Goal: Information Seeking & Learning: Learn about a topic

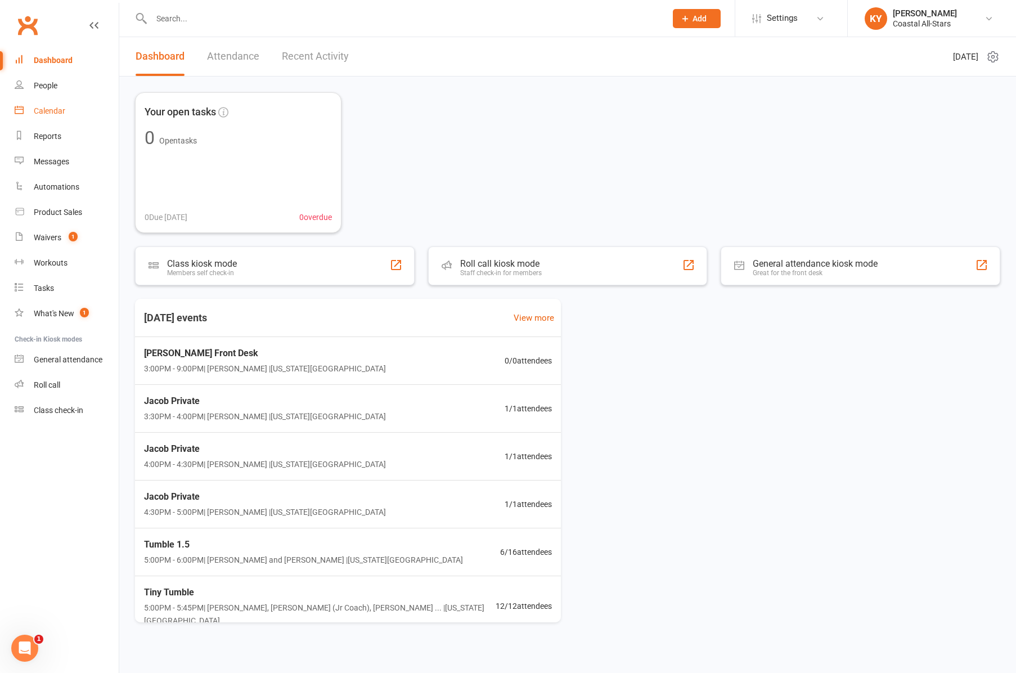
click at [33, 111] on link "Calendar" at bounding box center [67, 110] width 104 height 25
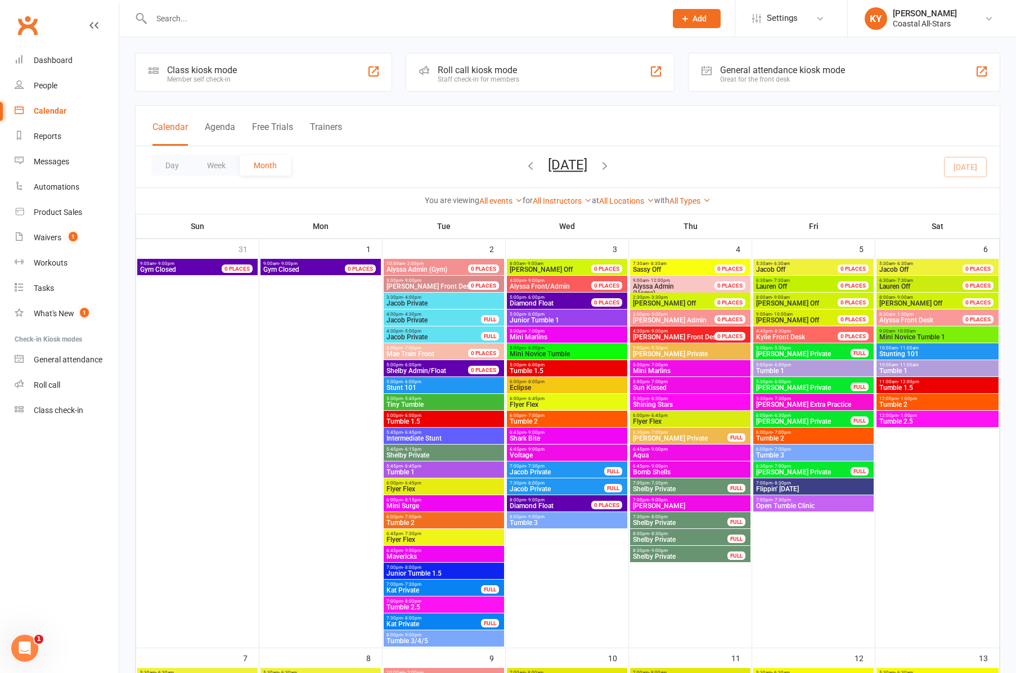
click at [572, 166] on button "[DATE]" at bounding box center [567, 165] width 39 height 16
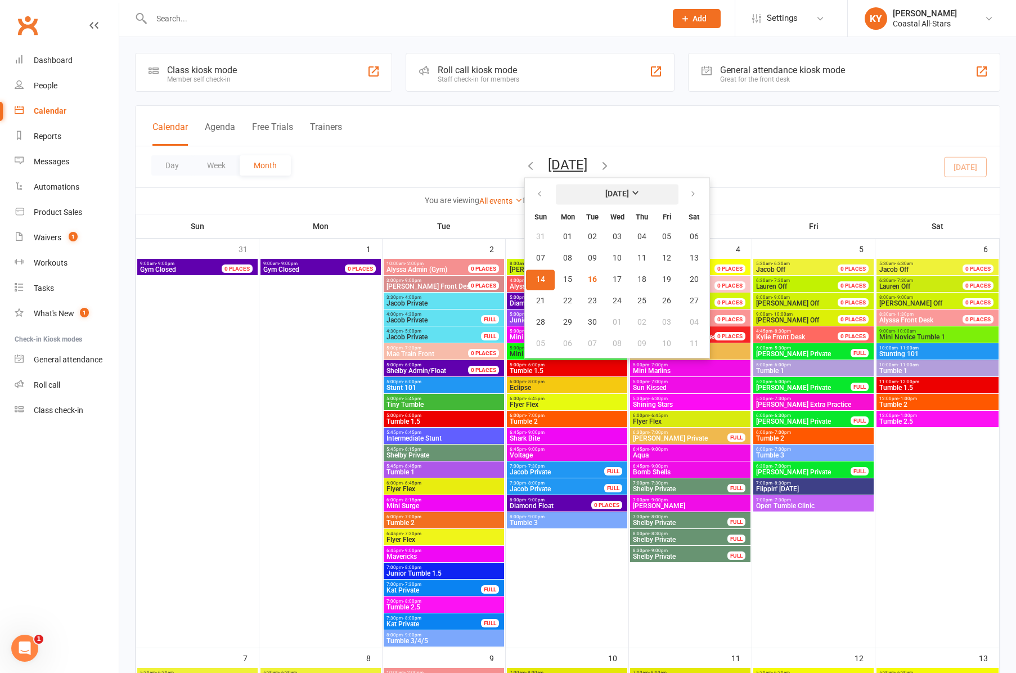
click at [606, 196] on strong "[DATE]" at bounding box center [618, 194] width 24 height 9
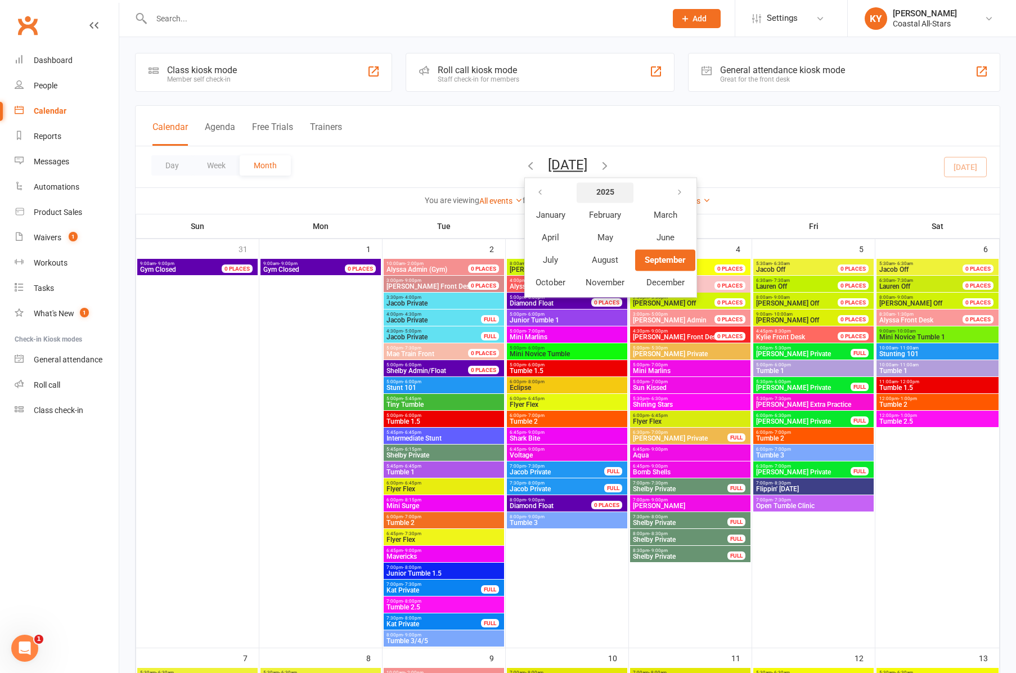
click at [596, 194] on strong "2025" at bounding box center [605, 192] width 18 height 9
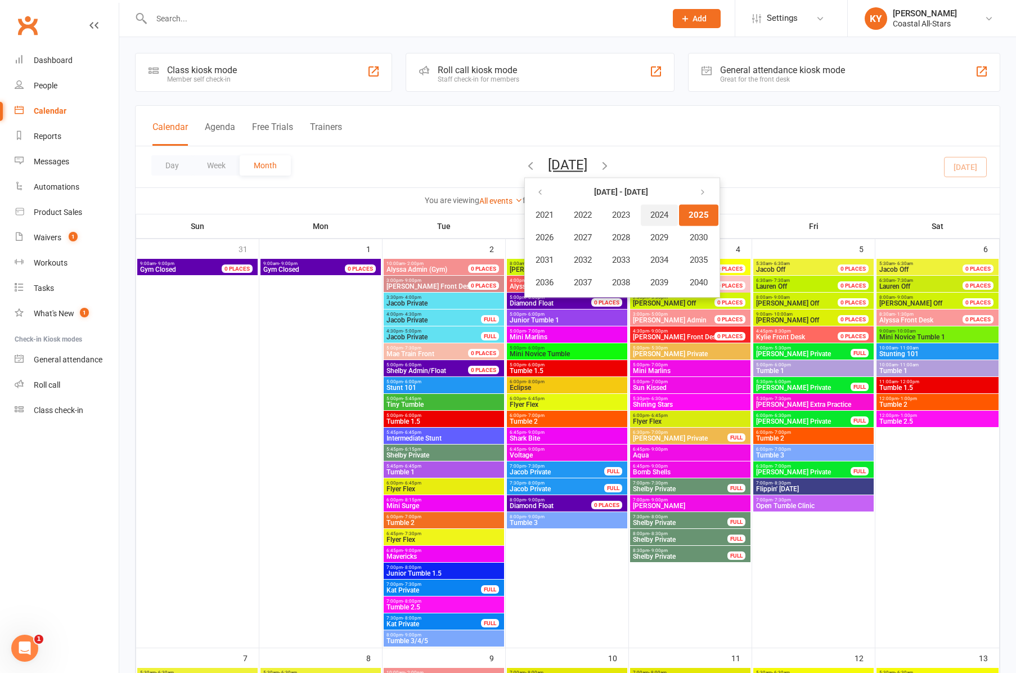
click at [651, 211] on span "2024" at bounding box center [660, 215] width 18 height 10
click at [592, 256] on span "August" at bounding box center [605, 260] width 26 height 10
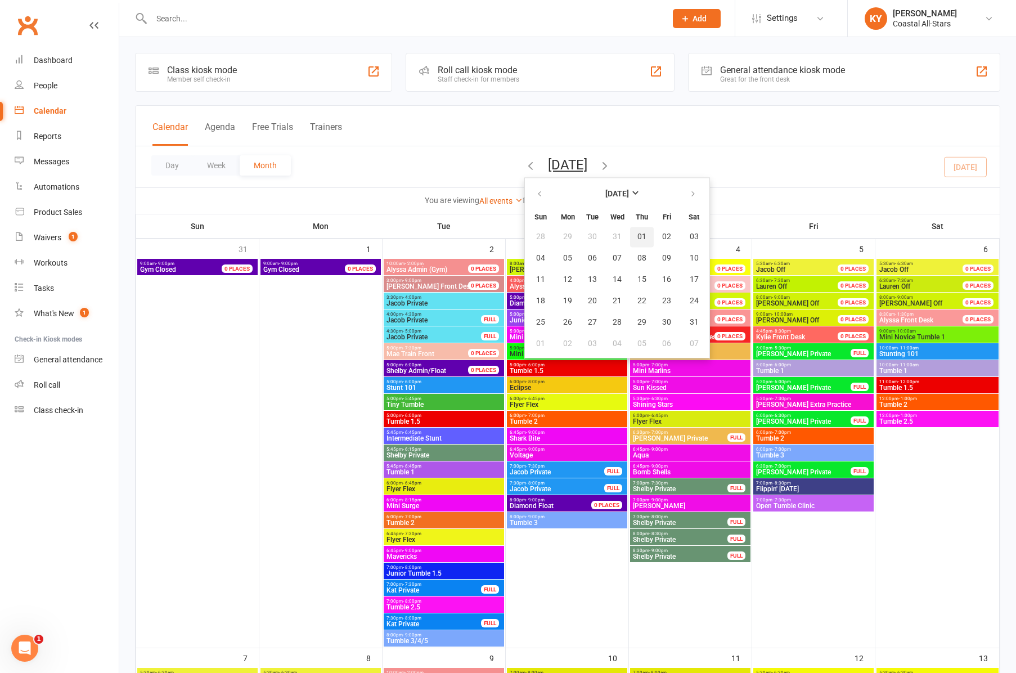
click at [638, 239] on span "01" at bounding box center [642, 236] width 9 height 9
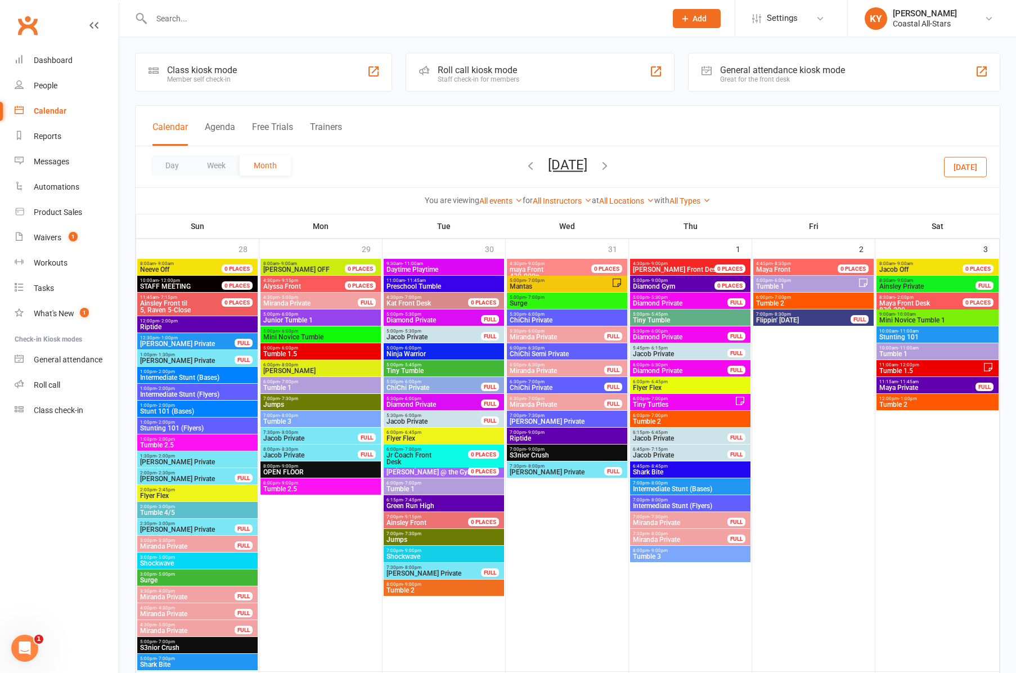
click at [652, 314] on span "- 5:45pm" at bounding box center [658, 314] width 19 height 5
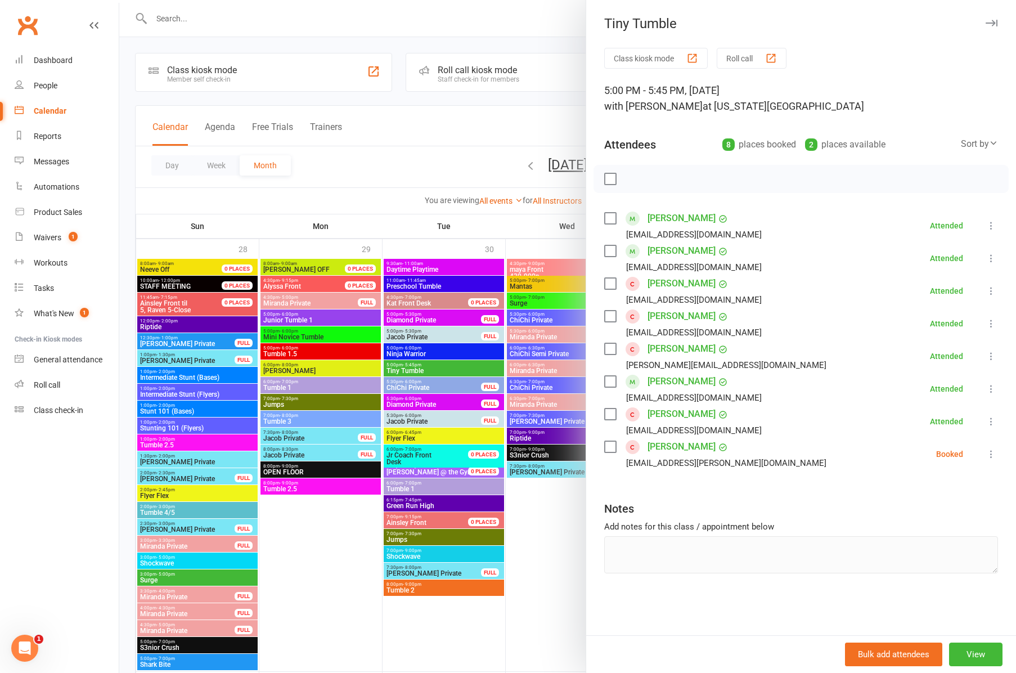
click at [988, 22] on icon "button" at bounding box center [992, 23] width 12 height 7
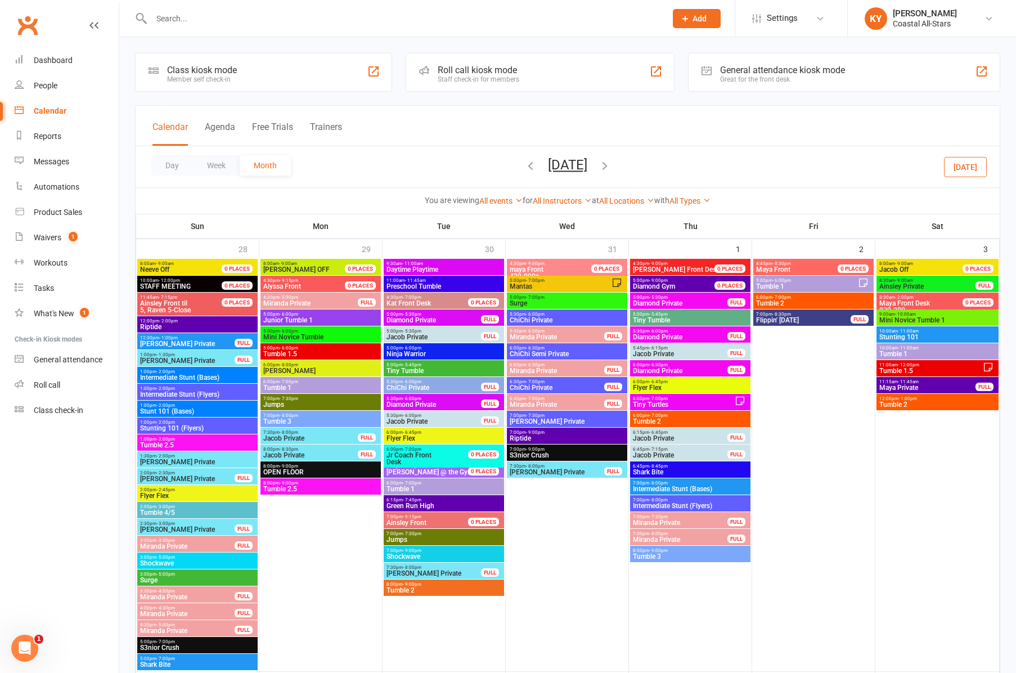
click at [652, 418] on span "Tumble 2" at bounding box center [691, 421] width 116 height 7
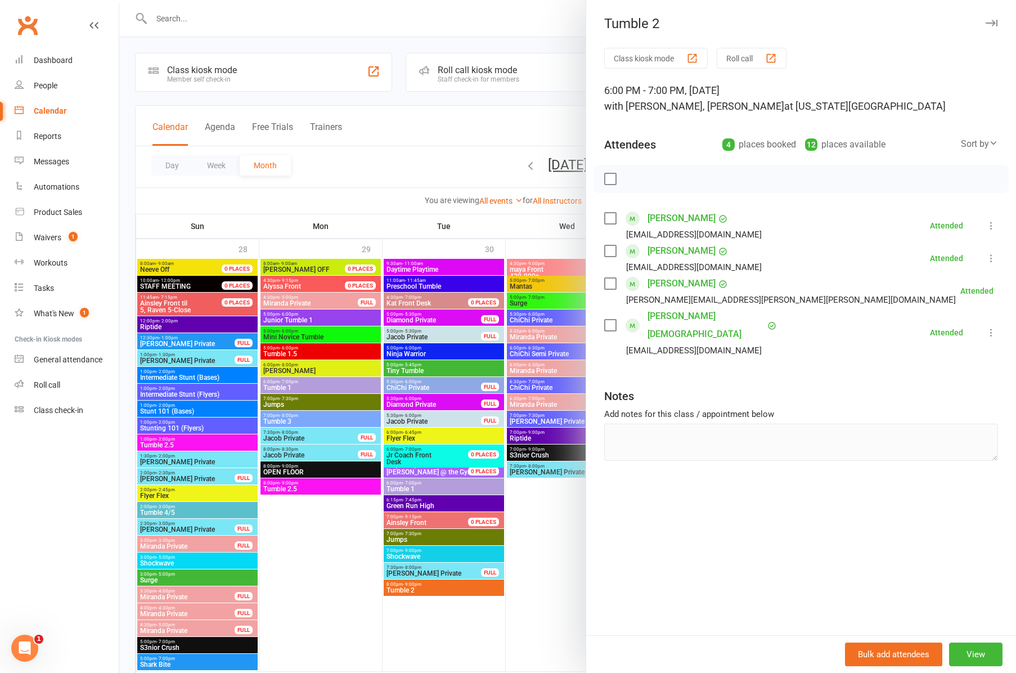
click at [535, 253] on div at bounding box center [567, 336] width 897 height 673
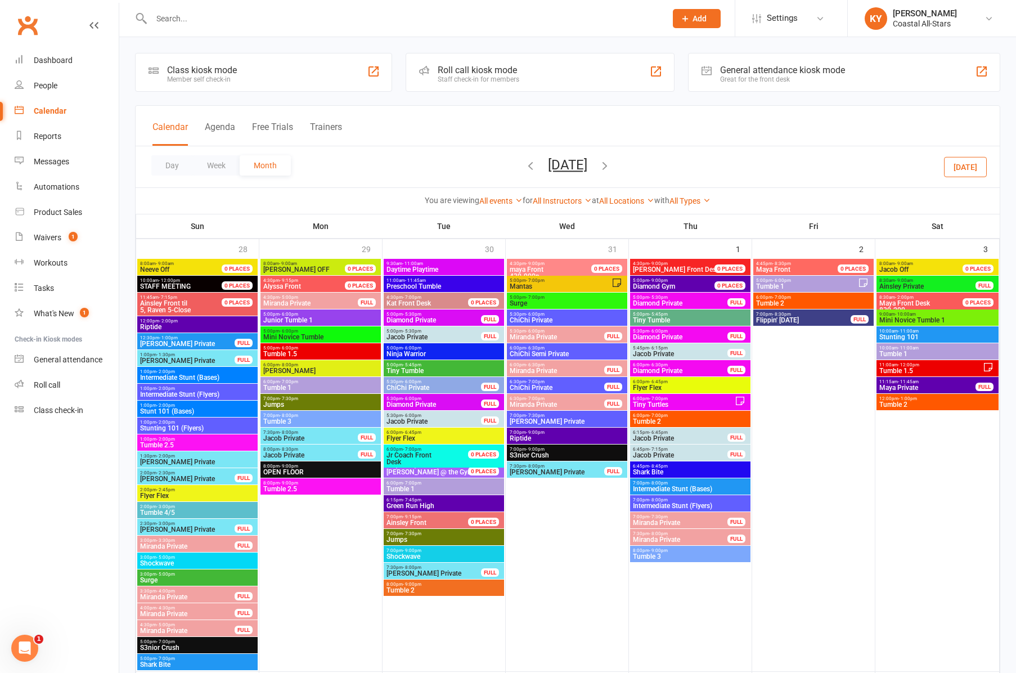
click at [670, 557] on span "Tumble 3" at bounding box center [691, 556] width 116 height 7
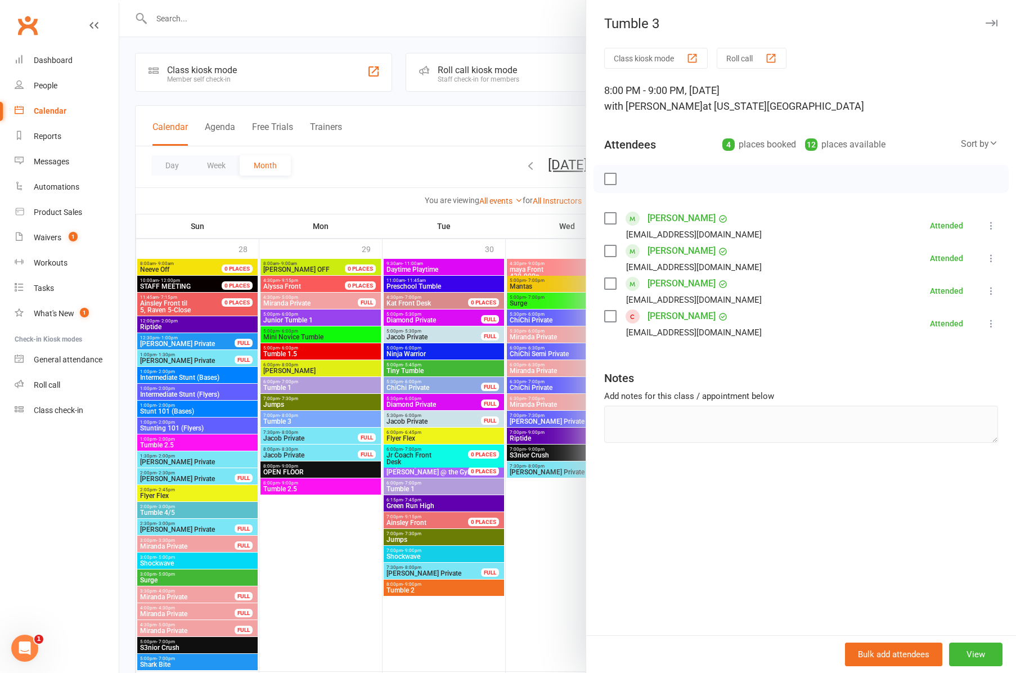
click at [531, 581] on div at bounding box center [567, 336] width 897 height 673
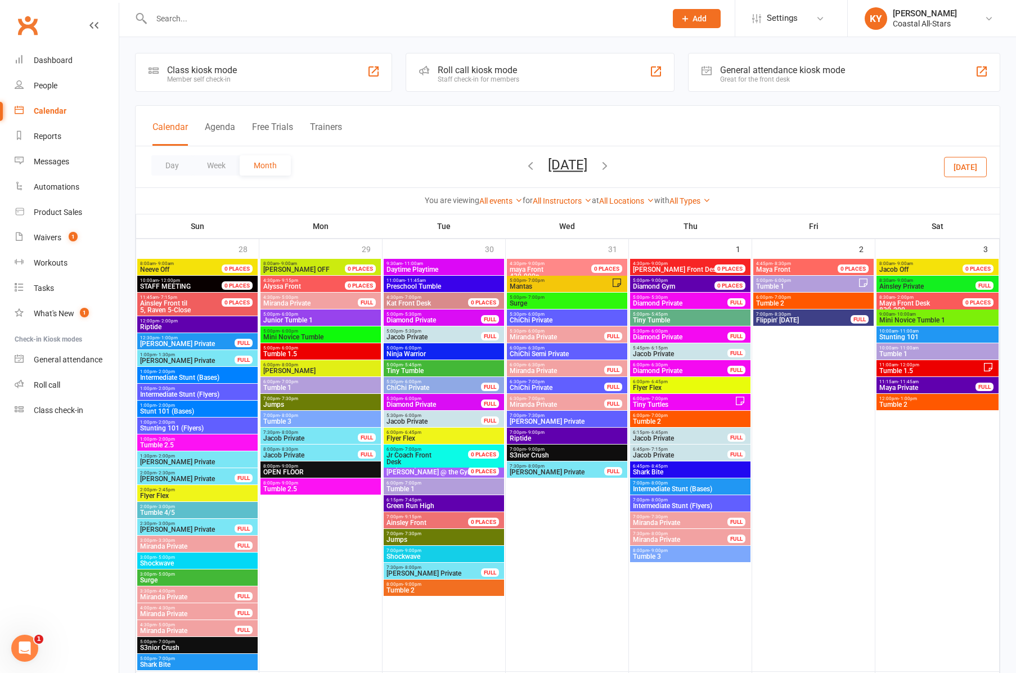
click at [798, 283] on span "Tumble 1" at bounding box center [807, 286] width 102 height 7
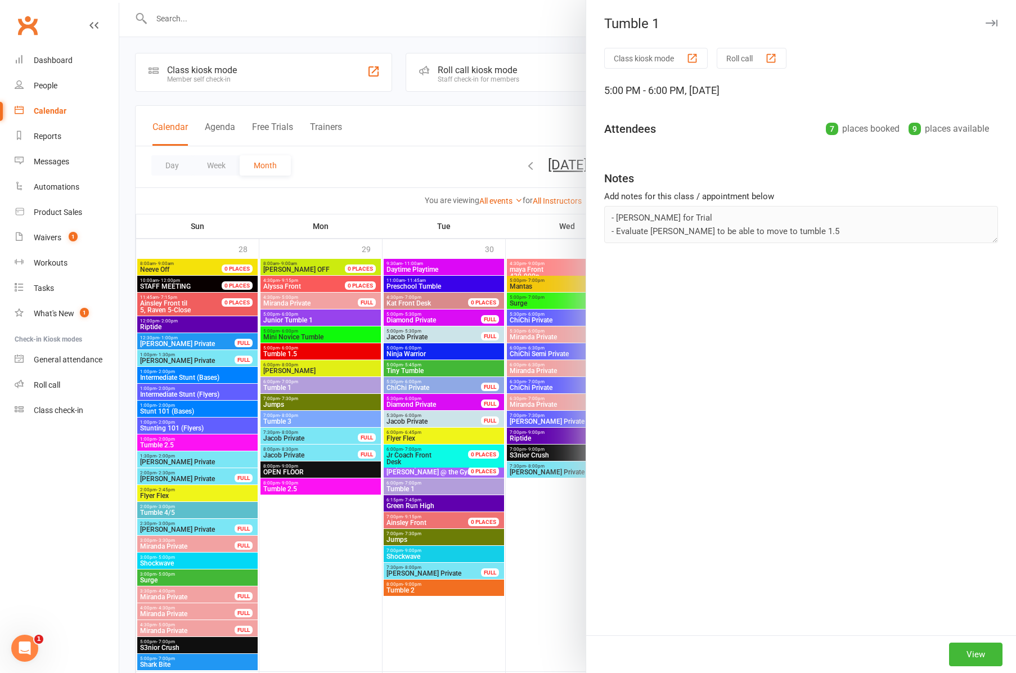
scroll to position [2, 0]
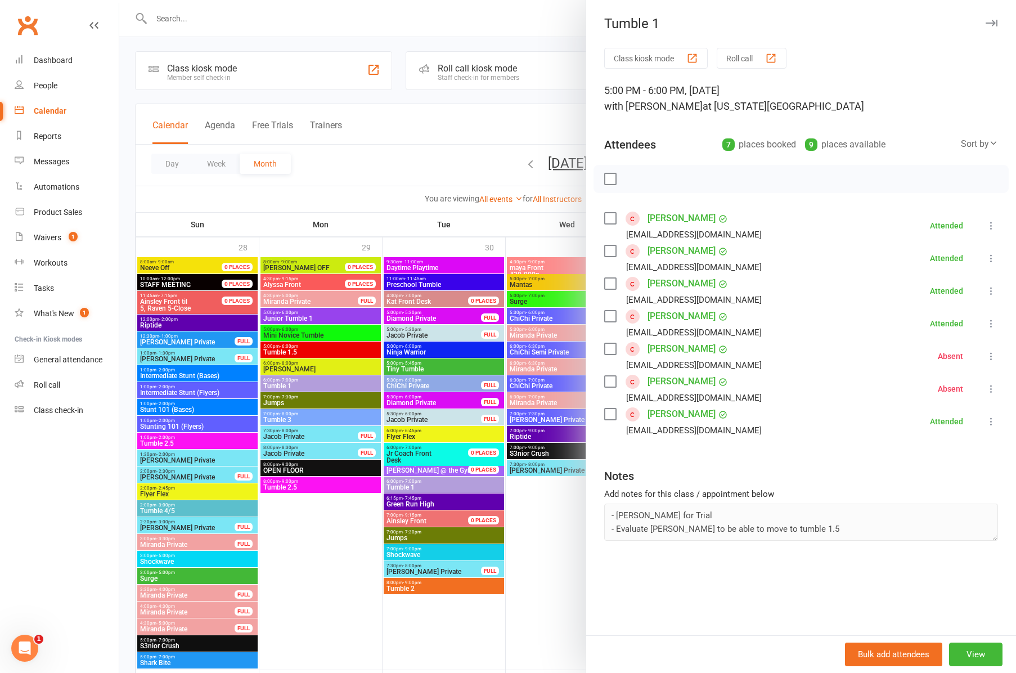
click at [483, 170] on div at bounding box center [567, 336] width 897 height 673
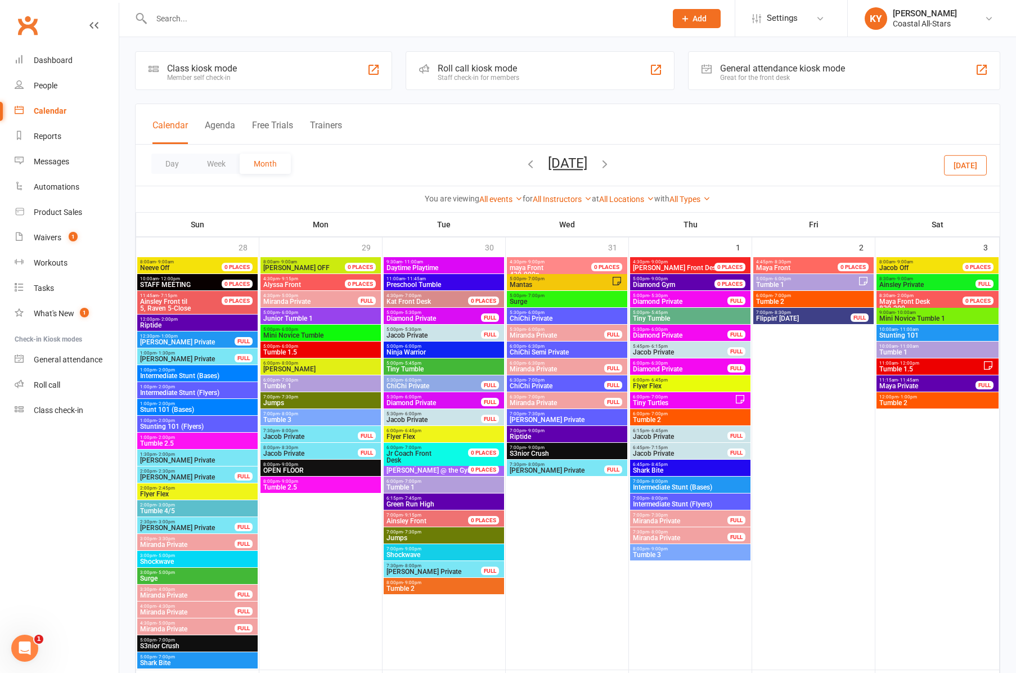
click at [803, 299] on span "Tumble 2" at bounding box center [814, 301] width 116 height 7
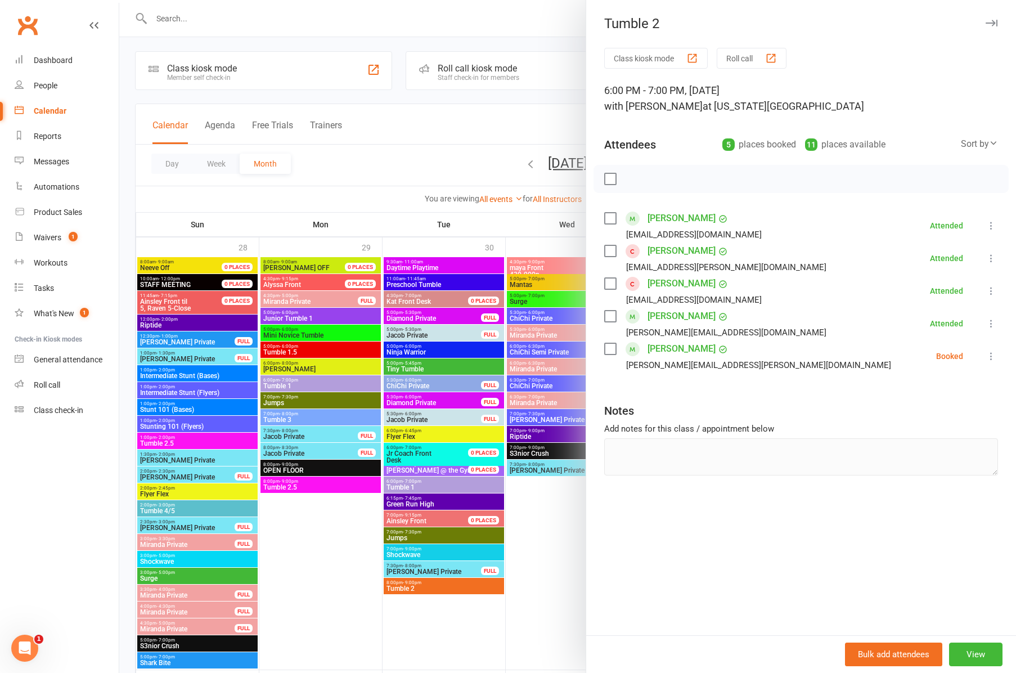
click at [990, 23] on icon "button" at bounding box center [992, 23] width 12 height 7
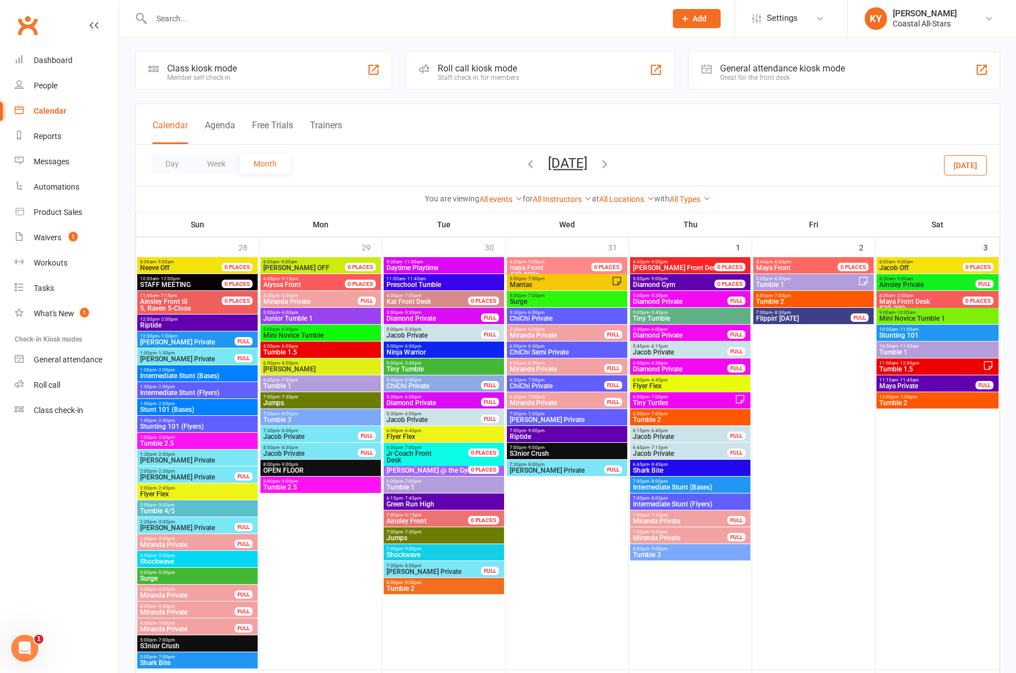
click at [900, 319] on span "Mini Novice Tumble 1" at bounding box center [938, 318] width 118 height 7
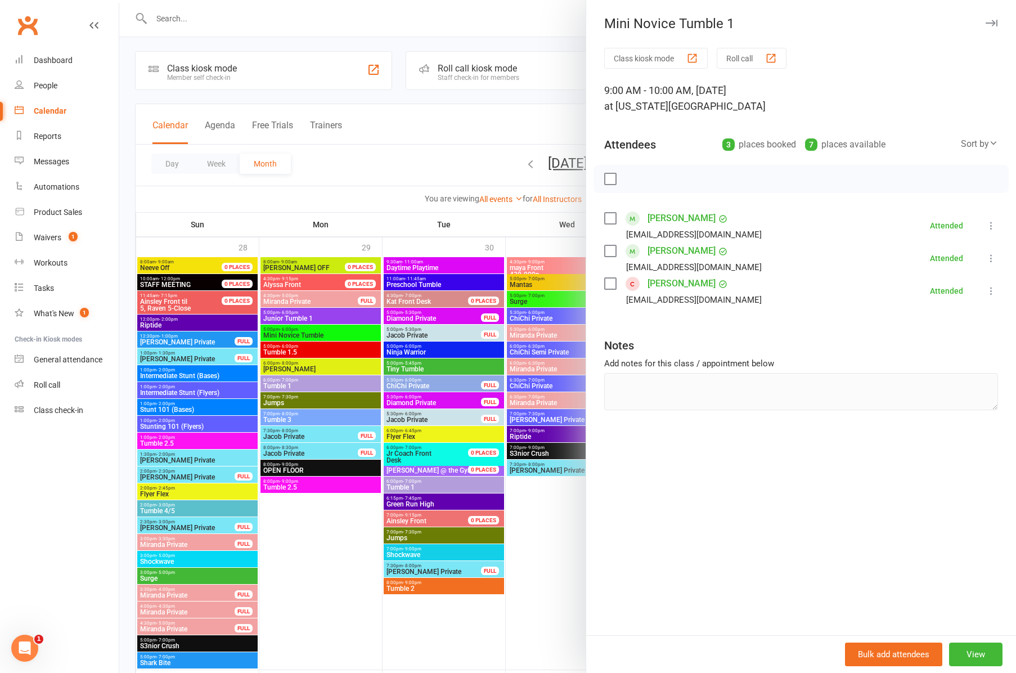
click at [536, 564] on div at bounding box center [567, 336] width 897 height 673
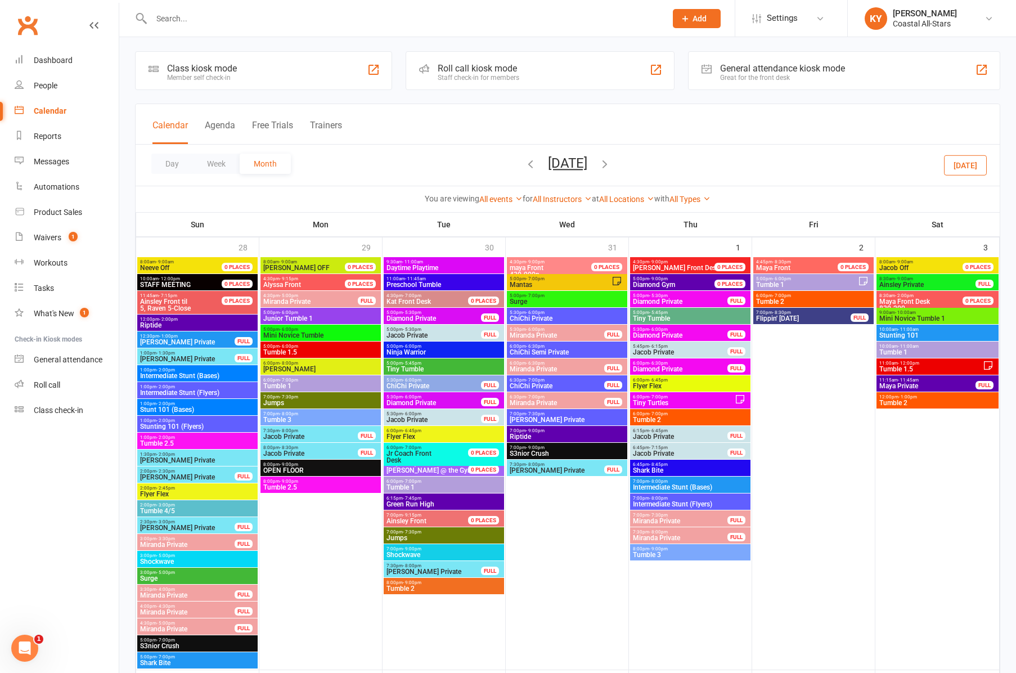
click at [916, 351] on span "Tumble 1" at bounding box center [938, 352] width 118 height 7
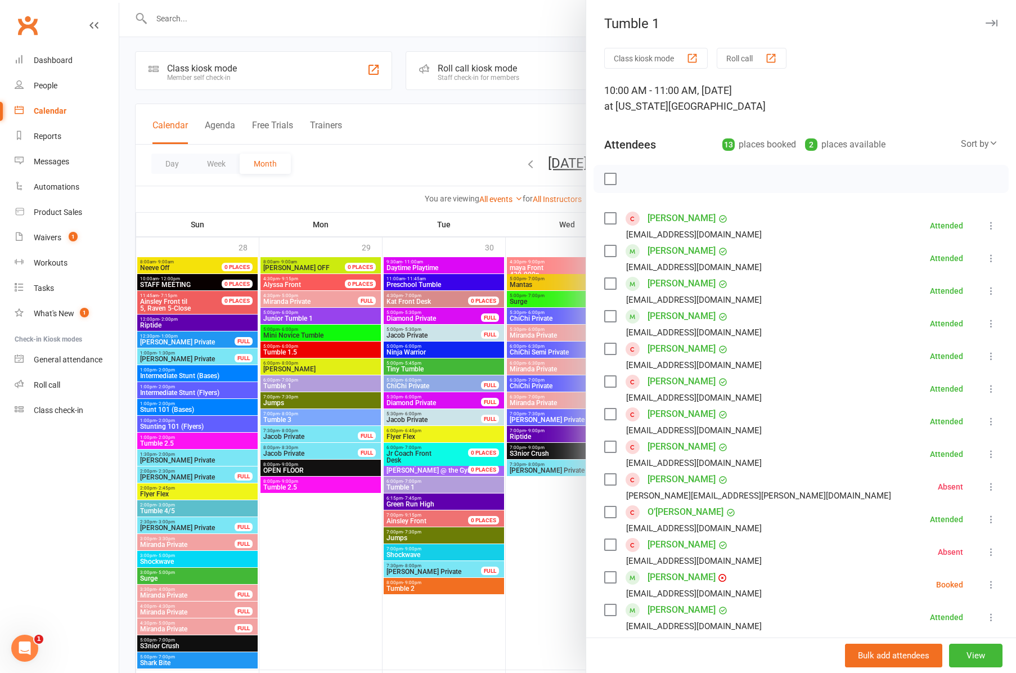
scroll to position [0, 0]
click at [991, 23] on icon "button" at bounding box center [992, 23] width 12 height 7
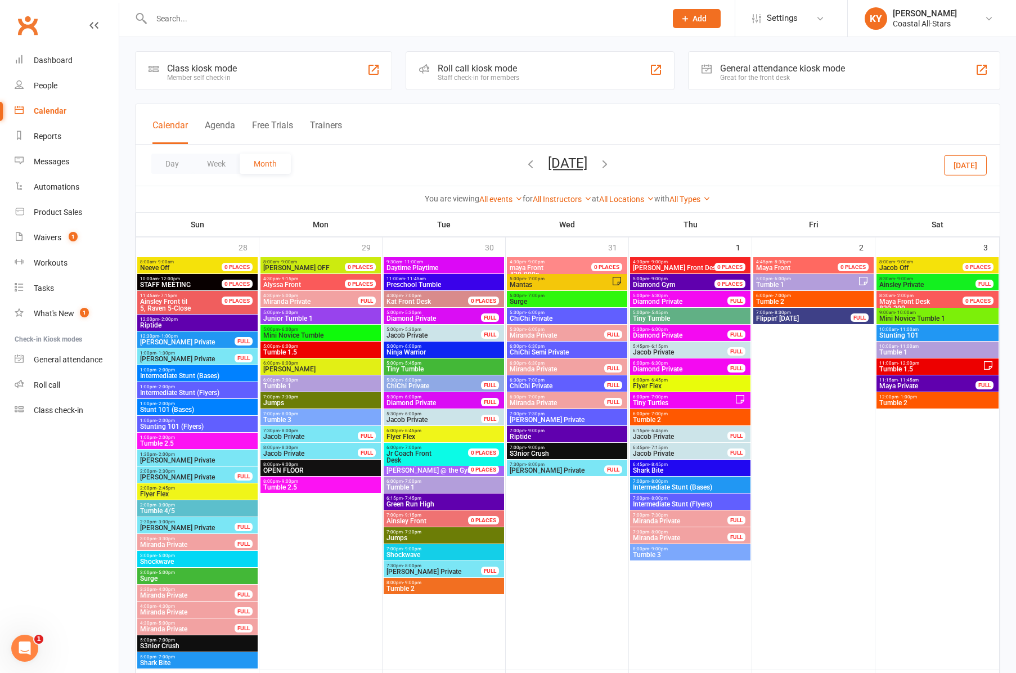
click at [908, 368] on span "Tumble 1.5" at bounding box center [931, 369] width 104 height 7
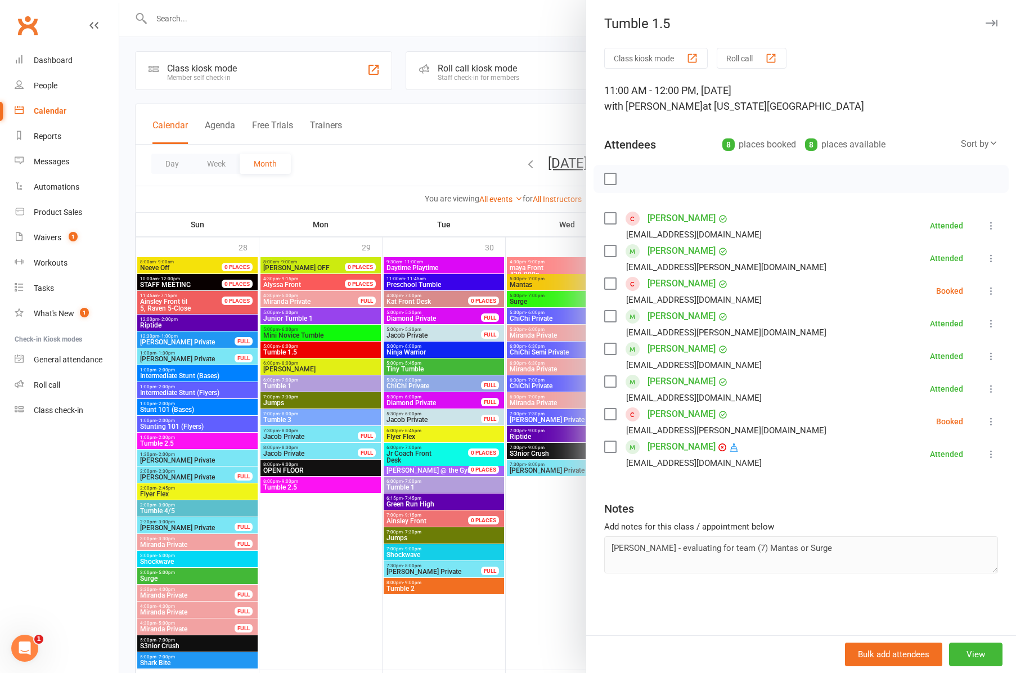
click at [991, 25] on icon "button" at bounding box center [992, 23] width 12 height 7
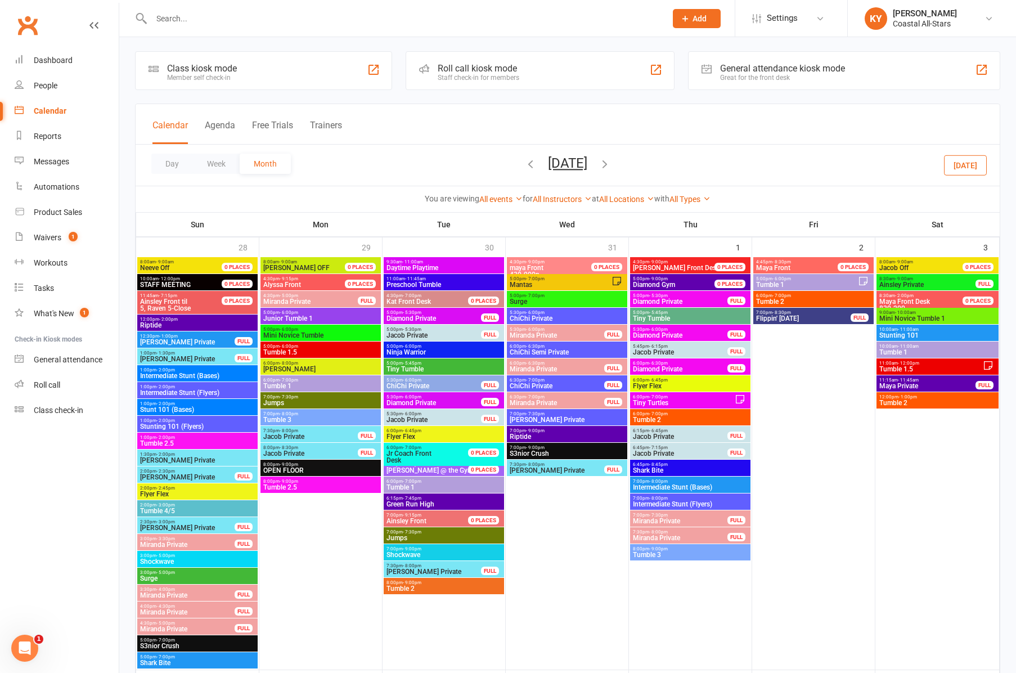
click at [889, 401] on span "Tumble 2" at bounding box center [938, 403] width 118 height 7
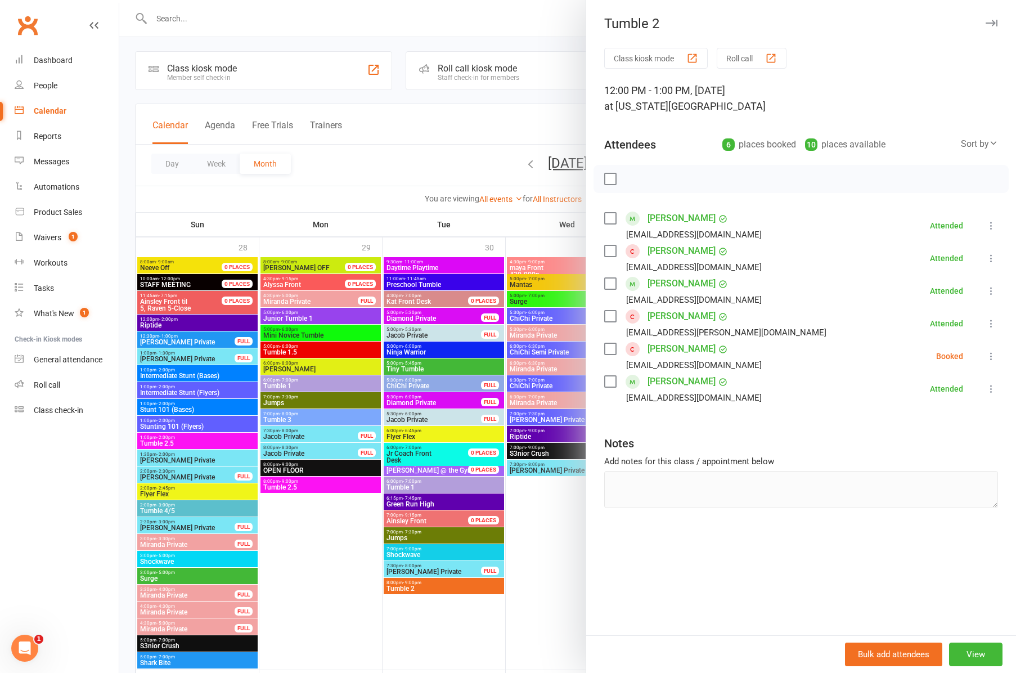
click at [544, 533] on div at bounding box center [567, 336] width 897 height 673
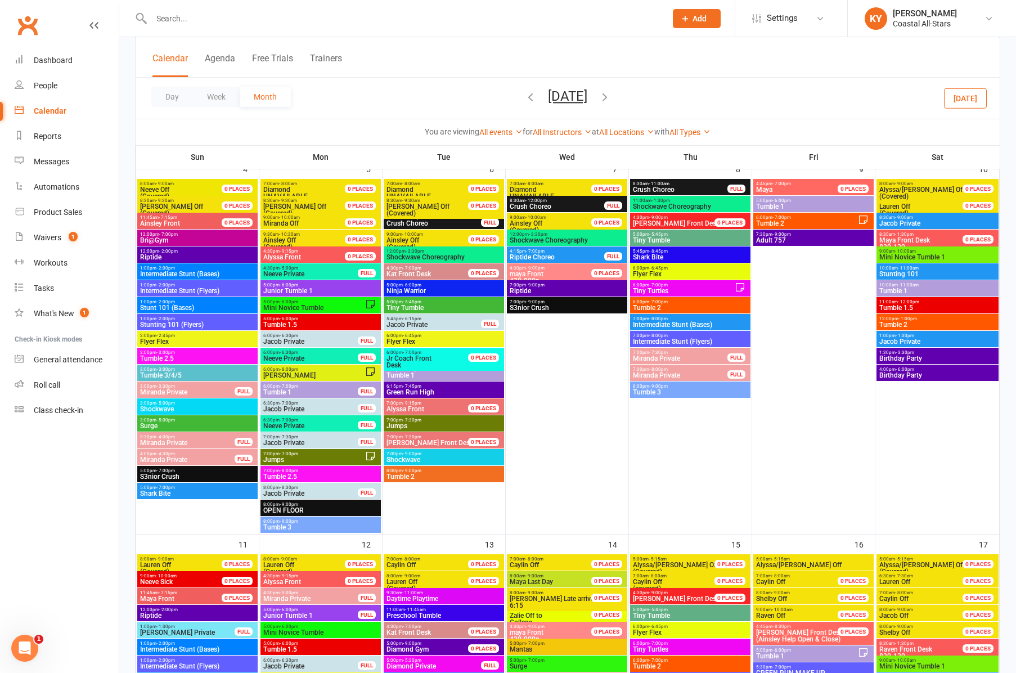
scroll to position [511, 0]
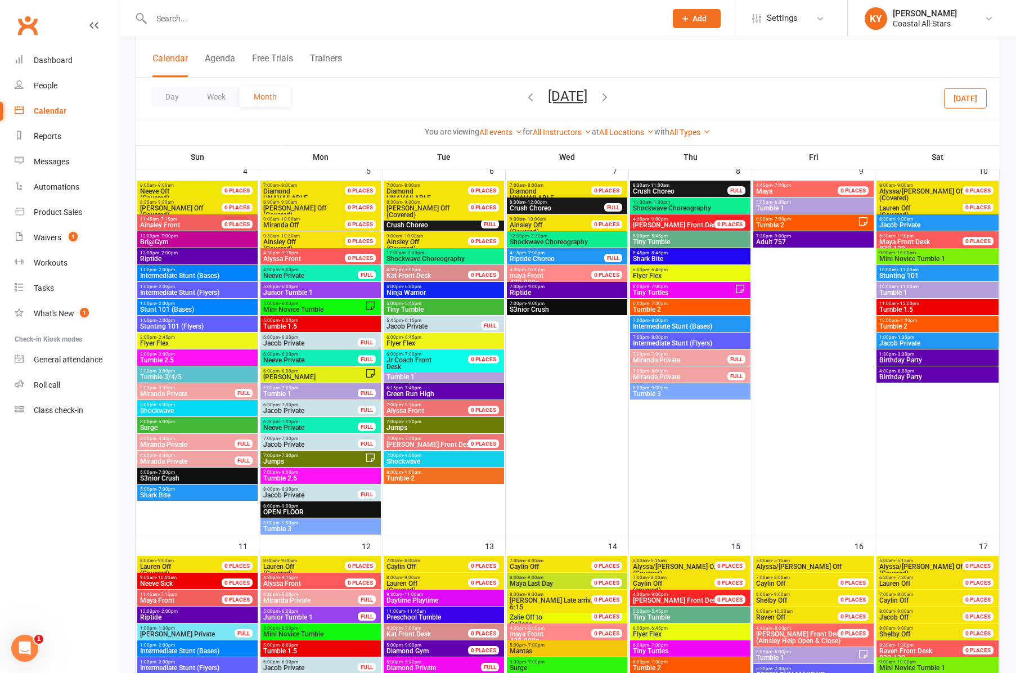
click at [164, 357] on span "Tumble 2.5" at bounding box center [198, 360] width 116 height 7
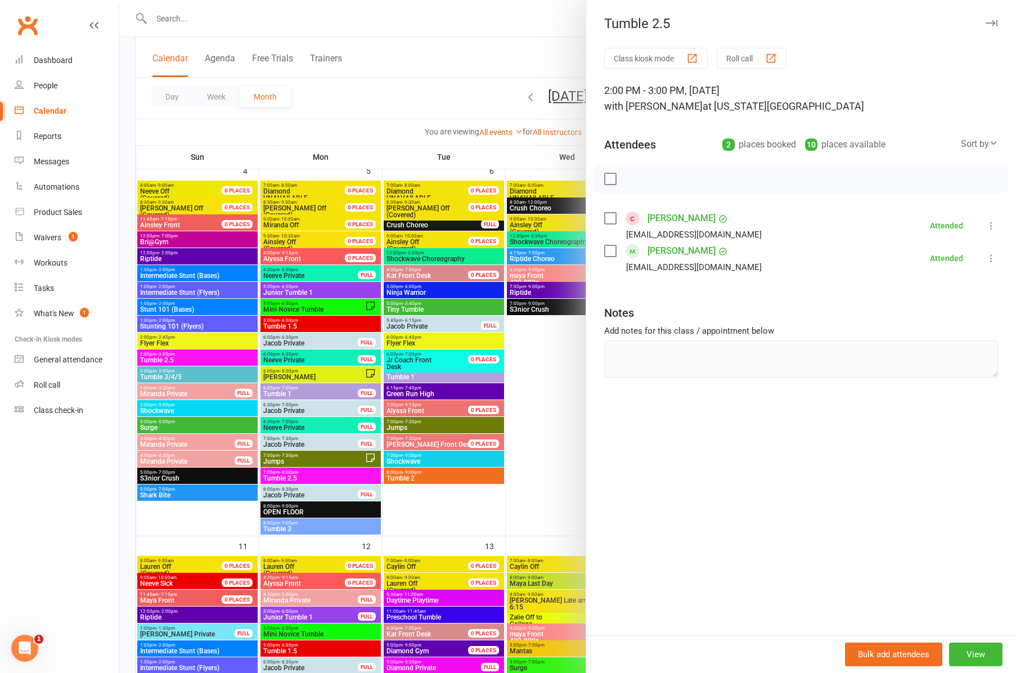
click at [162, 376] on div at bounding box center [567, 336] width 897 height 673
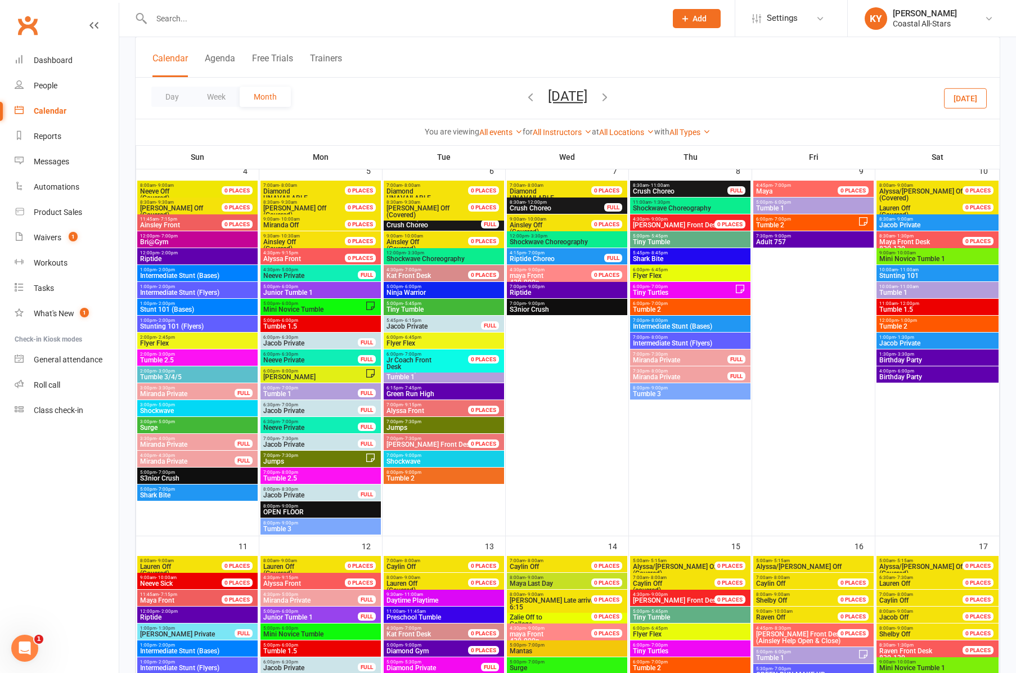
click at [162, 376] on span "Tumble 3/4/5" at bounding box center [198, 377] width 116 height 7
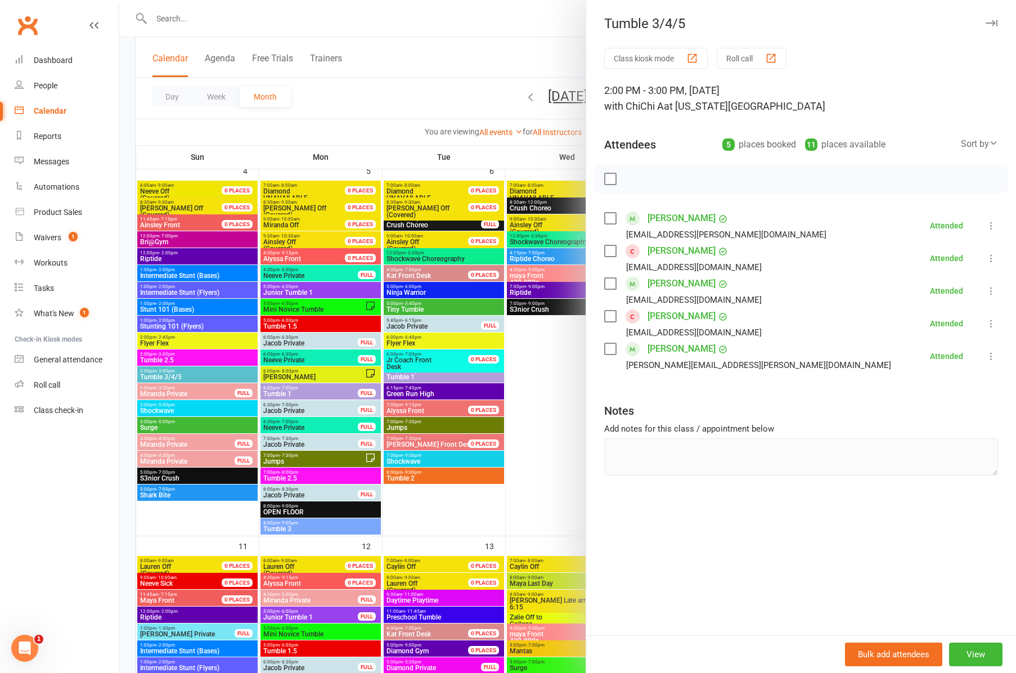
click at [299, 289] on div at bounding box center [567, 336] width 897 height 673
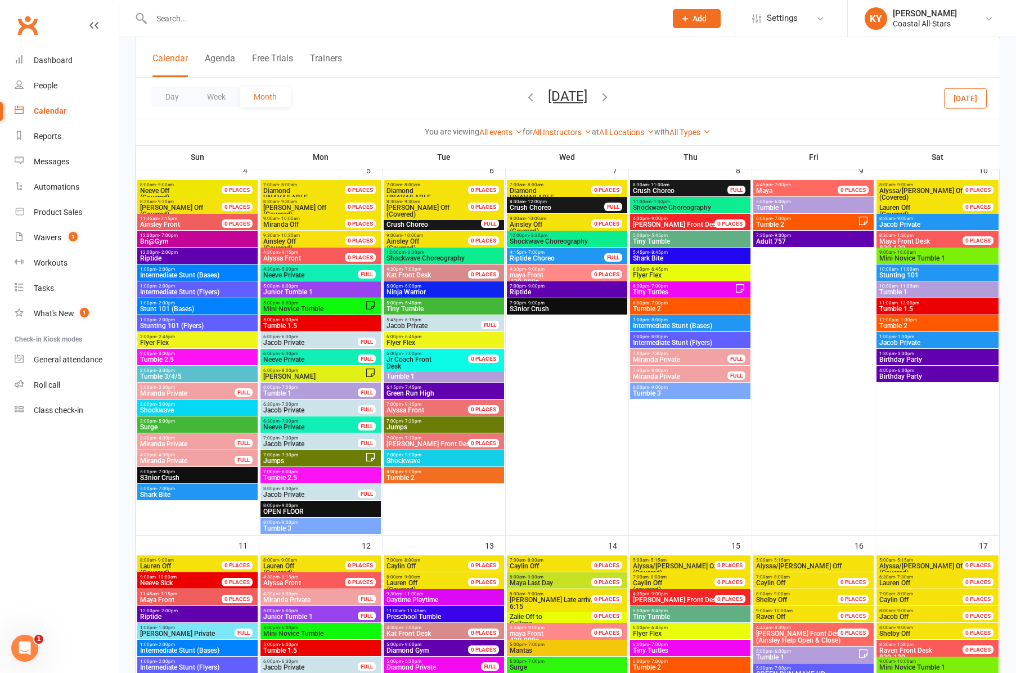
click at [299, 289] on span "Junior Tumble 1" at bounding box center [321, 292] width 116 height 7
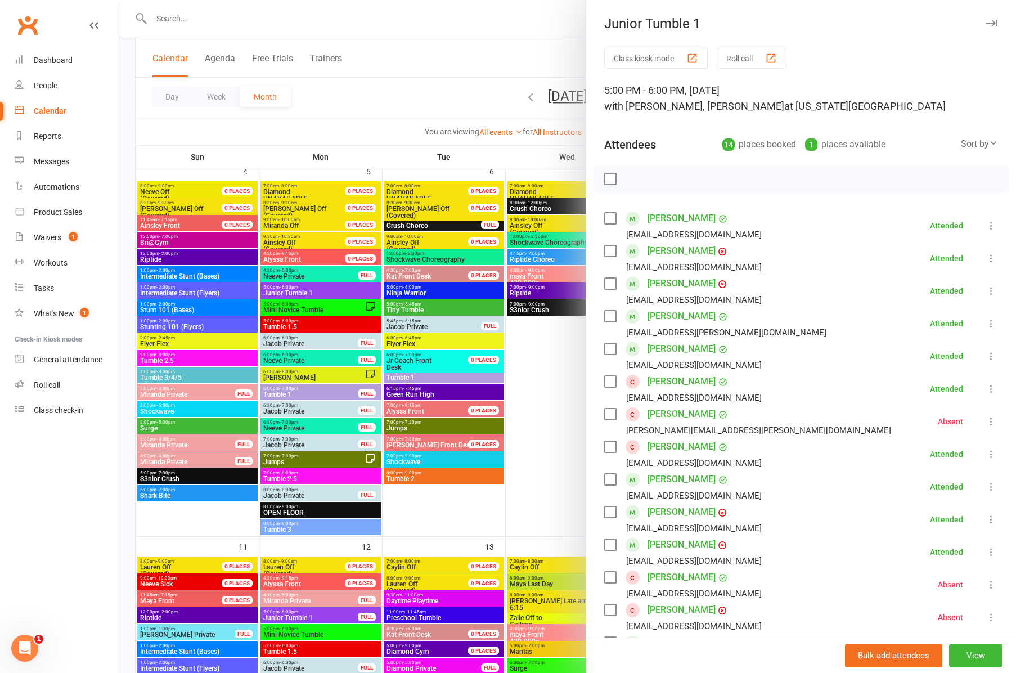
scroll to position [0, 0]
click at [290, 310] on div at bounding box center [567, 336] width 897 height 673
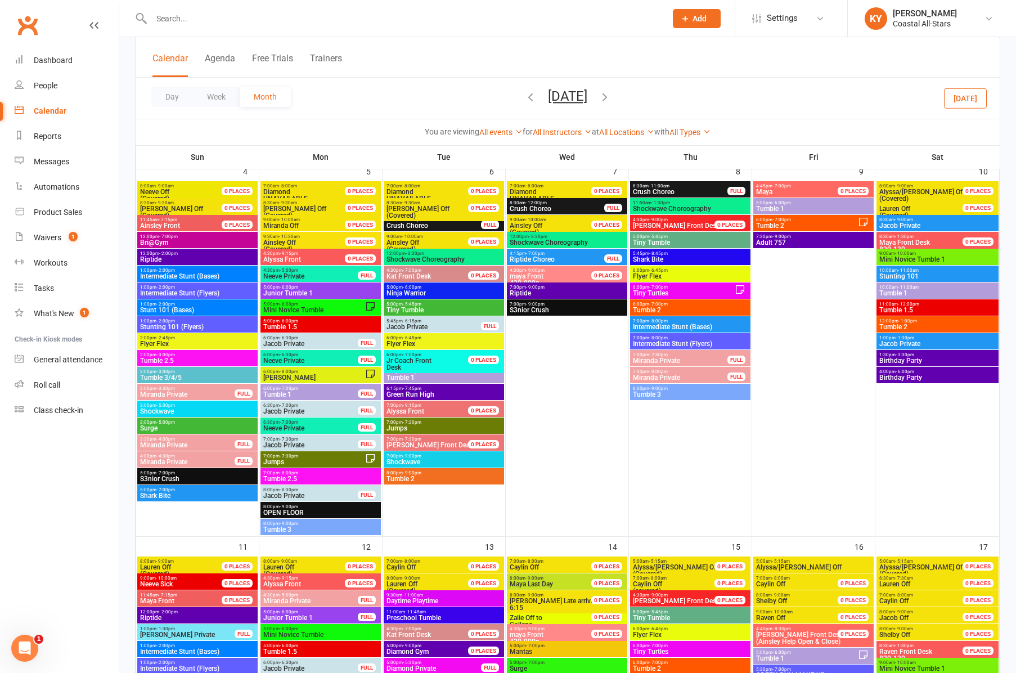
click at [290, 310] on span "Mini Novice Tumble" at bounding box center [314, 310] width 102 height 7
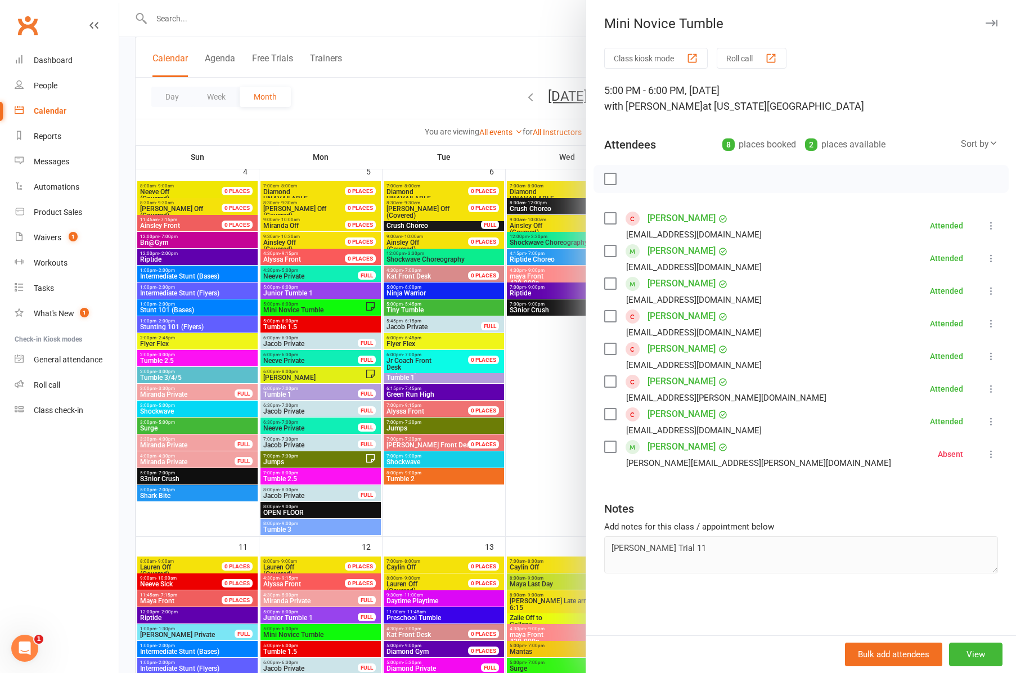
click at [1002, 20] on div "Mini Novice Tumble" at bounding box center [801, 24] width 430 height 16
click at [271, 326] on div at bounding box center [567, 336] width 897 height 673
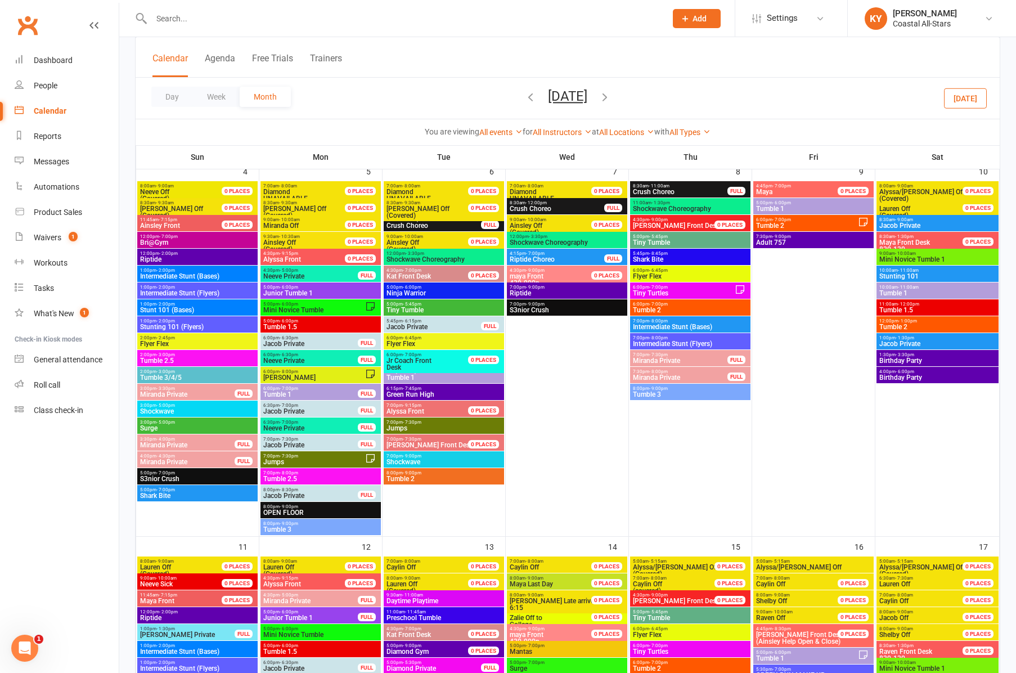
click at [271, 326] on span "Tumble 1.5" at bounding box center [321, 327] width 116 height 7
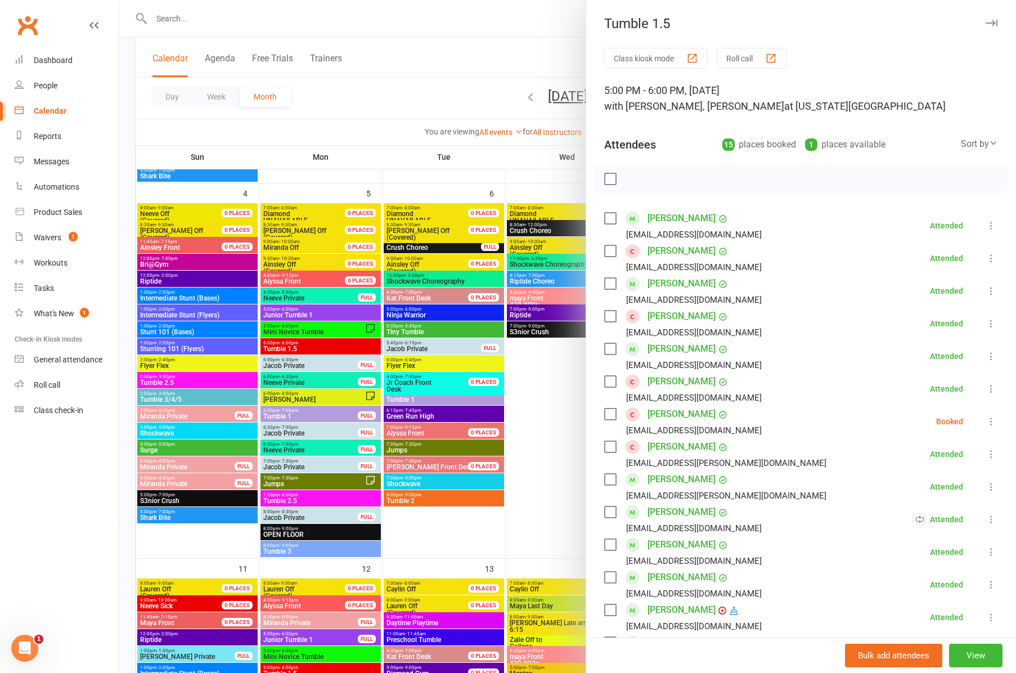
click at [993, 22] on icon "button" at bounding box center [992, 23] width 12 height 7
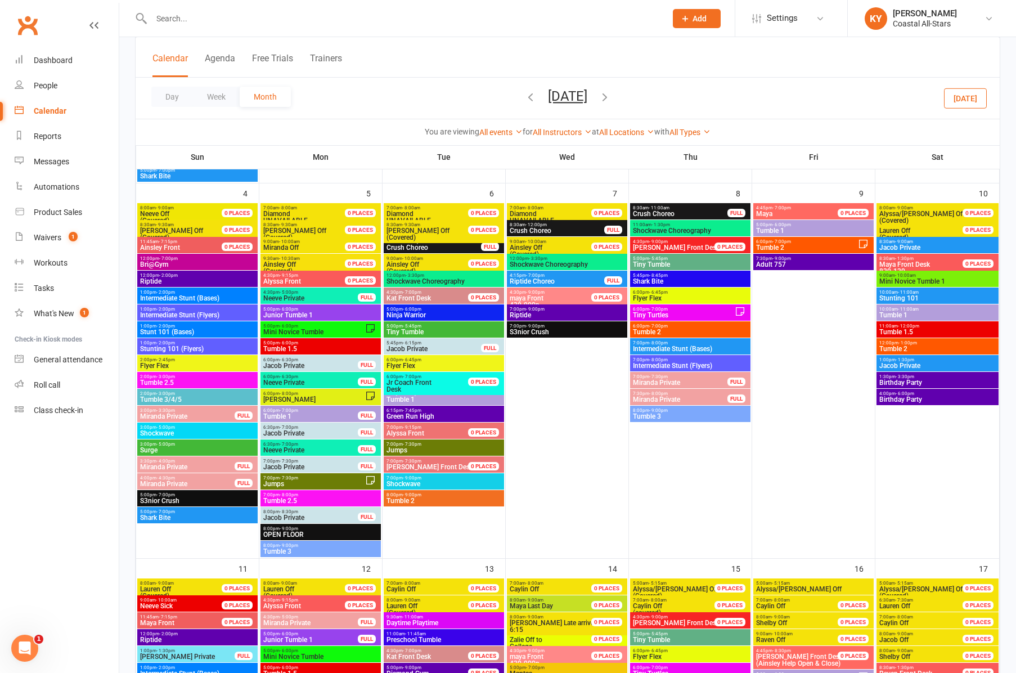
click at [300, 415] on span "Tumble 1" at bounding box center [311, 416] width 96 height 7
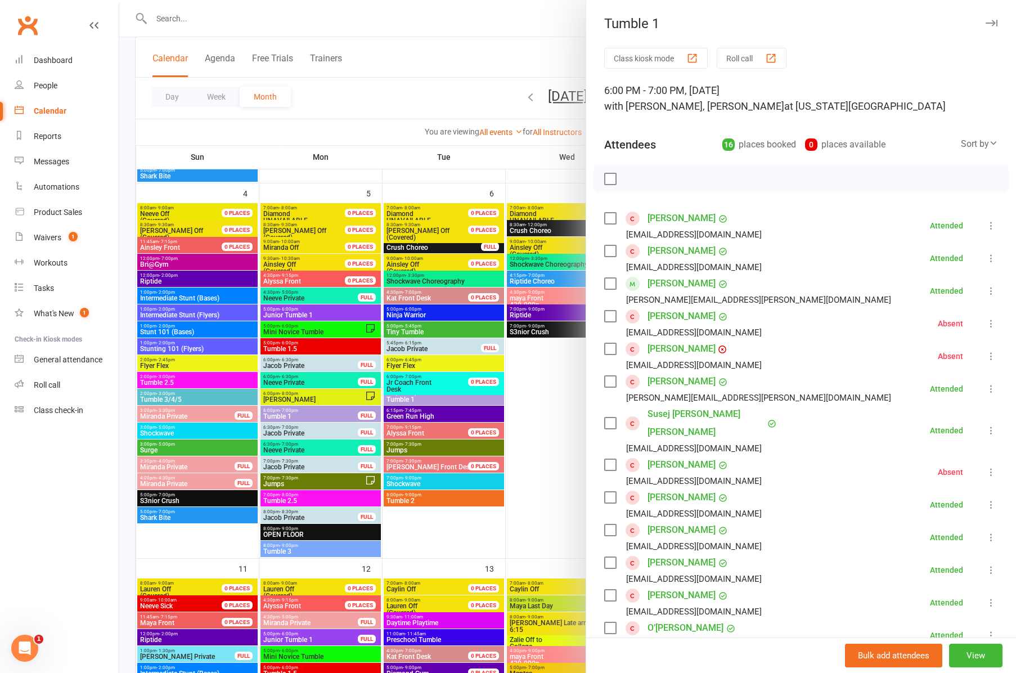
click at [994, 23] on icon "button" at bounding box center [992, 23] width 12 height 7
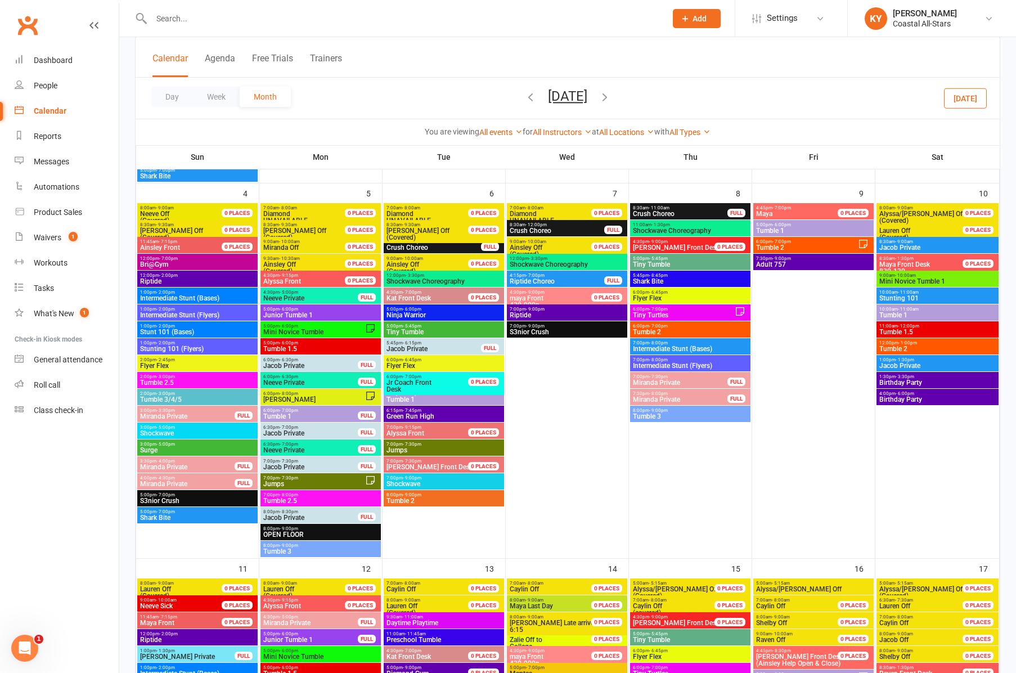
click at [289, 494] on span "- 8:00pm" at bounding box center [289, 494] width 19 height 5
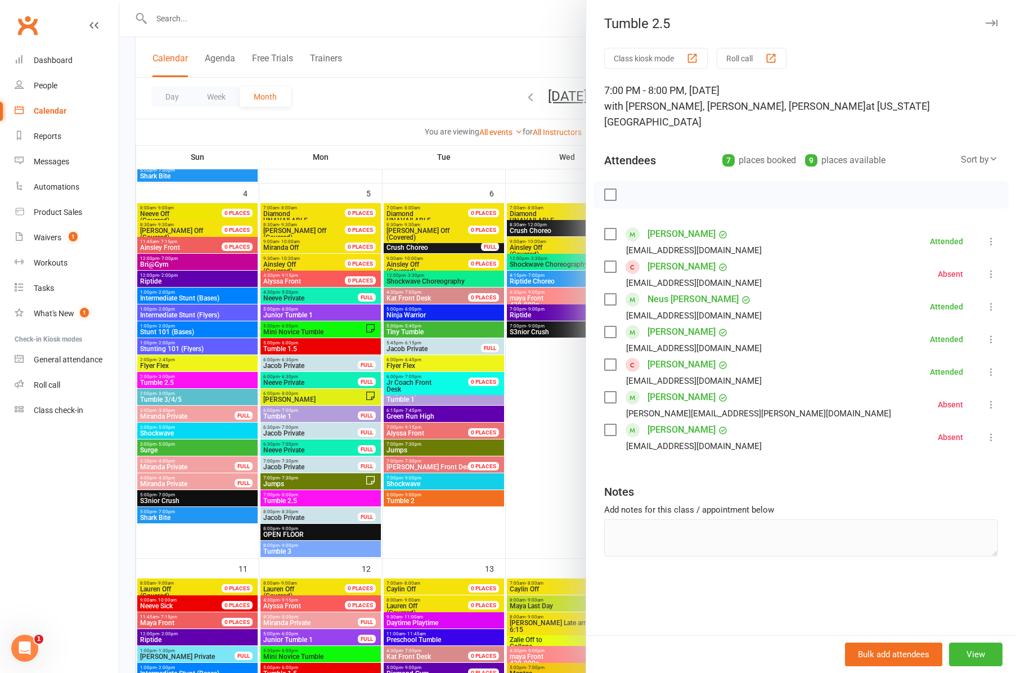
click at [285, 496] on div at bounding box center [567, 336] width 897 height 673
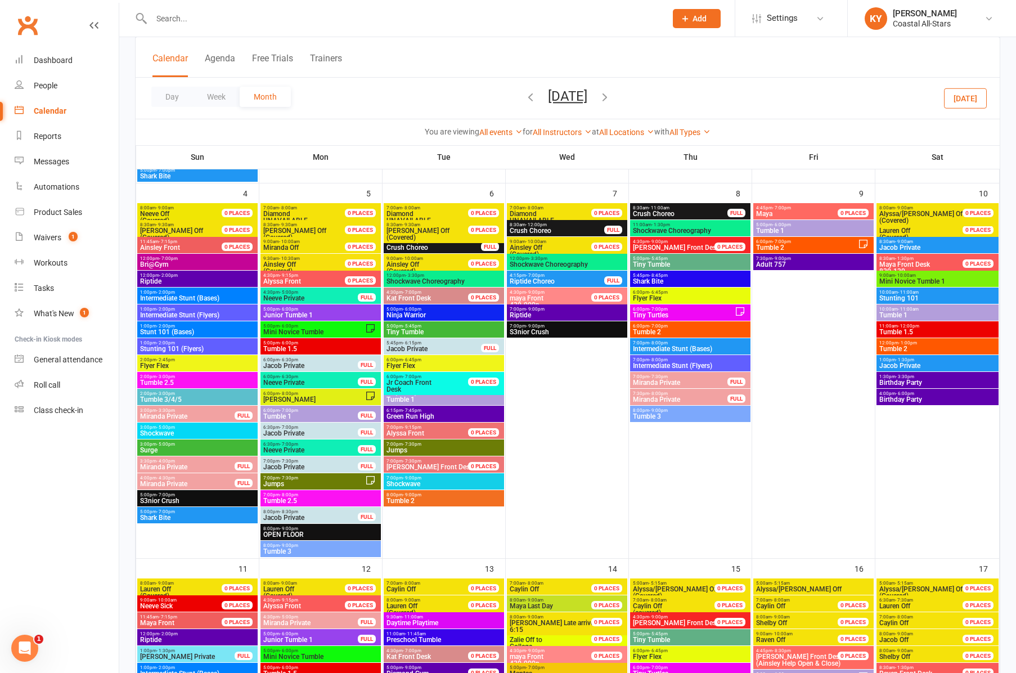
click at [285, 496] on span "- 8:00pm" at bounding box center [289, 494] width 19 height 5
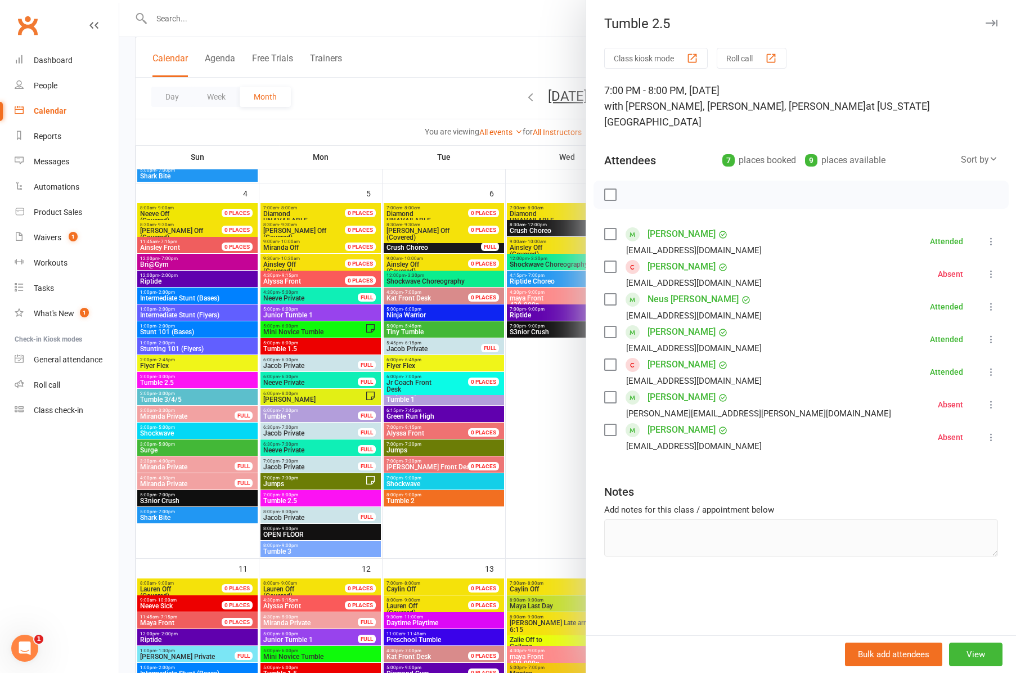
click at [301, 550] on div at bounding box center [567, 336] width 897 height 673
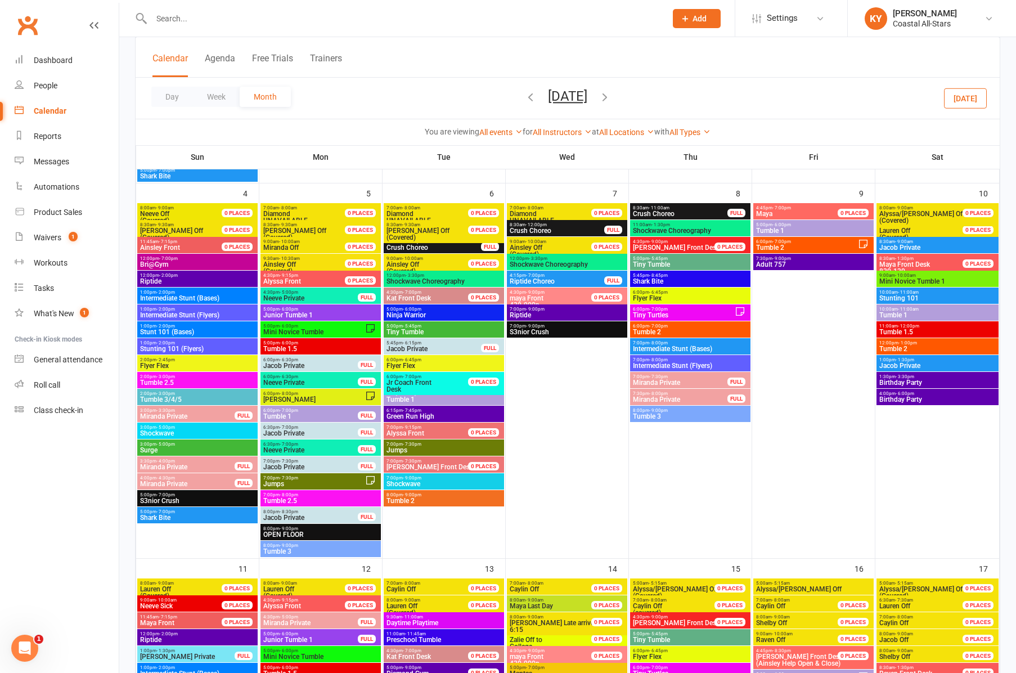
click at [301, 550] on span "Tumble 3" at bounding box center [321, 551] width 116 height 7
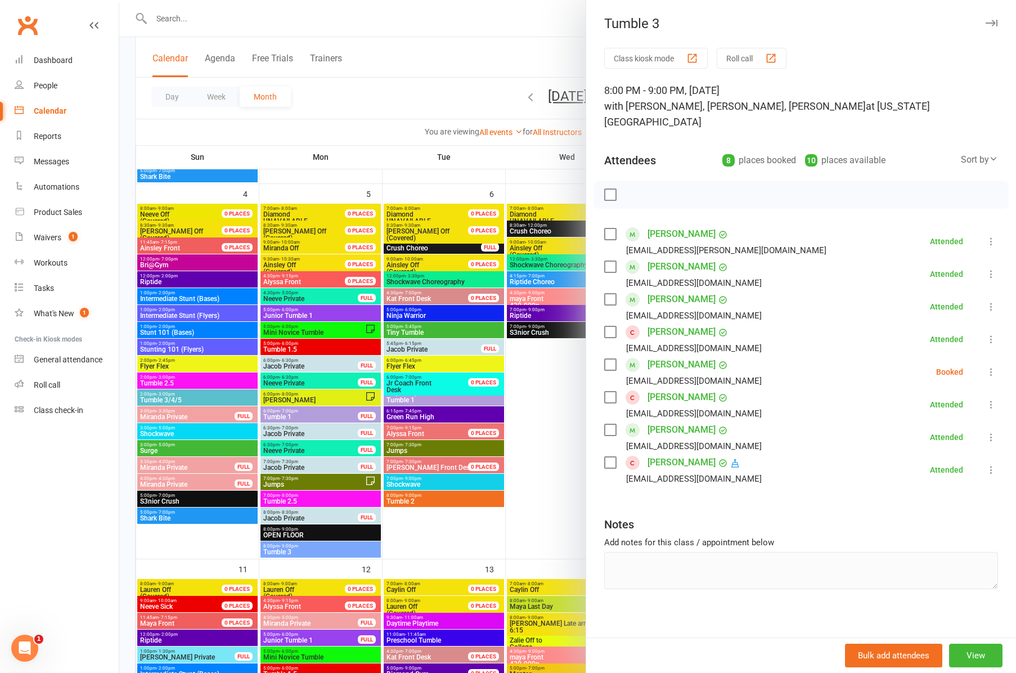
scroll to position [487, 1]
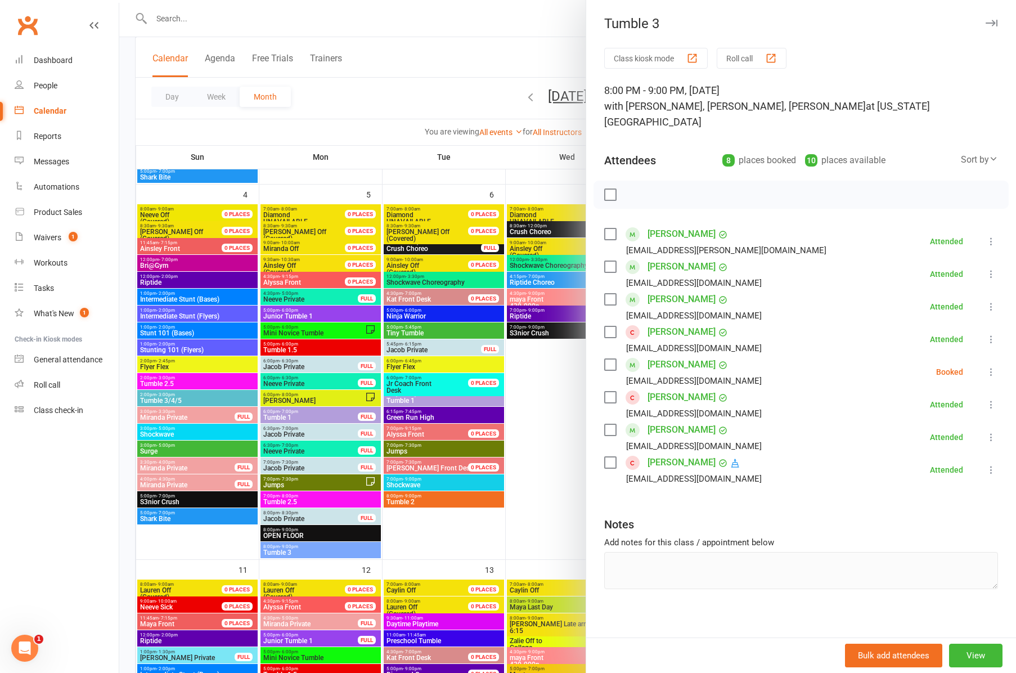
click at [414, 331] on div at bounding box center [567, 336] width 897 height 673
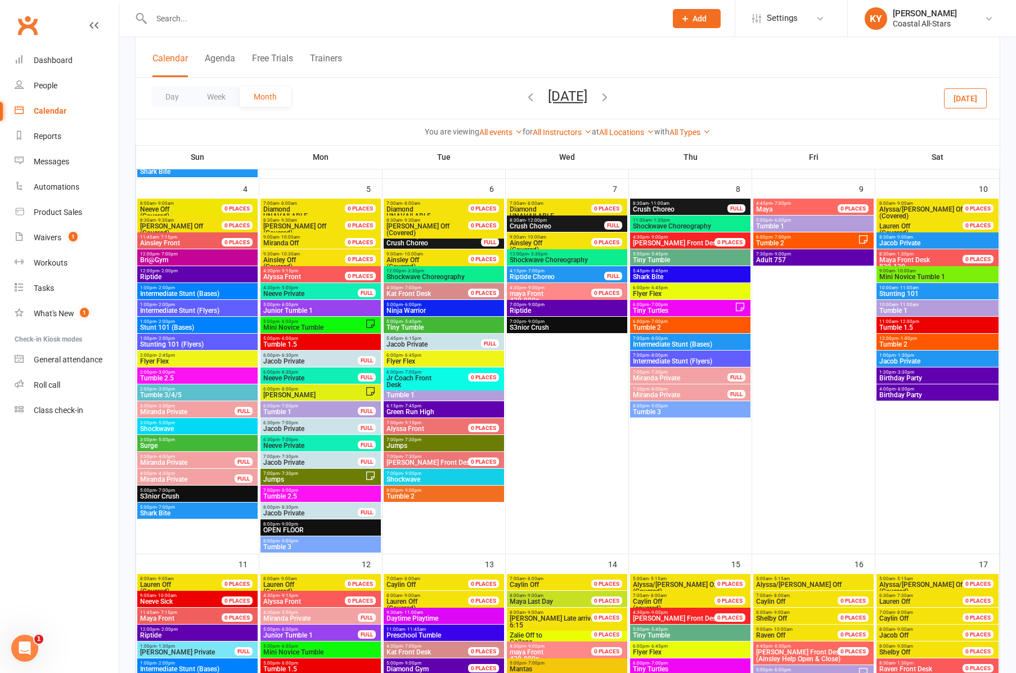
scroll to position [496, 1]
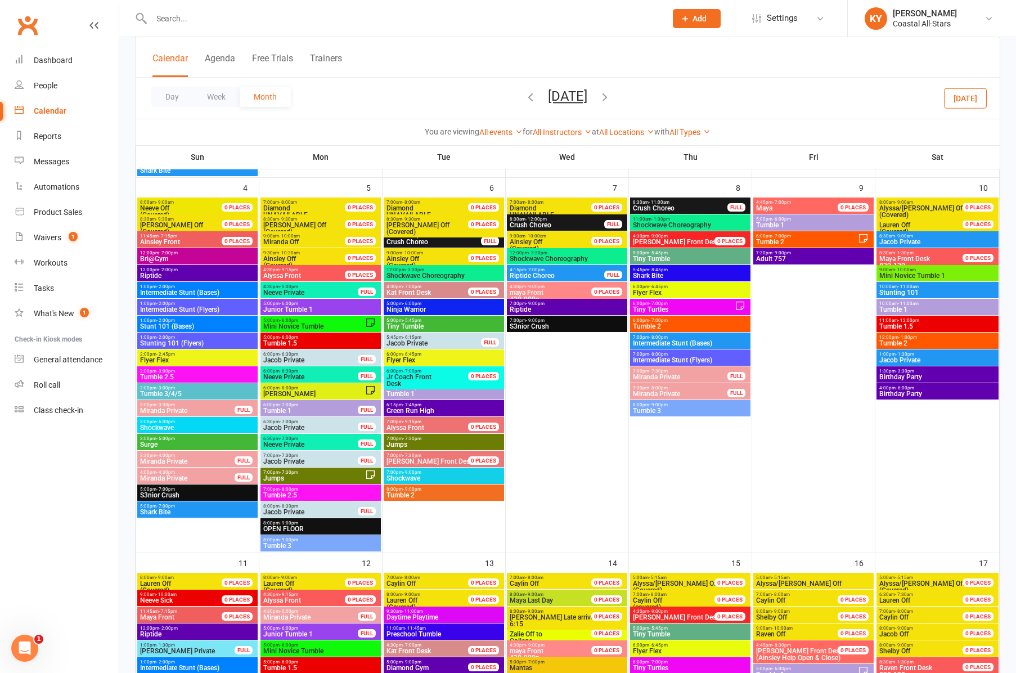
click at [412, 321] on span "- 5:45pm" at bounding box center [412, 320] width 19 height 5
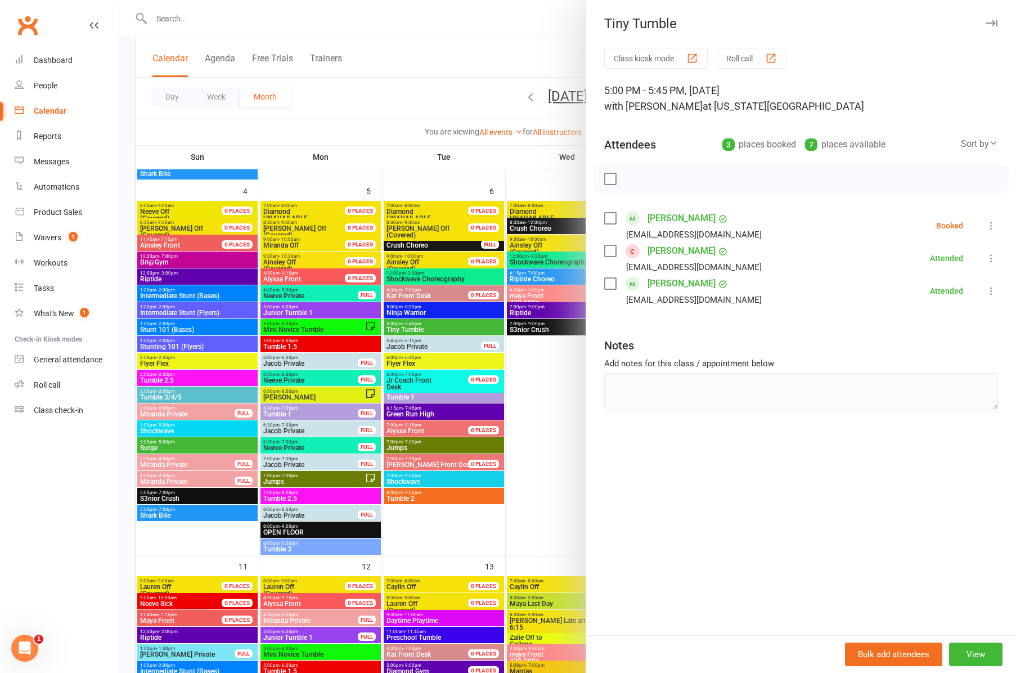
scroll to position [491, 0]
click at [404, 398] on div at bounding box center [567, 336] width 897 height 673
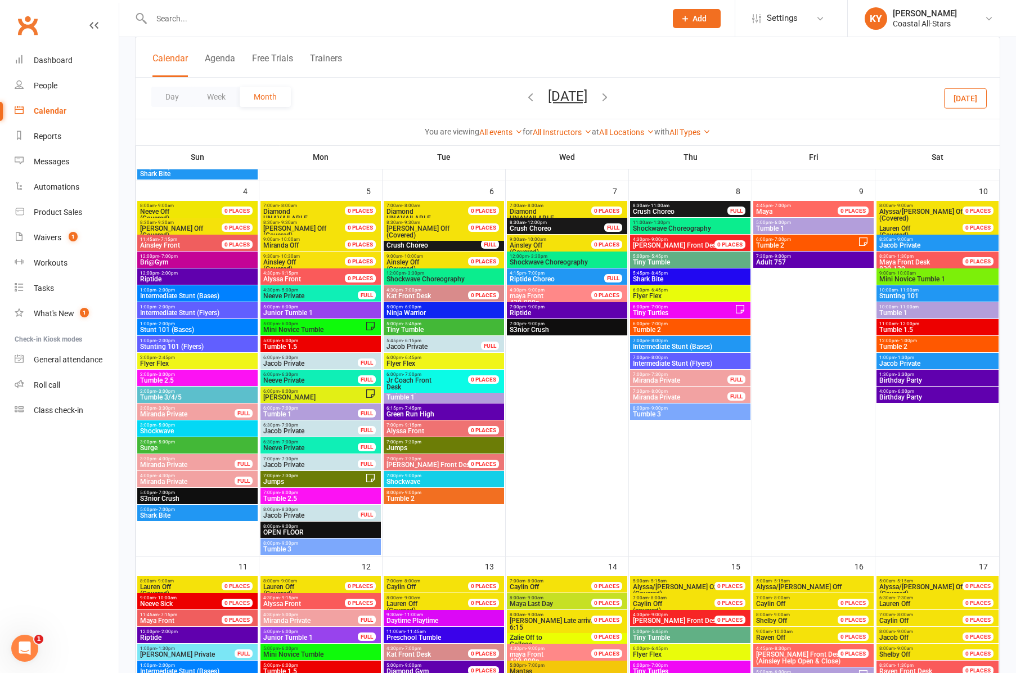
click at [404, 398] on span "Tumble 1" at bounding box center [444, 397] width 116 height 7
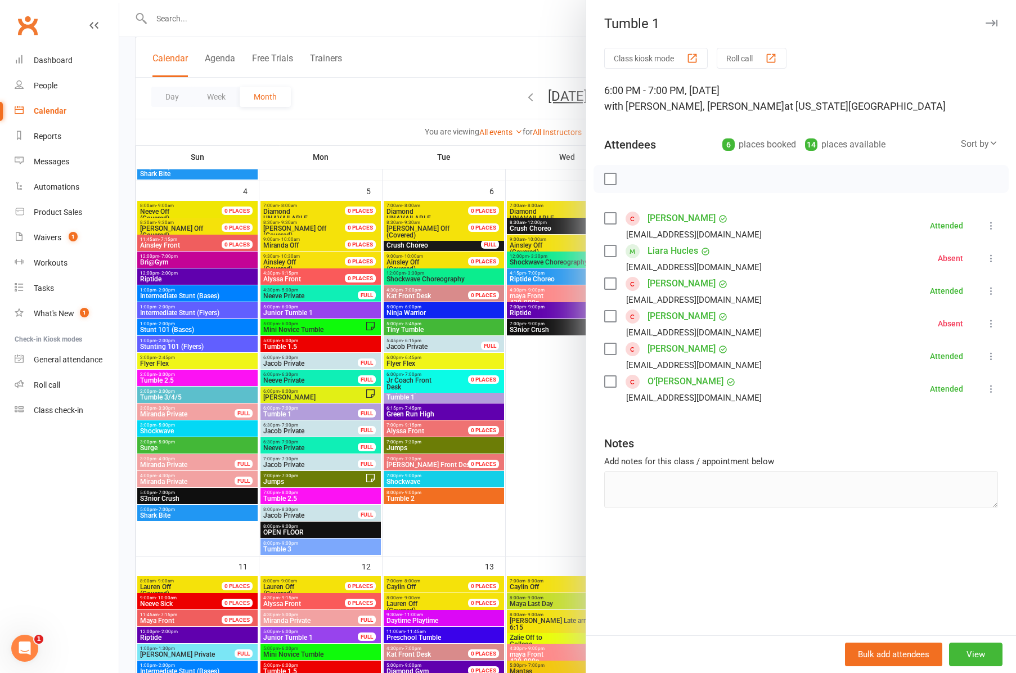
click at [427, 499] on div at bounding box center [567, 336] width 897 height 673
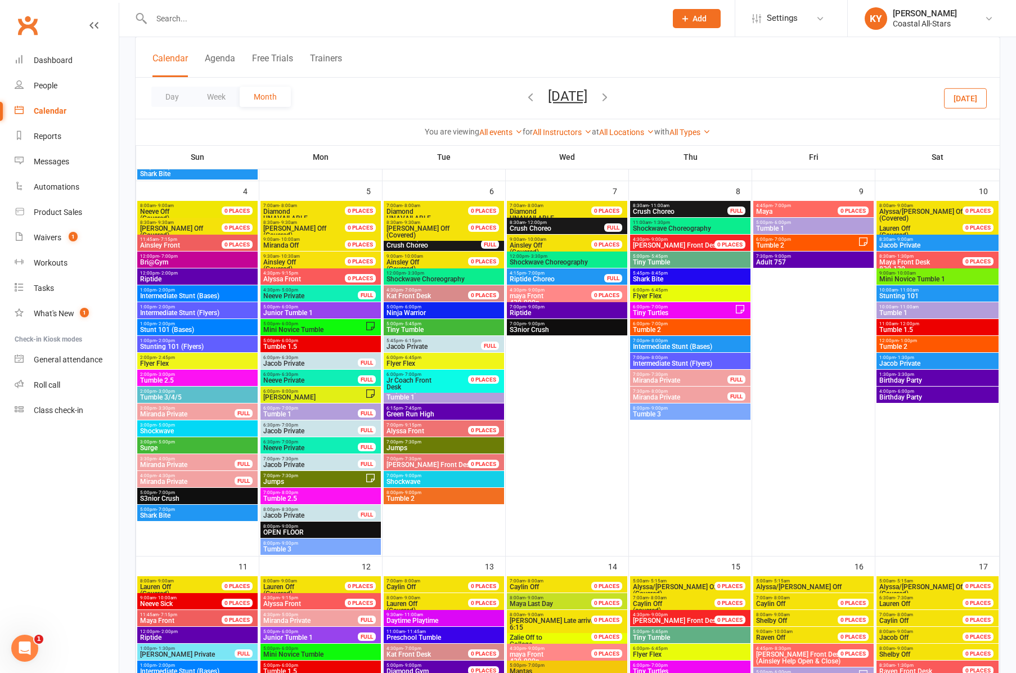
click at [427, 499] on span "Tumble 2" at bounding box center [444, 498] width 116 height 7
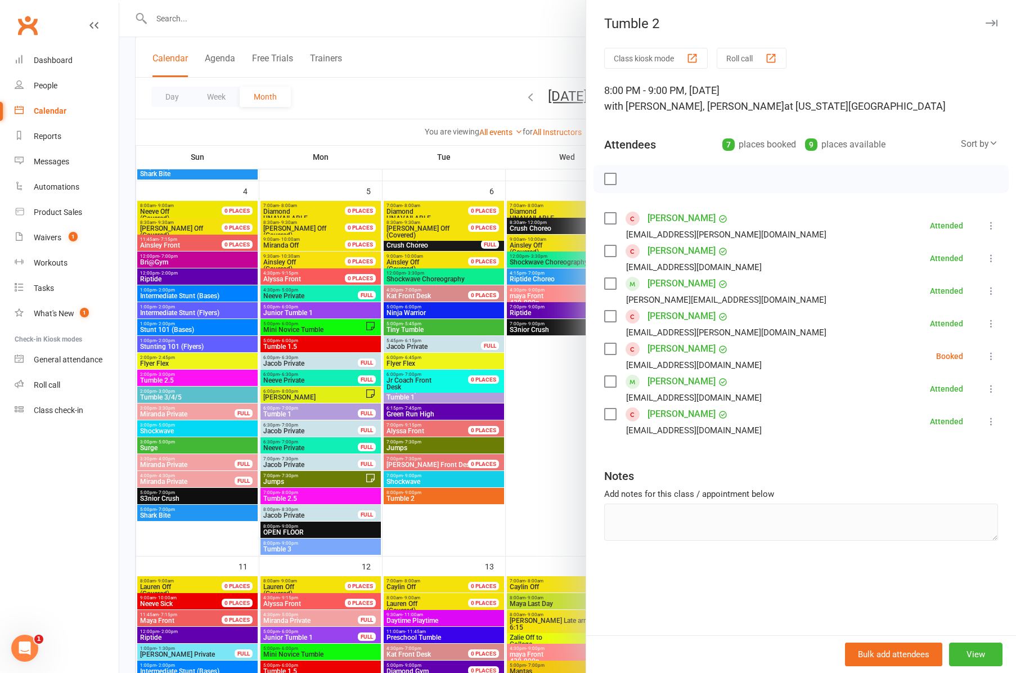
click at [995, 24] on icon "button" at bounding box center [992, 23] width 12 height 7
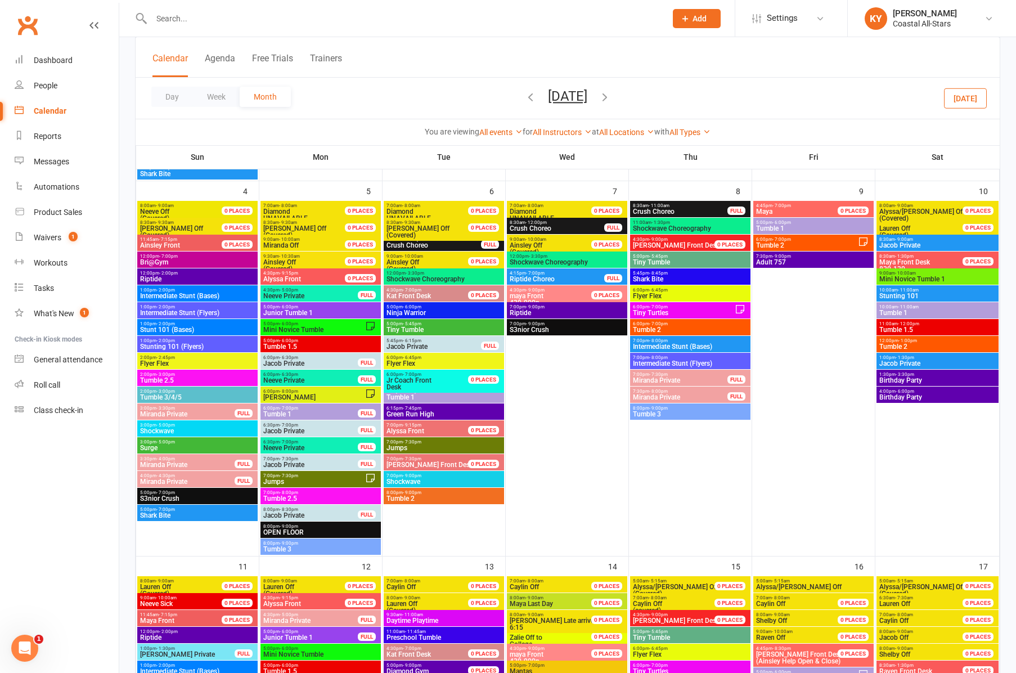
click at [665, 255] on span "- 5:45pm" at bounding box center [658, 256] width 19 height 5
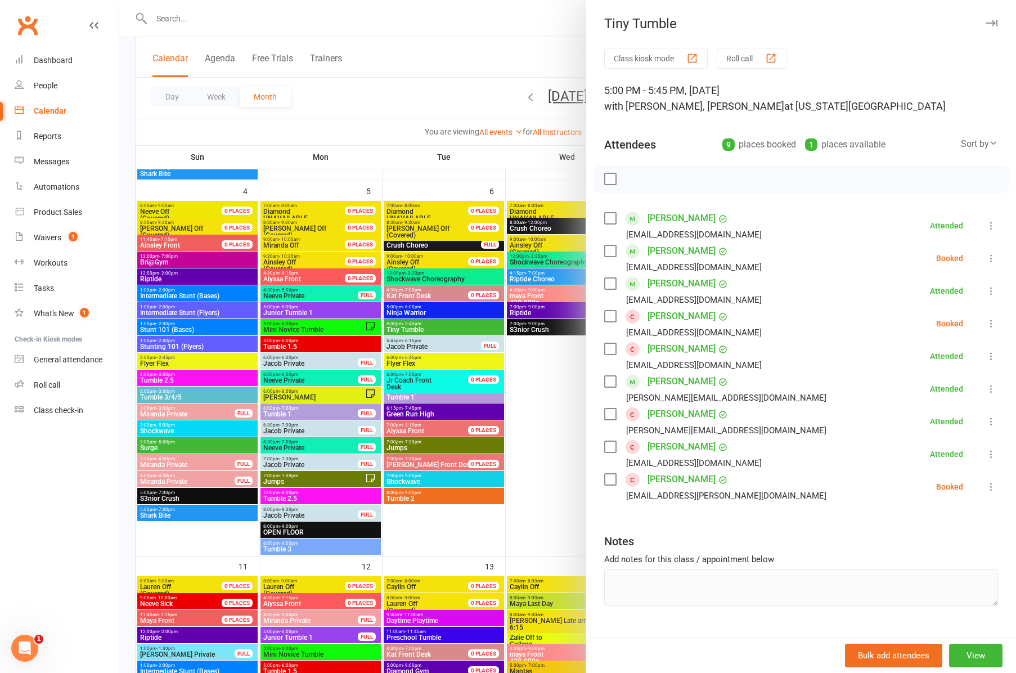
click at [996, 23] on icon "button" at bounding box center [992, 23] width 12 height 7
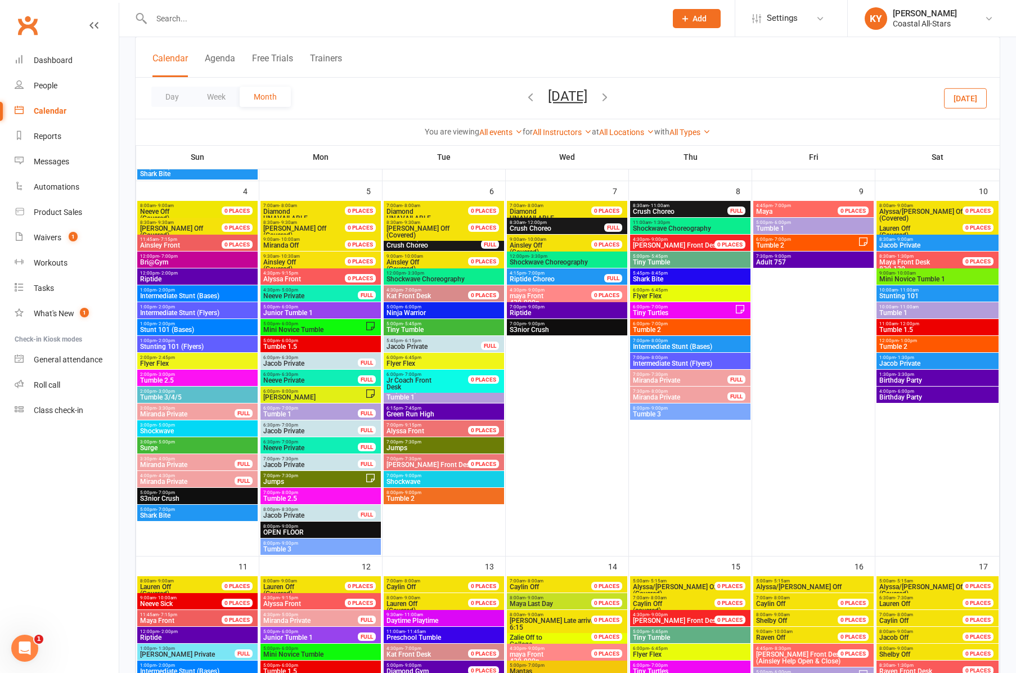
click at [665, 329] on span "Tumble 2" at bounding box center [691, 329] width 116 height 7
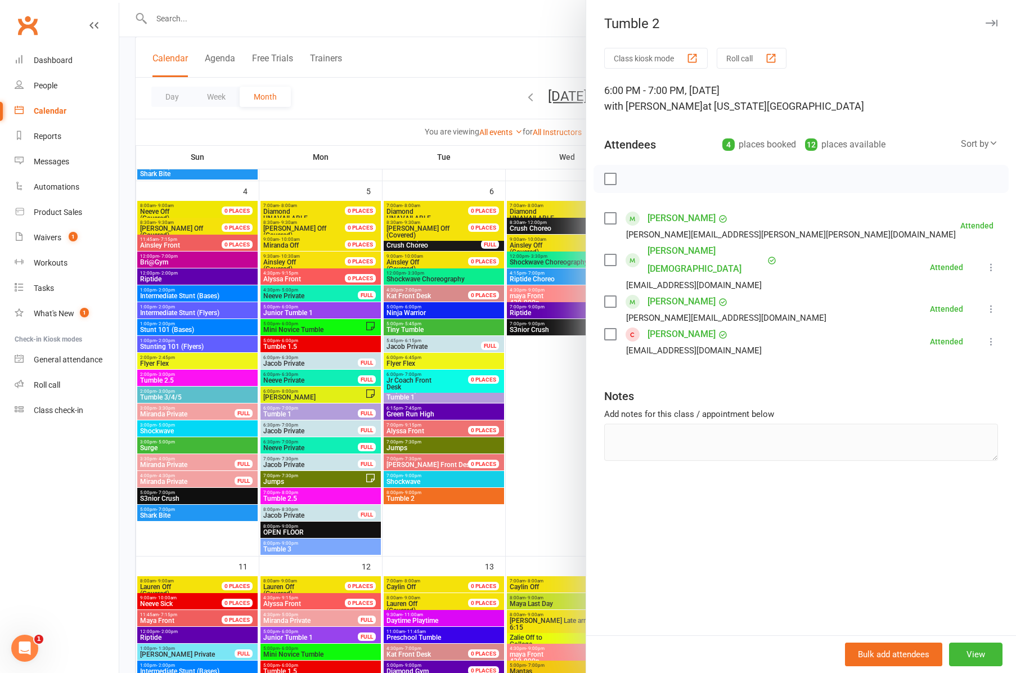
click at [994, 23] on icon "button" at bounding box center [992, 23] width 12 height 7
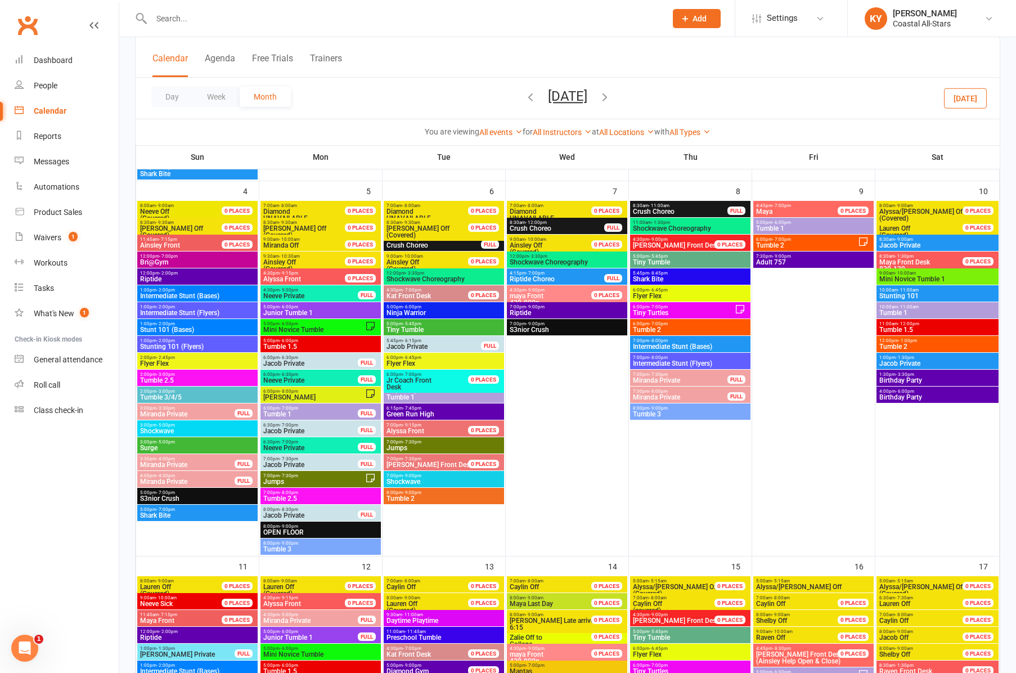
click at [645, 415] on span "Tumble 3" at bounding box center [691, 414] width 116 height 7
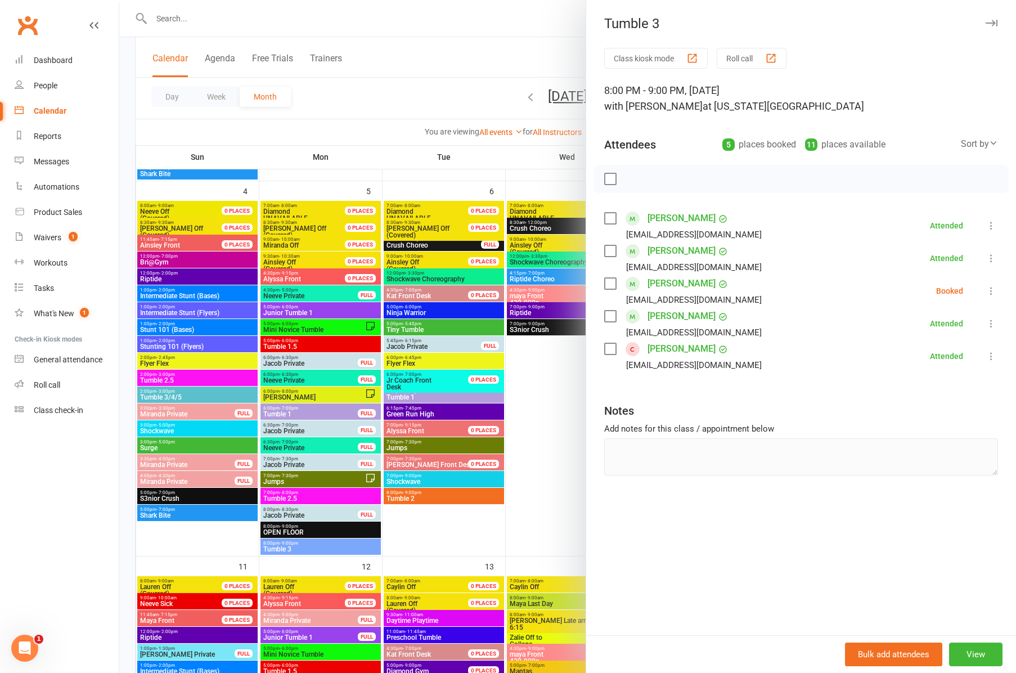
click at [999, 19] on div "Tumble 3" at bounding box center [801, 24] width 430 height 16
click at [996, 23] on icon "button" at bounding box center [992, 23] width 12 height 7
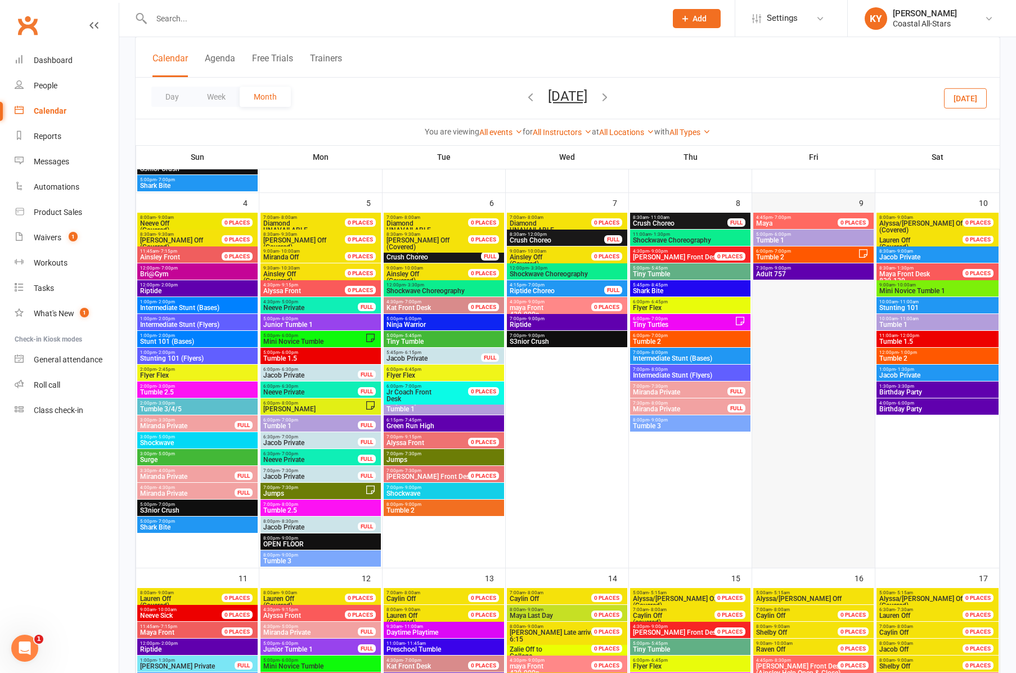
scroll to position [496, 0]
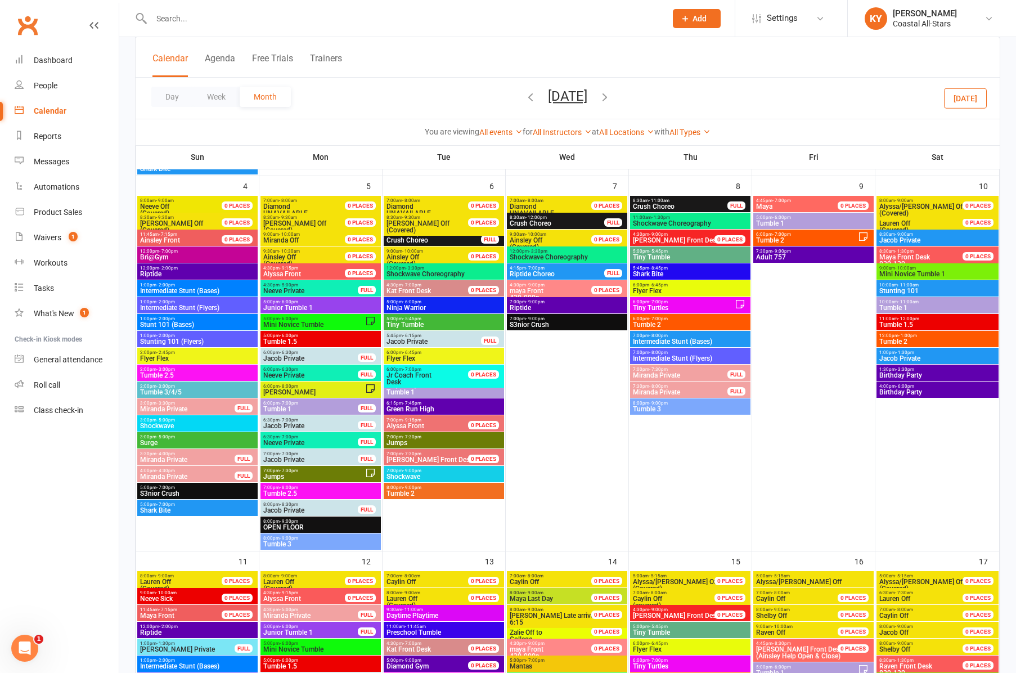
click at [774, 222] on span "Tumble 1" at bounding box center [814, 223] width 116 height 7
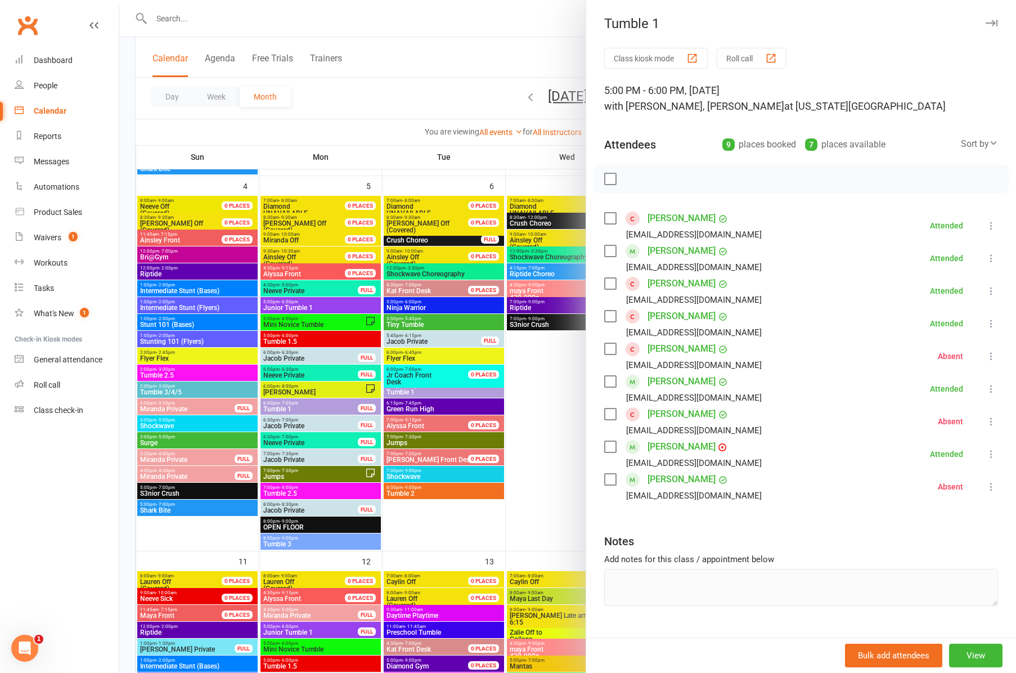
click at [995, 26] on icon "button" at bounding box center [992, 23] width 12 height 7
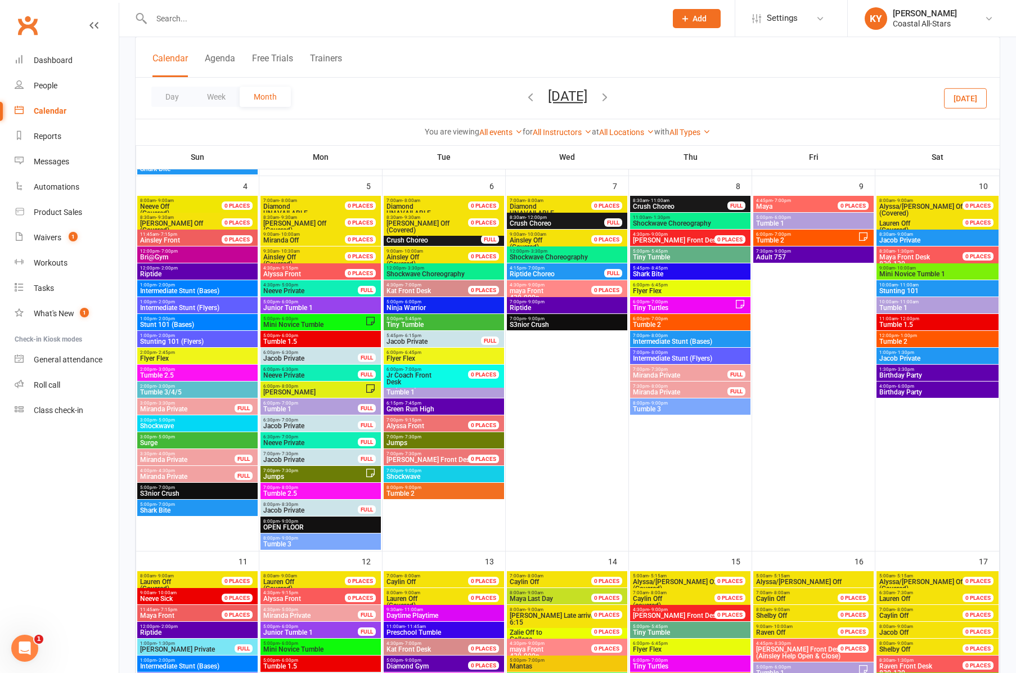
click at [800, 236] on span "6:00pm - 7:00pm" at bounding box center [807, 234] width 102 height 5
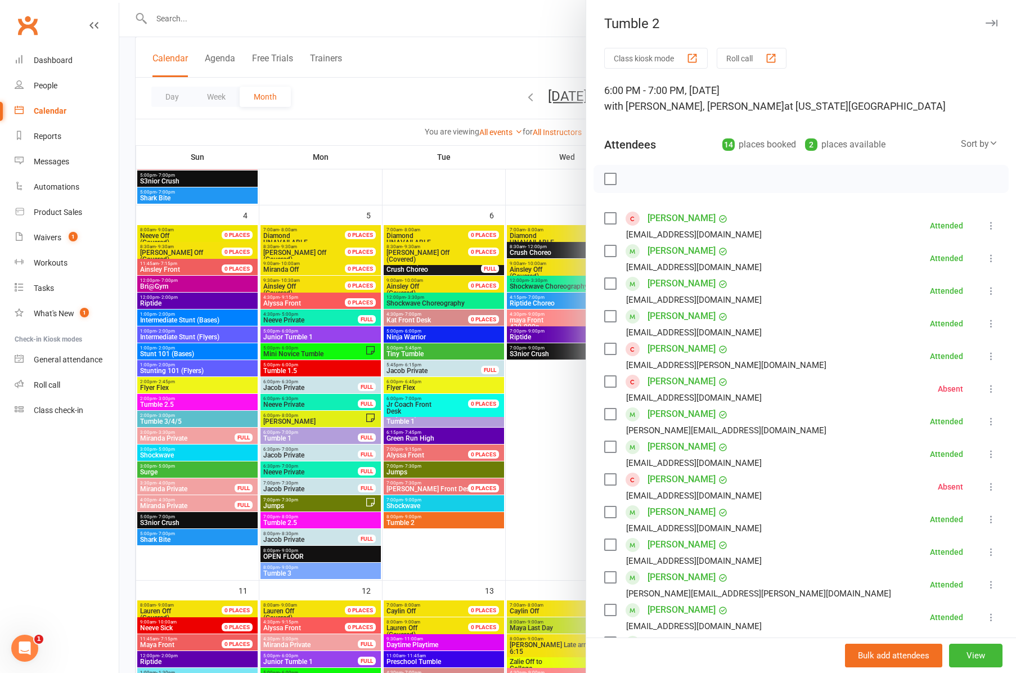
scroll to position [463, 0]
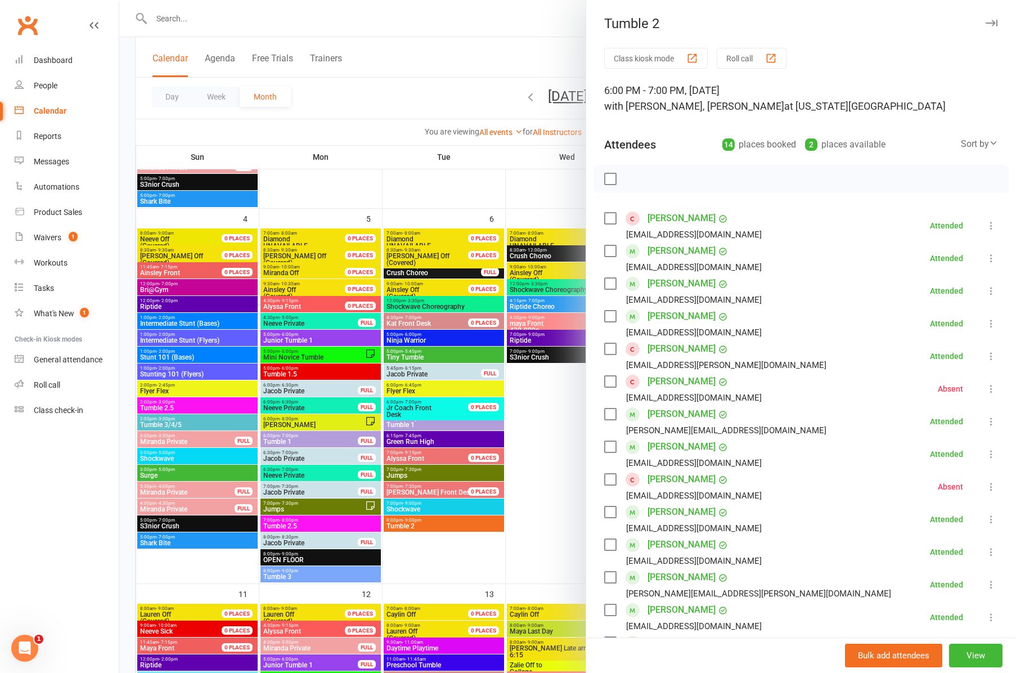
click at [994, 23] on icon "button" at bounding box center [992, 23] width 12 height 7
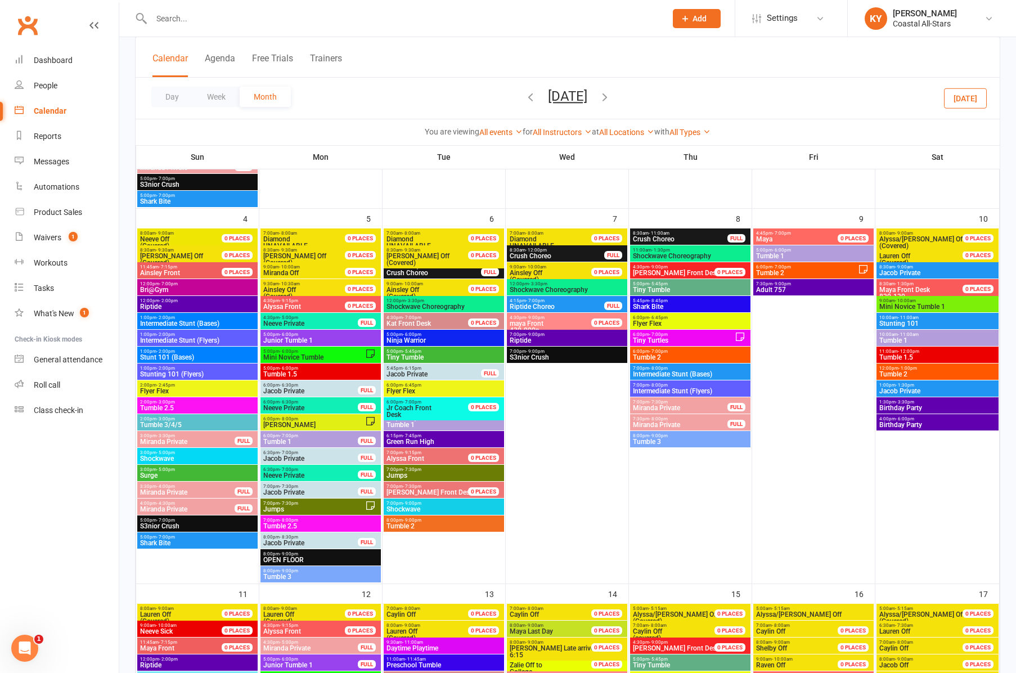
click at [892, 303] on span "Mini Novice Tumble 1" at bounding box center [938, 306] width 118 height 7
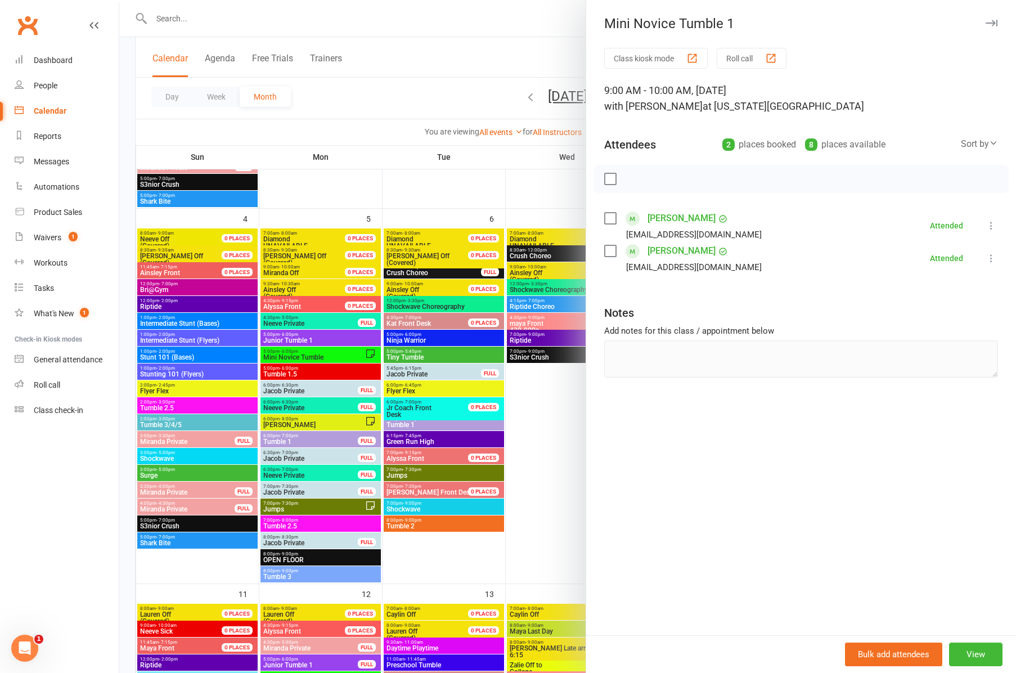
click at [993, 21] on icon "button" at bounding box center [992, 23] width 12 height 7
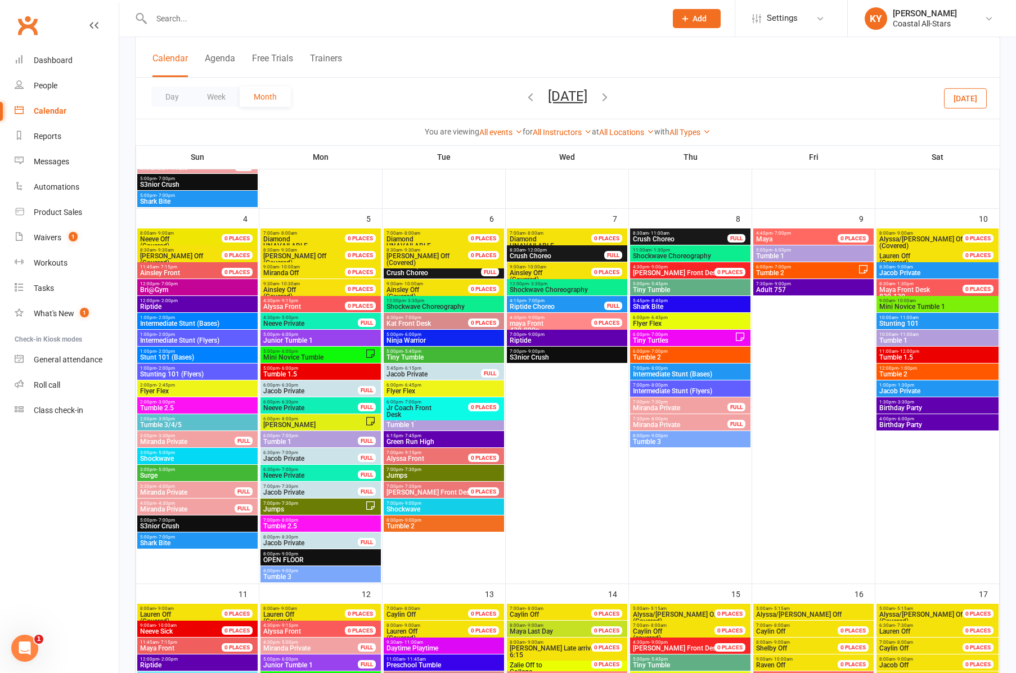
click at [901, 339] on span "Tumble 1" at bounding box center [938, 340] width 118 height 7
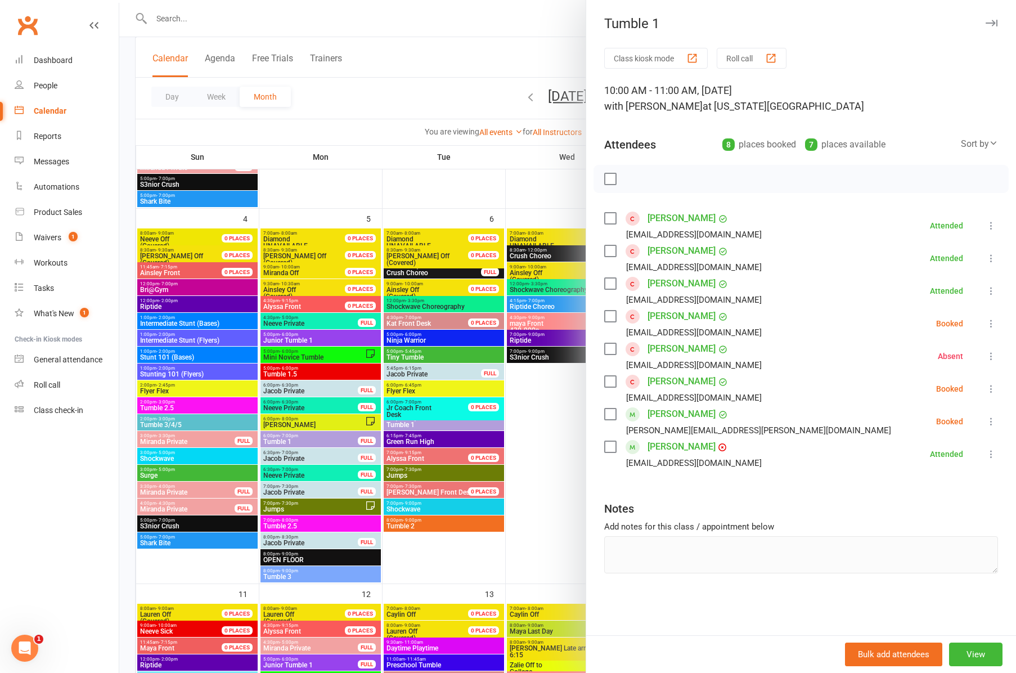
click at [994, 24] on icon "button" at bounding box center [992, 23] width 12 height 7
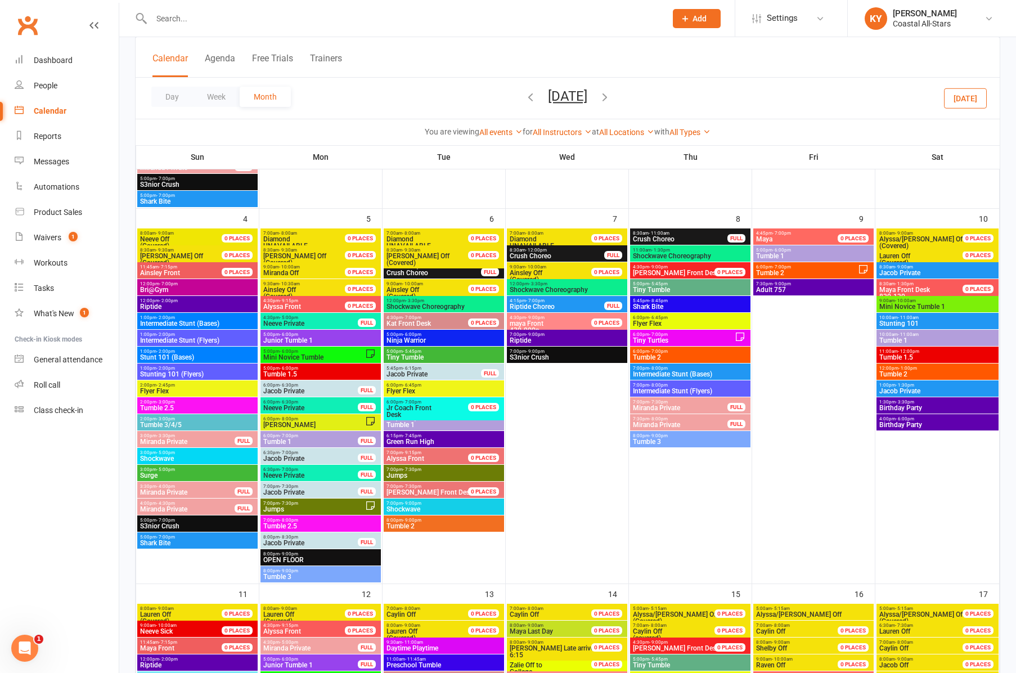
click at [908, 357] on span "Tumble 1.5" at bounding box center [938, 357] width 118 height 7
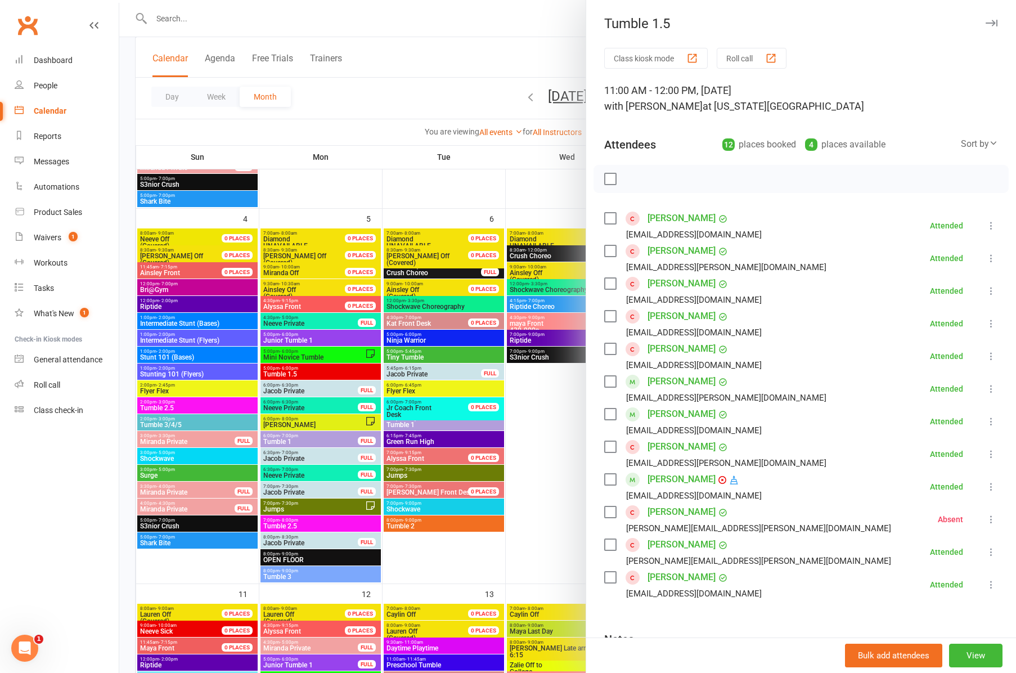
scroll to position [0, 0]
click at [992, 20] on icon "button" at bounding box center [992, 23] width 12 height 7
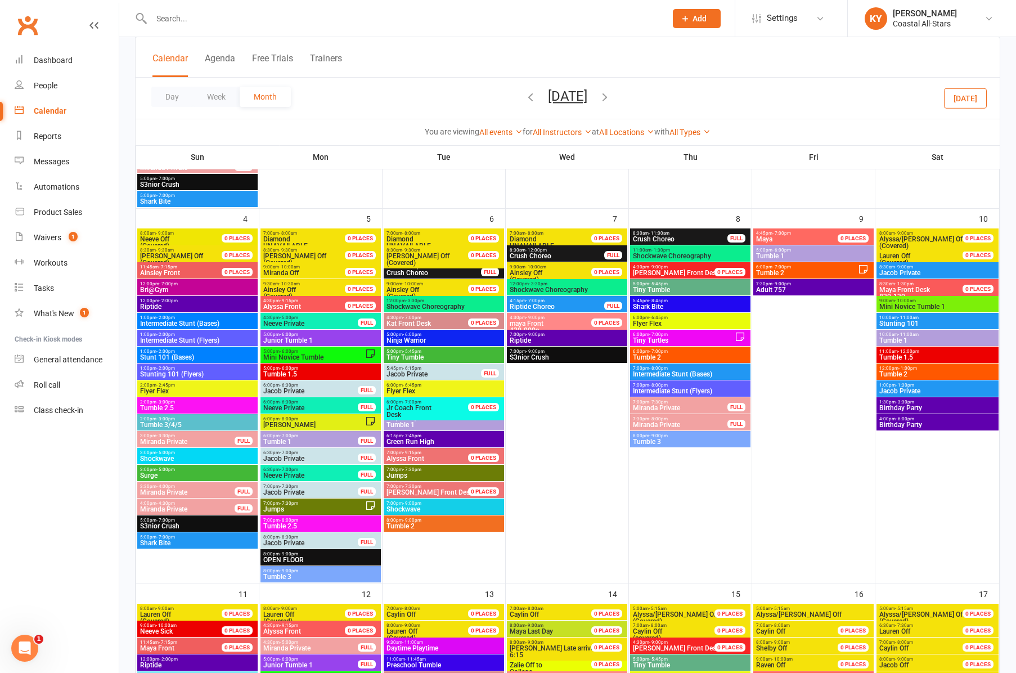
click at [907, 370] on span "- 1:00pm" at bounding box center [908, 368] width 19 height 5
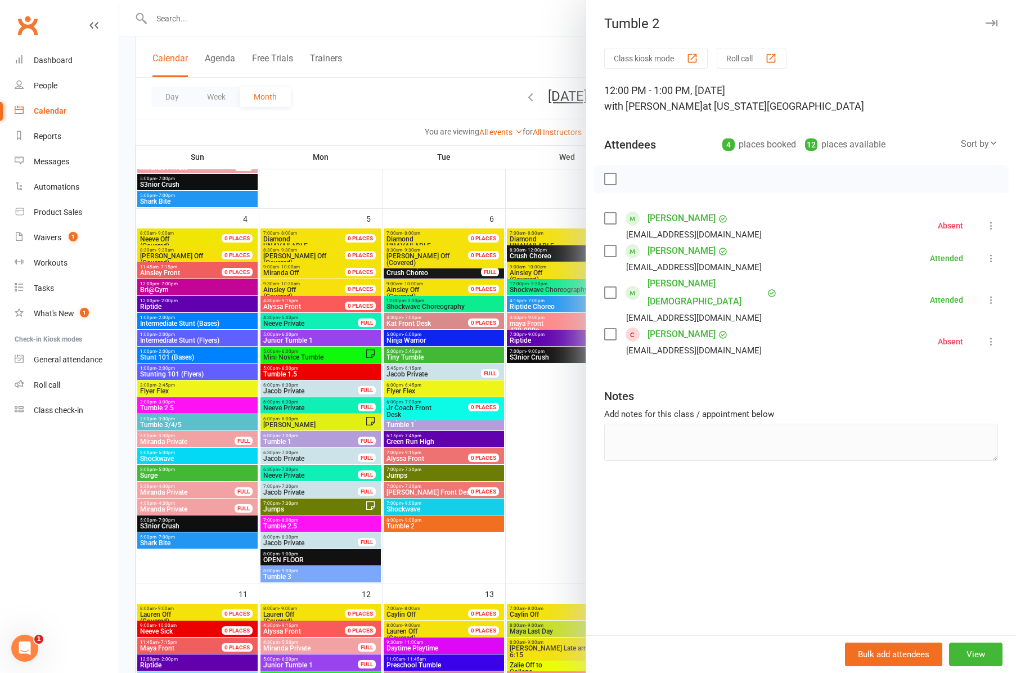
click at [991, 26] on icon "button" at bounding box center [992, 23] width 12 height 7
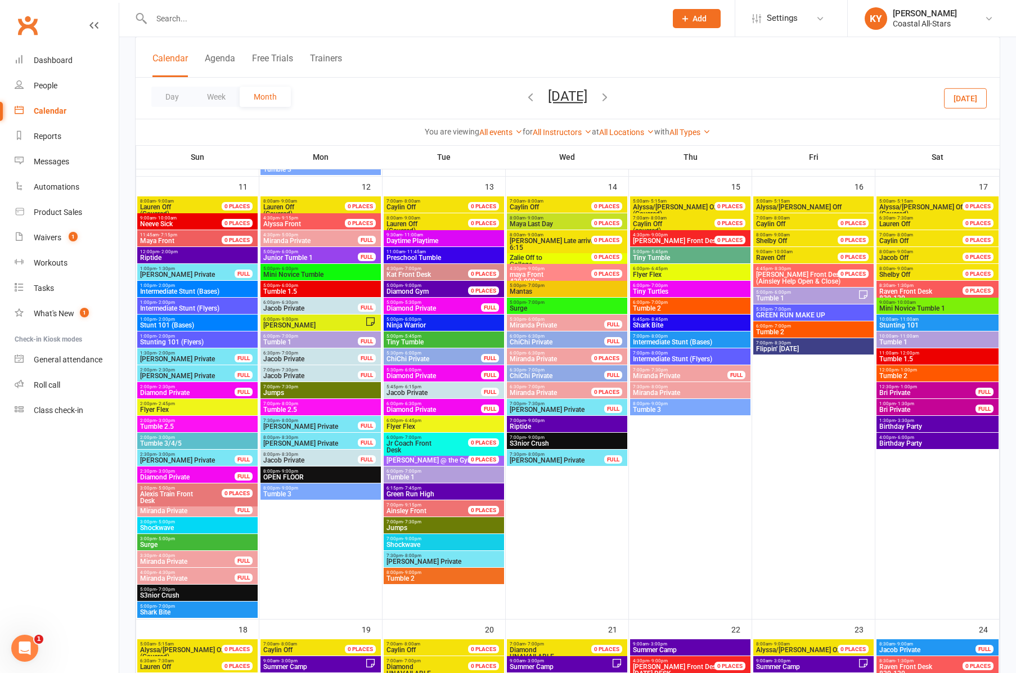
scroll to position [877, 0]
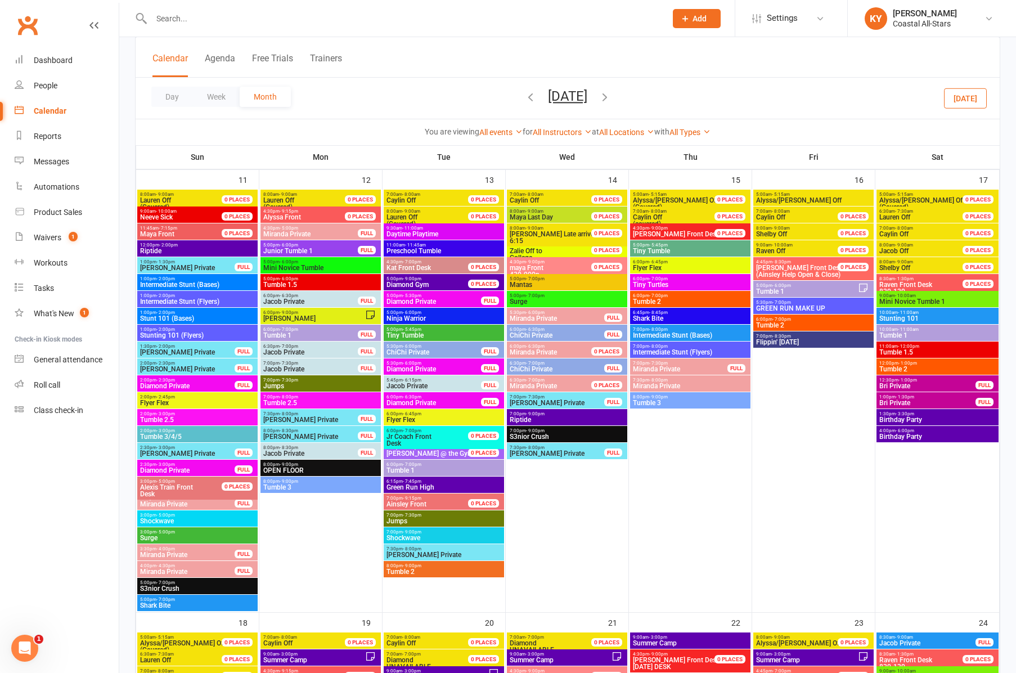
click at [171, 415] on span "- 3:00pm" at bounding box center [165, 413] width 19 height 5
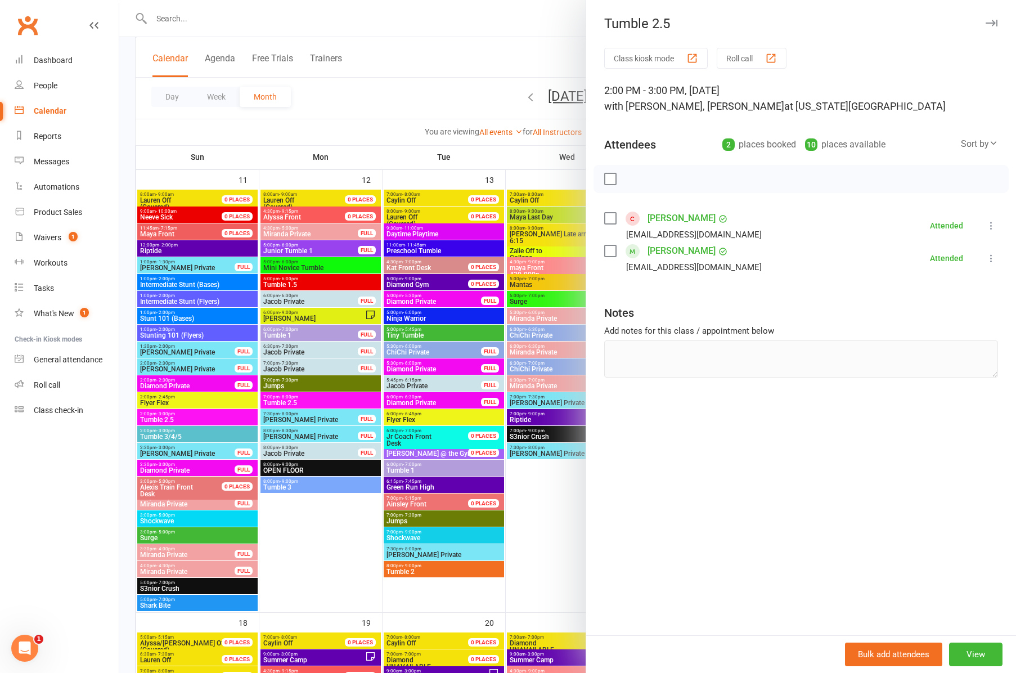
click at [169, 435] on div at bounding box center [567, 336] width 897 height 673
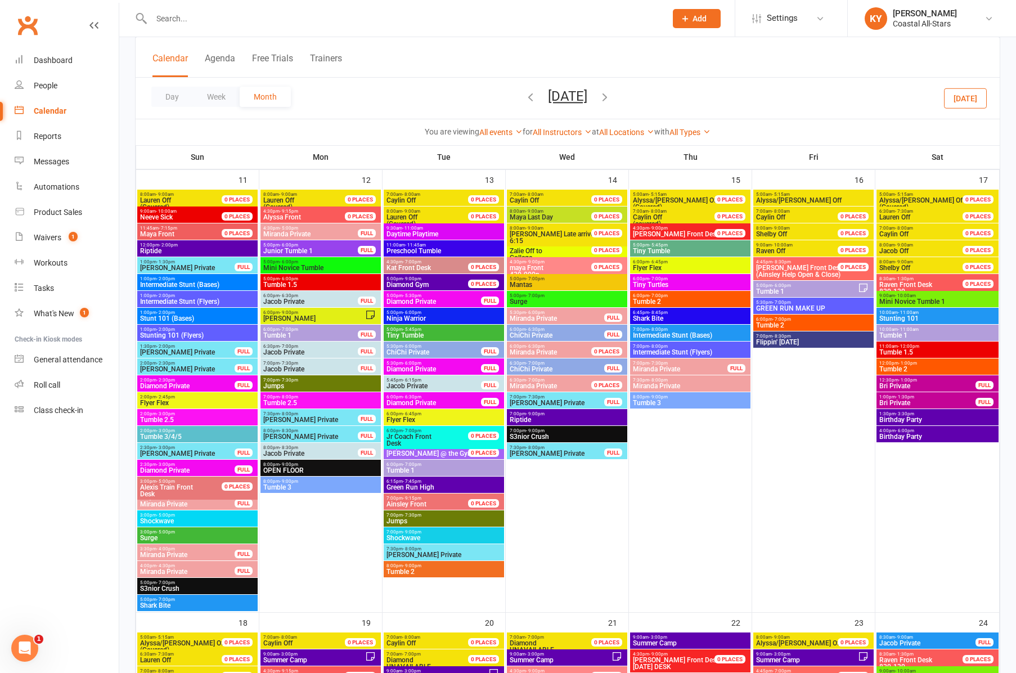
click at [169, 435] on span "Tumble 3/4/5" at bounding box center [198, 436] width 116 height 7
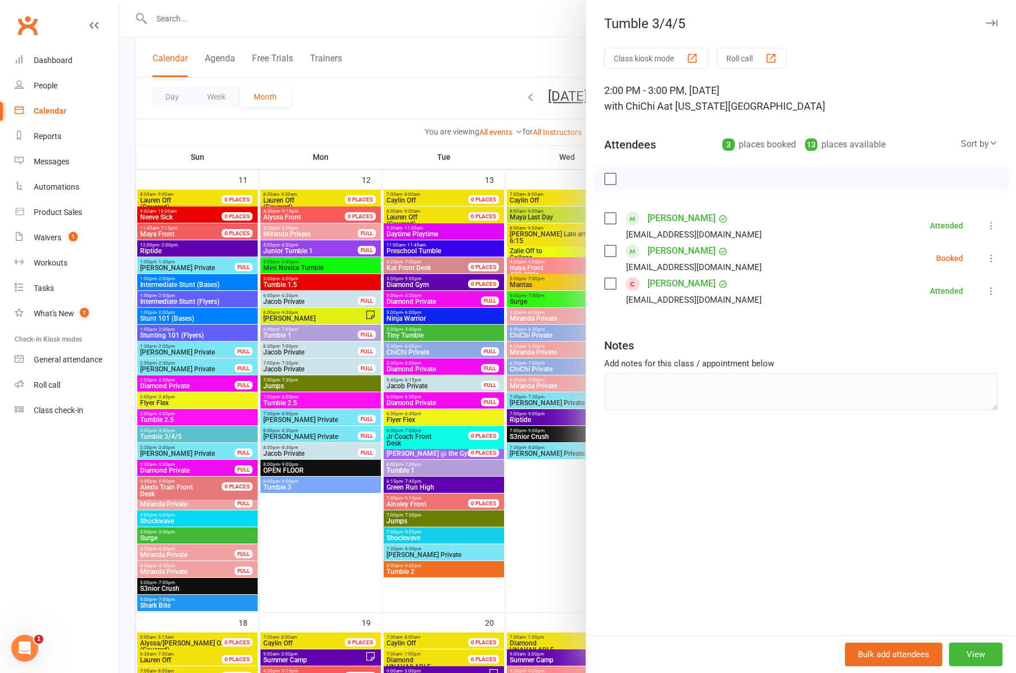
click at [990, 23] on icon "button" at bounding box center [992, 23] width 12 height 7
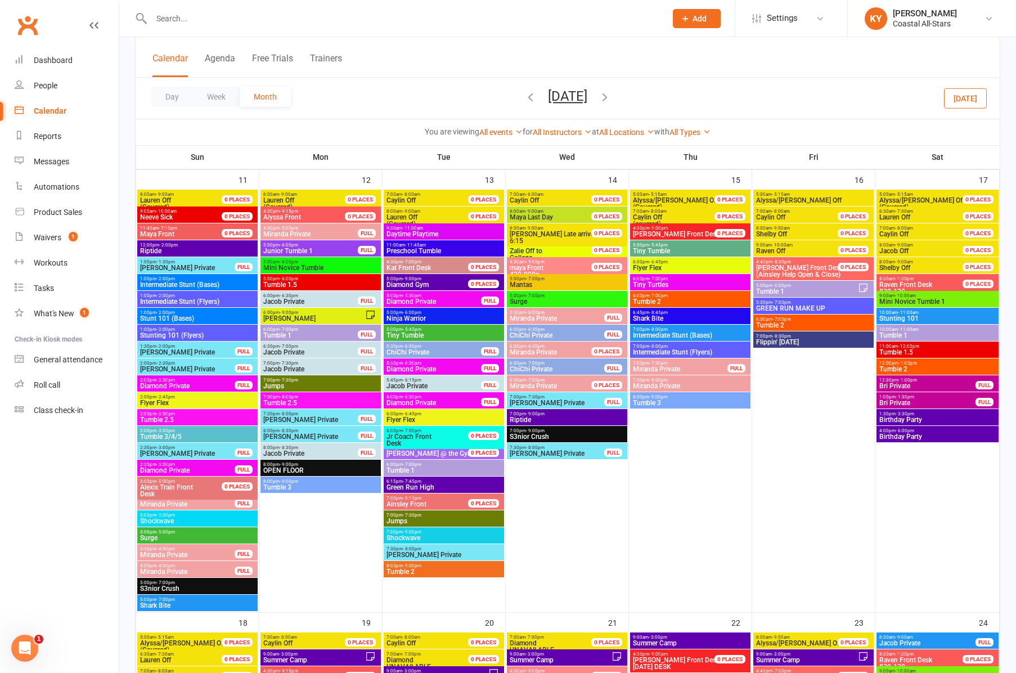
click at [324, 246] on span "5:00pm - 6:00pm" at bounding box center [311, 245] width 96 height 5
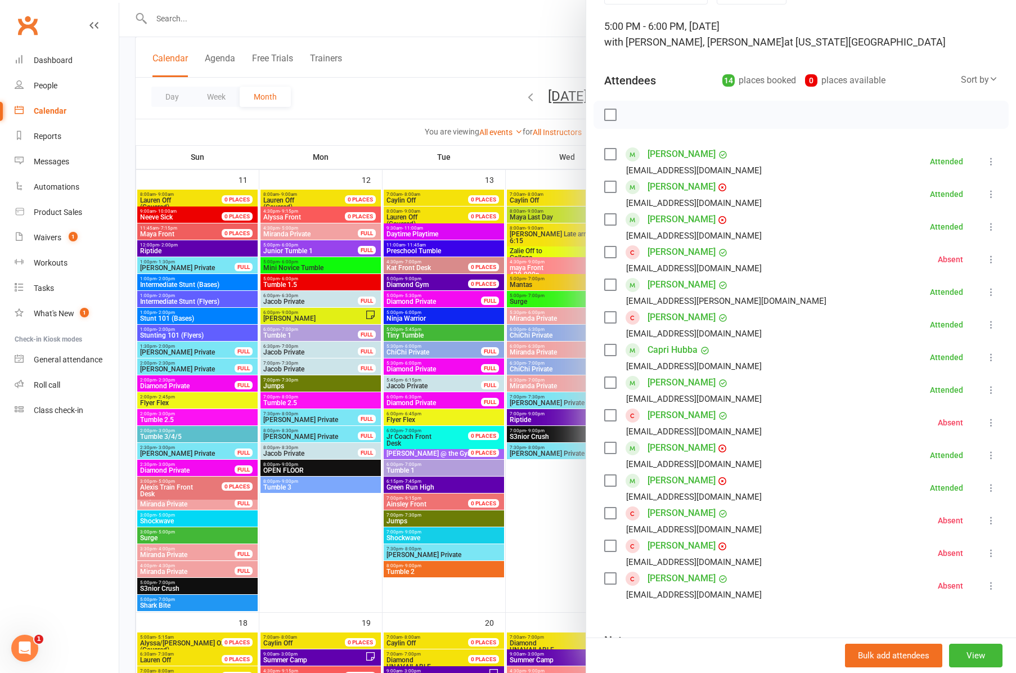
scroll to position [99, 0]
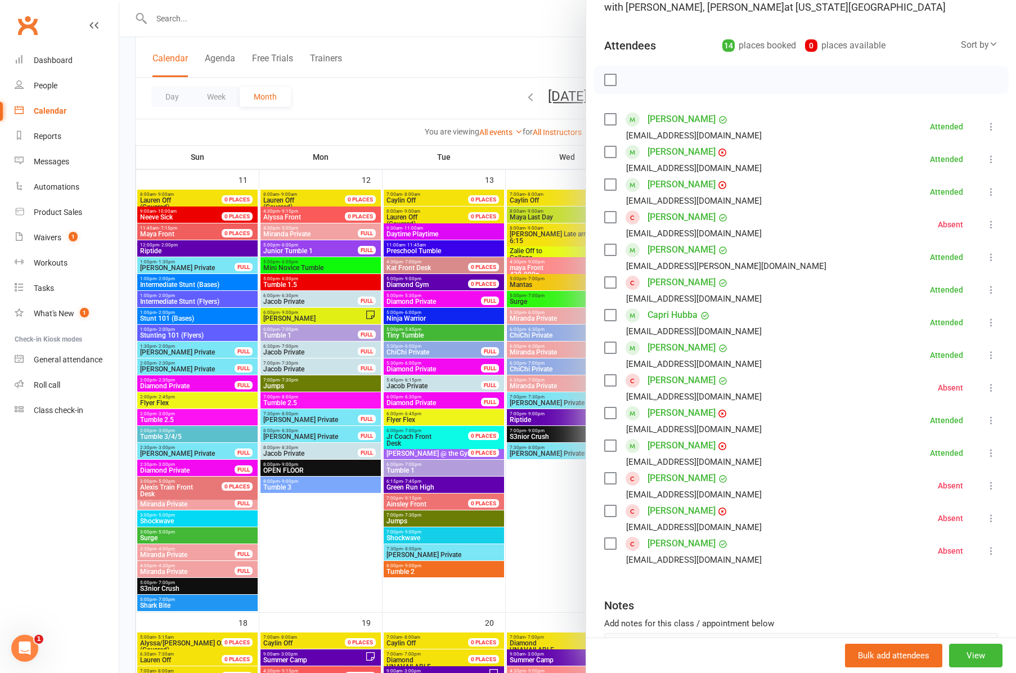
click at [320, 270] on div at bounding box center [567, 336] width 897 height 673
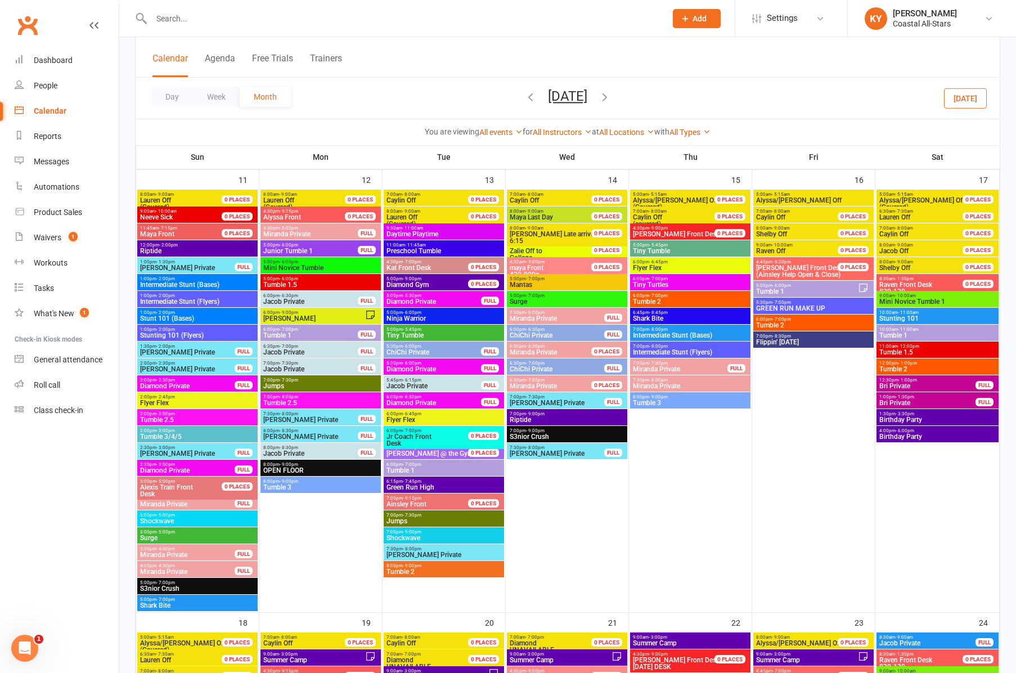
click at [320, 270] on span "Mini Novice Tumble" at bounding box center [321, 267] width 116 height 7
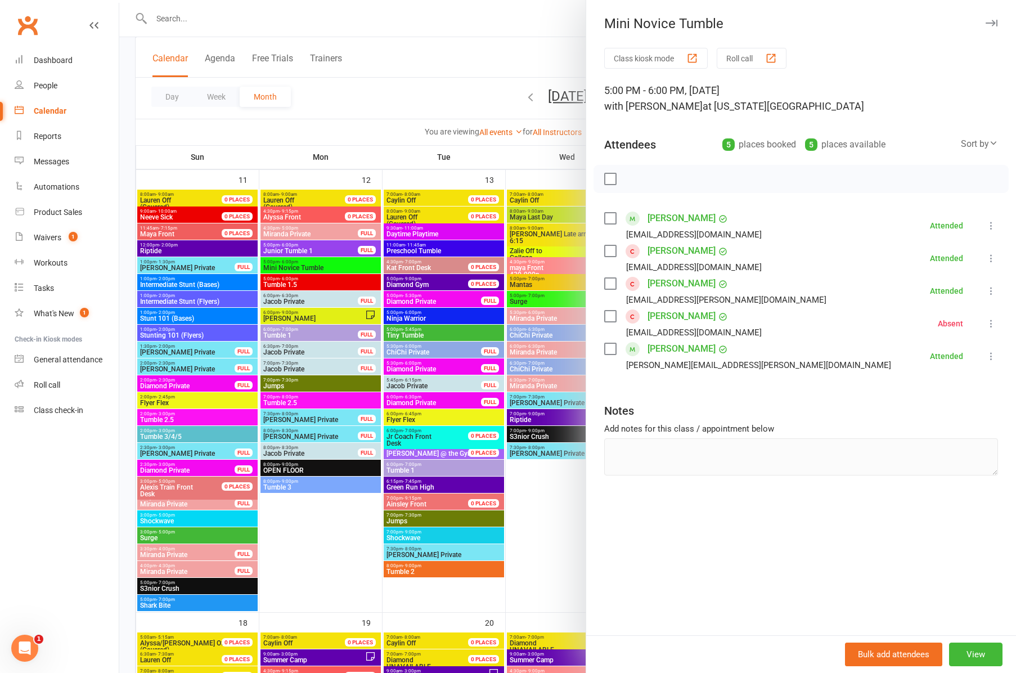
click at [297, 335] on div at bounding box center [567, 336] width 897 height 673
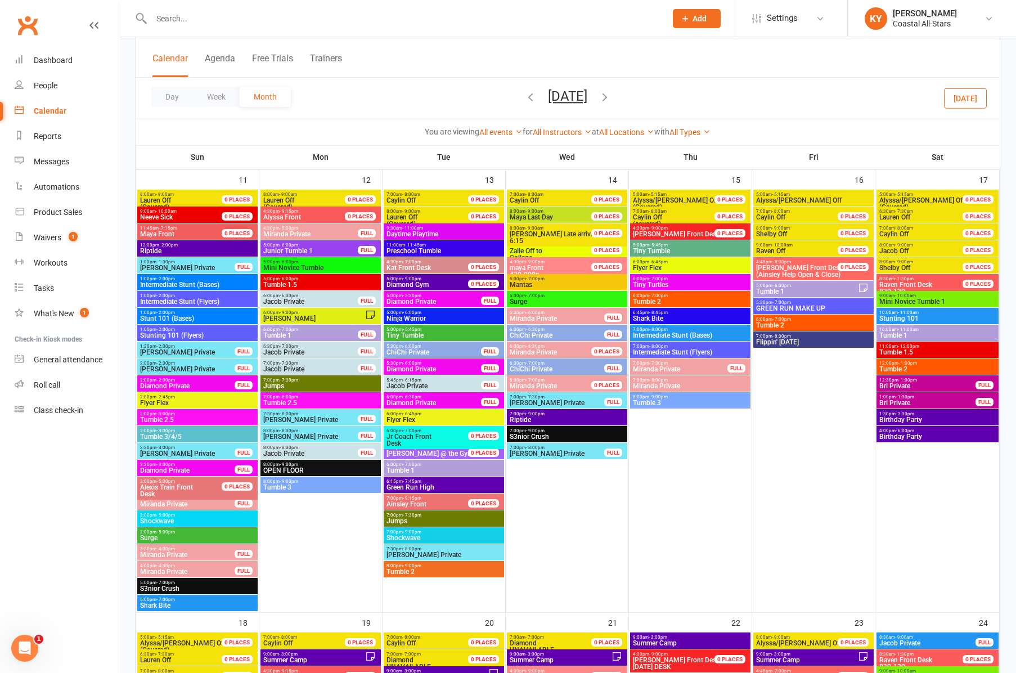
click at [297, 335] on span "Tumble 1" at bounding box center [311, 335] width 96 height 7
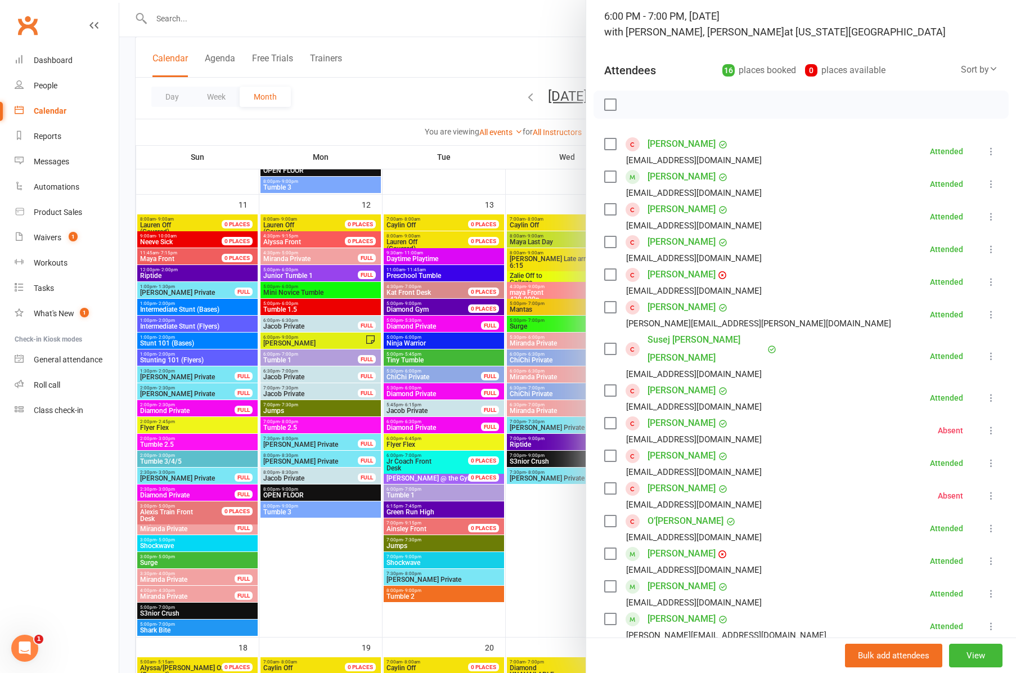
scroll to position [62, 0]
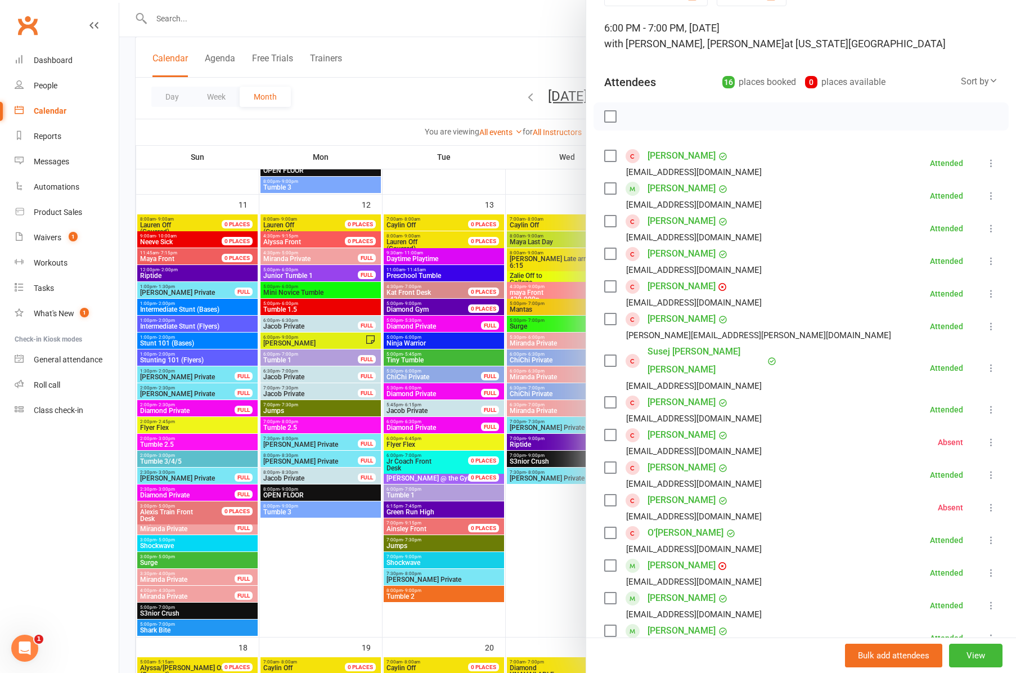
click at [281, 308] on div at bounding box center [567, 336] width 897 height 673
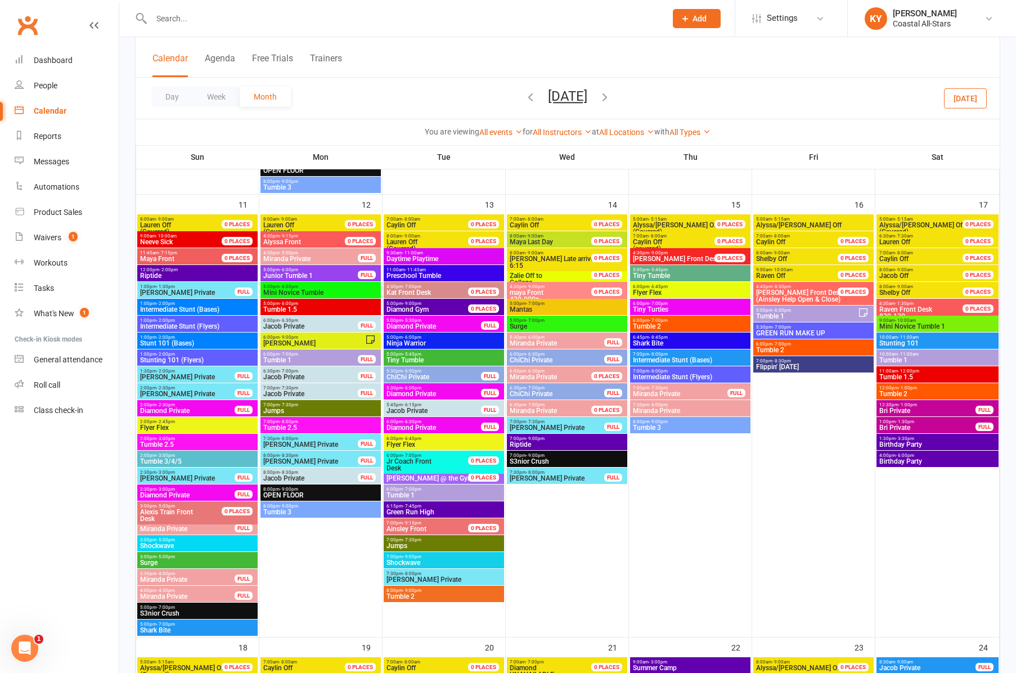
click at [281, 308] on span "Tumble 1.5" at bounding box center [321, 309] width 116 height 7
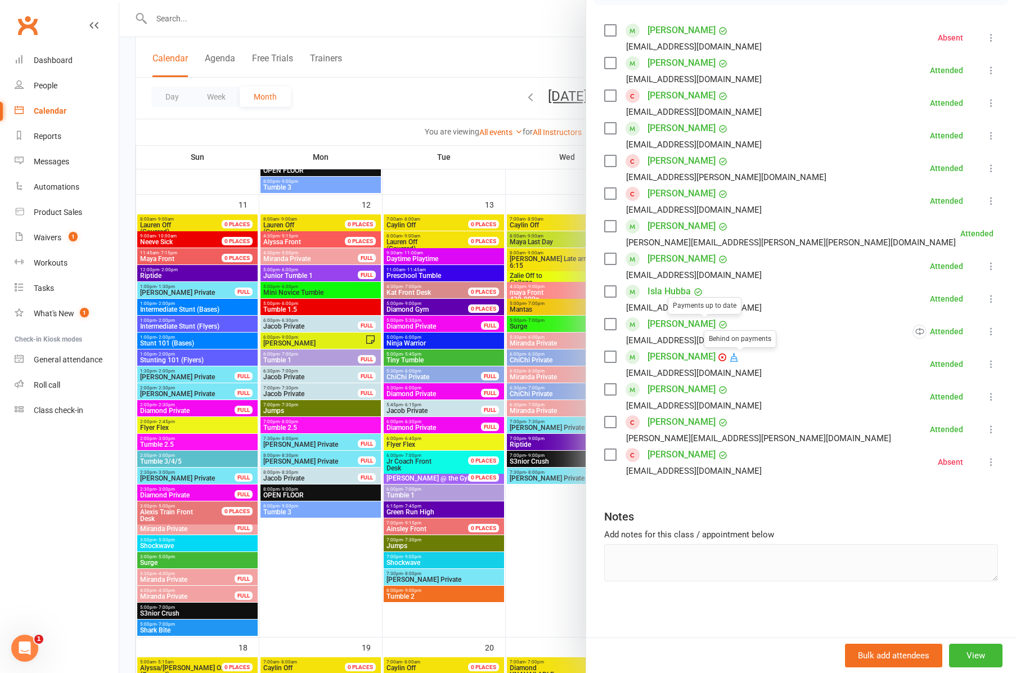
scroll to position [188, 0]
click at [291, 424] on div at bounding box center [567, 336] width 897 height 673
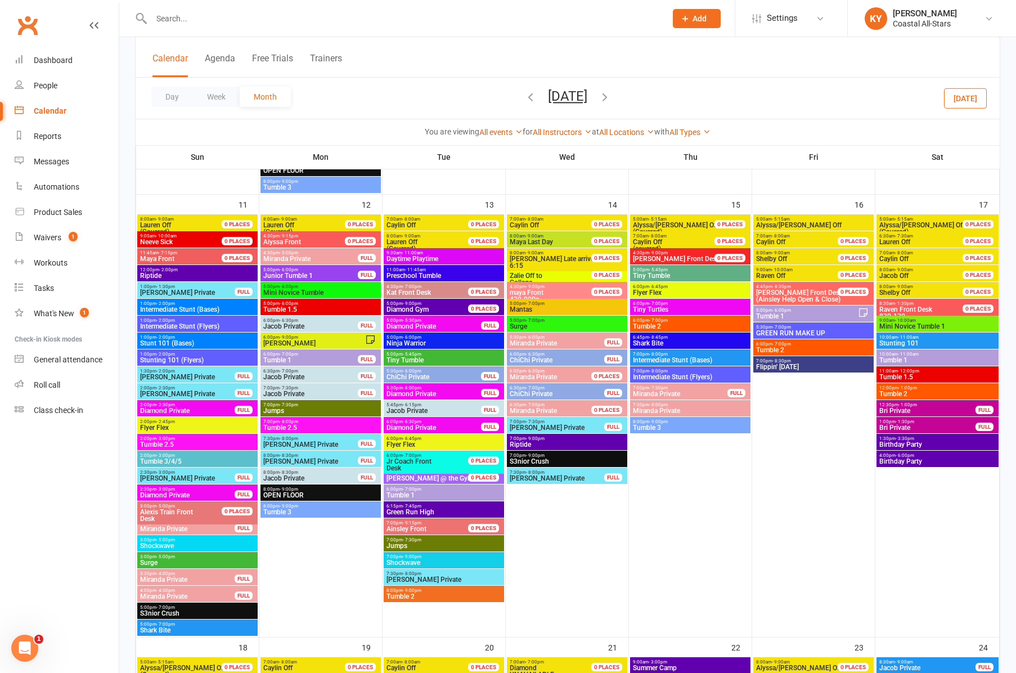
click at [291, 424] on span "Tumble 2.5" at bounding box center [321, 427] width 116 height 7
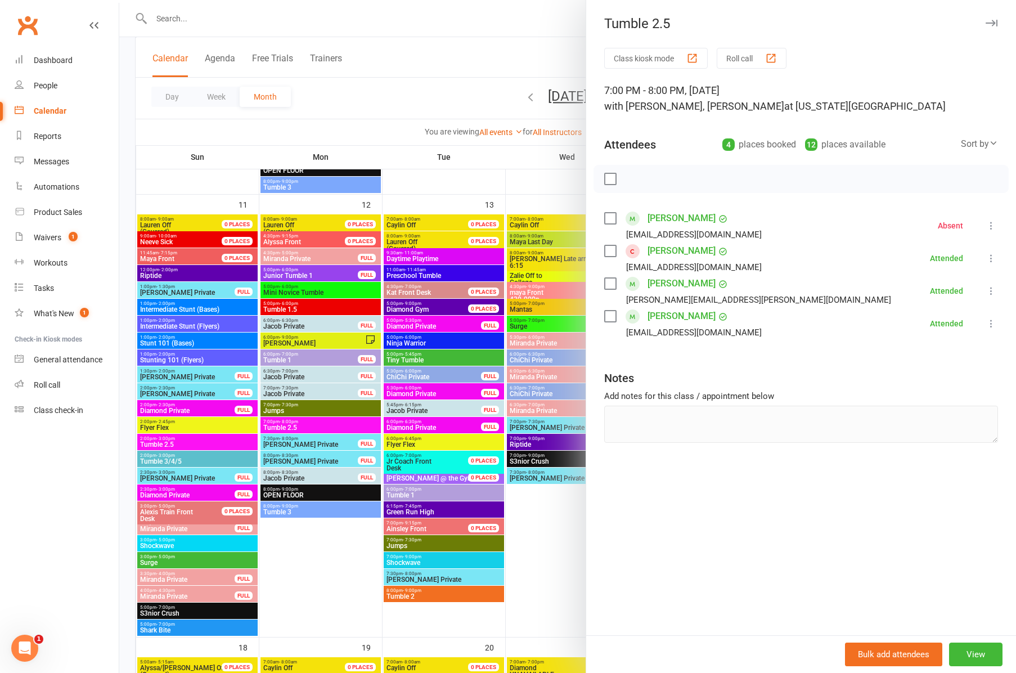
click at [307, 514] on div at bounding box center [567, 336] width 897 height 673
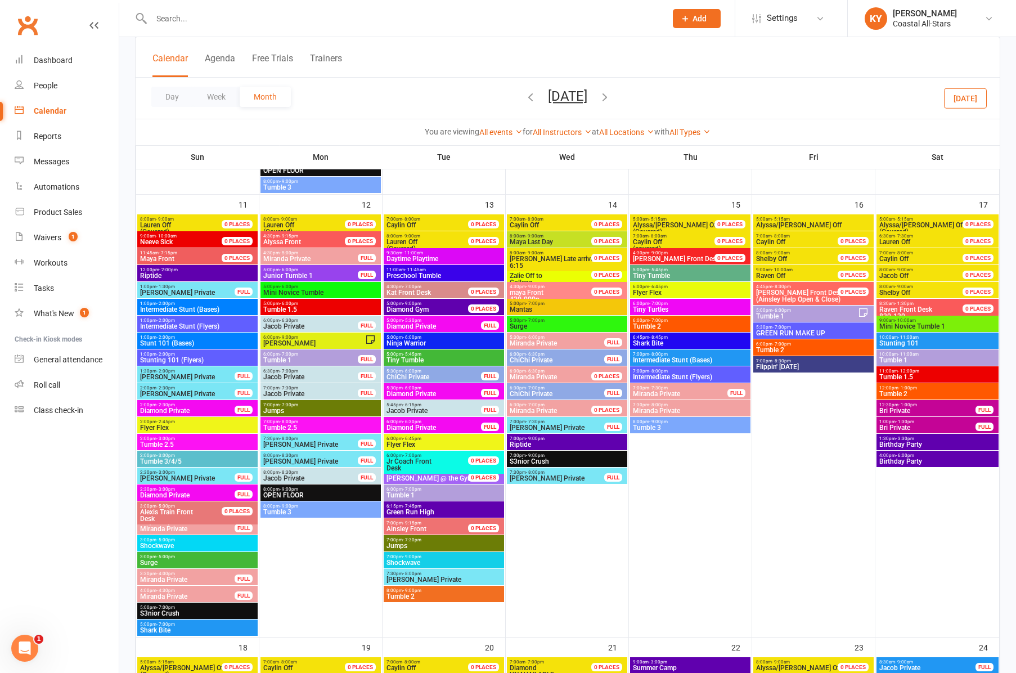
click at [307, 514] on span "Tumble 3" at bounding box center [321, 512] width 116 height 7
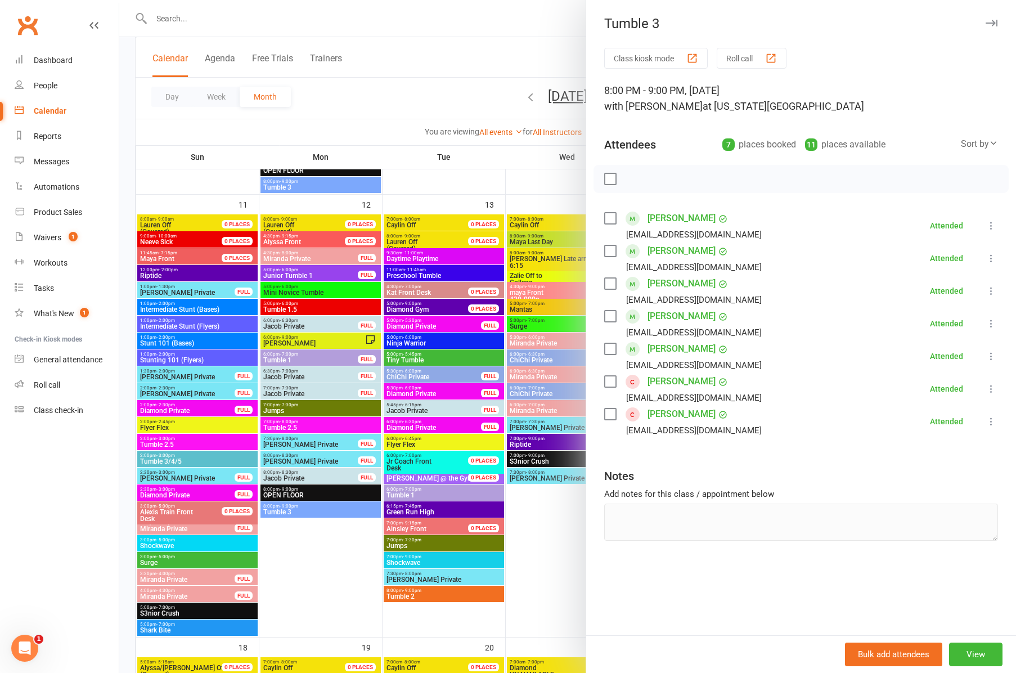
scroll to position [853, 0]
click at [412, 362] on div at bounding box center [567, 336] width 897 height 673
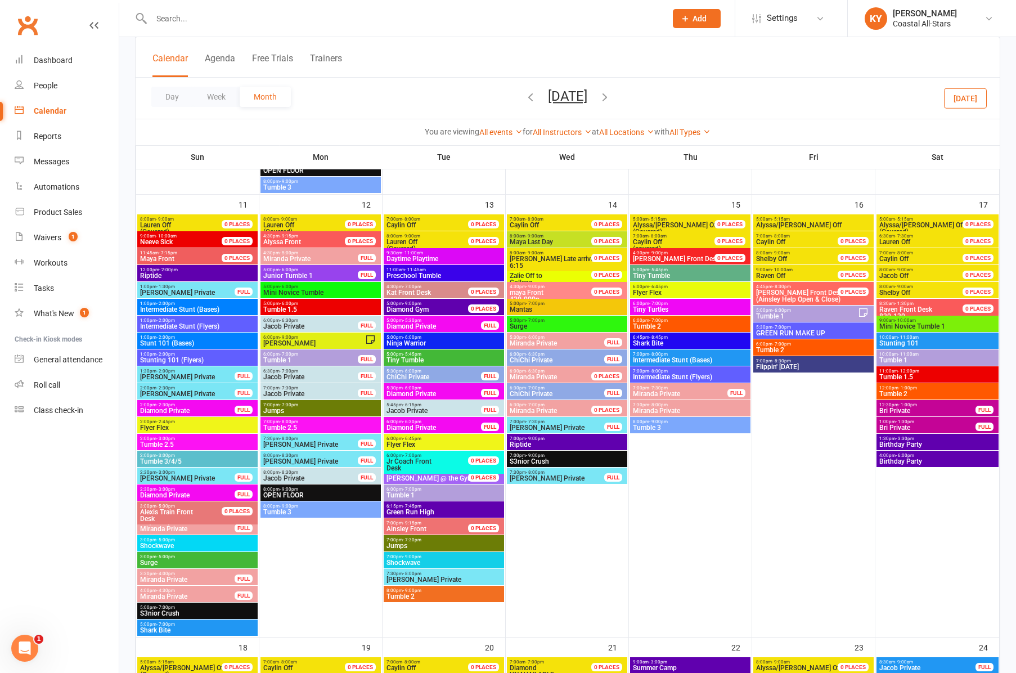
click at [412, 362] on span "Tiny Tumble" at bounding box center [444, 360] width 116 height 7
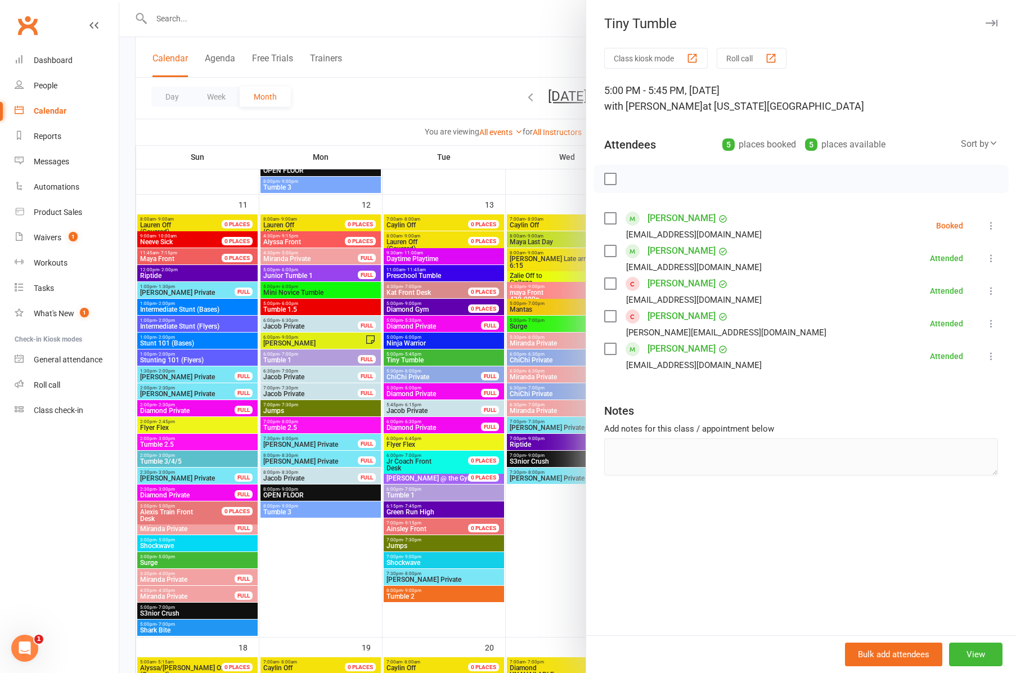
click at [410, 493] on div at bounding box center [567, 336] width 897 height 673
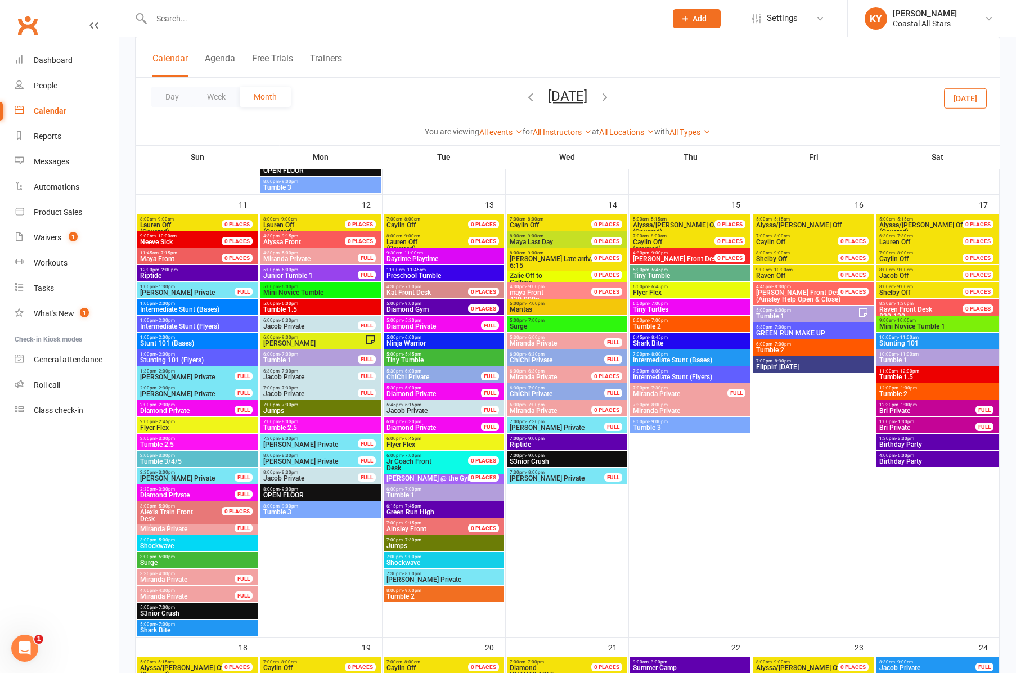
click at [410, 493] on span "Tumble 1" at bounding box center [444, 495] width 116 height 7
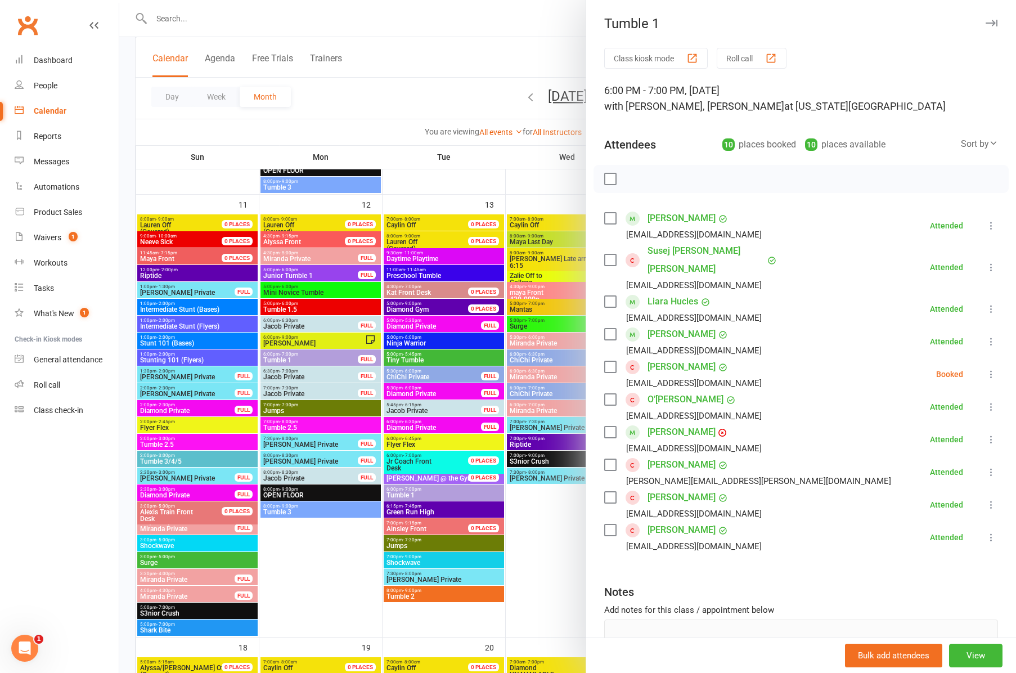
click at [431, 594] on div at bounding box center [567, 336] width 897 height 673
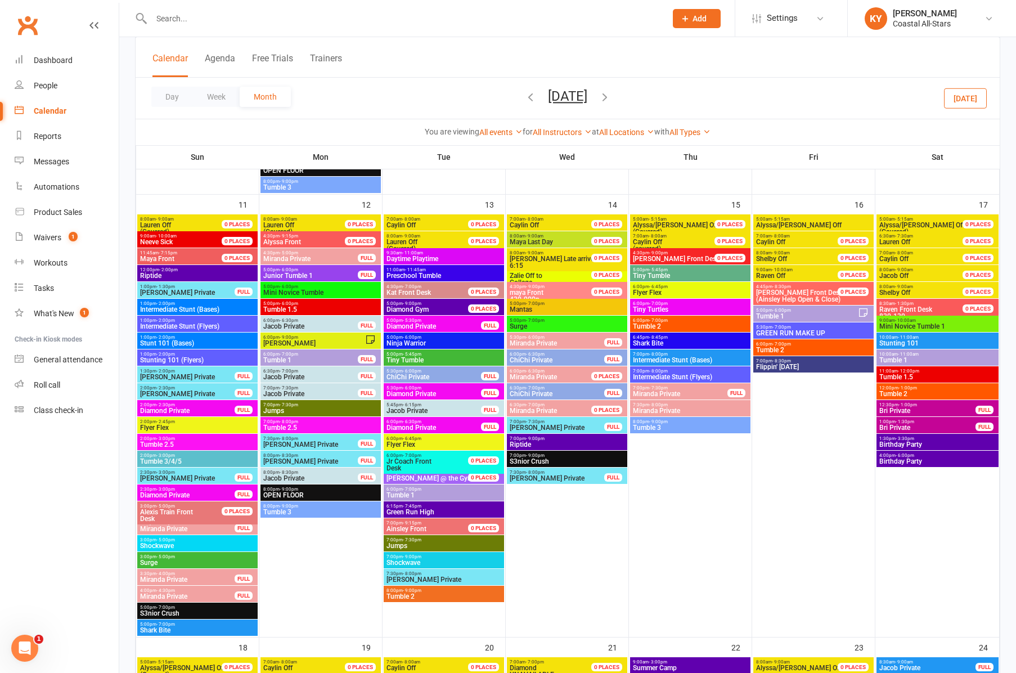
click at [431, 594] on span "Tumble 2" at bounding box center [444, 596] width 116 height 7
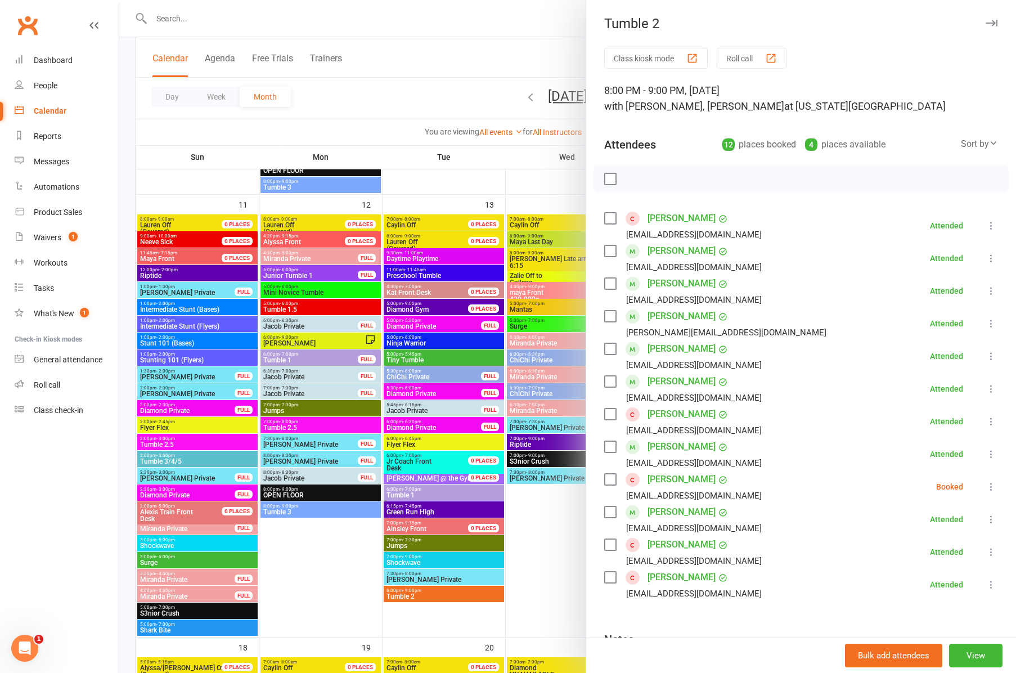
scroll to position [0, 0]
click at [991, 21] on icon "button" at bounding box center [992, 23] width 12 height 7
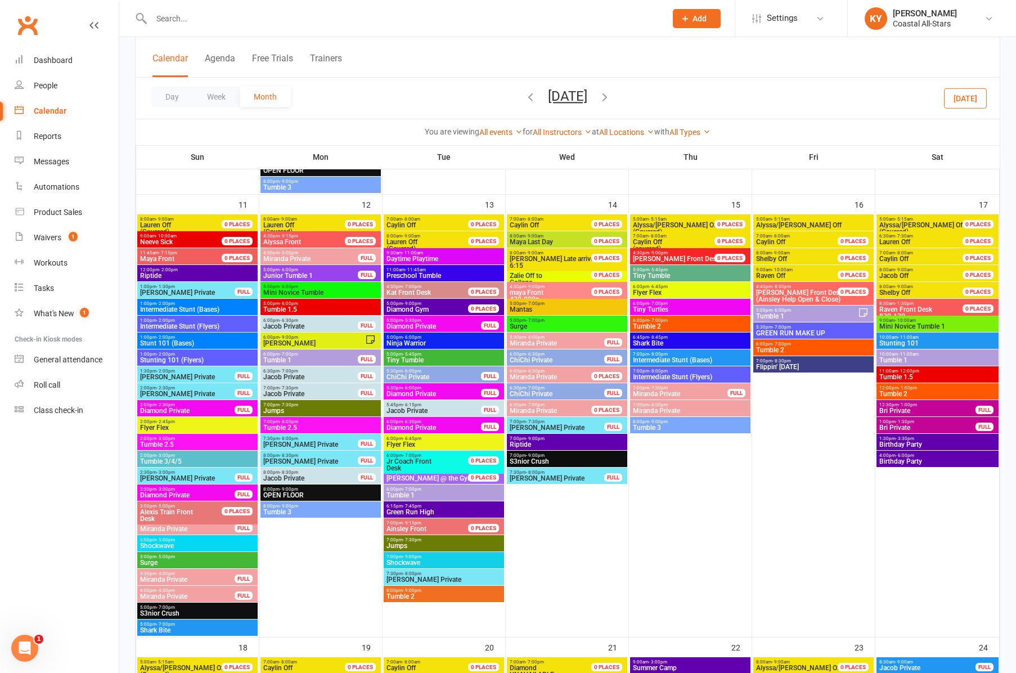
click at [666, 270] on span "- 5:45pm" at bounding box center [658, 269] width 19 height 5
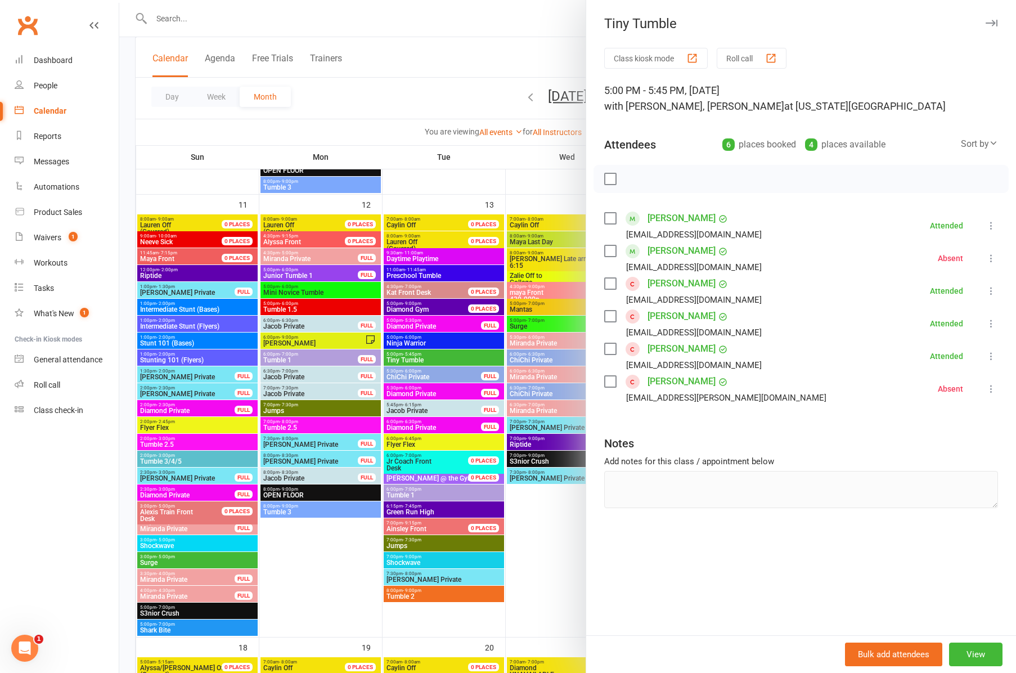
click at [998, 21] on button "button" at bounding box center [992, 23] width 14 height 14
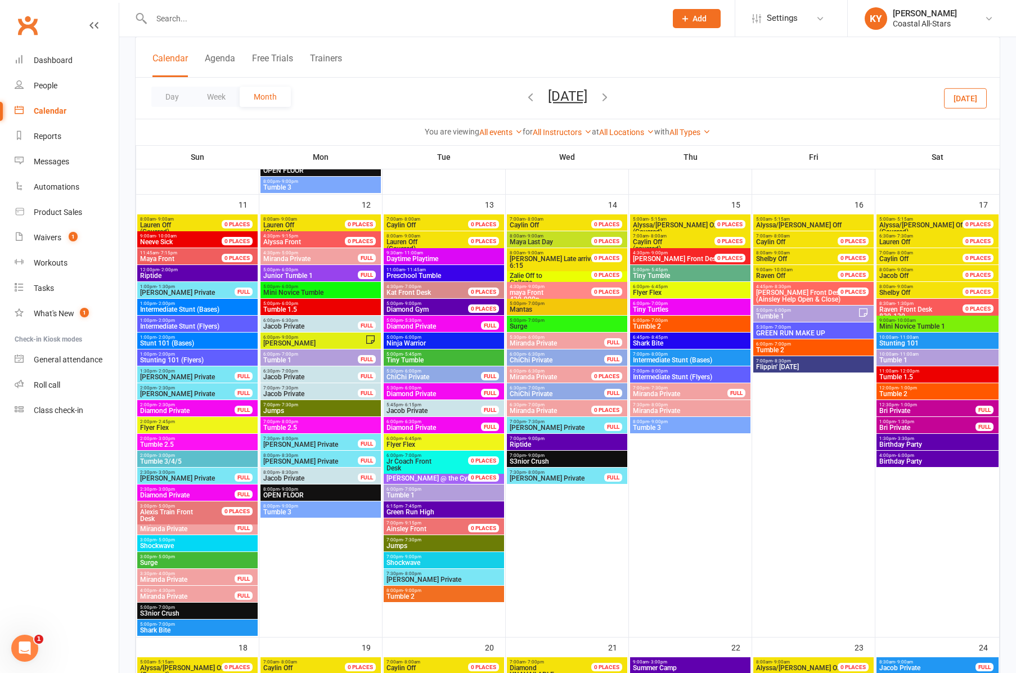
click at [654, 323] on span "Tumble 2" at bounding box center [691, 326] width 116 height 7
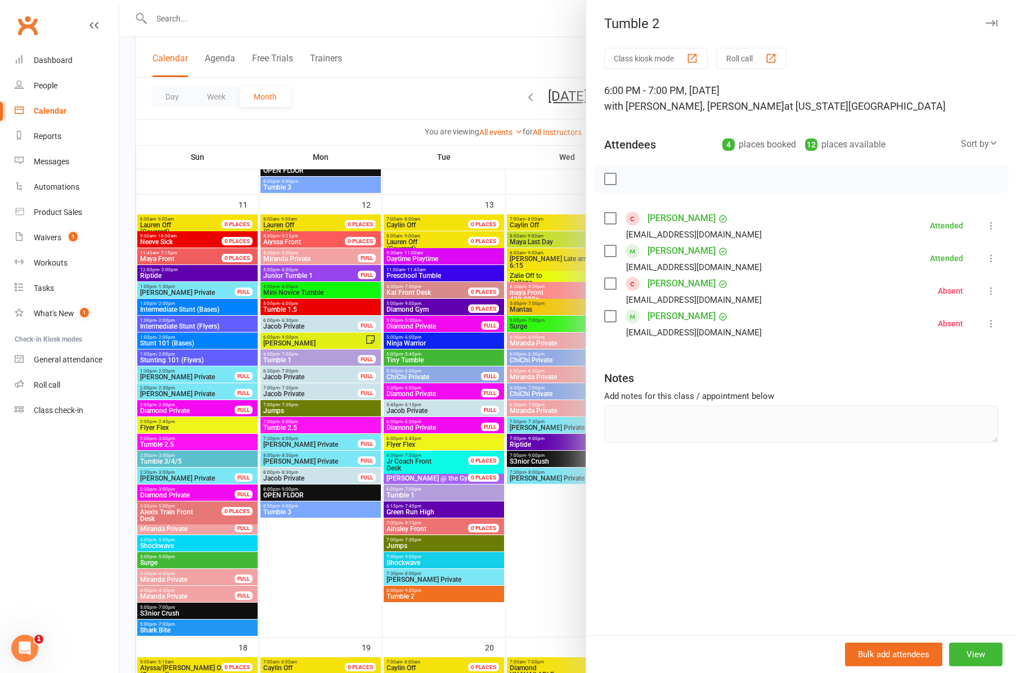
click at [995, 23] on icon "button" at bounding box center [992, 23] width 12 height 7
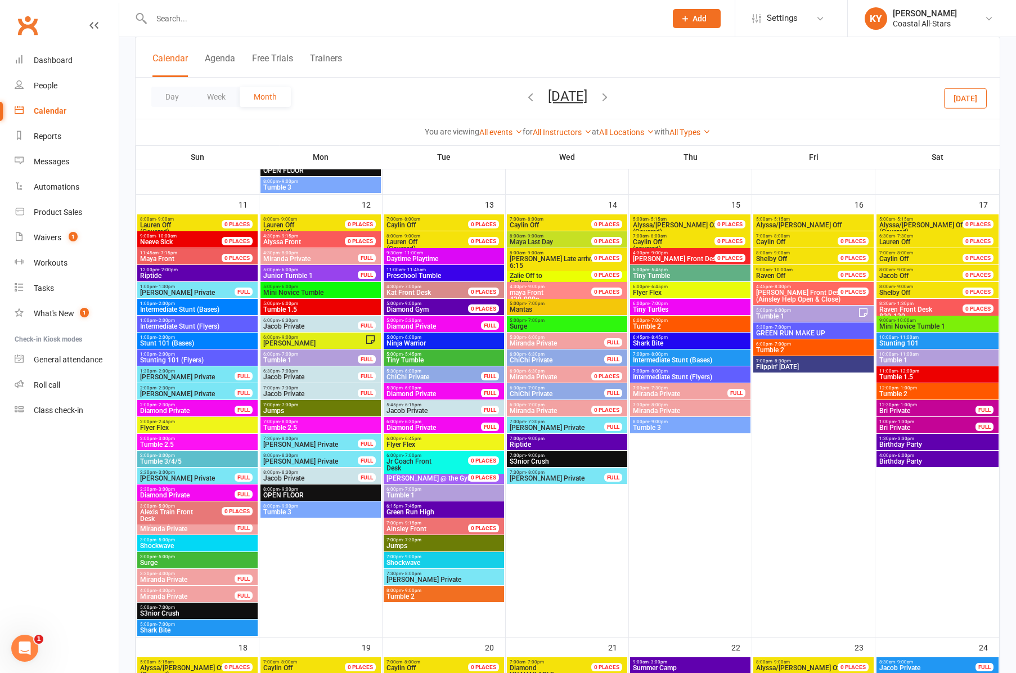
click at [670, 425] on span "Tumble 3" at bounding box center [691, 427] width 116 height 7
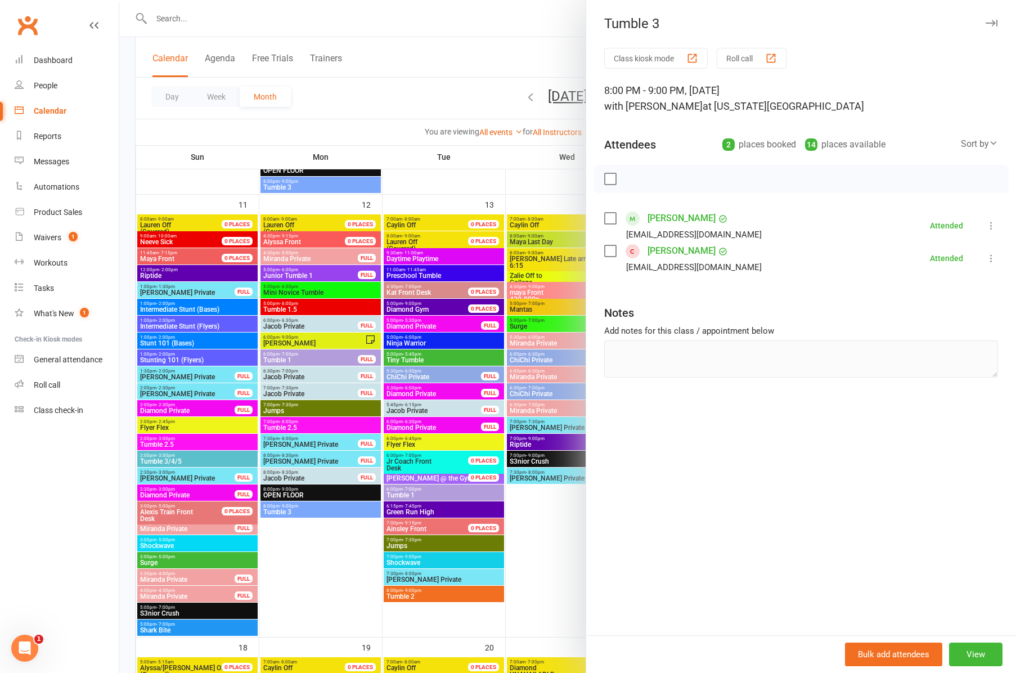
click at [987, 24] on icon "button" at bounding box center [992, 23] width 12 height 7
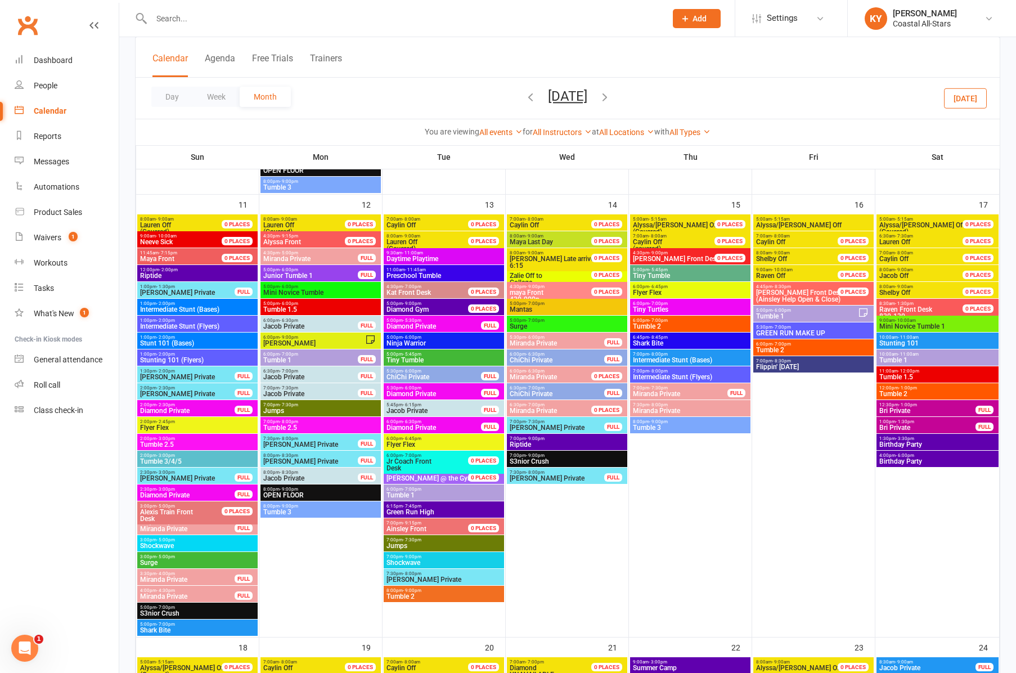
click at [779, 312] on span "- 6:00pm" at bounding box center [782, 310] width 19 height 5
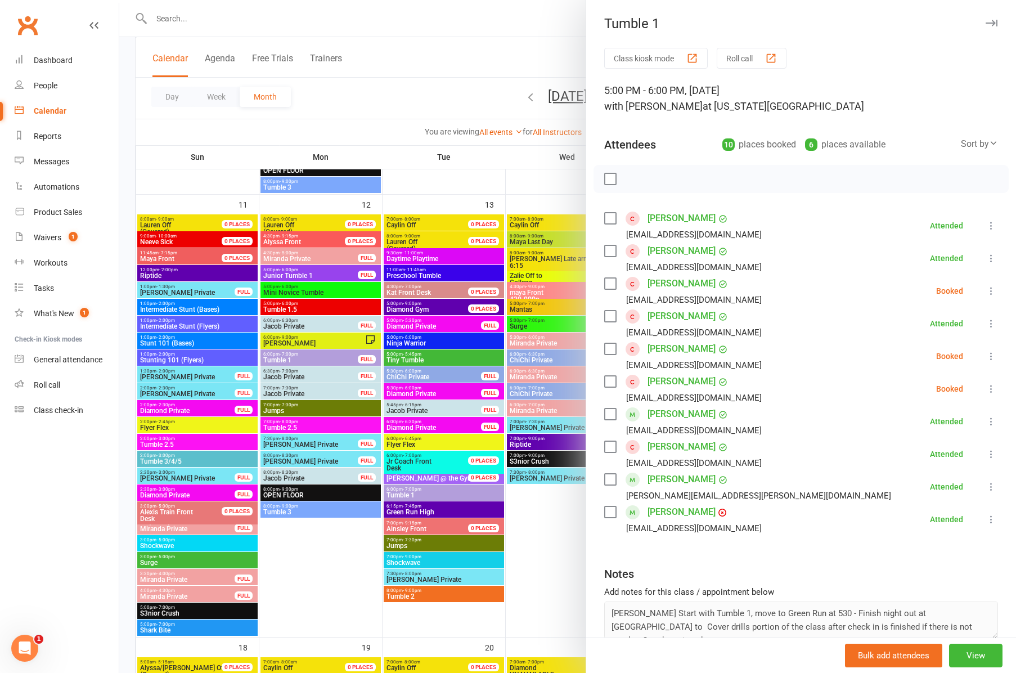
click at [995, 24] on icon "button" at bounding box center [992, 23] width 12 height 7
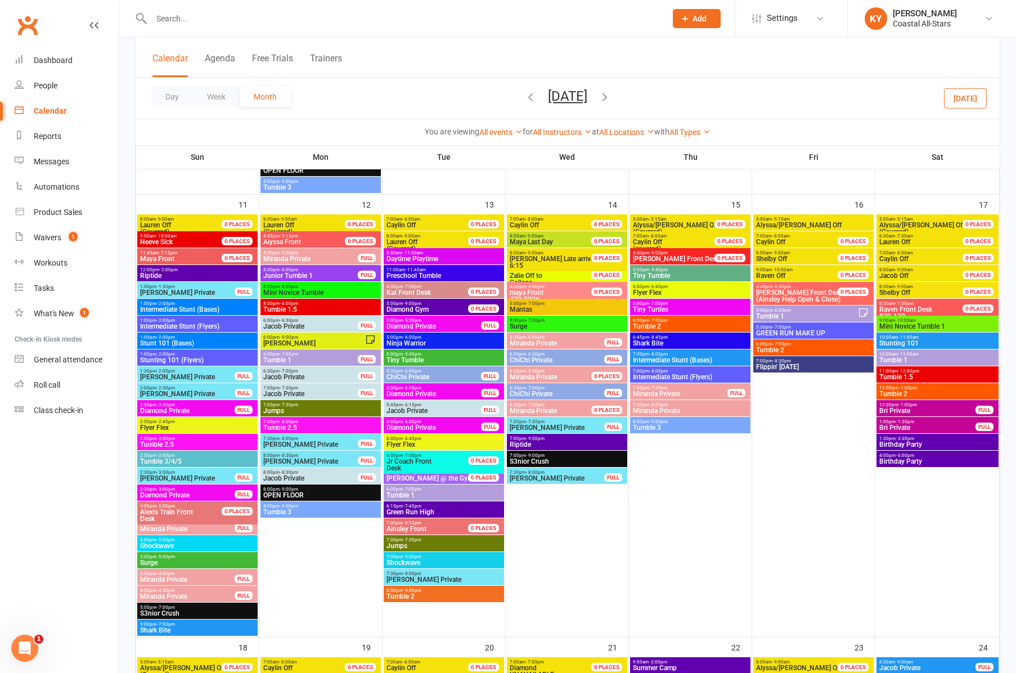
click at [782, 348] on span "Tumble 2" at bounding box center [814, 350] width 116 height 7
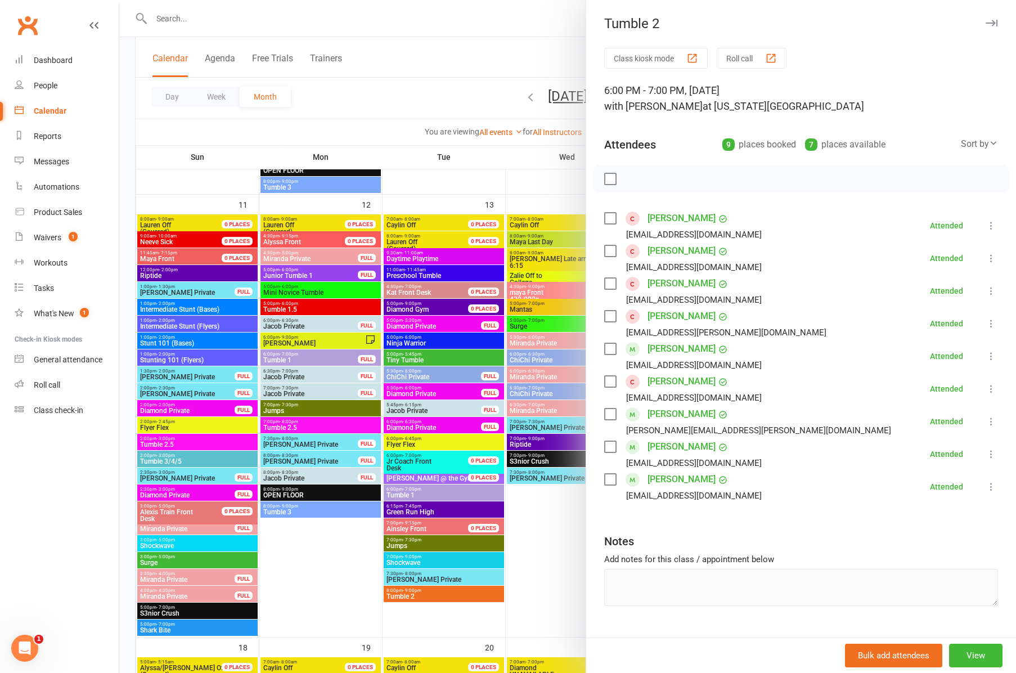
click at [992, 23] on icon "button" at bounding box center [992, 23] width 12 height 7
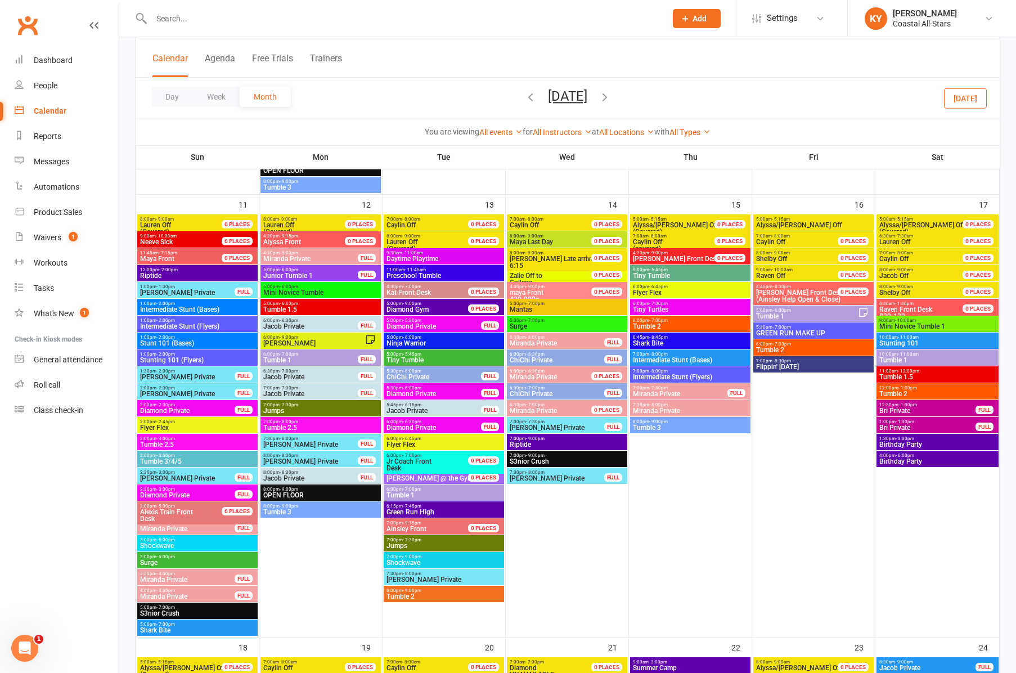
click at [916, 320] on span "9:00am - 10:00am" at bounding box center [938, 320] width 118 height 5
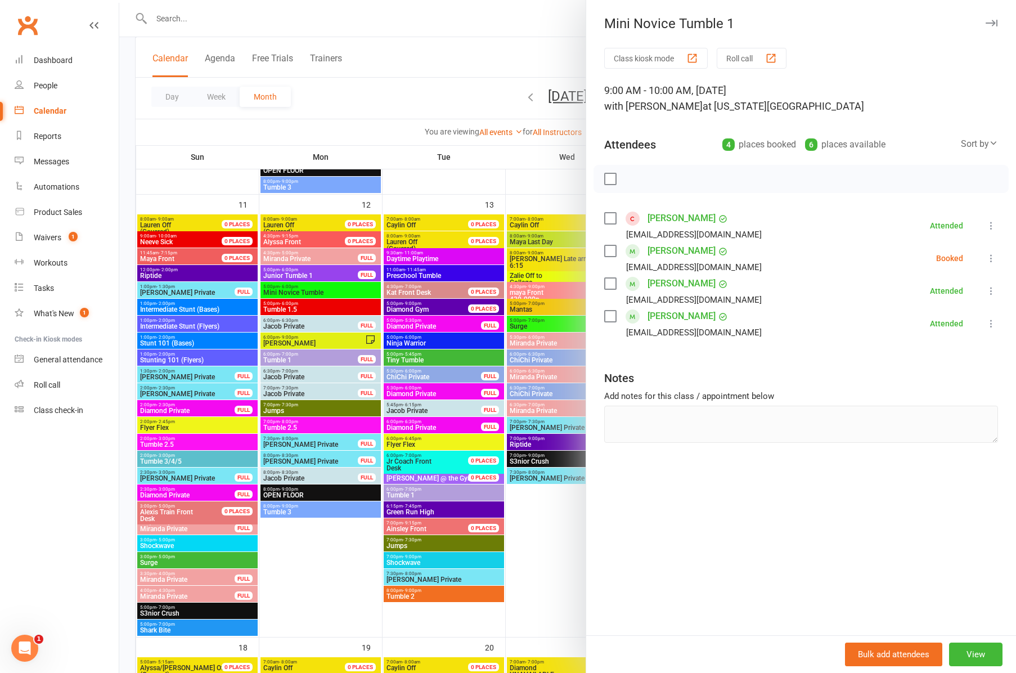
click at [988, 20] on icon "button" at bounding box center [992, 23] width 12 height 7
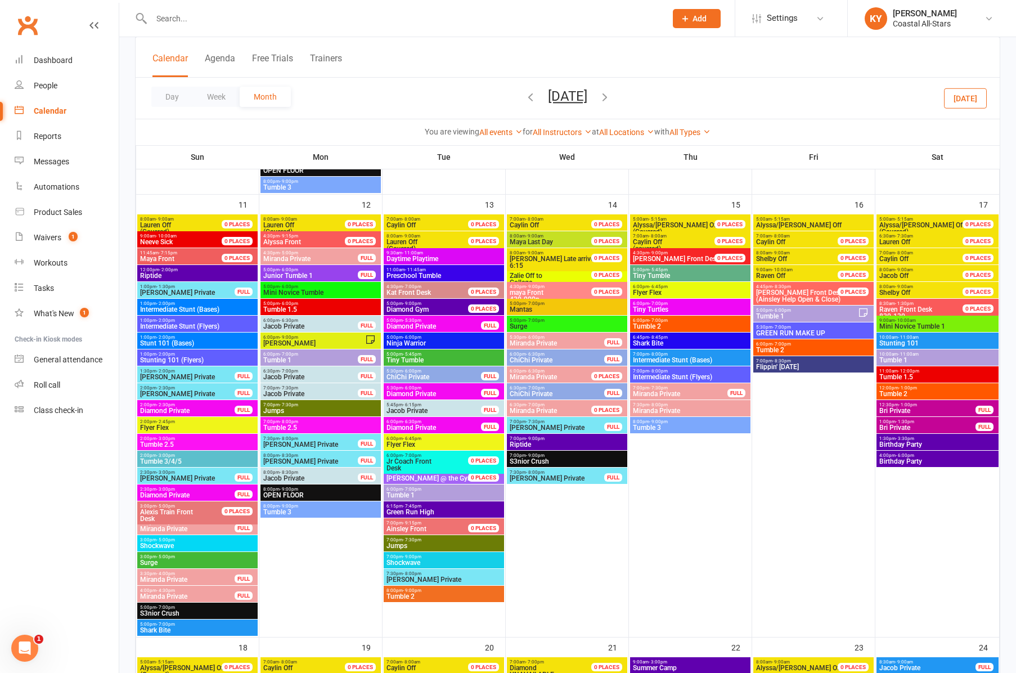
click at [895, 355] on span "10:00am - 11:00am" at bounding box center [938, 354] width 118 height 5
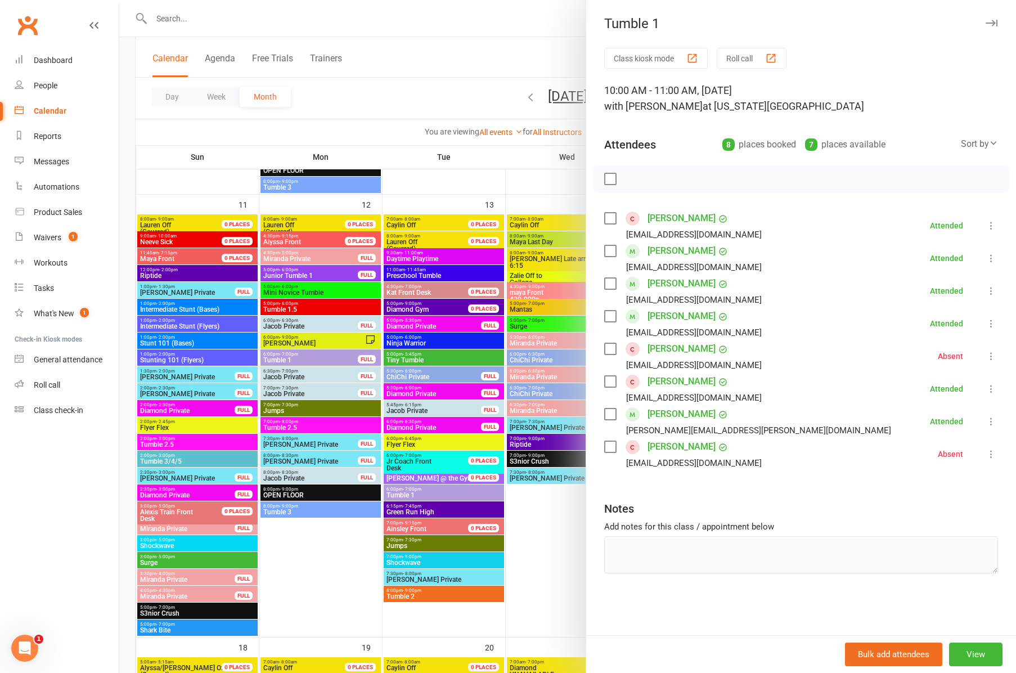
click at [991, 20] on icon "button" at bounding box center [992, 23] width 12 height 7
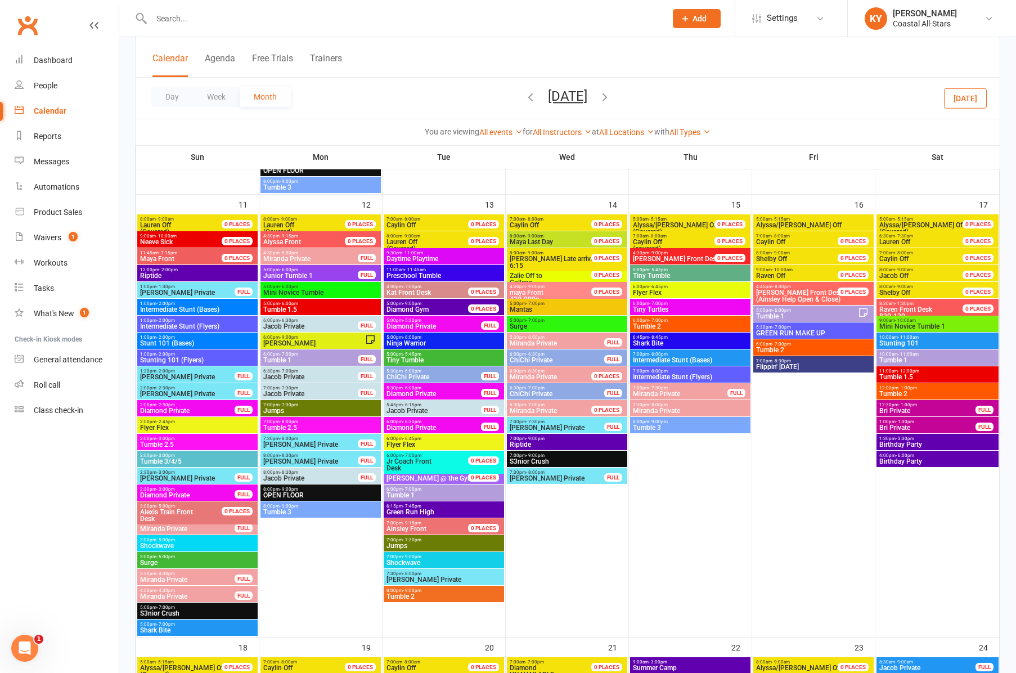
click at [913, 372] on span "- 12:00pm" at bounding box center [908, 371] width 21 height 5
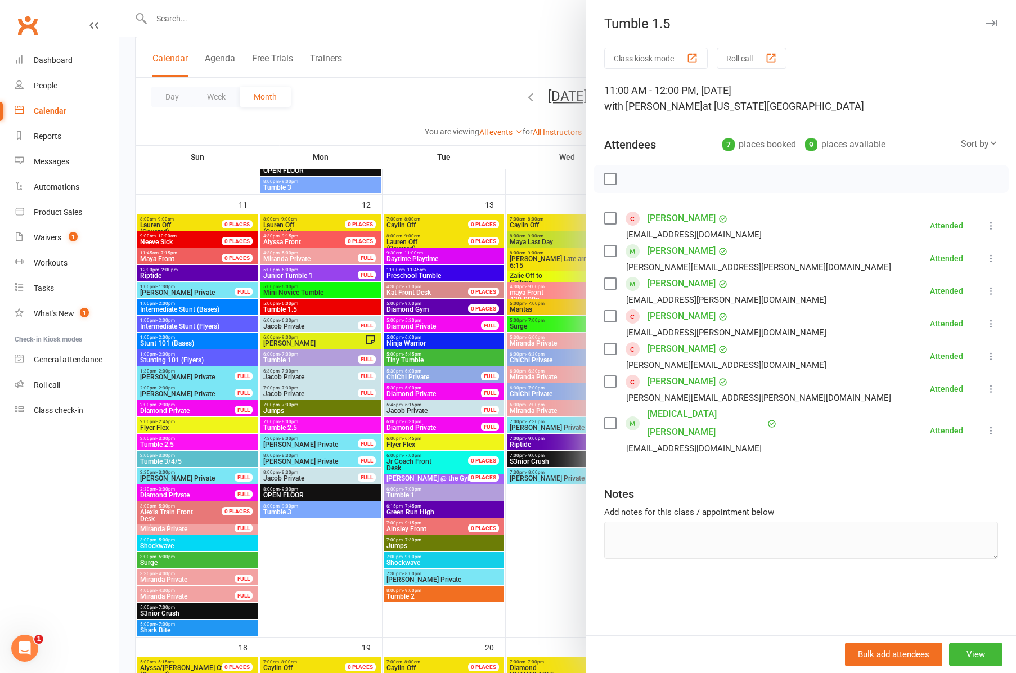
click at [995, 22] on icon "button" at bounding box center [992, 23] width 12 height 7
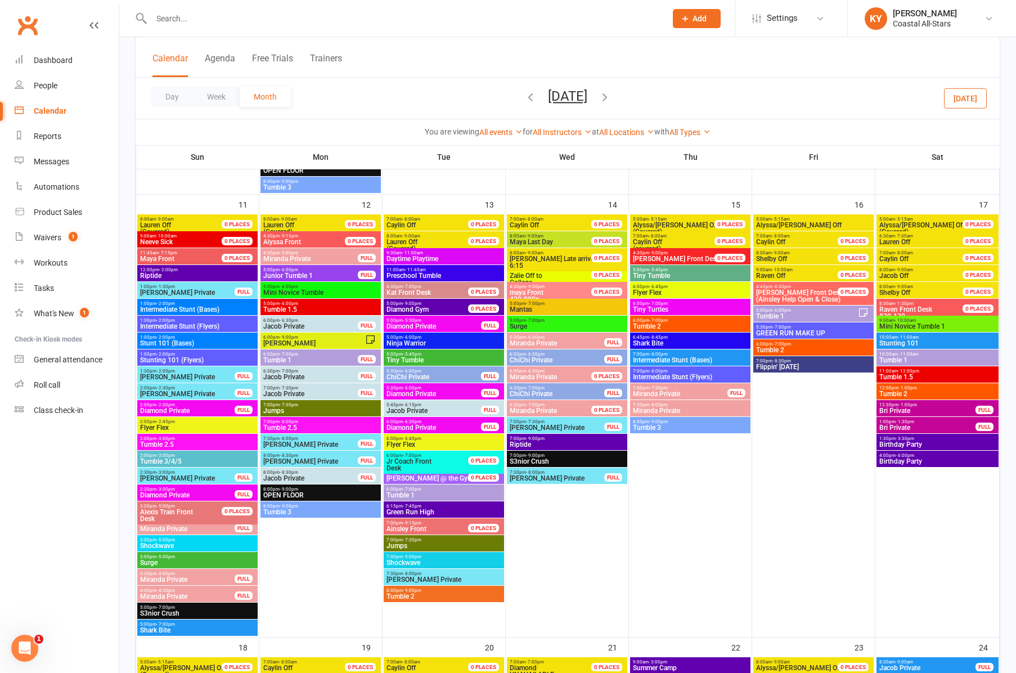
click at [904, 392] on span "Tumble 2" at bounding box center [938, 394] width 118 height 7
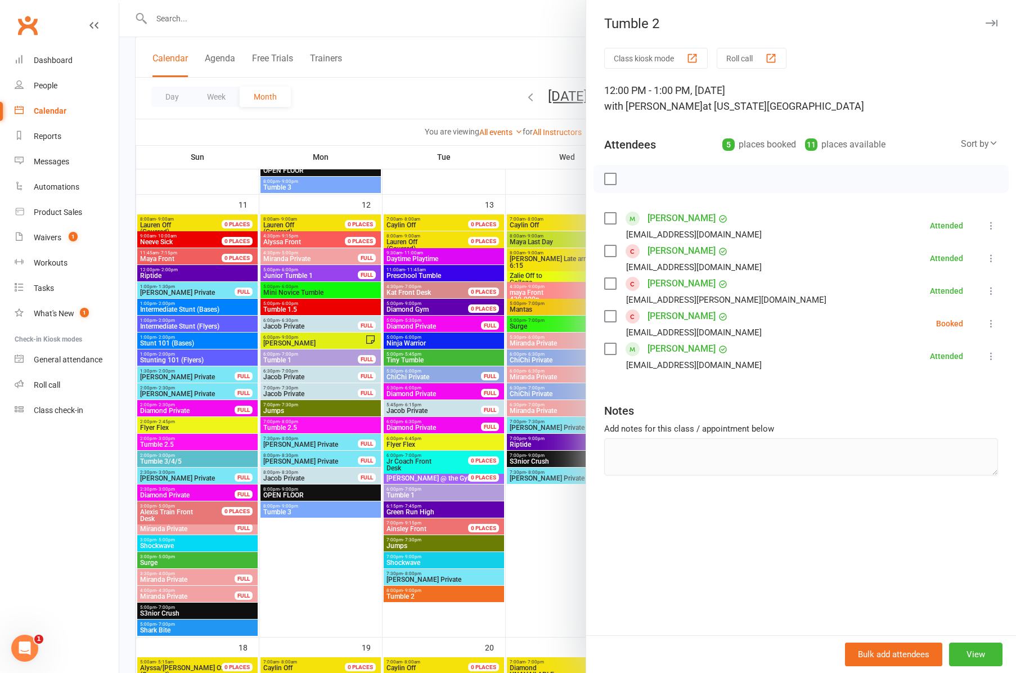
click at [998, 21] on button "button" at bounding box center [992, 23] width 14 height 14
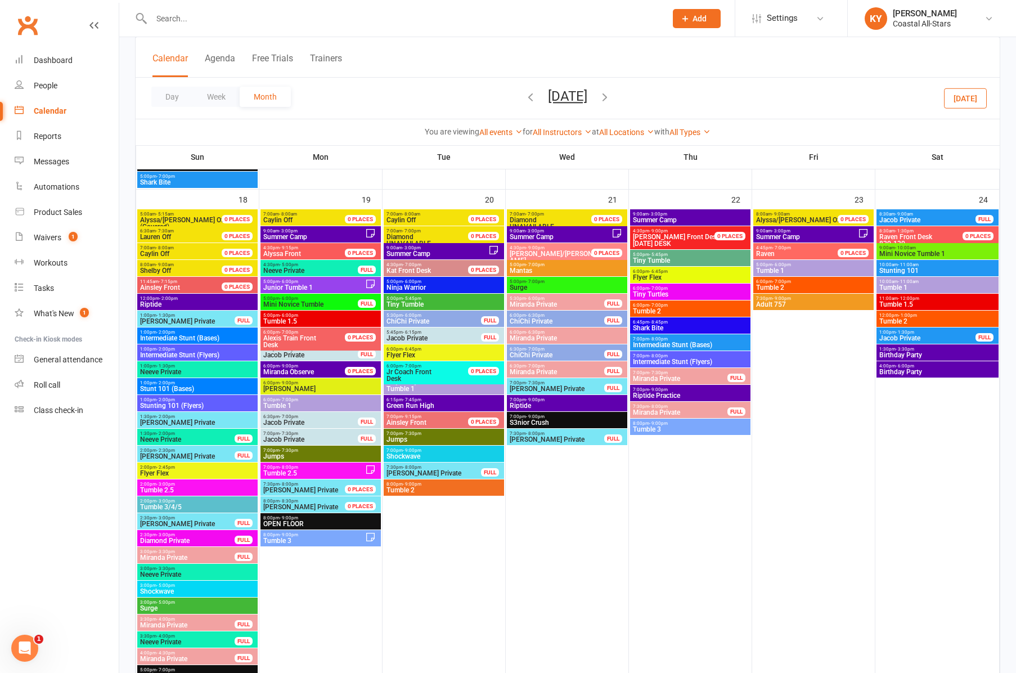
scroll to position [1309, 0]
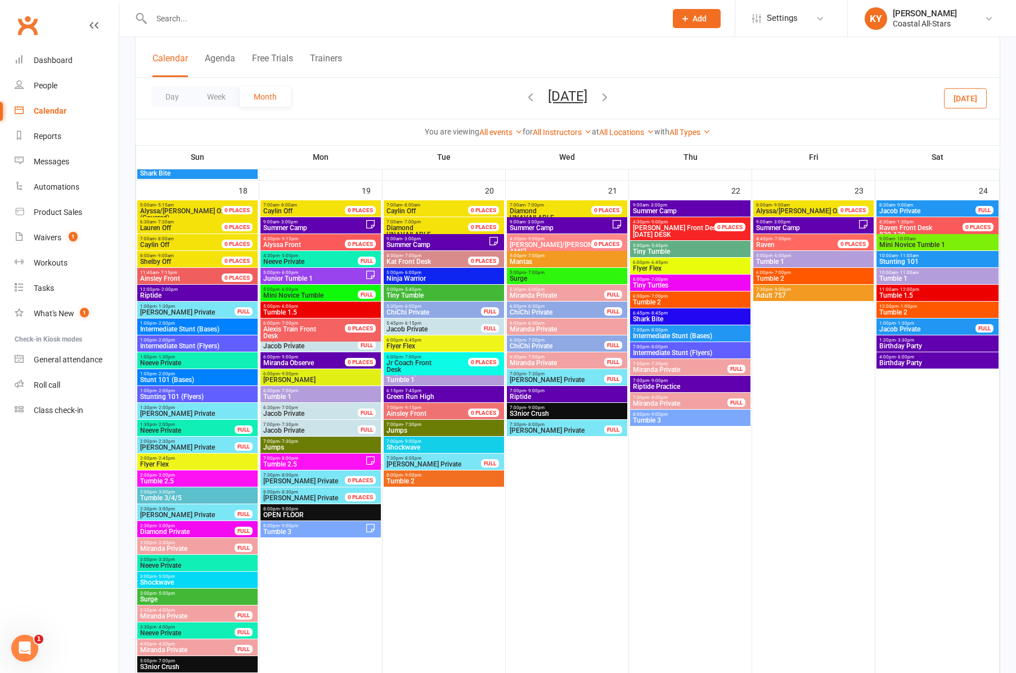
click at [171, 478] on span "Tumble 2.5" at bounding box center [198, 481] width 116 height 7
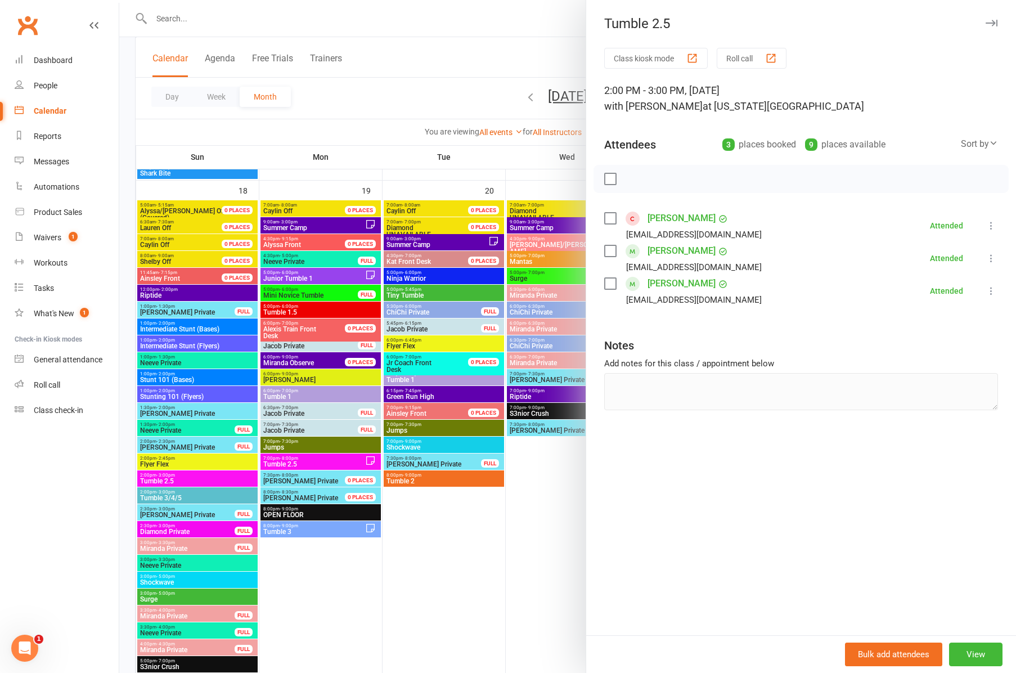
click at [167, 491] on div at bounding box center [567, 336] width 897 height 673
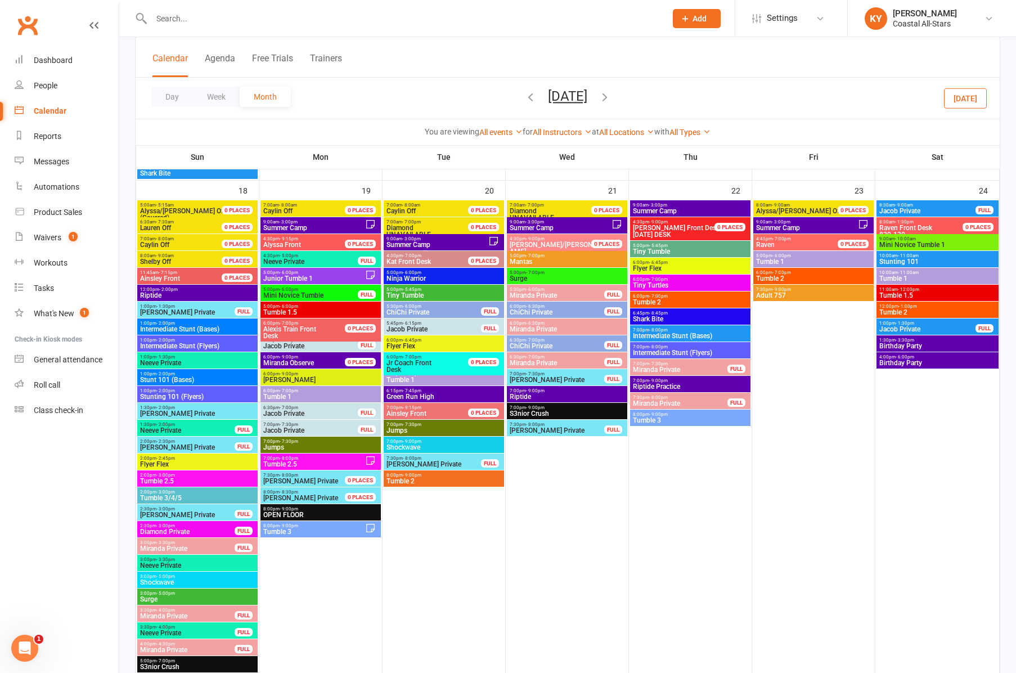
click at [167, 491] on span "- 3:00pm" at bounding box center [165, 492] width 19 height 5
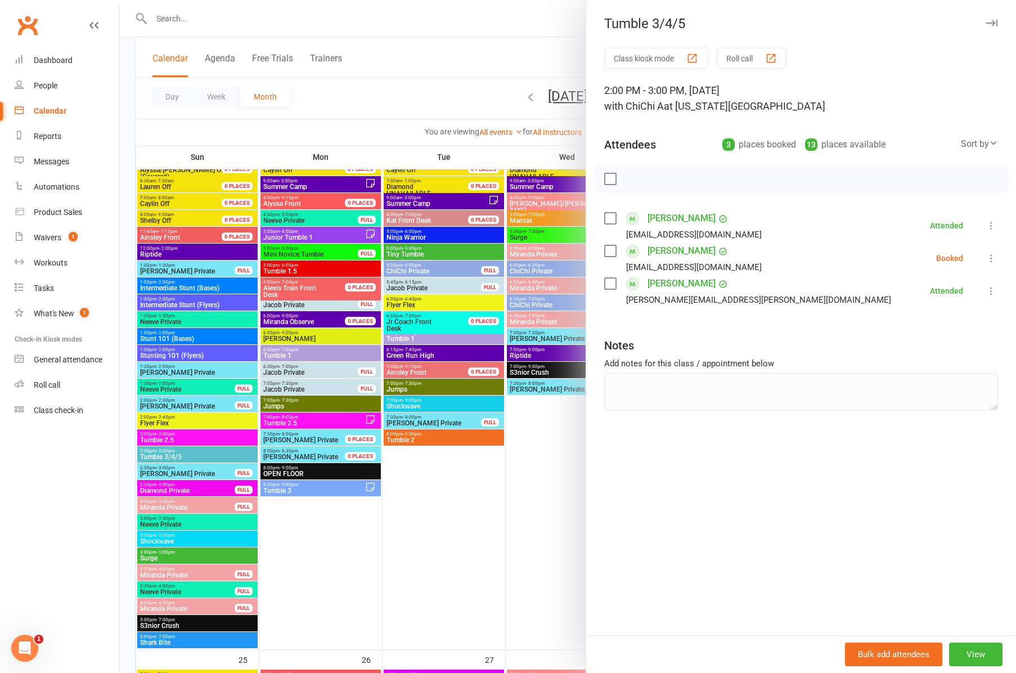
scroll to position [1342, 0]
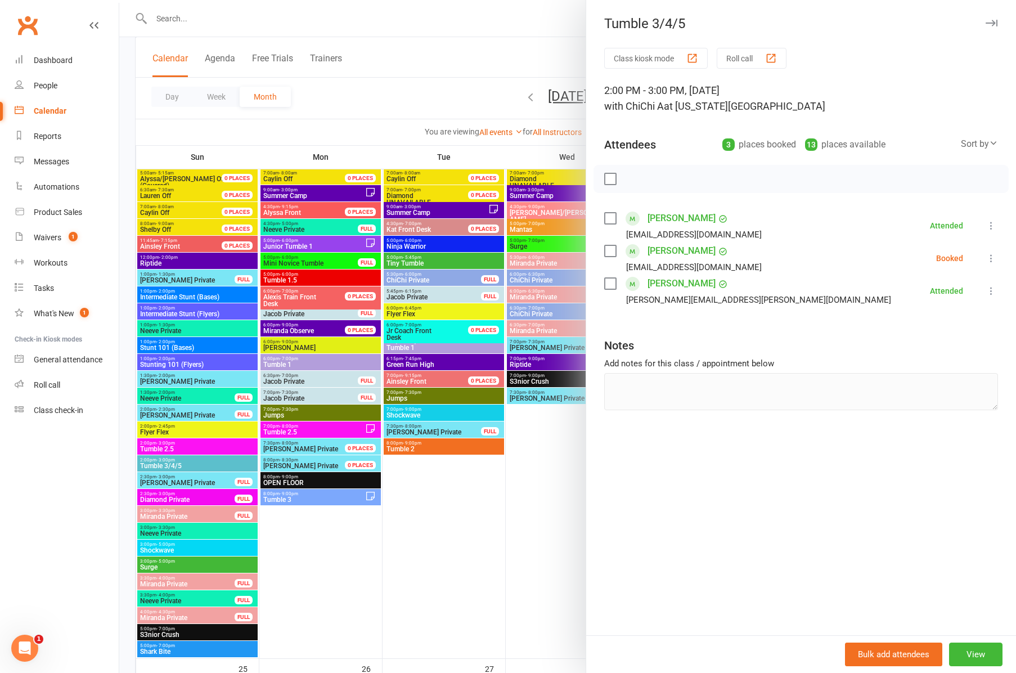
click at [301, 245] on div at bounding box center [567, 336] width 897 height 673
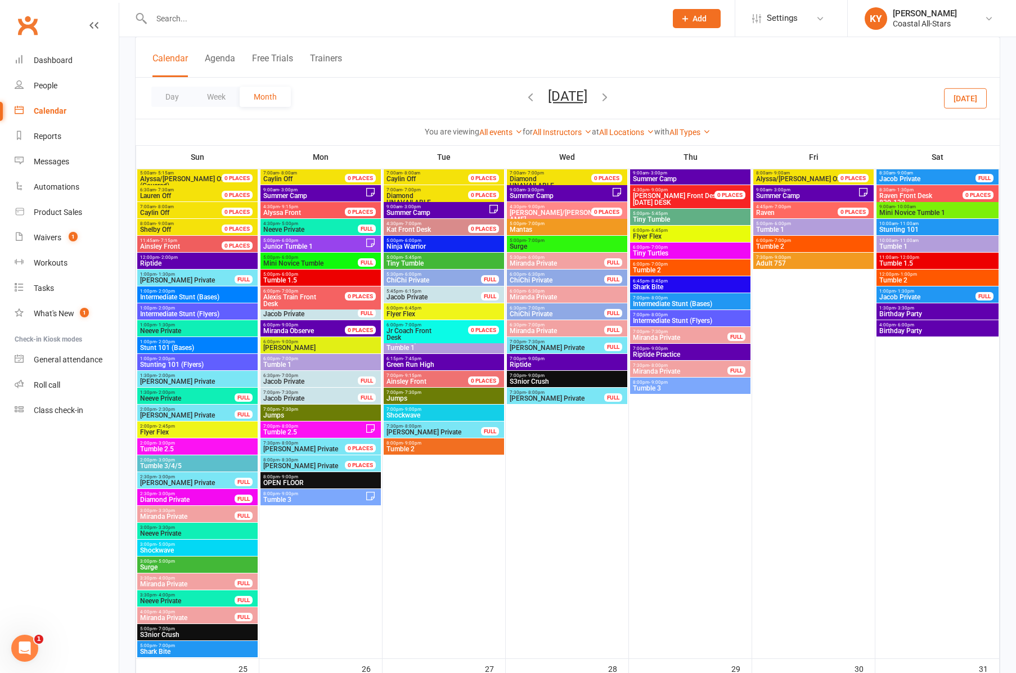
click at [301, 245] on span "Junior Tumble 1" at bounding box center [314, 246] width 102 height 7
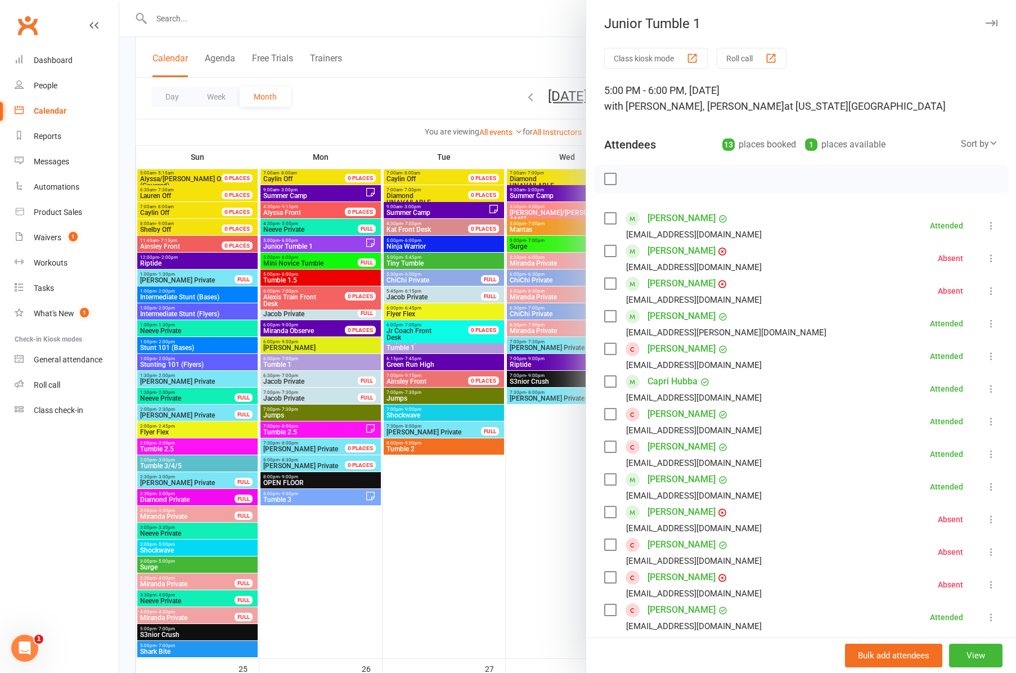
scroll to position [0, 0]
click at [990, 25] on icon "button" at bounding box center [992, 23] width 12 height 7
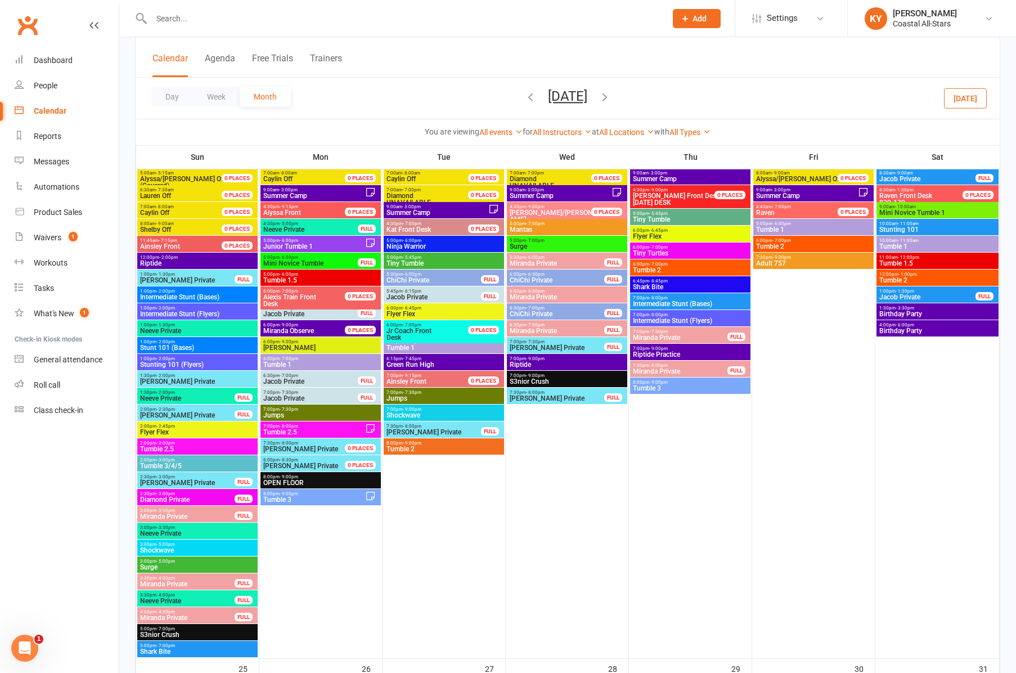
click at [274, 262] on span "Mini Novice Tumble" at bounding box center [311, 263] width 96 height 7
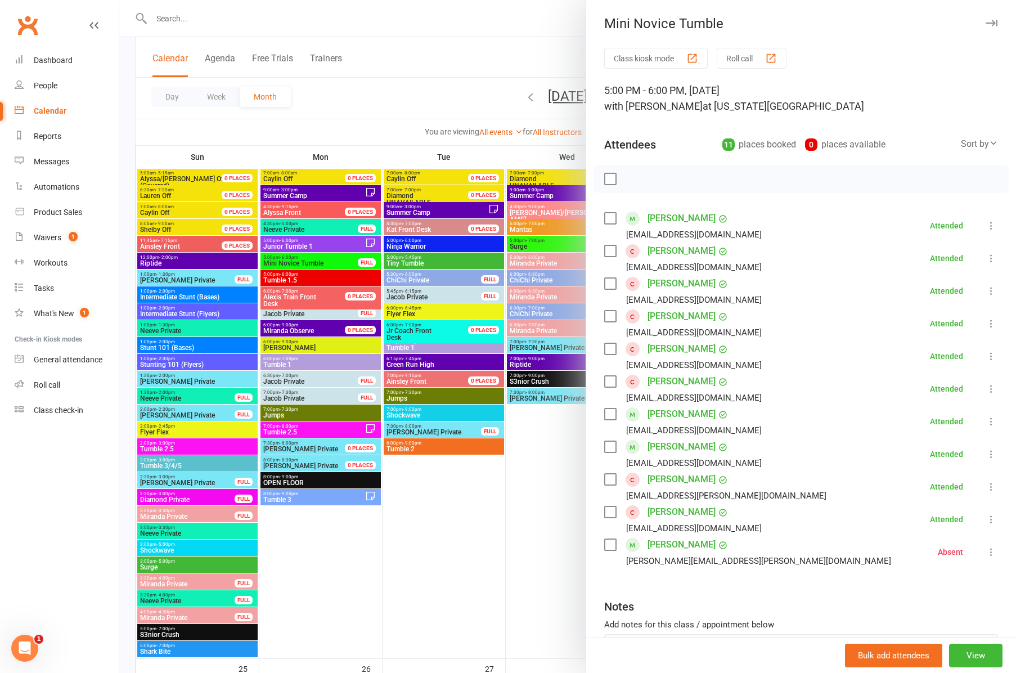
click at [283, 279] on div at bounding box center [567, 336] width 897 height 673
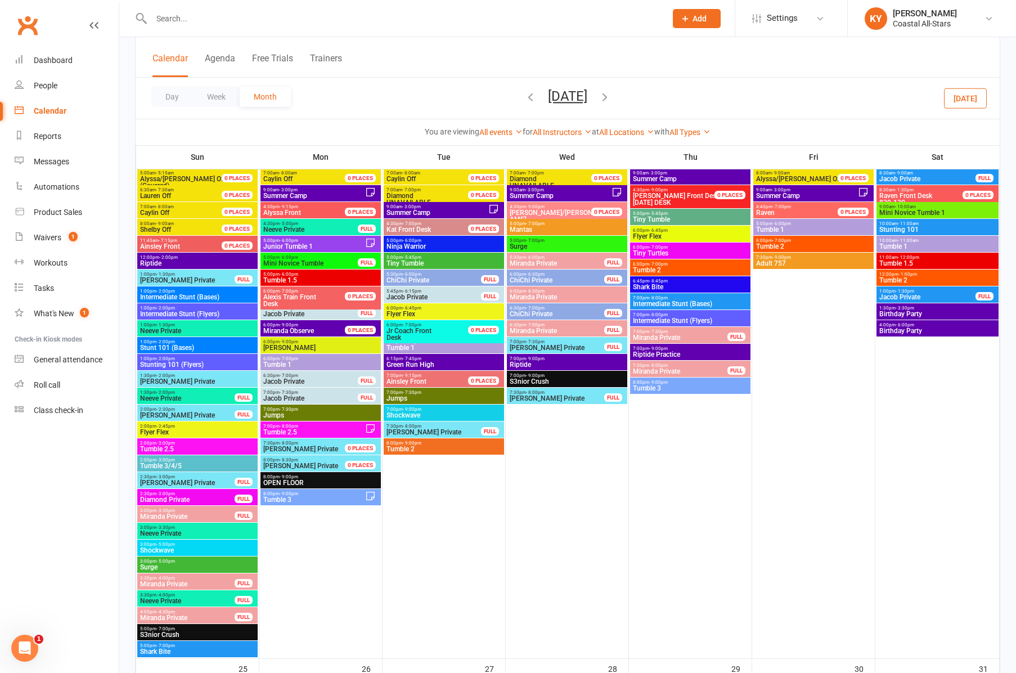
click at [283, 279] on span "Tumble 1.5" at bounding box center [321, 280] width 116 height 7
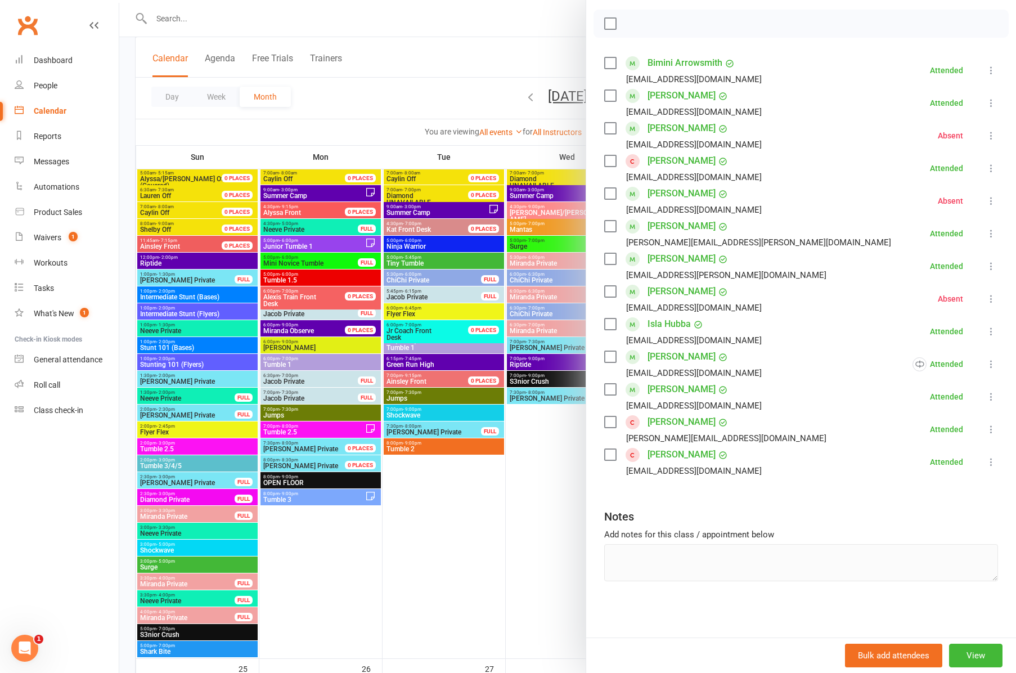
scroll to position [155, 0]
click at [290, 364] on div at bounding box center [567, 336] width 897 height 673
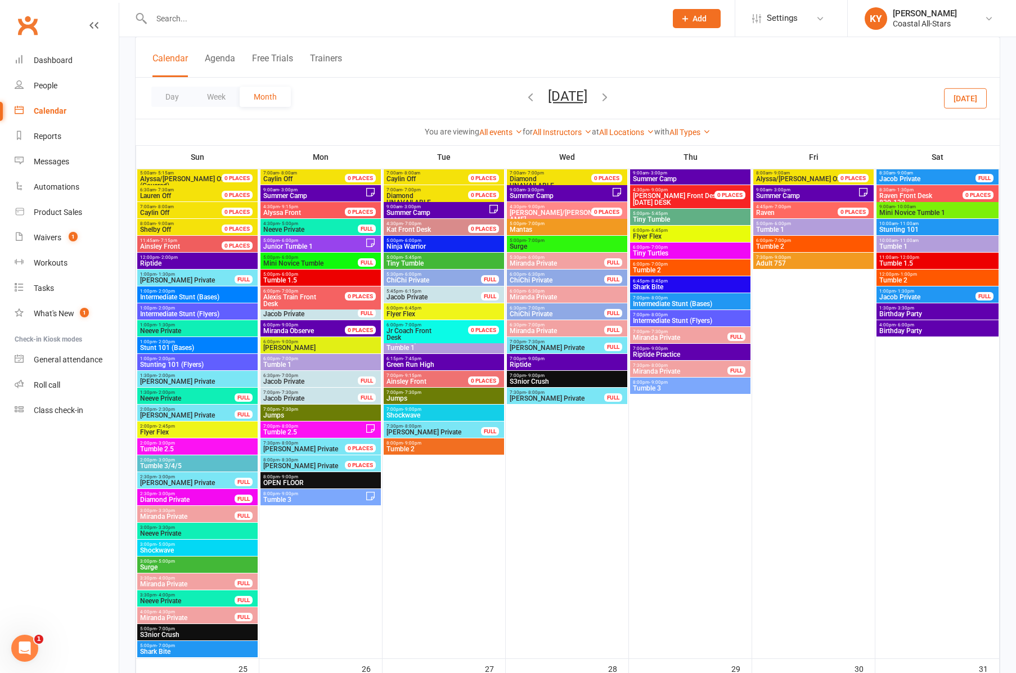
click at [290, 364] on span "Tumble 1" at bounding box center [321, 364] width 116 height 7
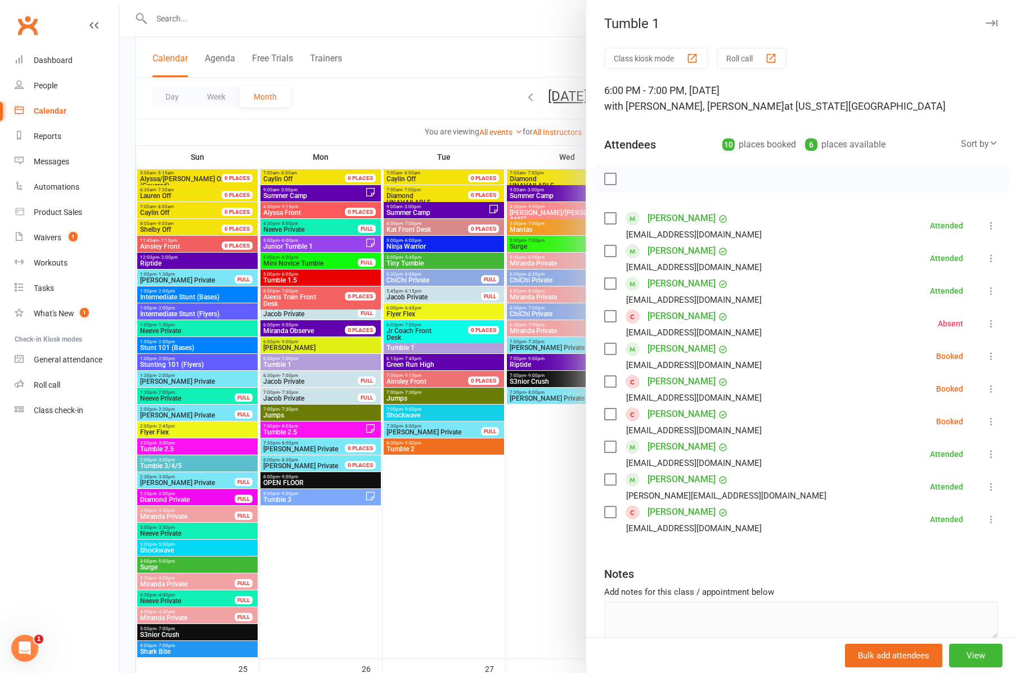
click at [293, 427] on div at bounding box center [567, 336] width 897 height 673
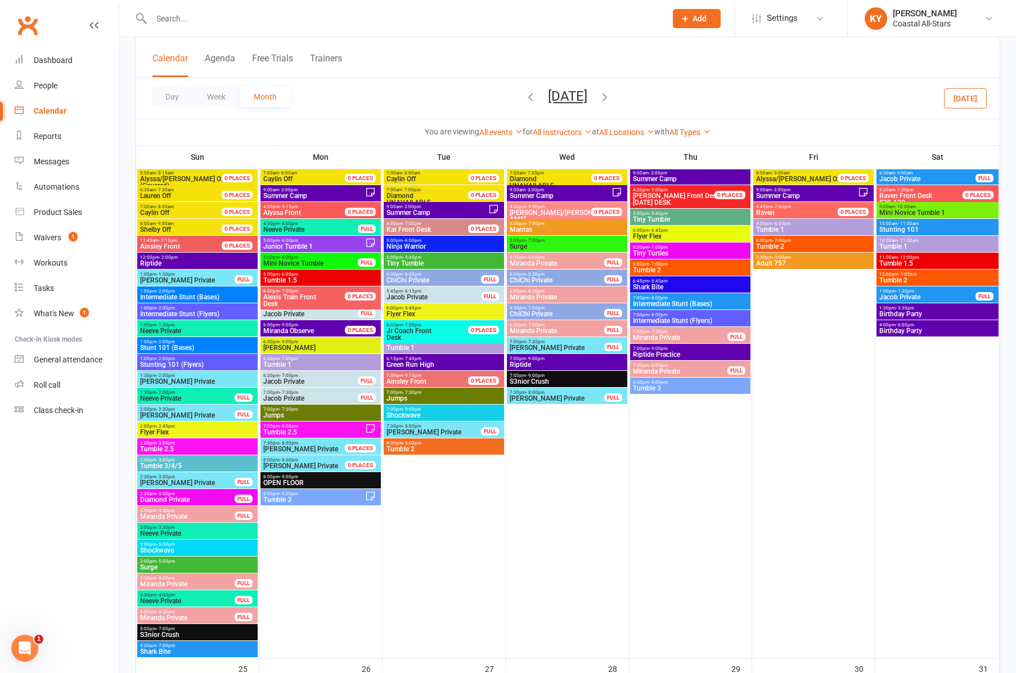
click at [293, 427] on span "- 8:00pm" at bounding box center [289, 426] width 19 height 5
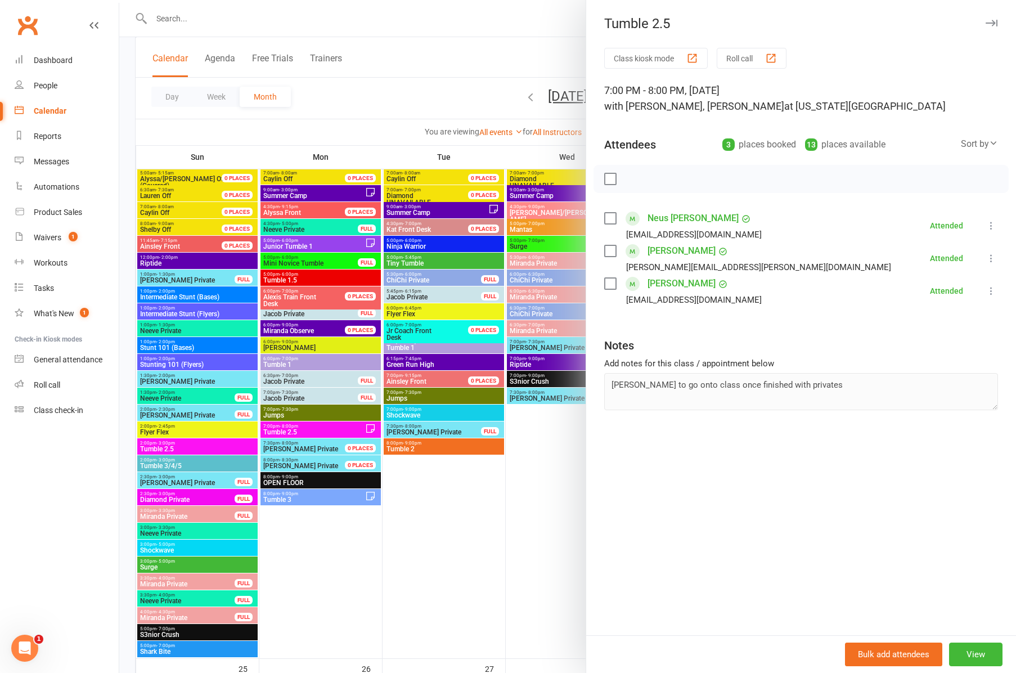
click at [276, 497] on div at bounding box center [567, 336] width 897 height 673
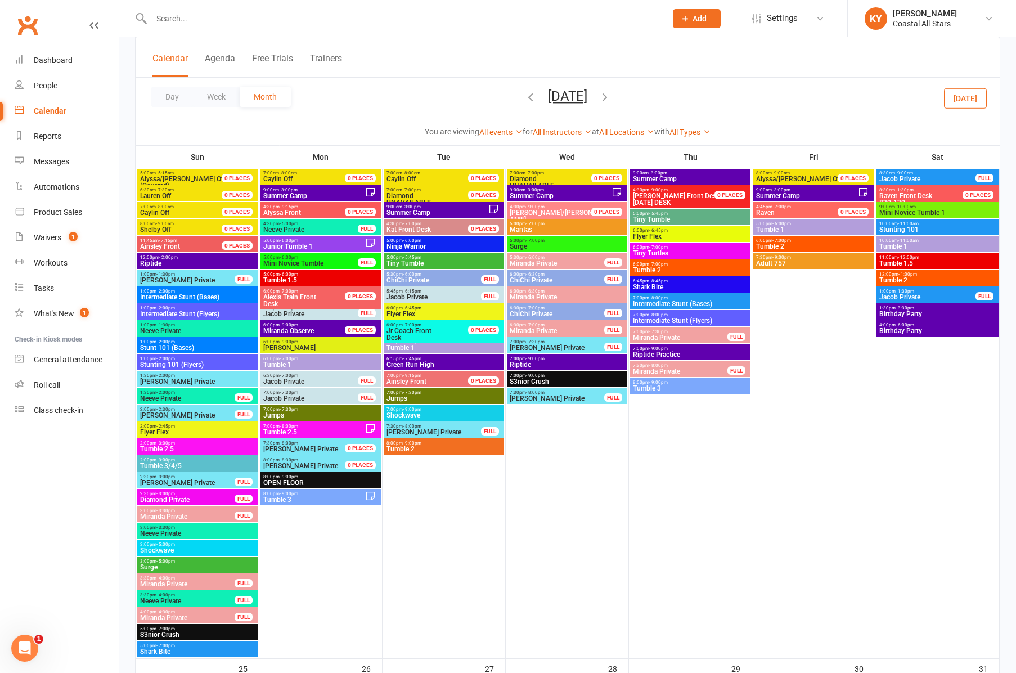
click at [276, 497] on span "Tumble 3" at bounding box center [314, 499] width 102 height 7
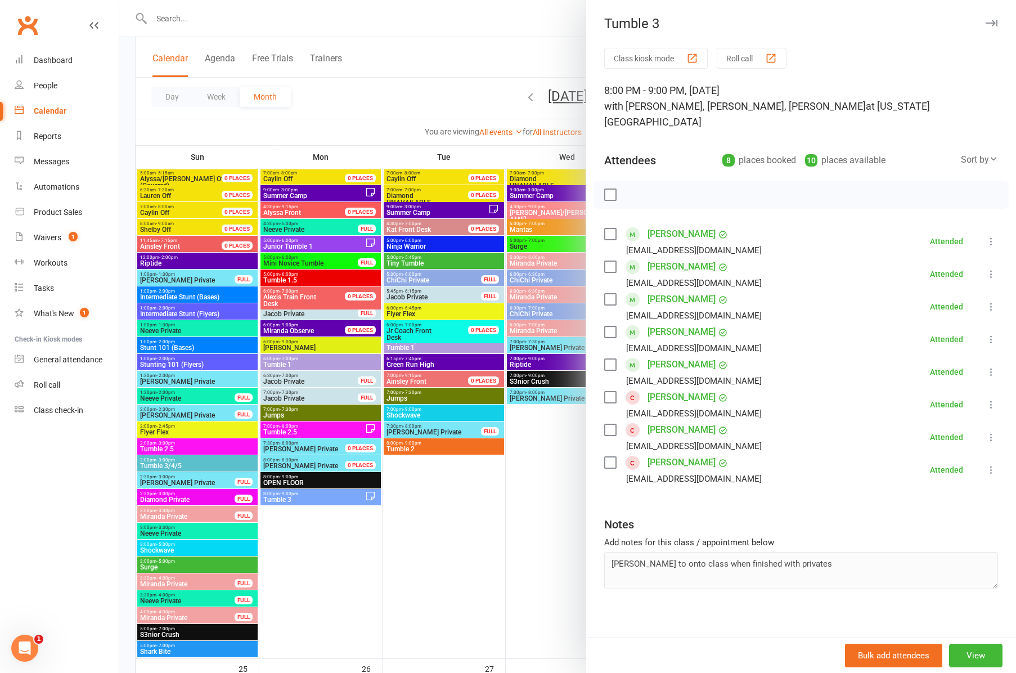
click at [987, 22] on icon "button" at bounding box center [992, 23] width 12 height 7
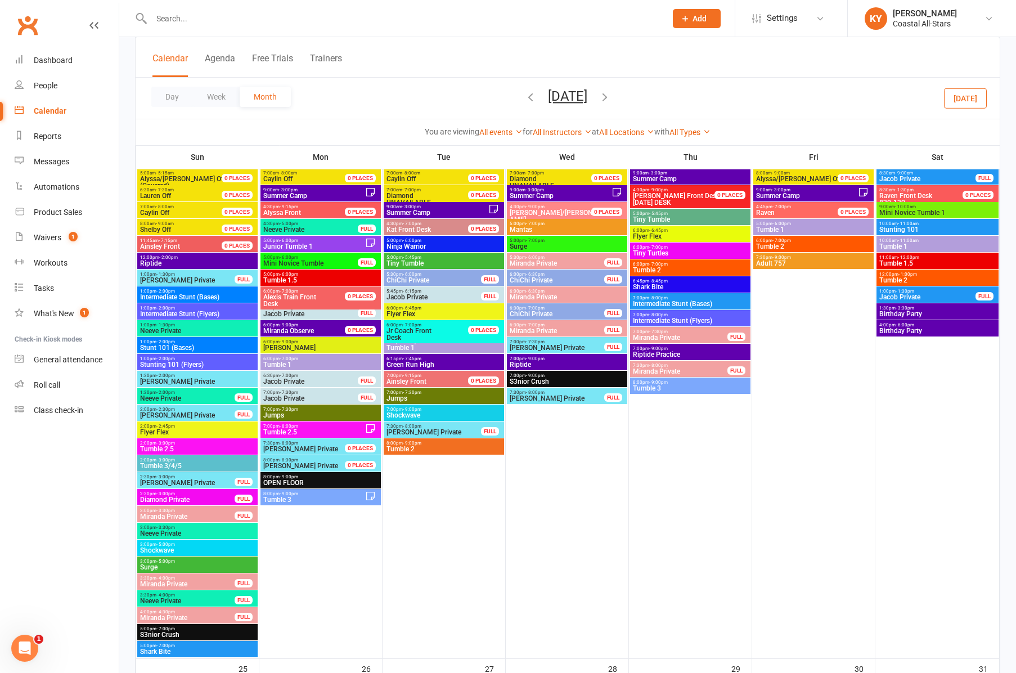
click at [414, 259] on span "- 5:45pm" at bounding box center [412, 257] width 19 height 5
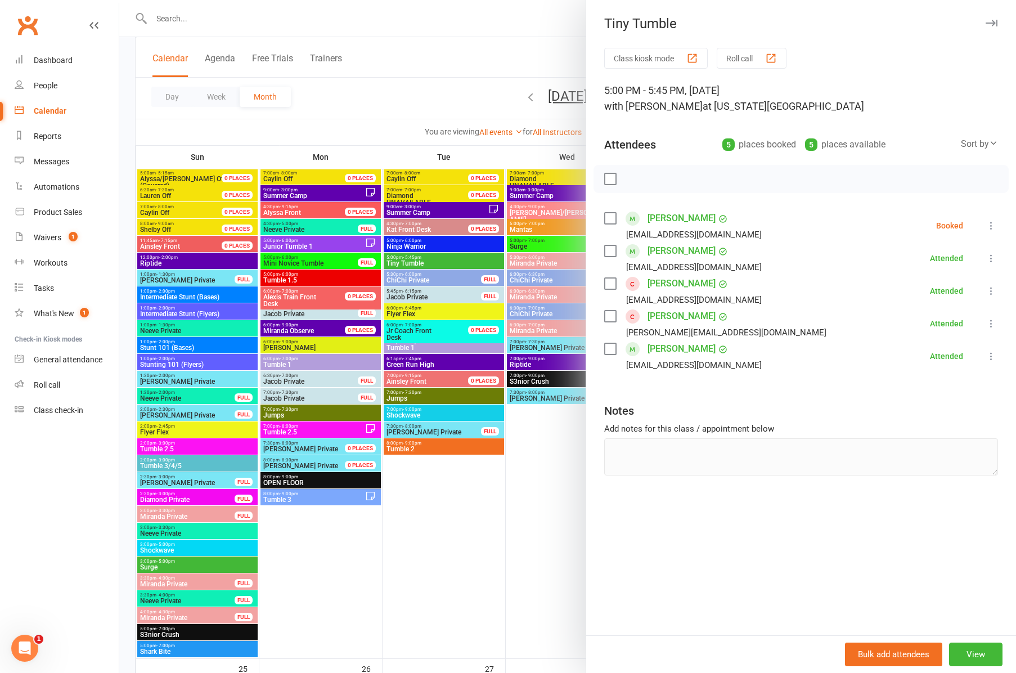
click at [418, 347] on div at bounding box center [567, 336] width 897 height 673
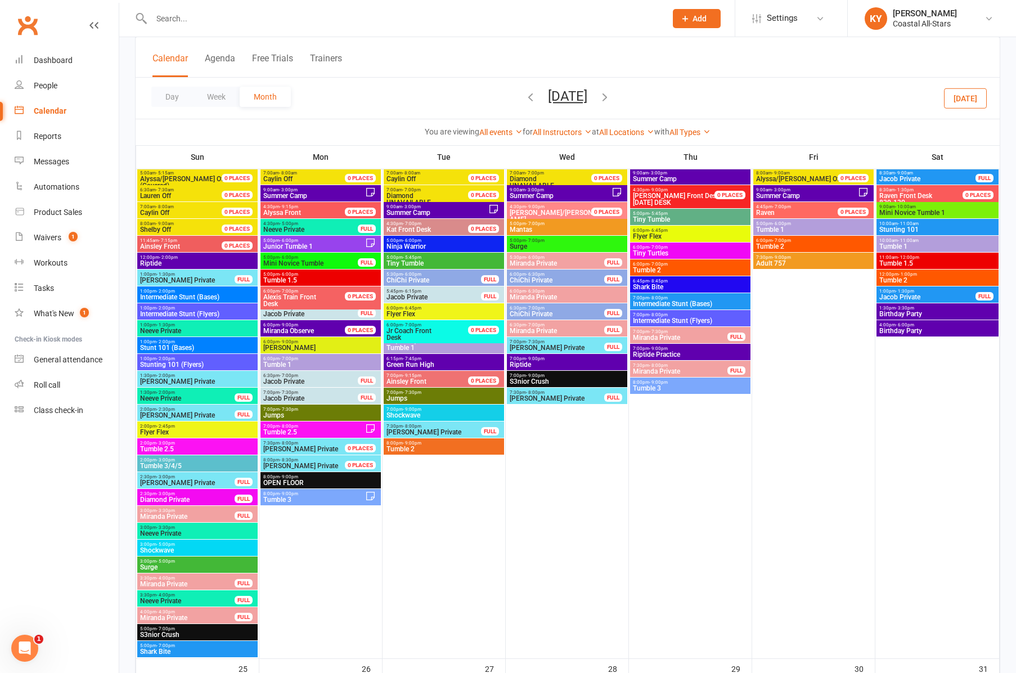
click at [418, 347] on span "Tumble 1" at bounding box center [444, 347] width 116 height 7
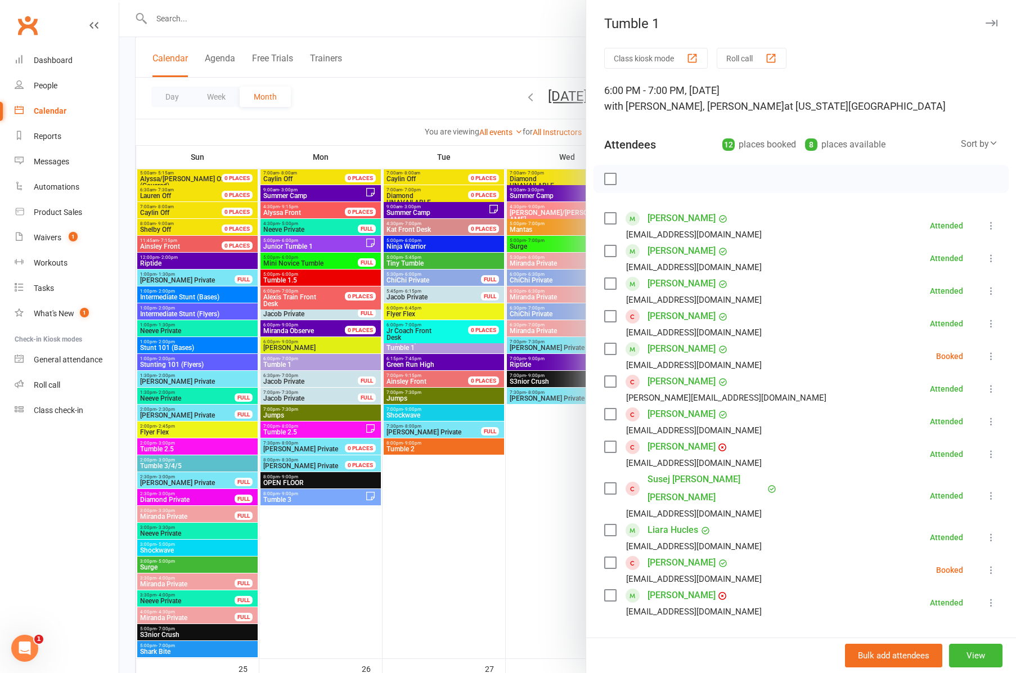
click at [419, 447] on div at bounding box center [567, 336] width 897 height 673
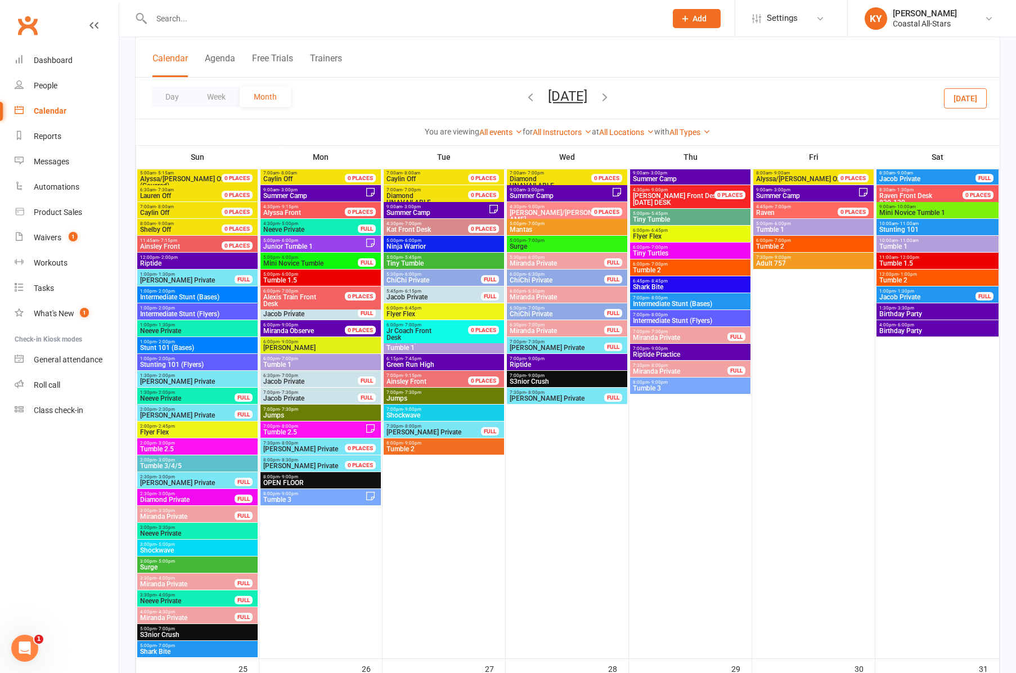
click at [419, 447] on span "Tumble 2" at bounding box center [444, 449] width 116 height 7
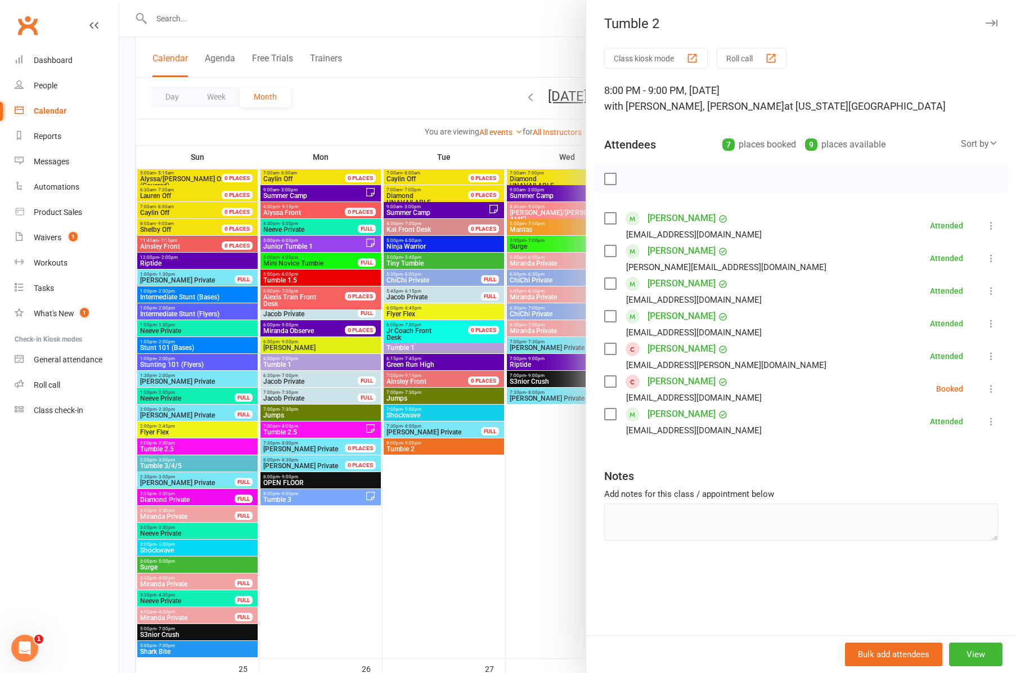
click at [994, 20] on icon "button" at bounding box center [992, 23] width 12 height 7
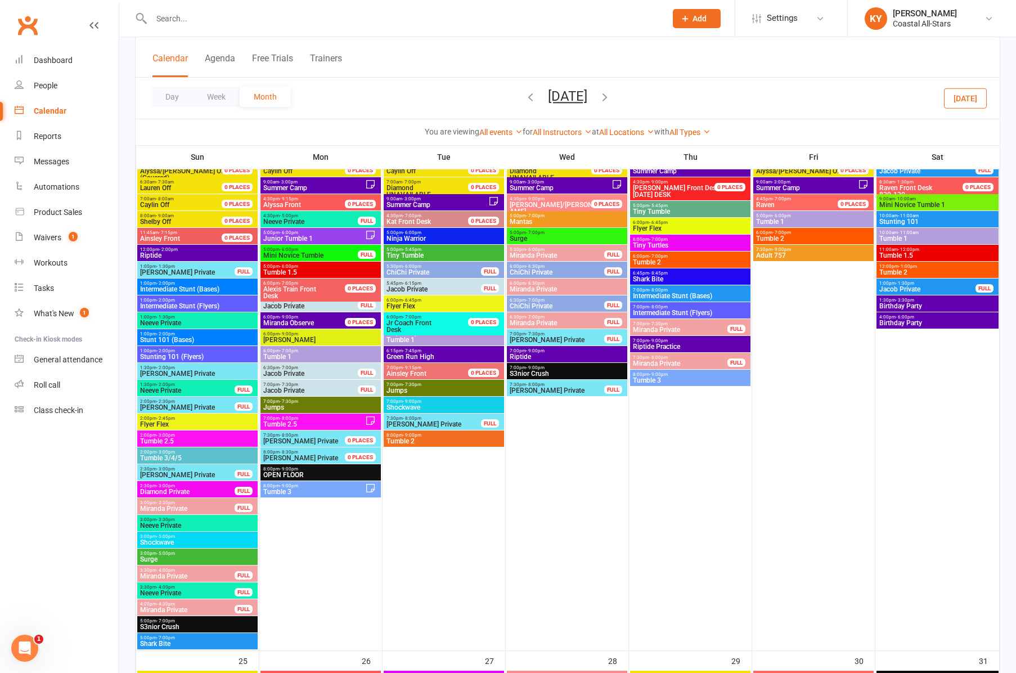
scroll to position [1350, 0]
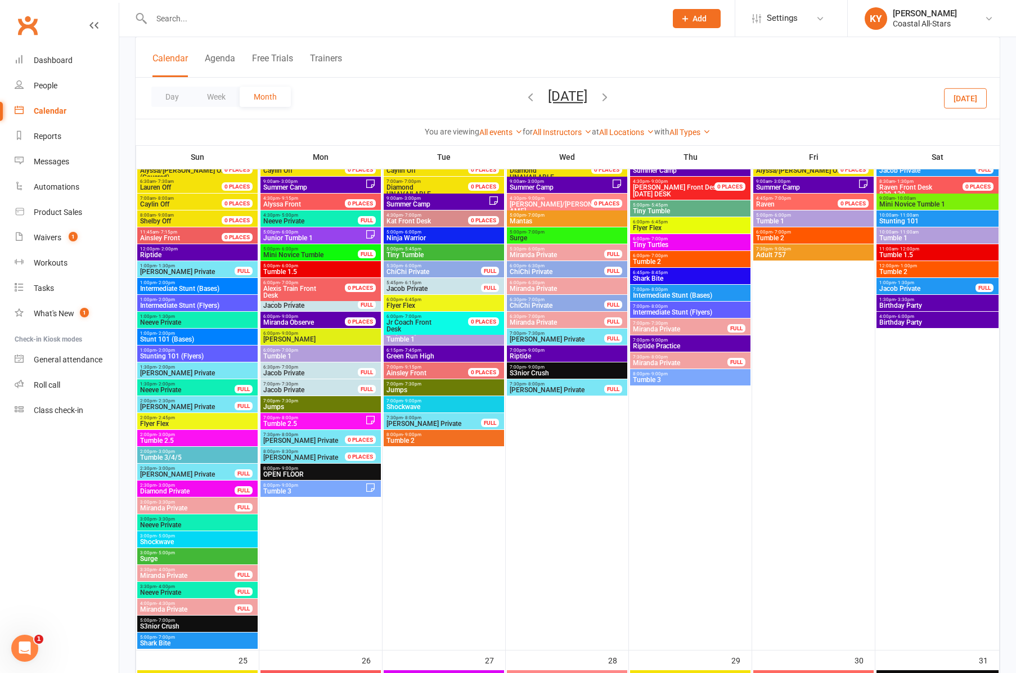
click at [674, 208] on span "Tiny Tumble" at bounding box center [691, 211] width 116 height 7
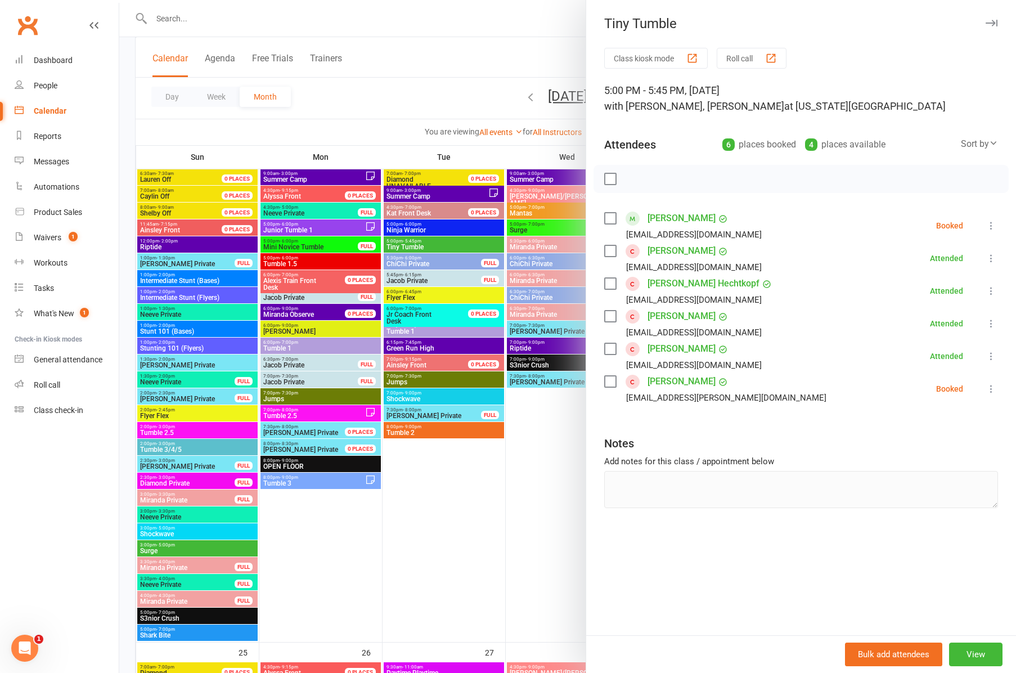
scroll to position [1358, 0]
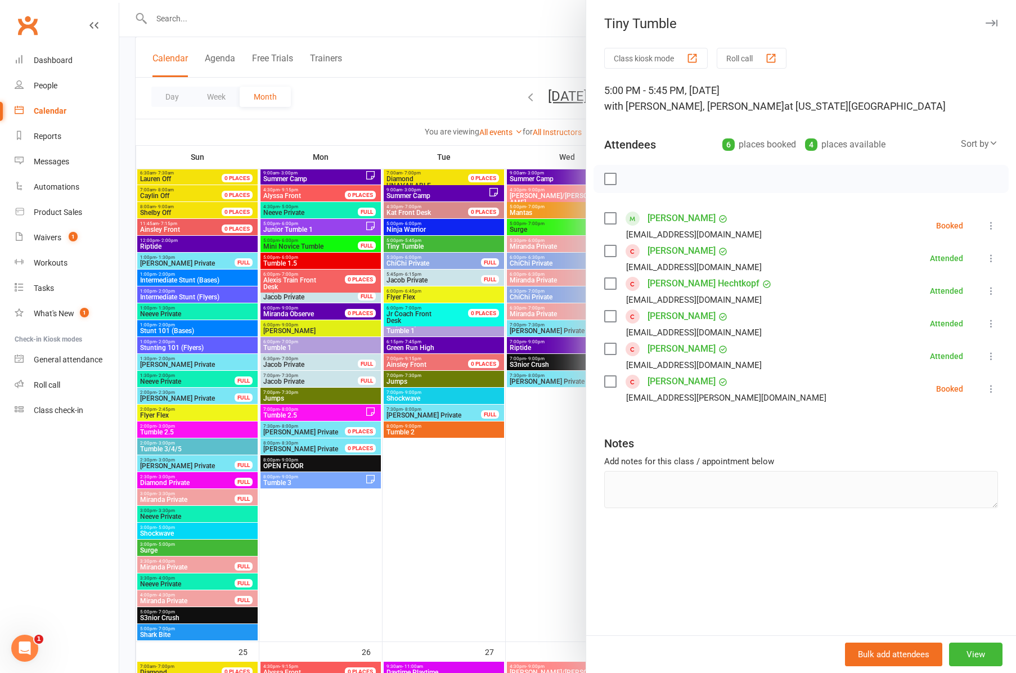
click at [997, 24] on icon "button" at bounding box center [992, 23] width 12 height 7
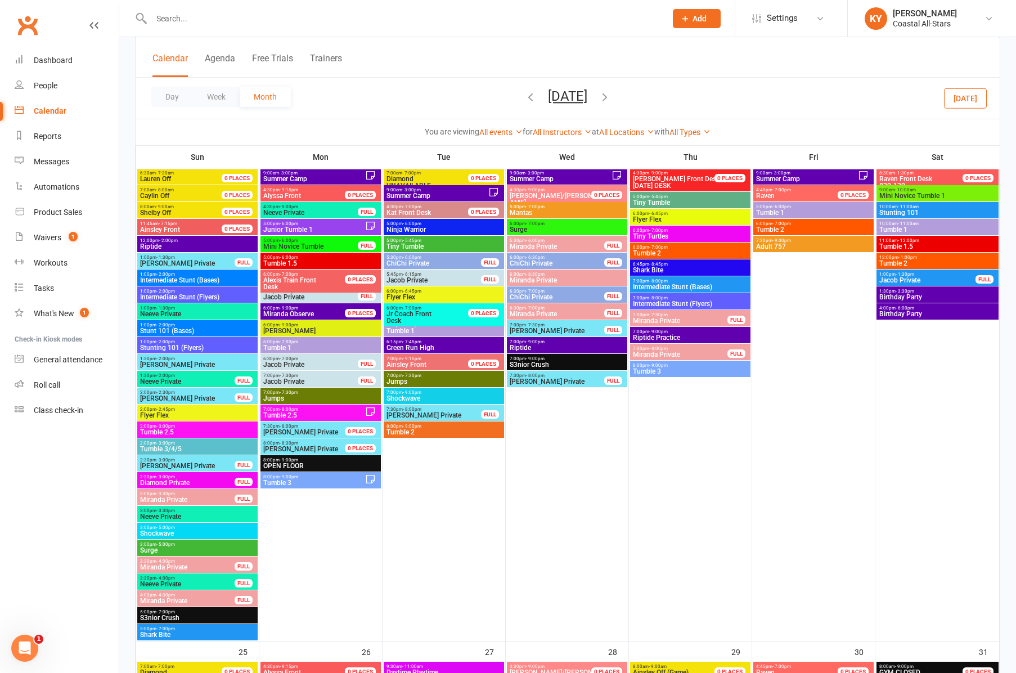
click at [654, 250] on span "Tumble 2" at bounding box center [691, 253] width 116 height 7
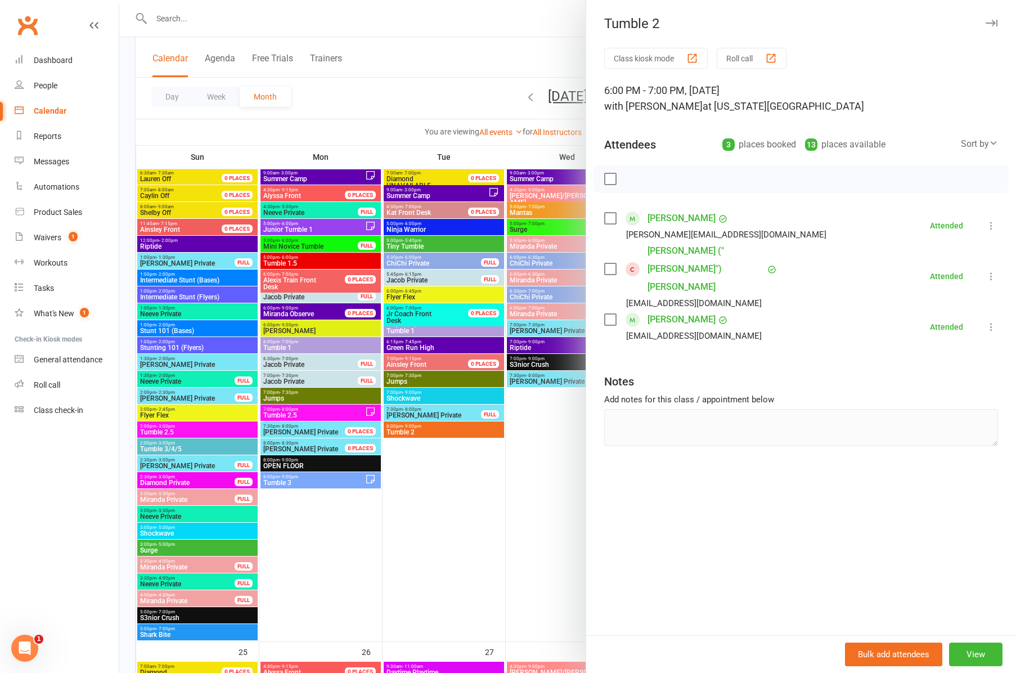
click at [989, 23] on icon "button" at bounding box center [992, 23] width 12 height 7
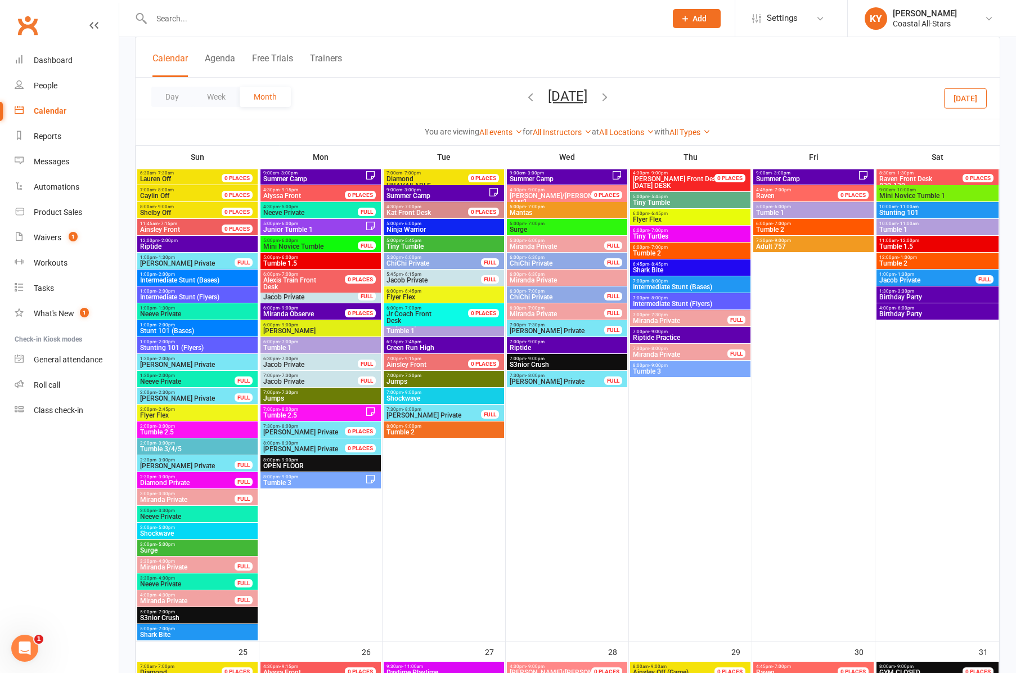
click at [654, 371] on span "Tumble 3" at bounding box center [691, 371] width 116 height 7
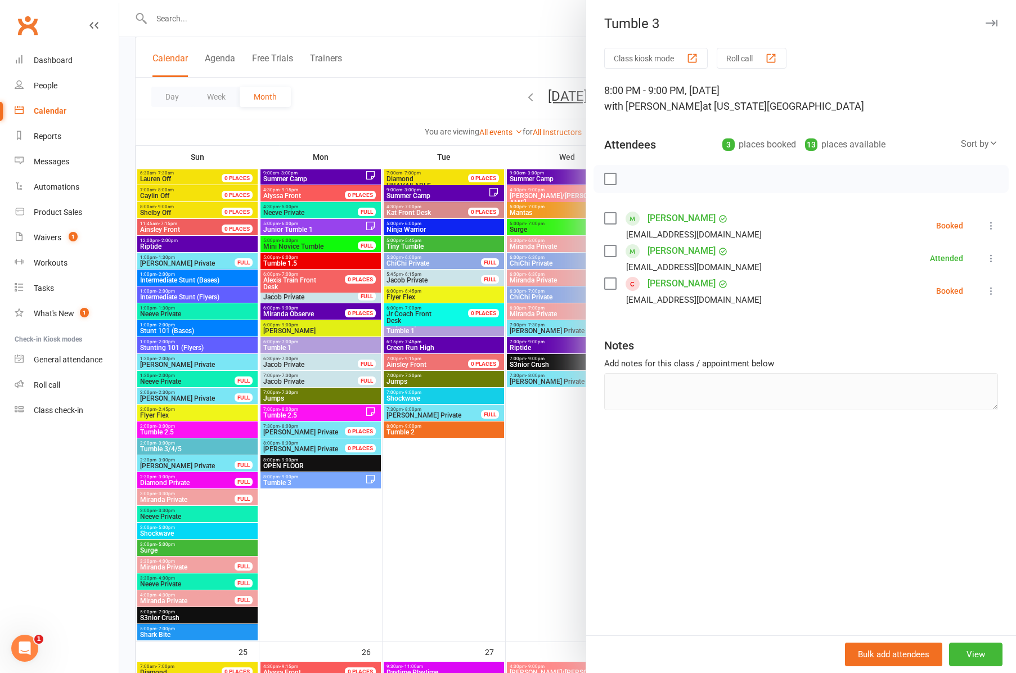
click at [987, 23] on icon "button" at bounding box center [992, 23] width 12 height 7
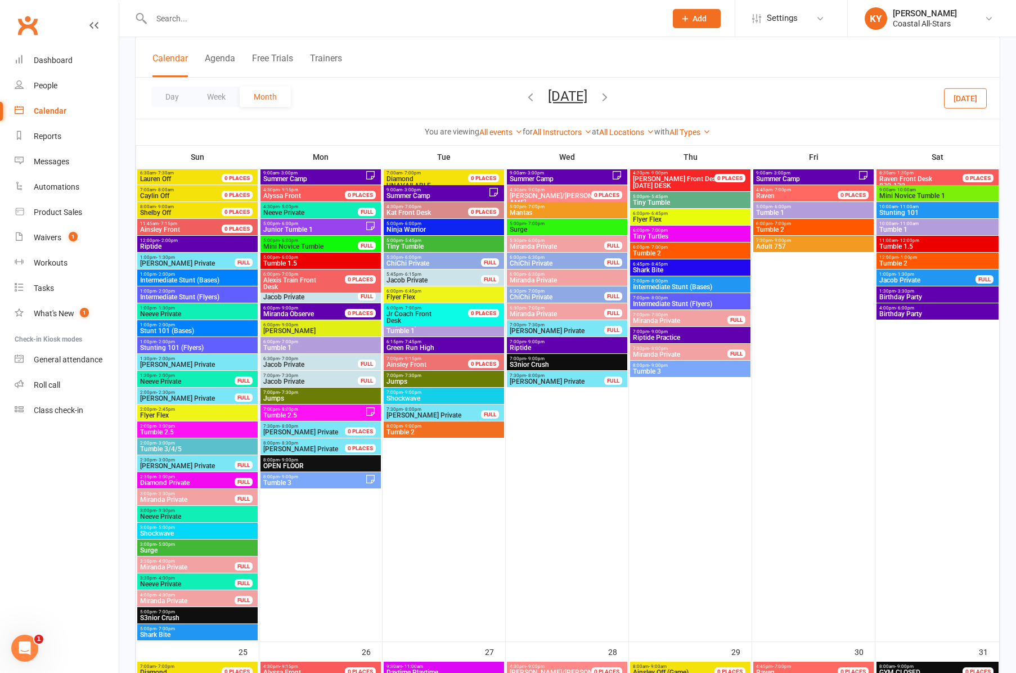
click at [764, 208] on span "5:00pm - 6:00pm" at bounding box center [814, 206] width 116 height 5
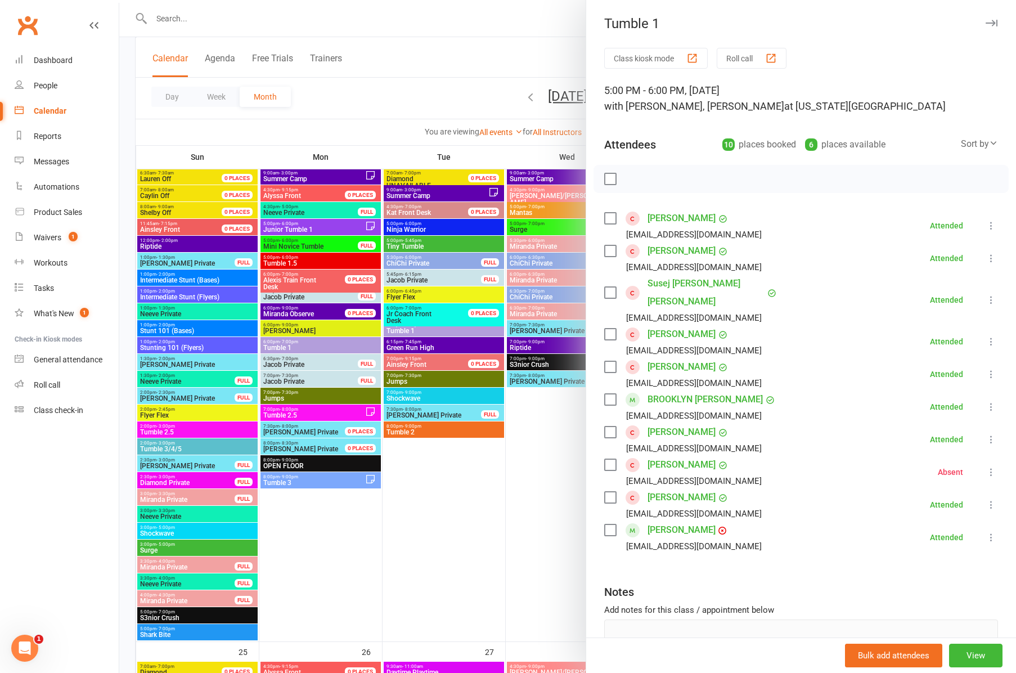
click at [988, 22] on icon "button" at bounding box center [992, 23] width 12 height 7
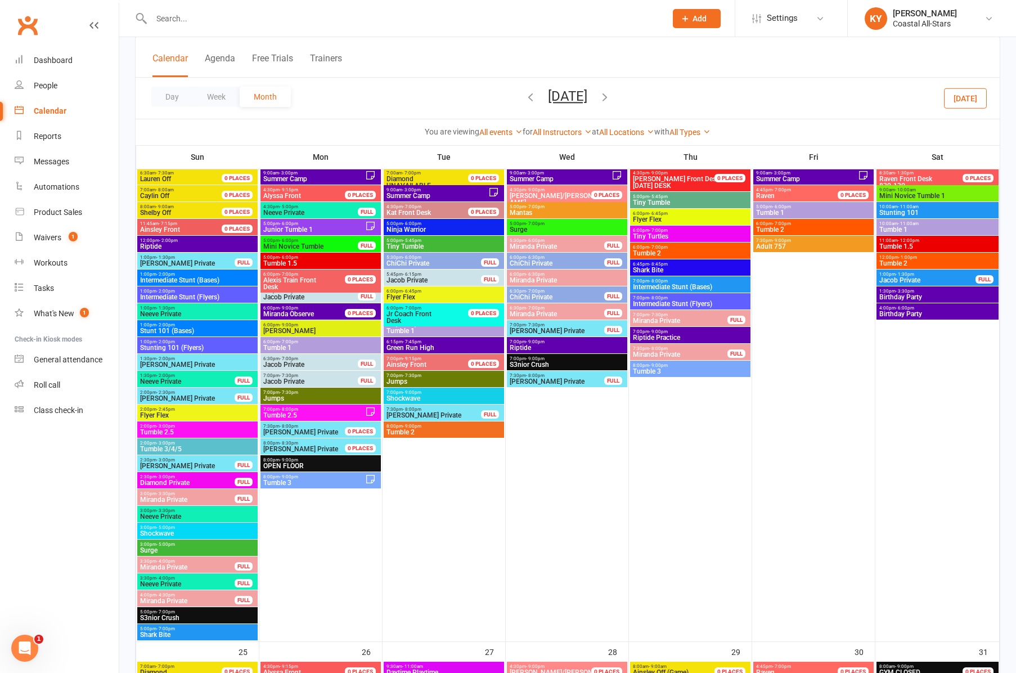
click at [779, 228] on span "Tumble 2" at bounding box center [814, 229] width 116 height 7
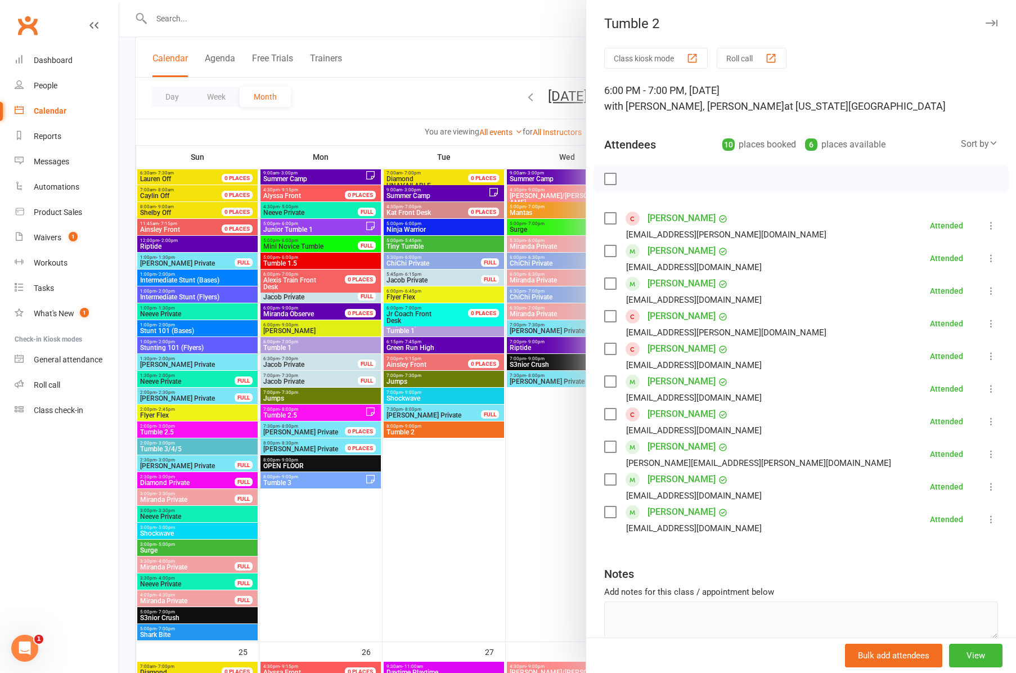
click at [992, 25] on icon "button" at bounding box center [992, 23] width 12 height 7
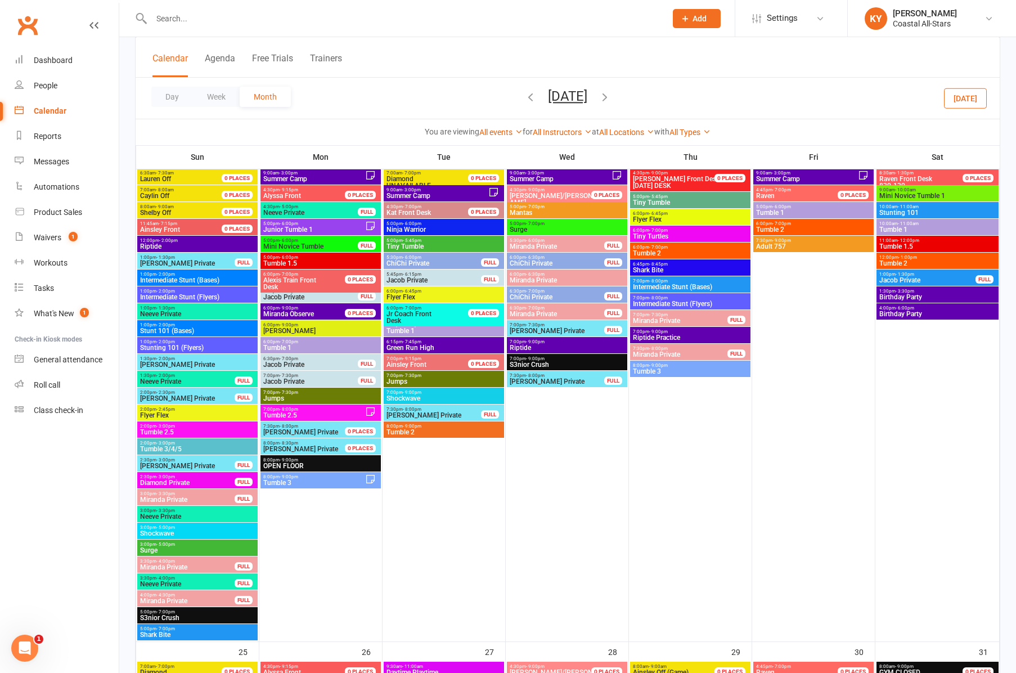
click at [909, 192] on span "Mini Novice Tumble 1" at bounding box center [938, 195] width 118 height 7
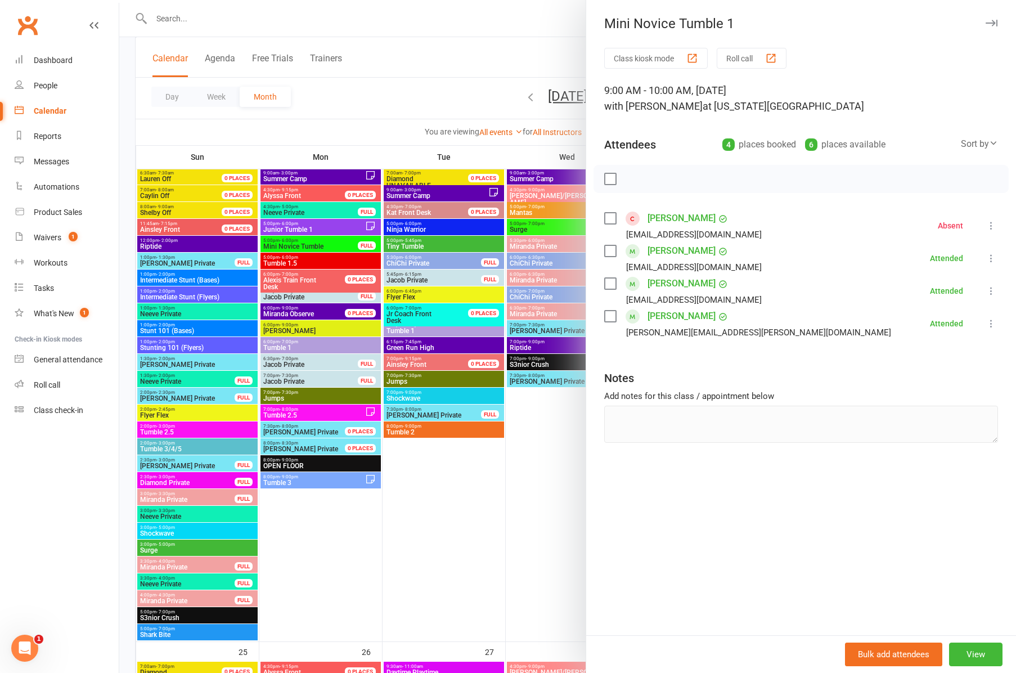
click at [994, 23] on icon "button" at bounding box center [992, 23] width 12 height 7
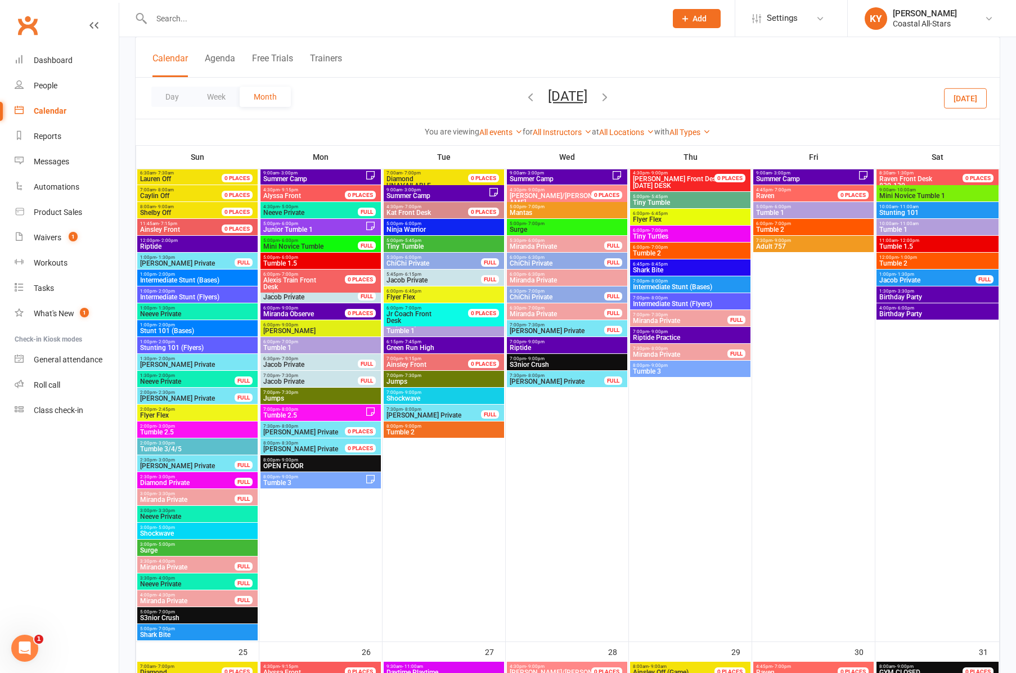
click at [894, 227] on span "Tumble 1" at bounding box center [938, 229] width 118 height 7
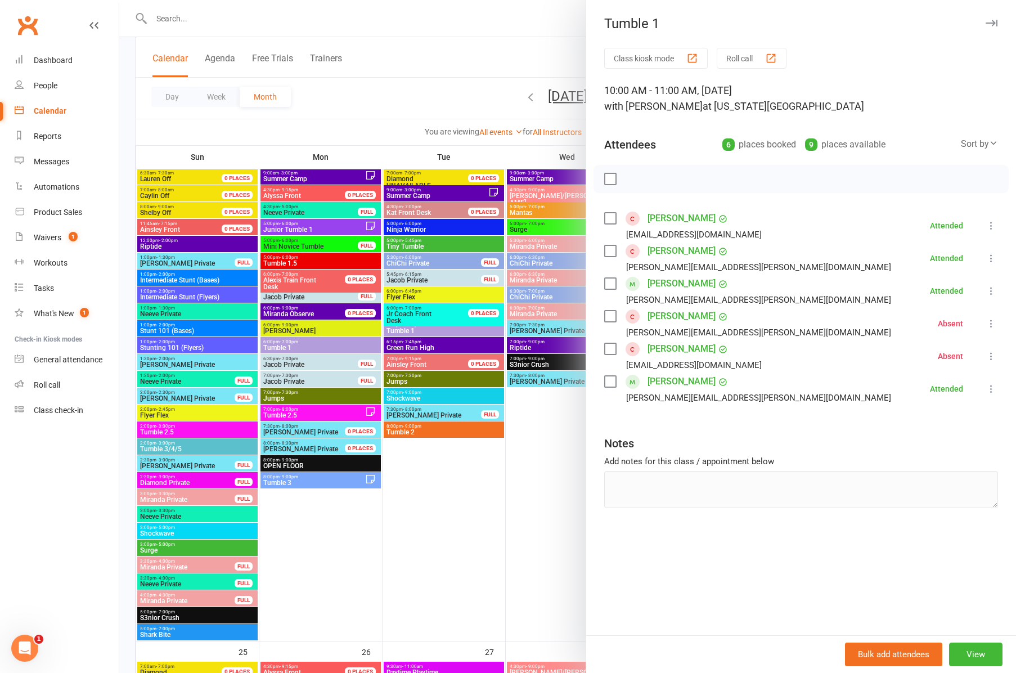
scroll to position [1358, 0]
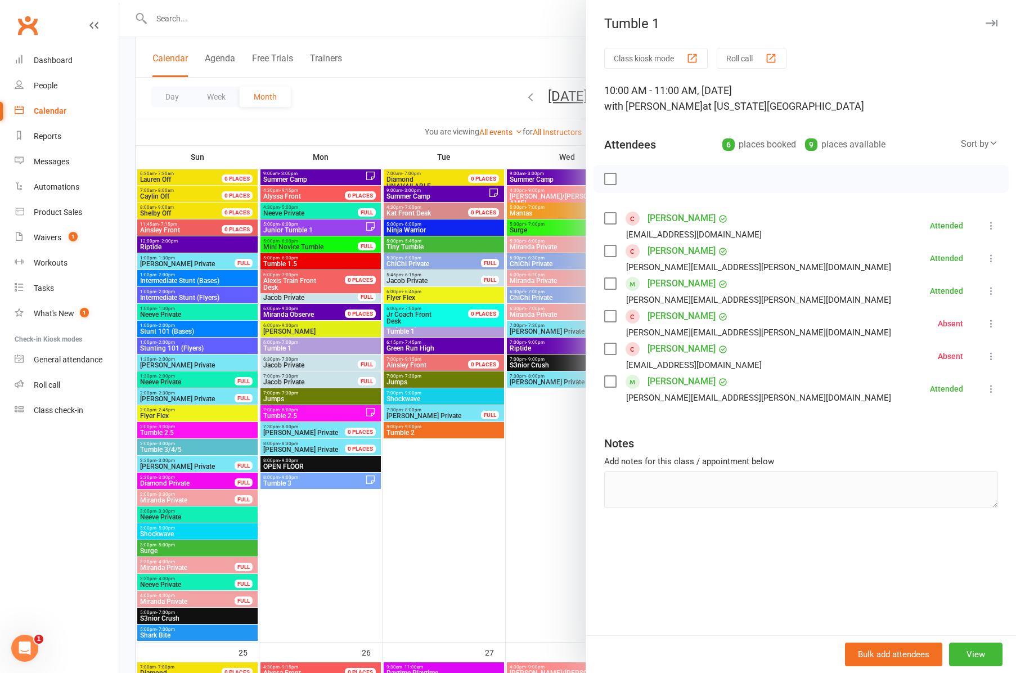
click at [998, 24] on div "Tumble 1" at bounding box center [801, 24] width 430 height 16
click at [989, 19] on button "button" at bounding box center [992, 23] width 14 height 14
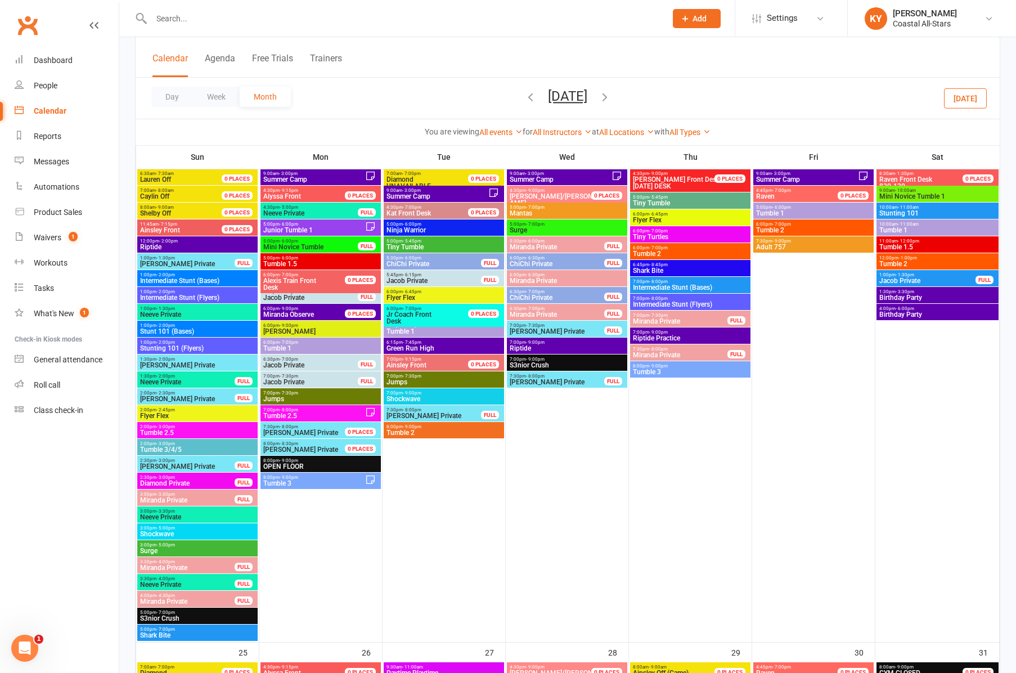
click at [896, 246] on span "Tumble 1.5" at bounding box center [938, 247] width 118 height 7
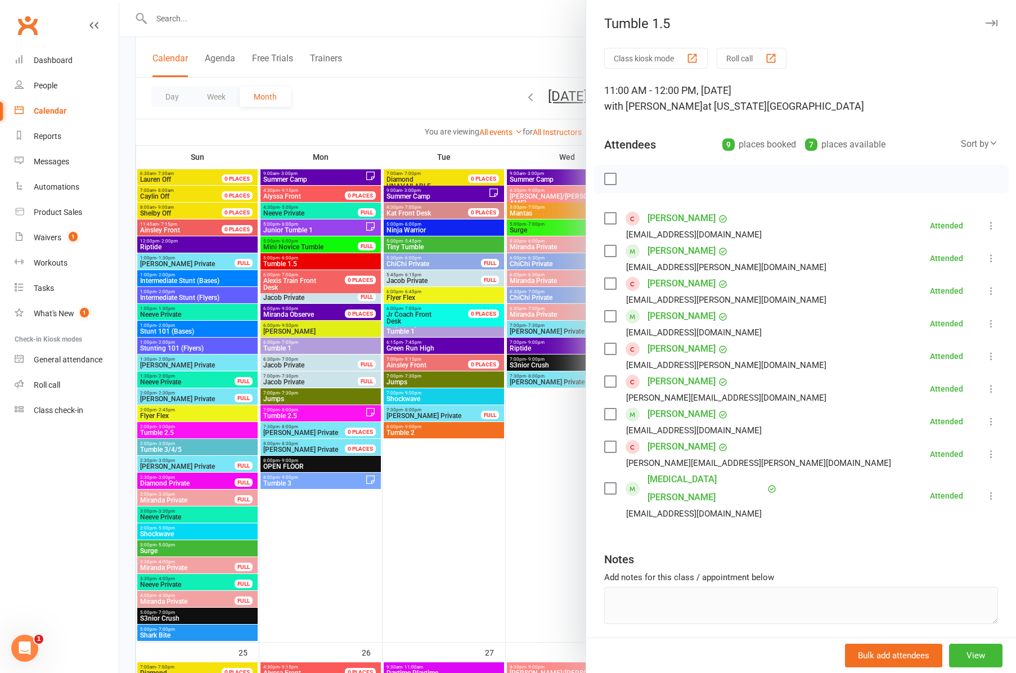
click at [986, 24] on icon "button" at bounding box center [992, 23] width 12 height 7
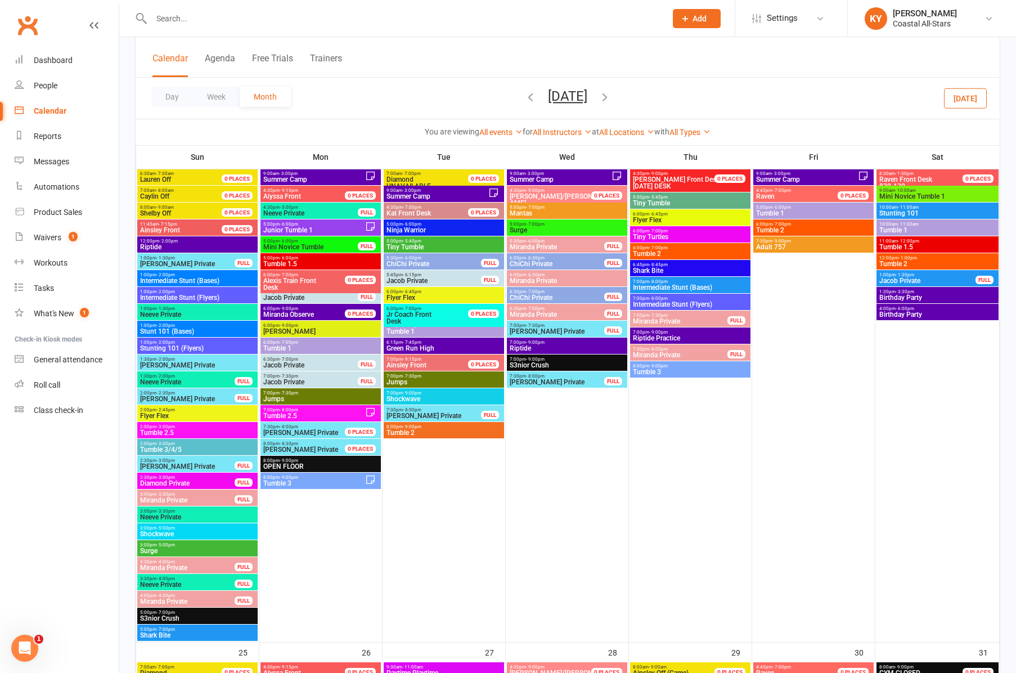
click at [916, 266] on span "Tumble 2" at bounding box center [938, 264] width 118 height 7
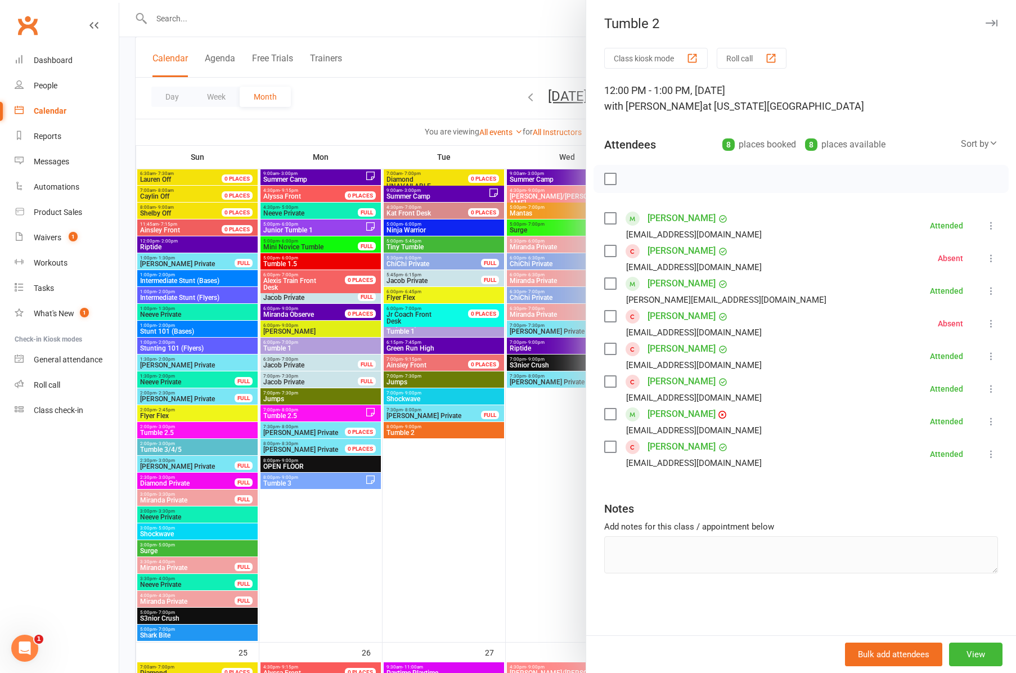
click at [994, 22] on icon "button" at bounding box center [992, 23] width 12 height 7
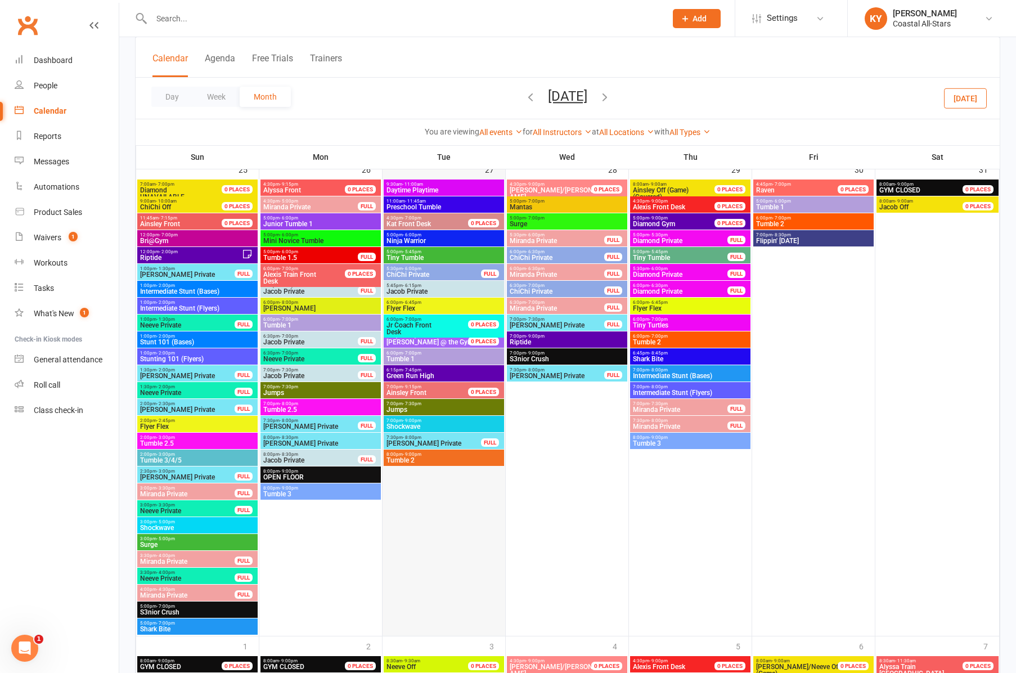
scroll to position [1842, 0]
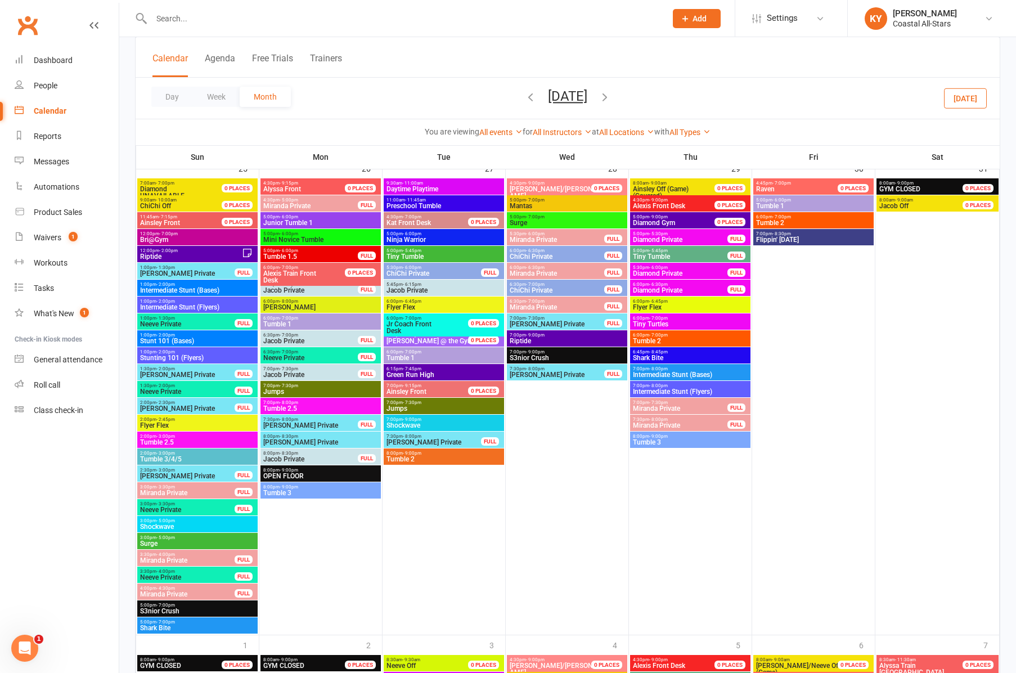
click at [167, 442] on span "Tumble 2.5" at bounding box center [198, 442] width 116 height 7
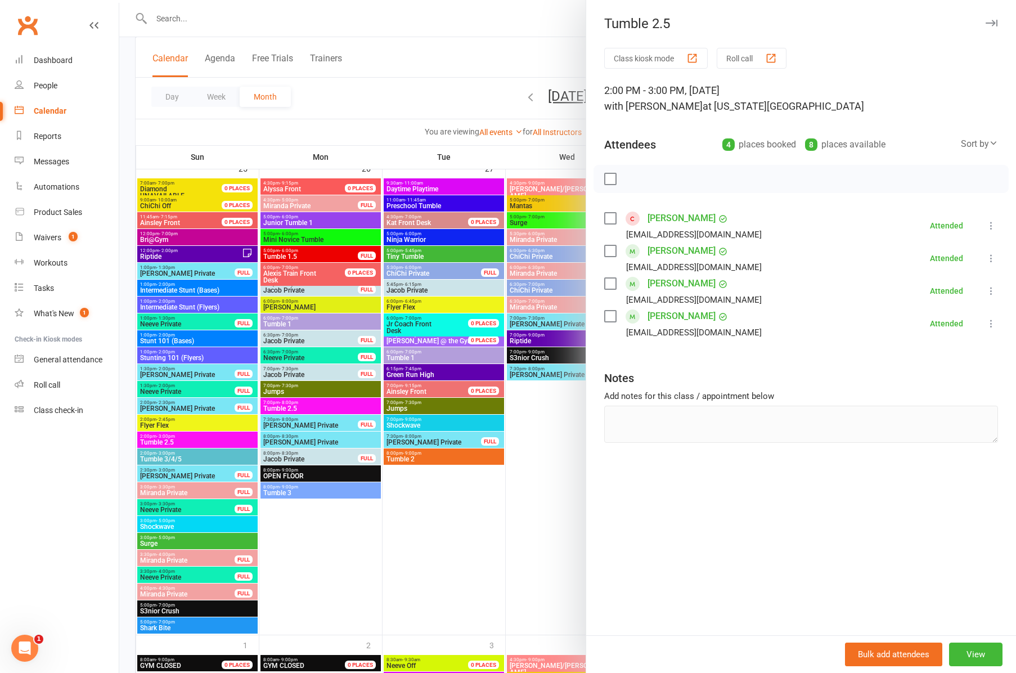
click at [158, 459] on div at bounding box center [567, 336] width 897 height 673
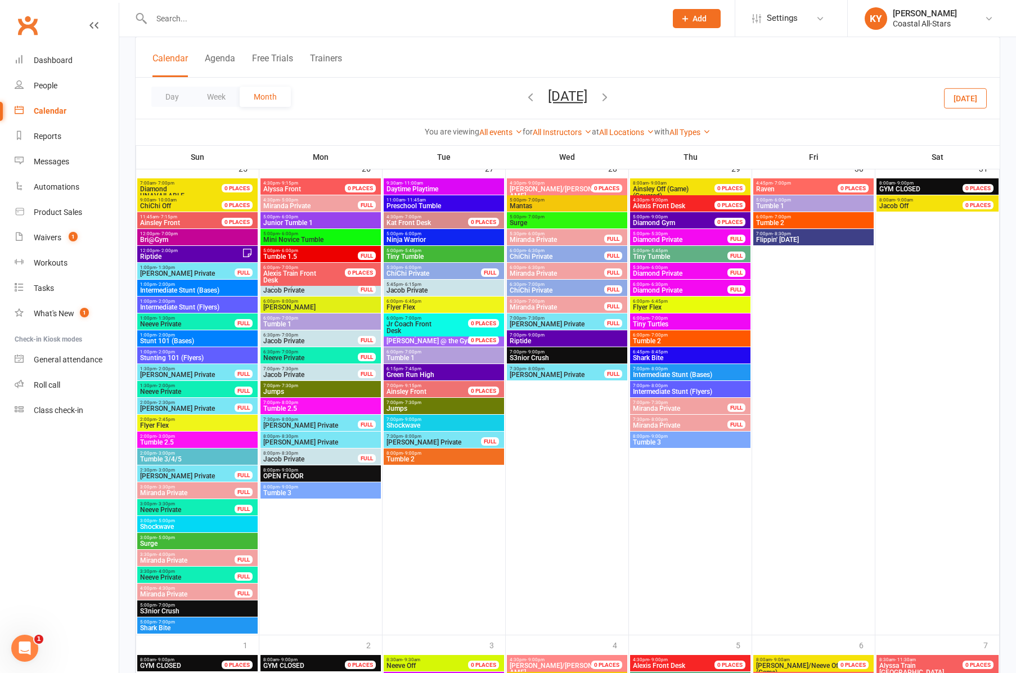
click at [158, 459] on span "Tumble 3/4/5" at bounding box center [198, 459] width 116 height 7
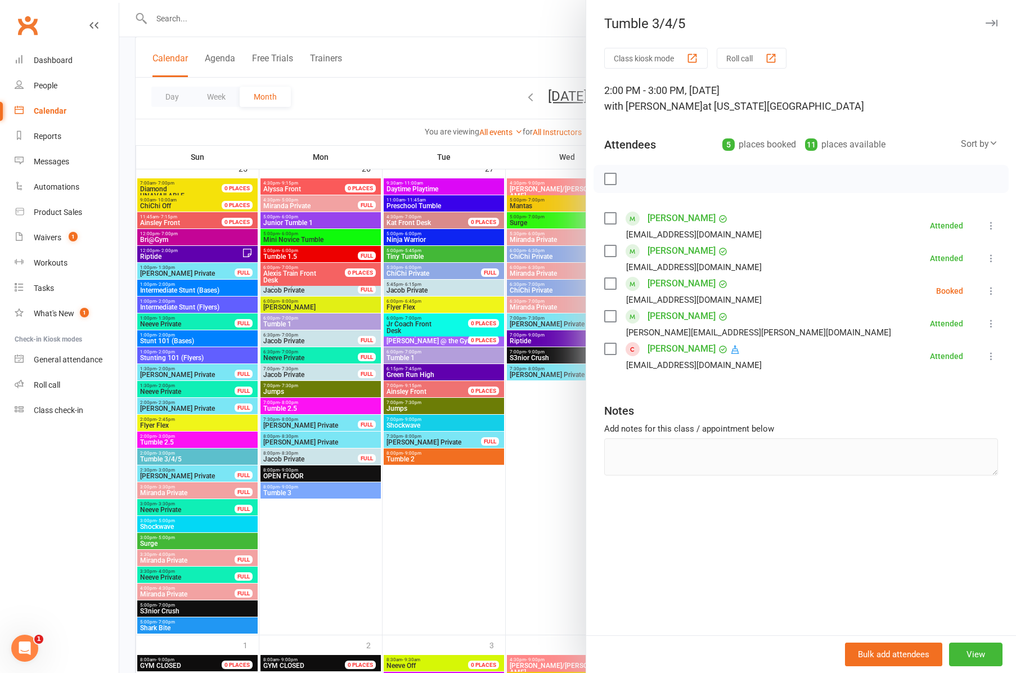
click at [997, 21] on icon "button" at bounding box center [992, 23] width 12 height 7
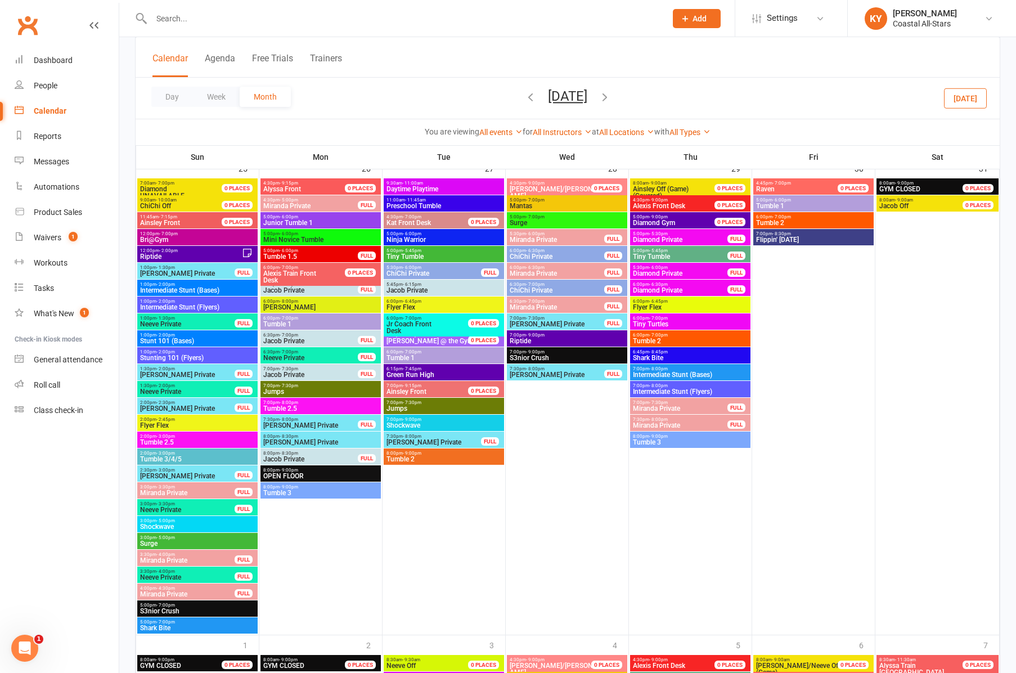
click at [286, 235] on span "- 6:00pm" at bounding box center [289, 233] width 19 height 5
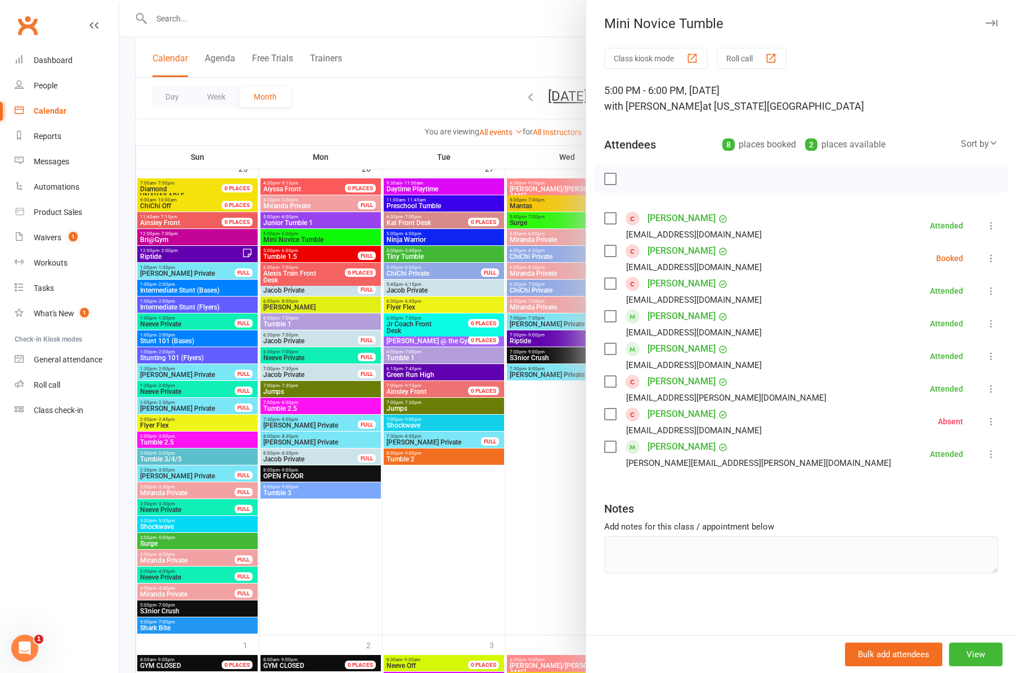
click at [998, 23] on button "button" at bounding box center [992, 23] width 14 height 14
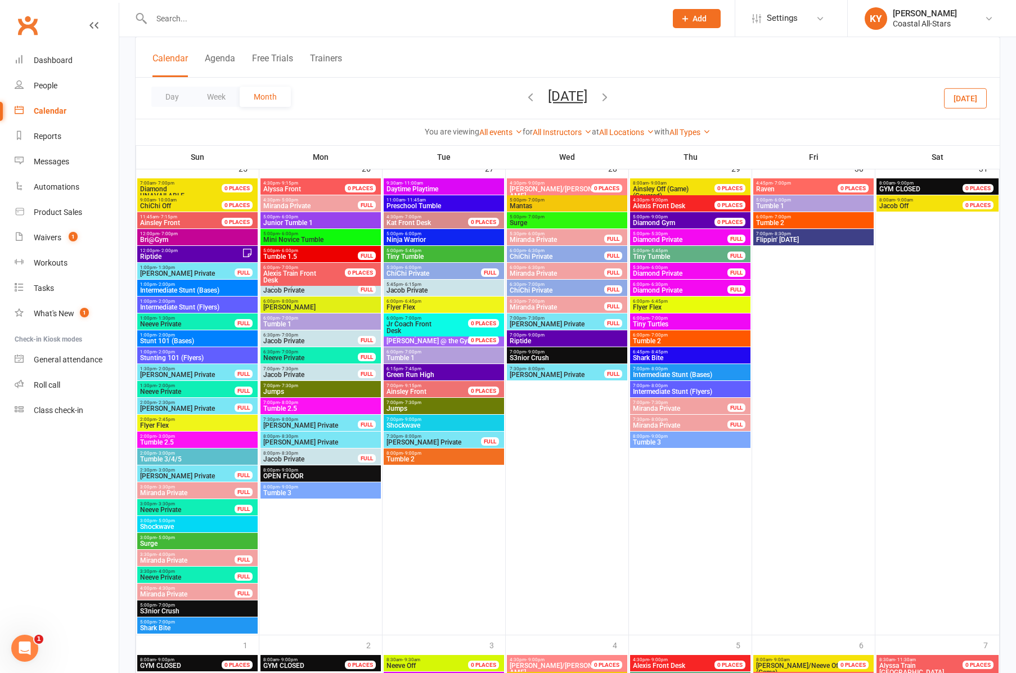
click at [315, 323] on span "Tumble 1" at bounding box center [321, 324] width 116 height 7
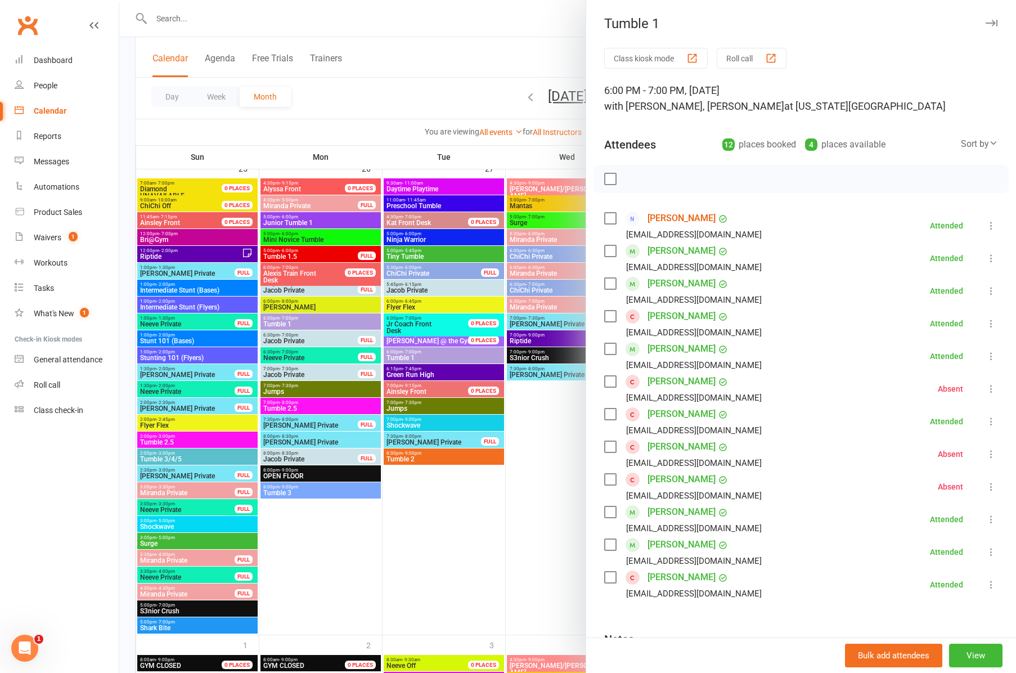
click at [306, 257] on div at bounding box center [567, 336] width 897 height 673
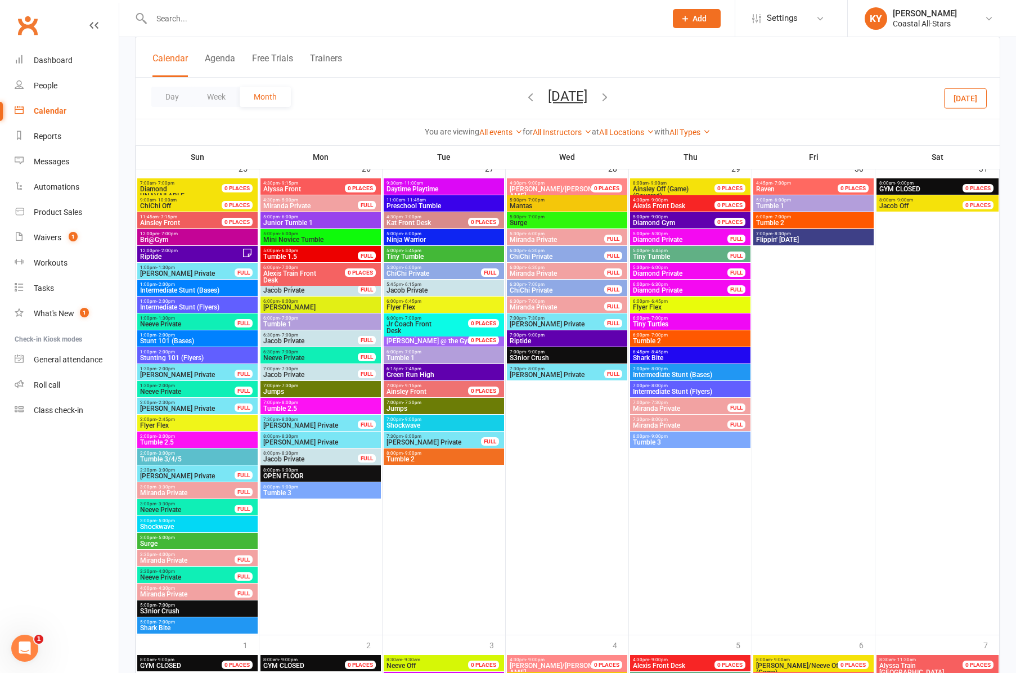
click at [306, 257] on span "Tumble 1.5" at bounding box center [311, 256] width 96 height 7
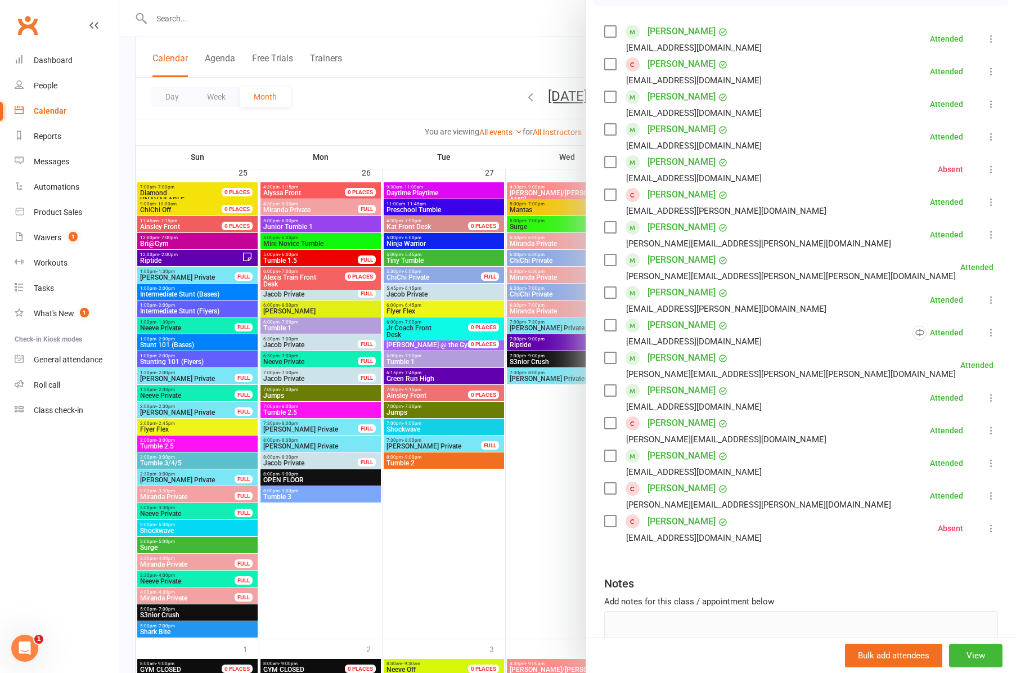
scroll to position [190, 0]
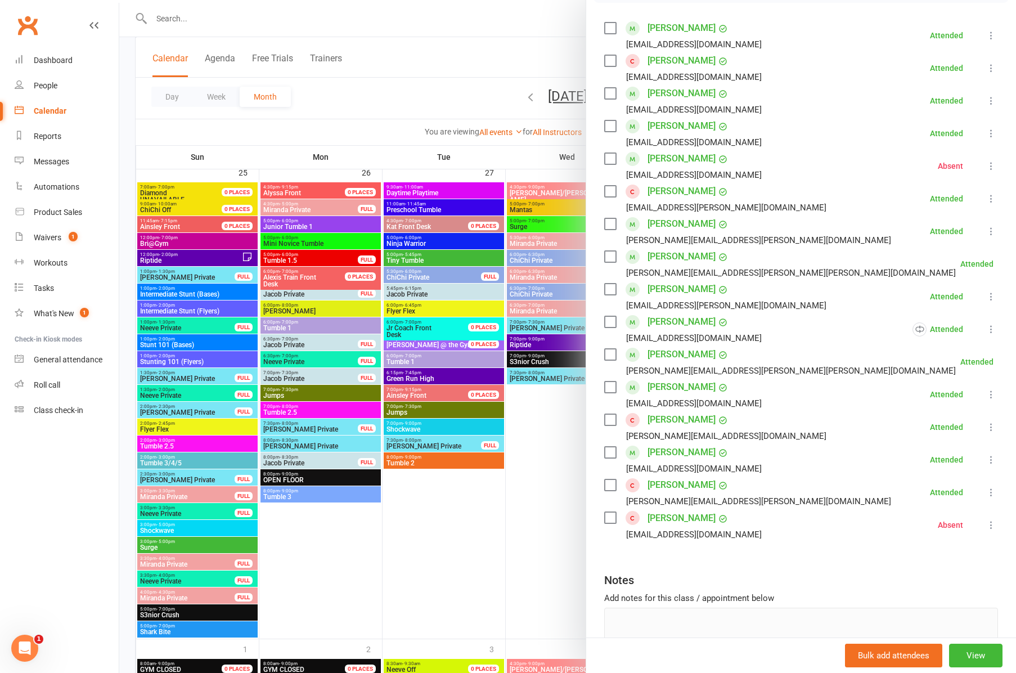
click at [335, 224] on div at bounding box center [567, 336] width 897 height 673
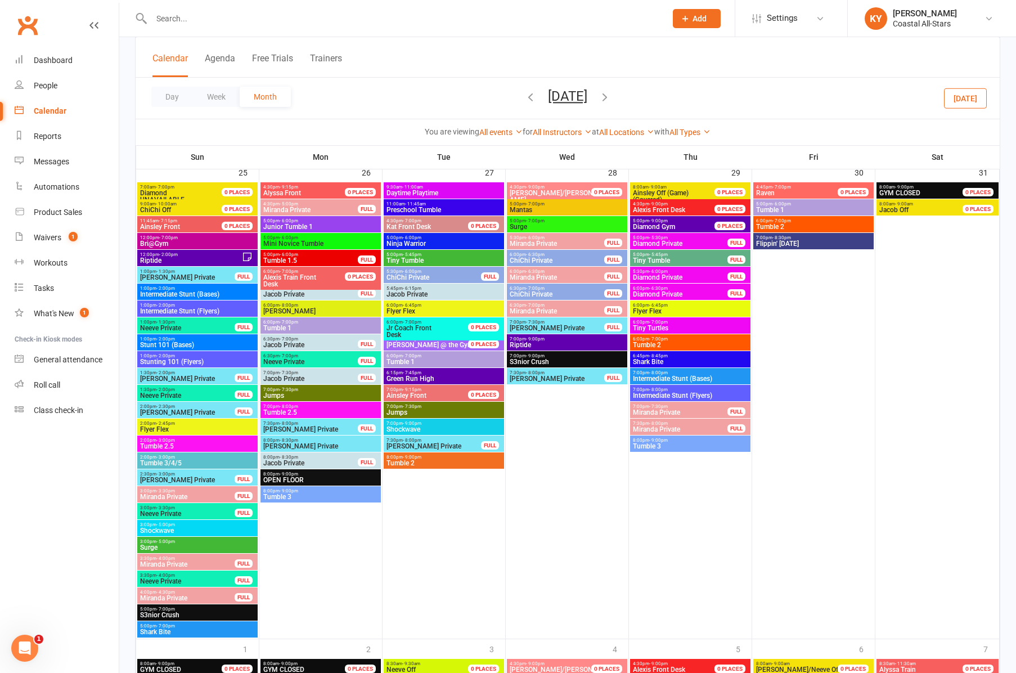
click at [335, 224] on span "Junior Tumble 1" at bounding box center [321, 226] width 116 height 7
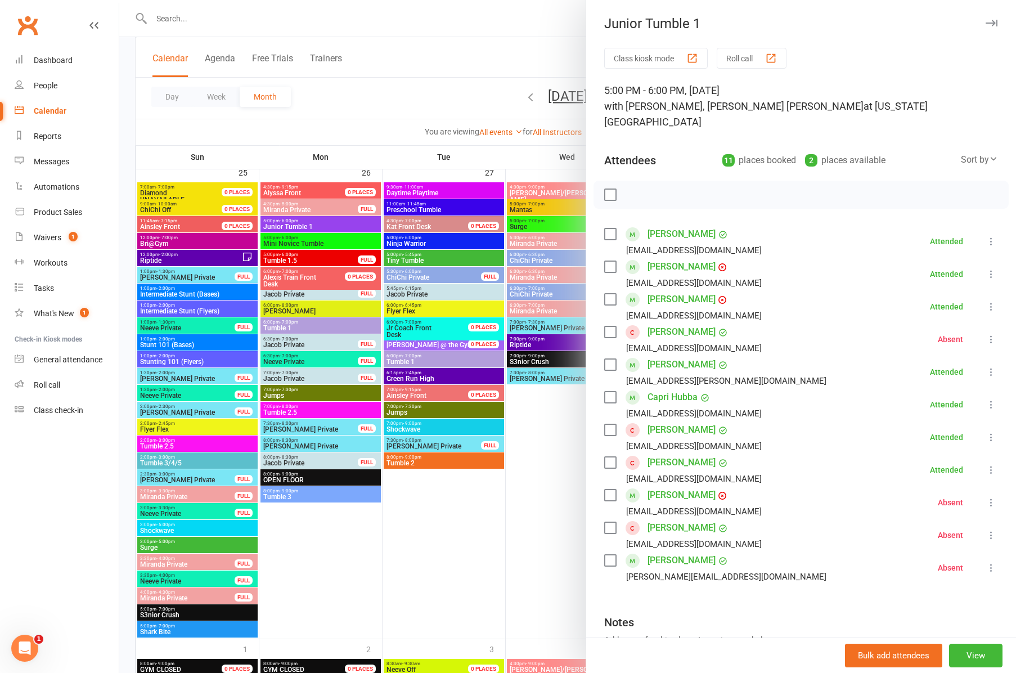
click at [298, 409] on div at bounding box center [567, 336] width 897 height 673
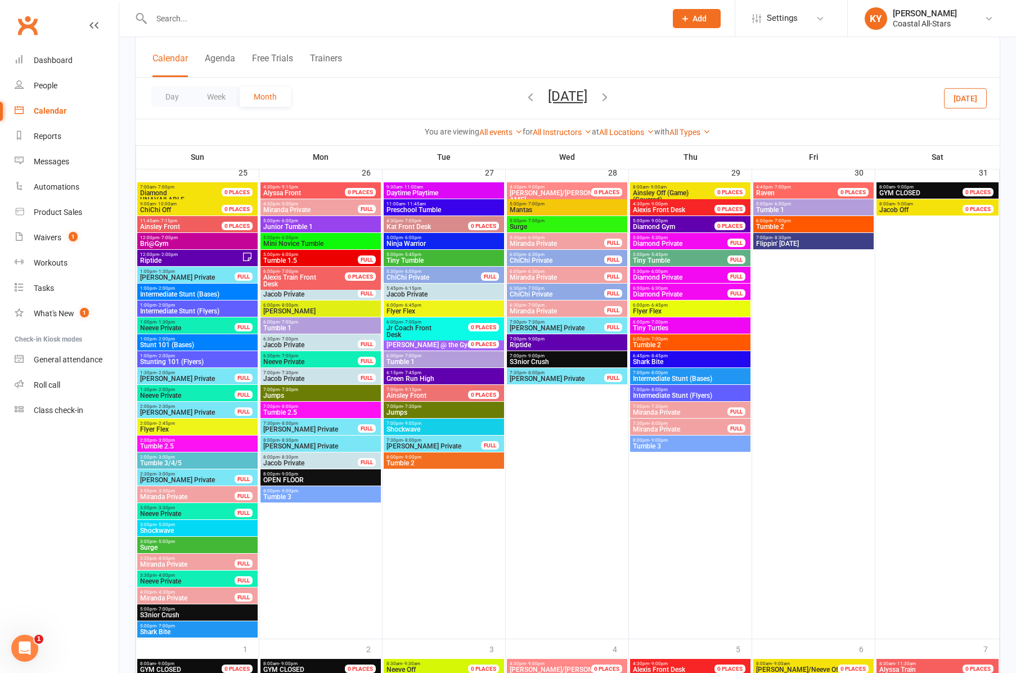
click at [298, 409] on span "7:00pm - 8:00pm" at bounding box center [321, 406] width 116 height 5
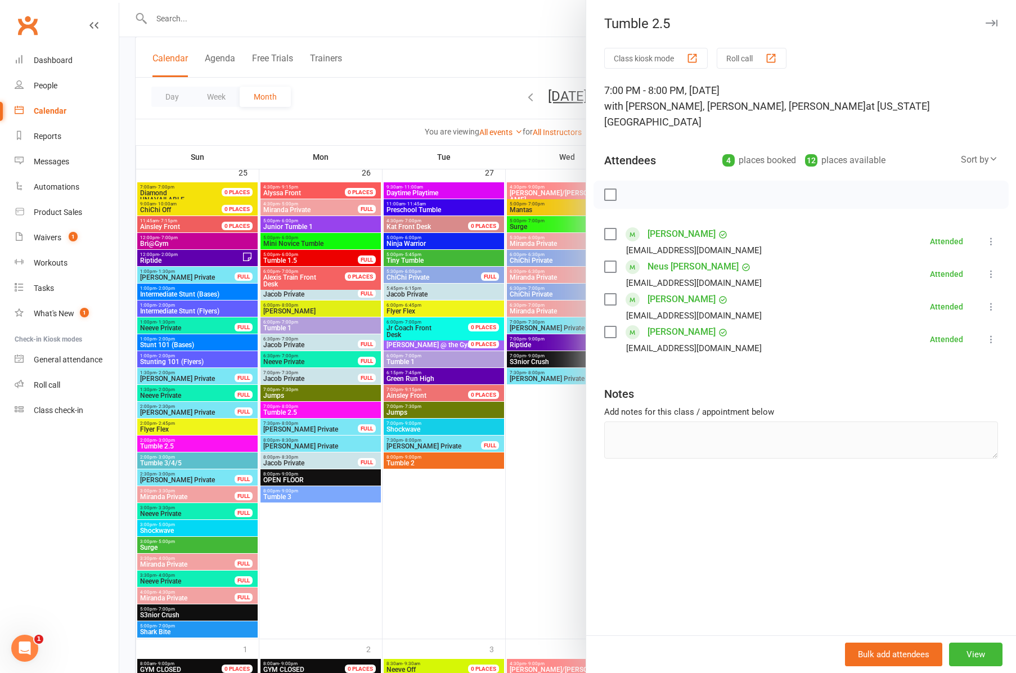
click at [298, 497] on div at bounding box center [567, 336] width 897 height 673
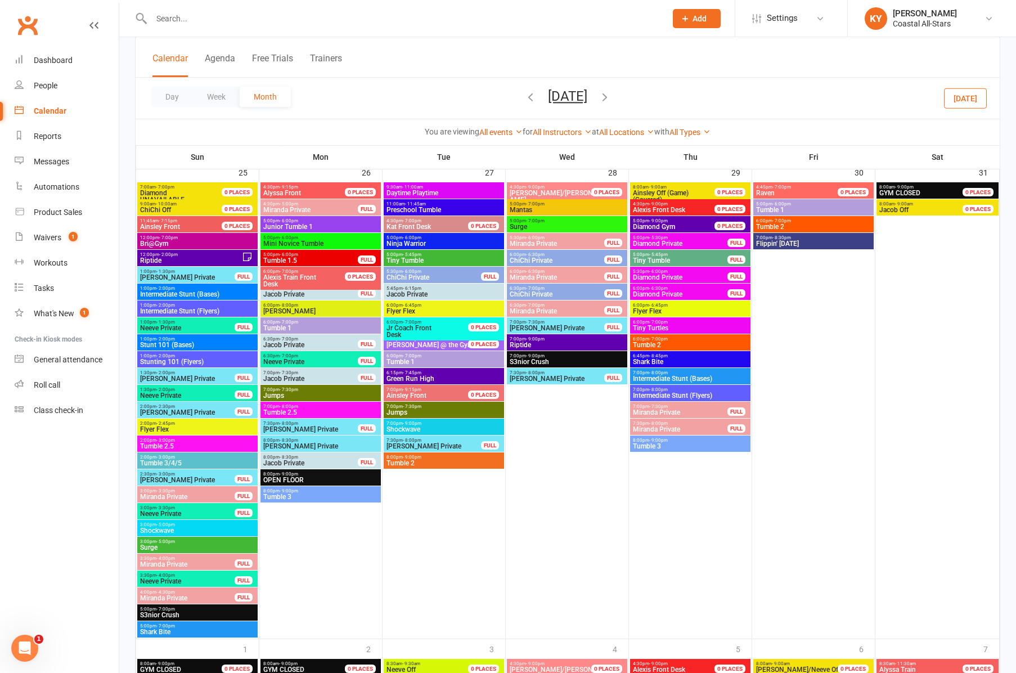
click at [298, 497] on span "Tumble 3" at bounding box center [321, 497] width 116 height 7
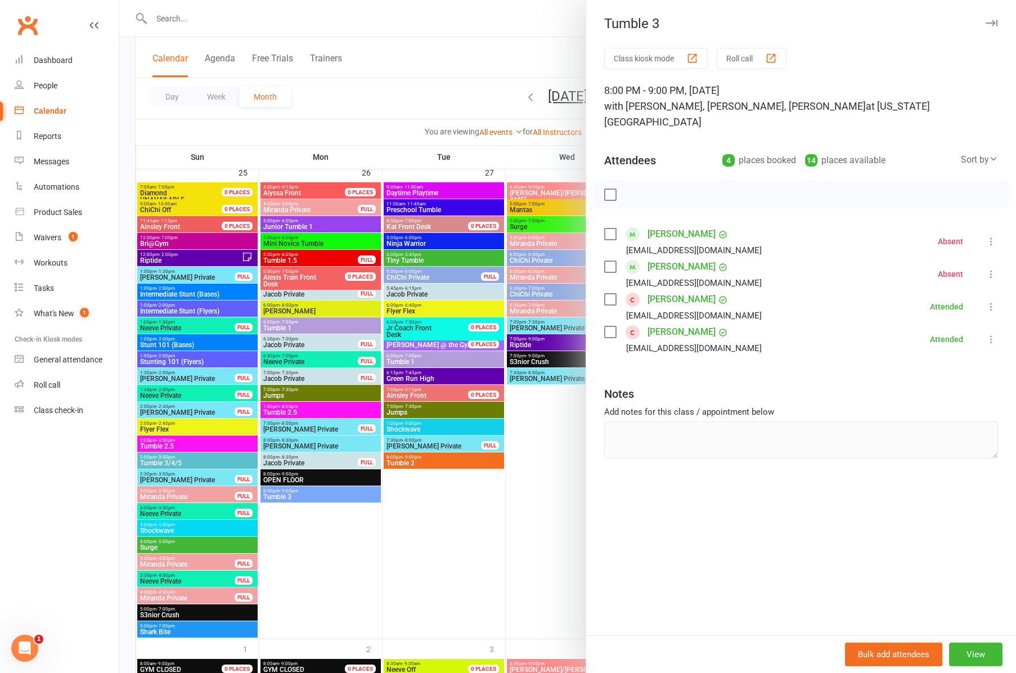
click at [414, 264] on div at bounding box center [567, 336] width 897 height 673
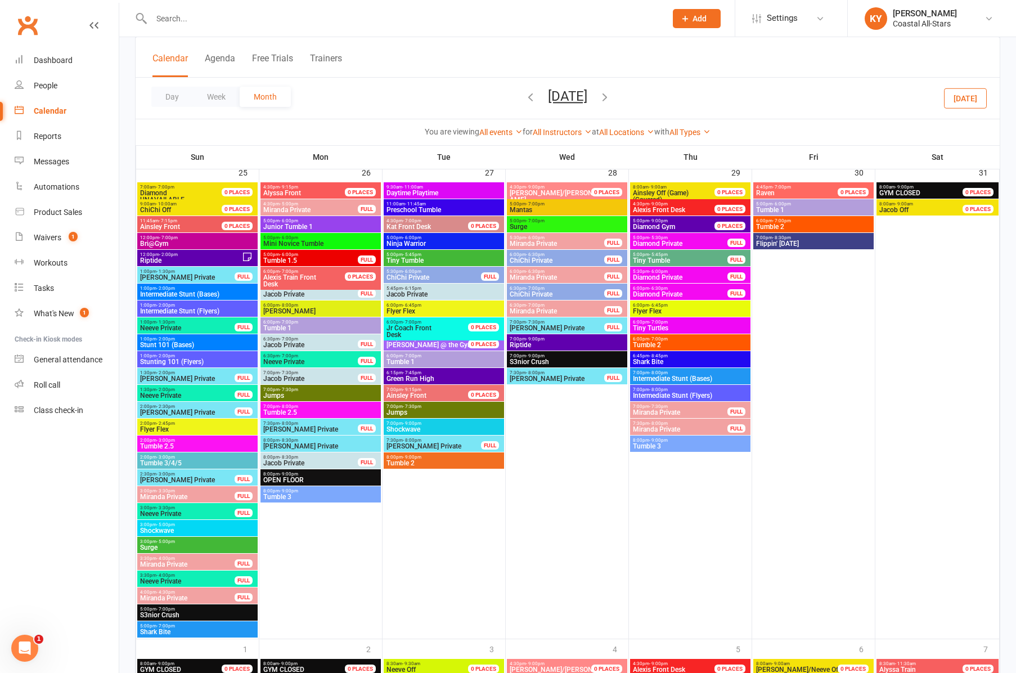
click at [414, 262] on span "Tiny Tumble" at bounding box center [444, 260] width 116 height 7
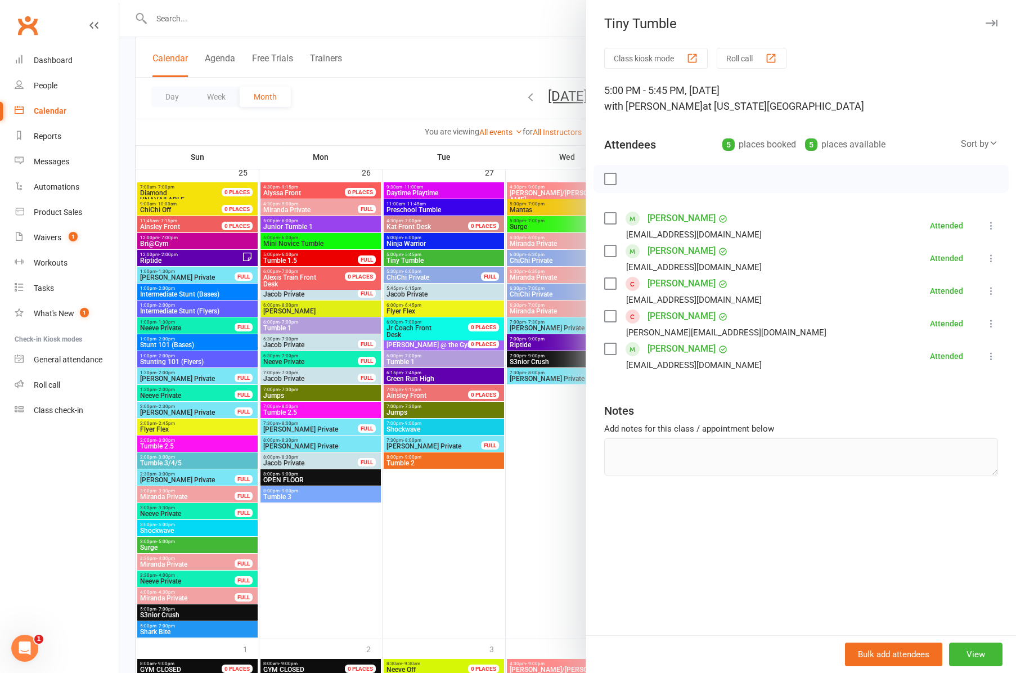
click at [406, 360] on div at bounding box center [567, 336] width 897 height 673
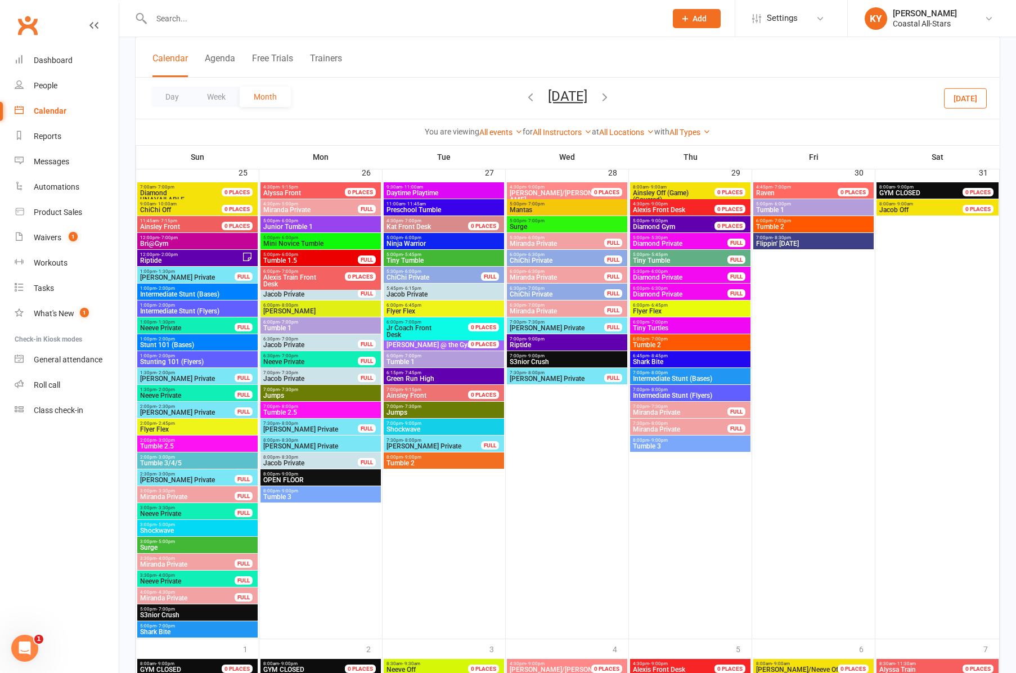
click at [406, 360] on span "Tumble 1" at bounding box center [444, 361] width 116 height 7
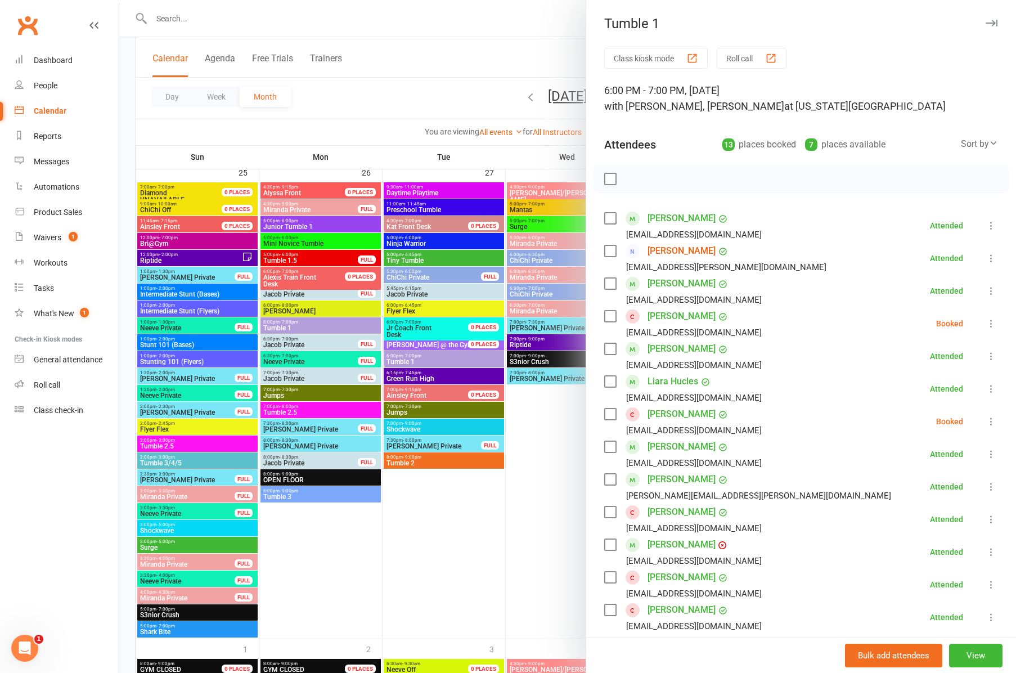
scroll to position [0, 0]
click at [409, 461] on div at bounding box center [567, 336] width 897 height 673
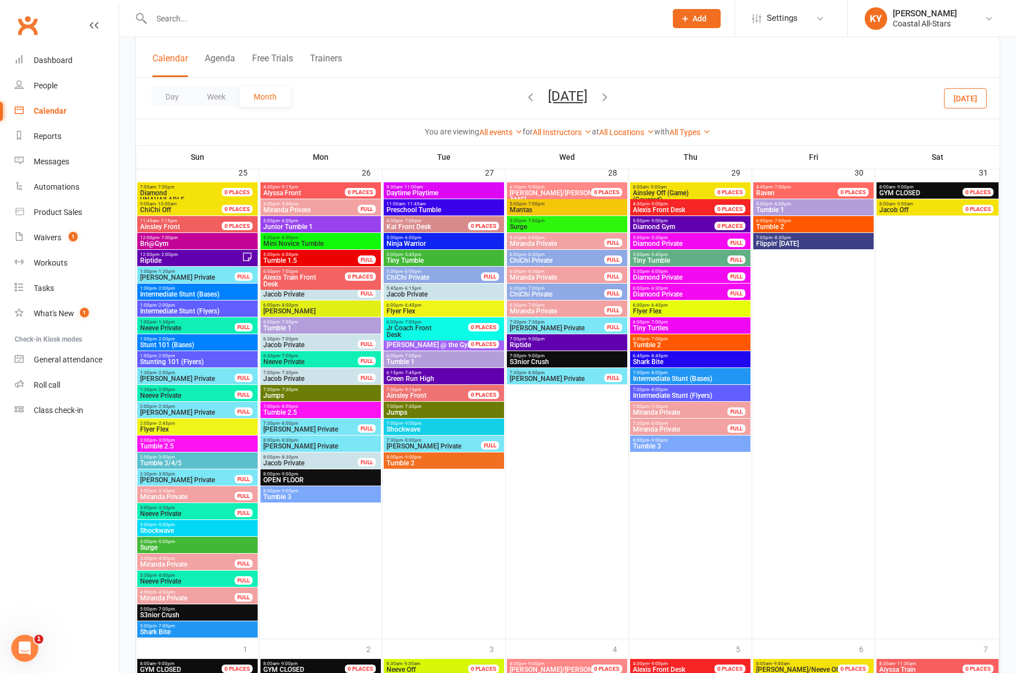
click at [409, 461] on span "Tumble 2" at bounding box center [444, 463] width 116 height 7
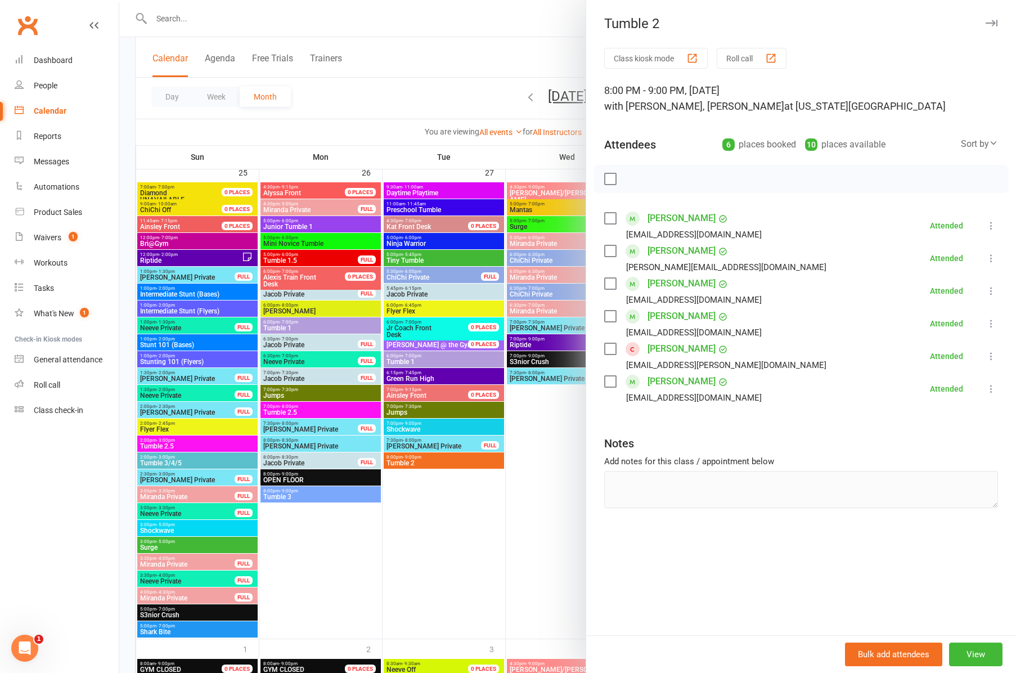
click at [995, 21] on icon "button" at bounding box center [992, 23] width 12 height 7
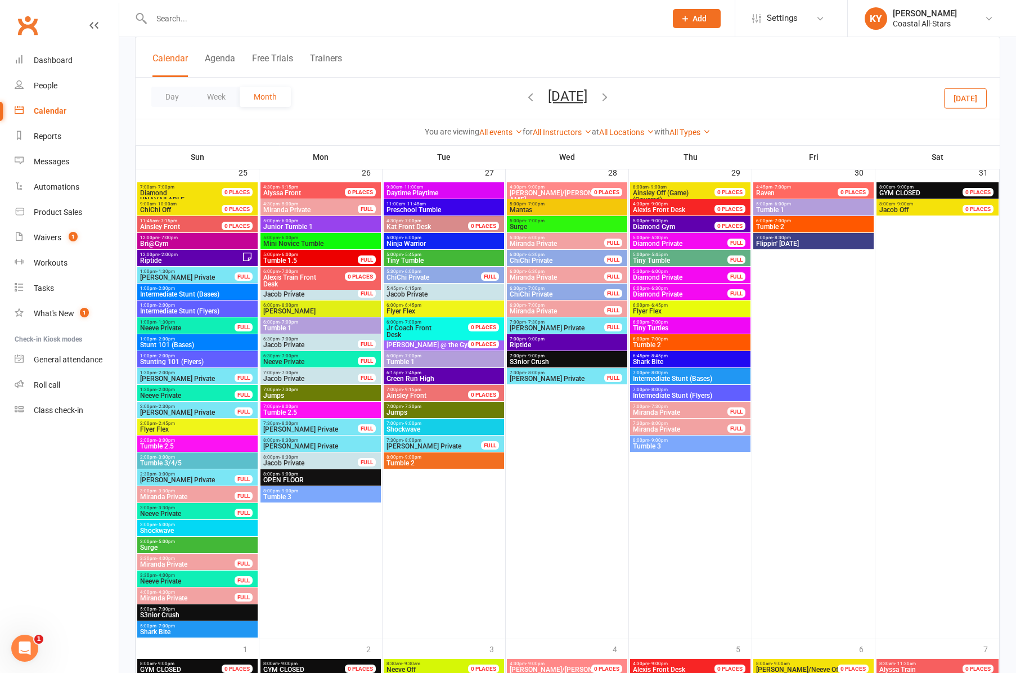
click at [645, 257] on span "Tiny Tumble" at bounding box center [681, 260] width 96 height 7
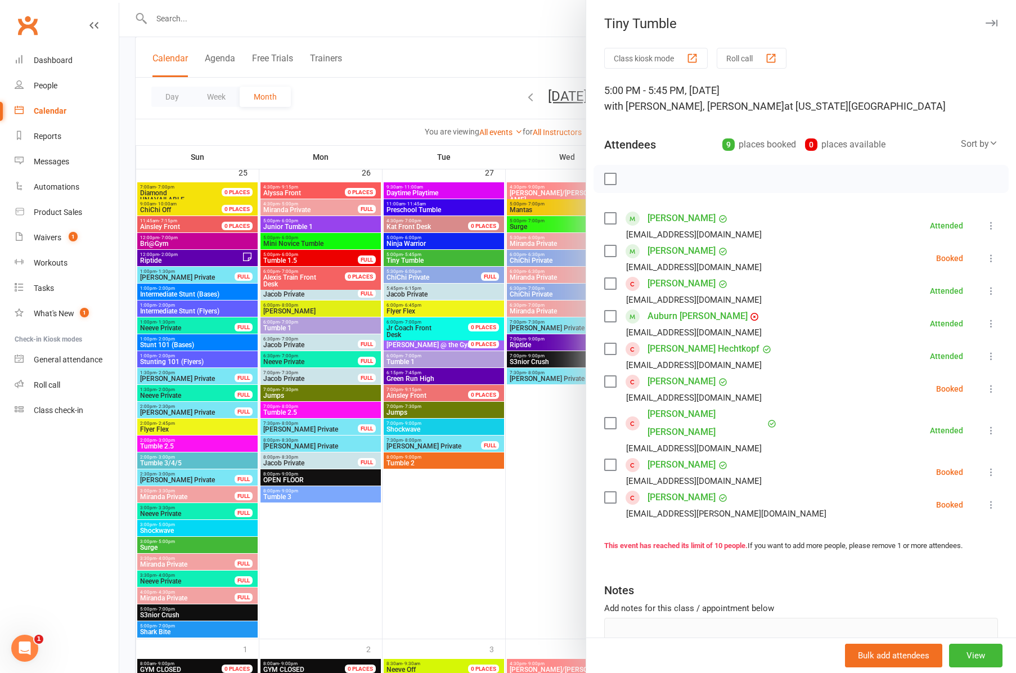
click at [989, 24] on icon "button" at bounding box center [992, 23] width 12 height 7
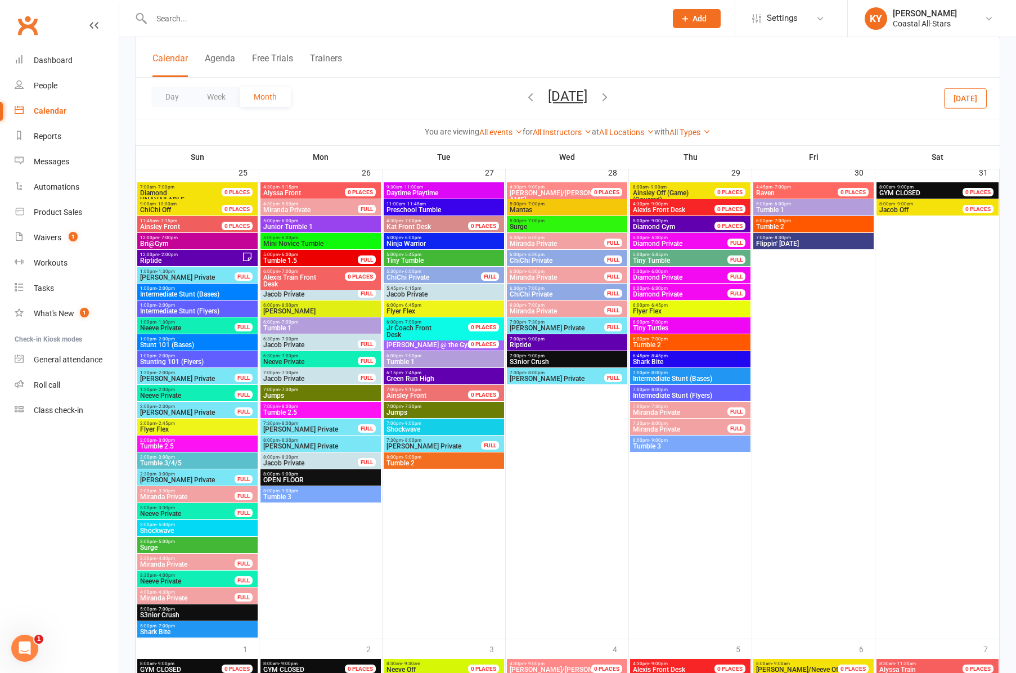
click at [652, 342] on span "Tumble 2" at bounding box center [691, 345] width 116 height 7
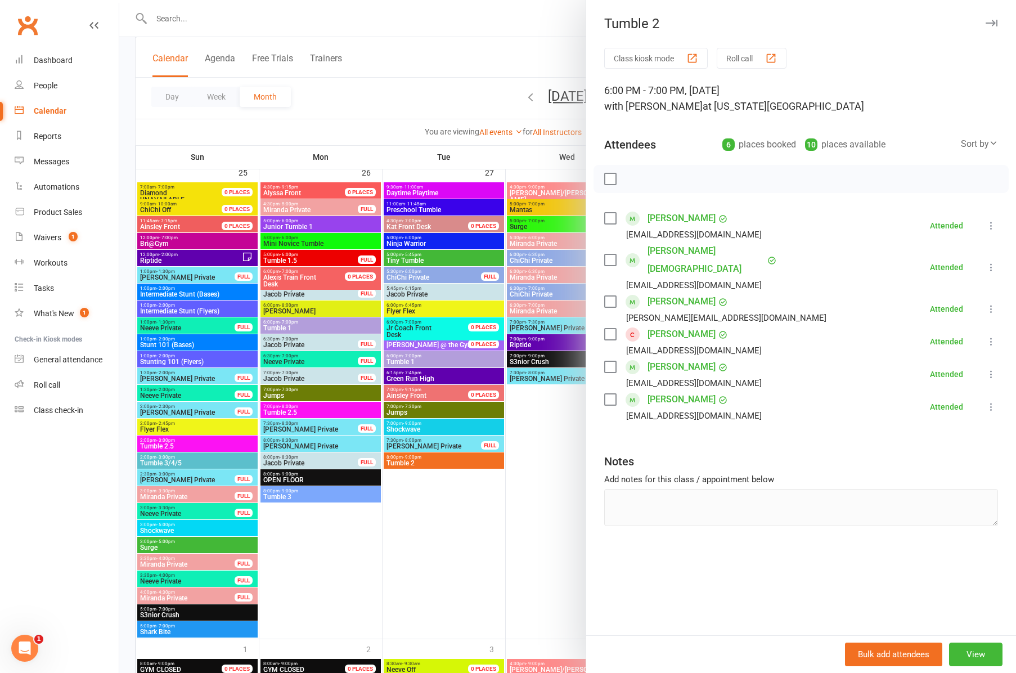
click at [993, 23] on icon "button" at bounding box center [992, 23] width 12 height 7
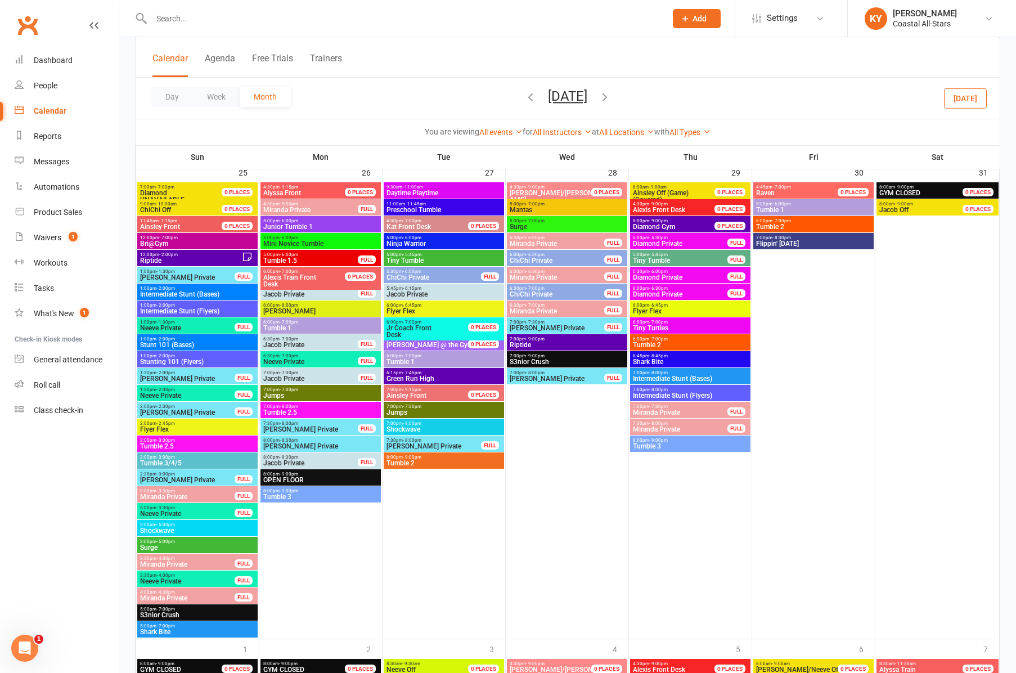
click at [648, 445] on span "Tumble 3" at bounding box center [691, 446] width 116 height 7
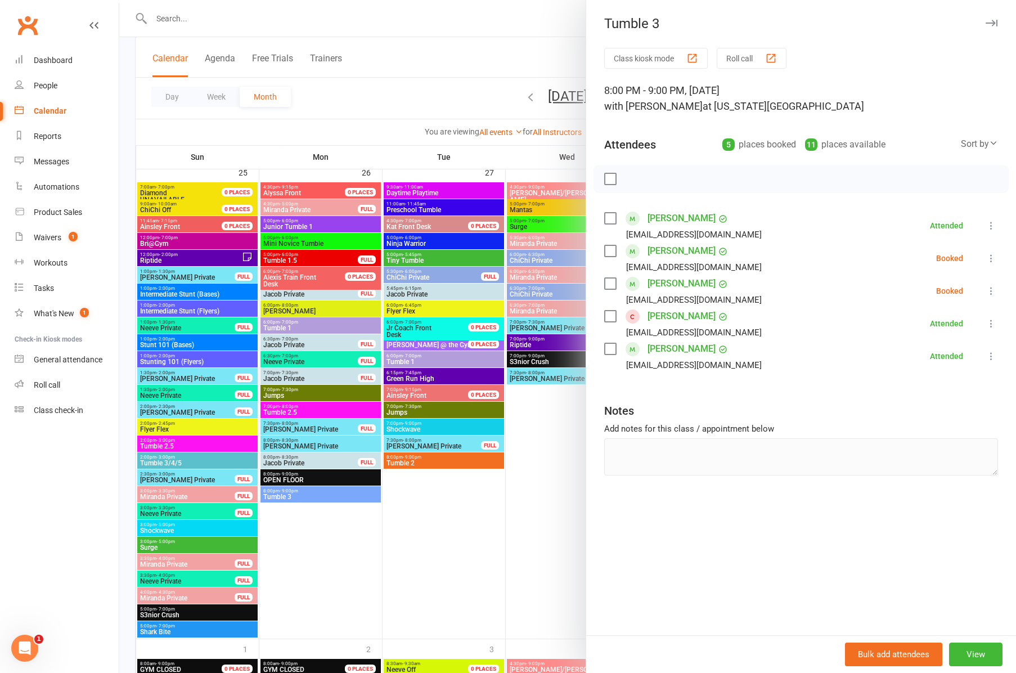
click at [990, 21] on icon "button" at bounding box center [992, 23] width 12 height 7
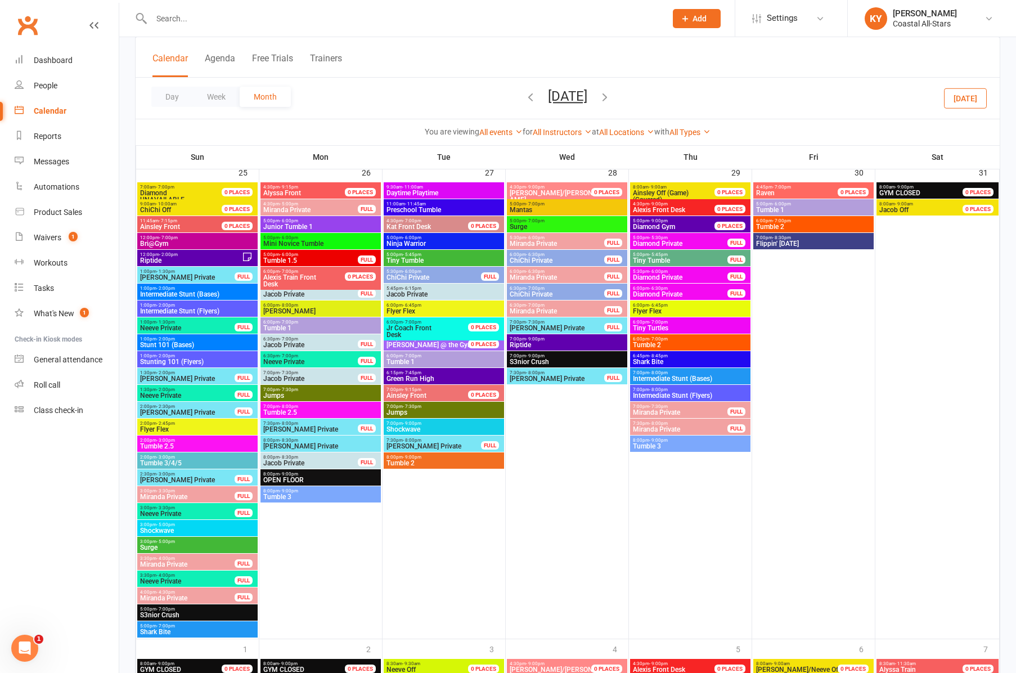
click at [778, 207] on span "Tumble 1" at bounding box center [814, 210] width 116 height 7
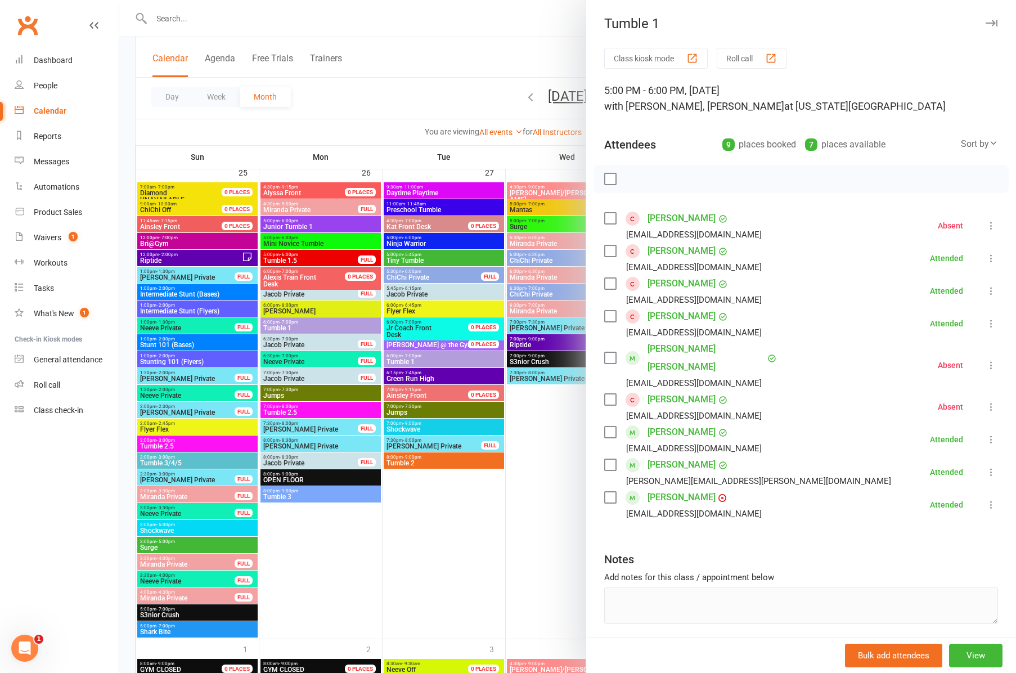
click at [994, 22] on icon "button" at bounding box center [992, 23] width 12 height 7
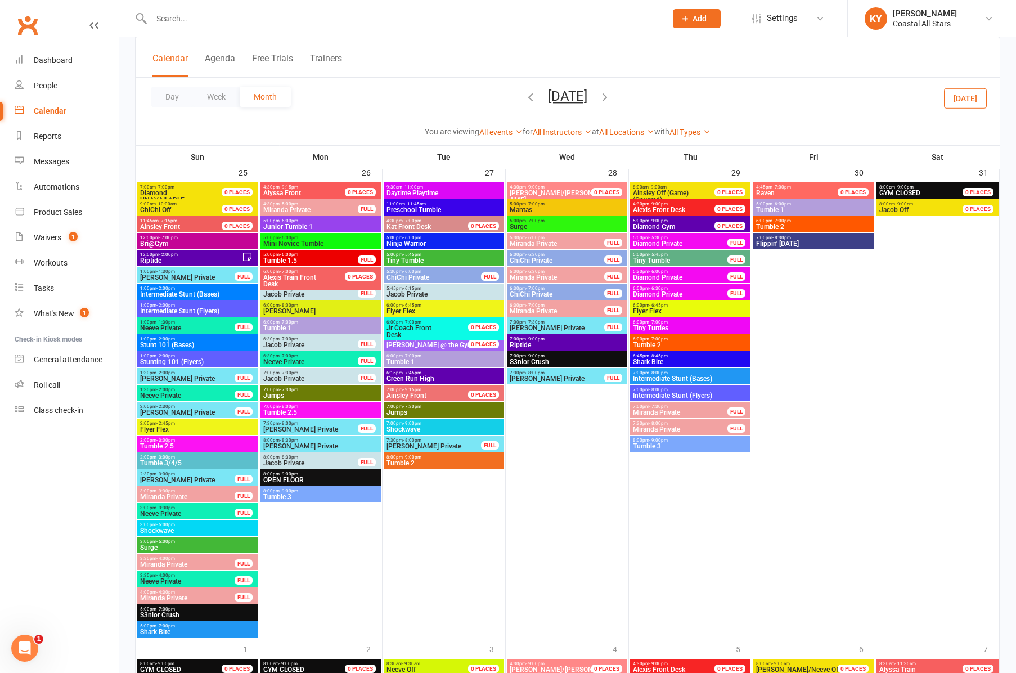
click at [807, 221] on span "6:00pm - 7:00pm" at bounding box center [814, 220] width 116 height 5
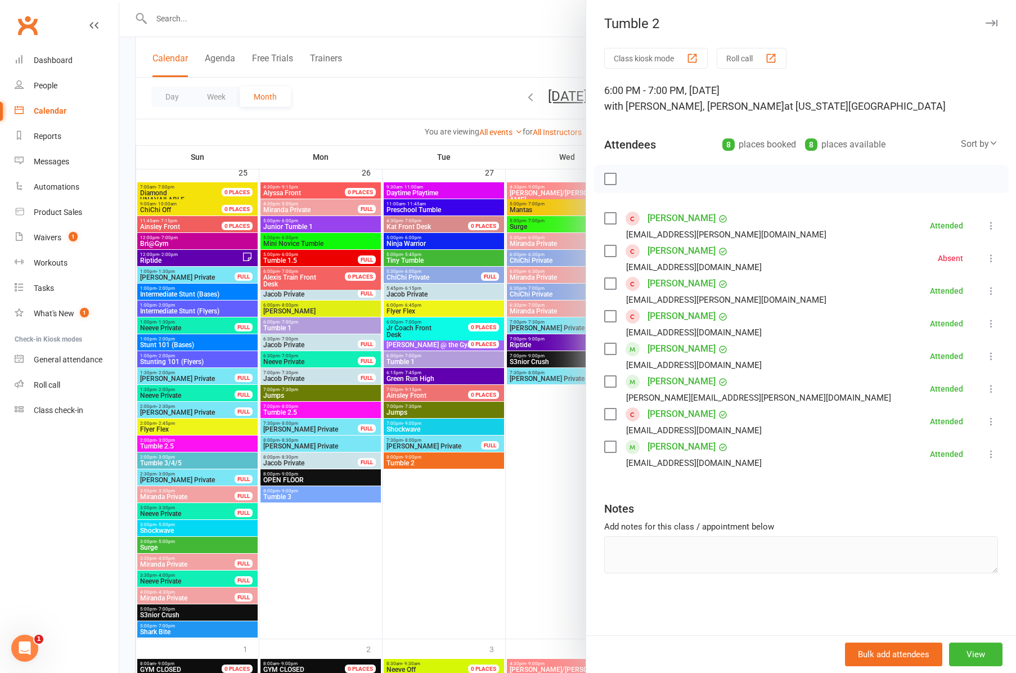
click at [995, 21] on icon "button" at bounding box center [992, 23] width 12 height 7
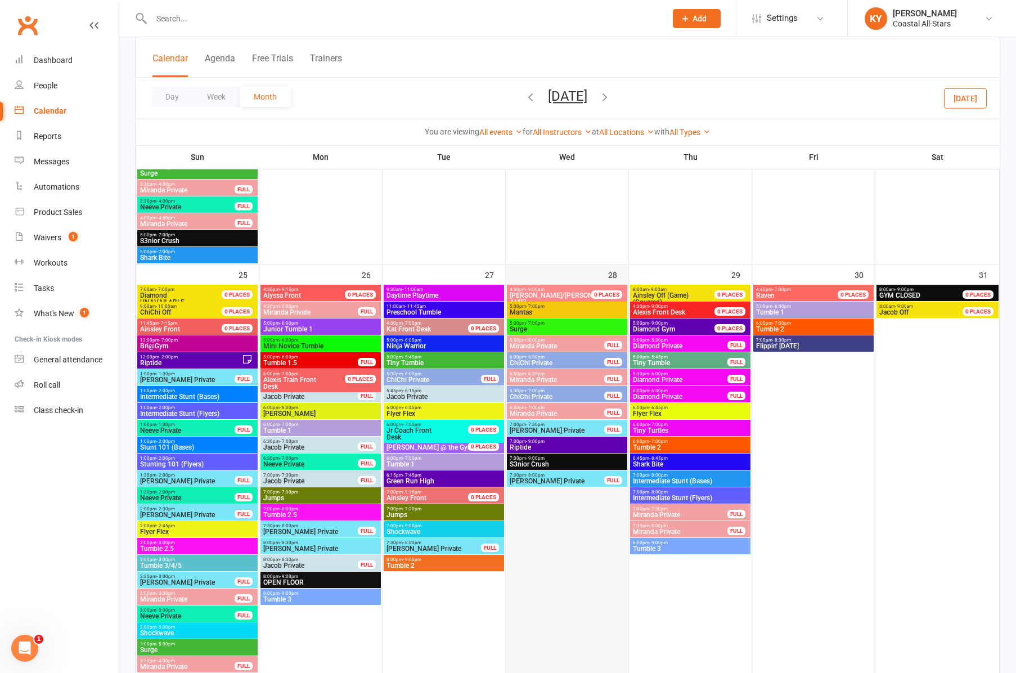
scroll to position [1747, 1]
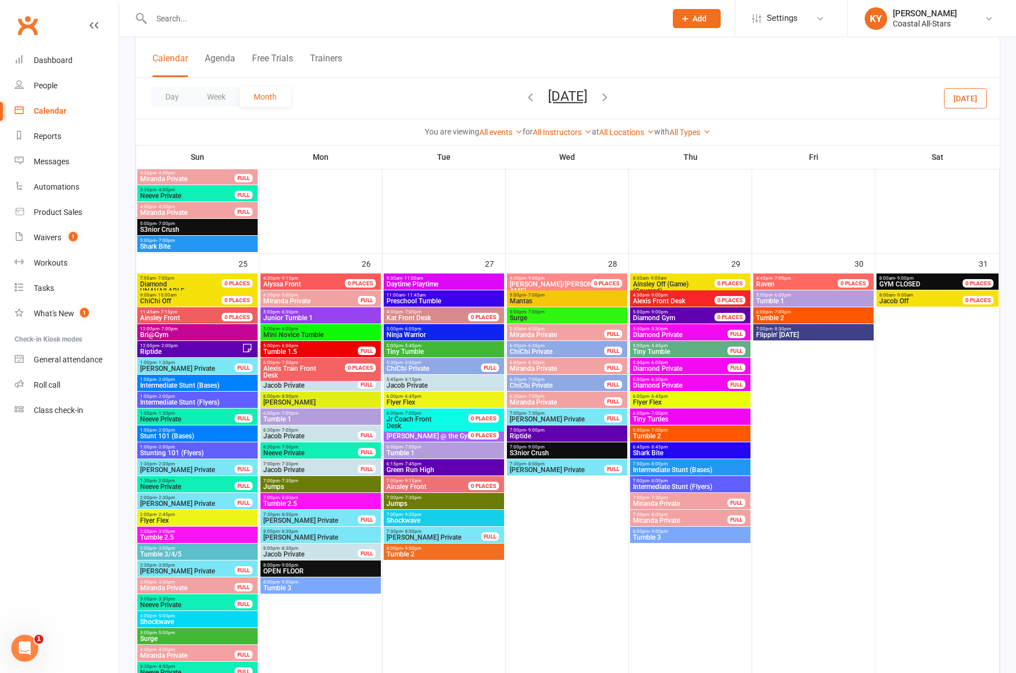
click at [572, 95] on button "[DATE]" at bounding box center [567, 96] width 39 height 16
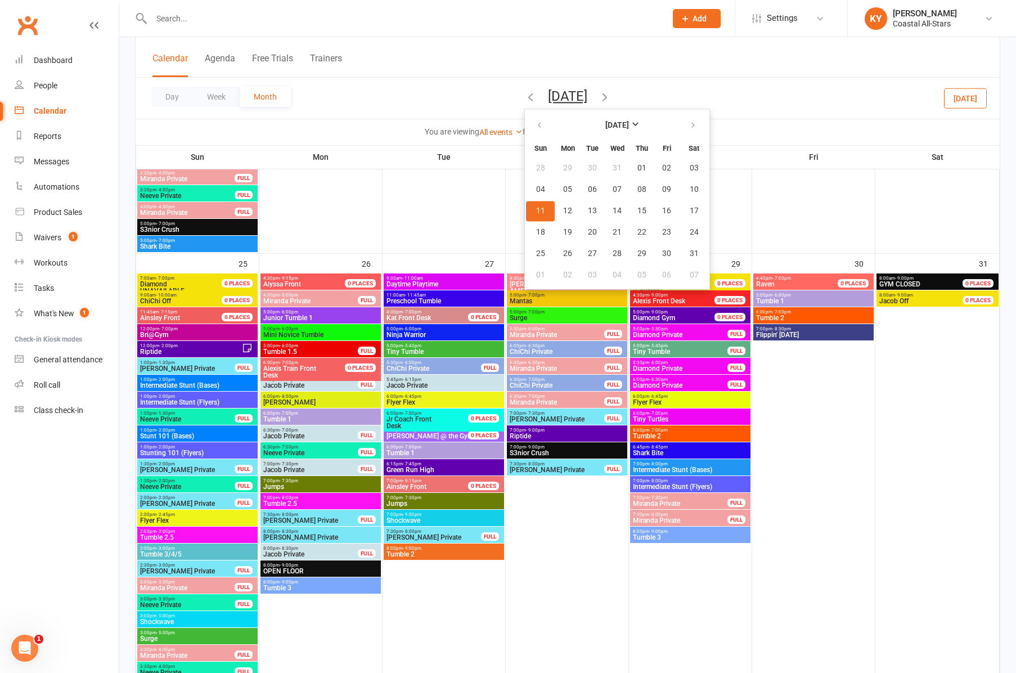
scroll to position [1747, 0]
click at [615, 127] on strong "[DATE]" at bounding box center [618, 125] width 24 height 9
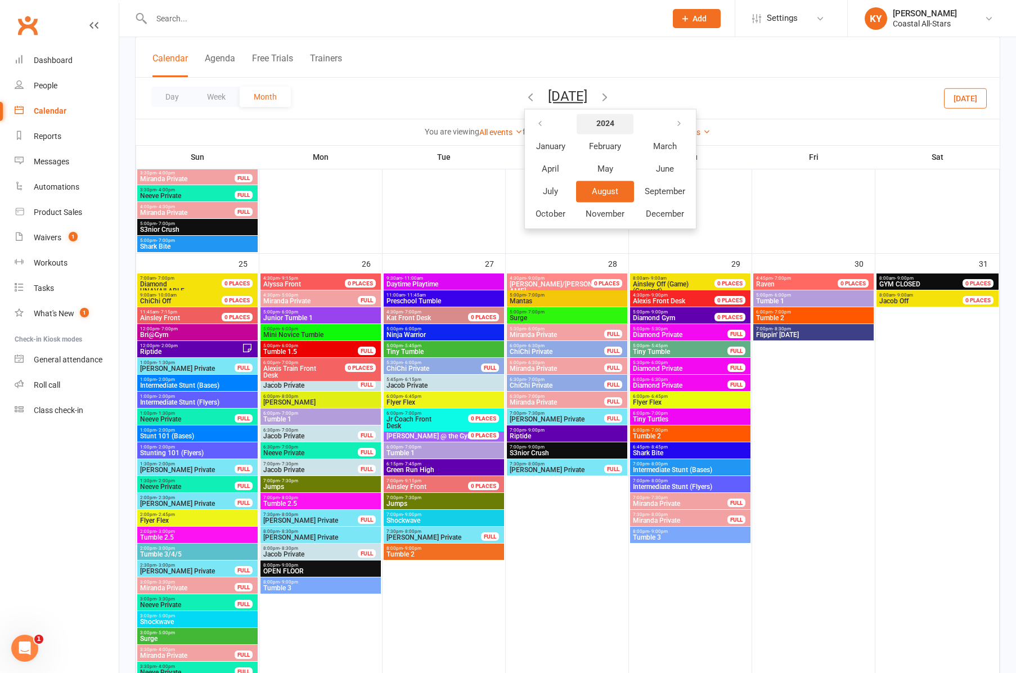
click at [596, 124] on strong "2024" at bounding box center [605, 123] width 18 height 9
click at [689, 142] on span "2025" at bounding box center [699, 146] width 20 height 10
click at [592, 191] on span "August" at bounding box center [605, 191] width 26 height 10
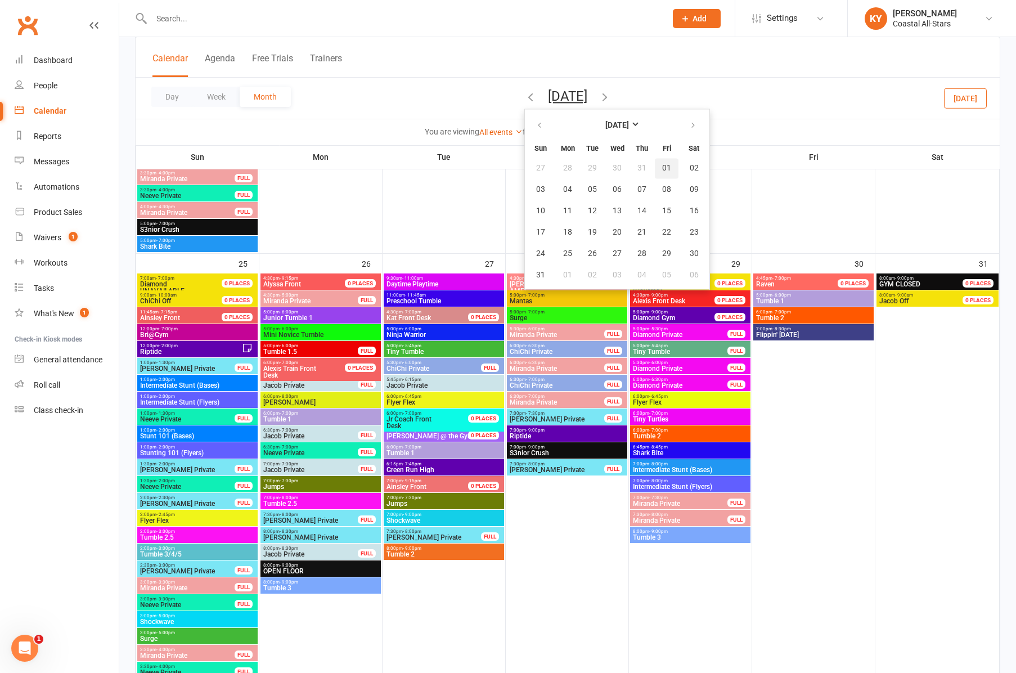
click at [662, 167] on span "01" at bounding box center [666, 168] width 9 height 9
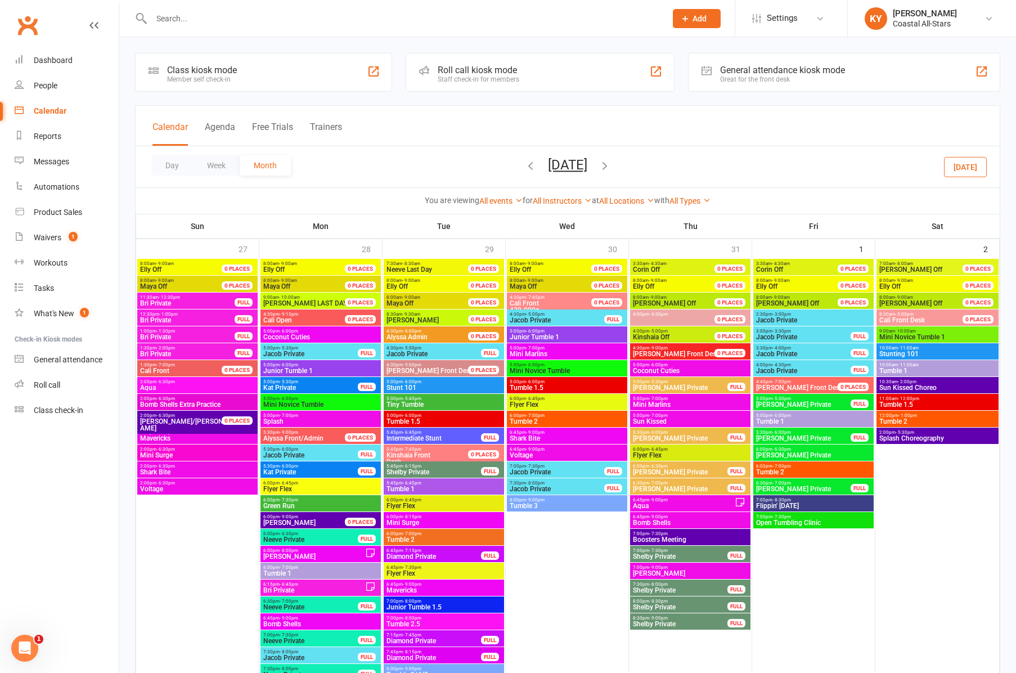
scroll to position [0, 0]
click at [784, 418] on span "Tumble 1" at bounding box center [814, 421] width 116 height 7
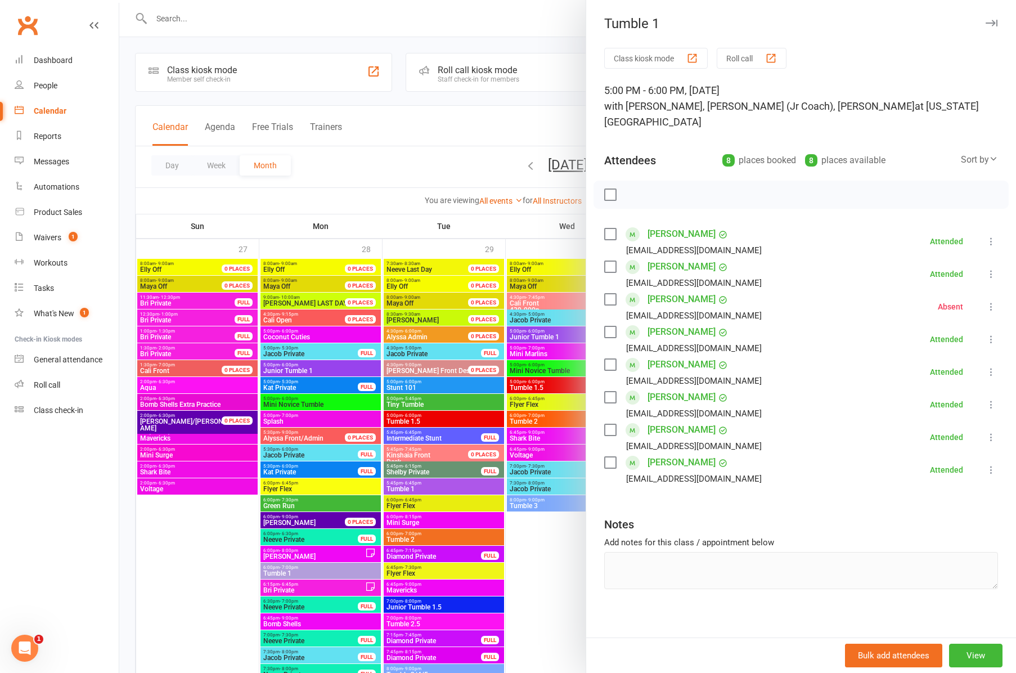
click at [987, 21] on icon "button" at bounding box center [992, 23] width 12 height 7
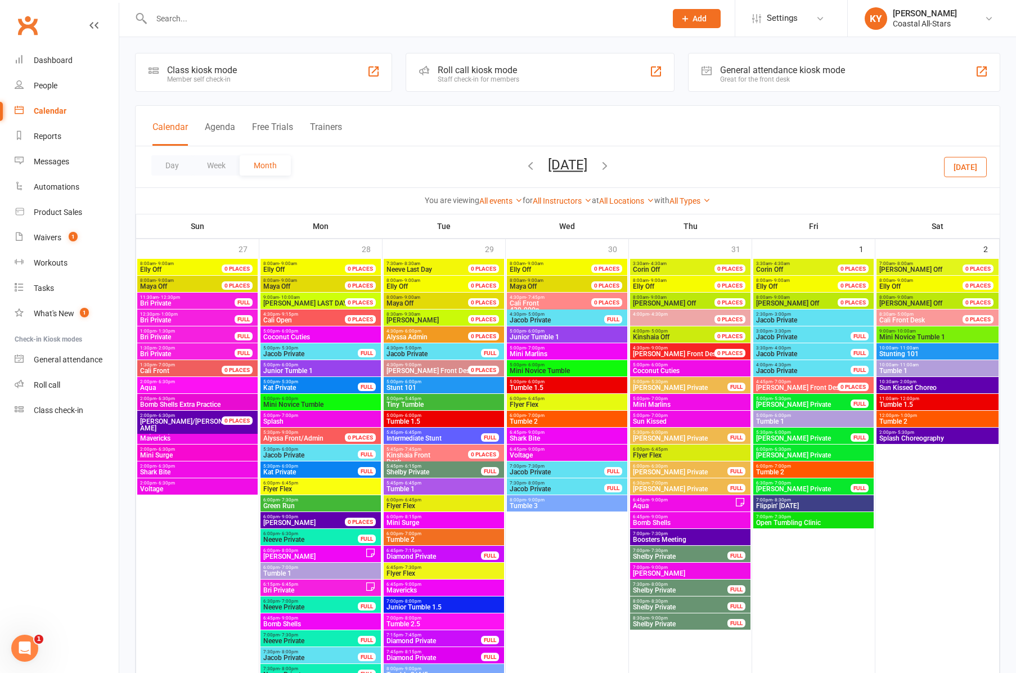
click at [775, 467] on span "- 7:00pm" at bounding box center [782, 466] width 19 height 5
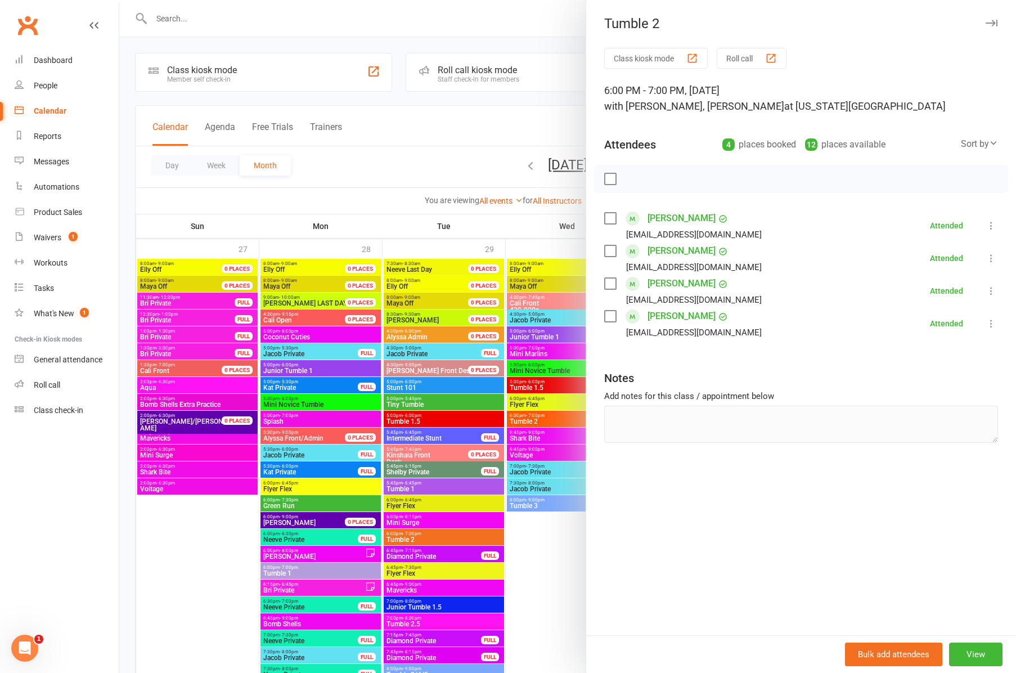
click at [986, 23] on icon "button" at bounding box center [992, 23] width 12 height 7
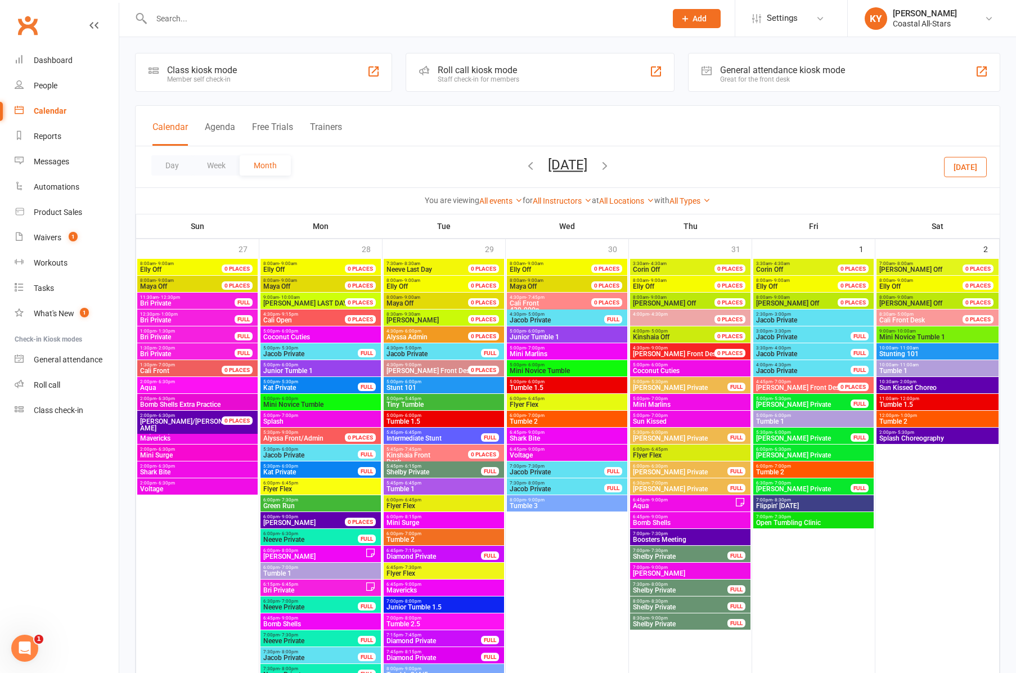
click at [914, 334] on span "Mini Novice Tumble 1" at bounding box center [938, 337] width 118 height 7
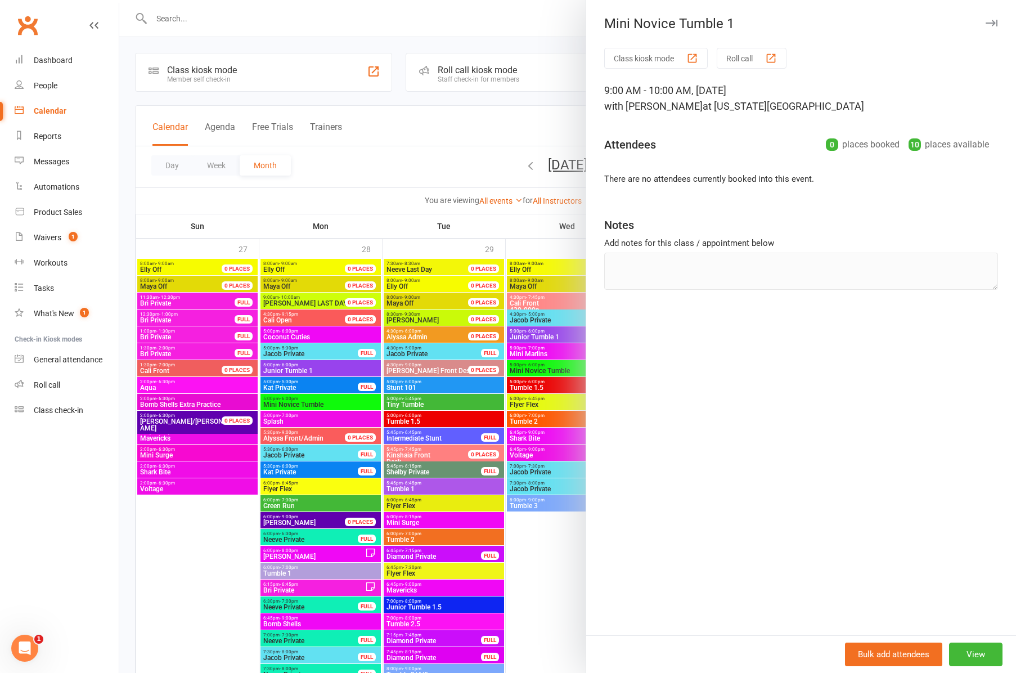
click at [992, 21] on icon "button" at bounding box center [992, 23] width 12 height 7
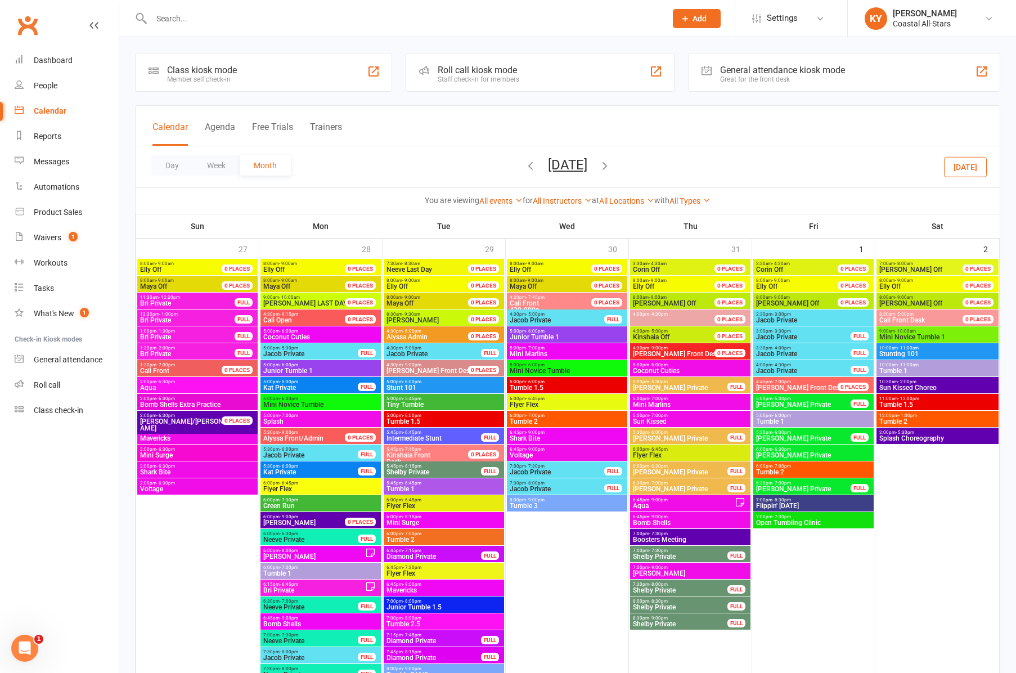
click at [903, 369] on span "Tumble 1" at bounding box center [938, 370] width 118 height 7
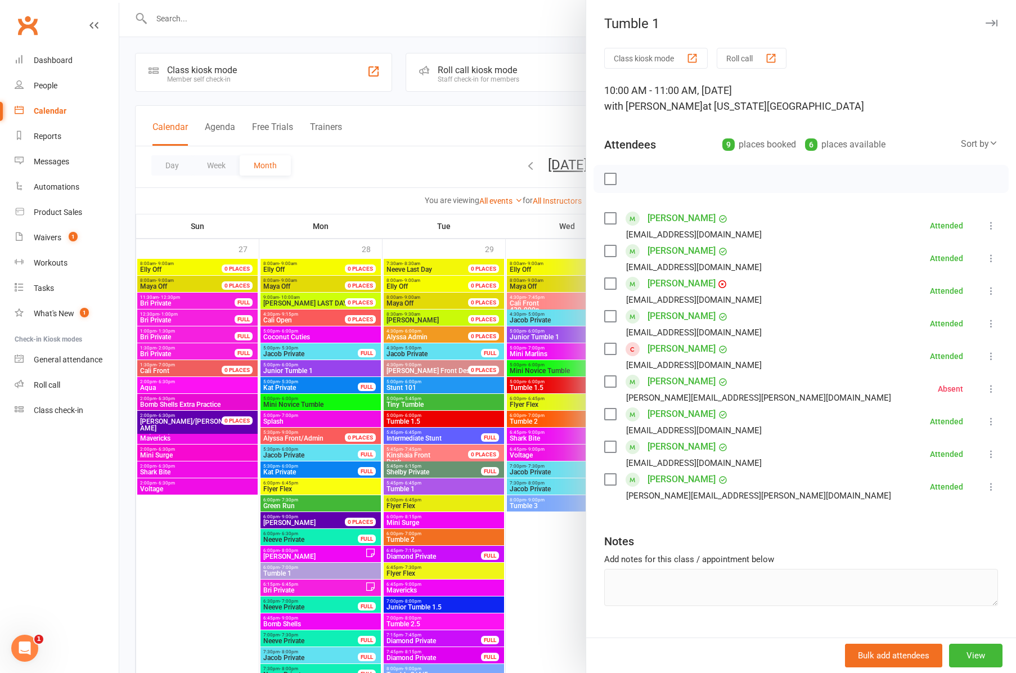
click at [986, 22] on icon "button" at bounding box center [992, 23] width 12 height 7
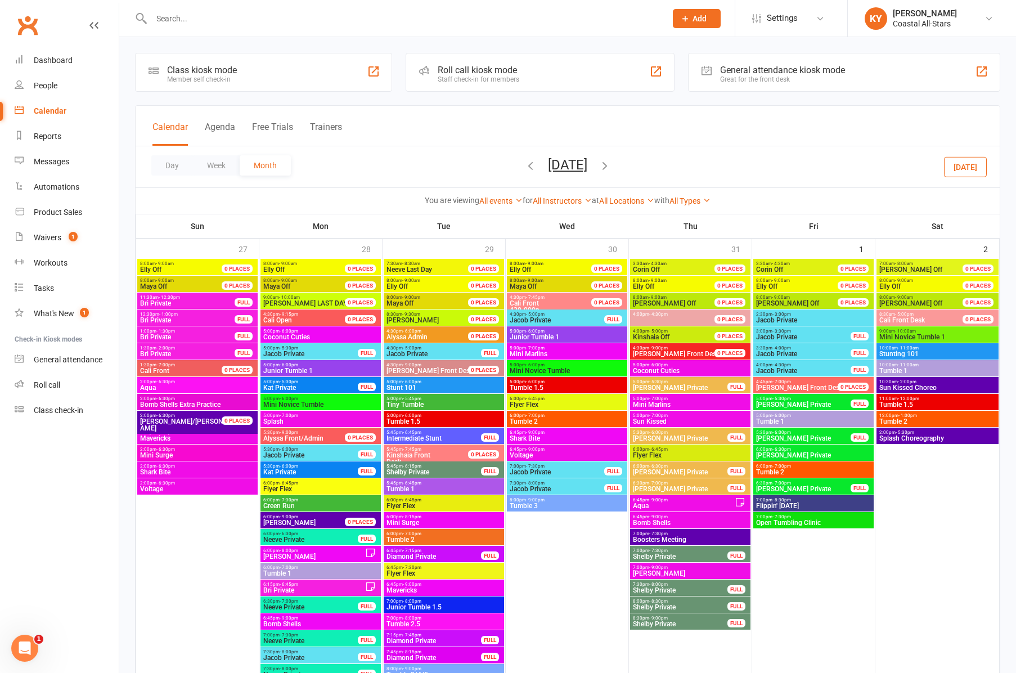
click at [903, 402] on span "Tumble 1.5" at bounding box center [938, 404] width 118 height 7
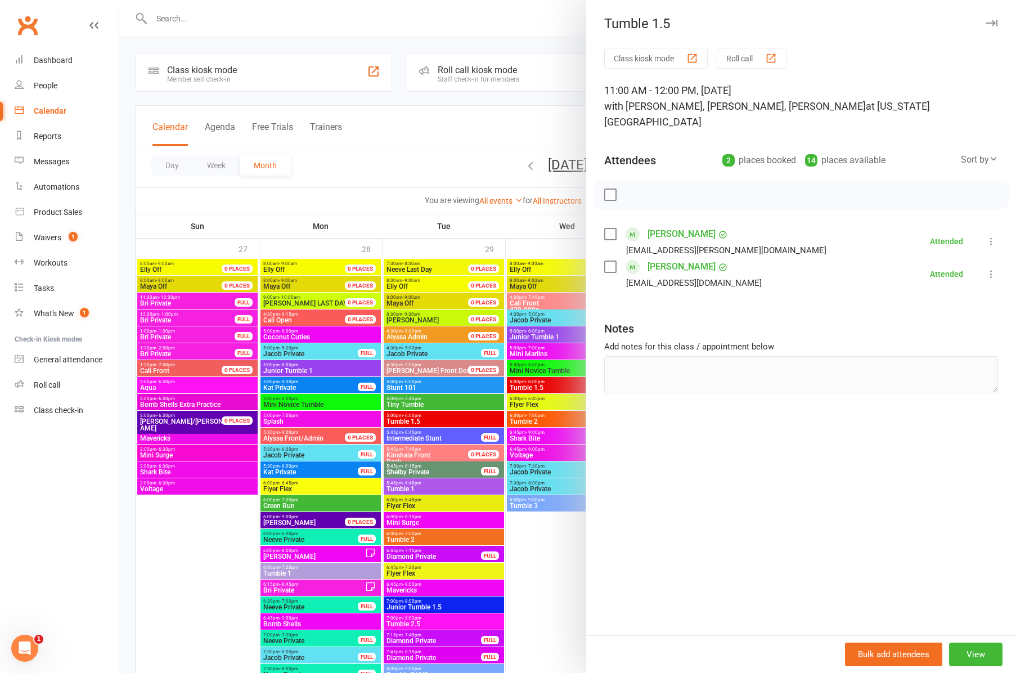
click at [995, 25] on icon "button" at bounding box center [992, 23] width 12 height 7
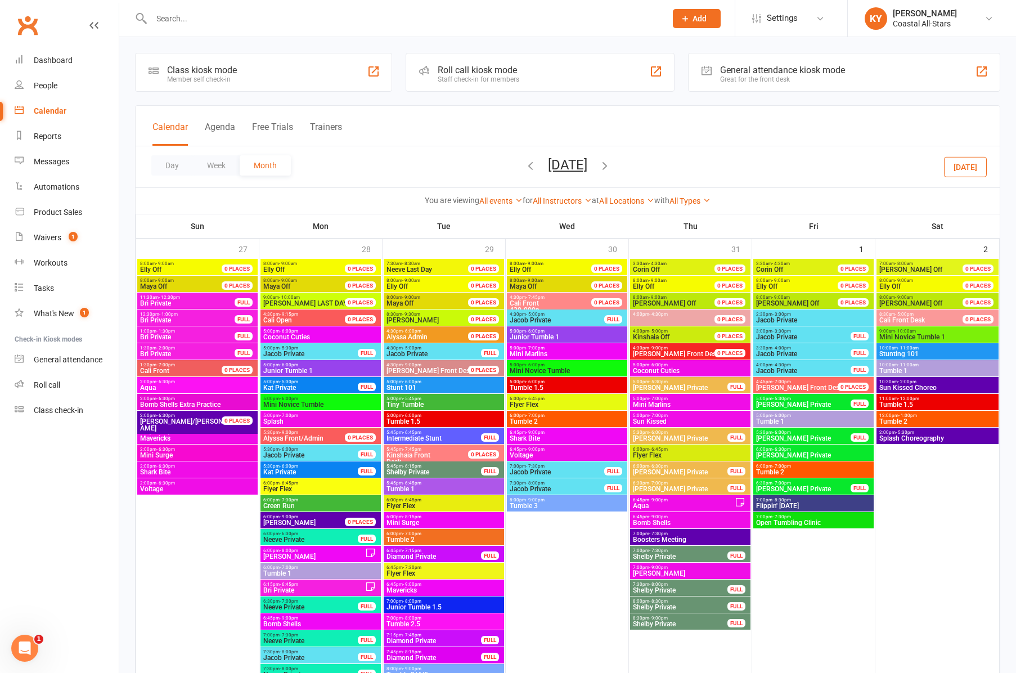
click at [902, 403] on span "Tumble 1.5" at bounding box center [938, 404] width 118 height 7
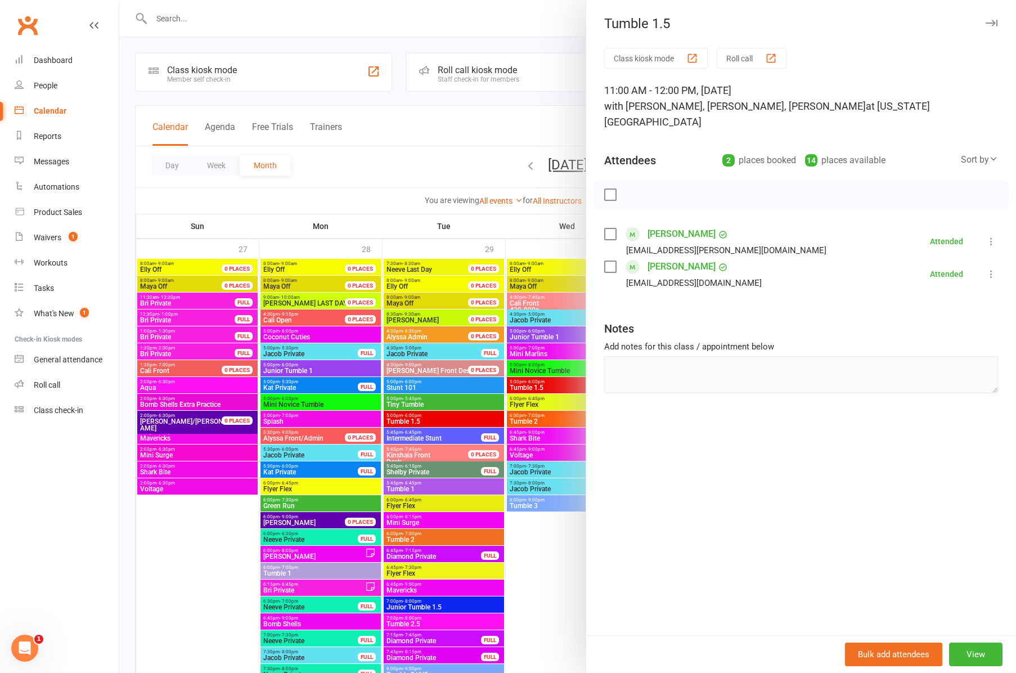
click at [998, 23] on button "button" at bounding box center [992, 23] width 14 height 14
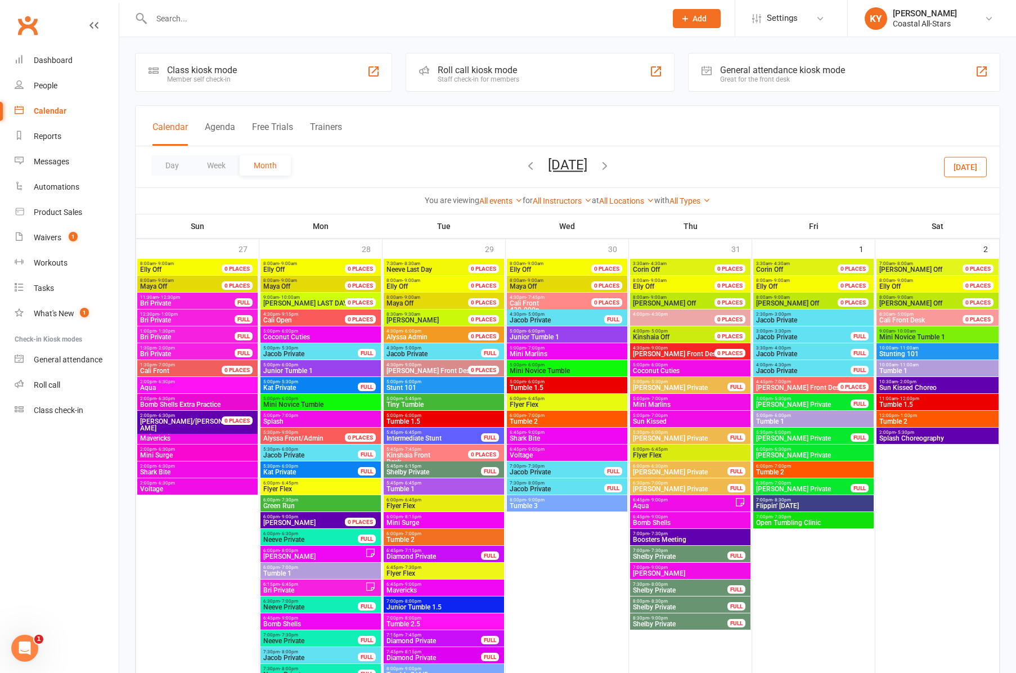
click at [901, 416] on span "- 1:00pm" at bounding box center [908, 415] width 19 height 5
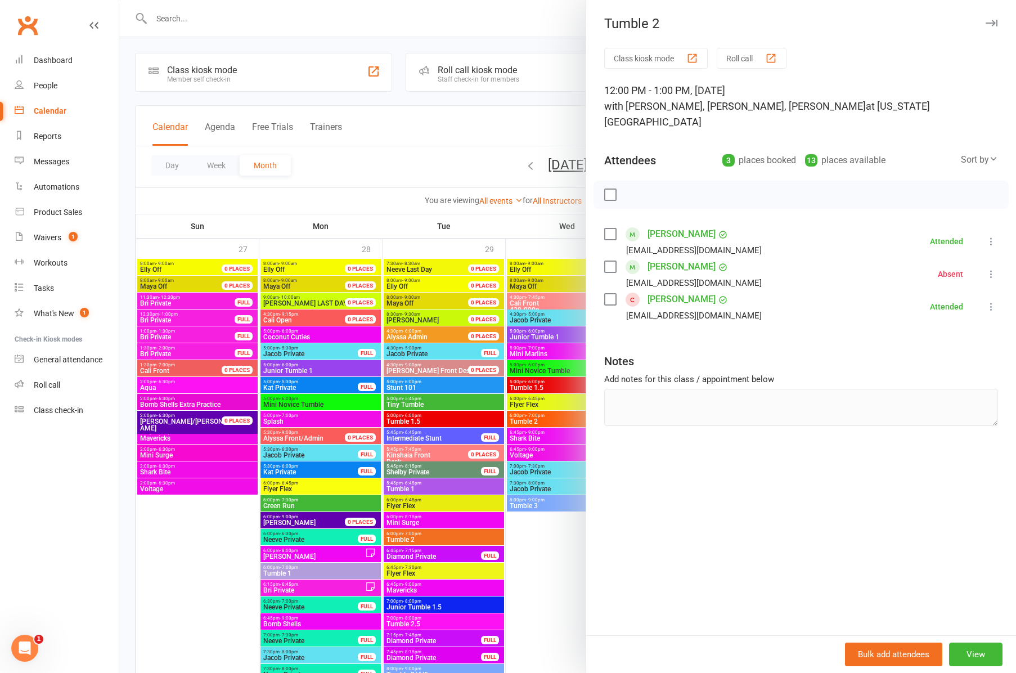
click at [988, 23] on icon "button" at bounding box center [992, 23] width 12 height 7
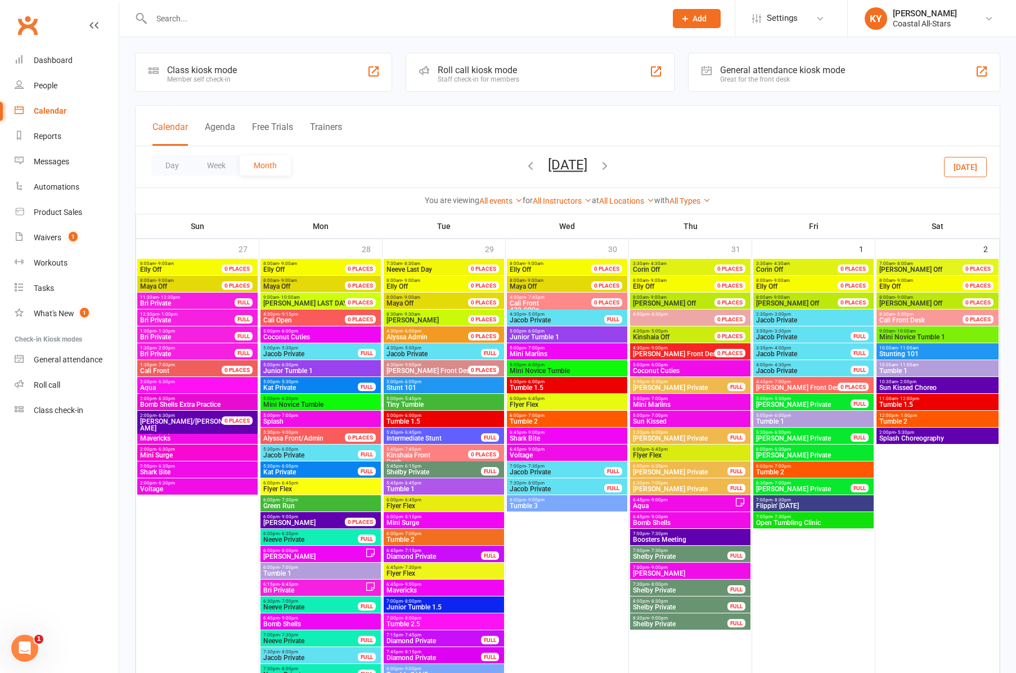
click at [891, 401] on span "Tumble 1.5" at bounding box center [938, 404] width 118 height 7
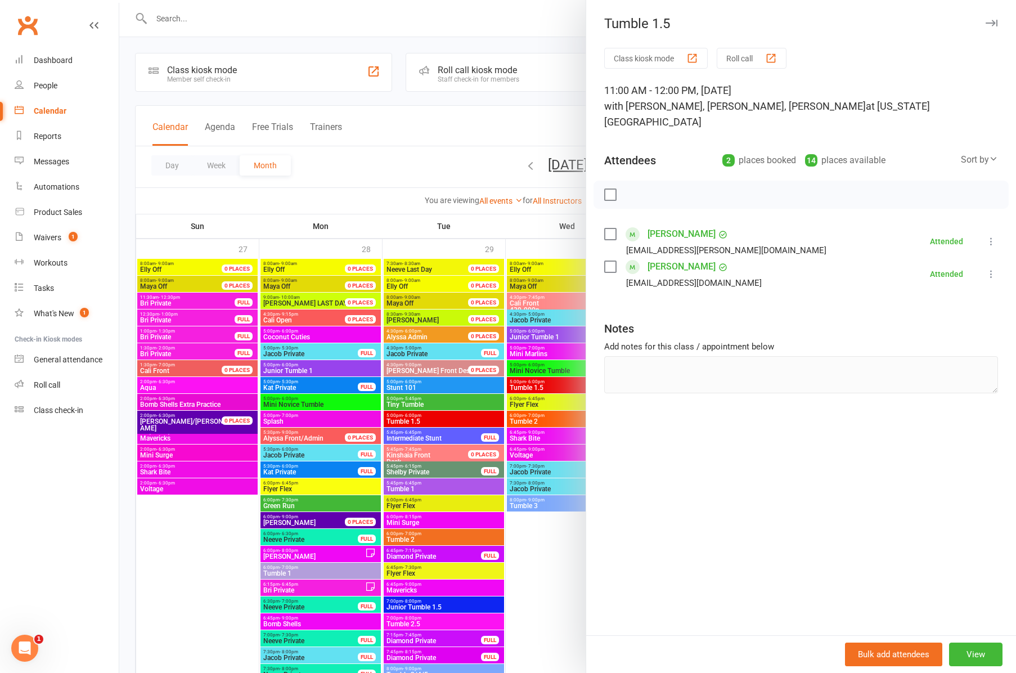
click at [986, 24] on icon "button" at bounding box center [992, 23] width 12 height 7
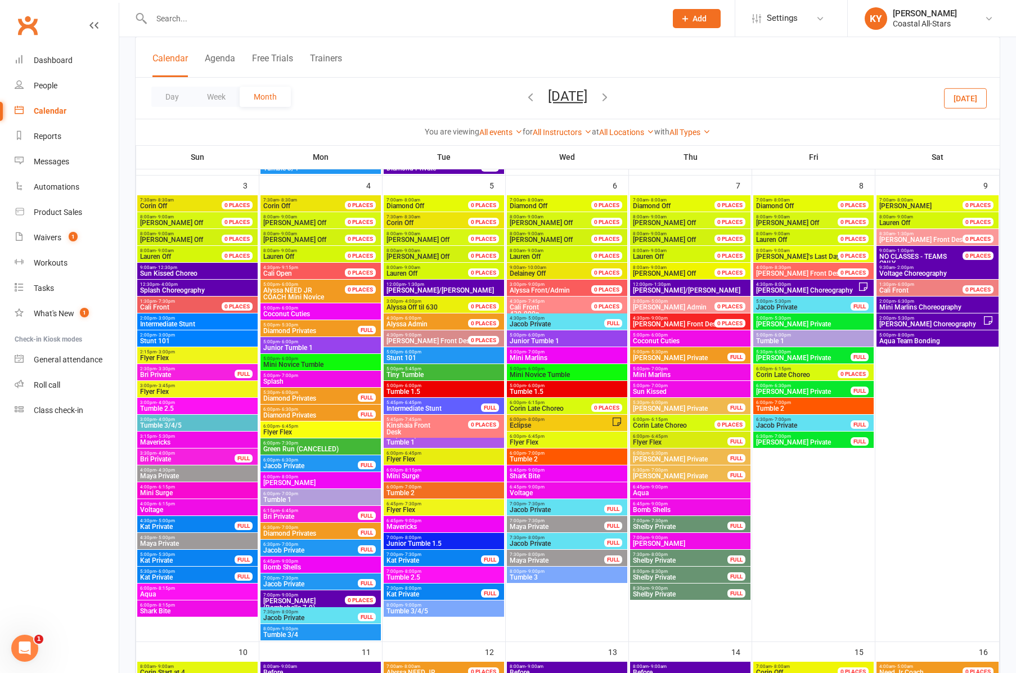
scroll to position [529, 0]
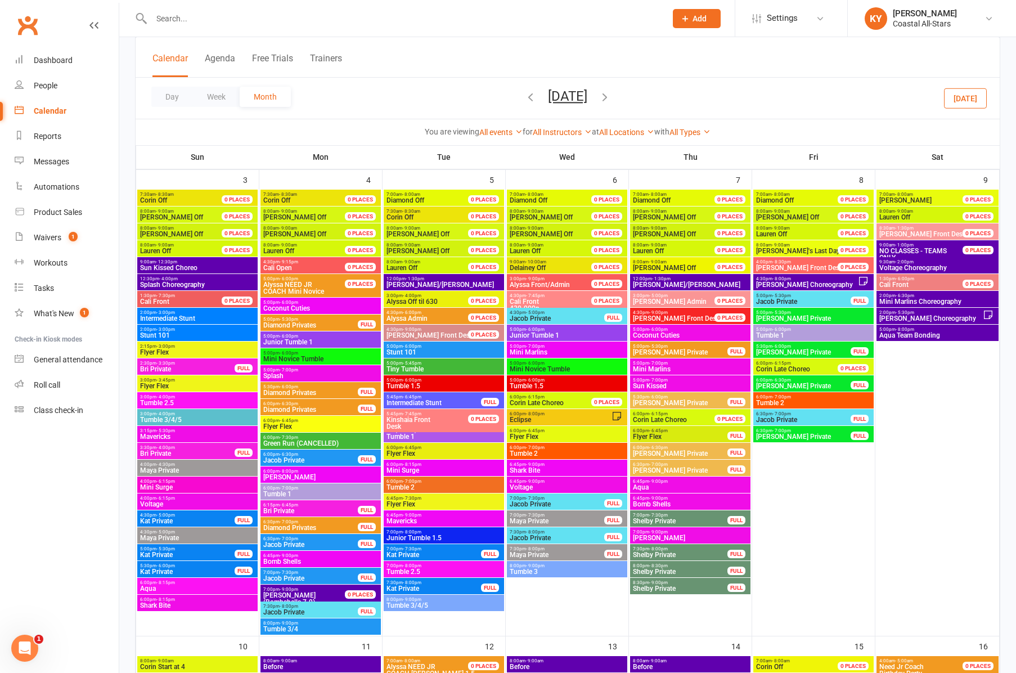
click at [159, 402] on span "Tumble 2.5" at bounding box center [198, 403] width 116 height 7
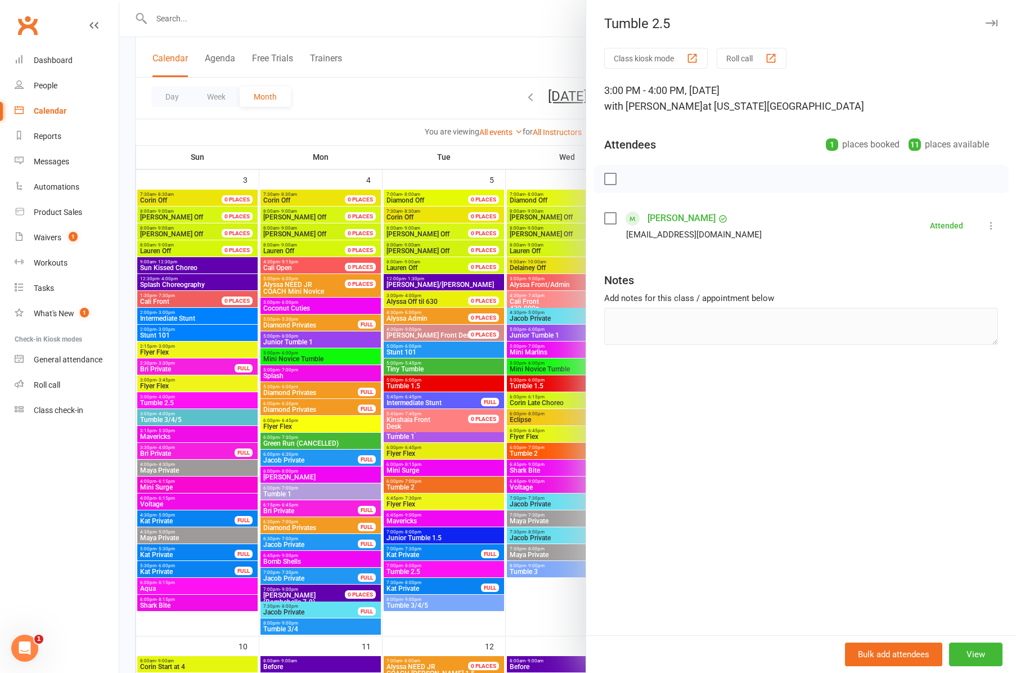
click at [158, 416] on div at bounding box center [567, 336] width 897 height 673
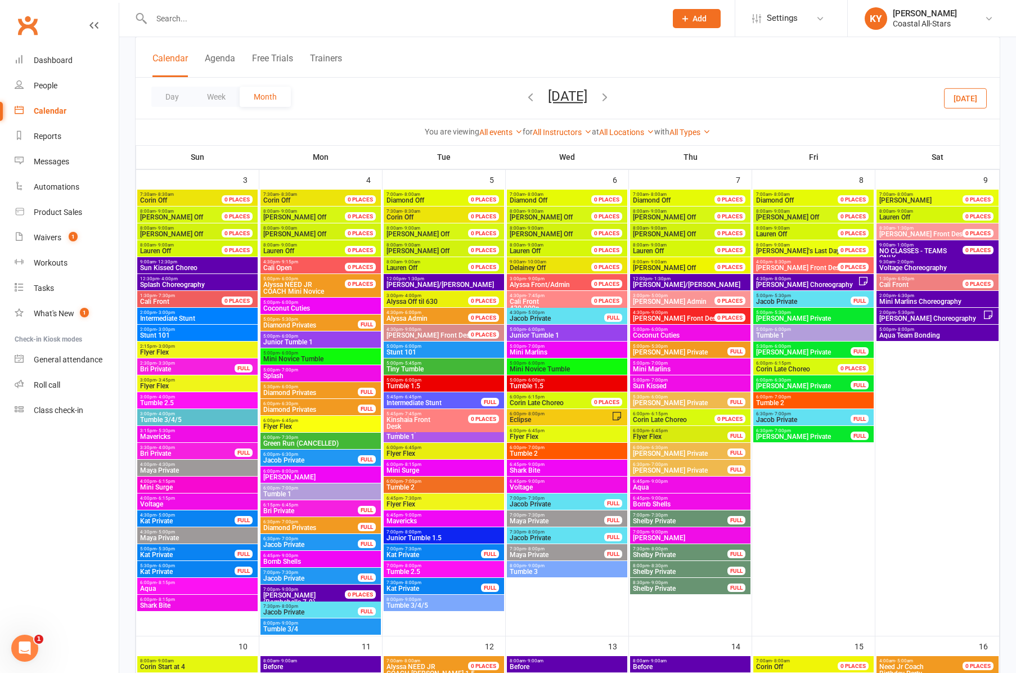
click at [158, 416] on span "Tumble 3/4/5" at bounding box center [198, 419] width 116 height 7
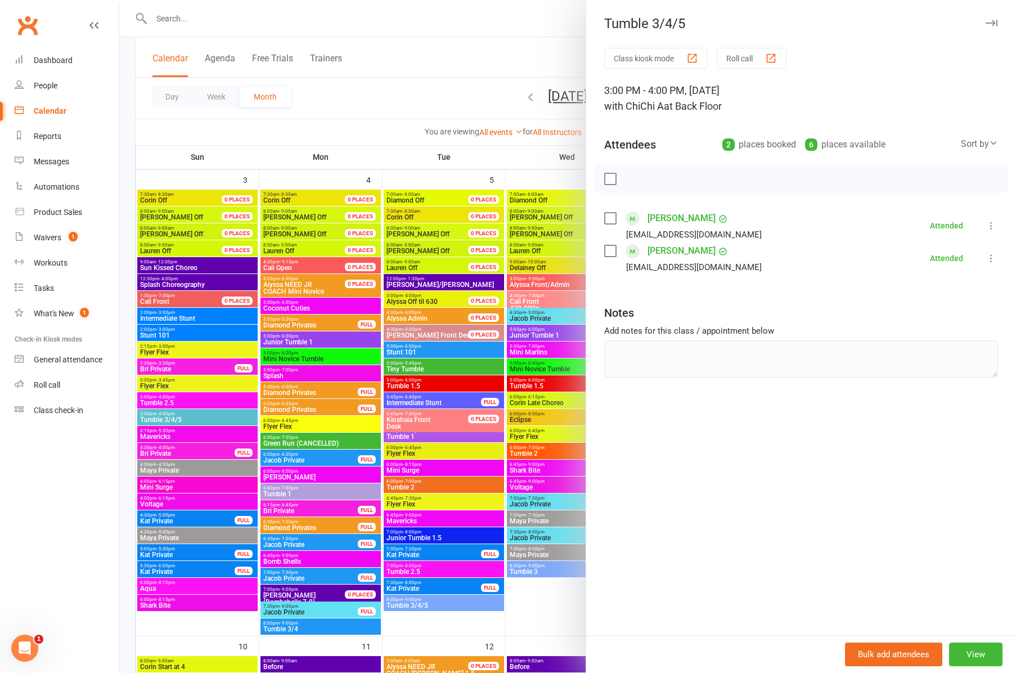
click at [993, 24] on icon "button" at bounding box center [992, 23] width 12 height 7
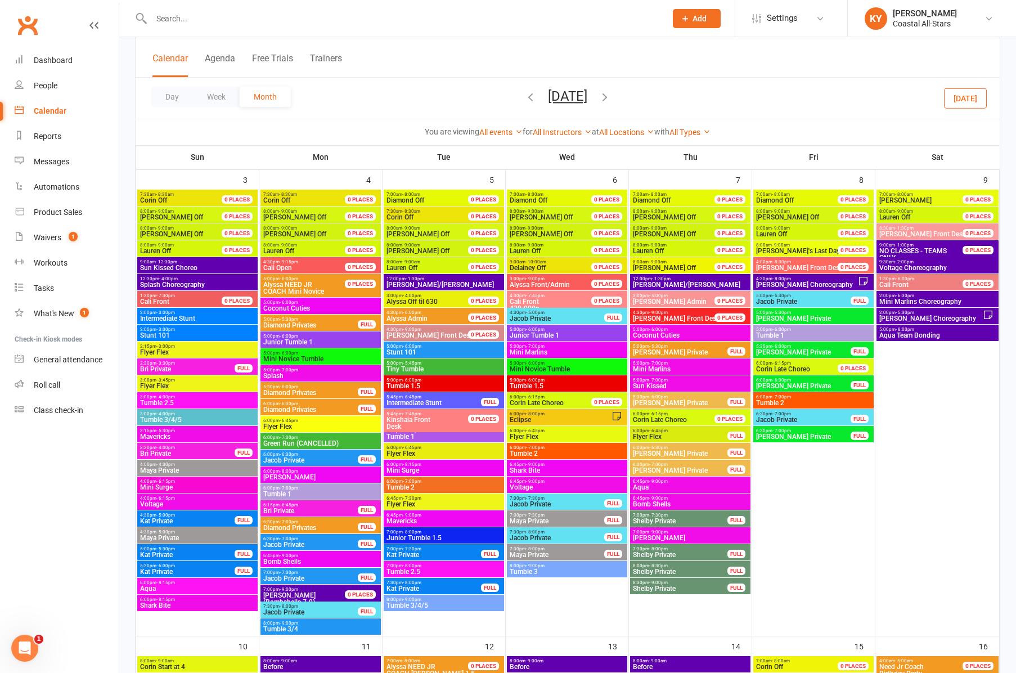
click at [286, 339] on span "Junior Tumble 1" at bounding box center [321, 342] width 116 height 7
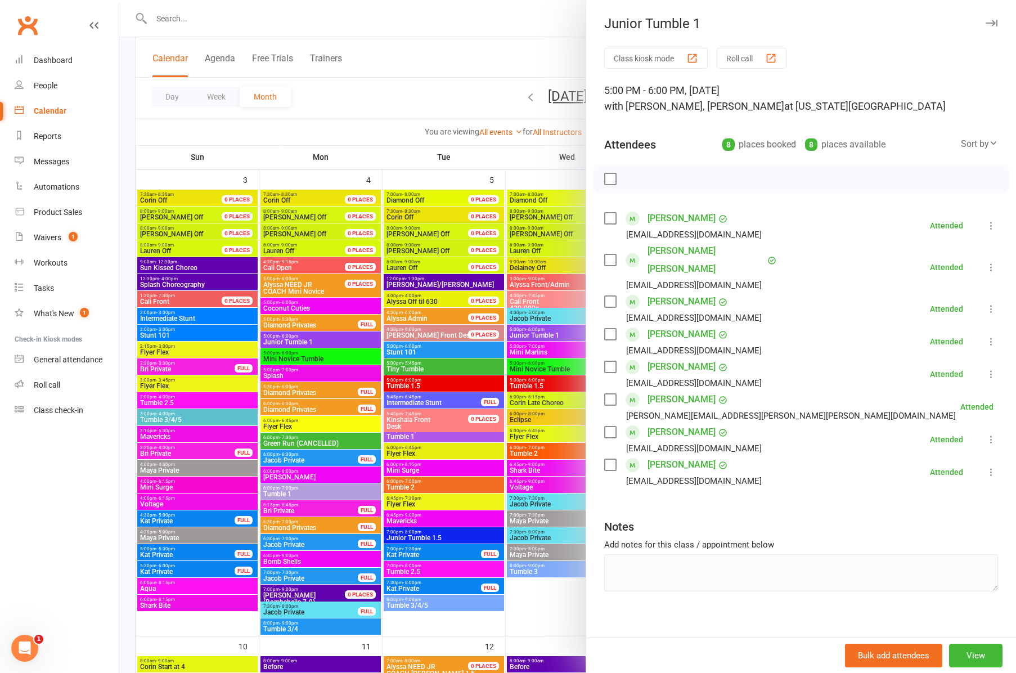
click at [992, 23] on icon "button" at bounding box center [992, 23] width 12 height 7
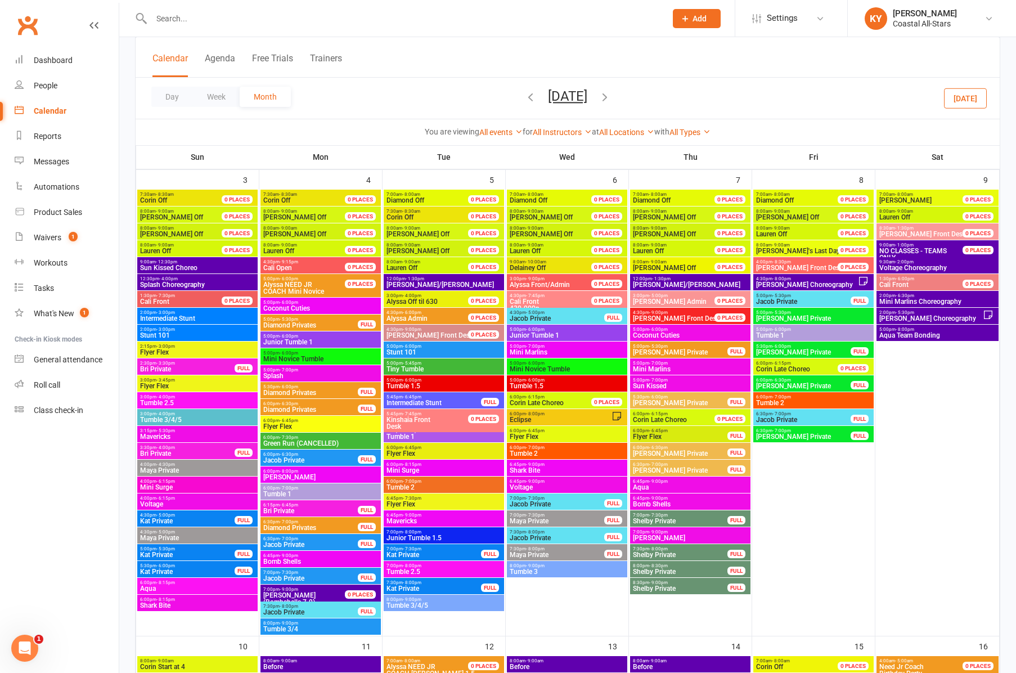
click at [281, 356] on span "Mini Novice Tumble" at bounding box center [321, 359] width 116 height 7
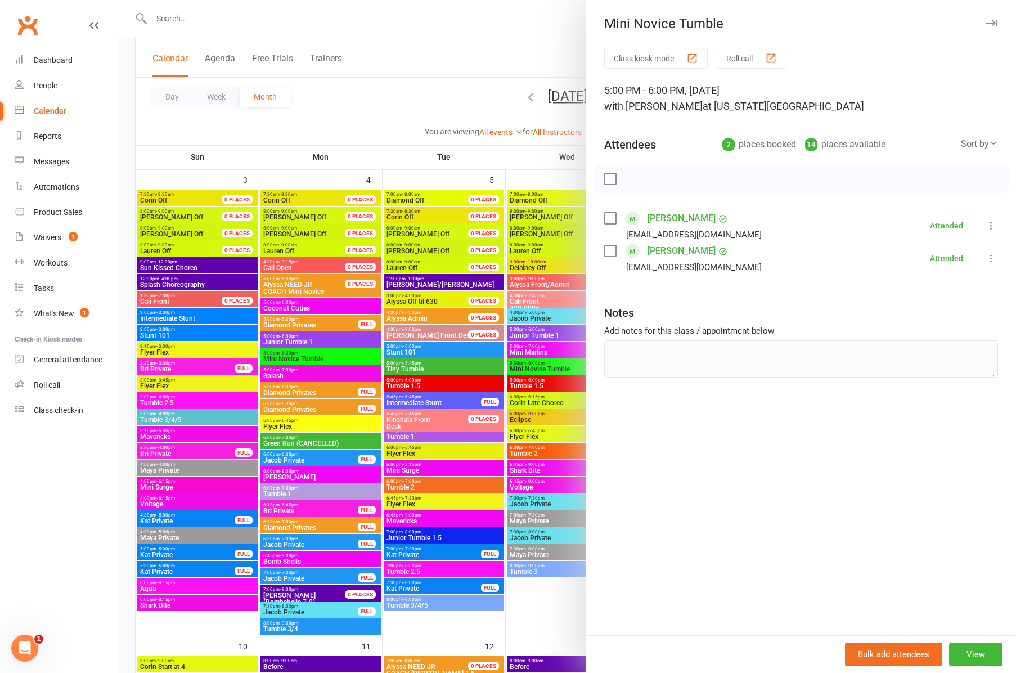
click at [992, 22] on icon "button" at bounding box center [992, 23] width 12 height 7
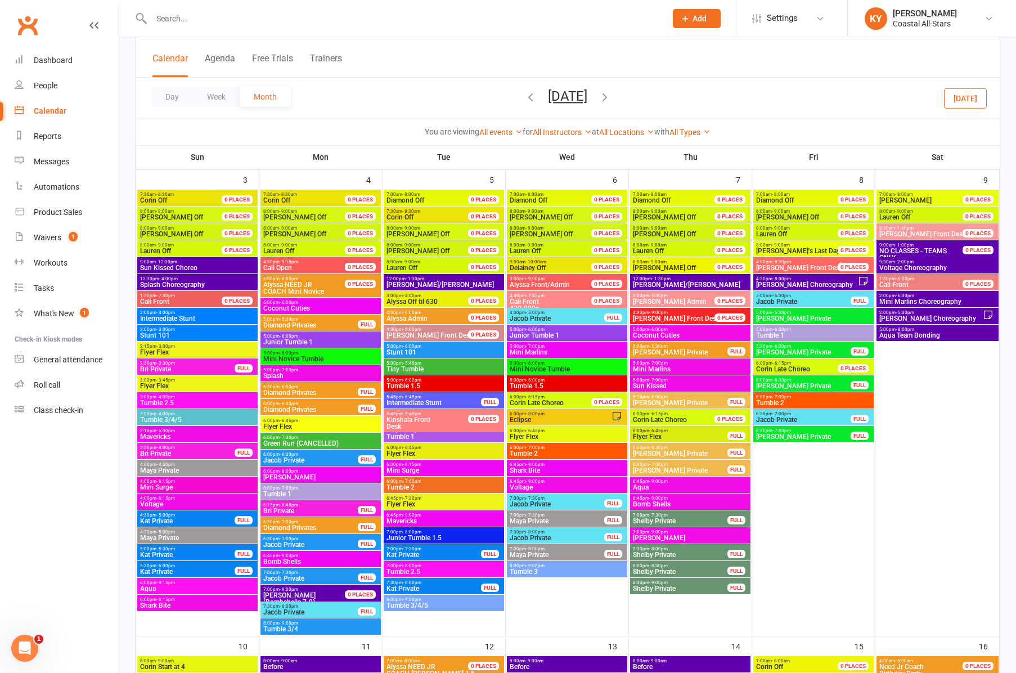
click at [283, 492] on span "Tumble 1" at bounding box center [321, 494] width 116 height 7
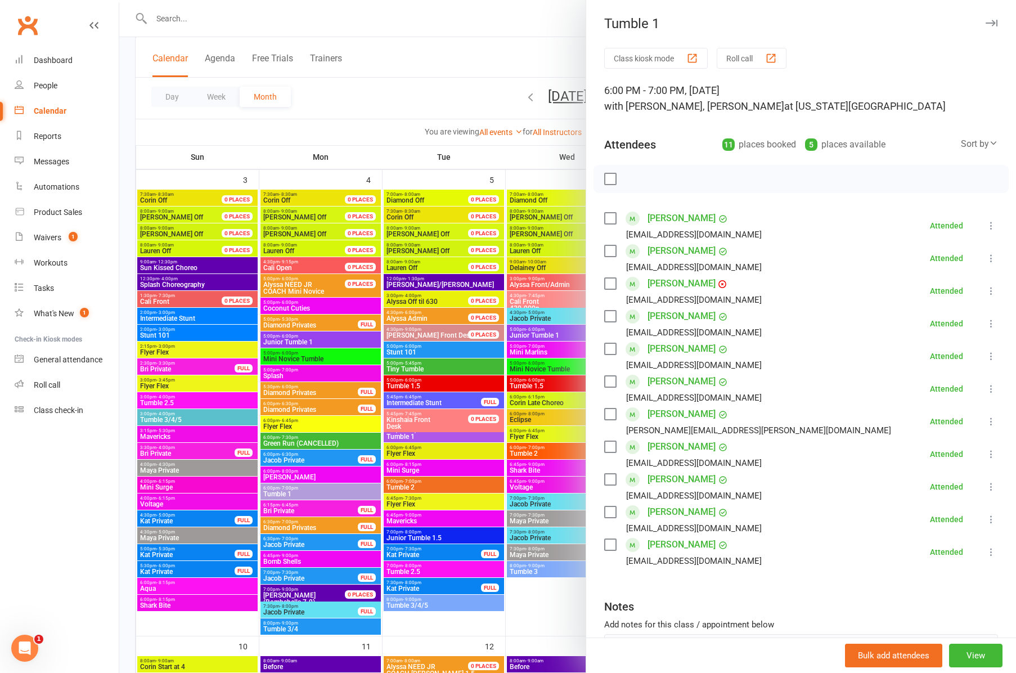
click at [288, 628] on div at bounding box center [567, 336] width 897 height 673
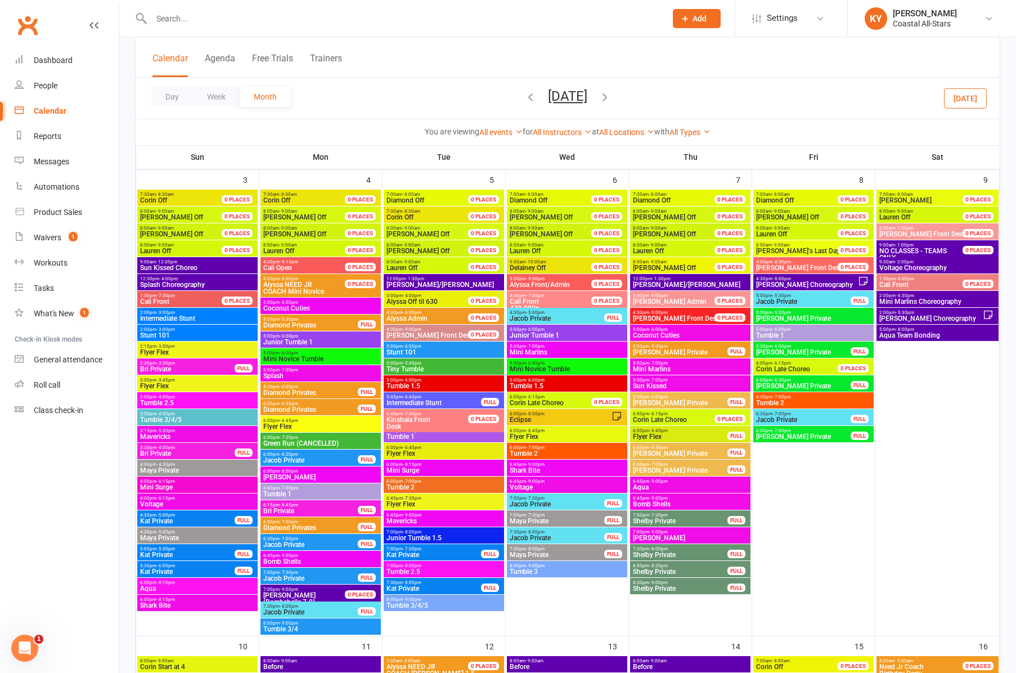
click at [288, 628] on span "Tumble 3/4" at bounding box center [321, 629] width 116 height 7
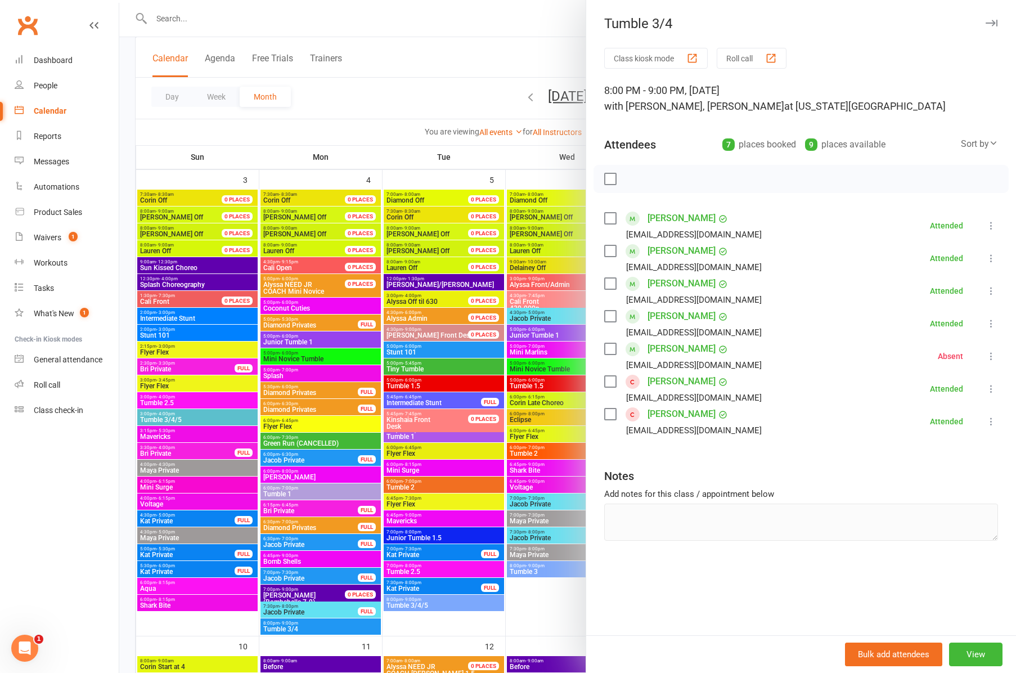
click at [988, 23] on icon "button" at bounding box center [992, 23] width 12 height 7
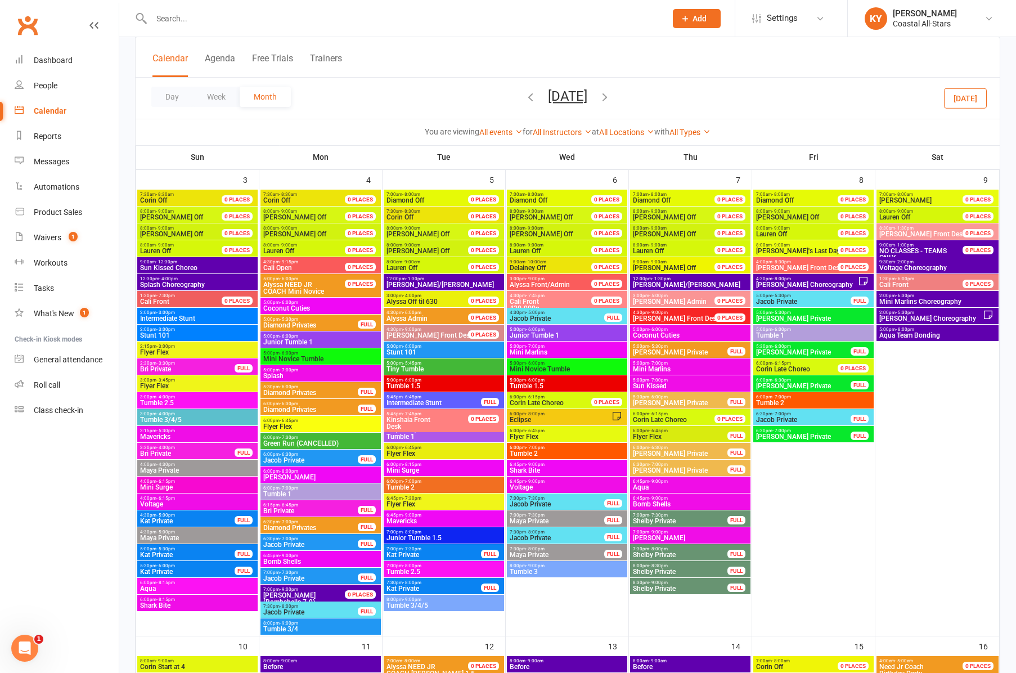
click at [398, 365] on span "5:00pm - 5:45pm" at bounding box center [444, 363] width 116 height 5
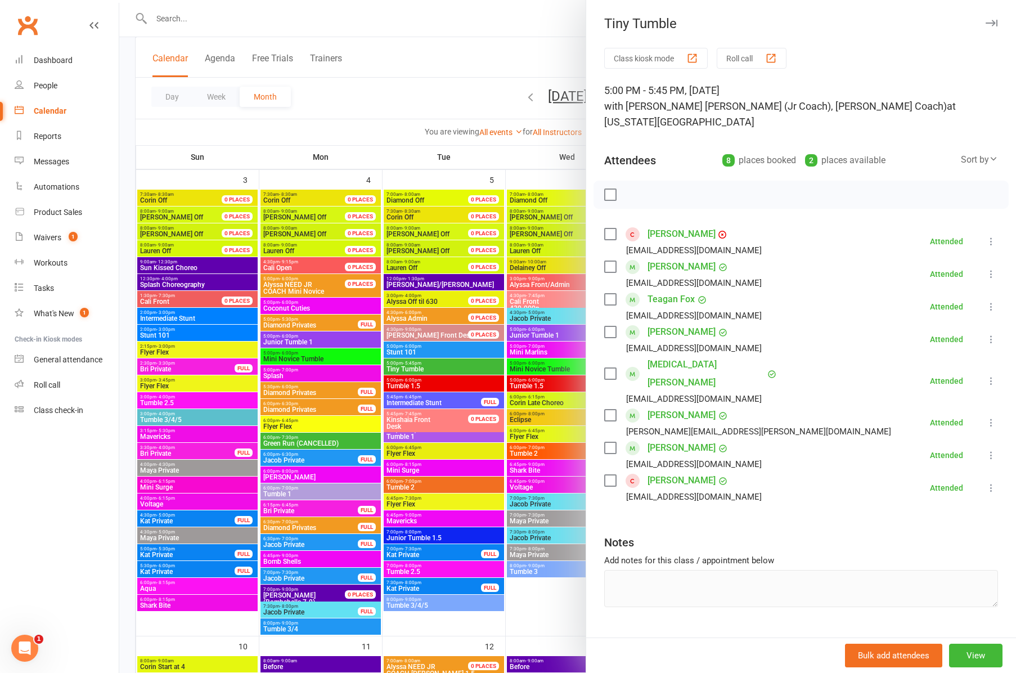
click at [407, 438] on div at bounding box center [567, 336] width 897 height 673
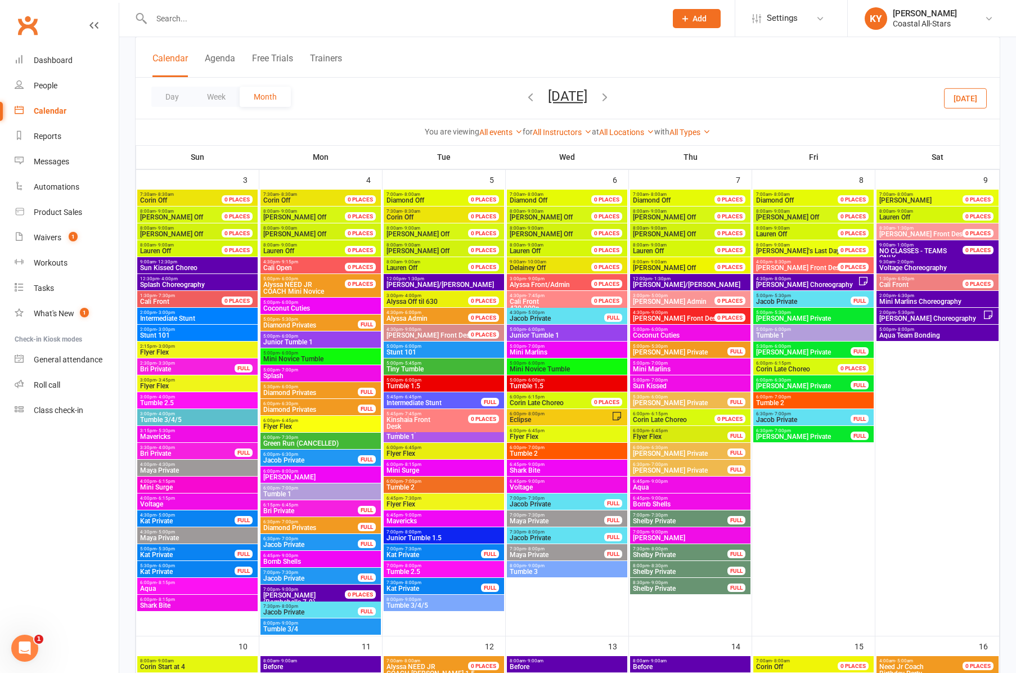
click at [407, 438] on span "Tumble 1" at bounding box center [444, 436] width 116 height 7
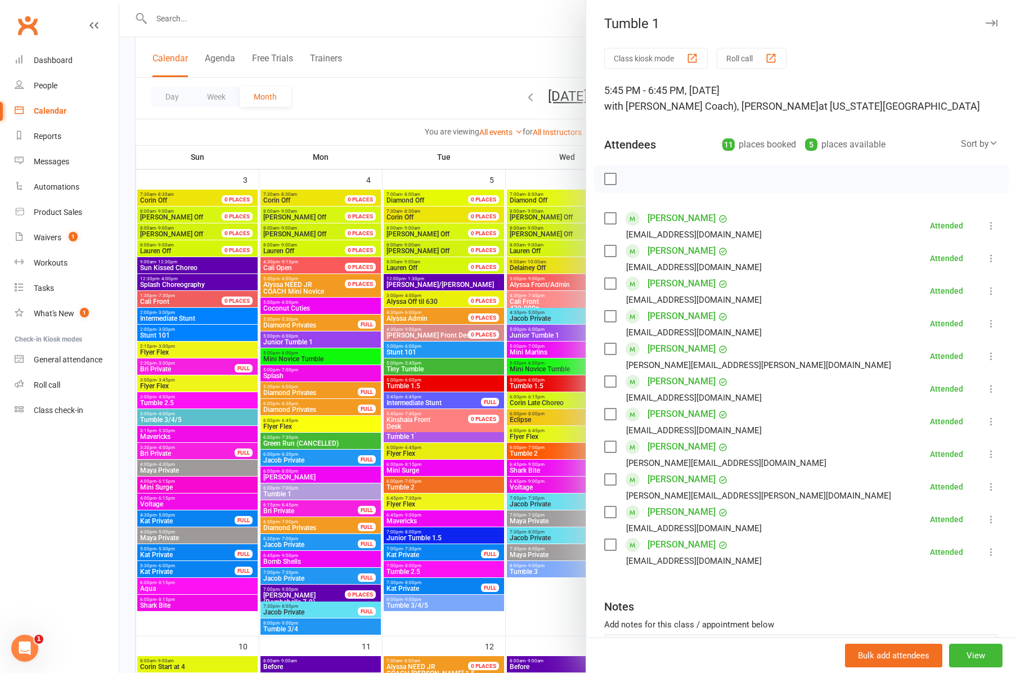
click at [403, 386] on div at bounding box center [567, 336] width 897 height 673
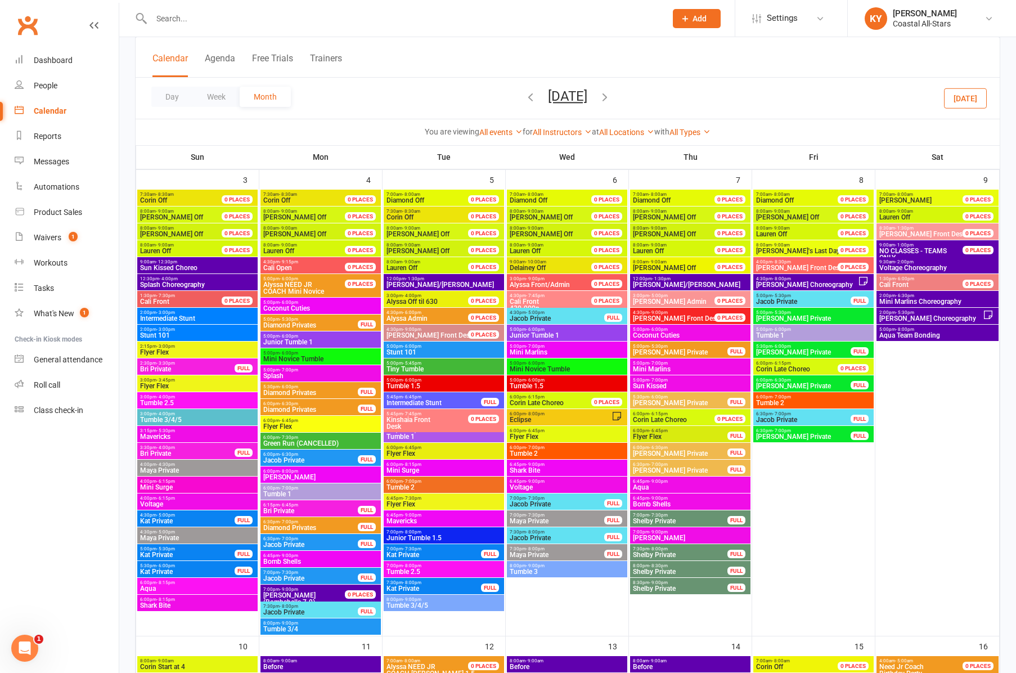
click at [403, 386] on span "Tumble 1.5" at bounding box center [444, 386] width 116 height 7
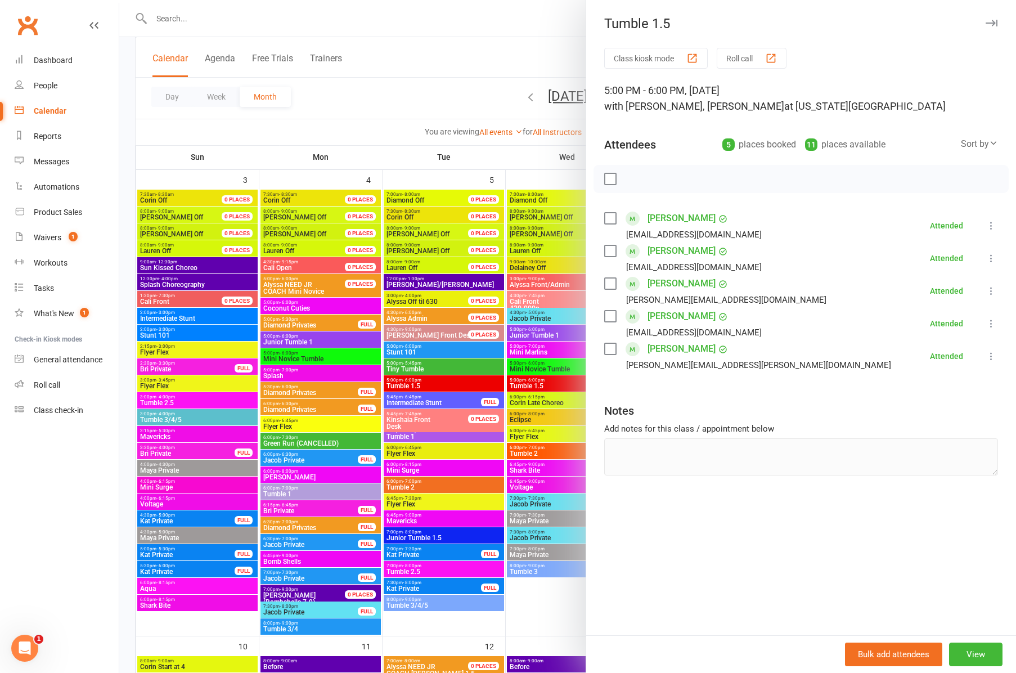
click at [416, 485] on div at bounding box center [567, 336] width 897 height 673
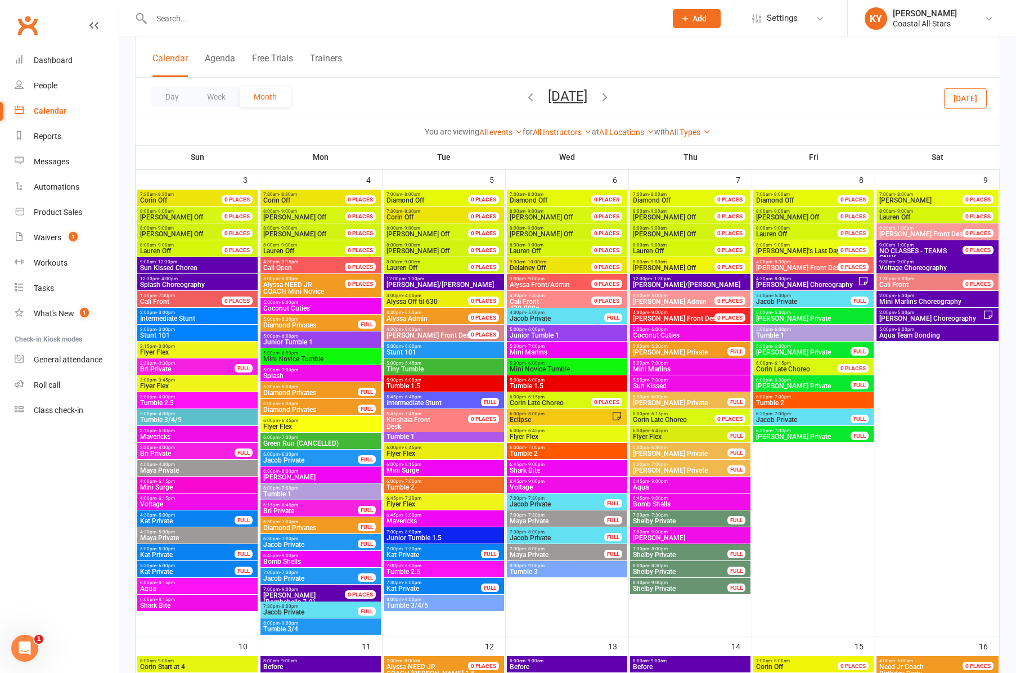
click at [416, 485] on span "Tumble 2" at bounding box center [444, 487] width 116 height 7
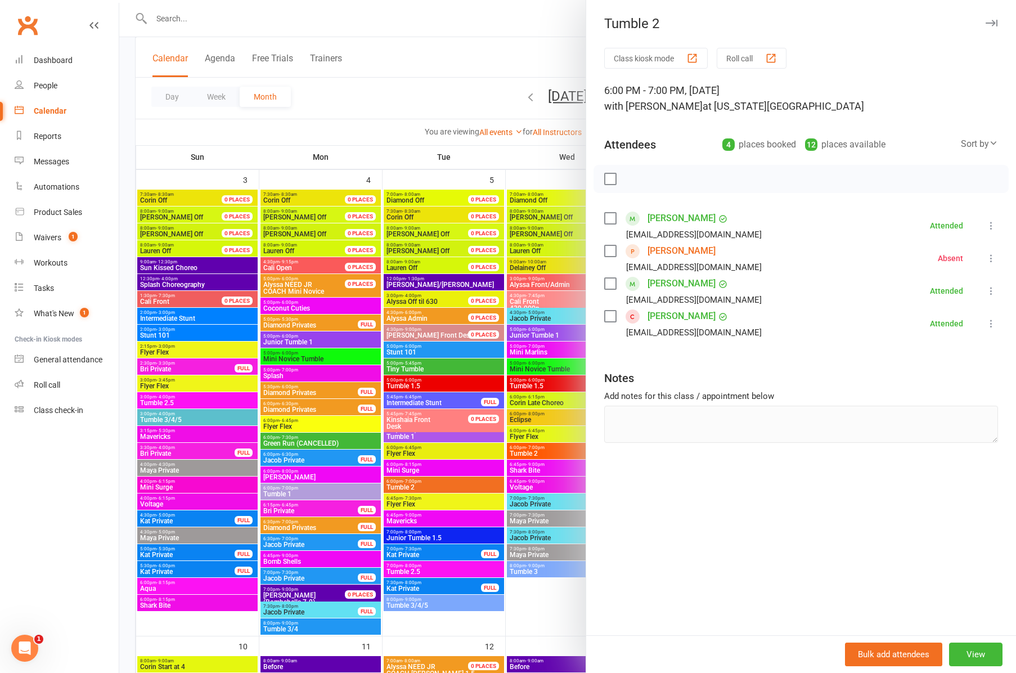
click at [418, 535] on div at bounding box center [567, 336] width 897 height 673
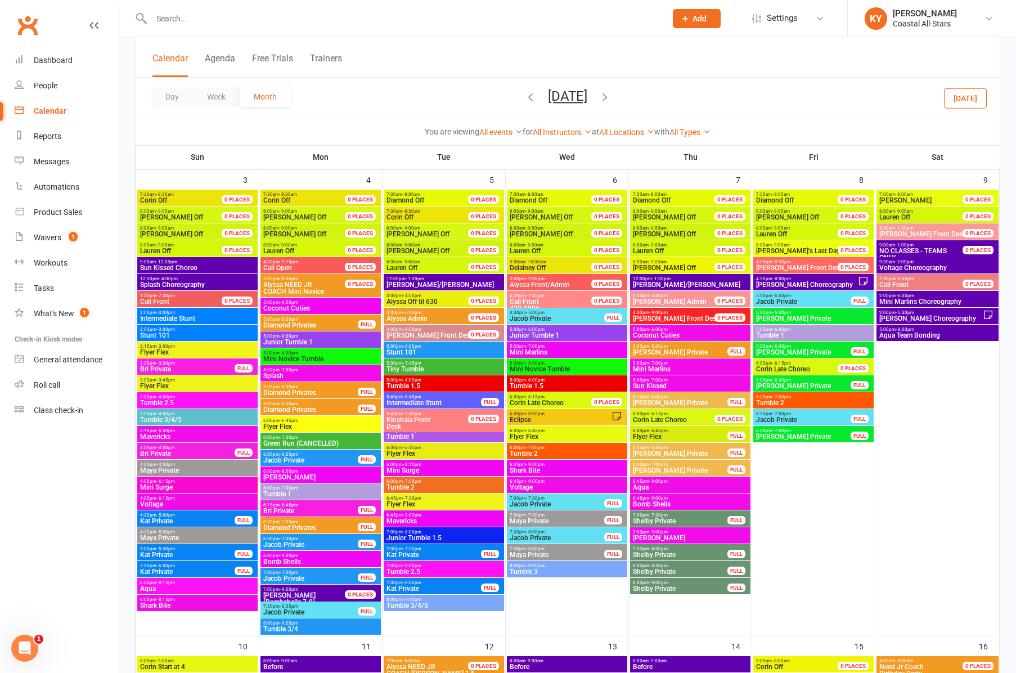
click at [418, 535] on span "Junior Tumble 1.5" at bounding box center [444, 538] width 116 height 7
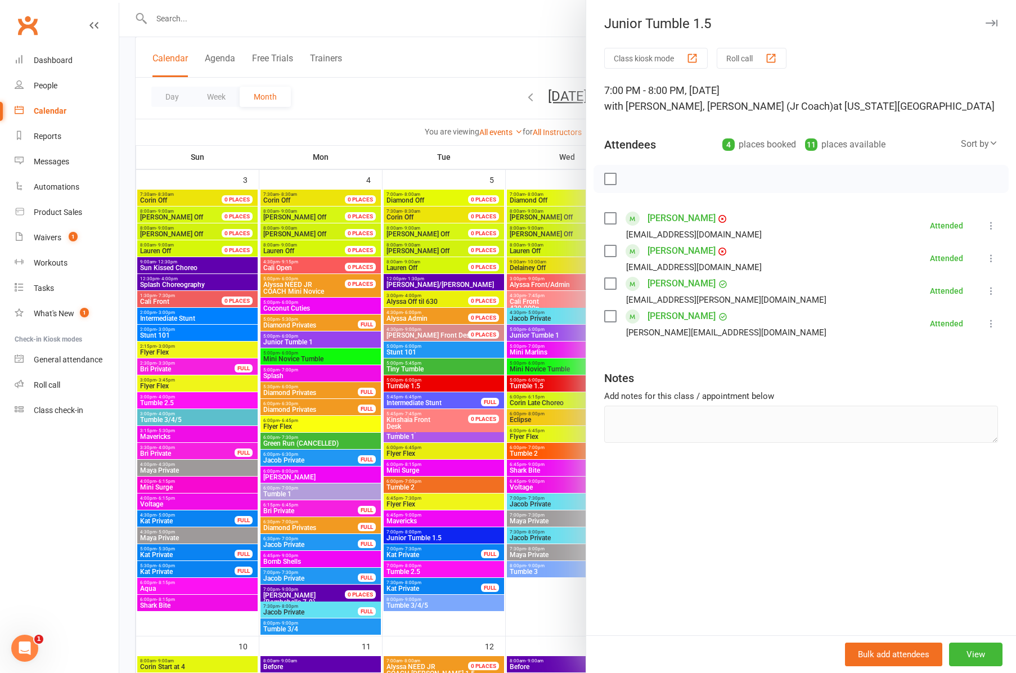
click at [416, 567] on div at bounding box center [567, 336] width 897 height 673
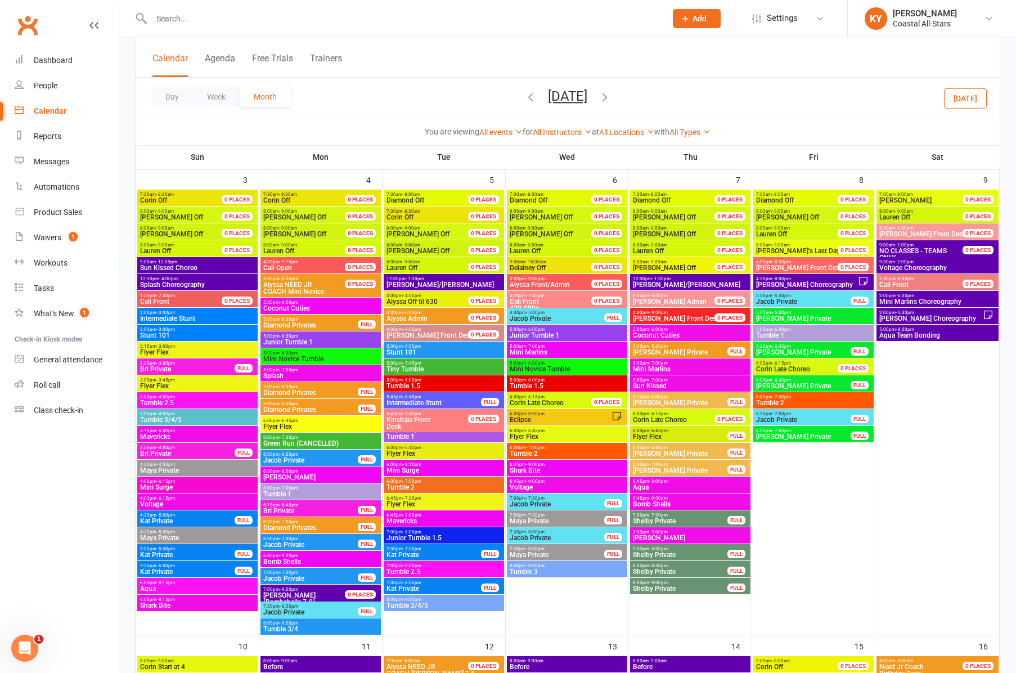
click at [416, 567] on span "- 8:00pm" at bounding box center [412, 565] width 19 height 5
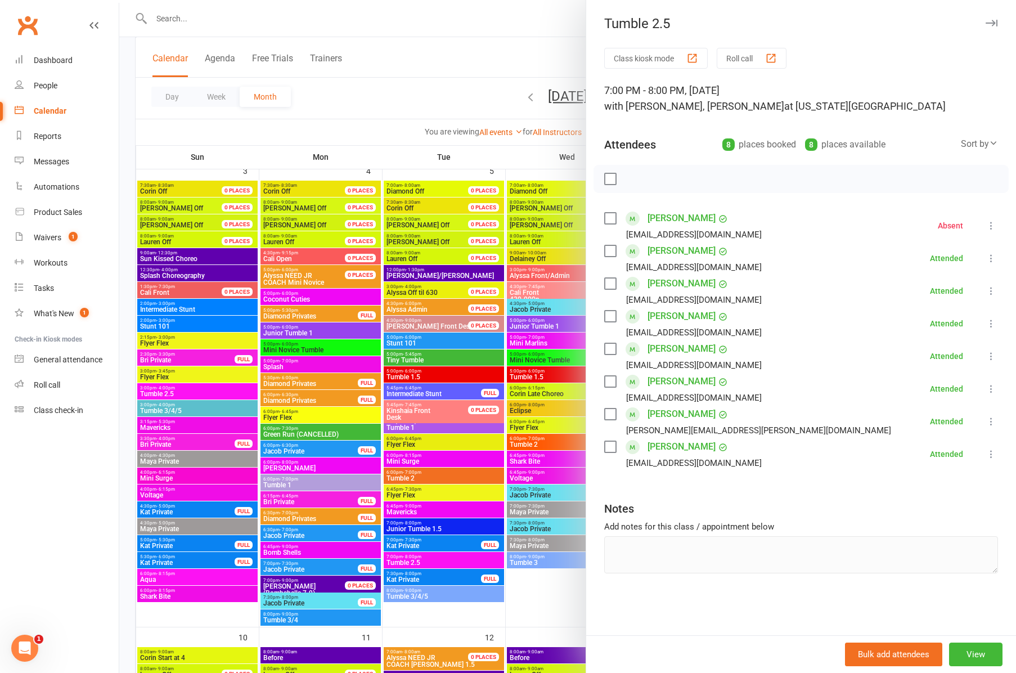
scroll to position [539, 0]
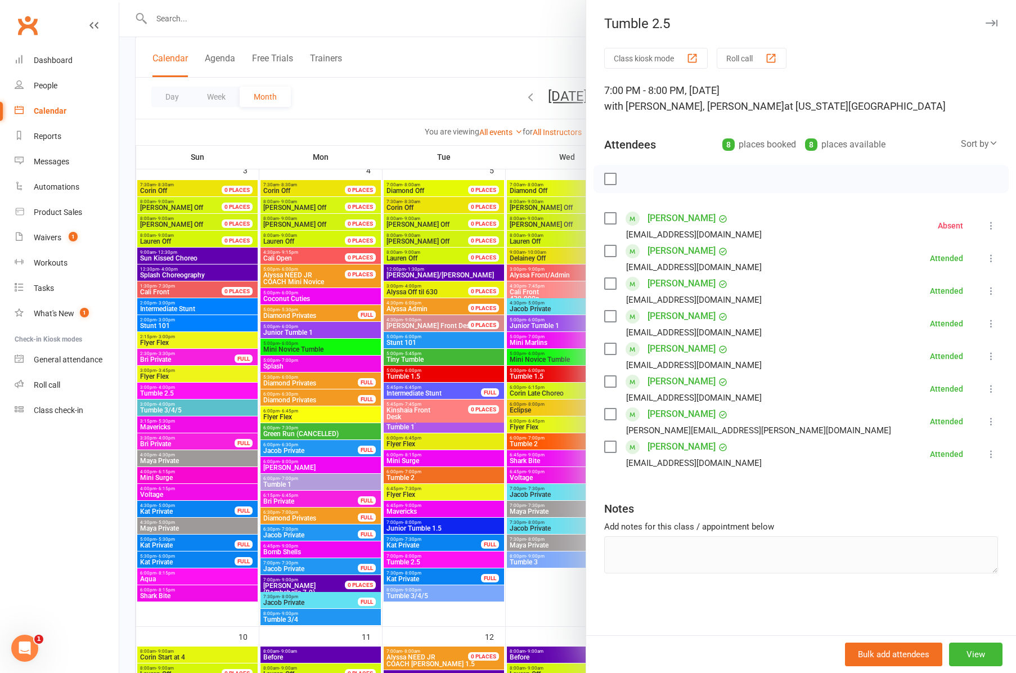
click at [412, 596] on div at bounding box center [567, 336] width 897 height 673
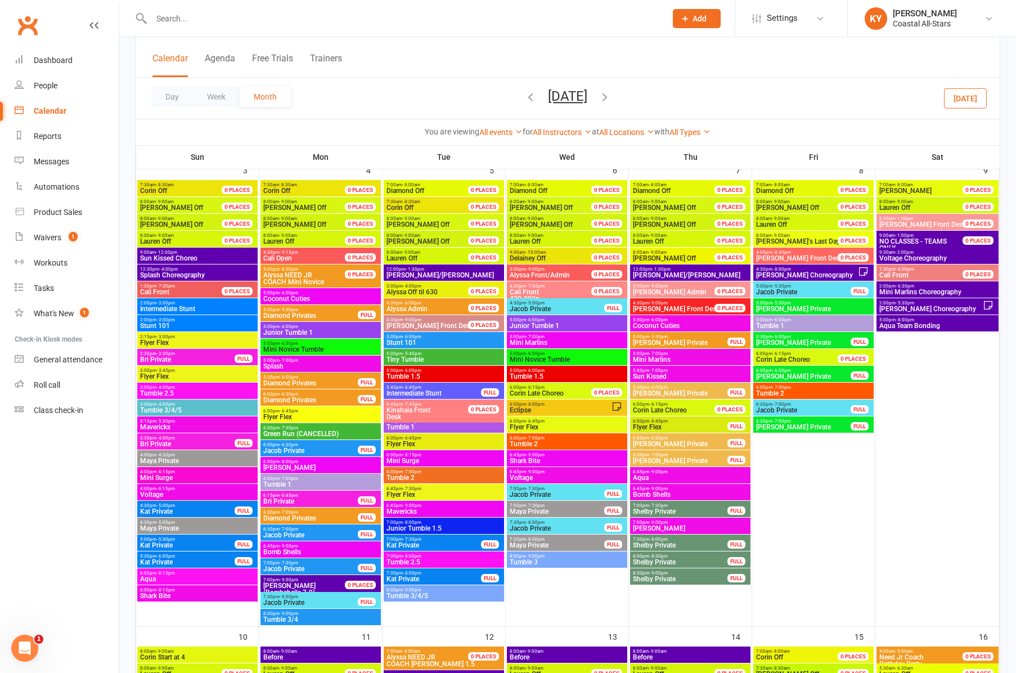
click at [412, 596] on span "Tumble 3/4/5" at bounding box center [444, 596] width 116 height 7
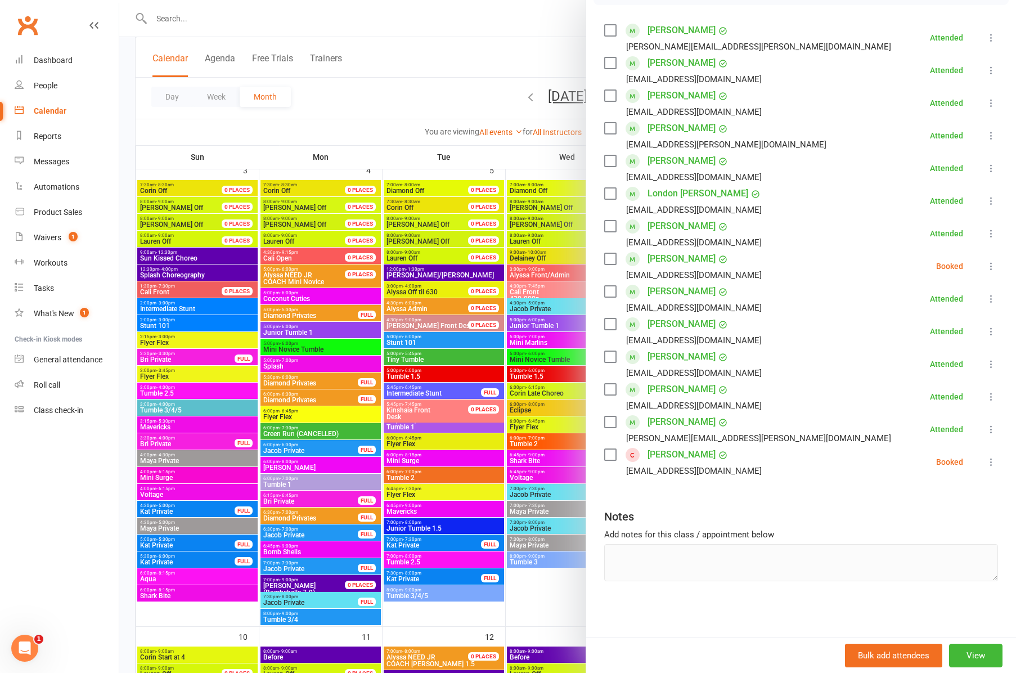
scroll to position [188, 0]
click at [527, 324] on div at bounding box center [567, 336] width 897 height 673
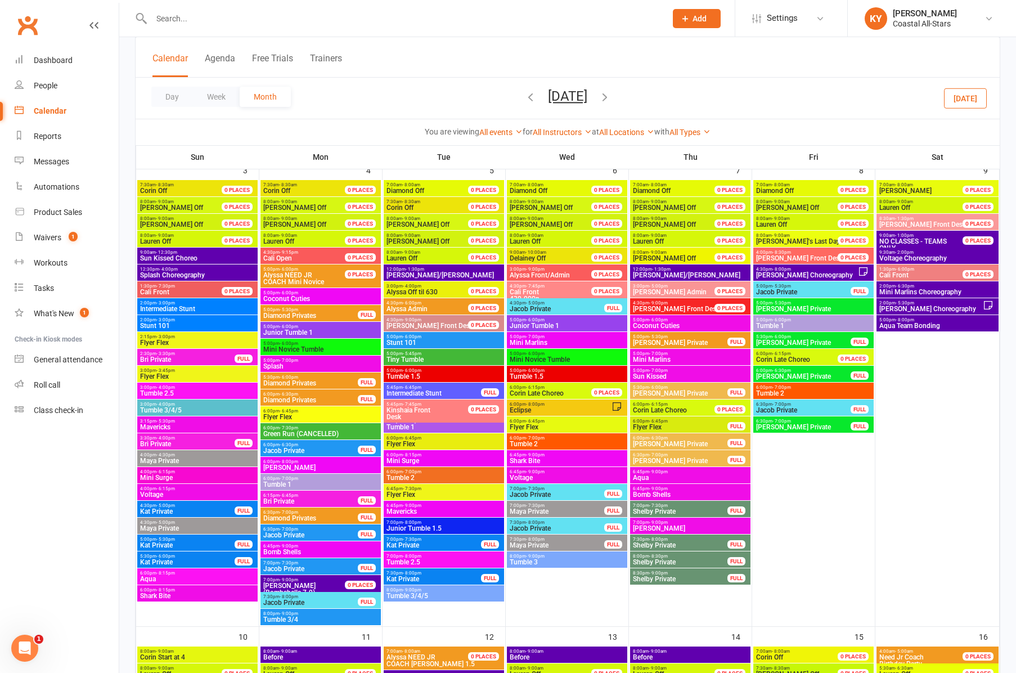
click at [527, 324] on span "Junior Tumble 1" at bounding box center [567, 325] width 116 height 7
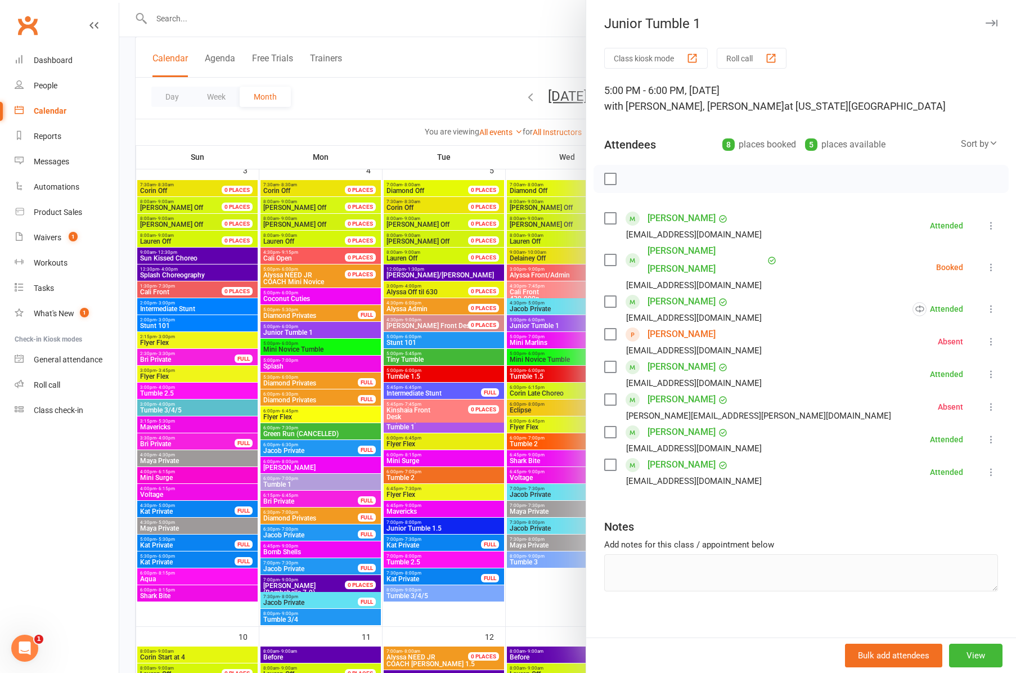
click at [988, 23] on icon "button" at bounding box center [992, 23] width 12 height 7
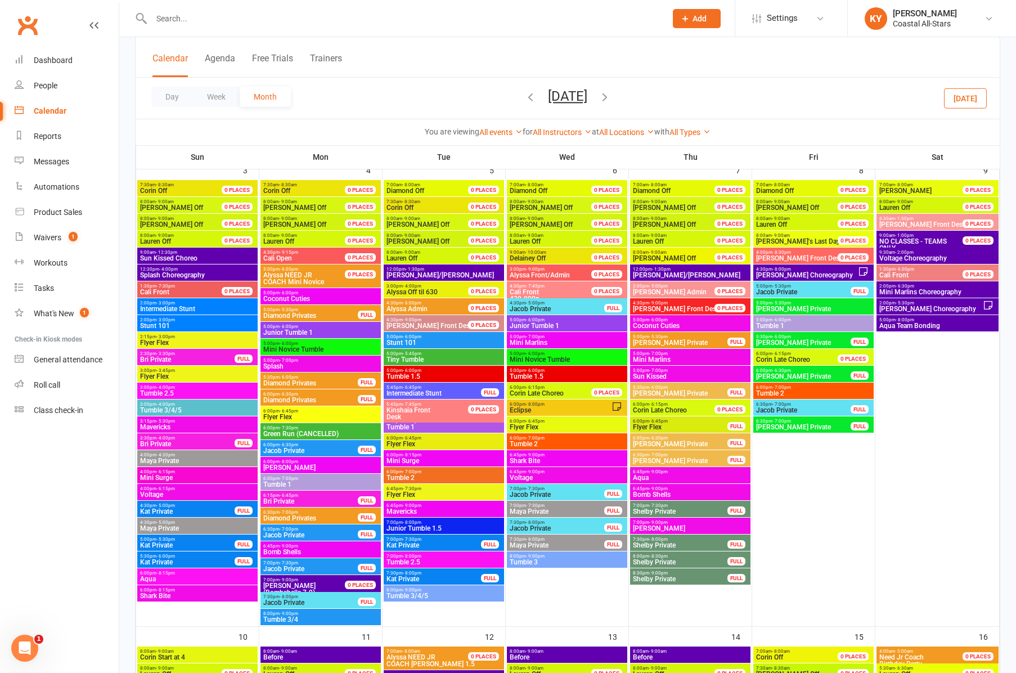
scroll to position [539, 1]
click at [528, 357] on span "Mini Novice Tumble" at bounding box center [567, 359] width 116 height 7
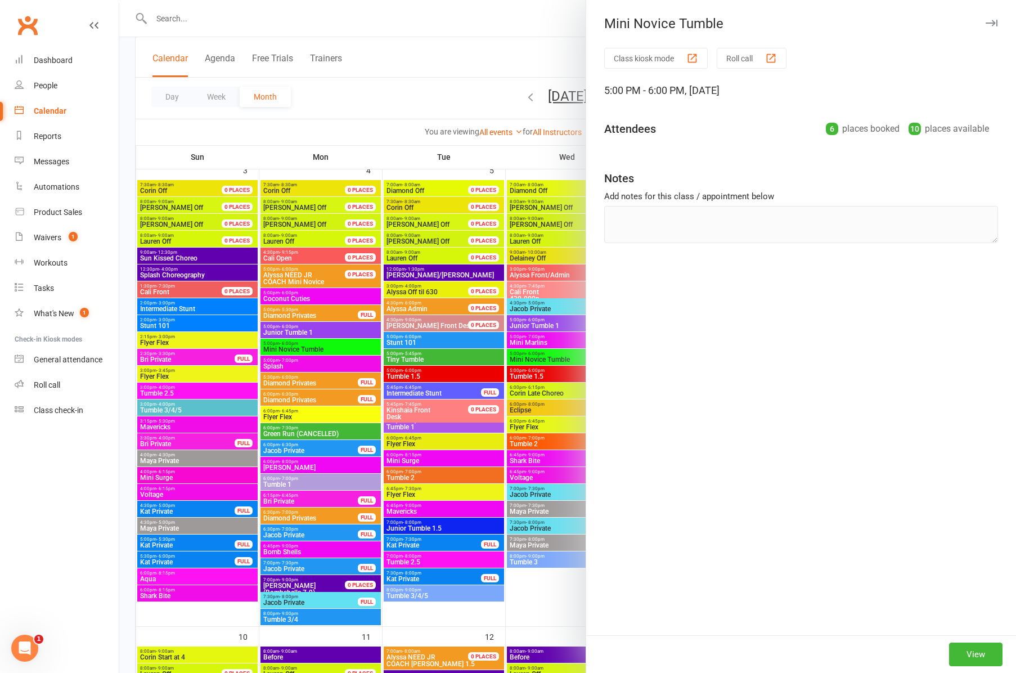
scroll to position [539, 1]
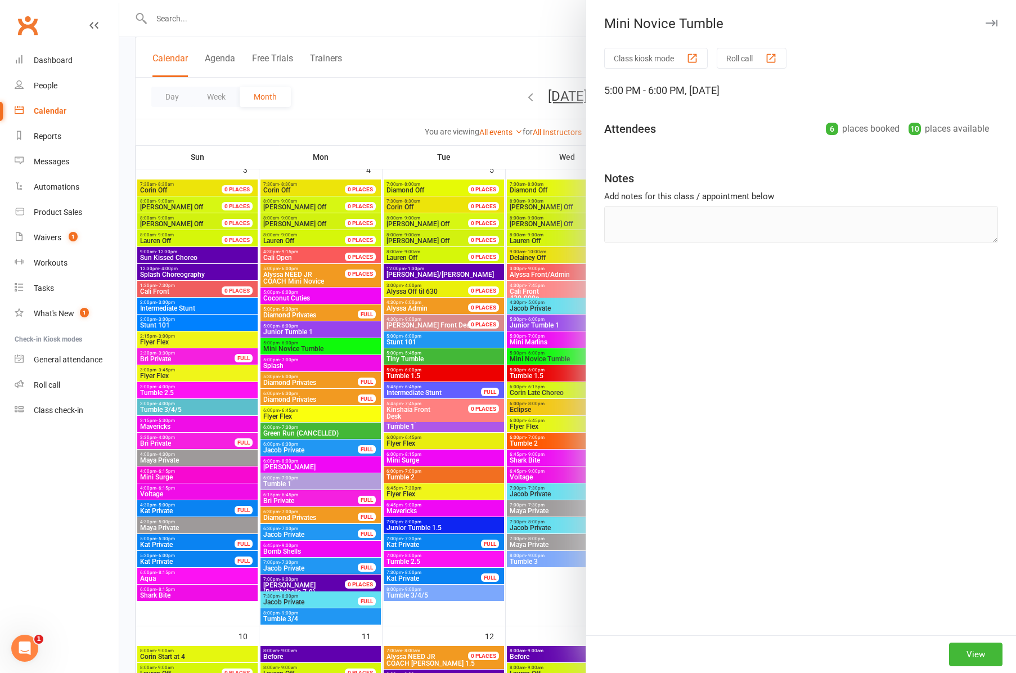
click at [528, 357] on div at bounding box center [567, 336] width 897 height 673
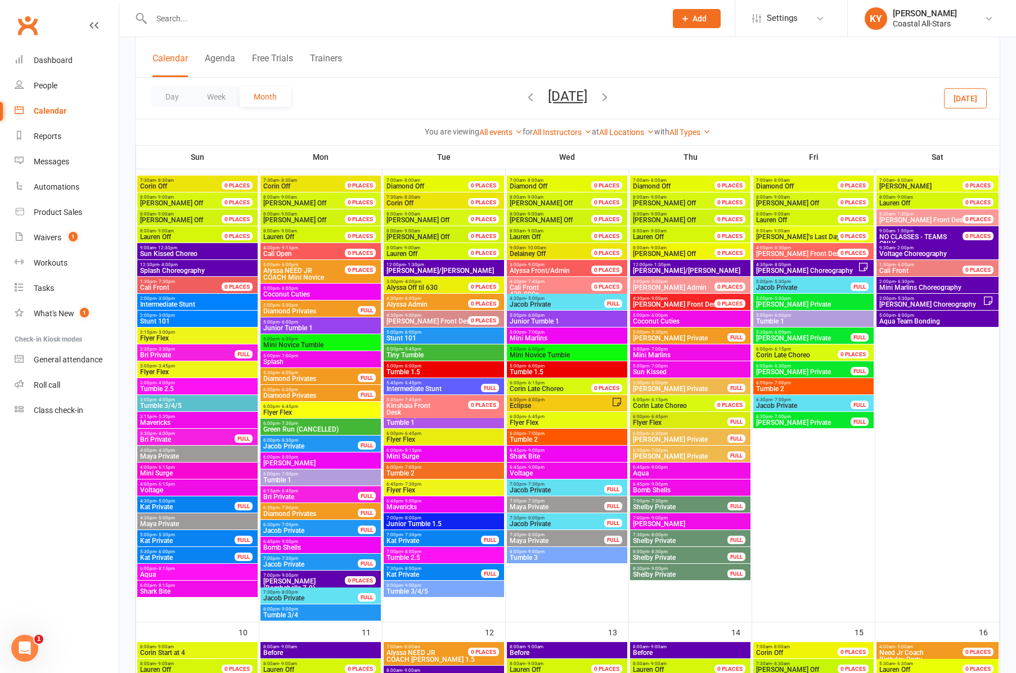
click at [528, 357] on span "Mini Novice Tumble" at bounding box center [567, 355] width 116 height 7
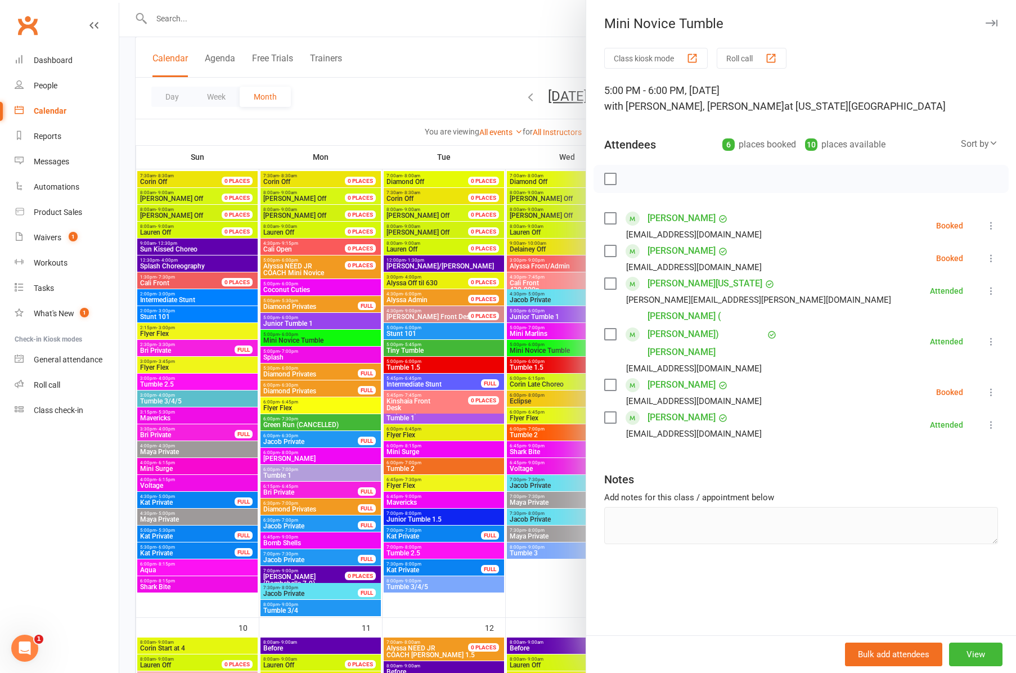
scroll to position [547, 0]
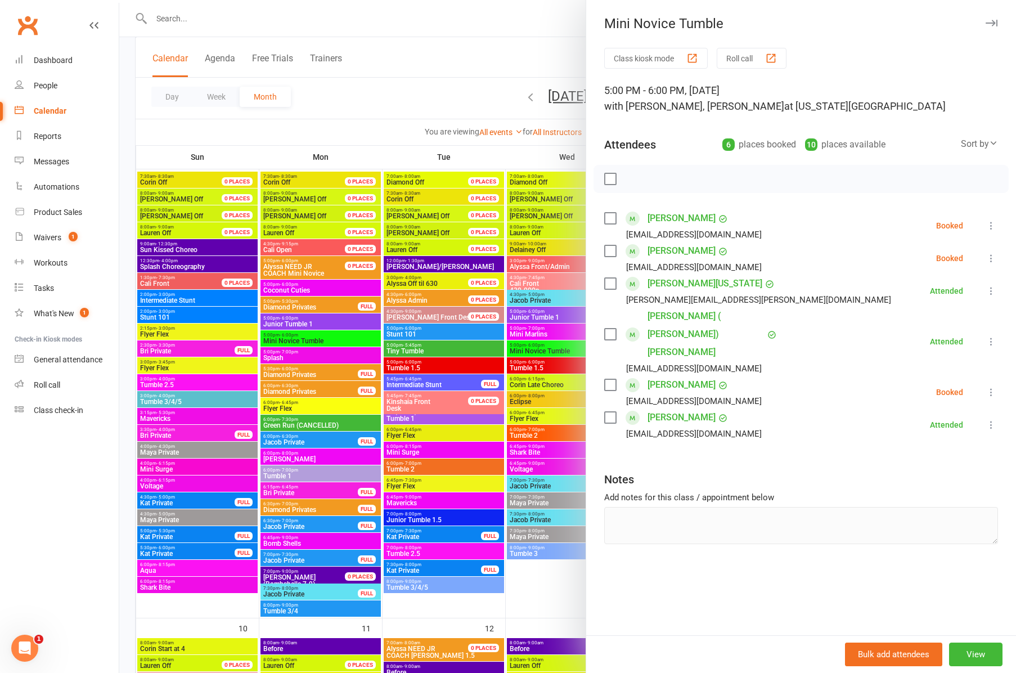
click at [542, 365] on div at bounding box center [567, 336] width 897 height 673
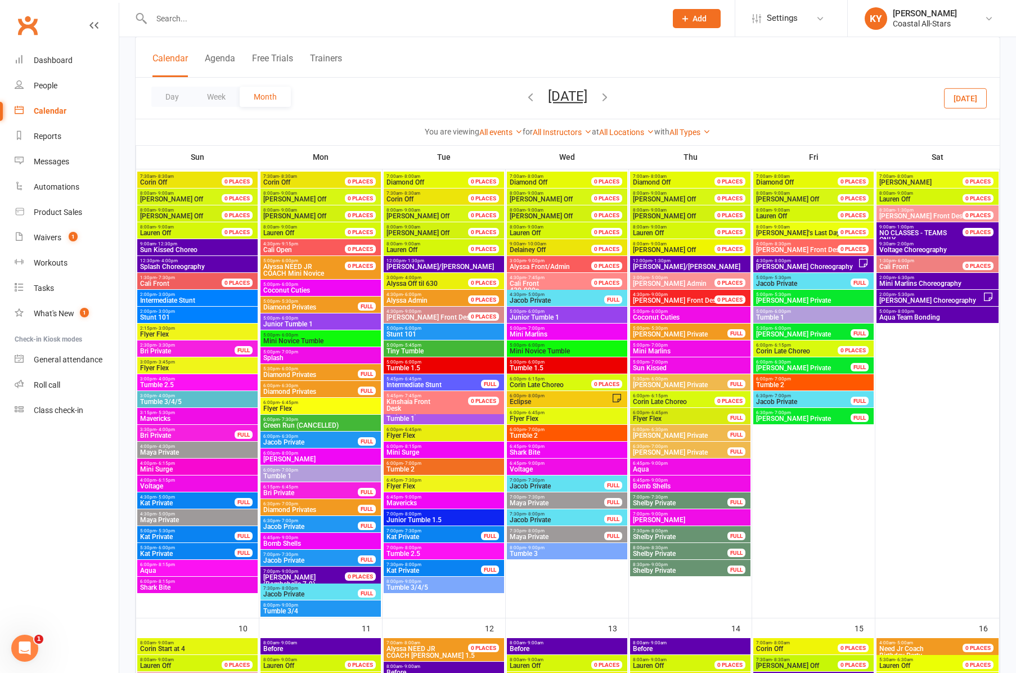
click at [542, 365] on span "Tumble 1.5" at bounding box center [567, 368] width 116 height 7
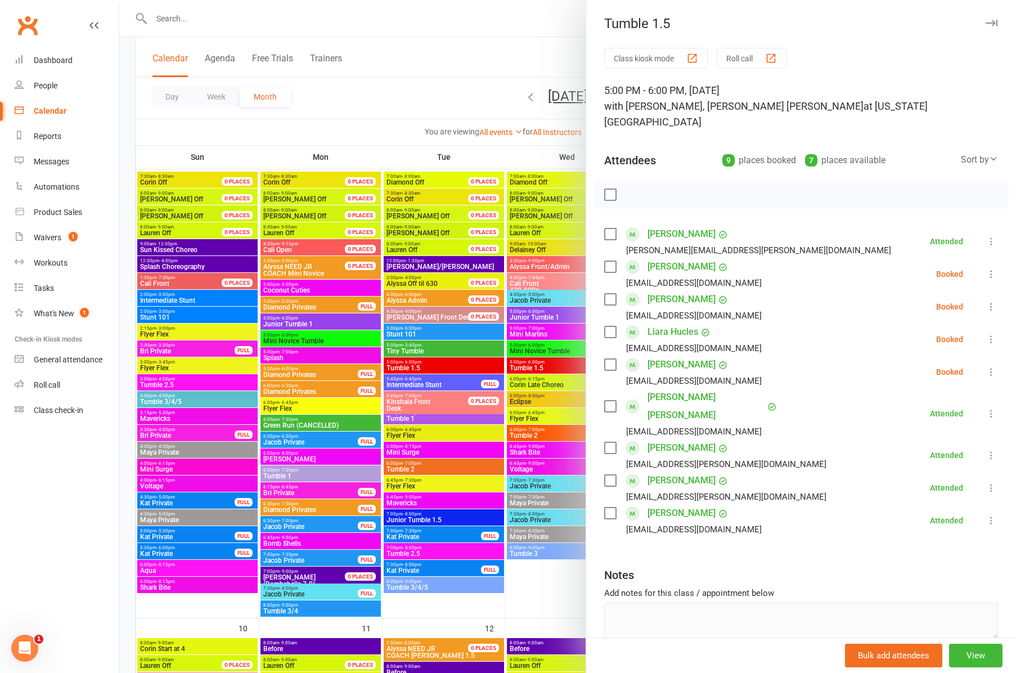
click at [992, 25] on icon "button" at bounding box center [992, 23] width 12 height 7
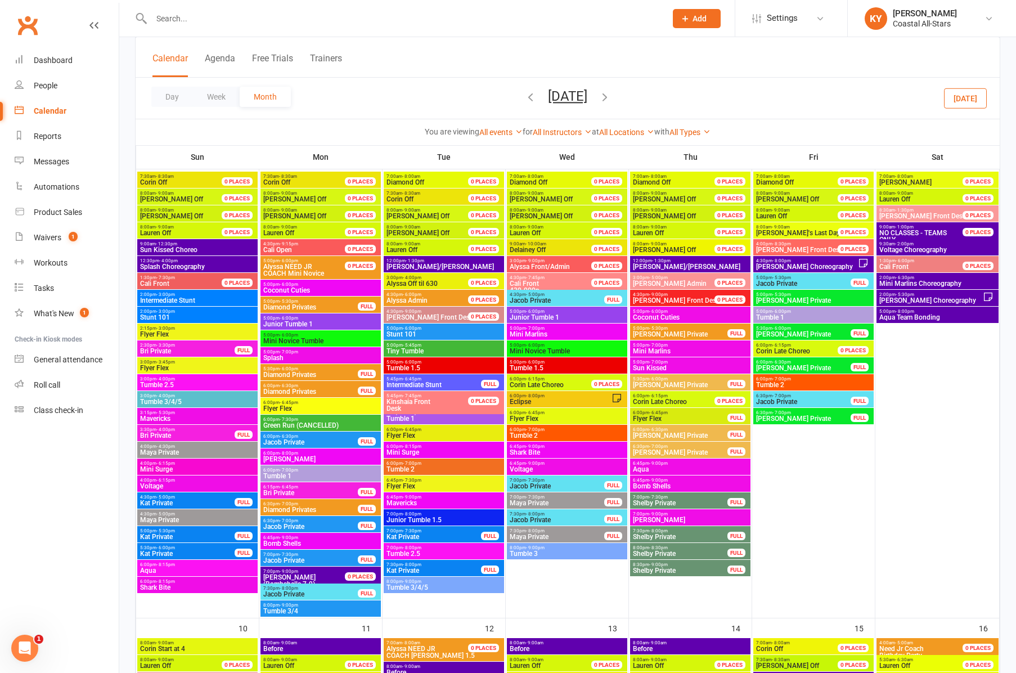
click at [527, 436] on span "Tumble 2" at bounding box center [567, 435] width 116 height 7
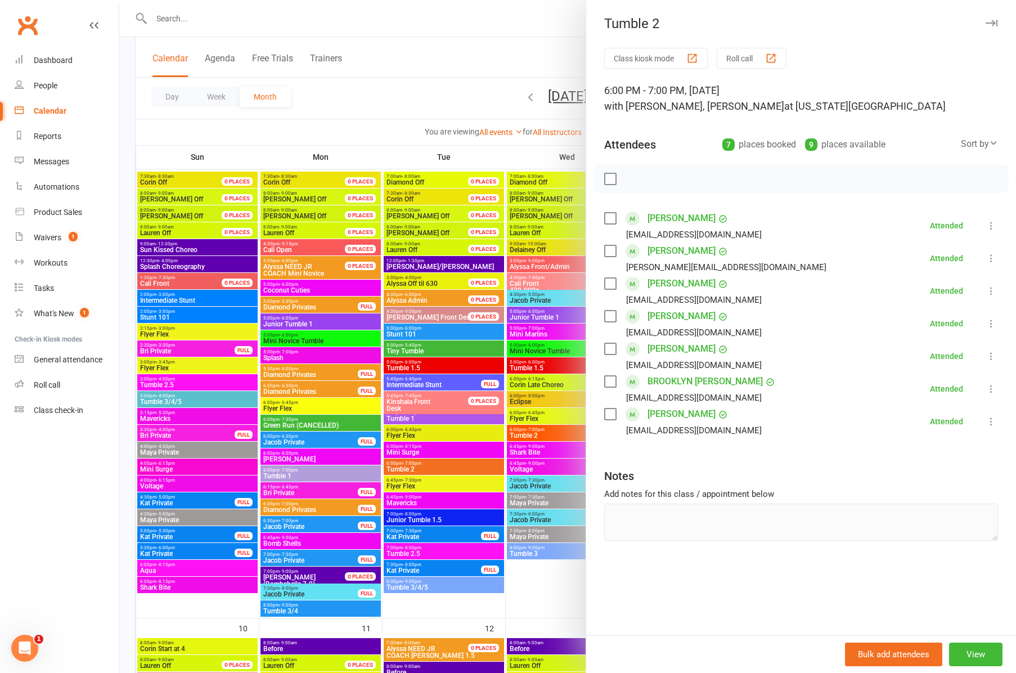
click at [539, 433] on div at bounding box center [567, 336] width 897 height 673
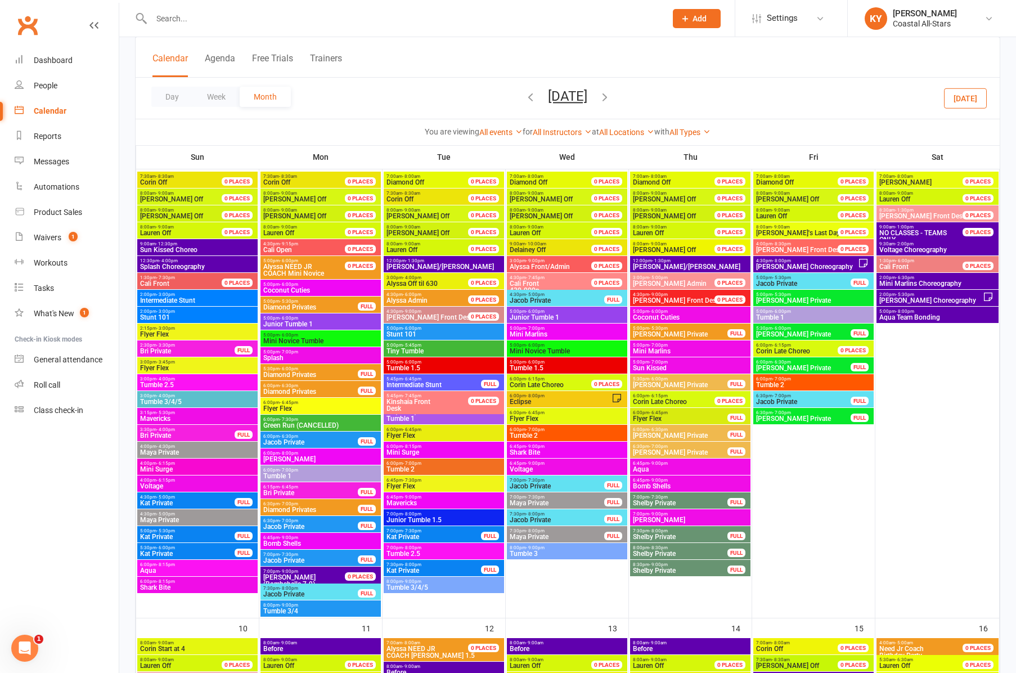
click at [539, 433] on span "Tumble 2" at bounding box center [567, 435] width 116 height 7
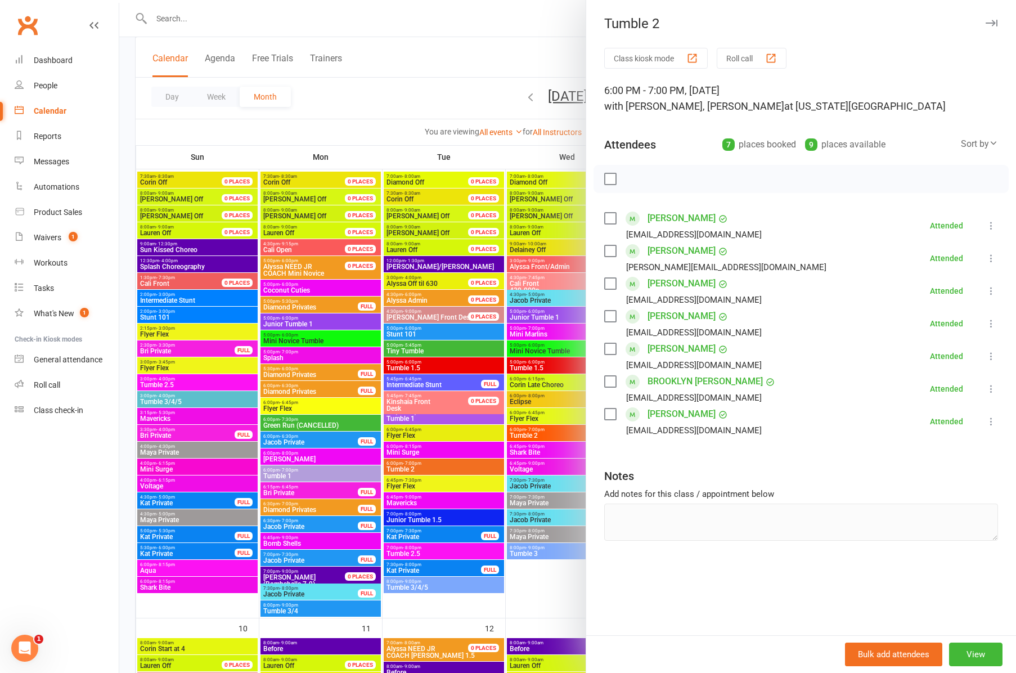
click at [530, 554] on div at bounding box center [567, 336] width 897 height 673
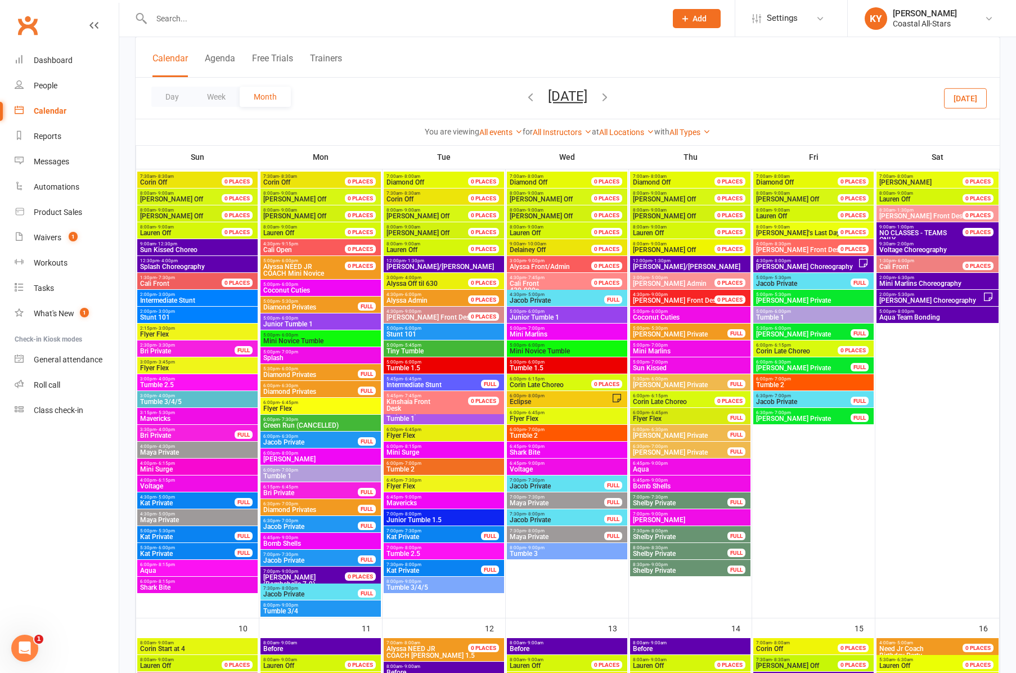
click at [530, 554] on span "Tumble 3" at bounding box center [567, 553] width 116 height 7
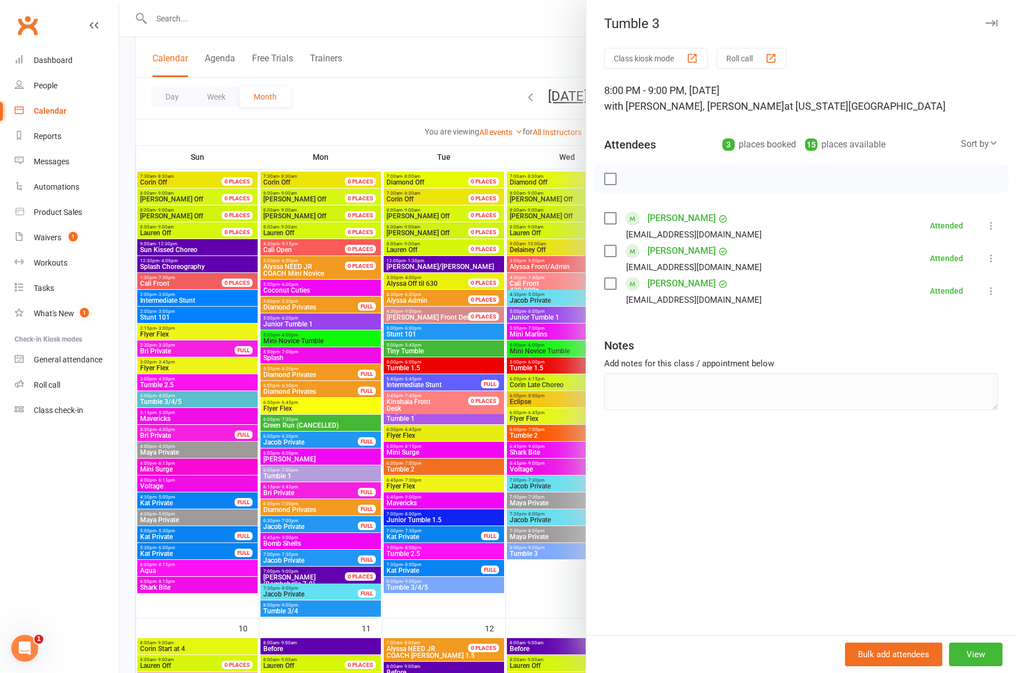
click at [991, 23] on icon "button" at bounding box center [992, 23] width 12 height 7
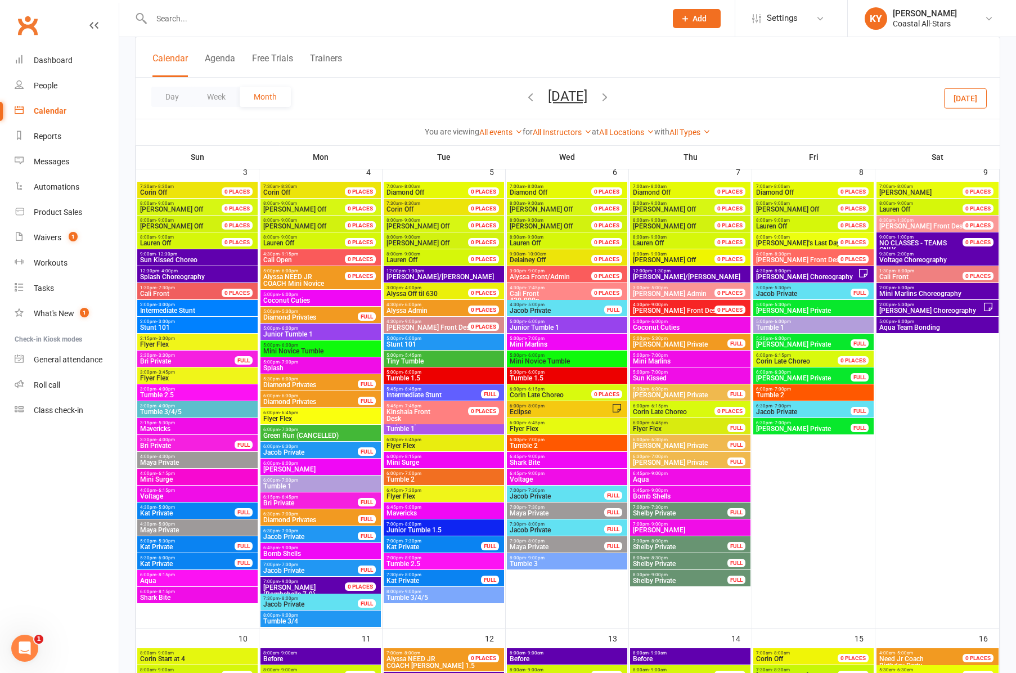
scroll to position [536, 0]
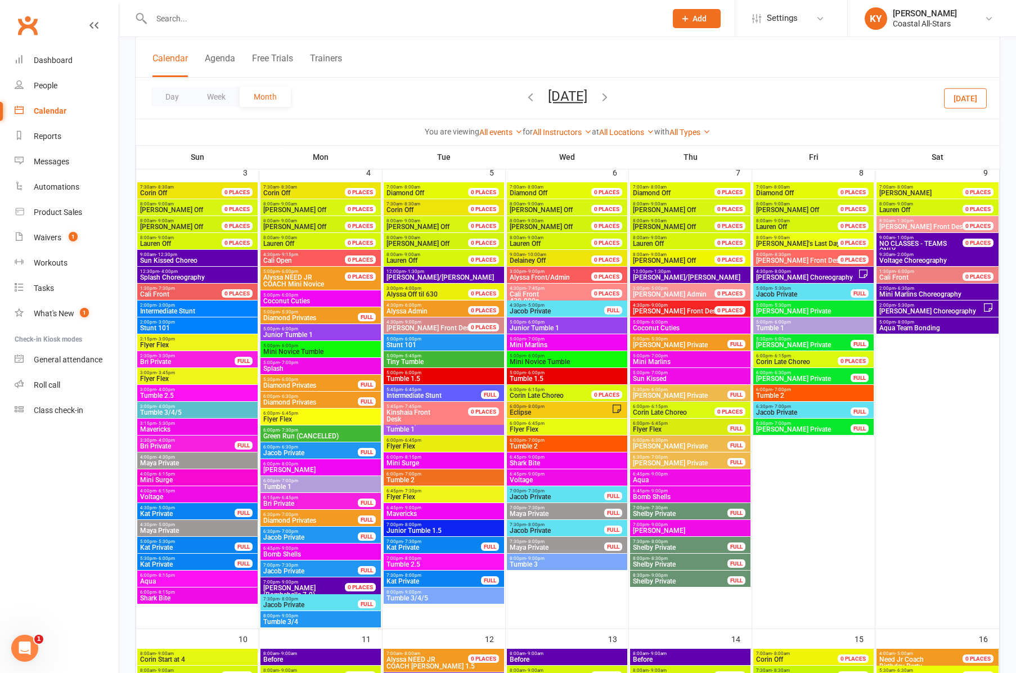
click at [782, 322] on span "- 6:00pm" at bounding box center [782, 322] width 19 height 5
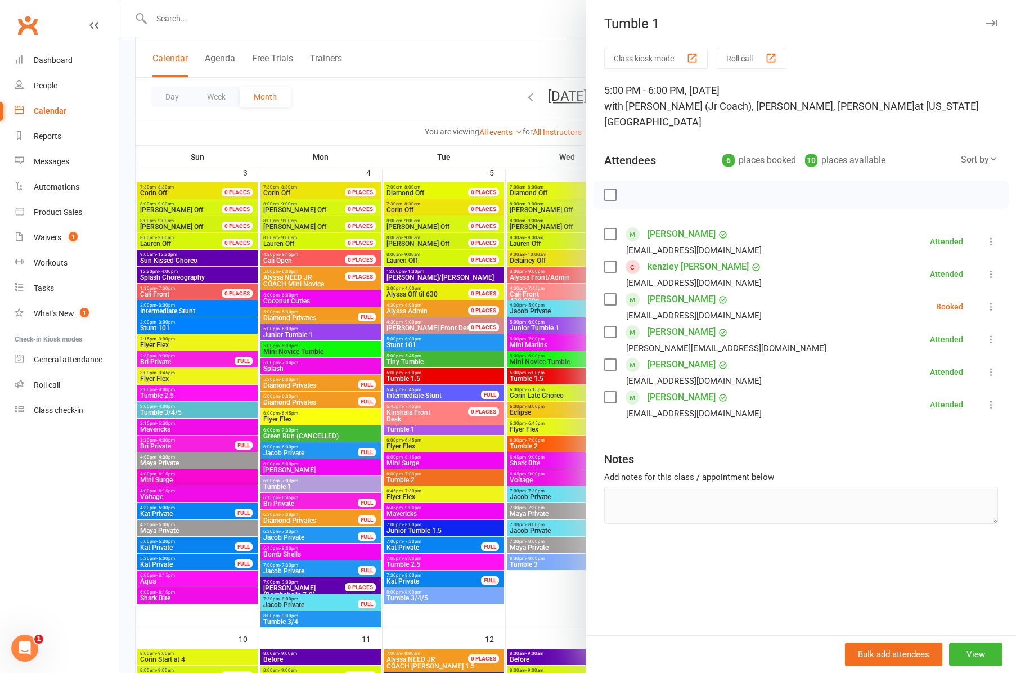
click at [994, 21] on icon "button" at bounding box center [992, 23] width 12 height 7
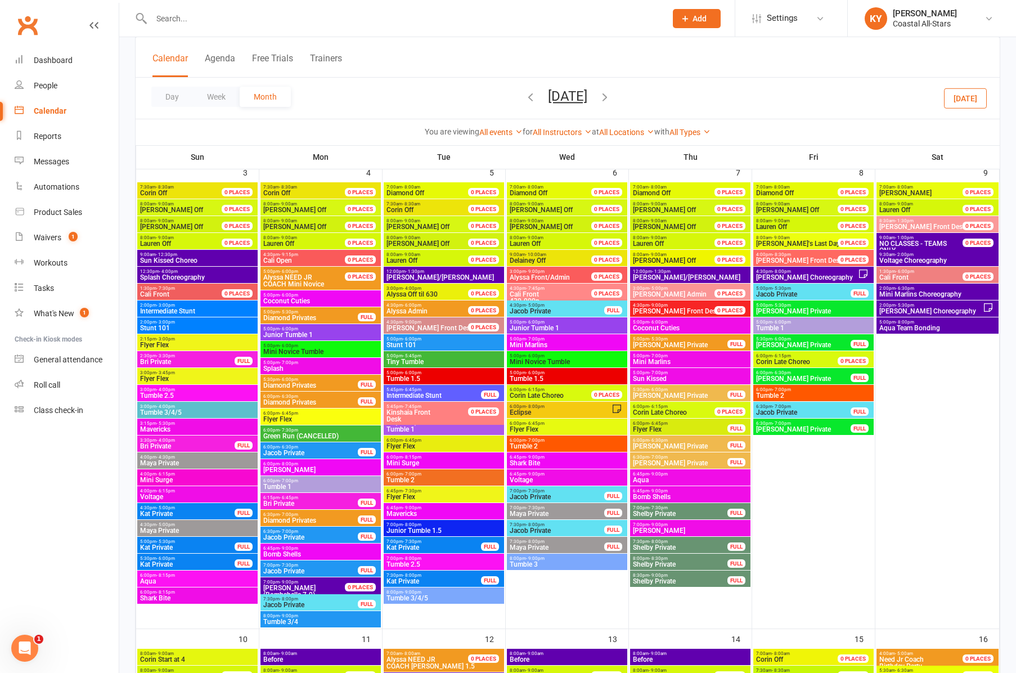
click at [779, 393] on span "Tumble 2" at bounding box center [814, 395] width 116 height 7
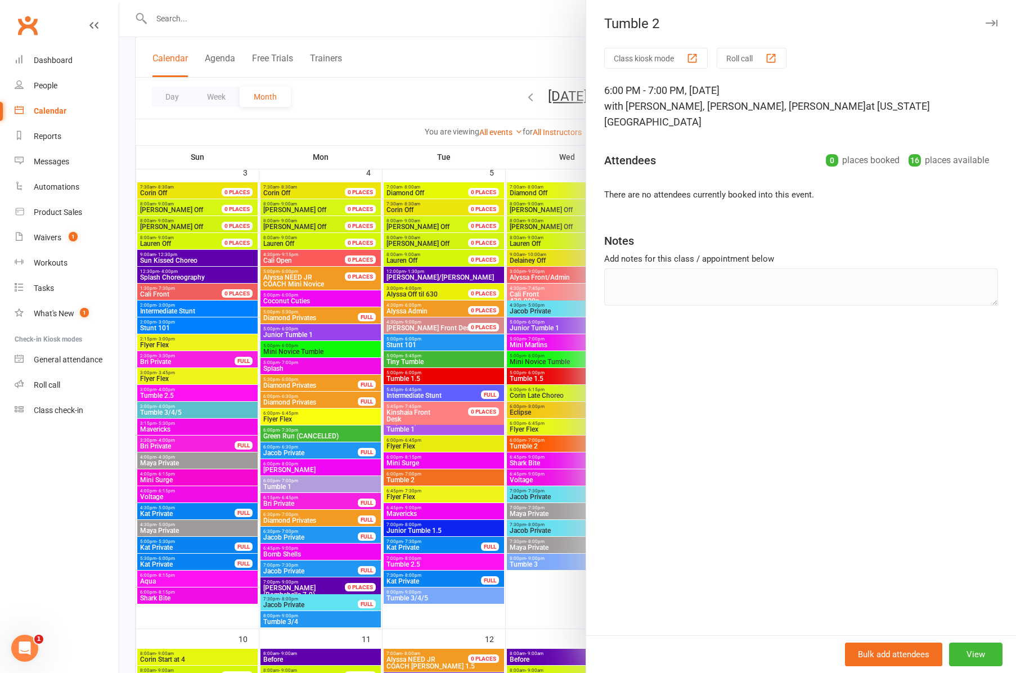
click at [990, 24] on icon "button" at bounding box center [992, 23] width 12 height 7
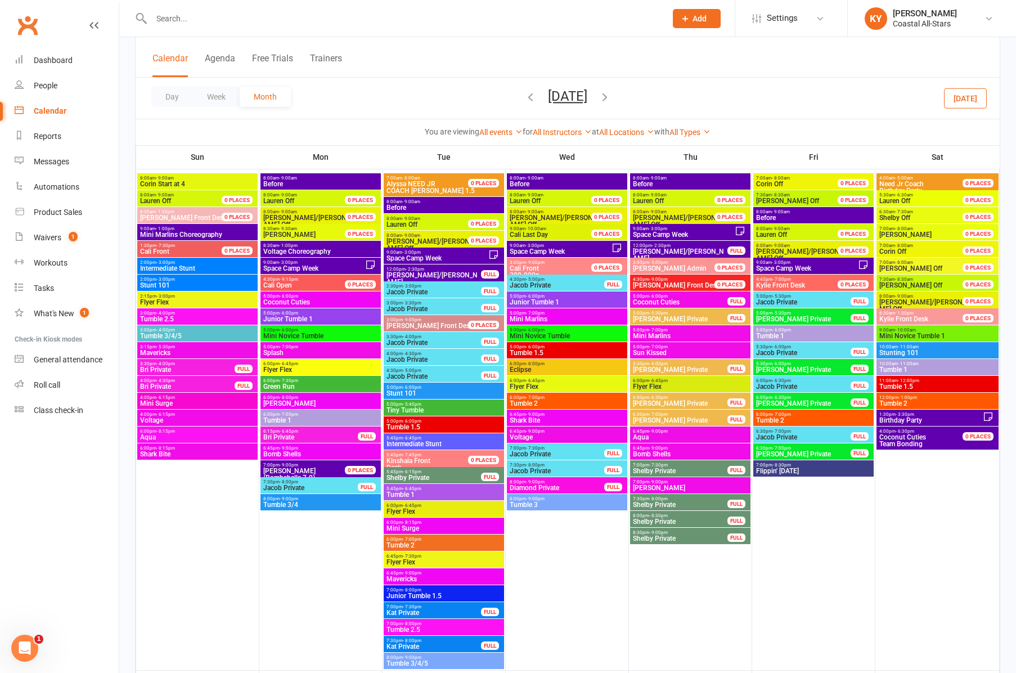
scroll to position [1013, 0]
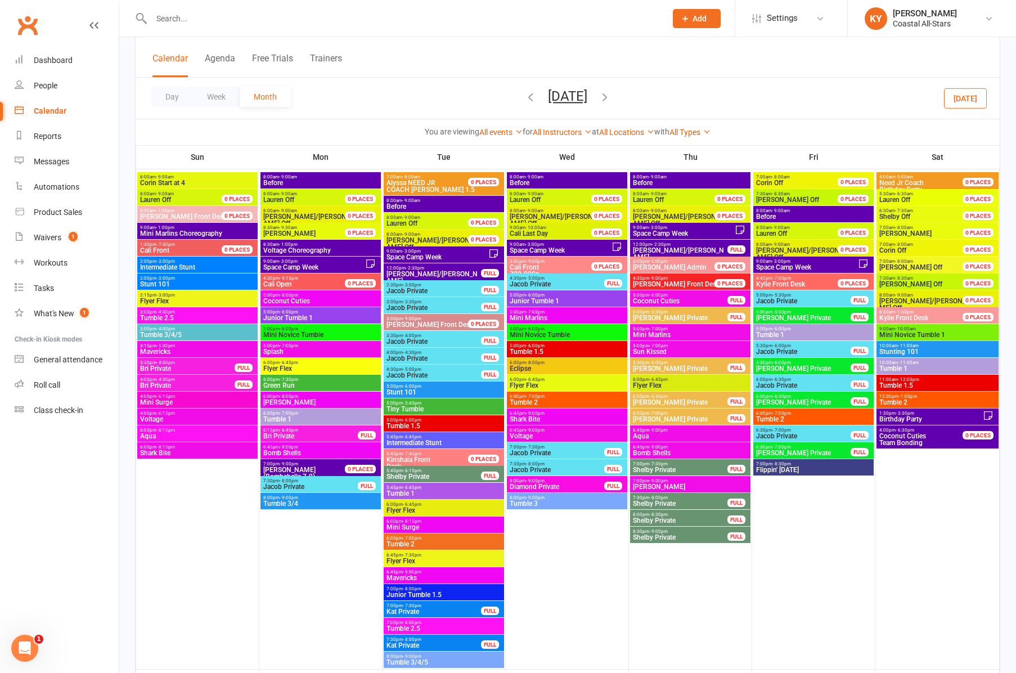
click at [160, 316] on span "Tumble 2.5" at bounding box center [198, 318] width 116 height 7
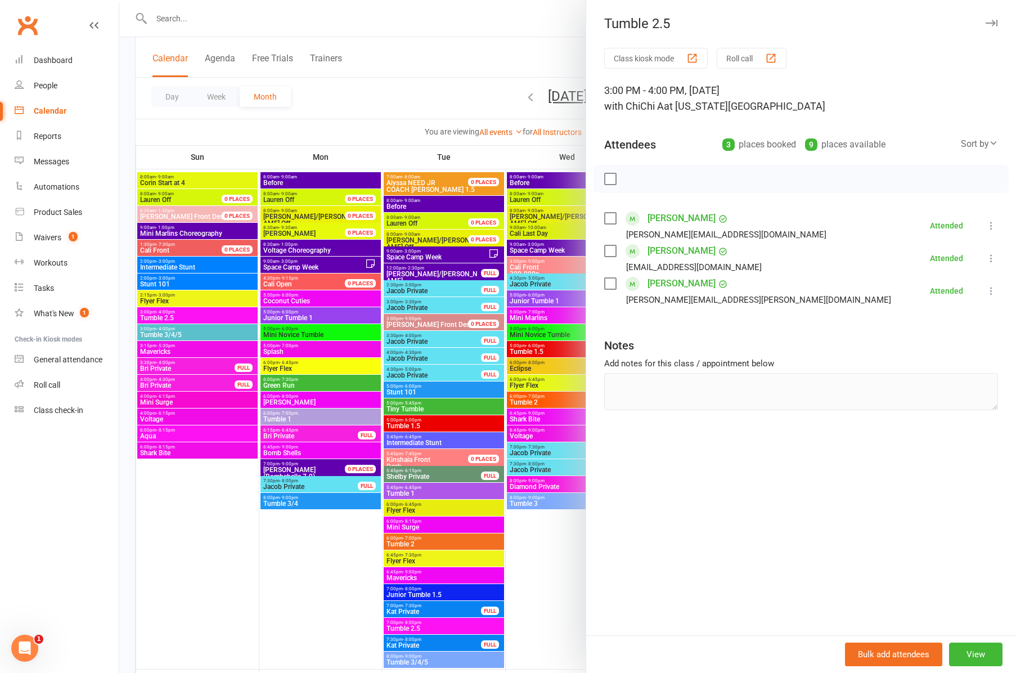
click at [159, 332] on div at bounding box center [567, 336] width 897 height 673
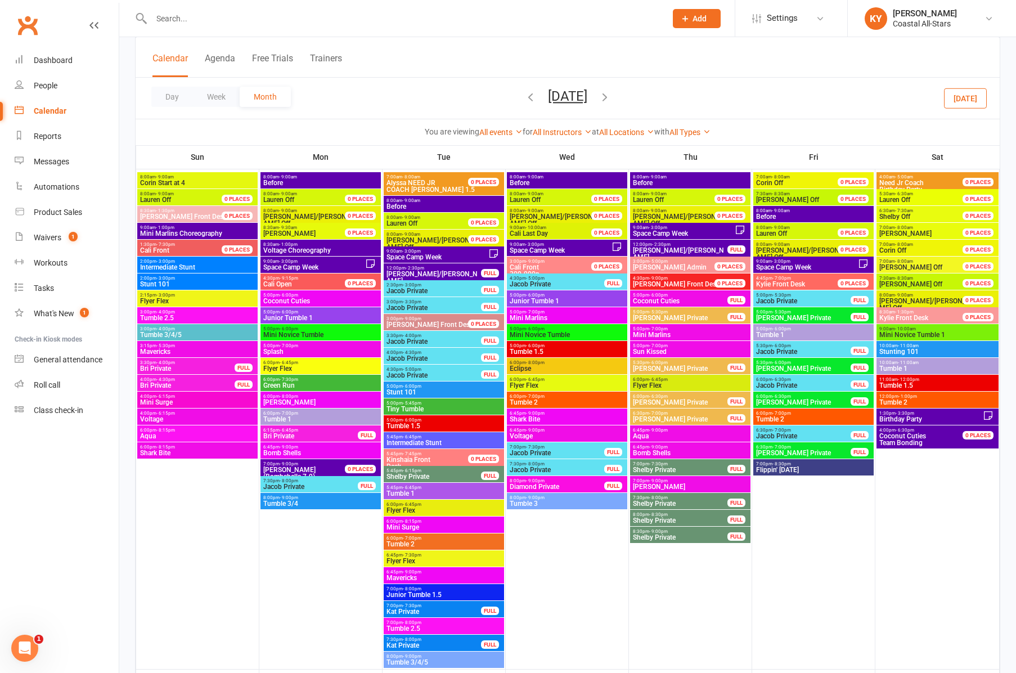
click at [159, 332] on span "Tumble 3/4/5" at bounding box center [198, 334] width 116 height 7
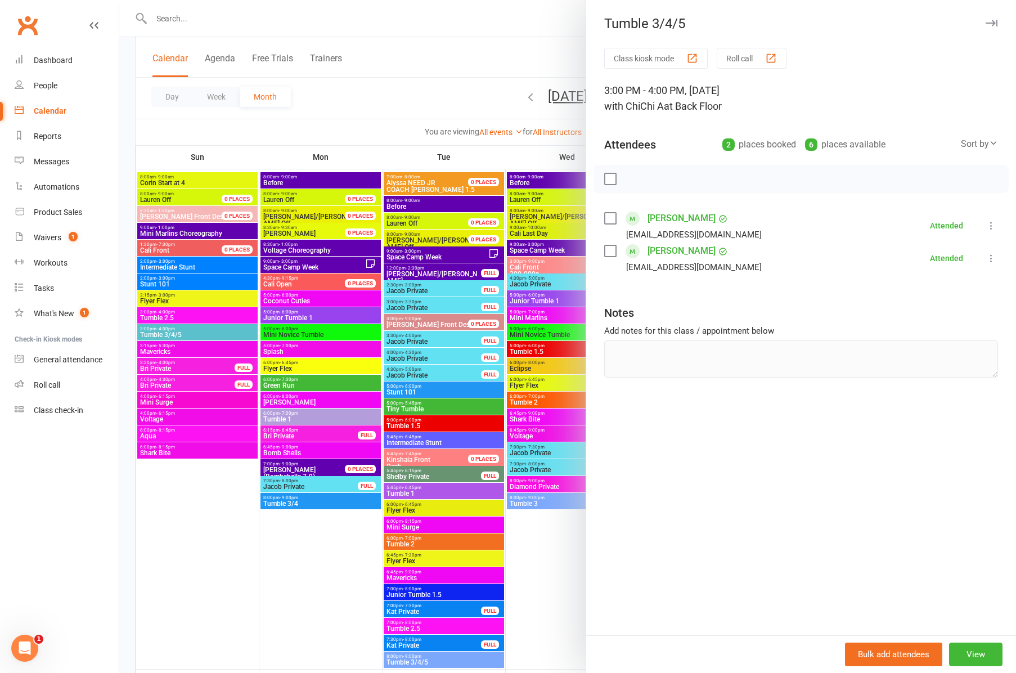
click at [276, 317] on div at bounding box center [567, 336] width 897 height 673
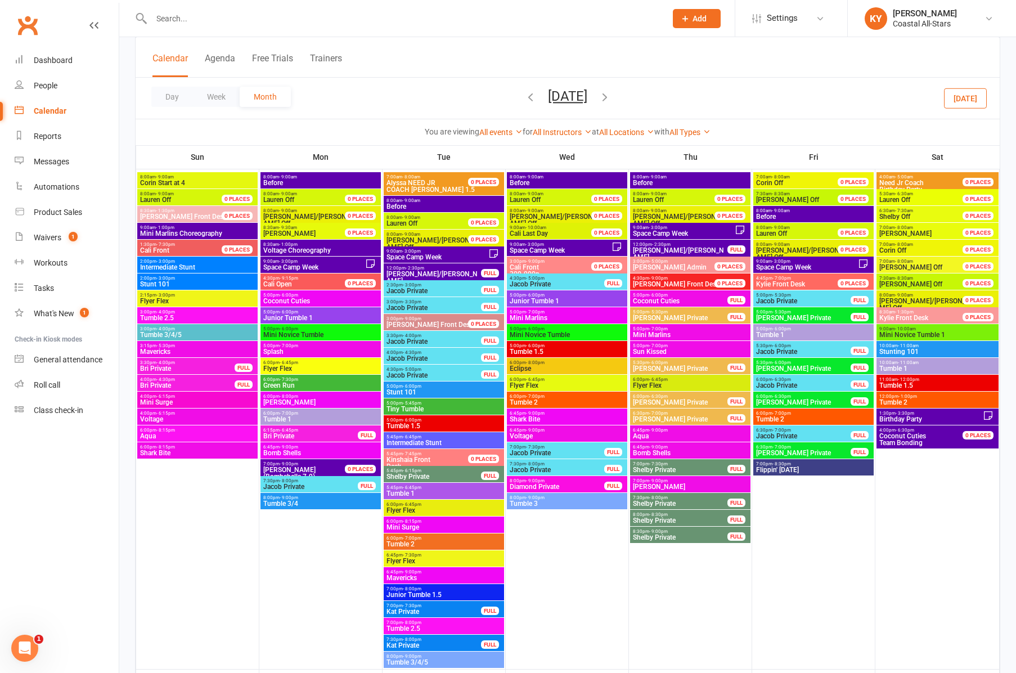
click at [276, 317] on span "Junior Tumble 1" at bounding box center [321, 318] width 116 height 7
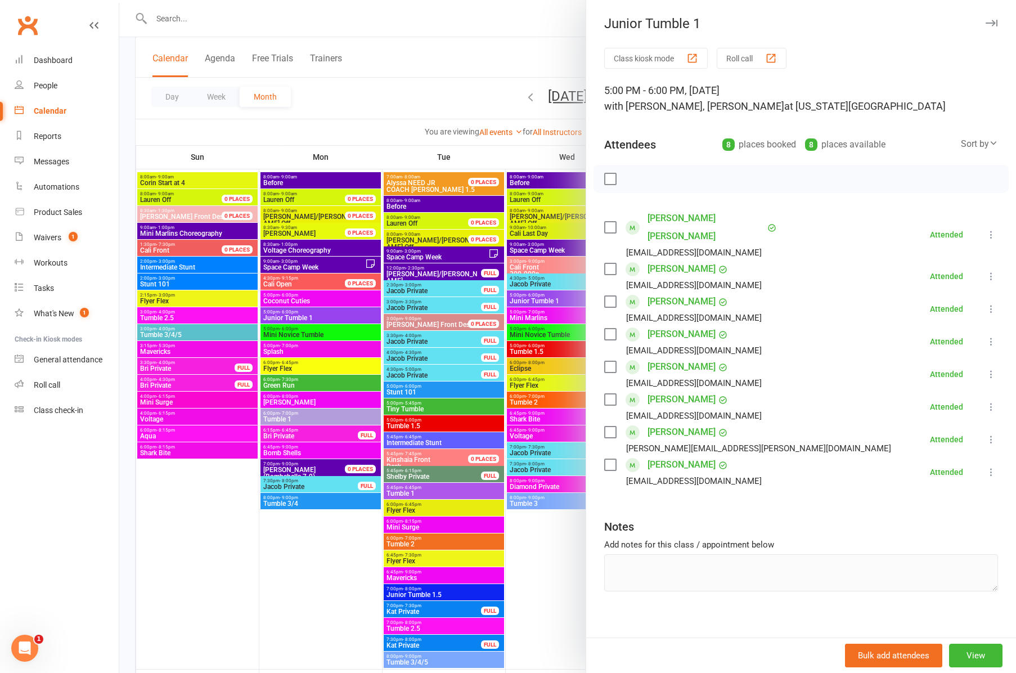
click at [274, 334] on div at bounding box center [567, 336] width 897 height 673
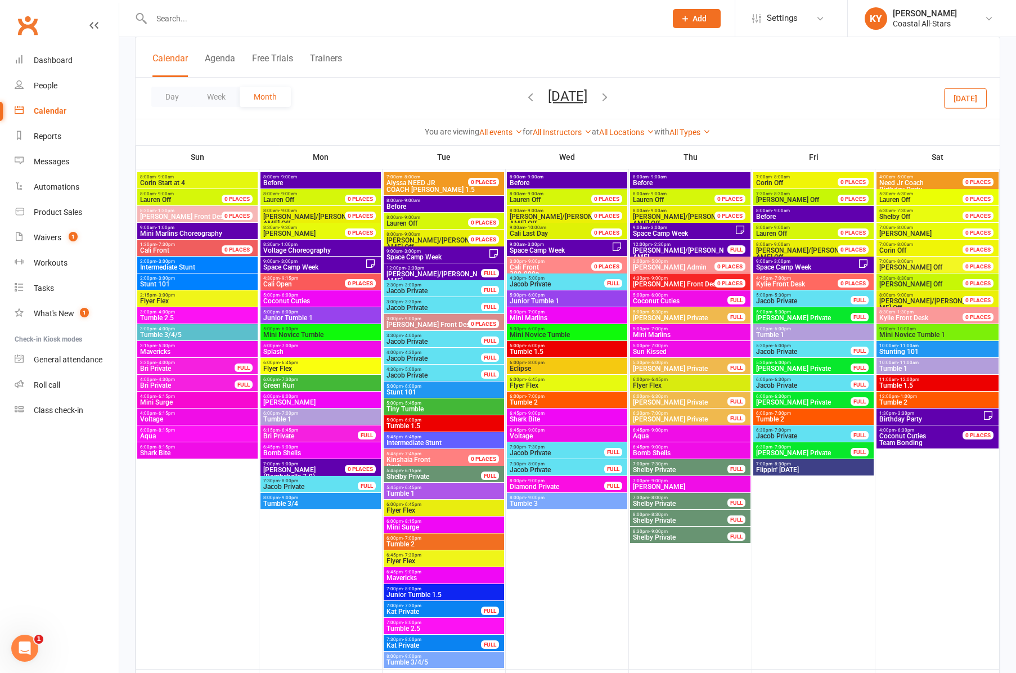
click at [274, 334] on span "Mini Novice Tumble" at bounding box center [321, 334] width 116 height 7
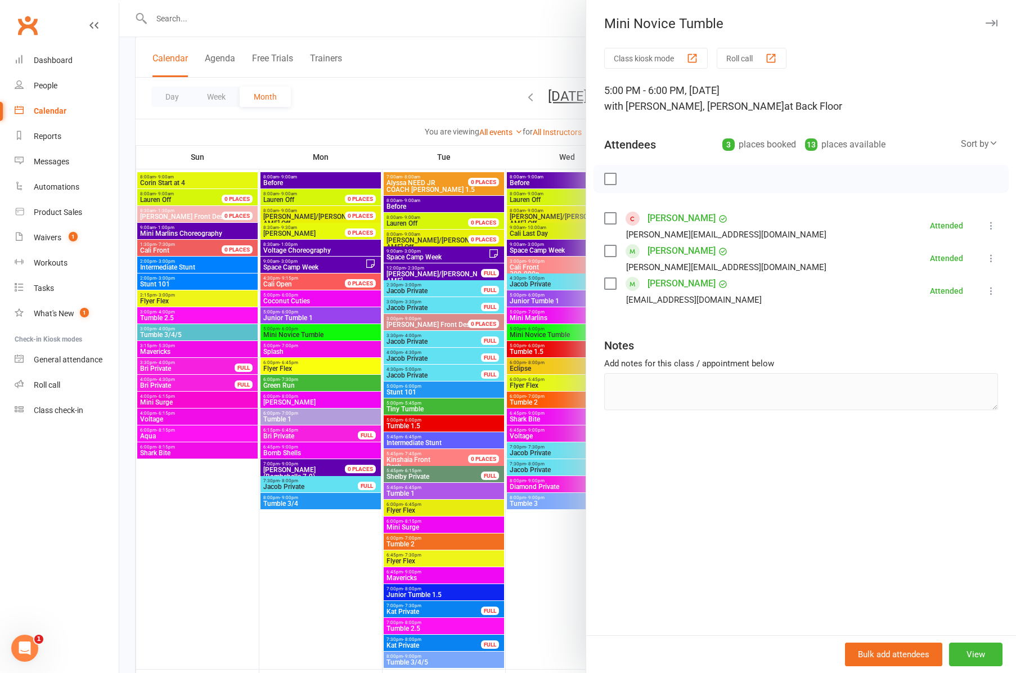
click at [288, 417] on div at bounding box center [567, 336] width 897 height 673
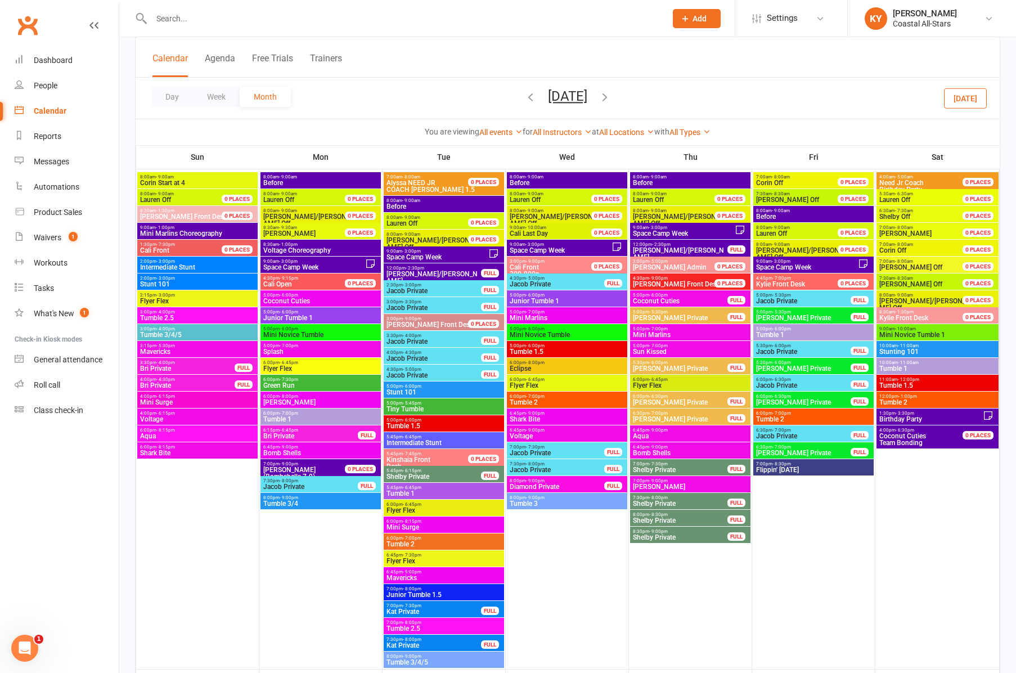
click at [289, 416] on div at bounding box center [567, 336] width 897 height 673
click at [289, 416] on span "Tumble 1" at bounding box center [321, 419] width 116 height 7
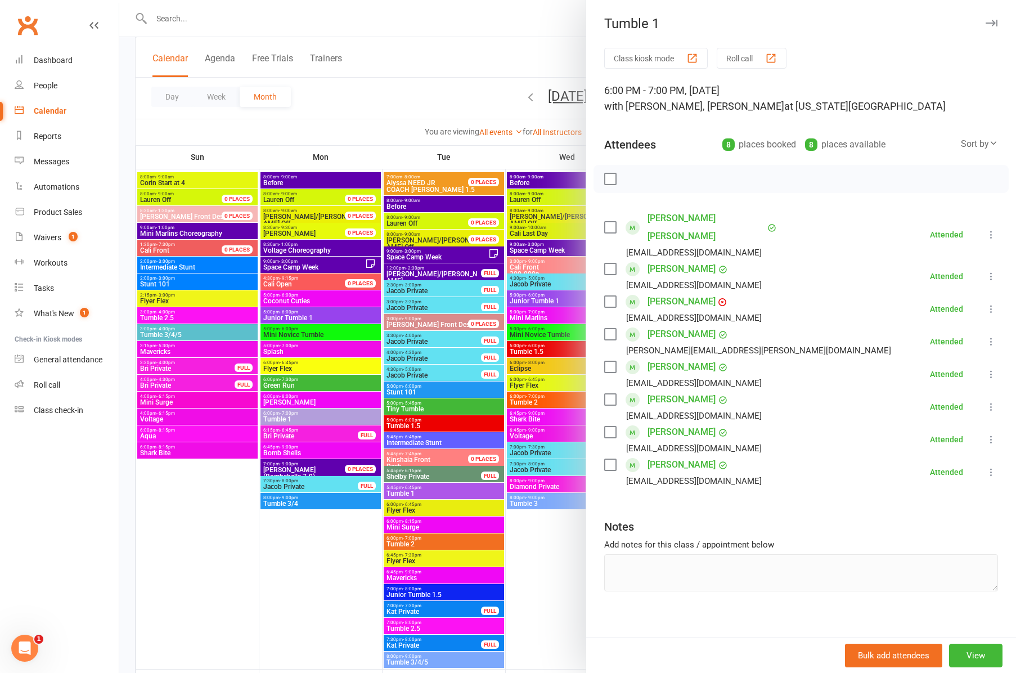
click at [277, 503] on div at bounding box center [567, 336] width 897 height 673
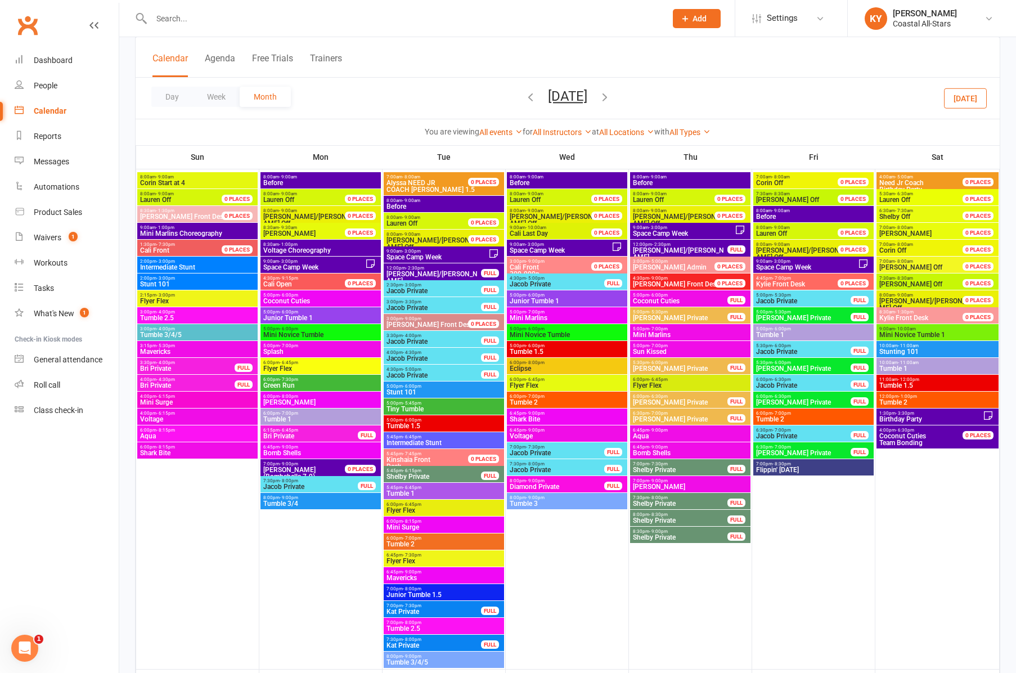
click at [277, 503] on span "Tumble 3/4" at bounding box center [321, 503] width 116 height 7
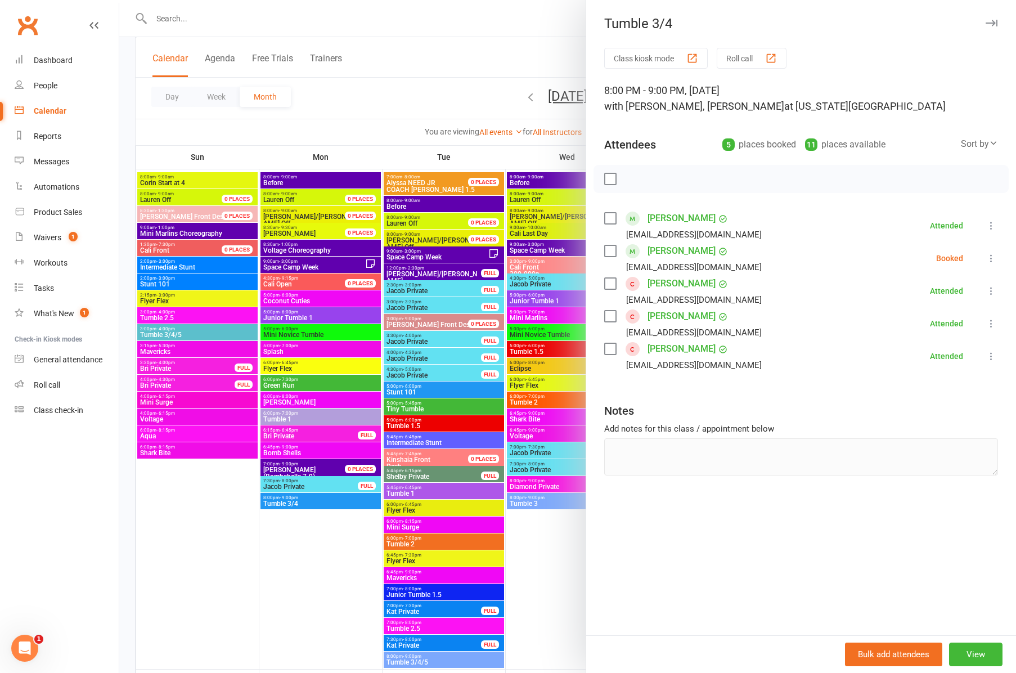
click at [994, 20] on icon "button" at bounding box center [992, 23] width 12 height 7
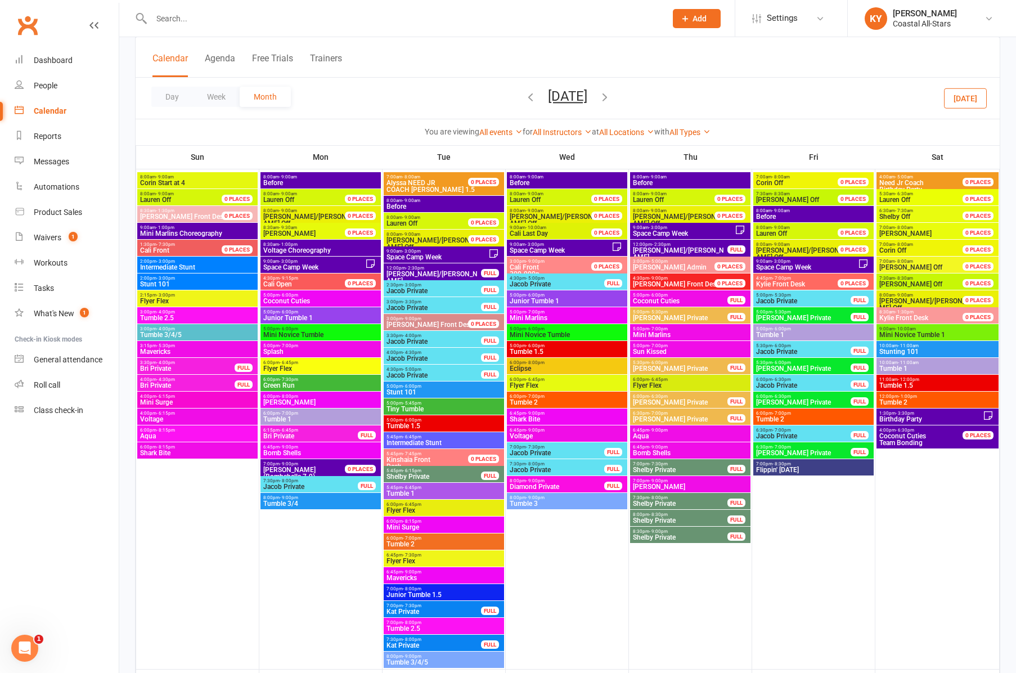
click at [411, 406] on span "Tiny Tumble" at bounding box center [444, 409] width 116 height 7
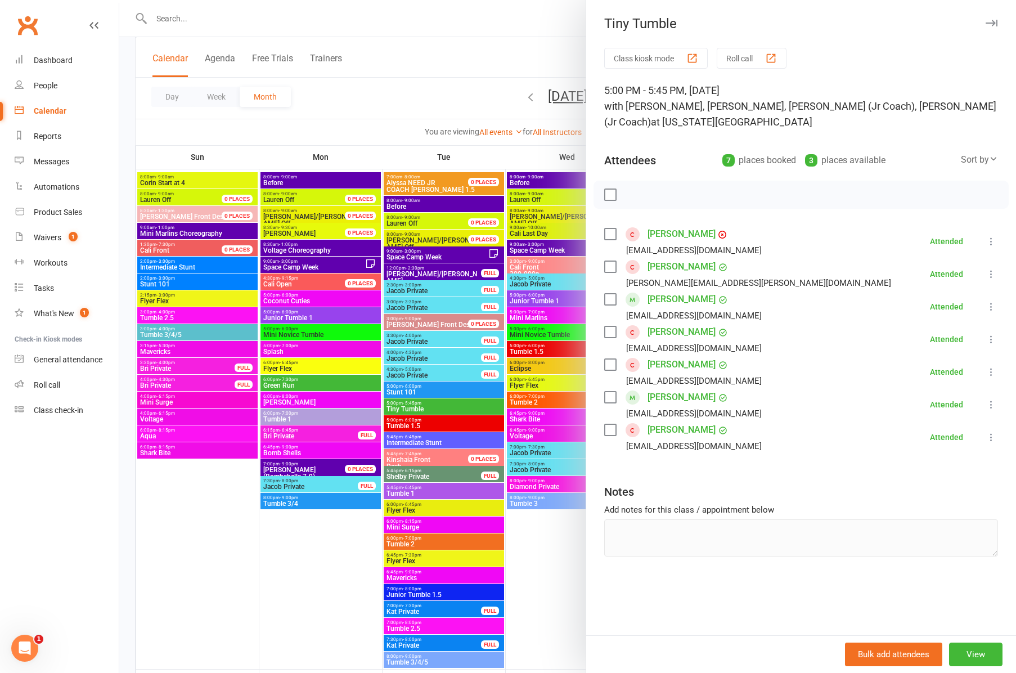
click at [402, 424] on div at bounding box center [567, 336] width 897 height 673
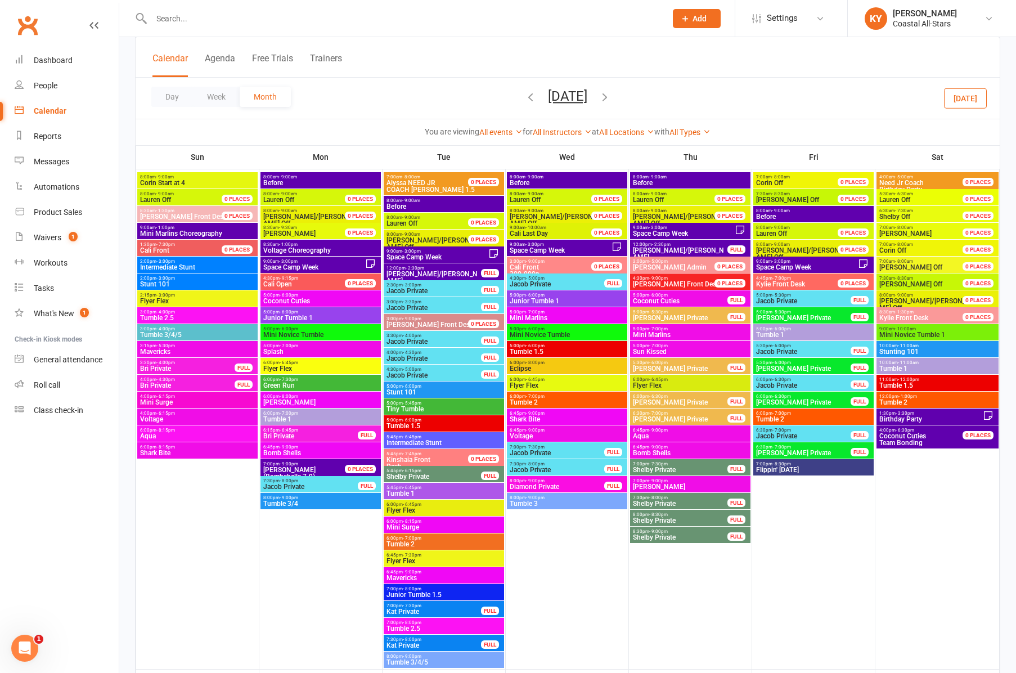
click at [402, 424] on span "Tumble 1.5" at bounding box center [444, 426] width 116 height 7
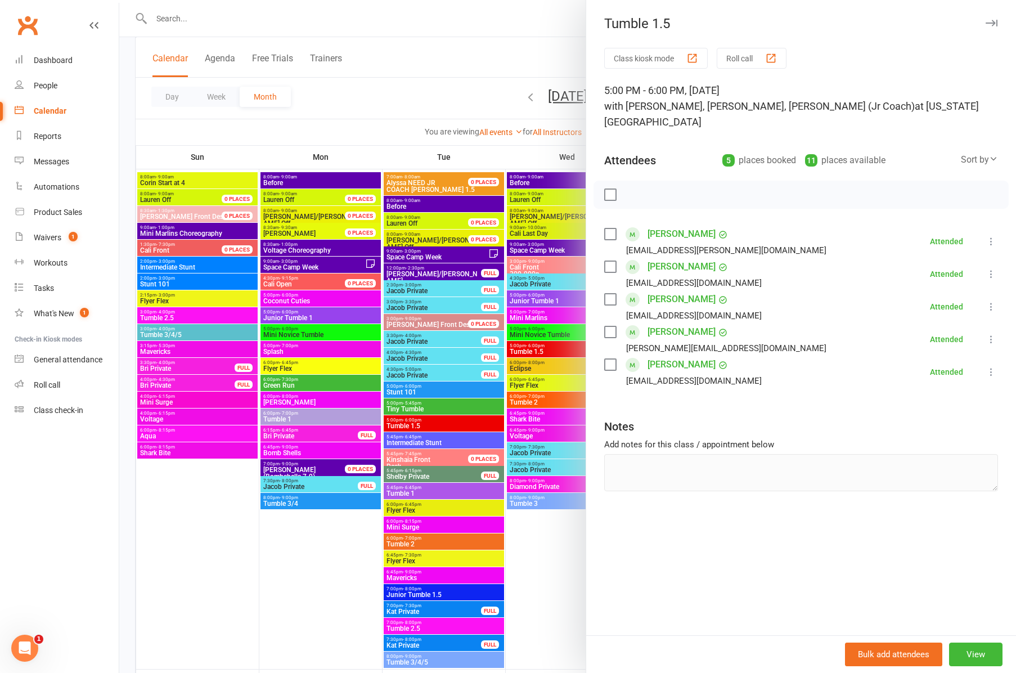
click at [991, 24] on icon "button" at bounding box center [992, 23] width 12 height 7
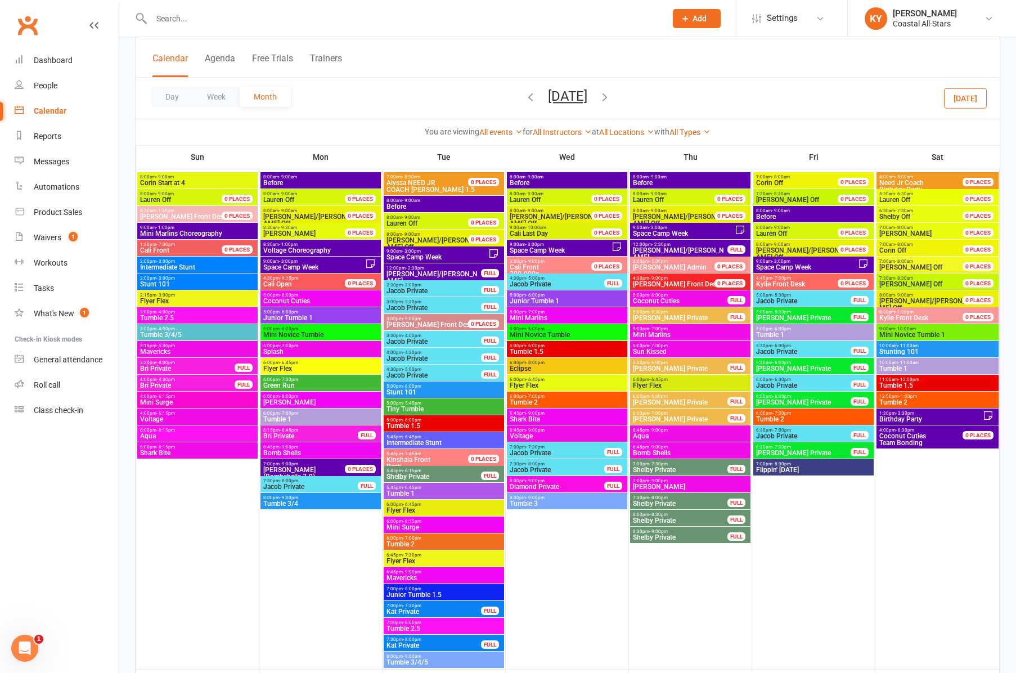
click at [403, 488] on span "- 6:45pm" at bounding box center [412, 487] width 19 height 5
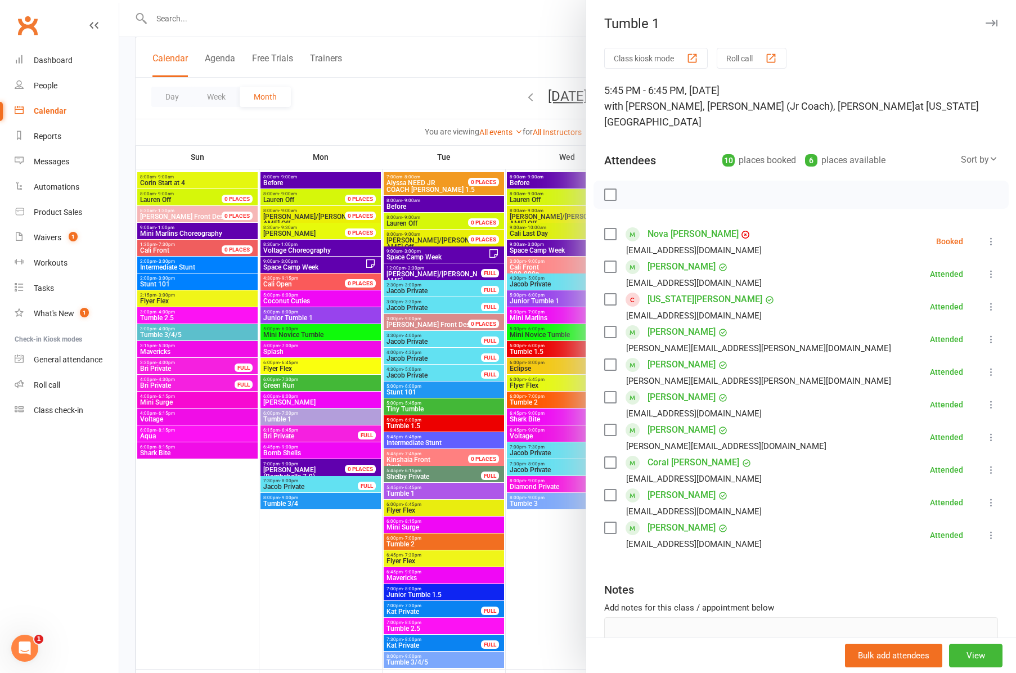
click at [993, 25] on icon "button" at bounding box center [992, 23] width 12 height 7
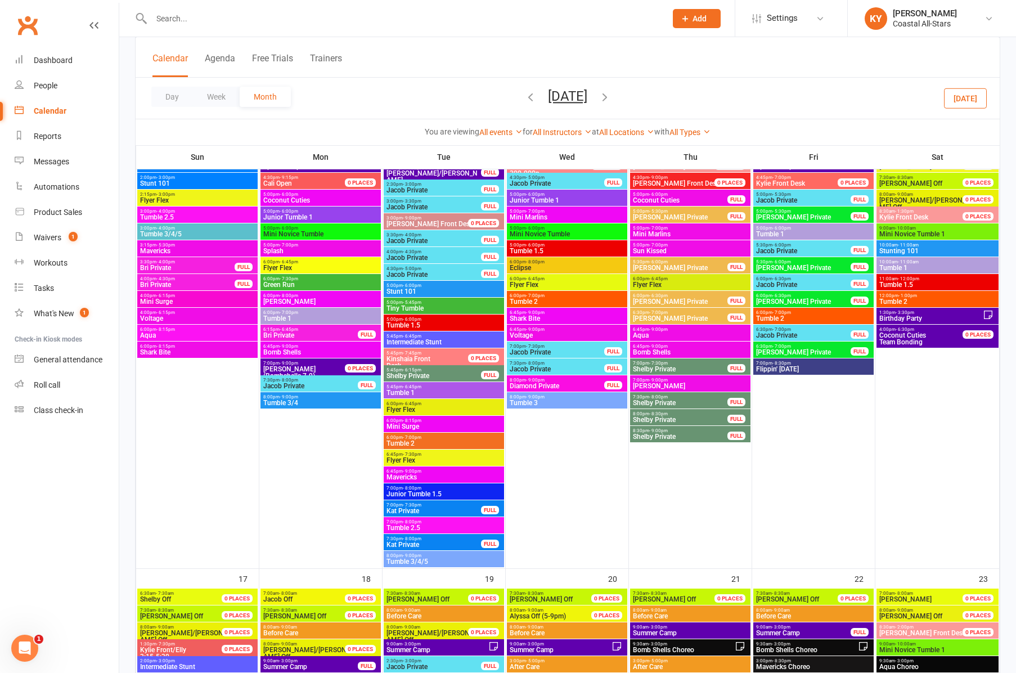
scroll to position [1114, 0]
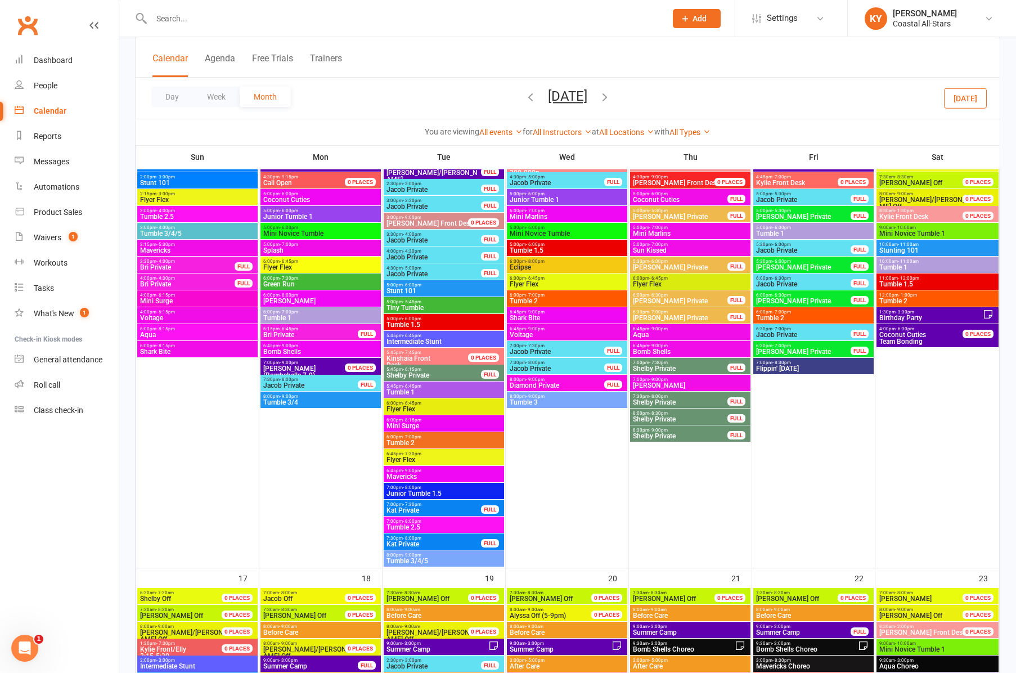
click at [409, 441] on span "Tumble 2" at bounding box center [444, 442] width 116 height 7
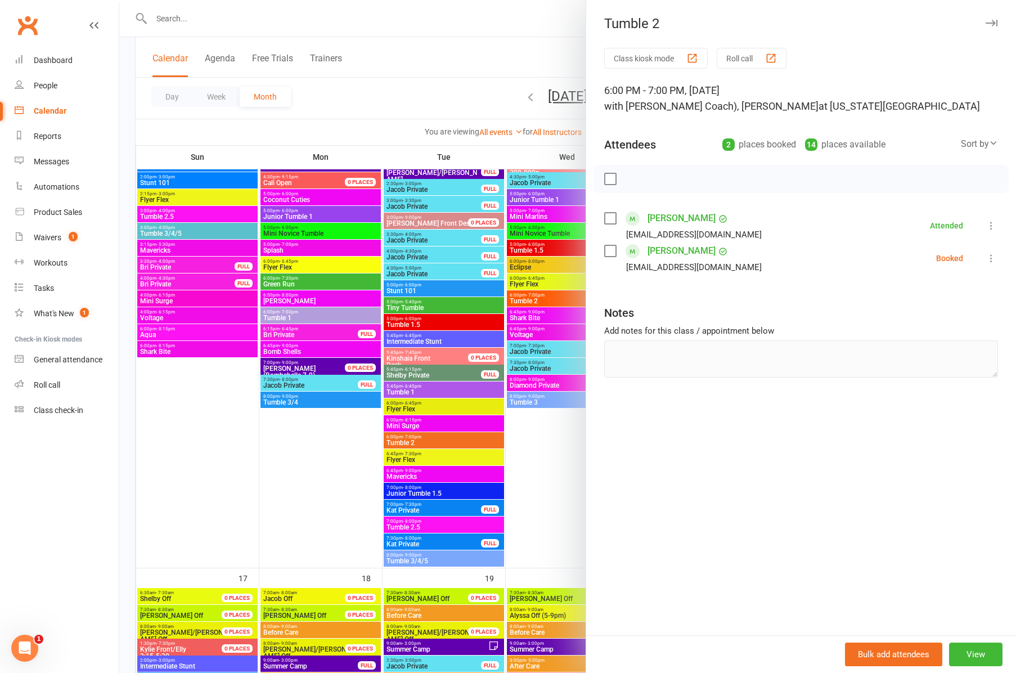
click at [990, 25] on icon "button" at bounding box center [992, 23] width 12 height 7
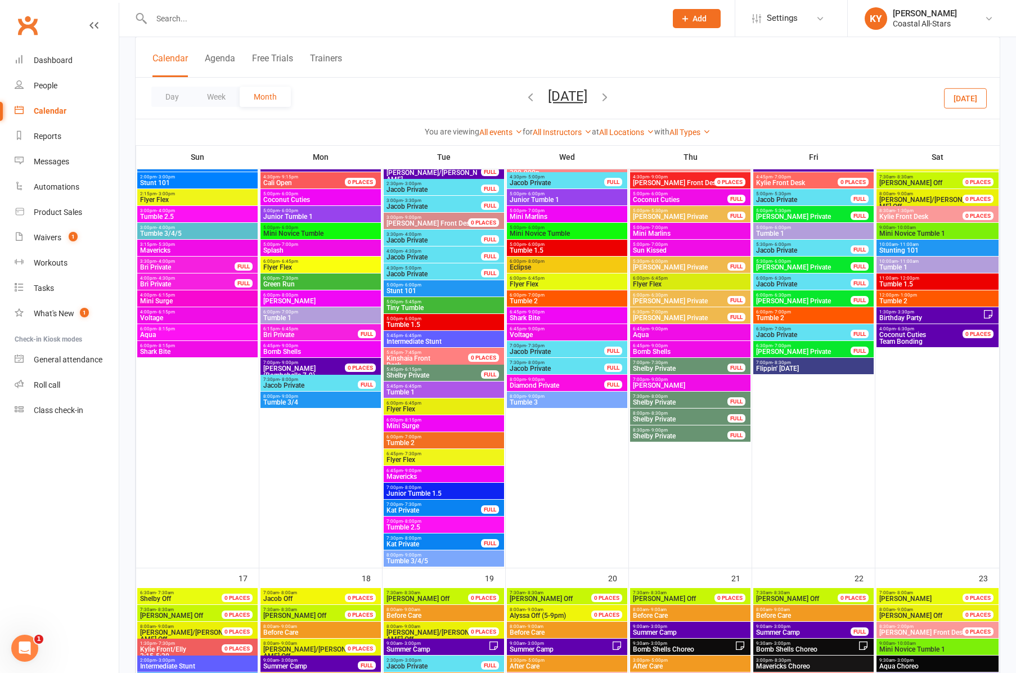
click at [409, 491] on span "Junior Tumble 1.5" at bounding box center [444, 493] width 116 height 7
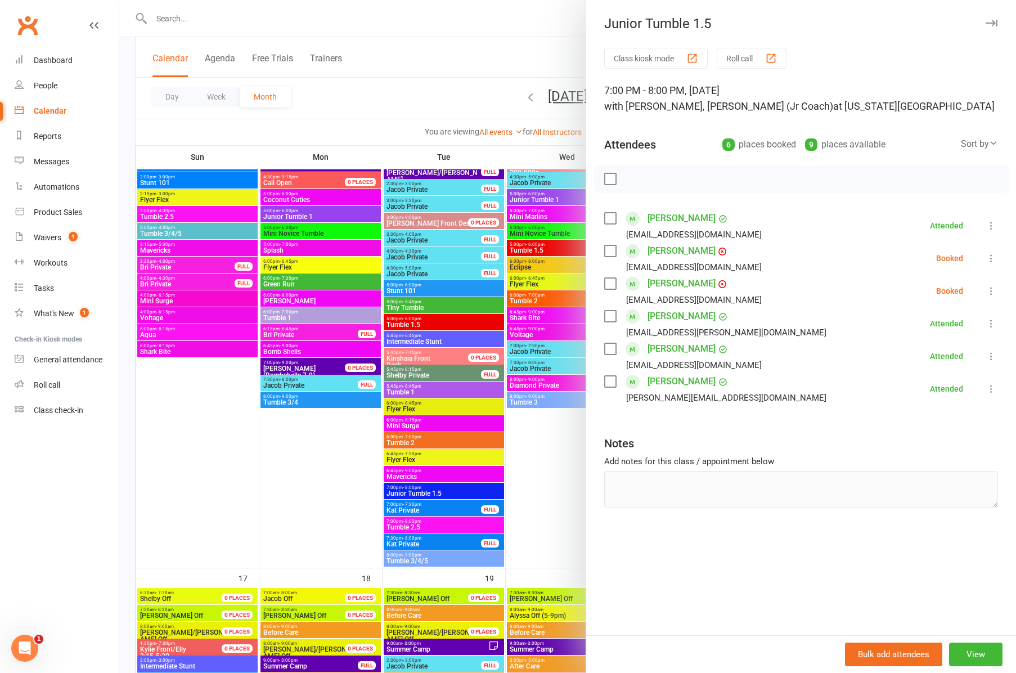
click at [999, 21] on div "Junior Tumble 1.5" at bounding box center [801, 24] width 430 height 16
click at [997, 21] on icon "button" at bounding box center [992, 23] width 12 height 7
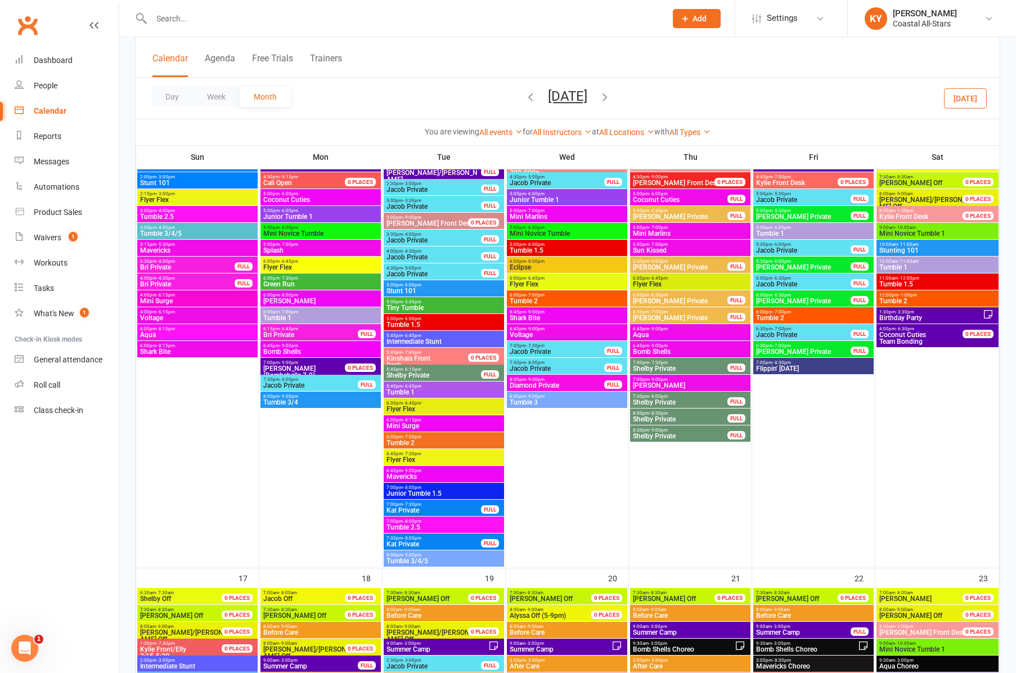
click at [423, 523] on span "7:00pm - 8:00pm" at bounding box center [444, 521] width 116 height 5
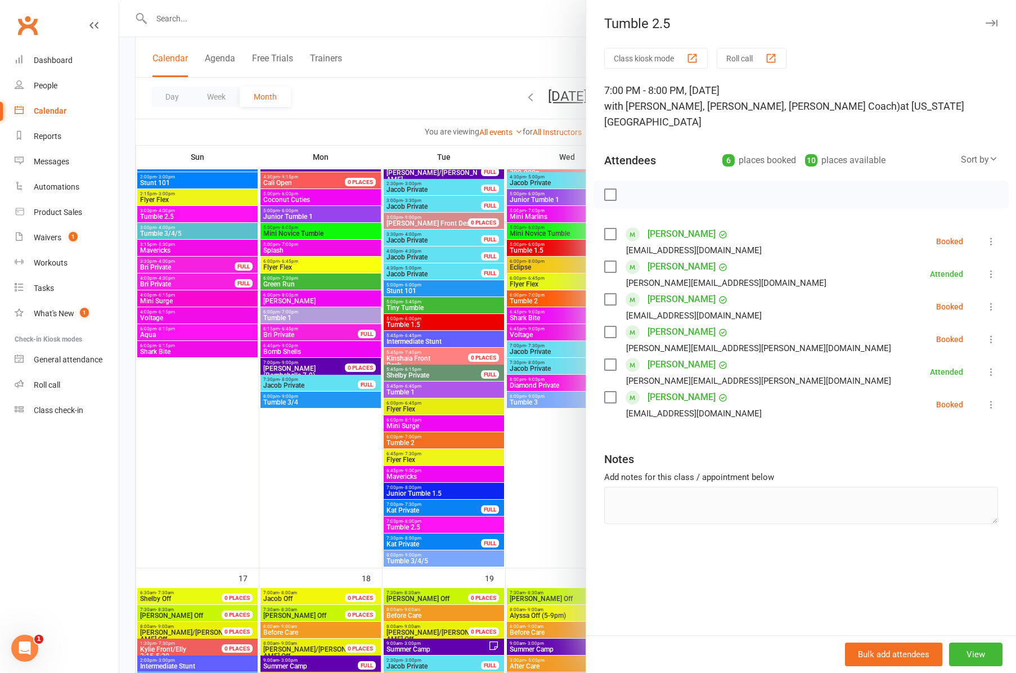
click at [414, 564] on div at bounding box center [567, 336] width 897 height 673
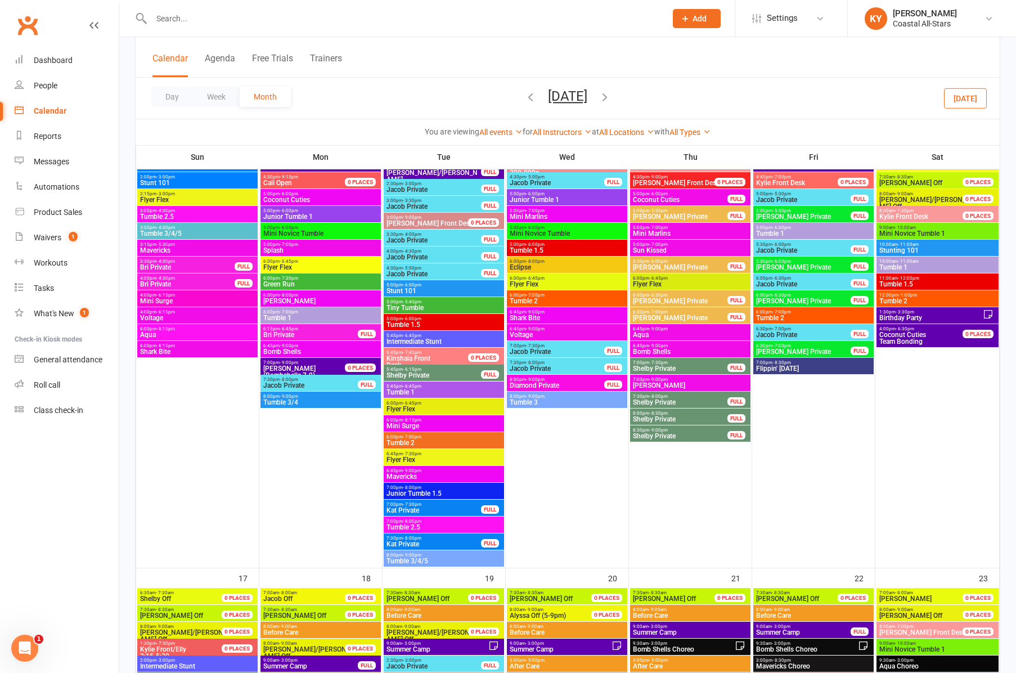
click at [414, 564] on span "Tumble 3/4/5" at bounding box center [444, 561] width 116 height 7
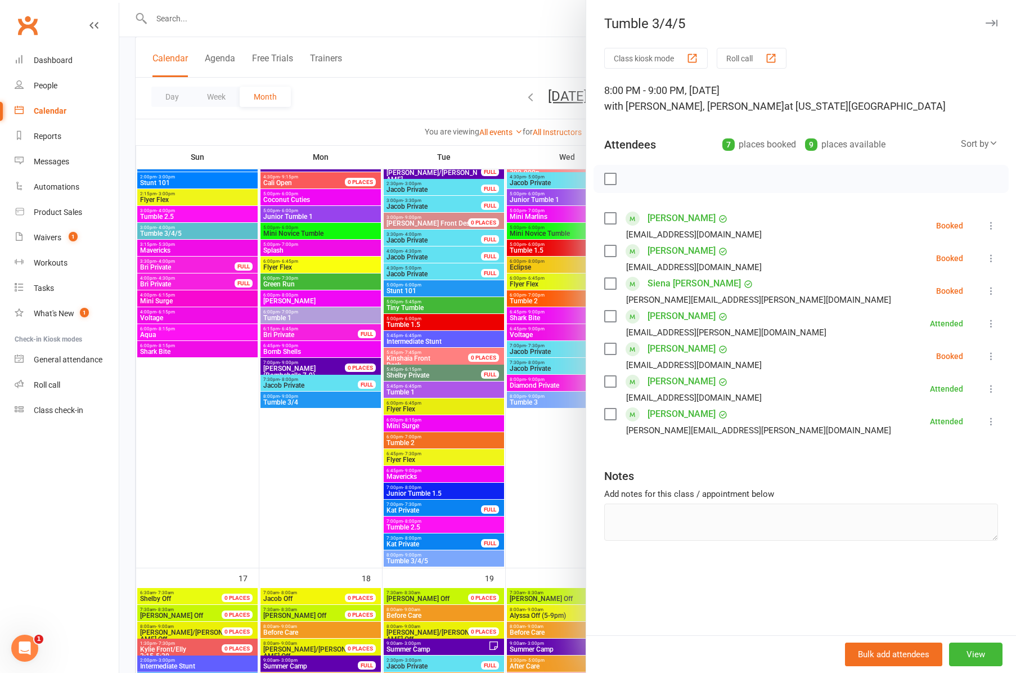
click at [996, 20] on icon "button" at bounding box center [992, 23] width 12 height 7
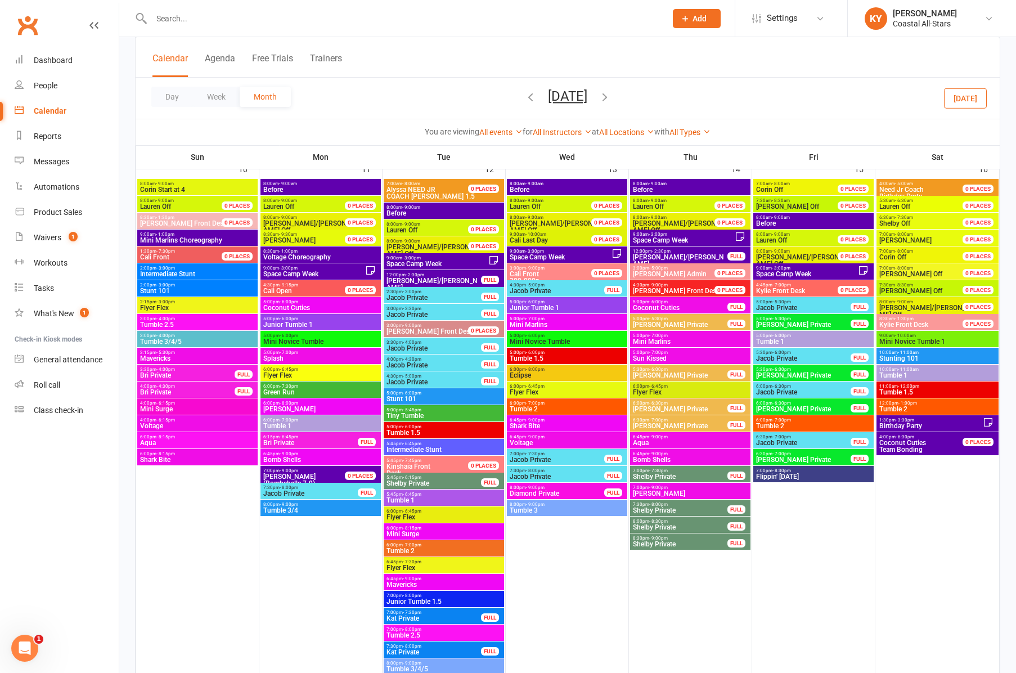
scroll to position [1007, 0]
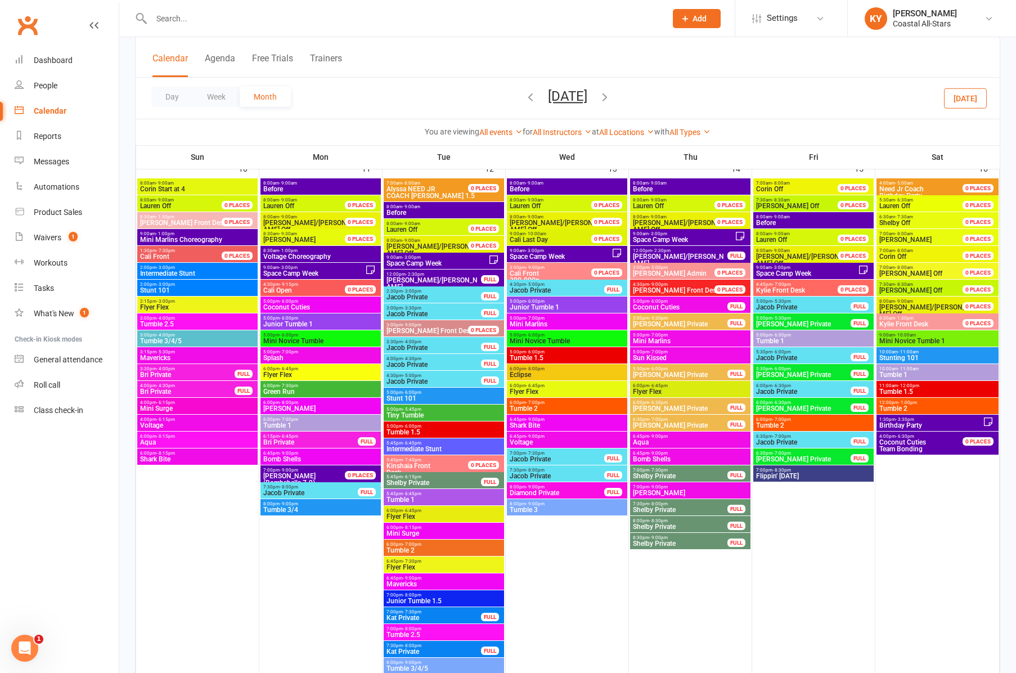
click at [537, 307] on span "Junior Tumble 1" at bounding box center [567, 307] width 116 height 7
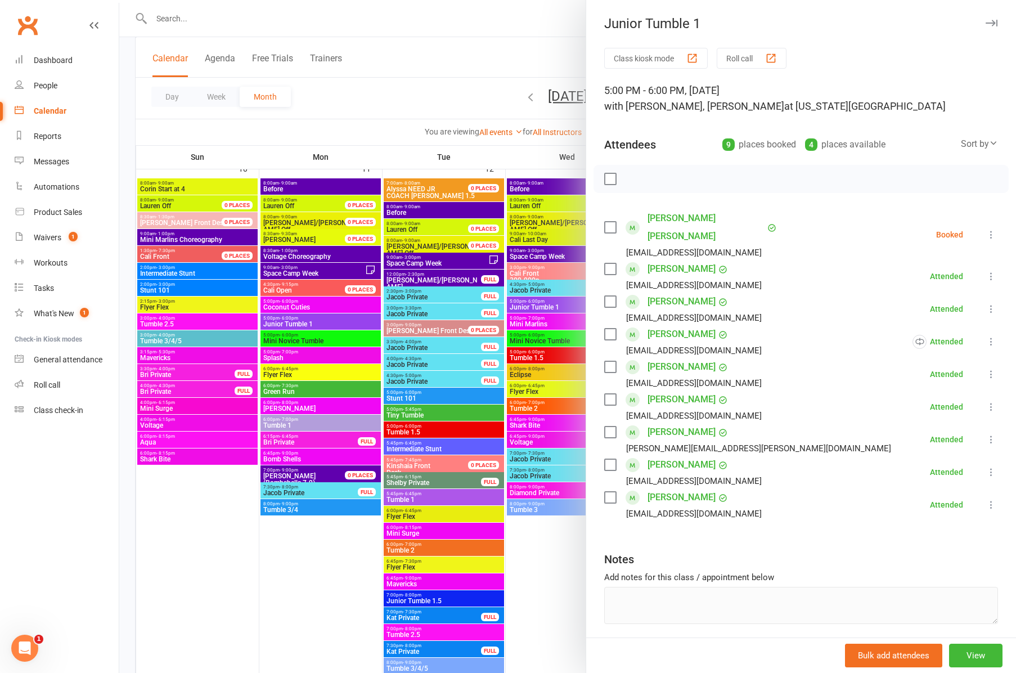
click at [988, 23] on icon "button" at bounding box center [992, 23] width 12 height 7
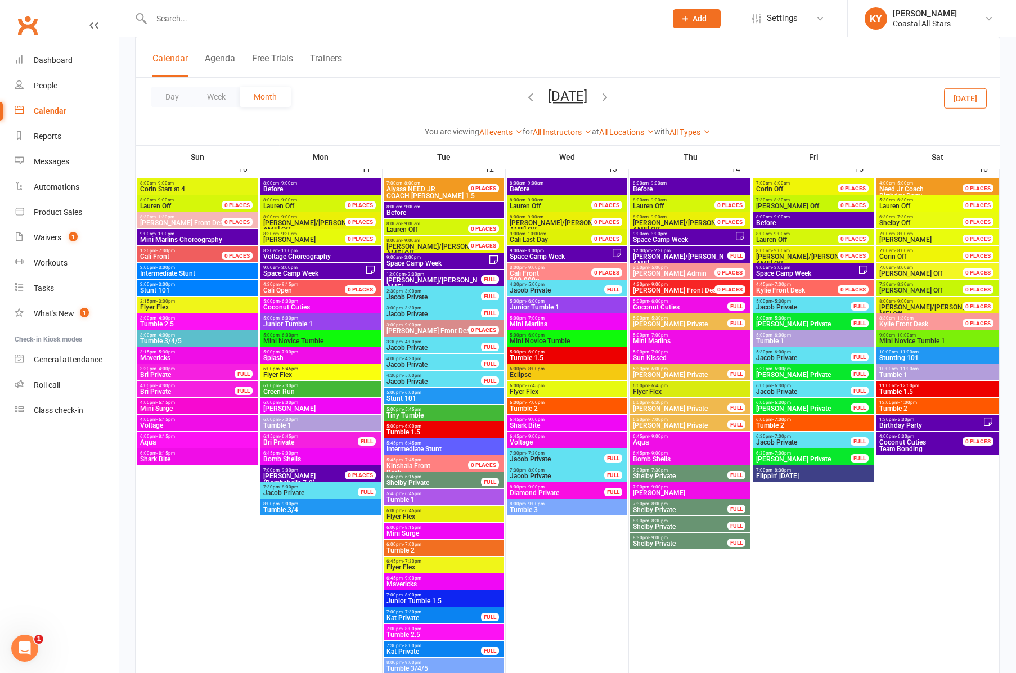
click at [571, 91] on button "[DATE]" at bounding box center [567, 96] width 39 height 16
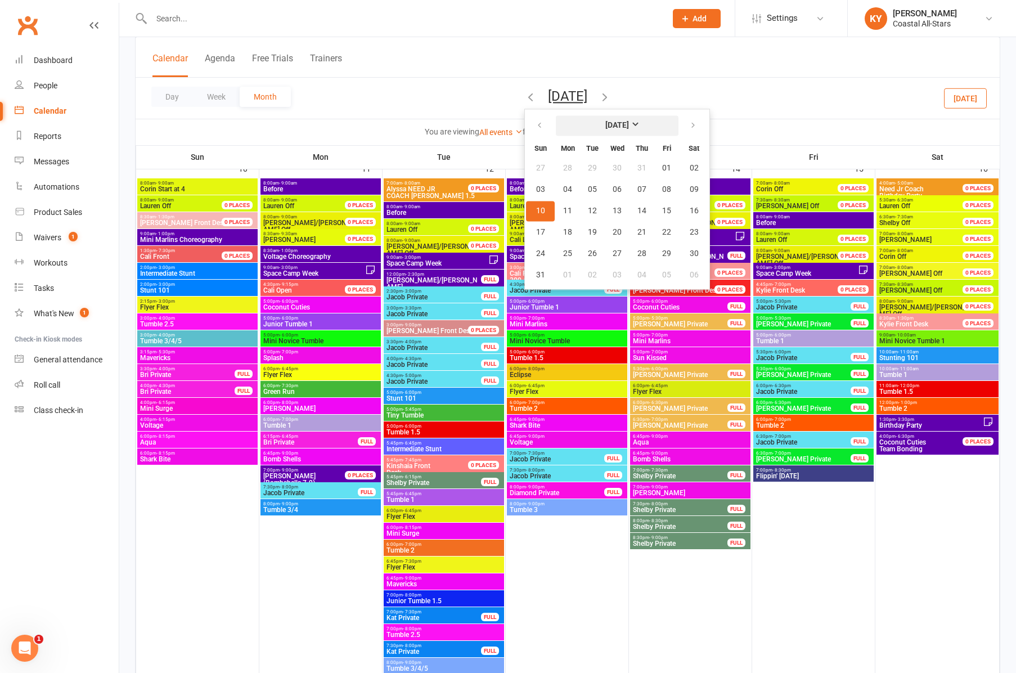
click at [606, 122] on strong "[DATE]" at bounding box center [618, 125] width 24 height 9
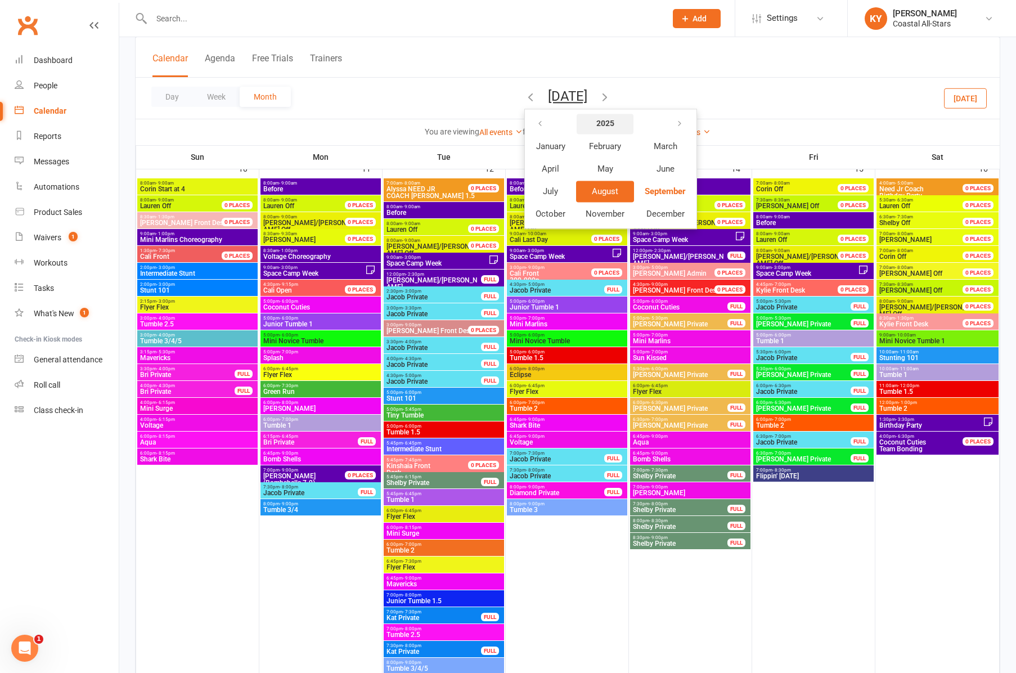
click at [596, 126] on strong "2025" at bounding box center [605, 123] width 18 height 9
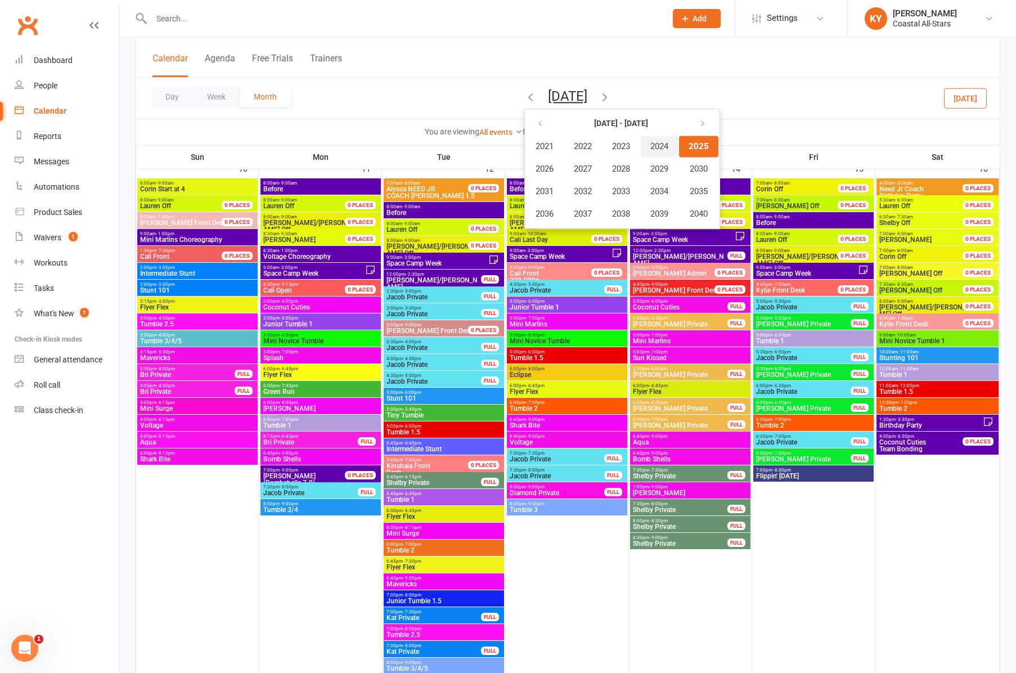
click at [651, 146] on span "2024" at bounding box center [660, 146] width 18 height 10
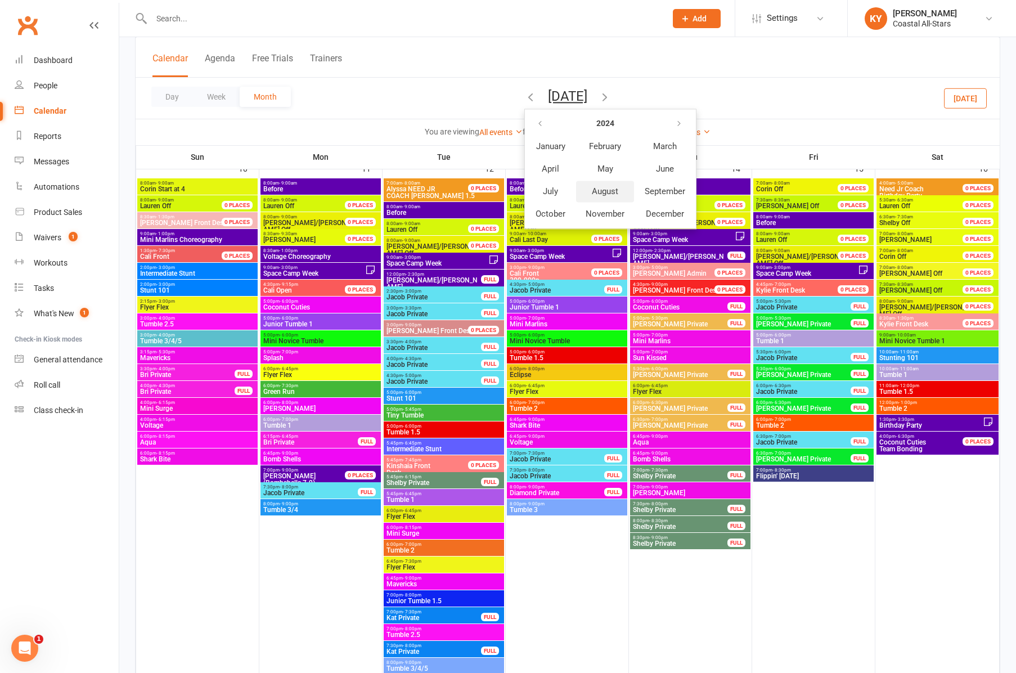
click at [595, 194] on span "August" at bounding box center [605, 191] width 26 height 10
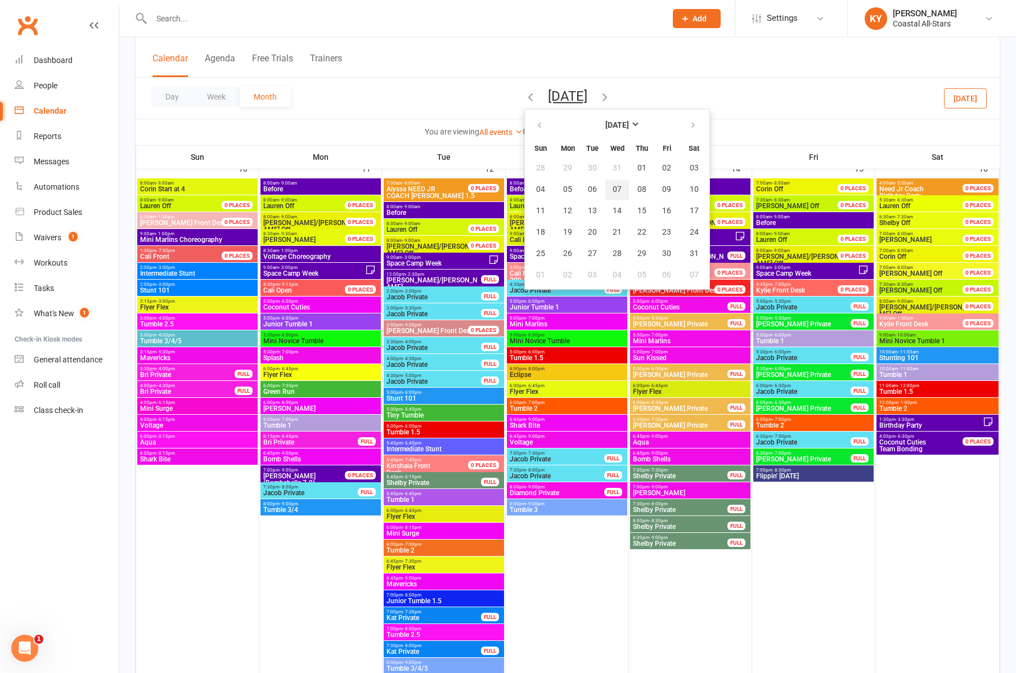
click at [613, 192] on span "07" at bounding box center [617, 189] width 9 height 9
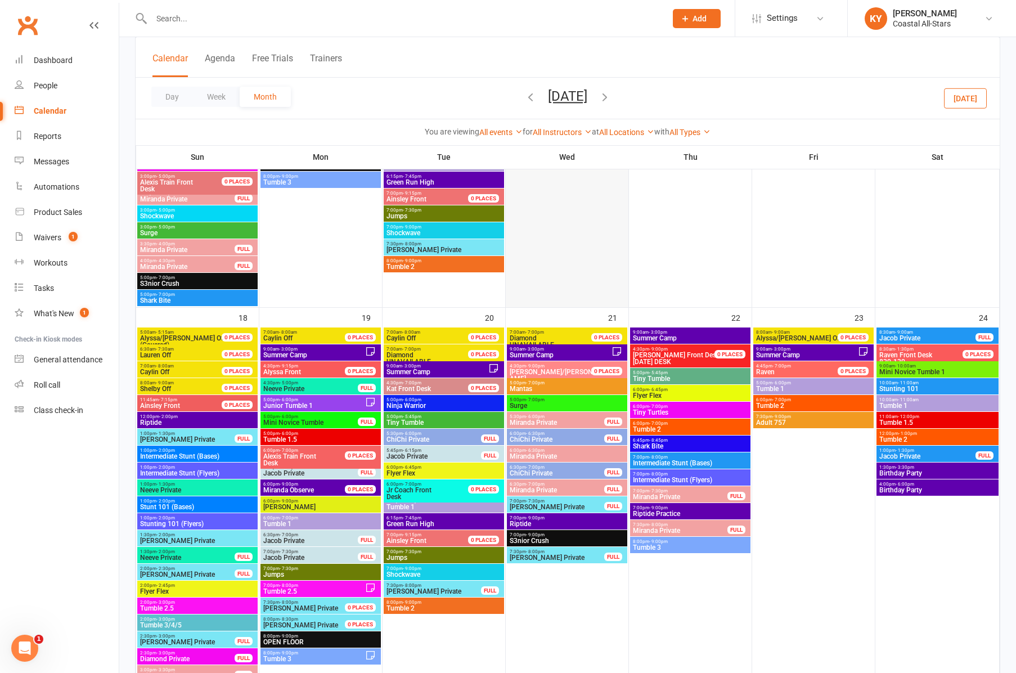
scroll to position [1183, 0]
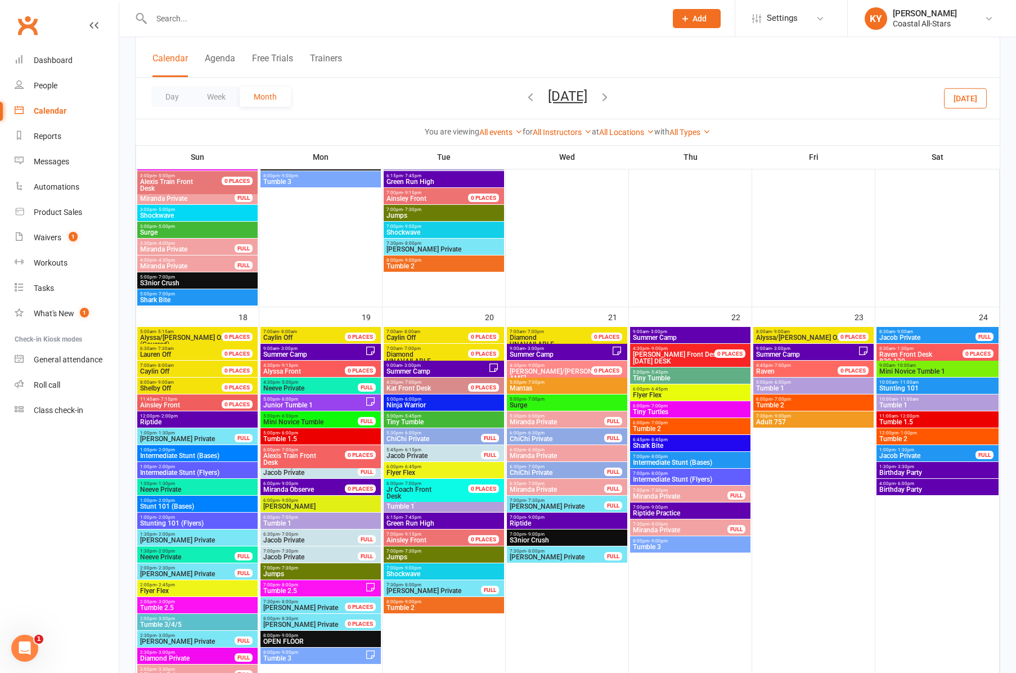
click at [572, 92] on button "[DATE]" at bounding box center [567, 96] width 39 height 16
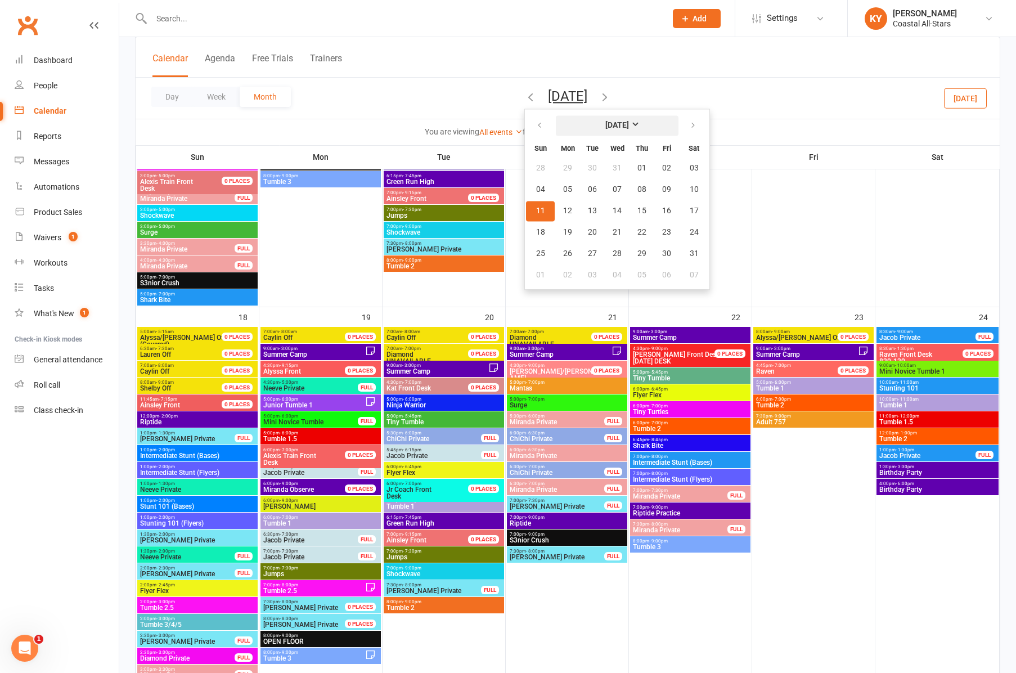
click at [609, 123] on strong "[DATE]" at bounding box center [618, 125] width 24 height 9
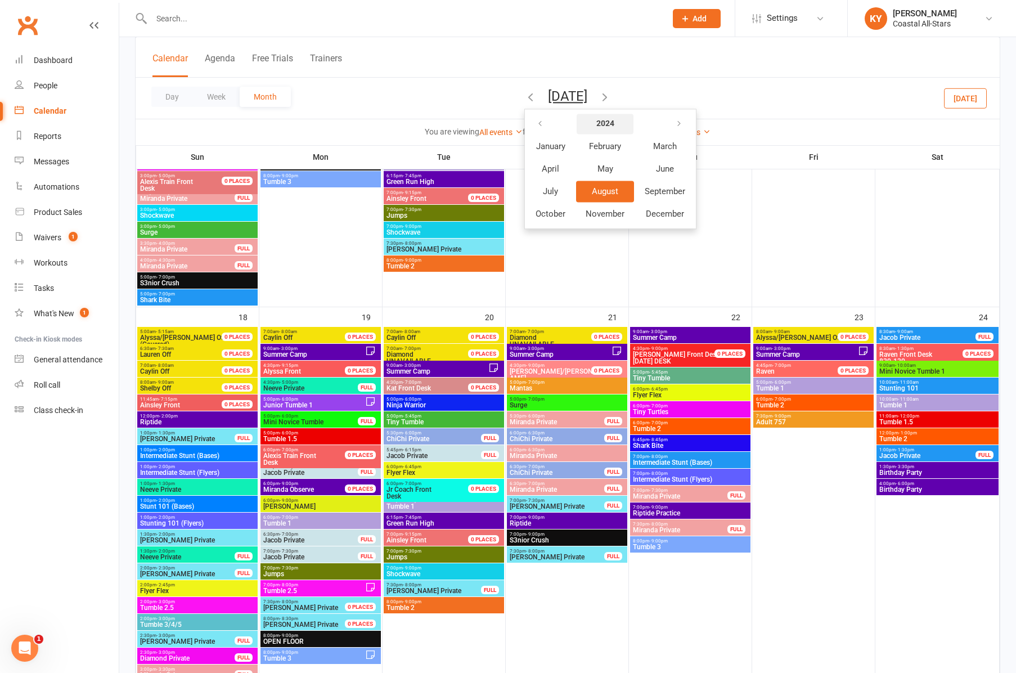
click at [596, 125] on strong "2024" at bounding box center [605, 123] width 18 height 9
click at [679, 147] on button "2025" at bounding box center [698, 146] width 39 height 21
click at [592, 191] on span "August" at bounding box center [605, 191] width 26 height 10
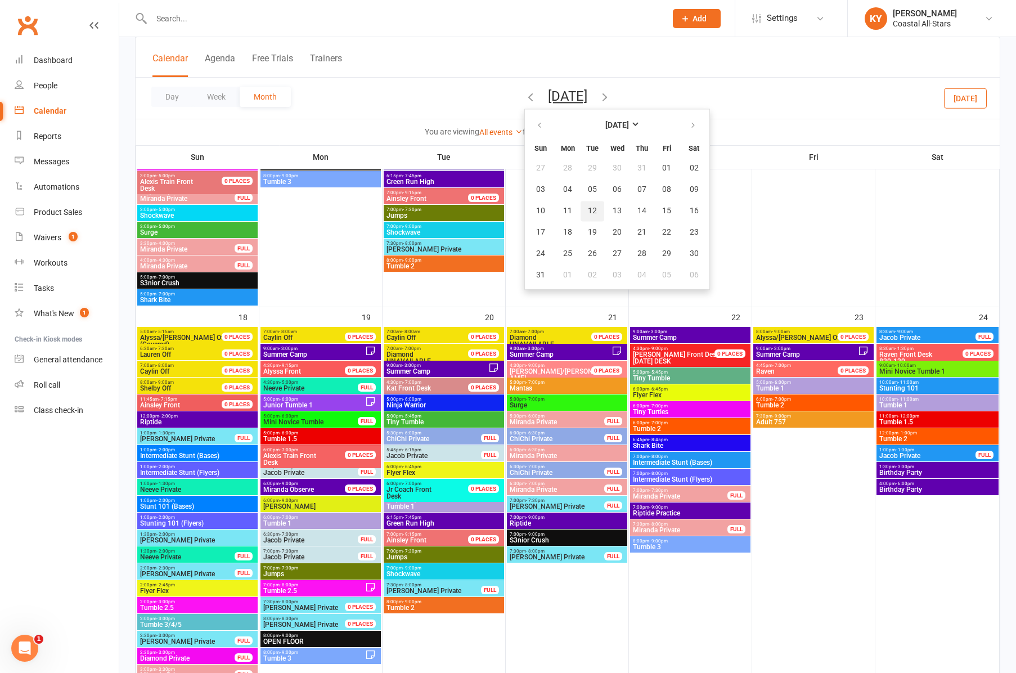
click at [588, 209] on span "12" at bounding box center [592, 211] width 9 height 9
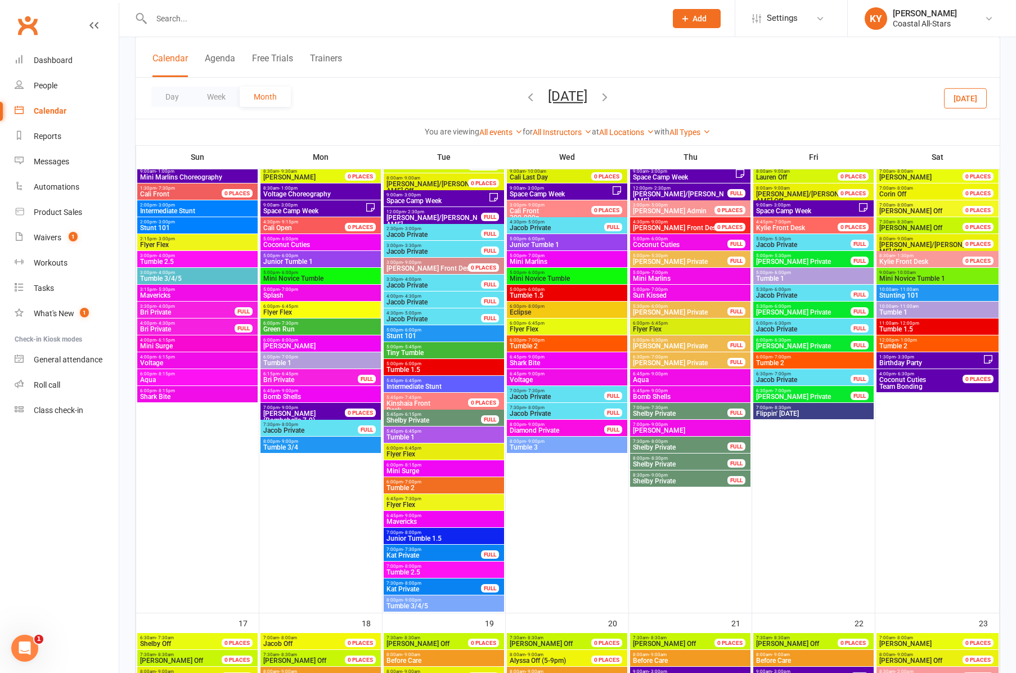
scroll to position [1073, 0]
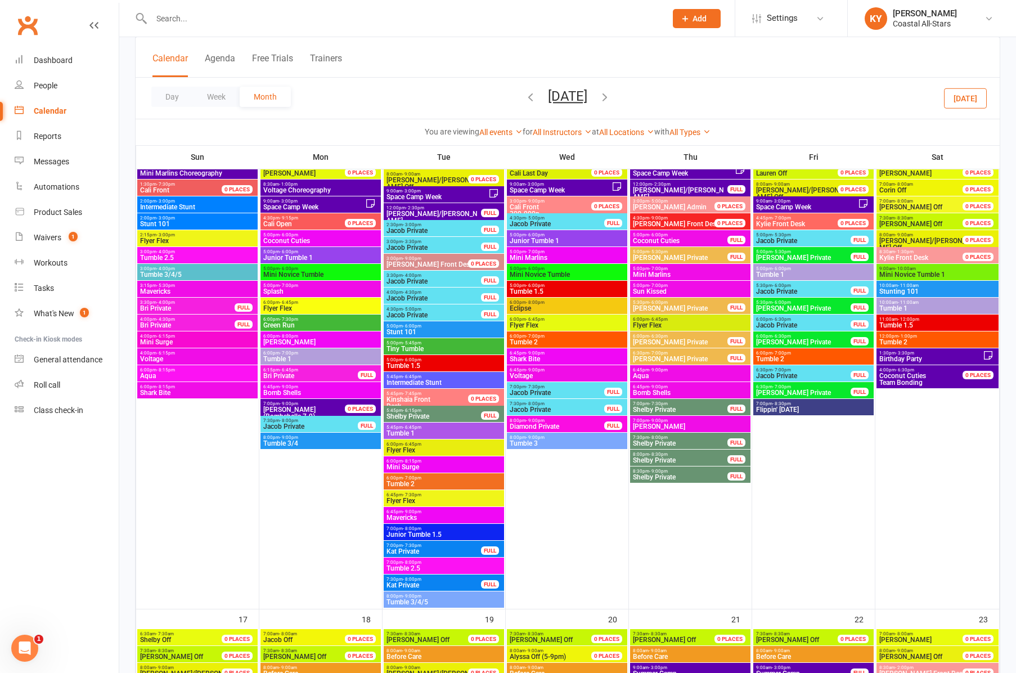
click at [546, 270] on span "5:00pm - 6:00pm" at bounding box center [567, 268] width 116 height 5
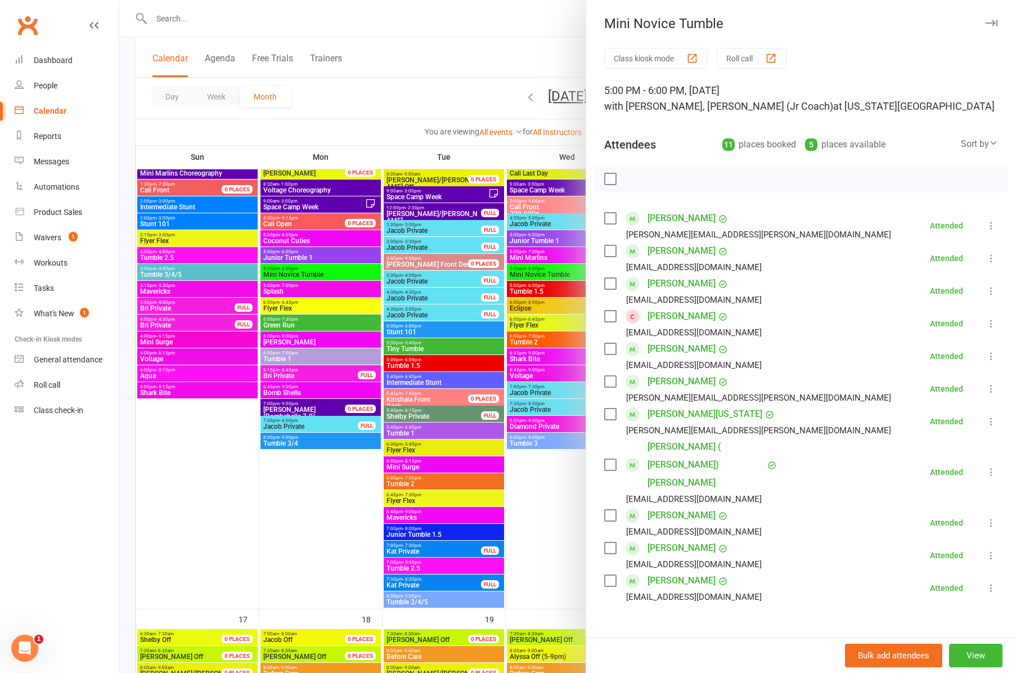
click at [992, 25] on icon "button" at bounding box center [992, 23] width 12 height 7
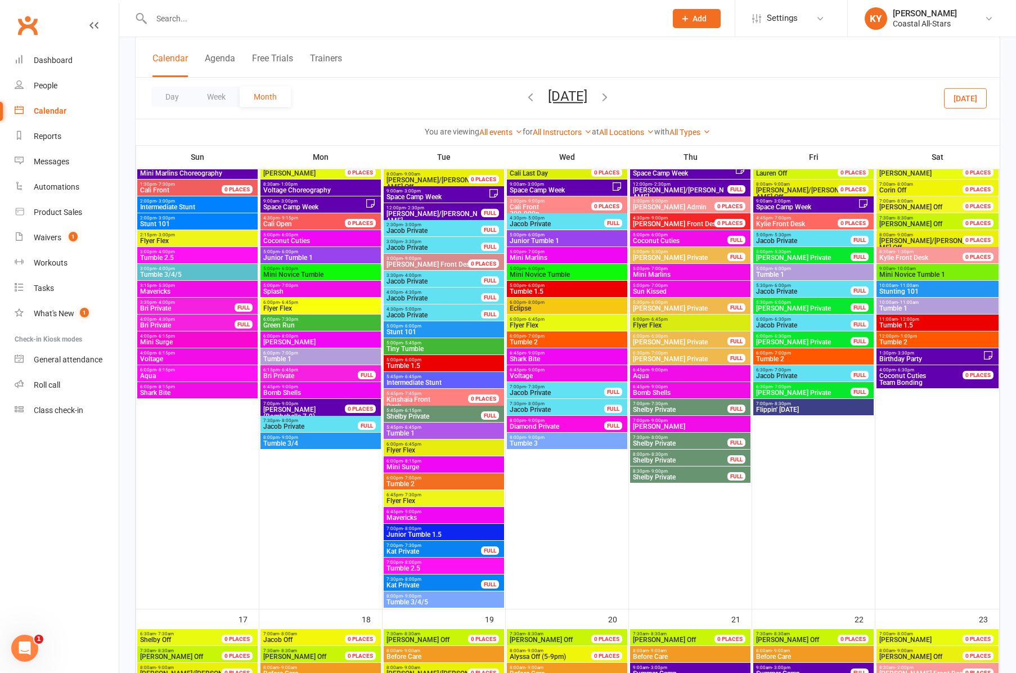
click at [525, 289] on span "Tumble 1.5" at bounding box center [567, 291] width 116 height 7
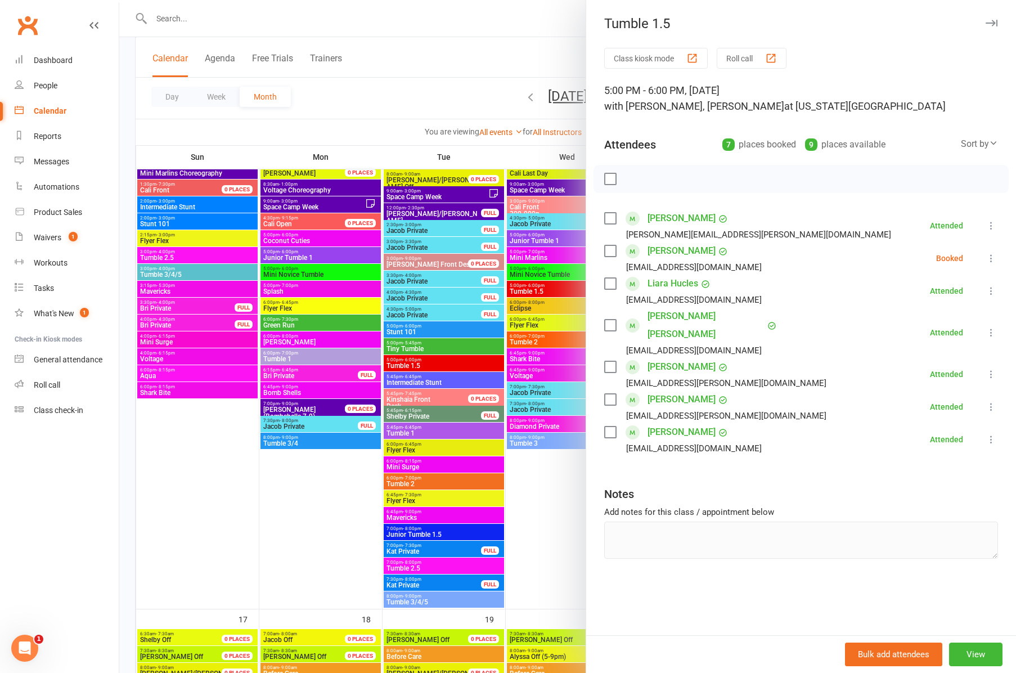
click at [525, 342] on div at bounding box center [567, 336] width 897 height 673
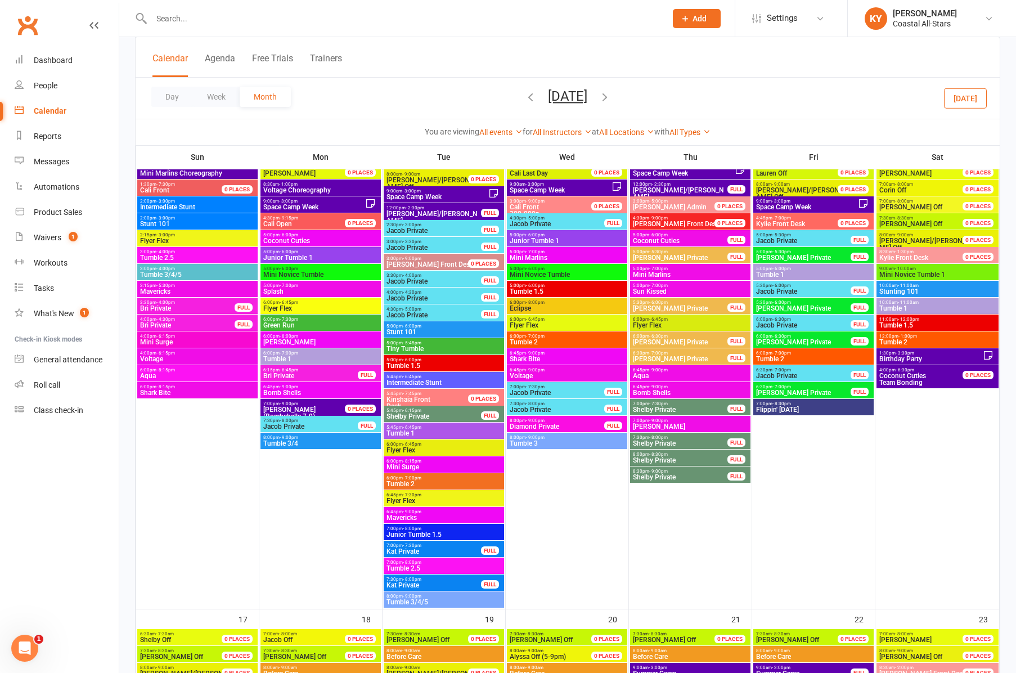
click at [525, 342] on span "Tumble 2" at bounding box center [567, 342] width 116 height 7
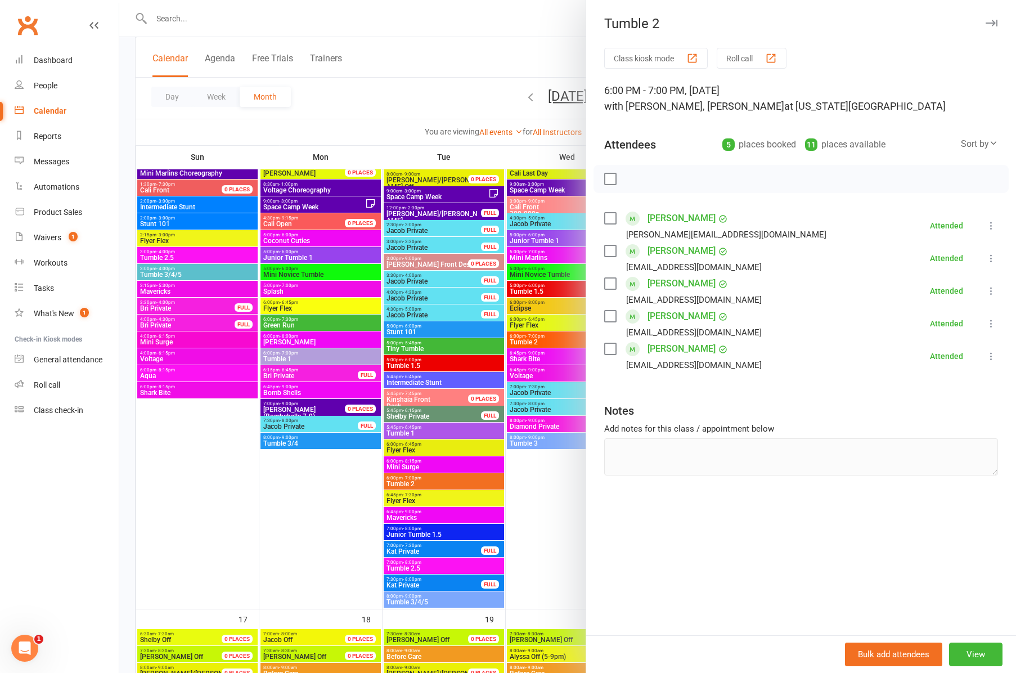
click at [525, 443] on div at bounding box center [567, 336] width 897 height 673
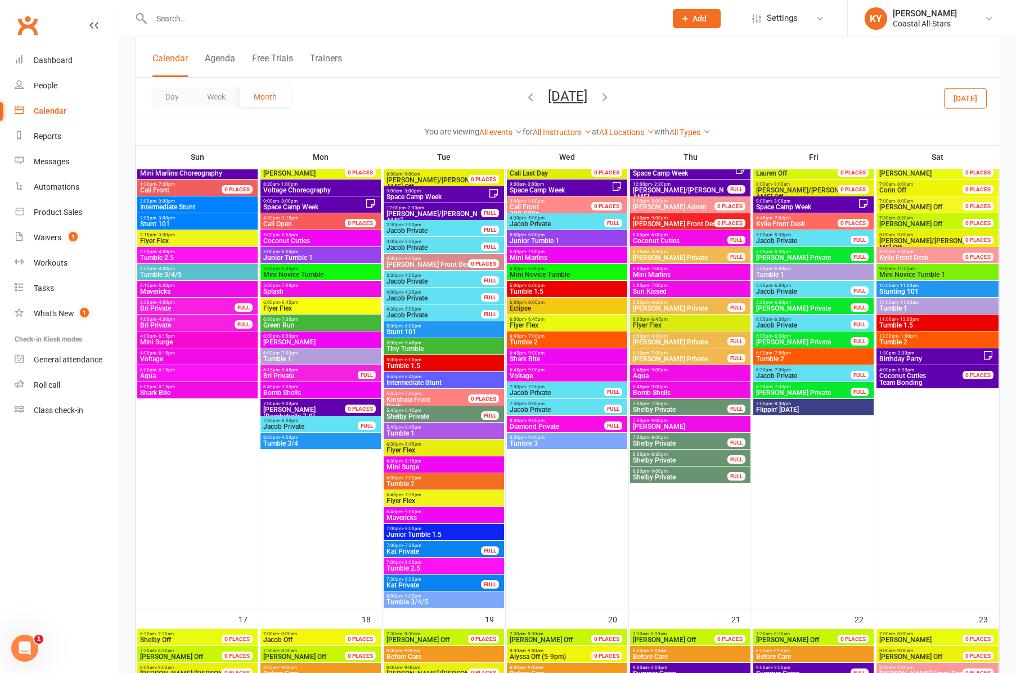
click at [525, 443] on span "Tumble 3" at bounding box center [567, 443] width 116 height 7
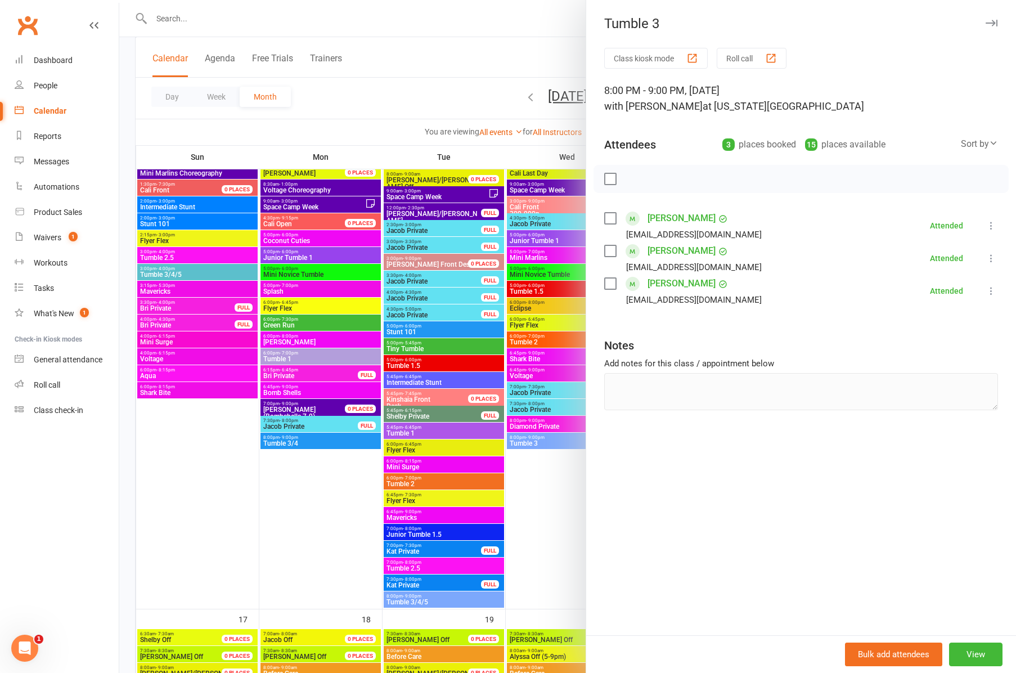
click at [992, 22] on icon "button" at bounding box center [992, 23] width 12 height 7
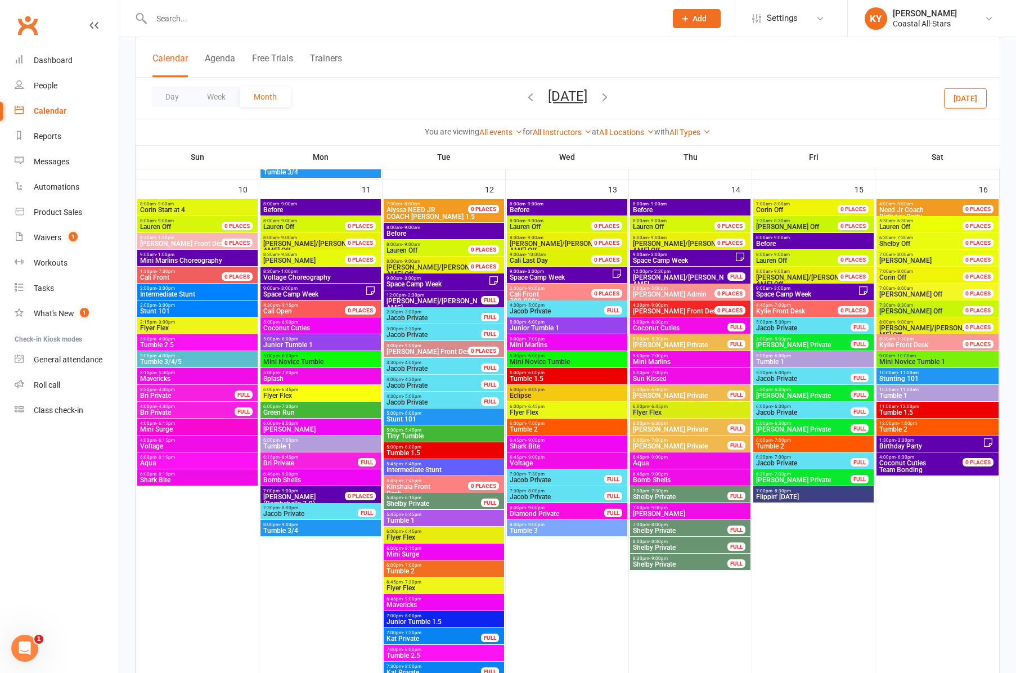
scroll to position [986, 0]
click at [783, 360] on span "Tumble 1" at bounding box center [814, 361] width 116 height 7
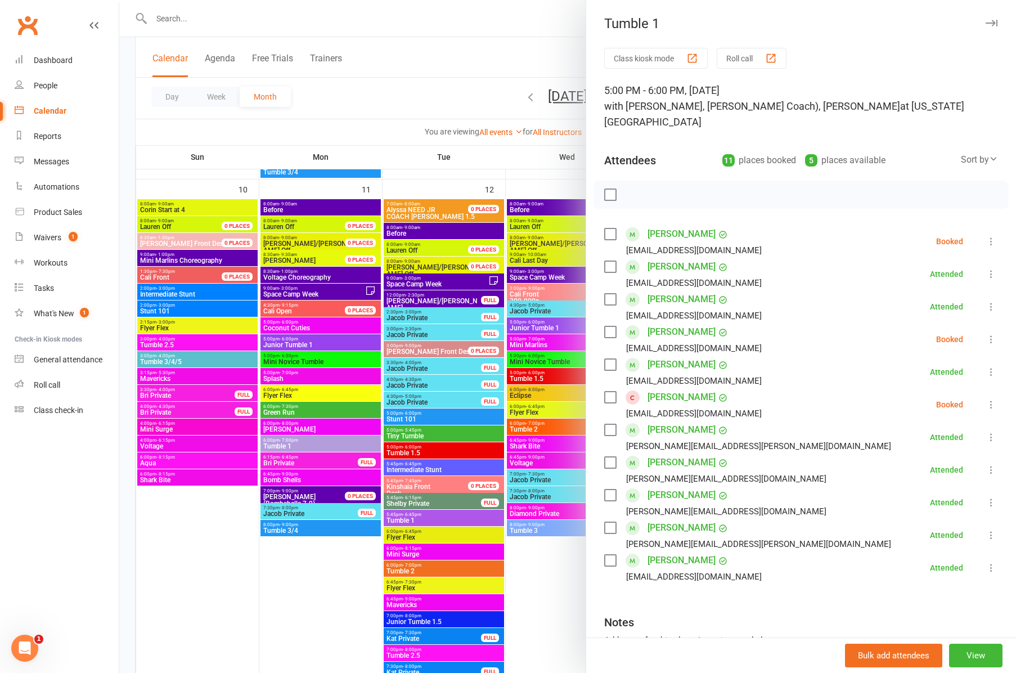
click at [990, 24] on icon "button" at bounding box center [992, 23] width 12 height 7
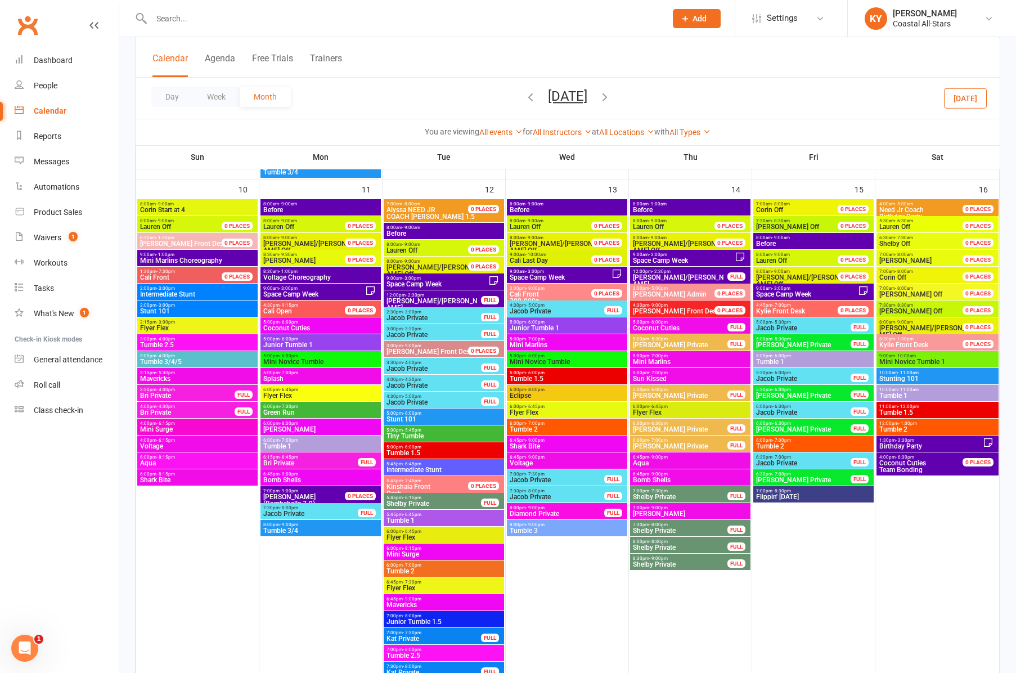
click at [772, 443] on span "Tumble 2" at bounding box center [814, 446] width 116 height 7
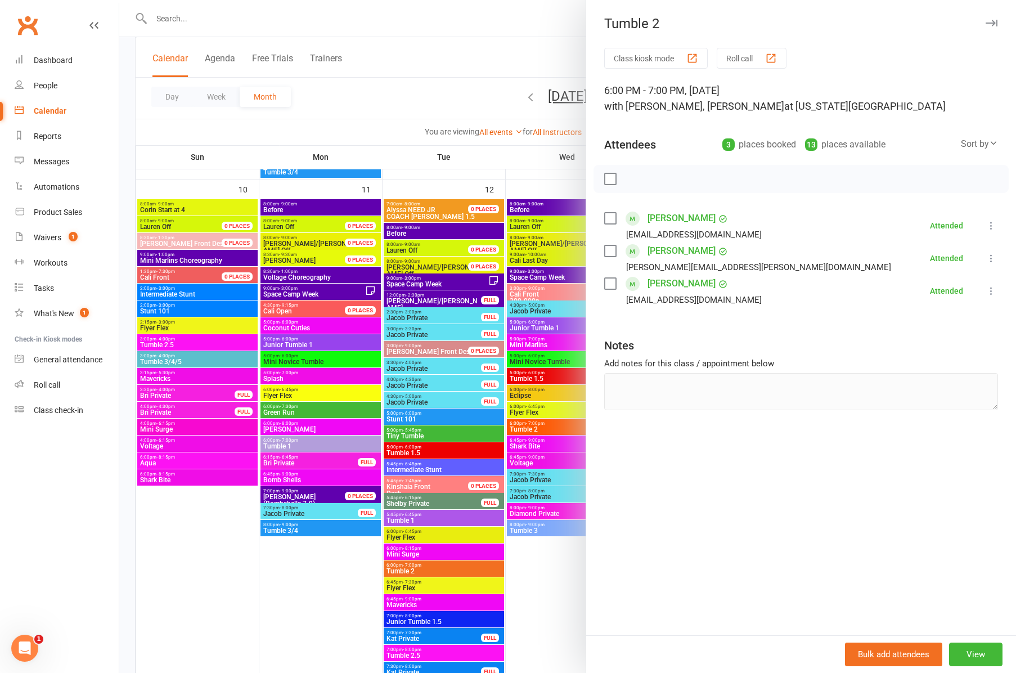
click at [990, 23] on icon "button" at bounding box center [992, 23] width 12 height 7
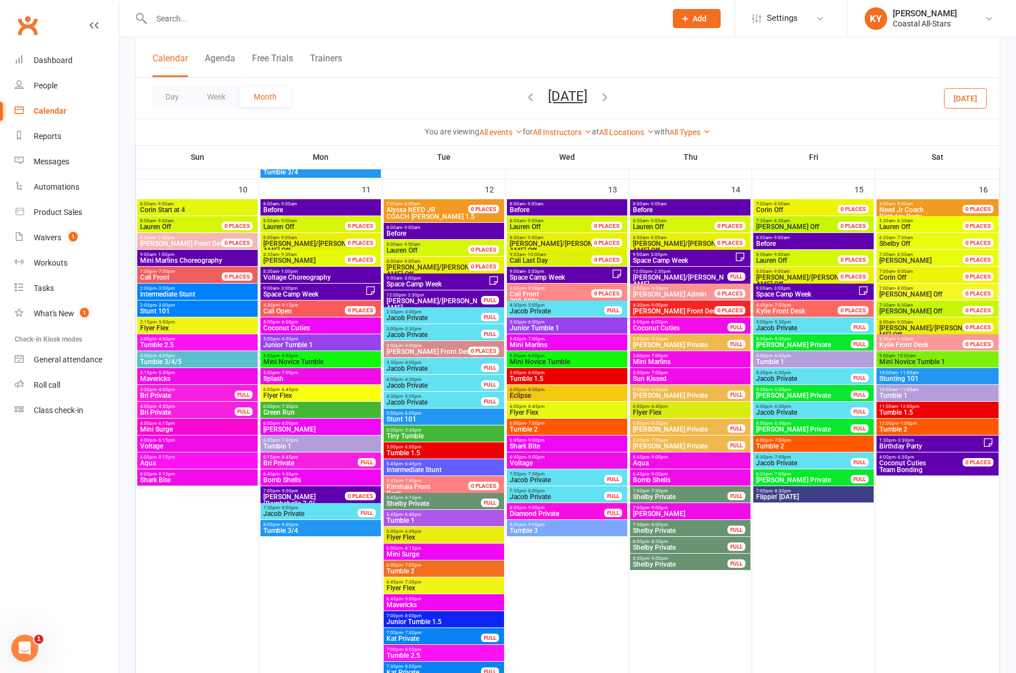
click at [913, 362] on span "Mini Novice Tumble 1" at bounding box center [938, 361] width 118 height 7
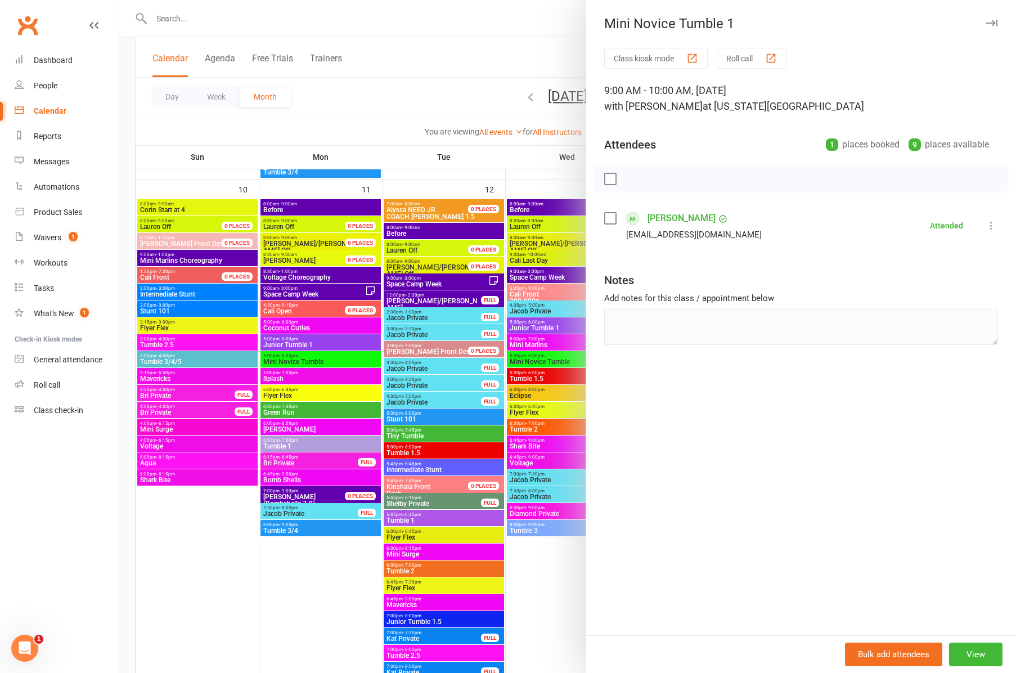
click at [988, 21] on icon "button" at bounding box center [992, 23] width 12 height 7
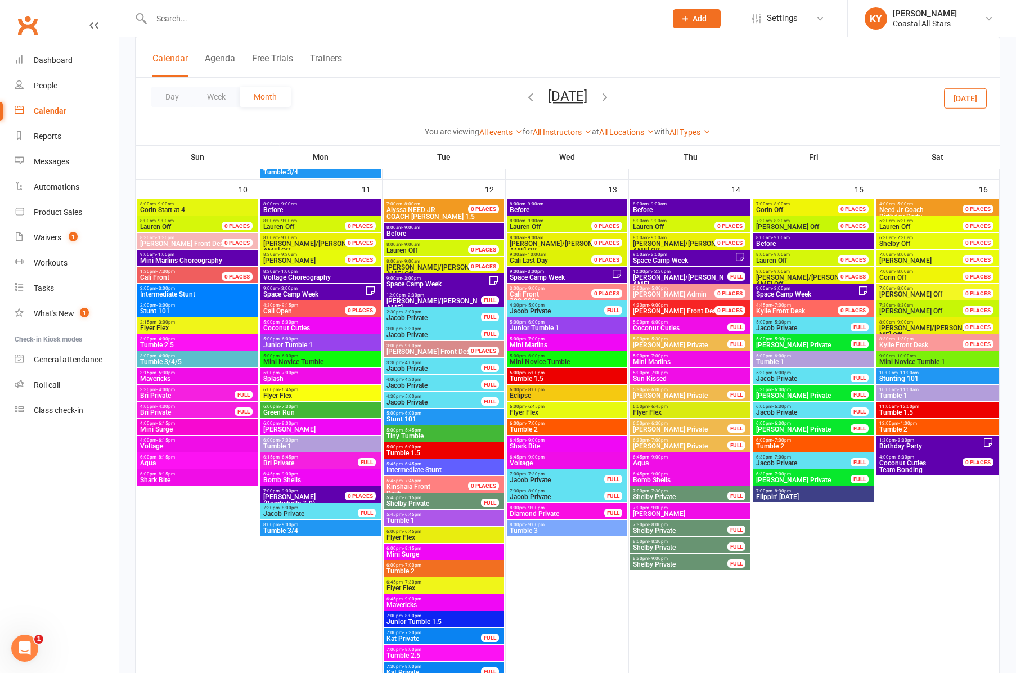
click at [899, 394] on span "Tumble 1" at bounding box center [938, 395] width 118 height 7
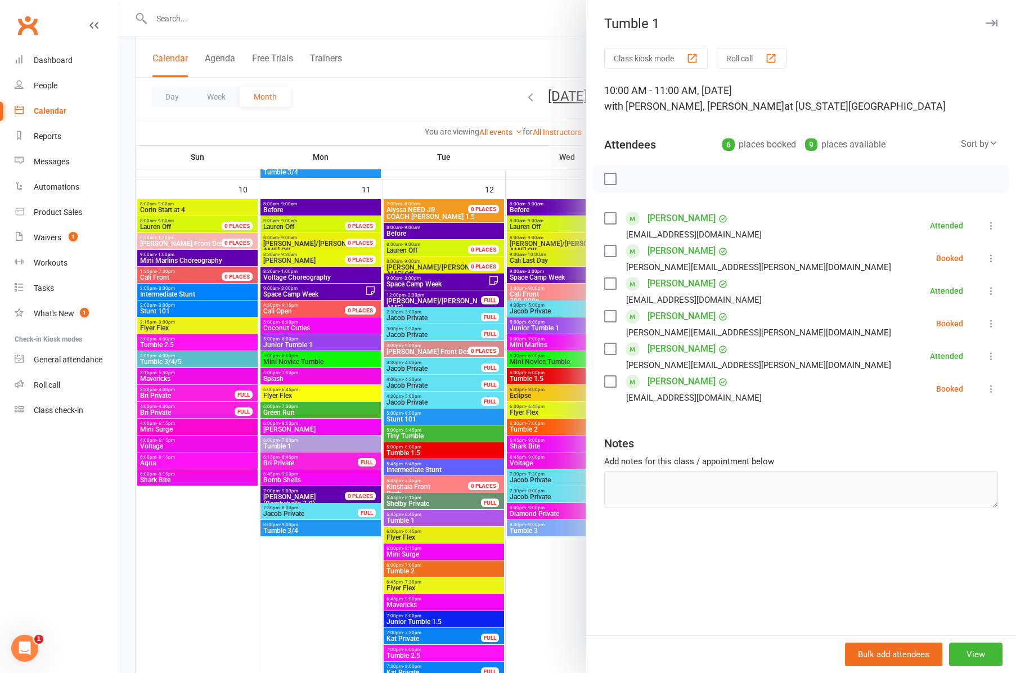
click at [986, 20] on icon "button" at bounding box center [992, 23] width 12 height 7
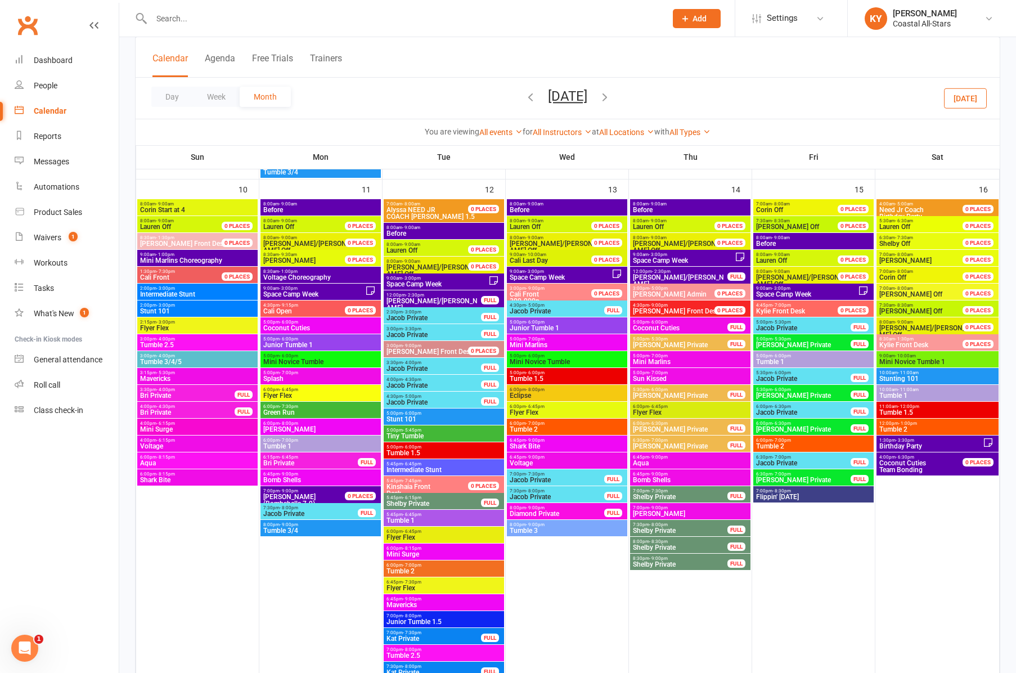
click at [914, 414] on span "Tumble 1.5" at bounding box center [938, 412] width 118 height 7
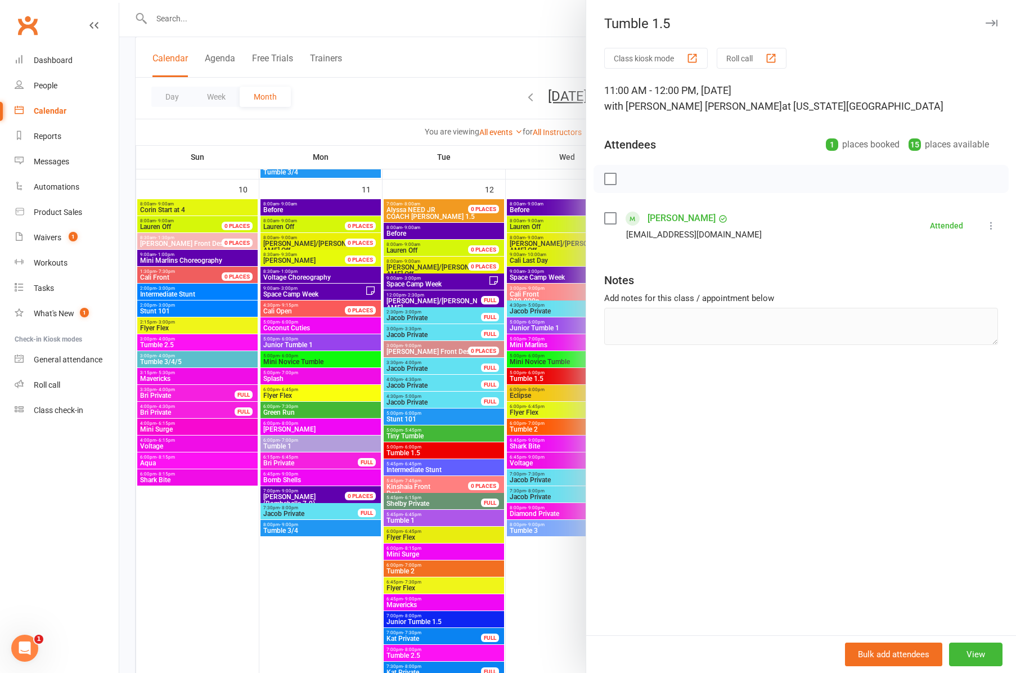
click at [992, 20] on icon "button" at bounding box center [992, 23] width 12 height 7
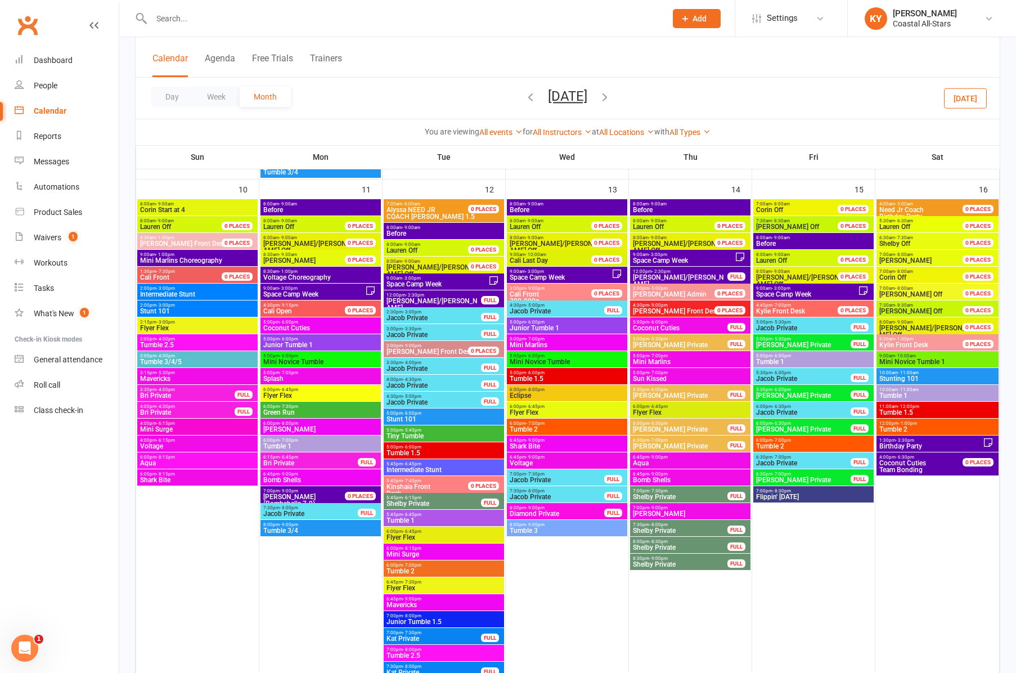
click at [907, 428] on span "Tumble 2" at bounding box center [938, 429] width 118 height 7
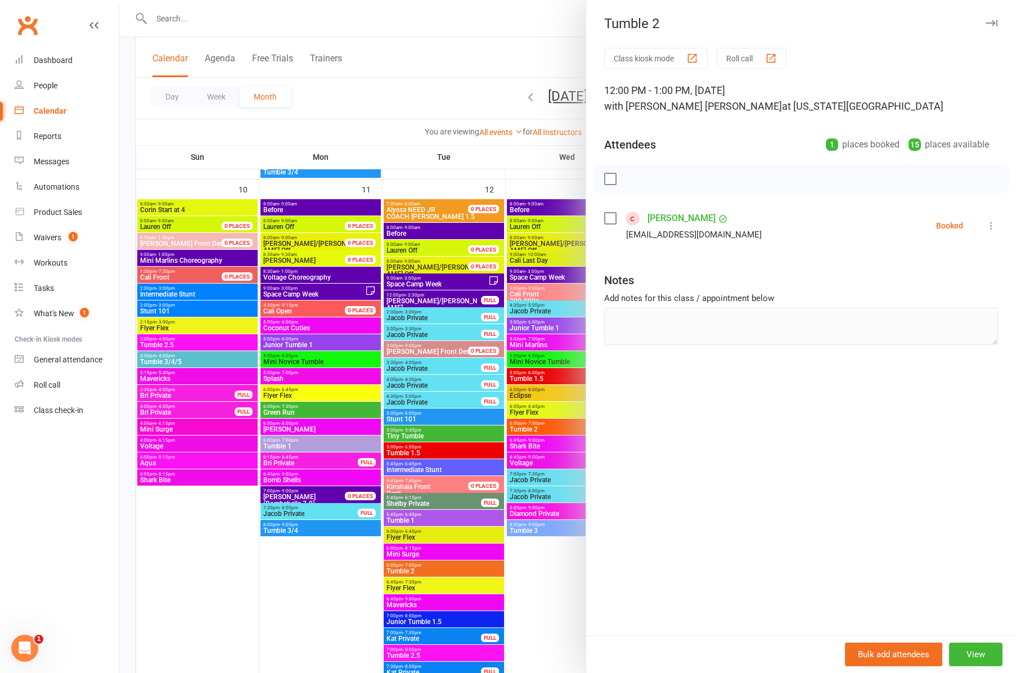
click at [994, 24] on icon "button" at bounding box center [992, 23] width 12 height 7
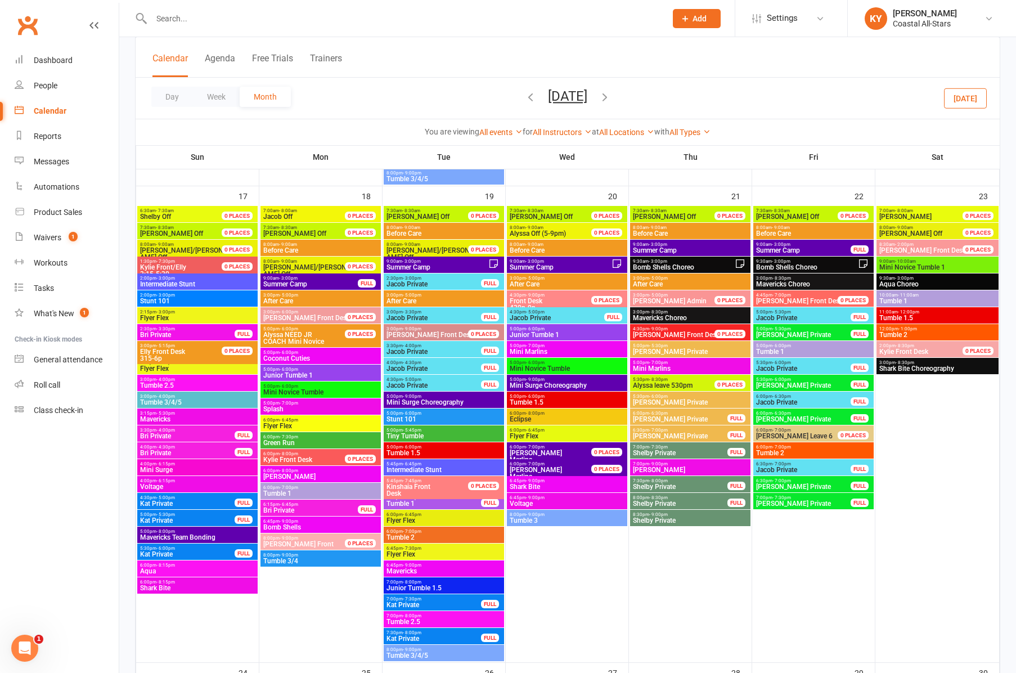
scroll to position [1500, 0]
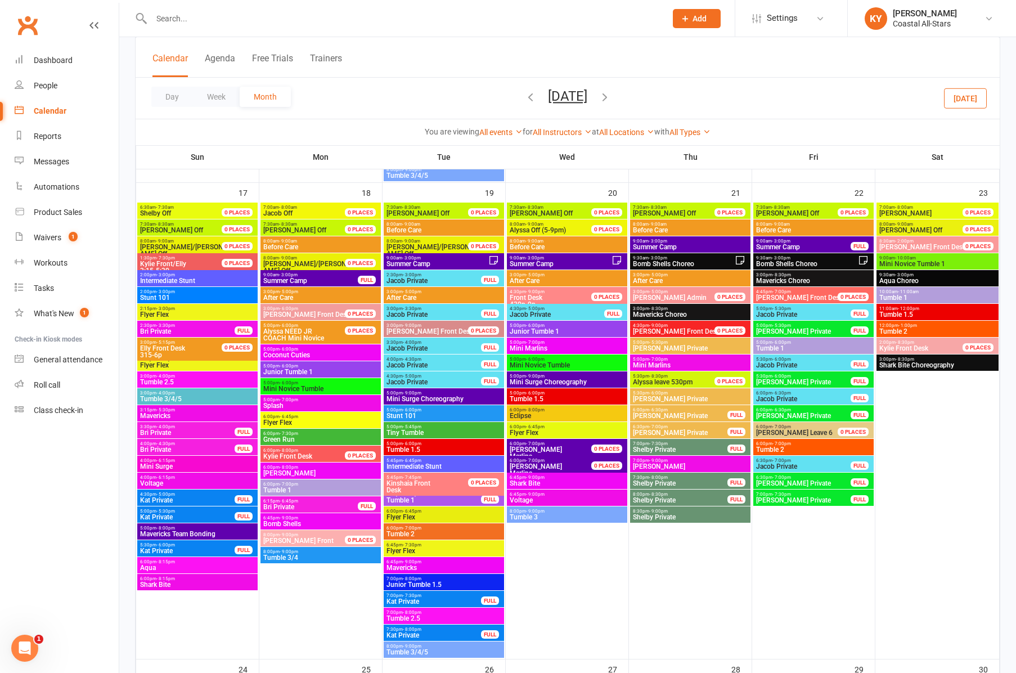
click at [151, 380] on span "Tumble 2.5" at bounding box center [198, 382] width 116 height 7
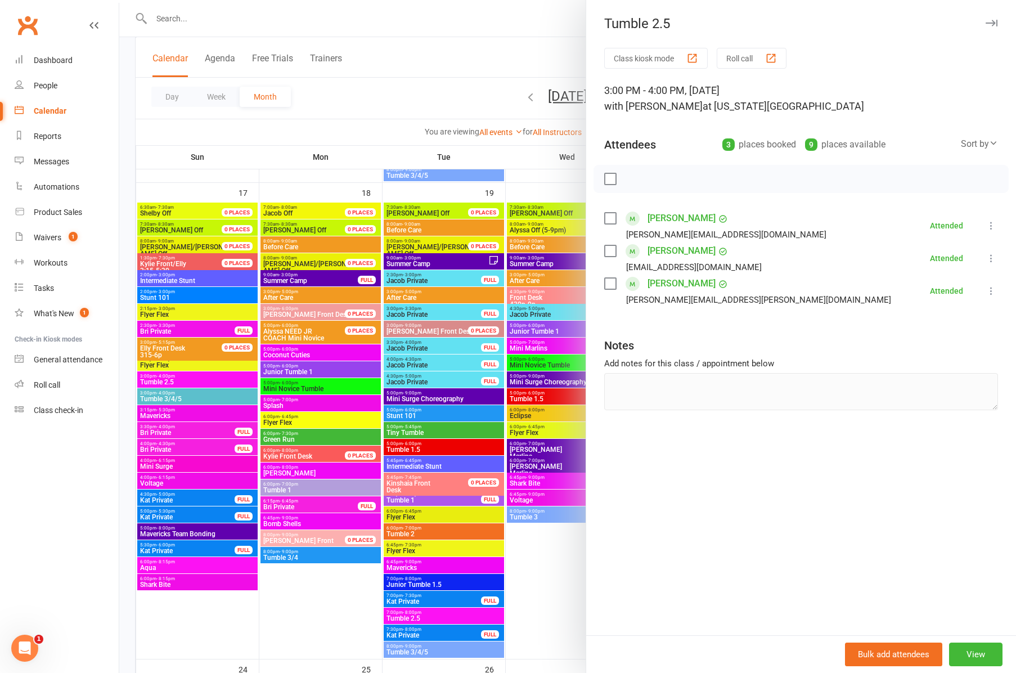
click at [158, 398] on div at bounding box center [567, 336] width 897 height 673
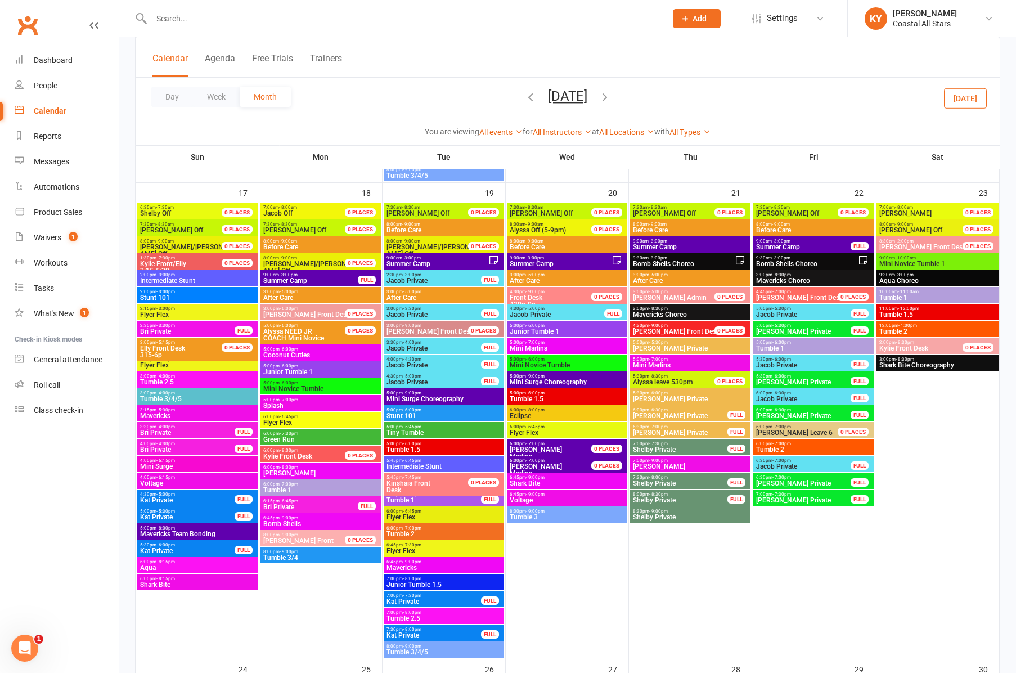
click at [158, 398] on span "Tumble 3/4/5" at bounding box center [198, 399] width 116 height 7
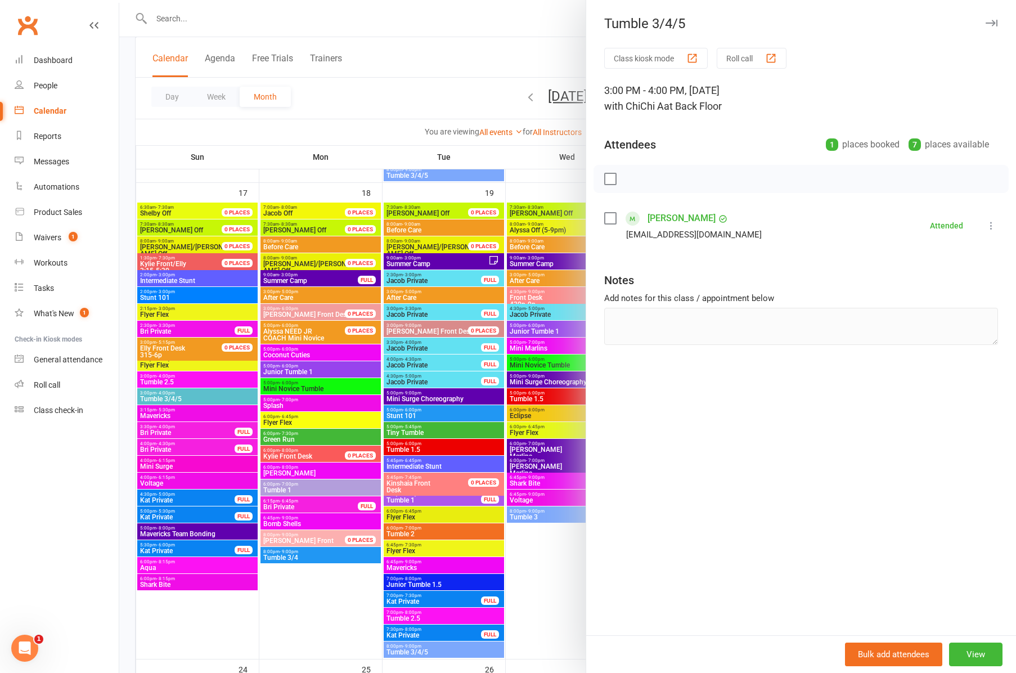
click at [995, 26] on icon "button" at bounding box center [992, 23] width 12 height 7
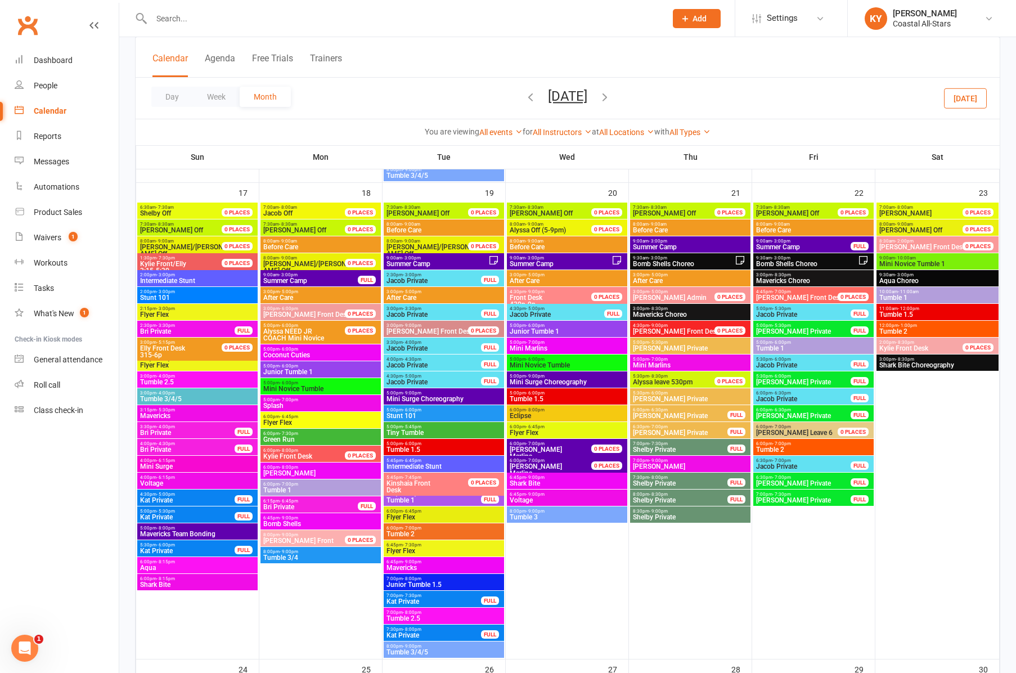
click at [297, 371] on span "Junior Tumble 1" at bounding box center [321, 372] width 116 height 7
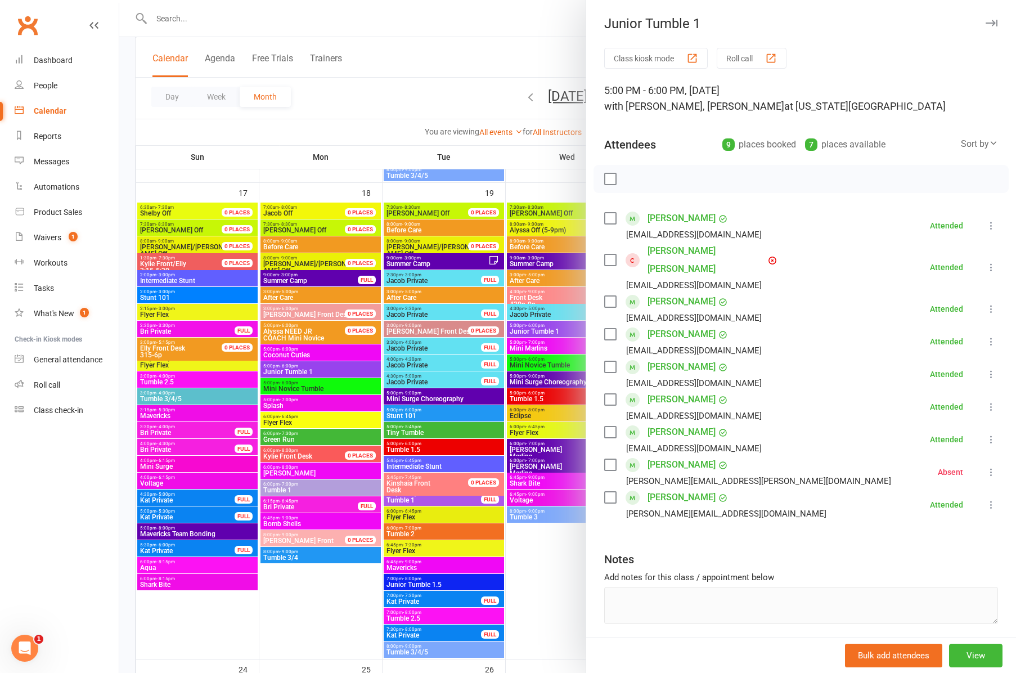
click at [320, 386] on div at bounding box center [567, 336] width 897 height 673
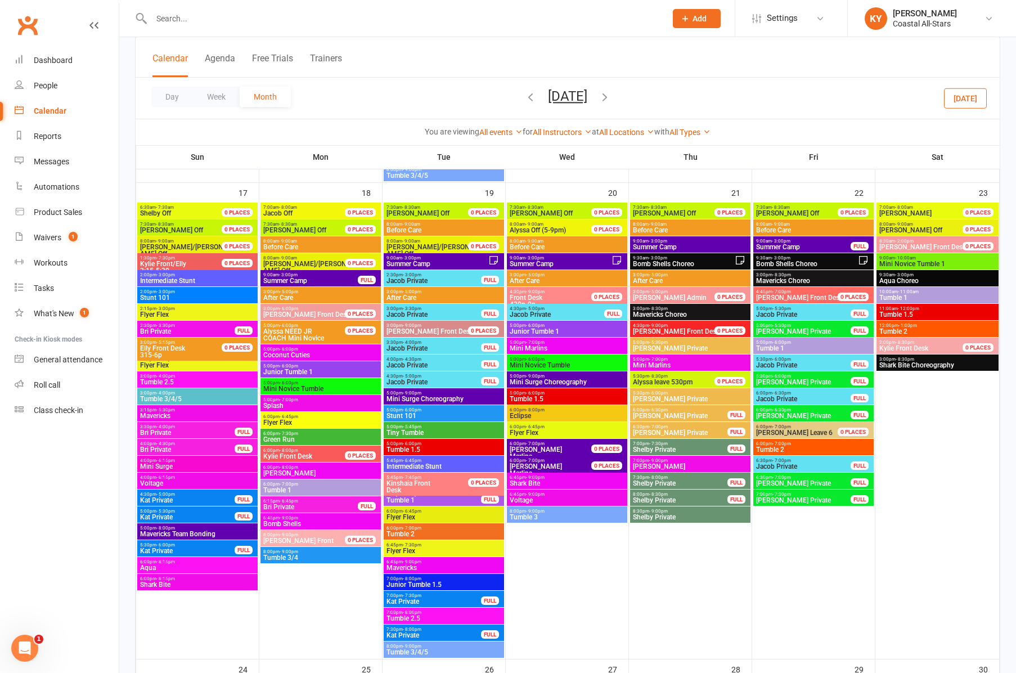
click at [320, 386] on span "Mini Novice Tumble" at bounding box center [321, 388] width 116 height 7
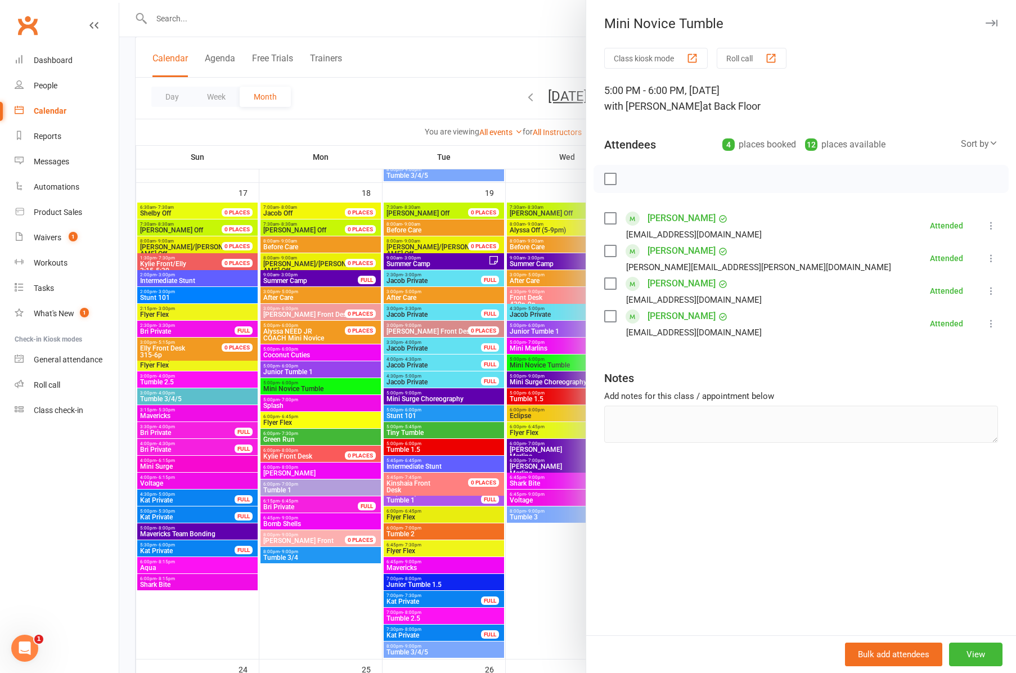
click at [989, 26] on icon "button" at bounding box center [992, 23] width 12 height 7
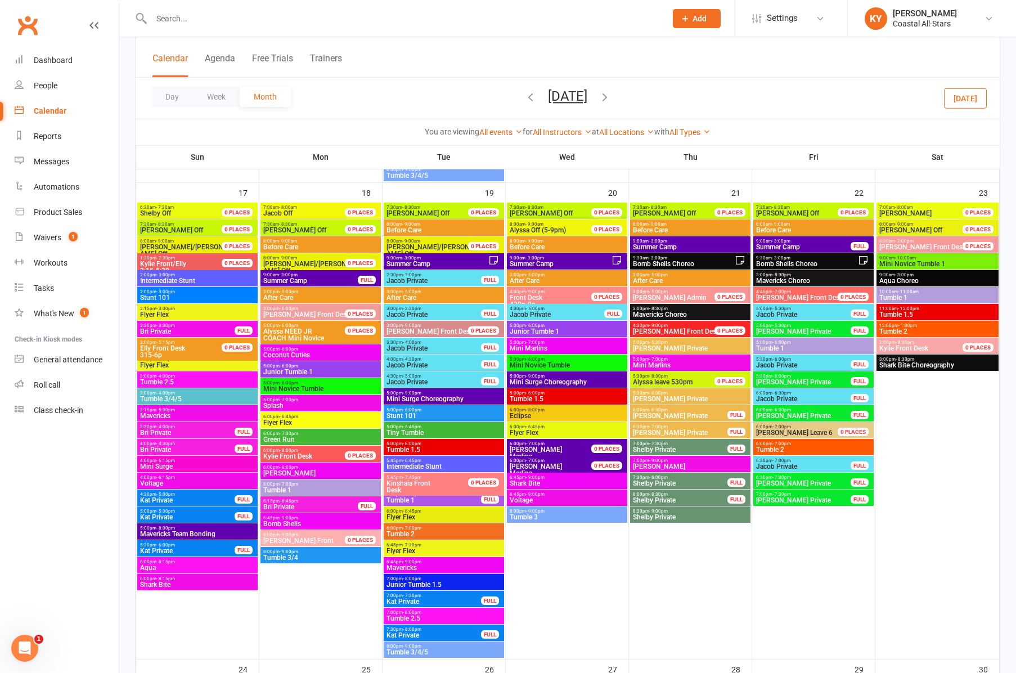
click at [280, 485] on span "- 7:00pm" at bounding box center [289, 484] width 19 height 5
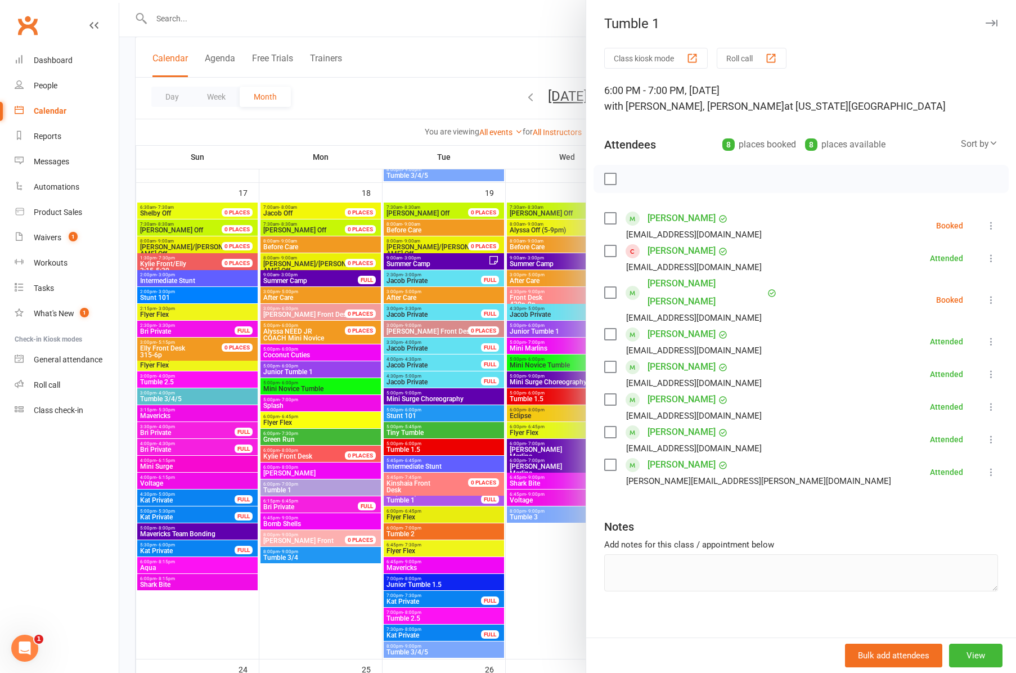
click at [988, 22] on icon "button" at bounding box center [992, 23] width 12 height 7
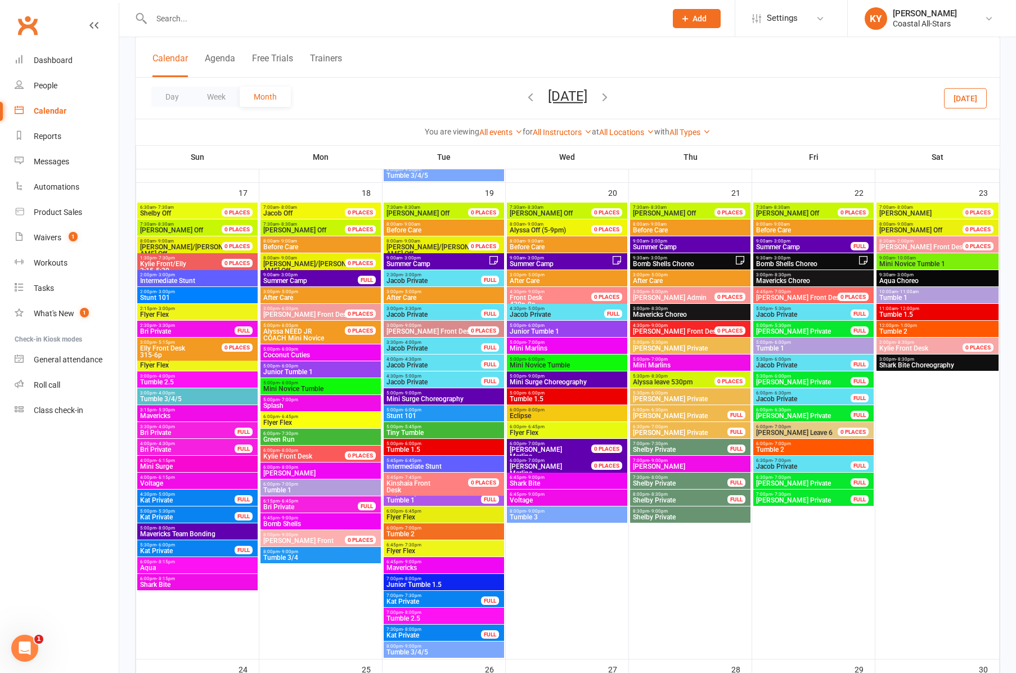
click at [277, 490] on span "Tumble 1" at bounding box center [321, 490] width 116 height 7
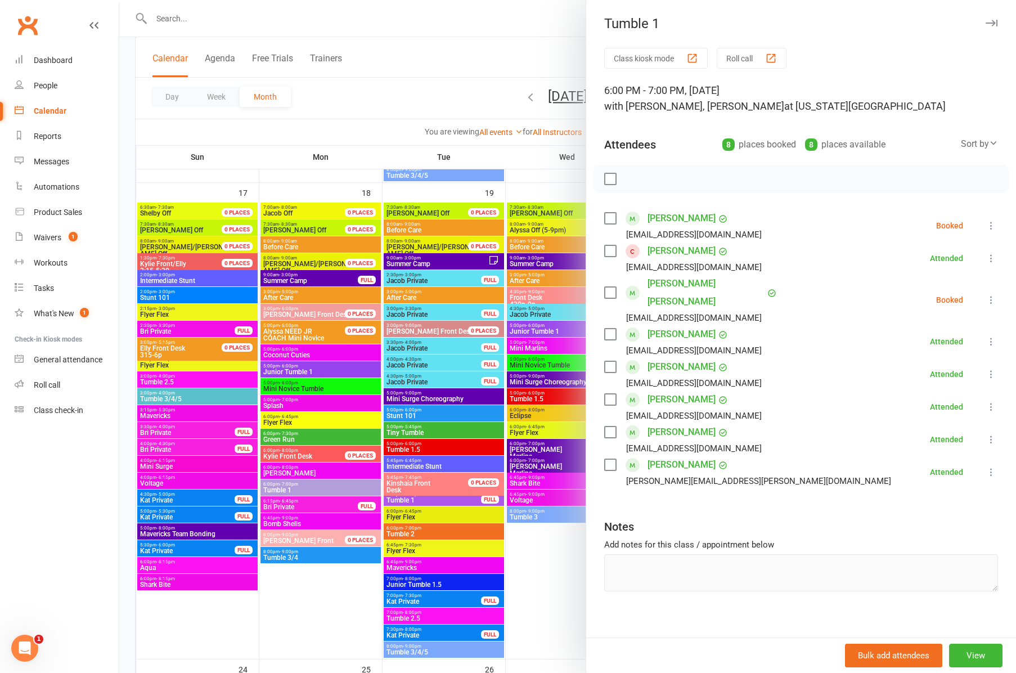
click at [288, 557] on div at bounding box center [567, 336] width 897 height 673
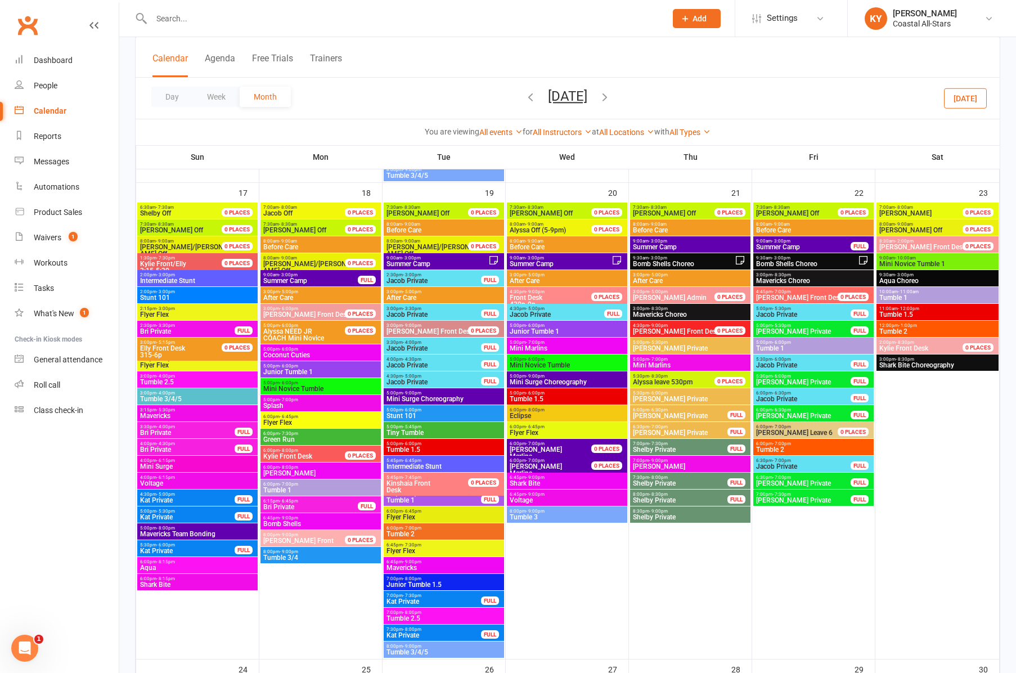
click at [322, 559] on span "Tumble 3/4" at bounding box center [321, 557] width 116 height 7
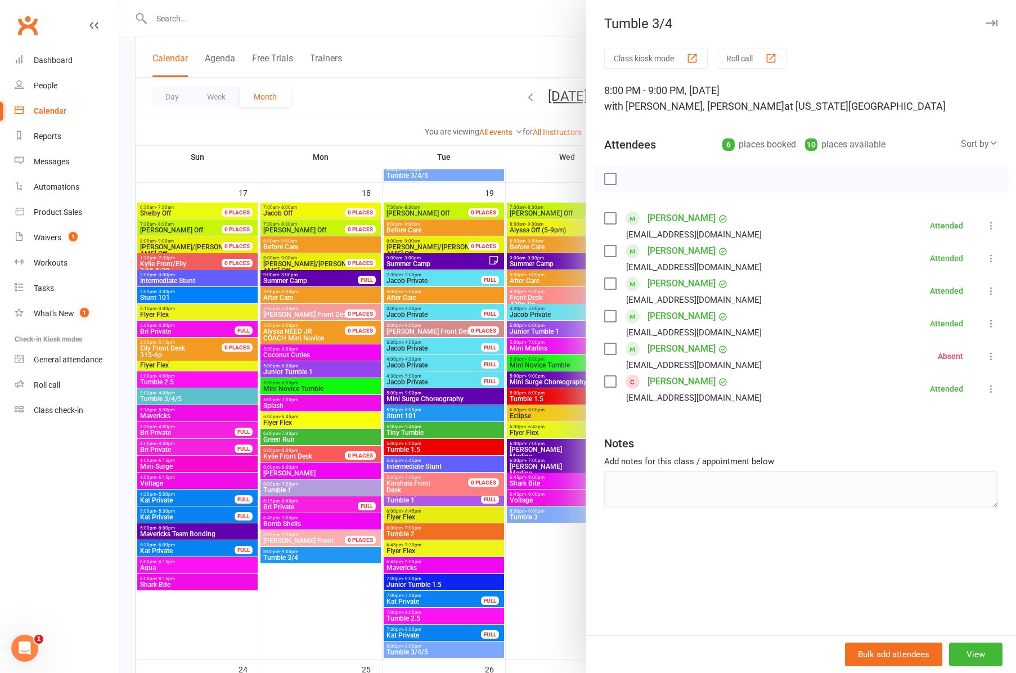
click at [989, 25] on icon "button" at bounding box center [992, 23] width 12 height 7
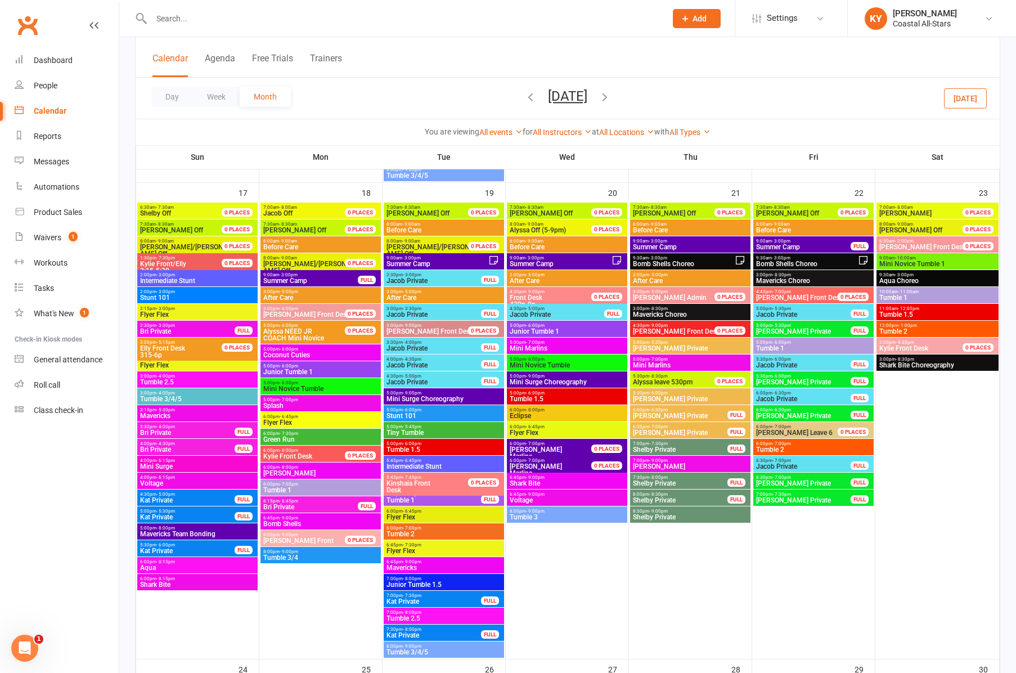
click at [407, 430] on span "Tiny Tumble" at bounding box center [444, 432] width 116 height 7
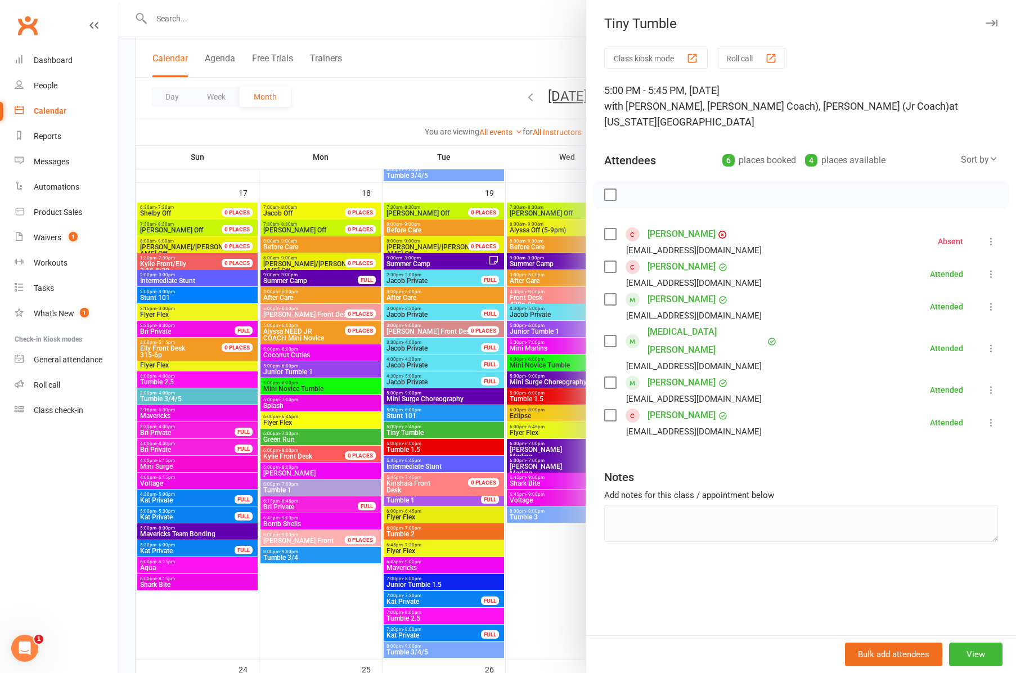
click at [407, 503] on div at bounding box center [567, 336] width 897 height 673
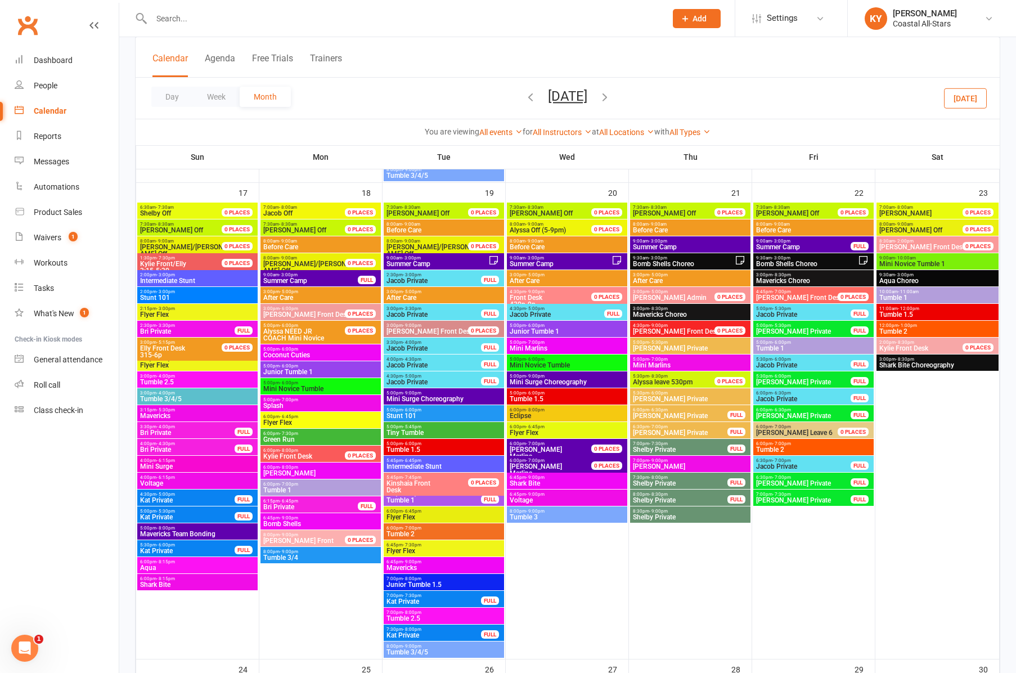
click at [407, 503] on span "Tumble 1" at bounding box center [434, 500] width 96 height 7
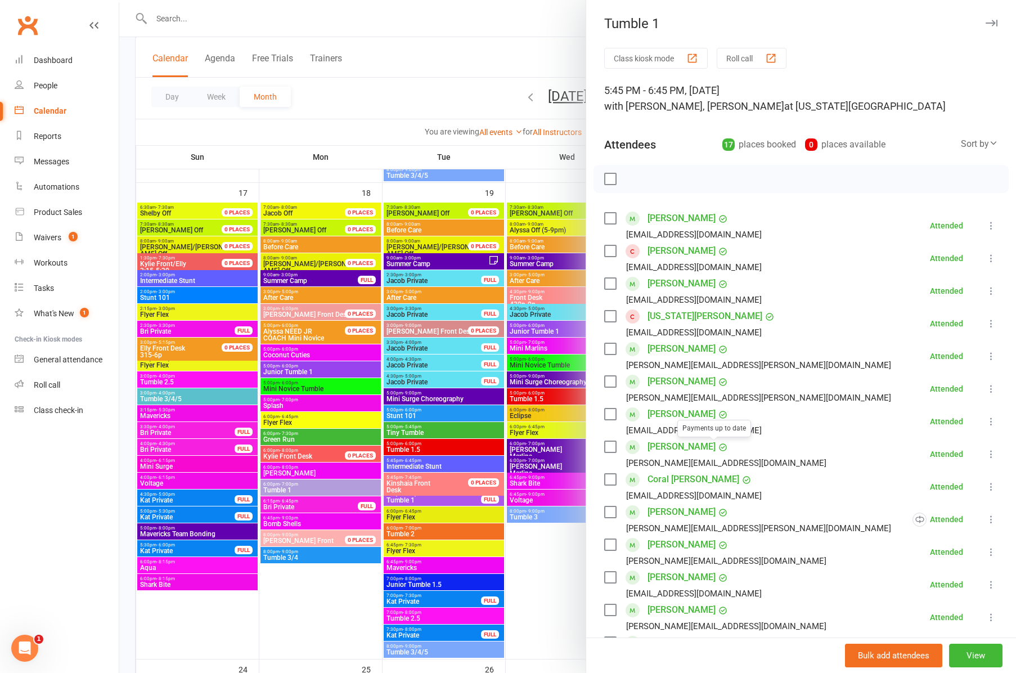
scroll to position [0, 0]
click at [400, 444] on div at bounding box center [567, 336] width 897 height 673
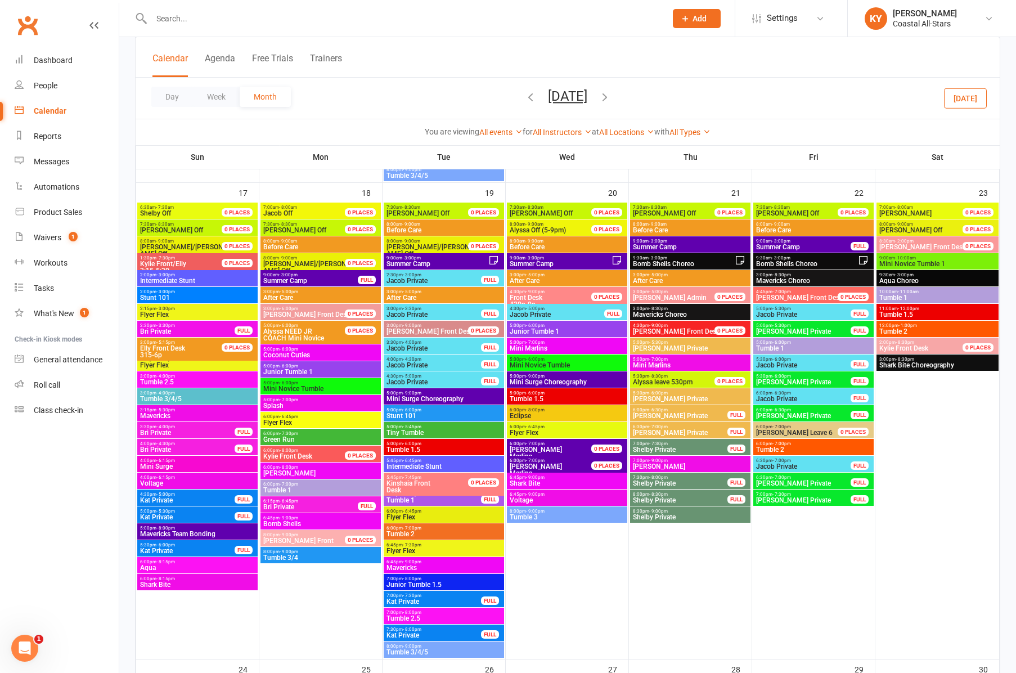
click at [400, 444] on span "5:00pm - 6:00pm" at bounding box center [444, 443] width 116 height 5
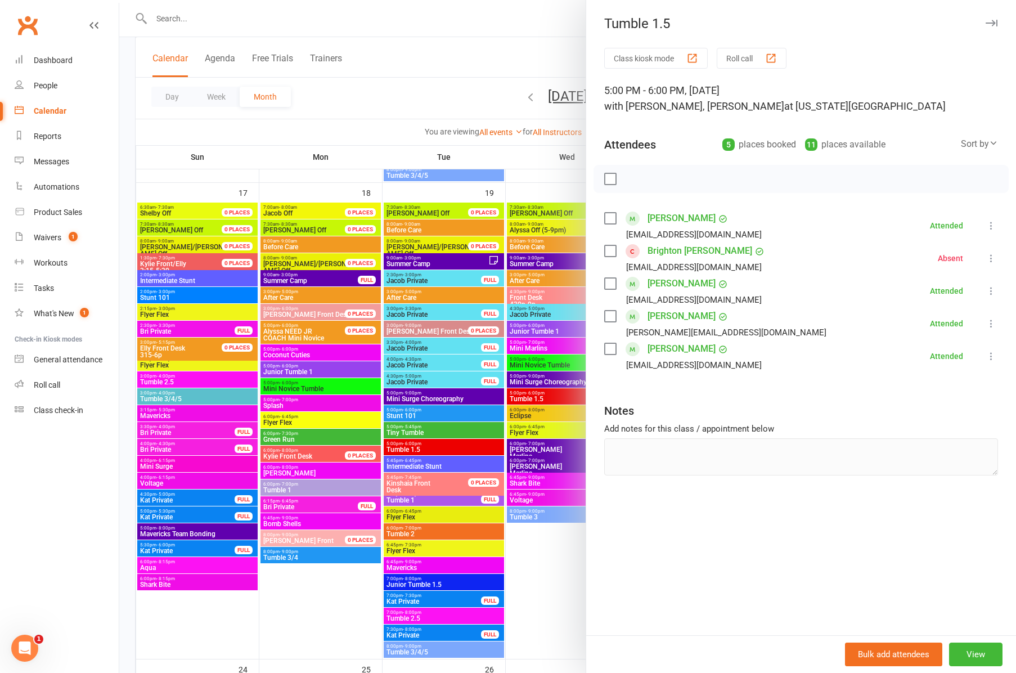
click at [432, 532] on div at bounding box center [567, 336] width 897 height 673
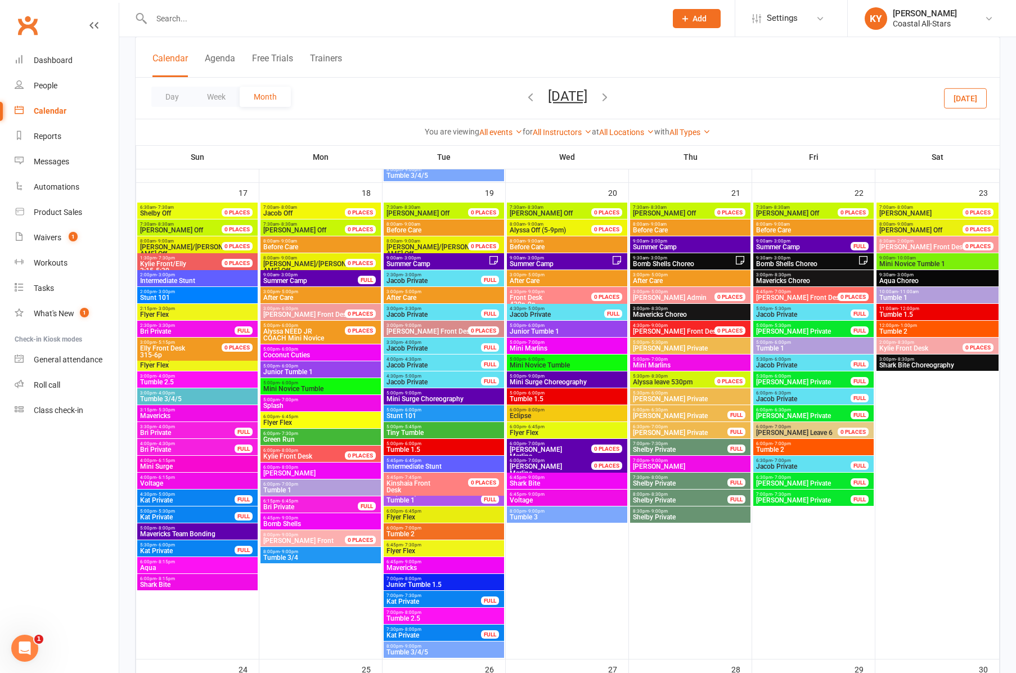
click at [432, 532] on span "Tumble 2" at bounding box center [444, 534] width 116 height 7
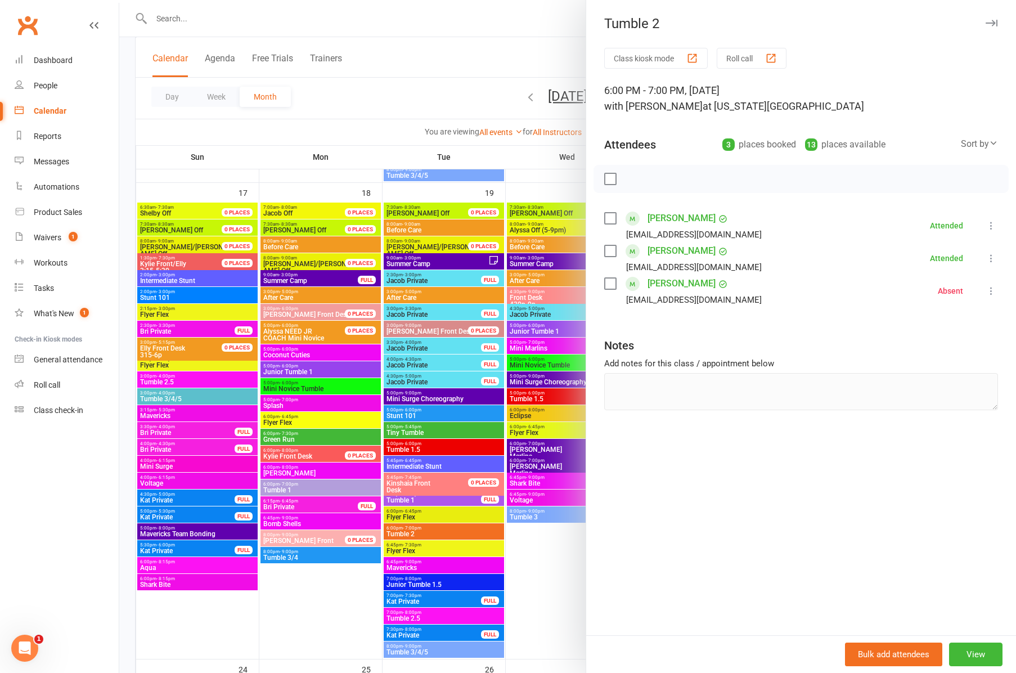
click at [409, 582] on div at bounding box center [567, 336] width 897 height 673
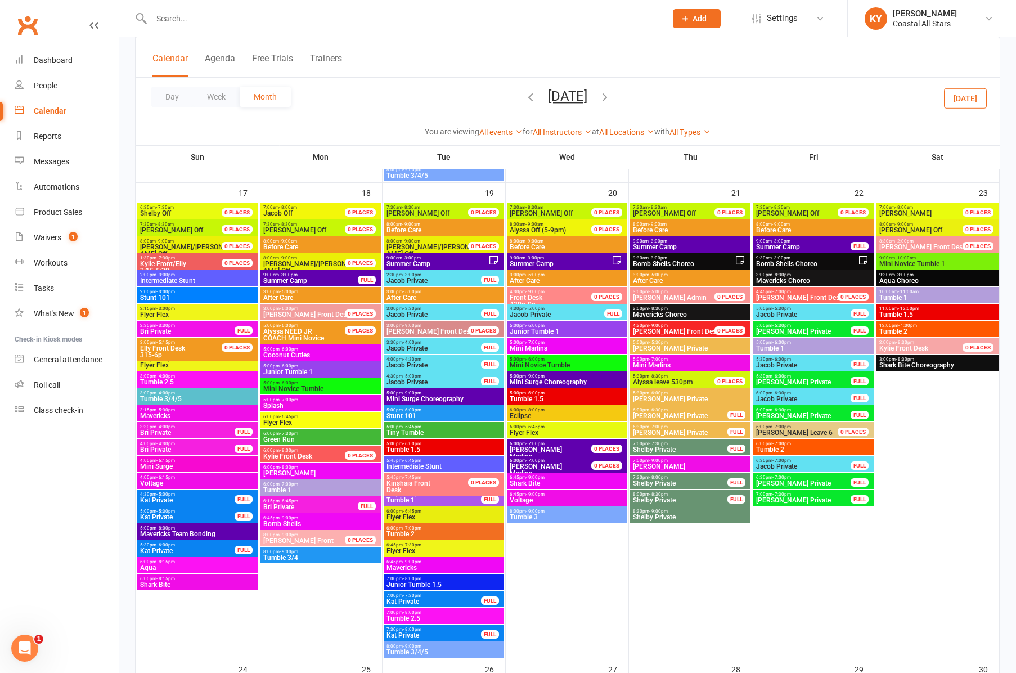
click at [409, 582] on span "Junior Tumble 1.5" at bounding box center [444, 584] width 116 height 7
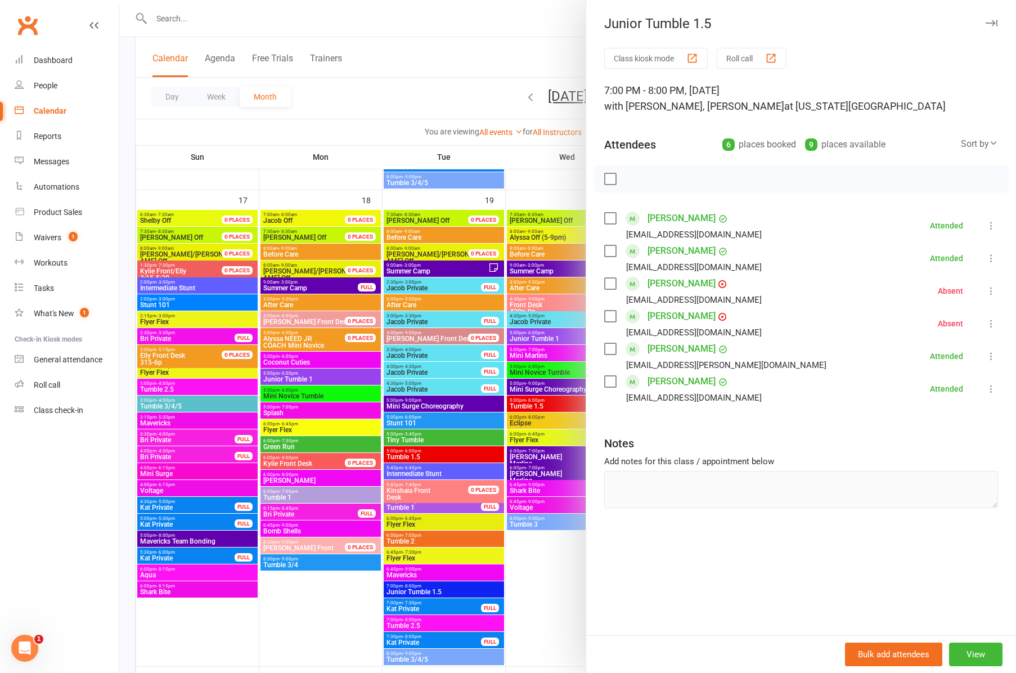
scroll to position [1490, 0]
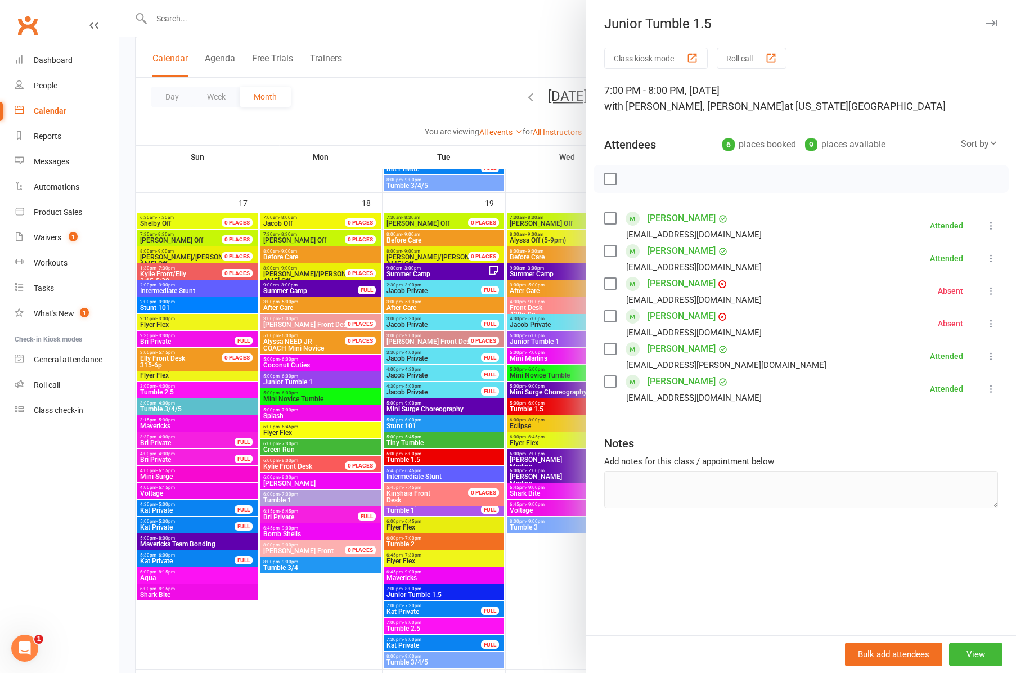
click at [426, 596] on div at bounding box center [567, 336] width 897 height 673
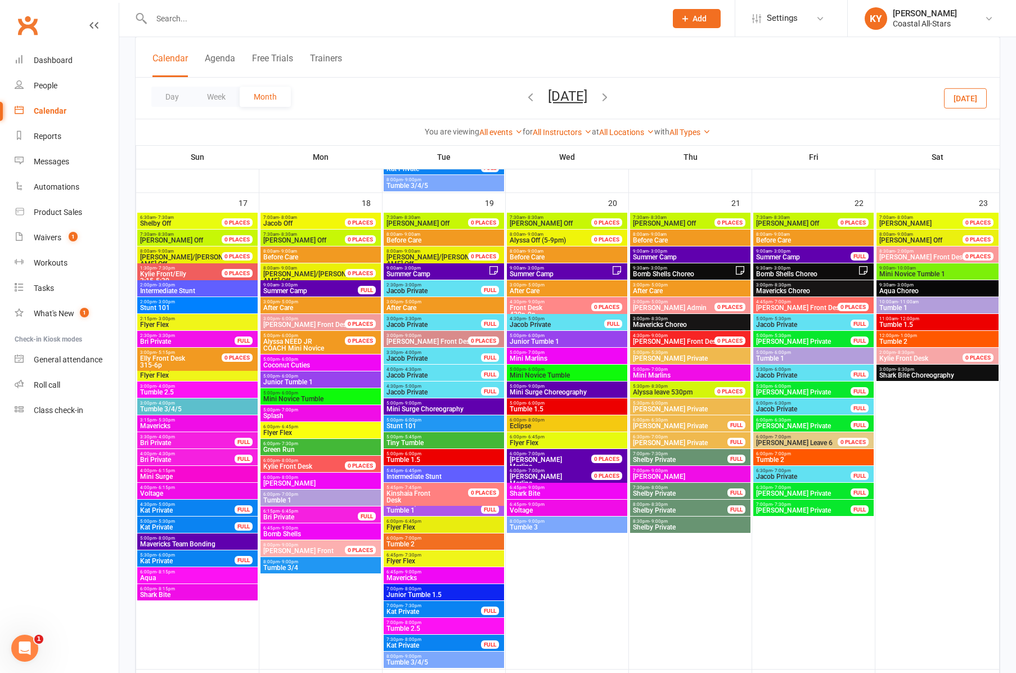
click at [426, 596] on span "Junior Tumble 1.5" at bounding box center [444, 594] width 116 height 7
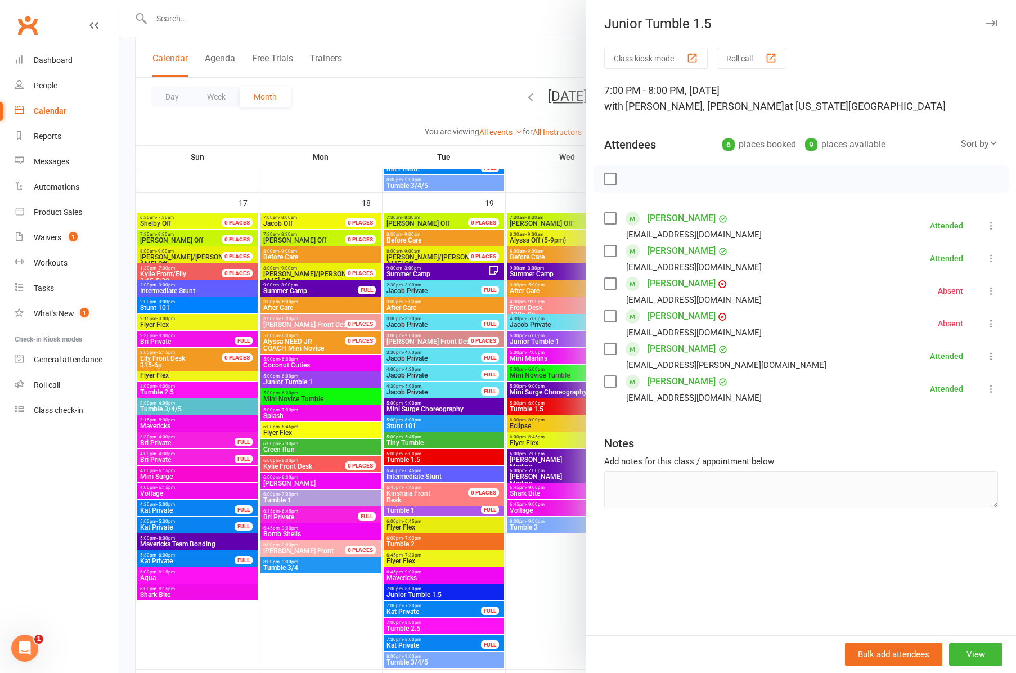
click at [430, 545] on div at bounding box center [567, 336] width 897 height 673
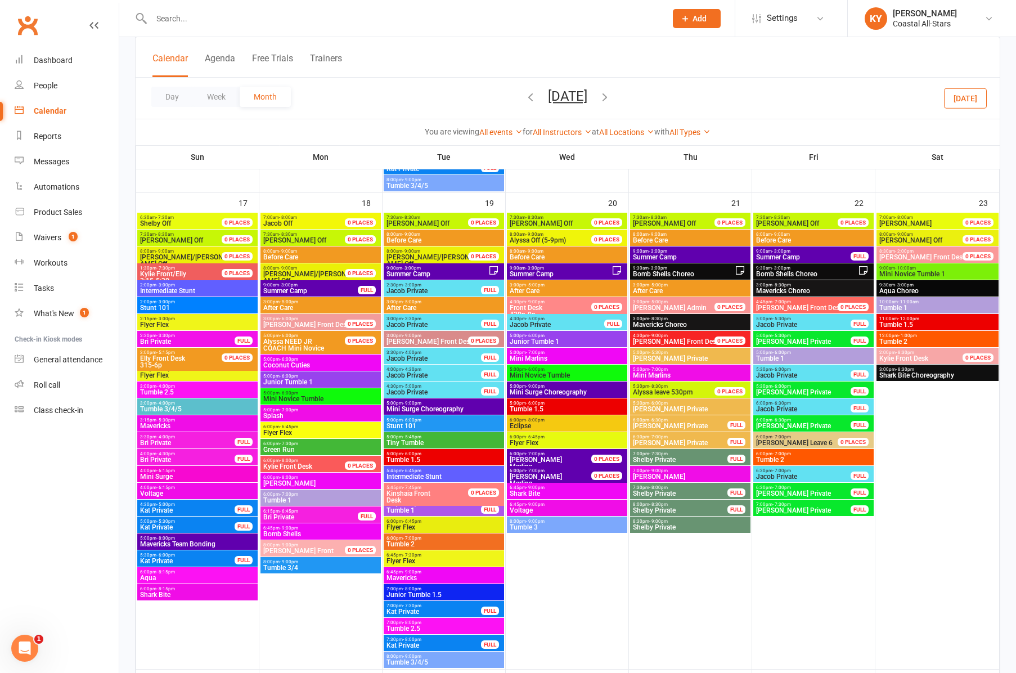
click at [430, 545] on span "Tumble 2" at bounding box center [444, 544] width 116 height 7
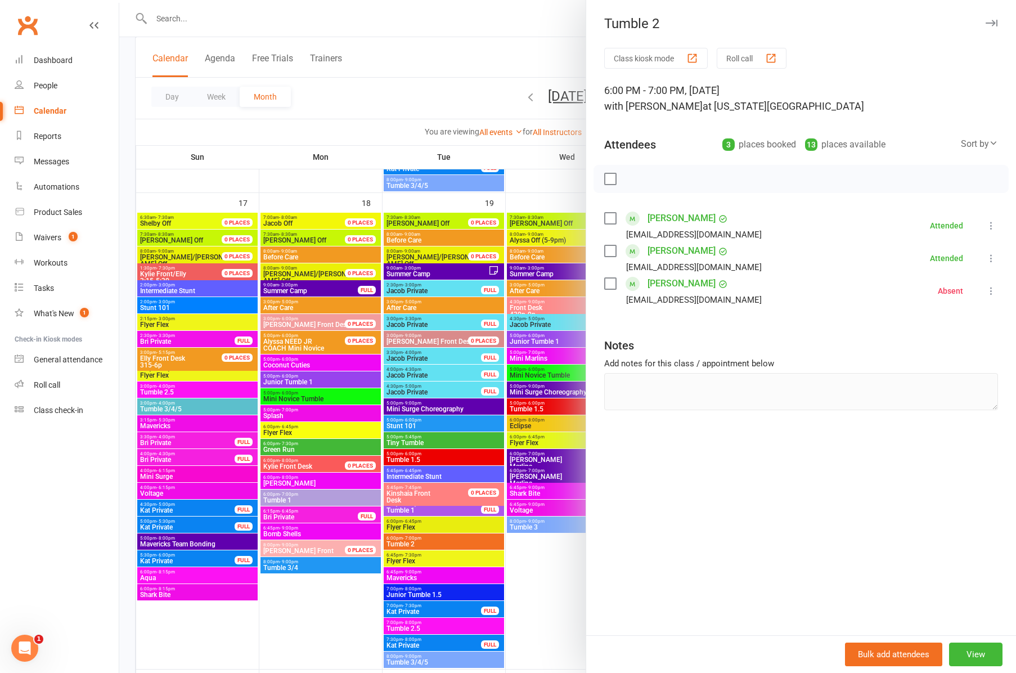
click at [411, 628] on div at bounding box center [567, 336] width 897 height 673
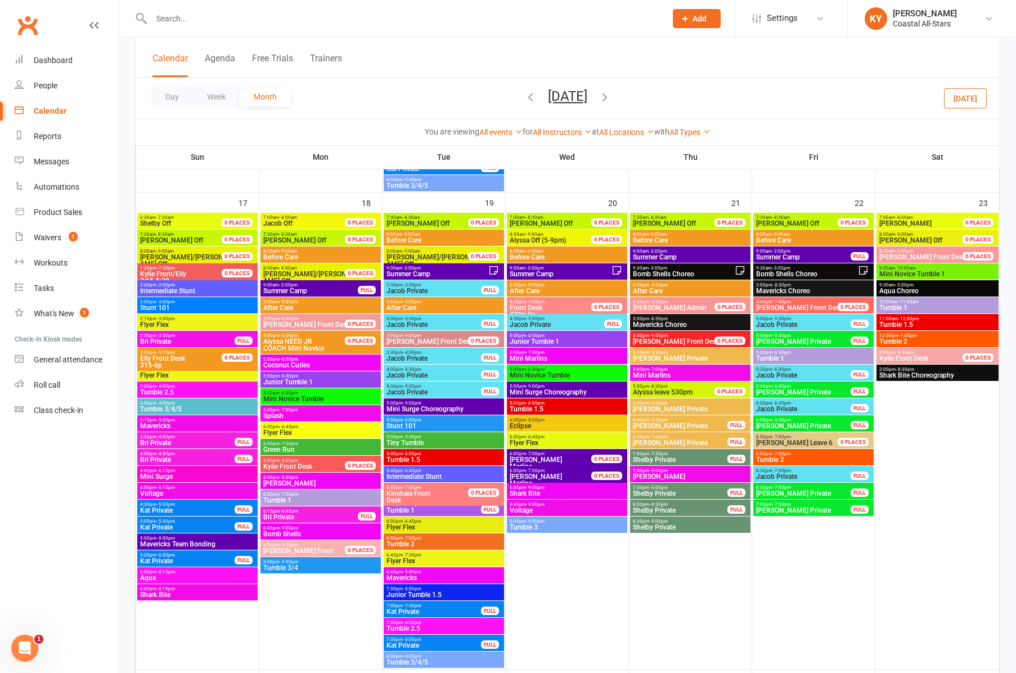
click at [411, 628] on span "Tumble 2.5" at bounding box center [444, 628] width 116 height 7
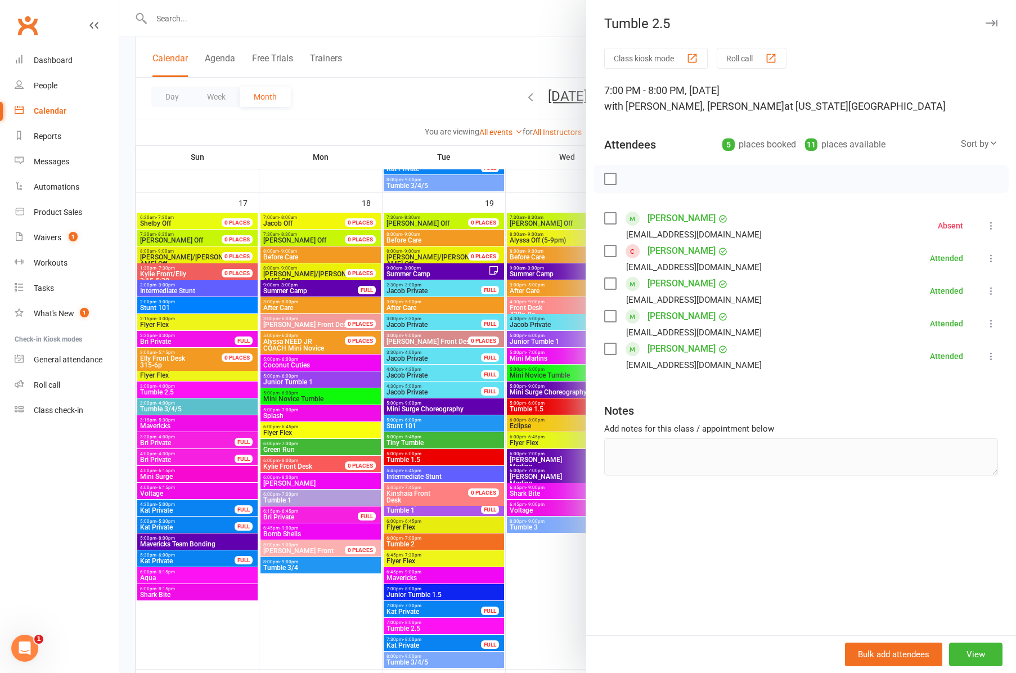
click at [995, 23] on icon "button" at bounding box center [992, 23] width 12 height 7
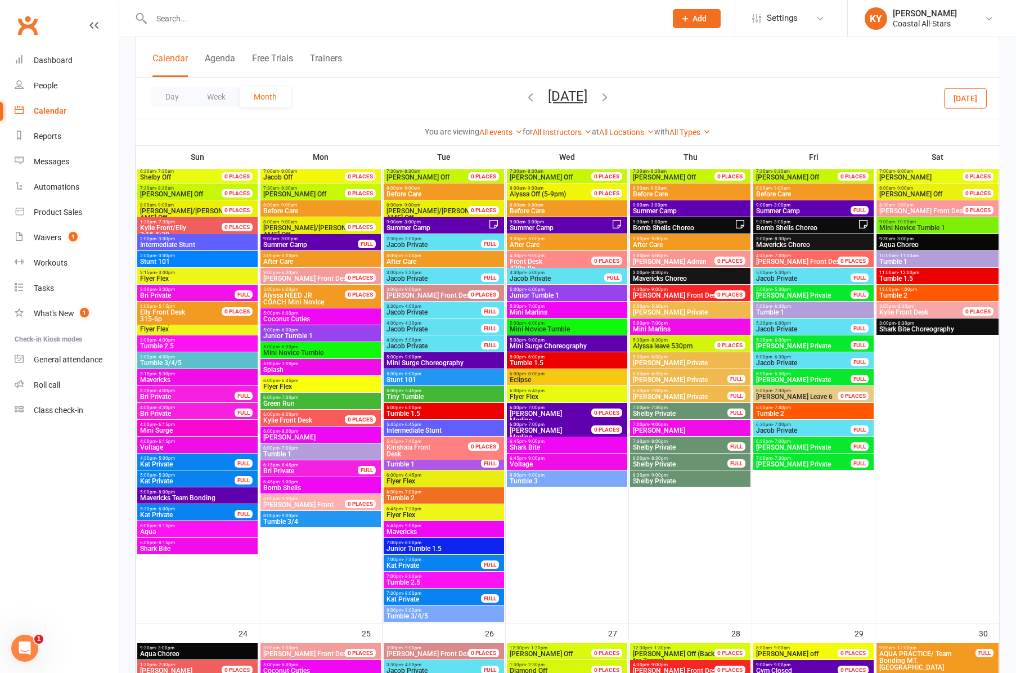
scroll to position [1536, 0]
click at [416, 615] on span "Tumble 3/4/5" at bounding box center [444, 616] width 116 height 7
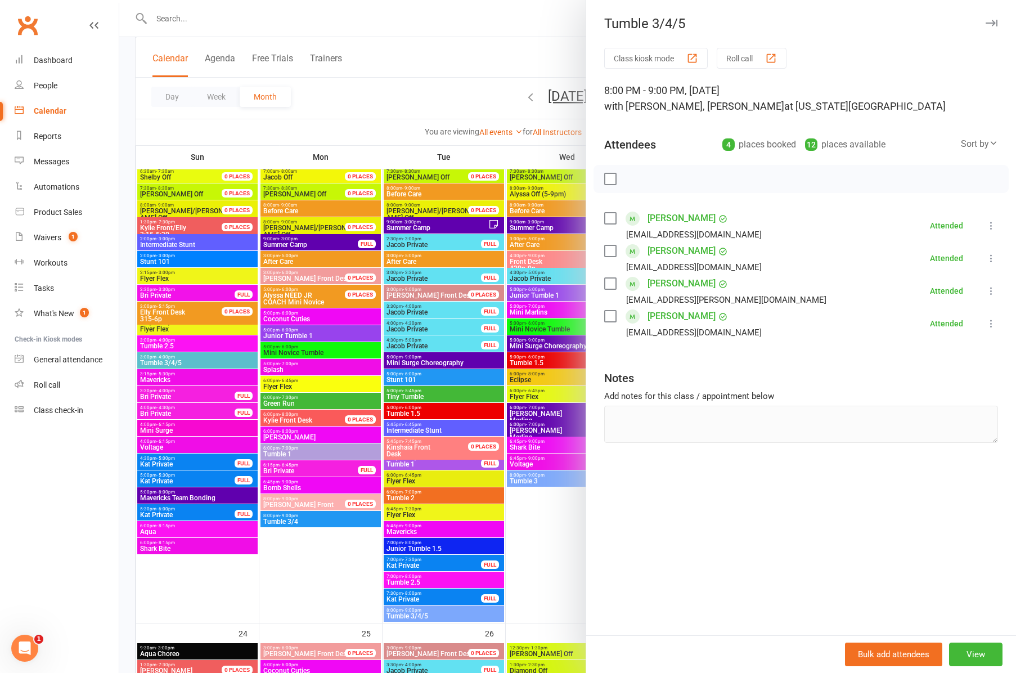
click at [535, 297] on div at bounding box center [567, 336] width 897 height 673
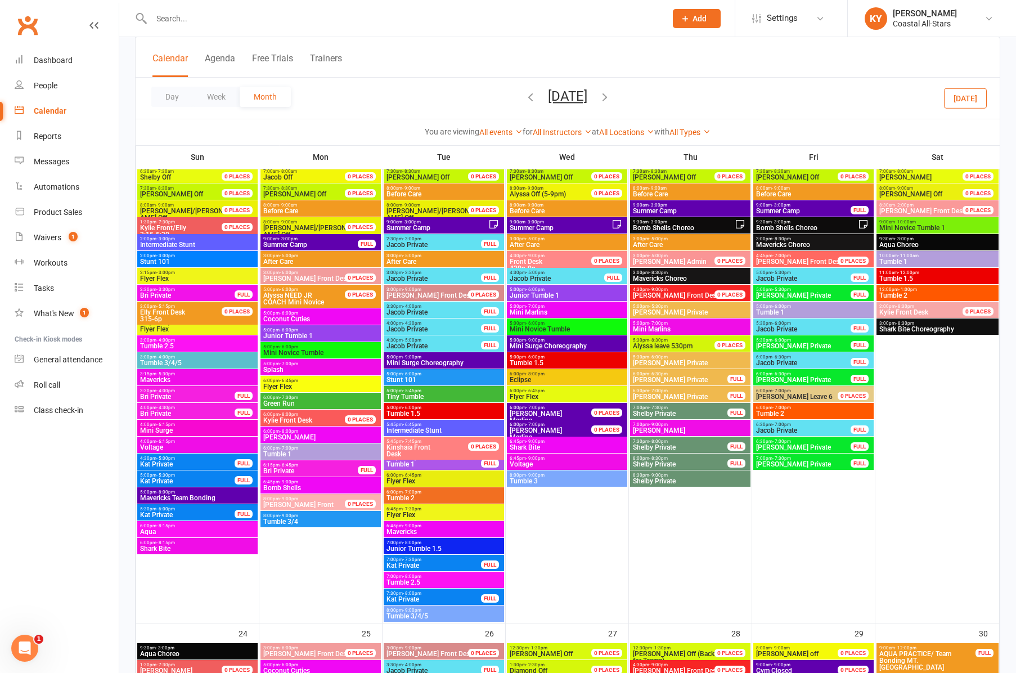
click at [535, 297] on span "Junior Tumble 1" at bounding box center [567, 295] width 116 height 7
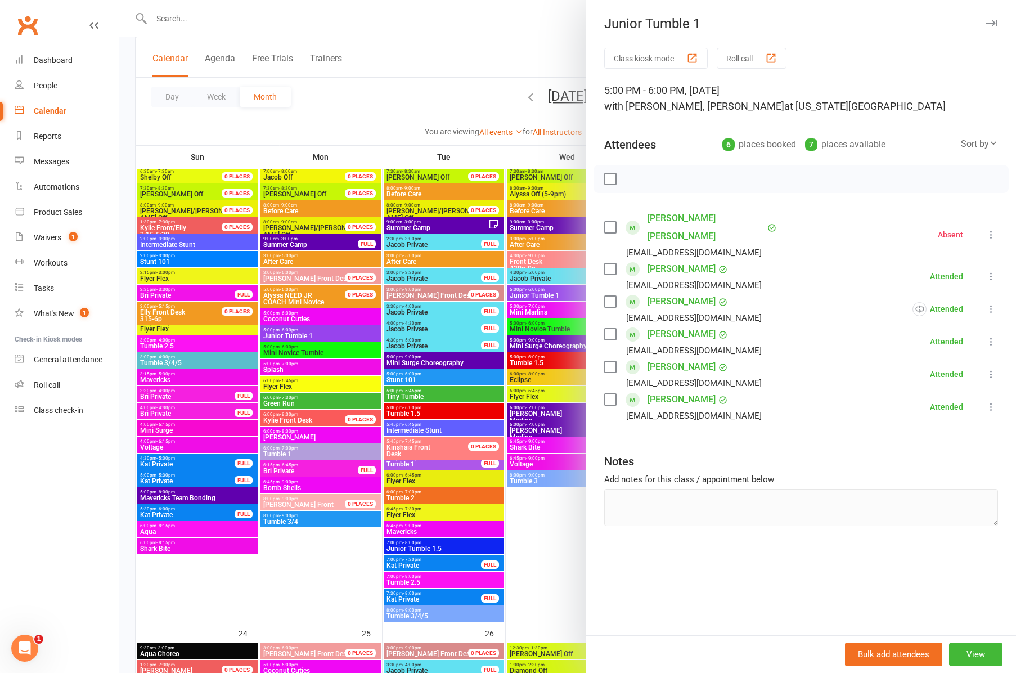
click at [998, 24] on button "button" at bounding box center [992, 23] width 14 height 14
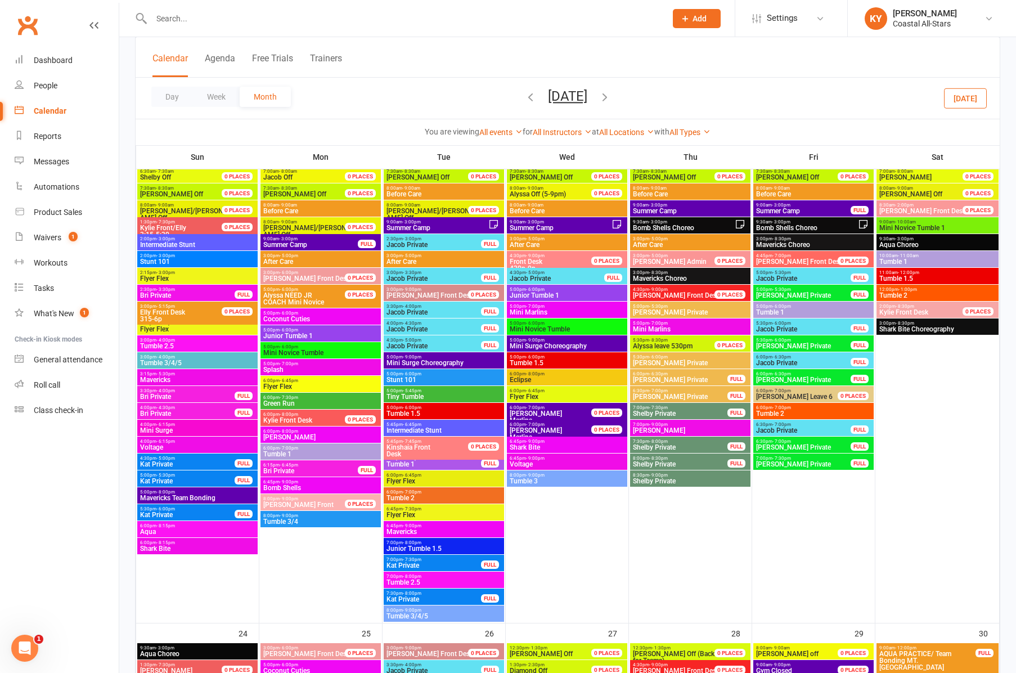
click at [550, 325] on span "5:00pm - 6:00pm" at bounding box center [567, 323] width 116 height 5
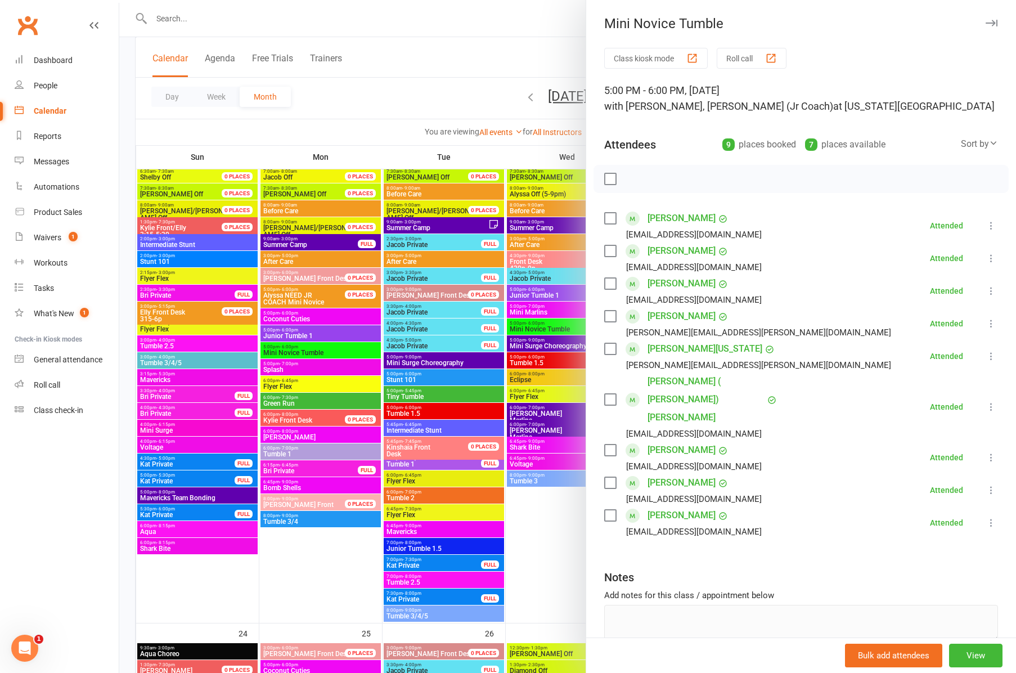
click at [992, 23] on icon "button" at bounding box center [992, 23] width 12 height 7
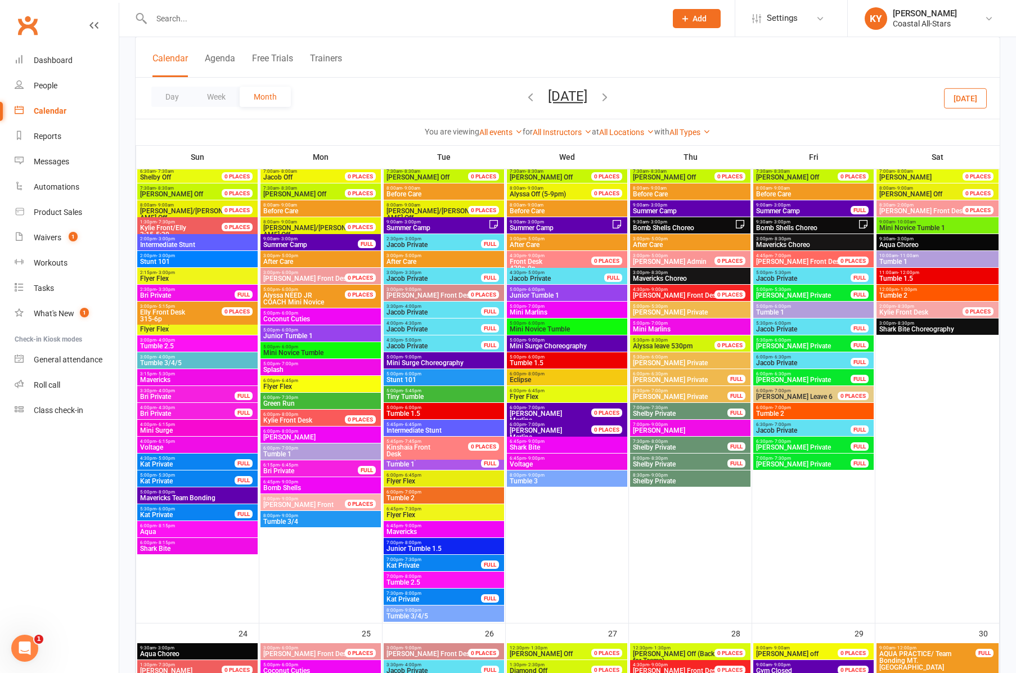
click at [543, 360] on span "Tumble 1.5" at bounding box center [567, 363] width 116 height 7
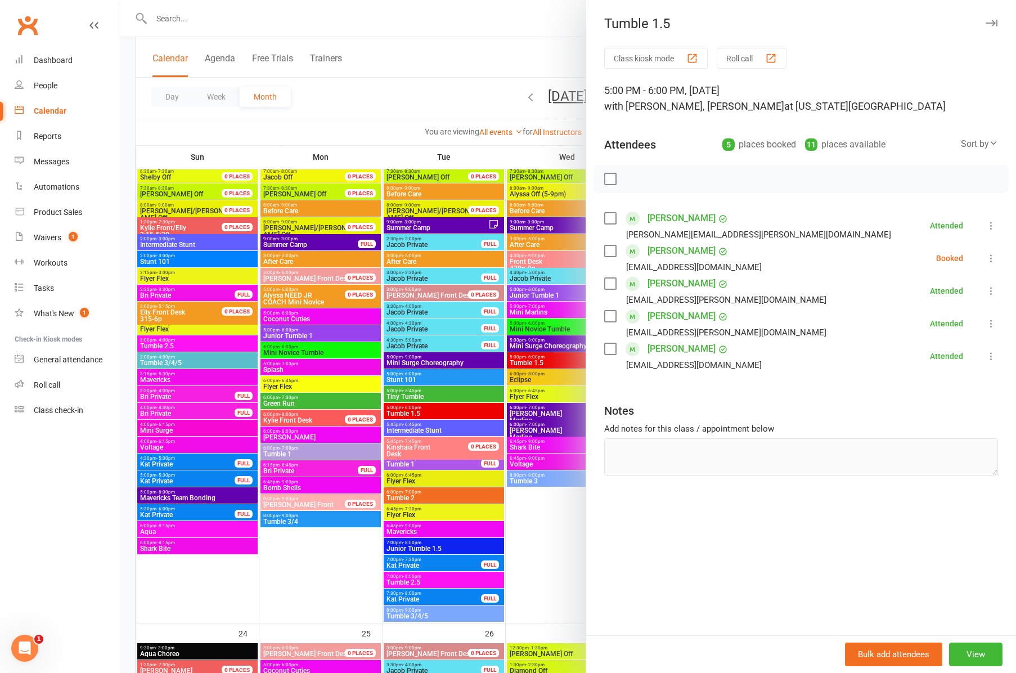
click at [522, 478] on div at bounding box center [567, 336] width 897 height 673
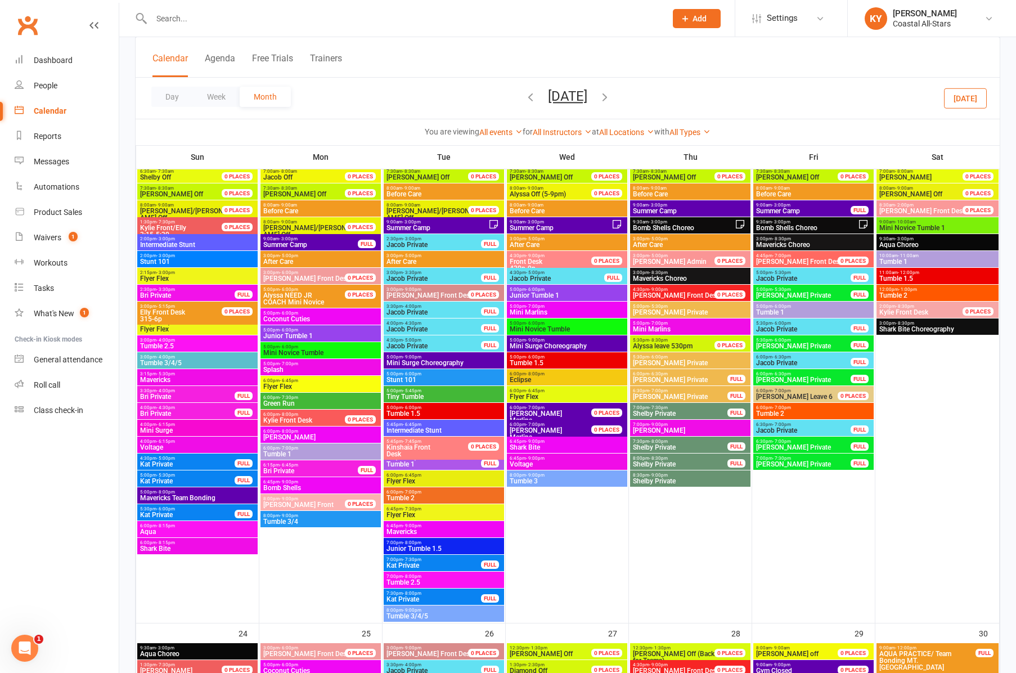
click at [522, 478] on span "Tumble 3" at bounding box center [567, 481] width 116 height 7
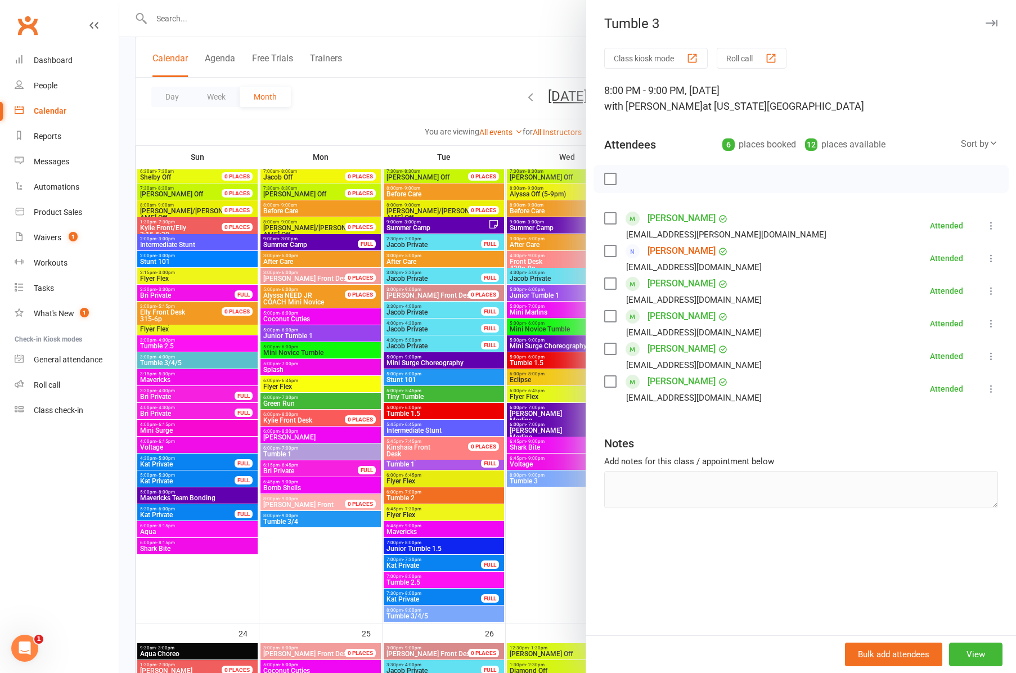
click at [986, 22] on icon "button" at bounding box center [992, 23] width 12 height 7
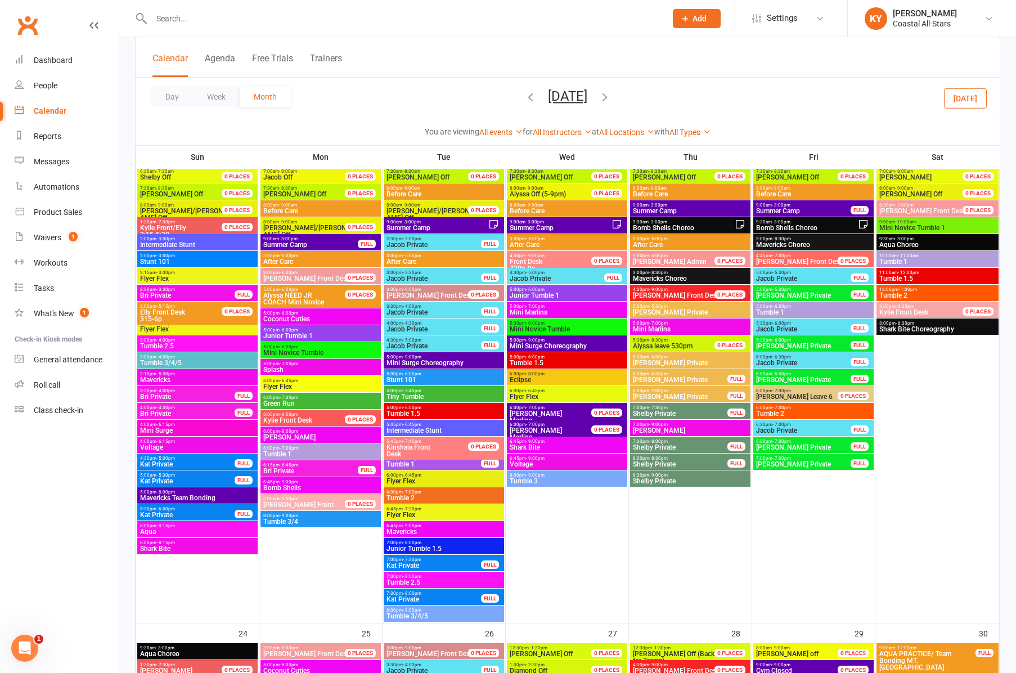
click at [787, 311] on span "Tumble 1" at bounding box center [814, 312] width 116 height 7
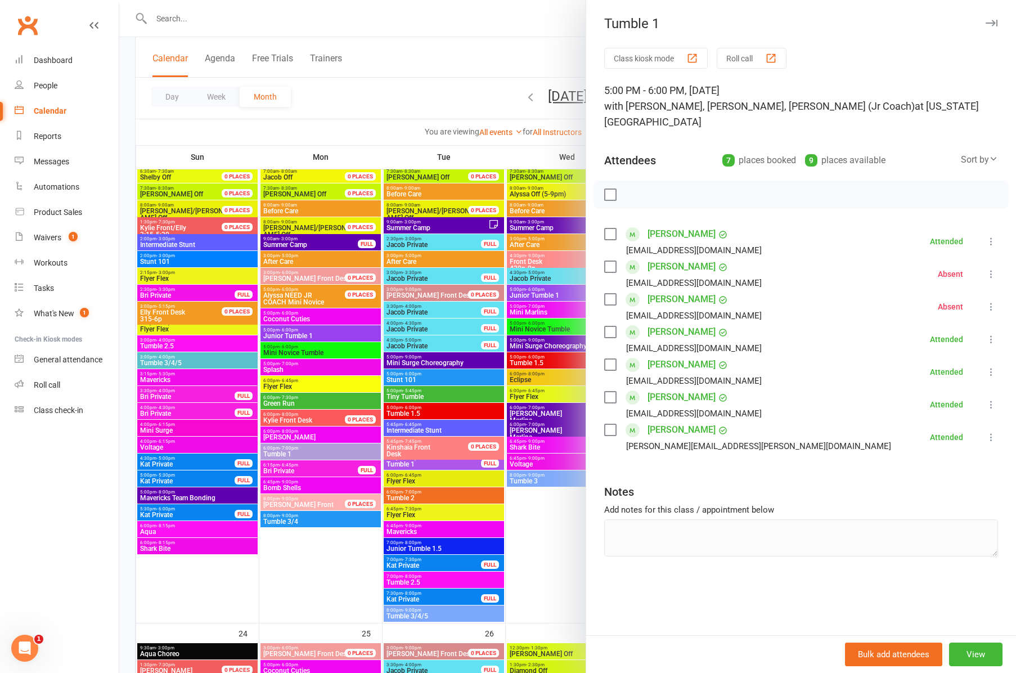
click at [984, 23] on div "Tumble 1" at bounding box center [801, 24] width 430 height 16
click at [988, 23] on icon "button" at bounding box center [992, 23] width 12 height 7
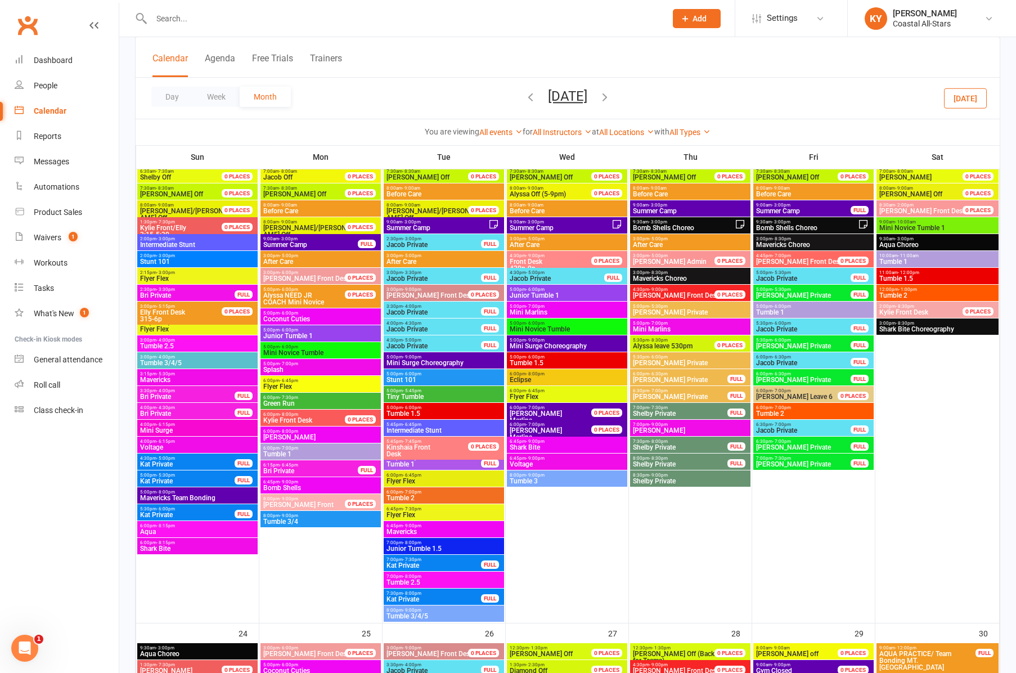
click at [779, 414] on span "Tumble 2" at bounding box center [814, 413] width 116 height 7
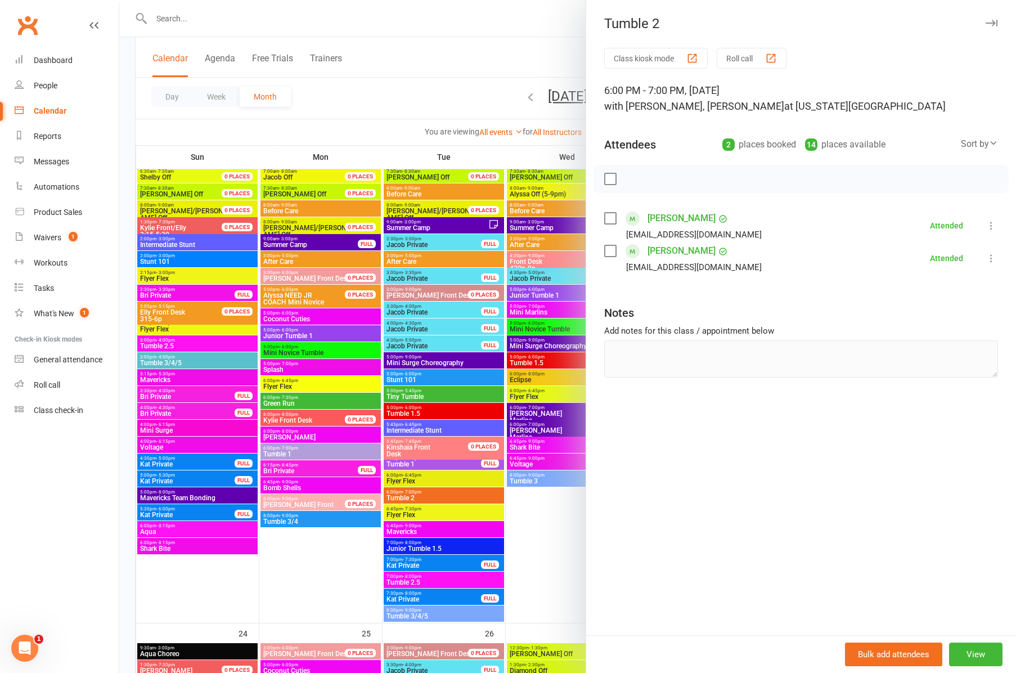
click at [998, 23] on div "Tumble 2" at bounding box center [801, 24] width 430 height 16
click at [994, 24] on icon "button" at bounding box center [992, 23] width 12 height 7
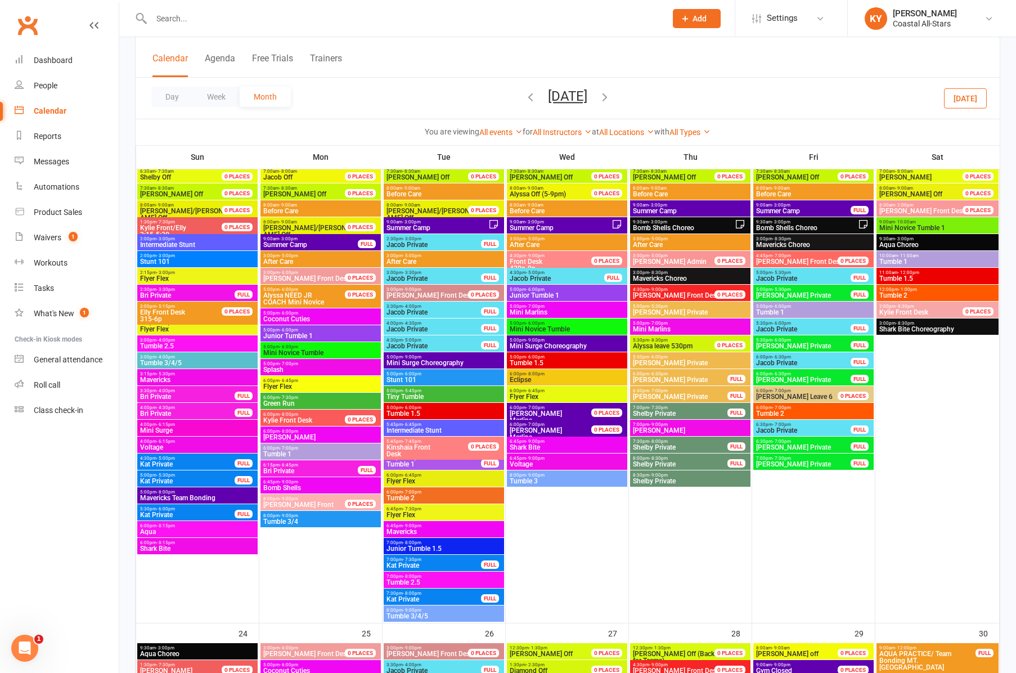
click at [922, 230] on span "Mini Novice Tumble 1" at bounding box center [938, 228] width 118 height 7
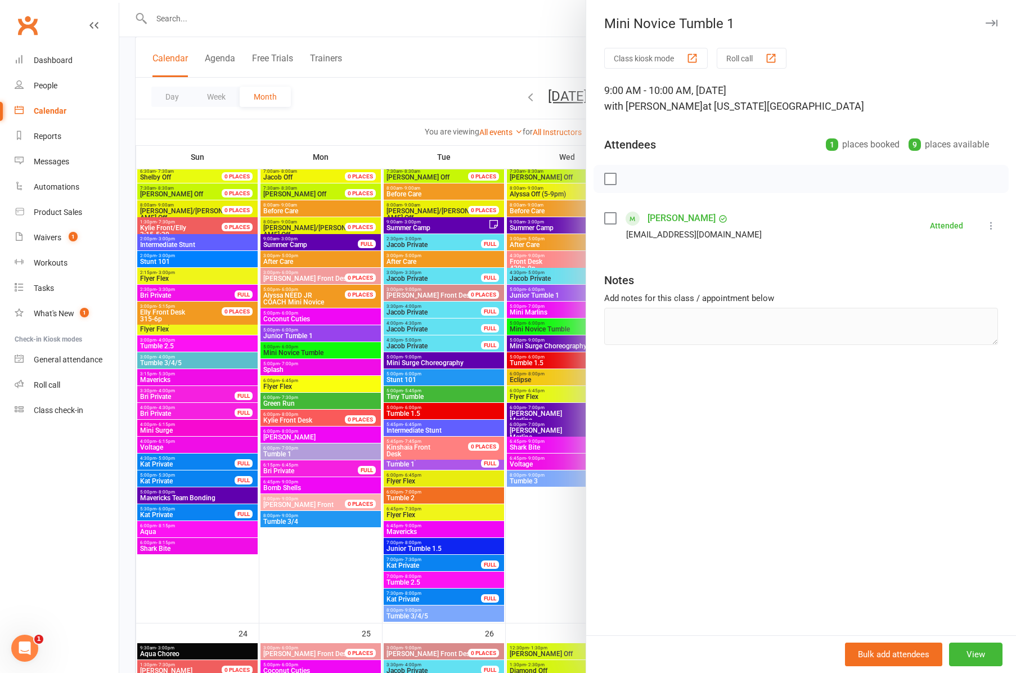
click at [994, 25] on icon "button" at bounding box center [992, 23] width 12 height 7
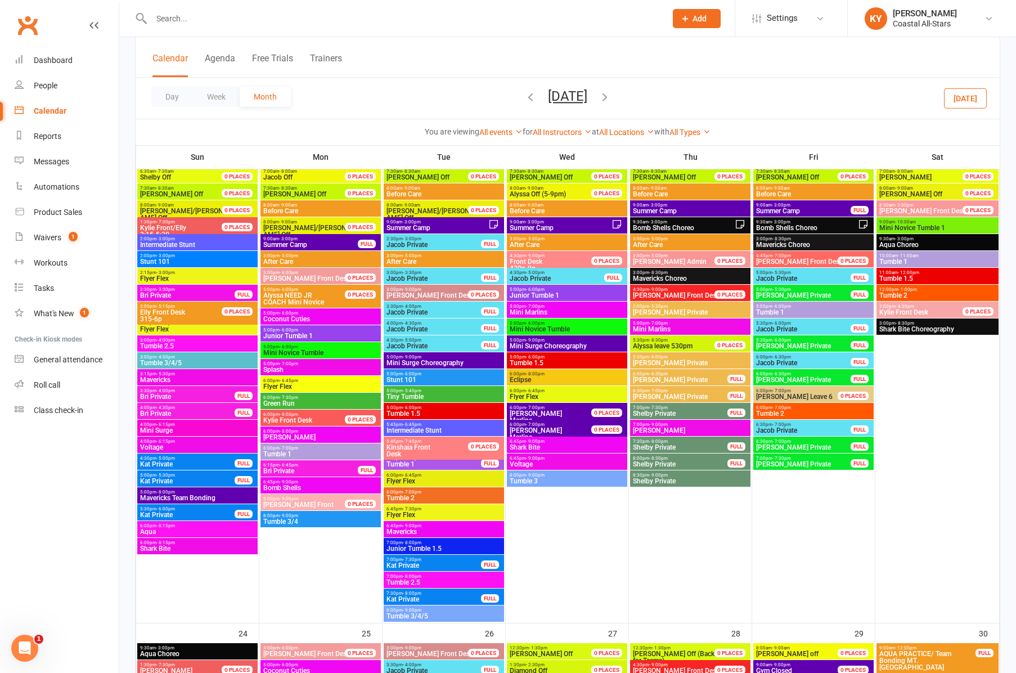
click at [919, 256] on span "10:00am - 11:00am" at bounding box center [938, 255] width 118 height 5
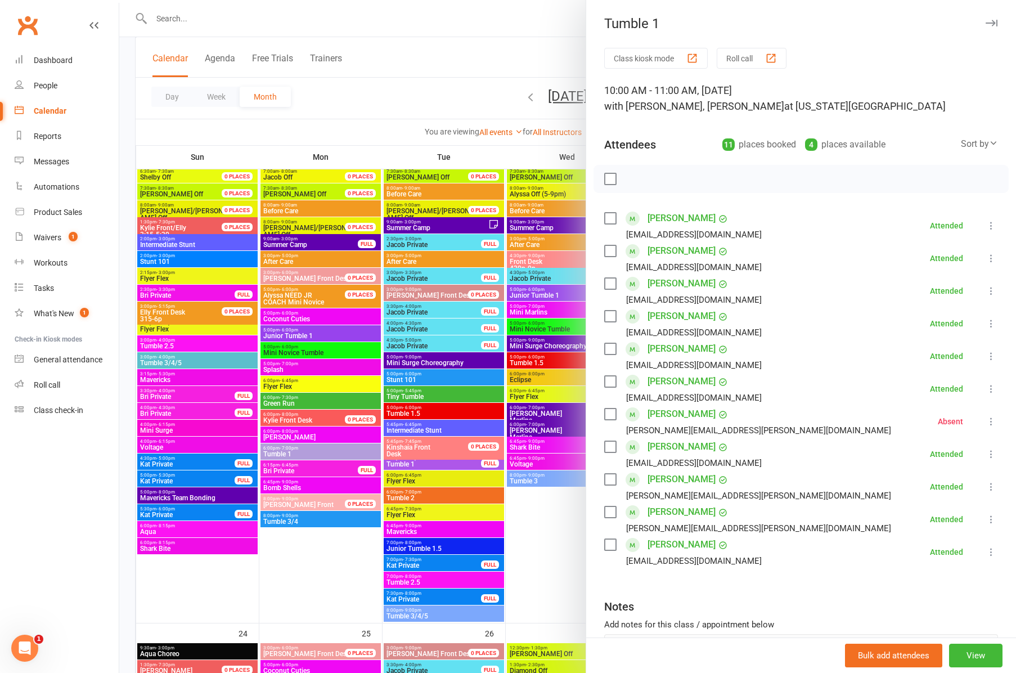
click at [990, 24] on icon "button" at bounding box center [992, 23] width 12 height 7
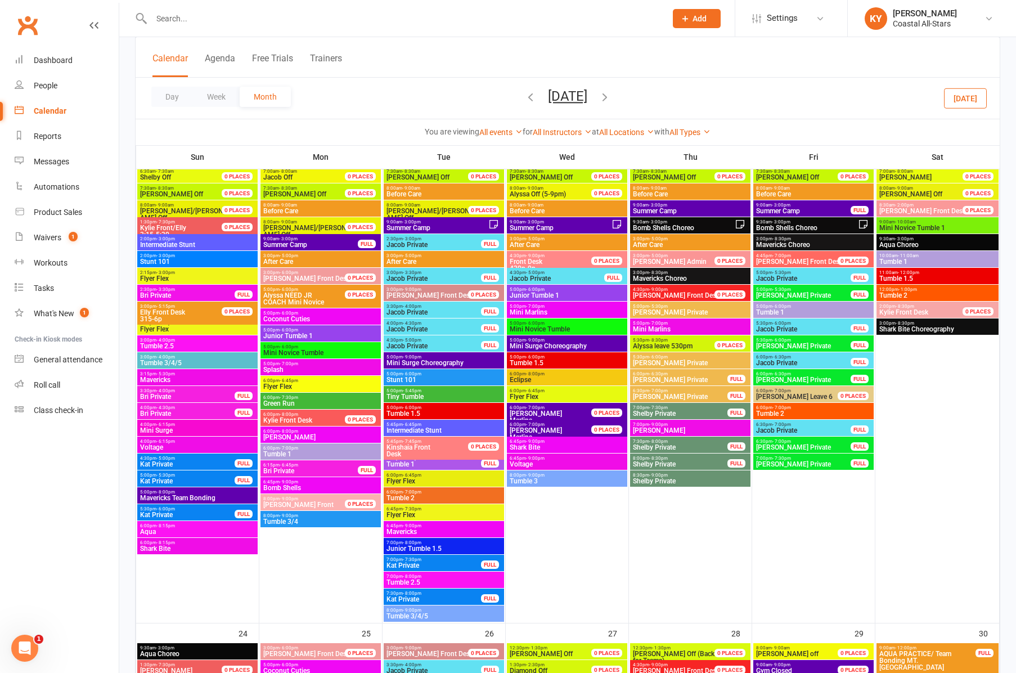
click at [910, 273] on span "- 12:00pm" at bounding box center [908, 272] width 21 height 5
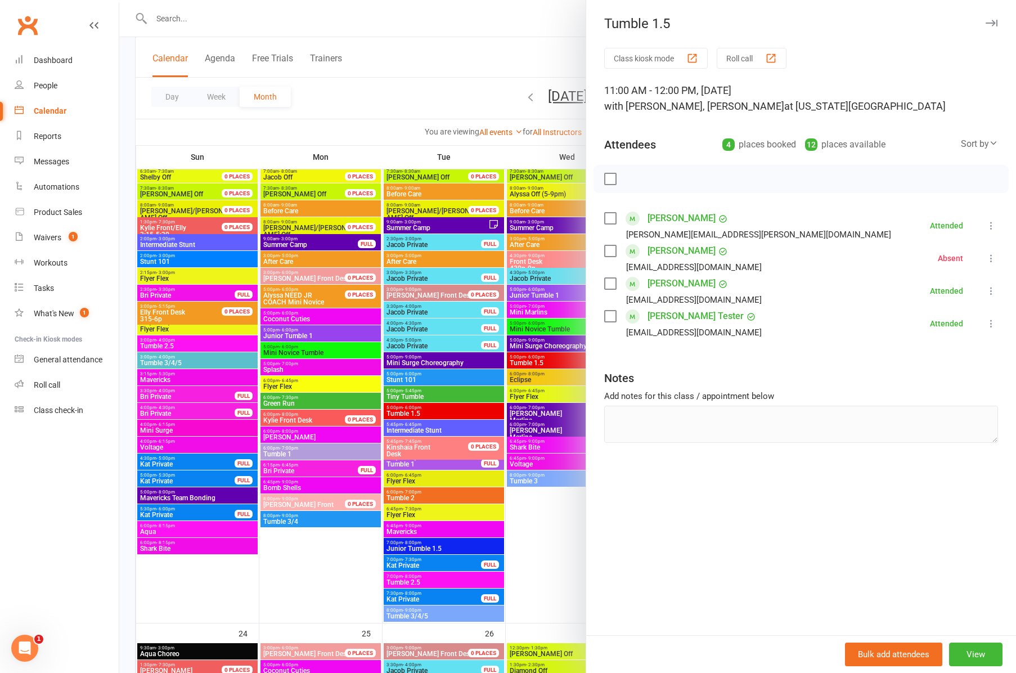
scroll to position [1536, 0]
click at [993, 23] on icon "button" at bounding box center [992, 23] width 12 height 7
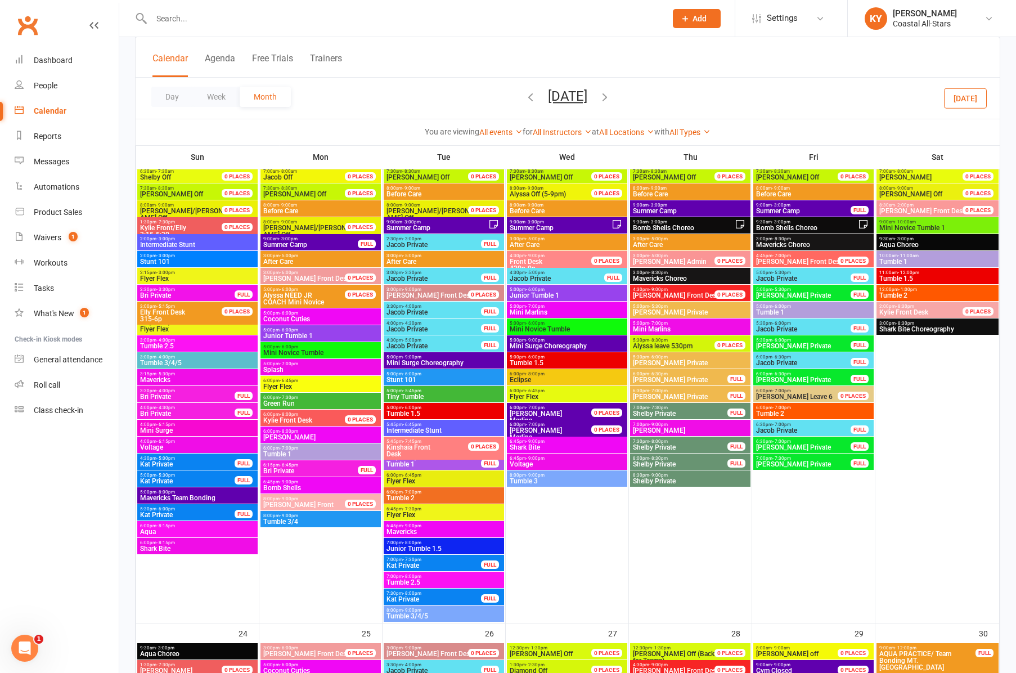
click at [944, 293] on span "Tumble 2" at bounding box center [938, 295] width 118 height 7
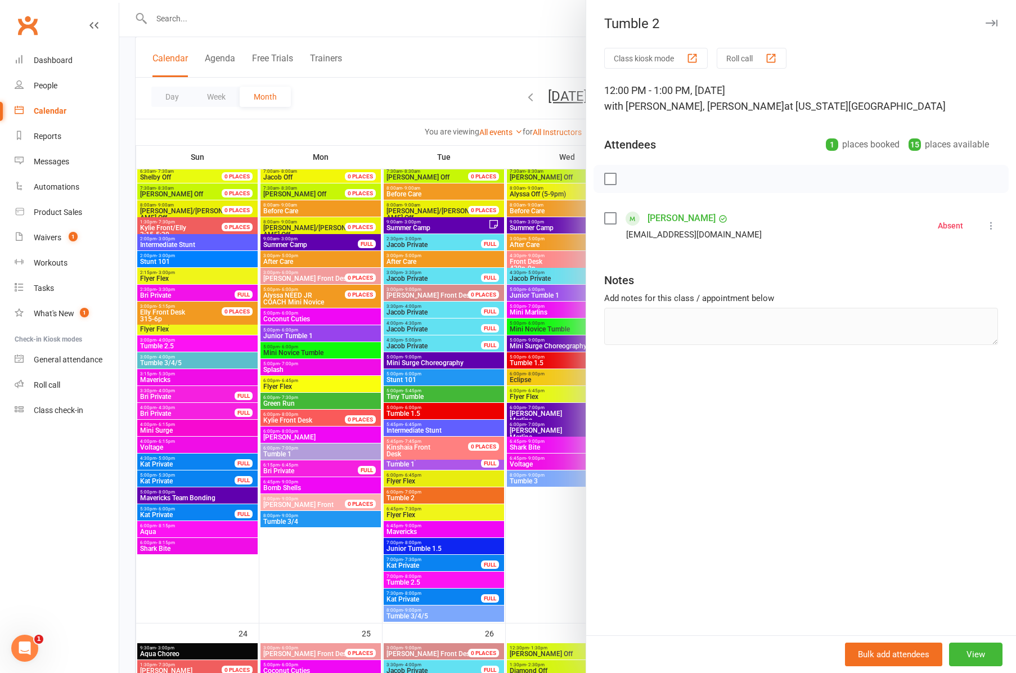
click at [986, 20] on icon "button" at bounding box center [992, 23] width 12 height 7
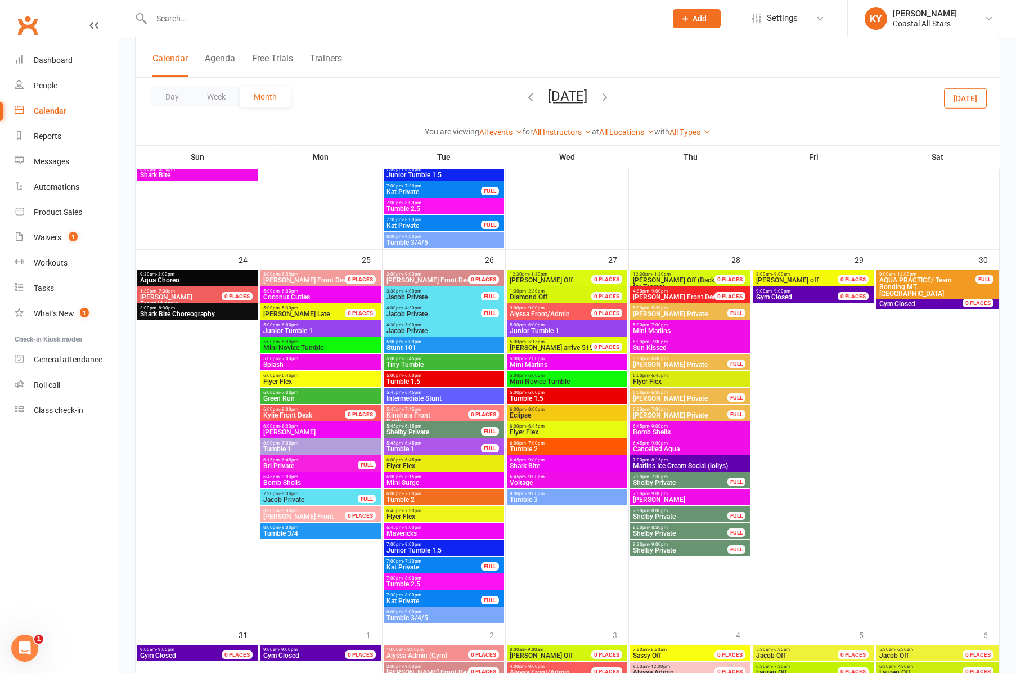
scroll to position [1909, 1]
click at [292, 330] on span "Junior Tumble 1" at bounding box center [321, 331] width 116 height 7
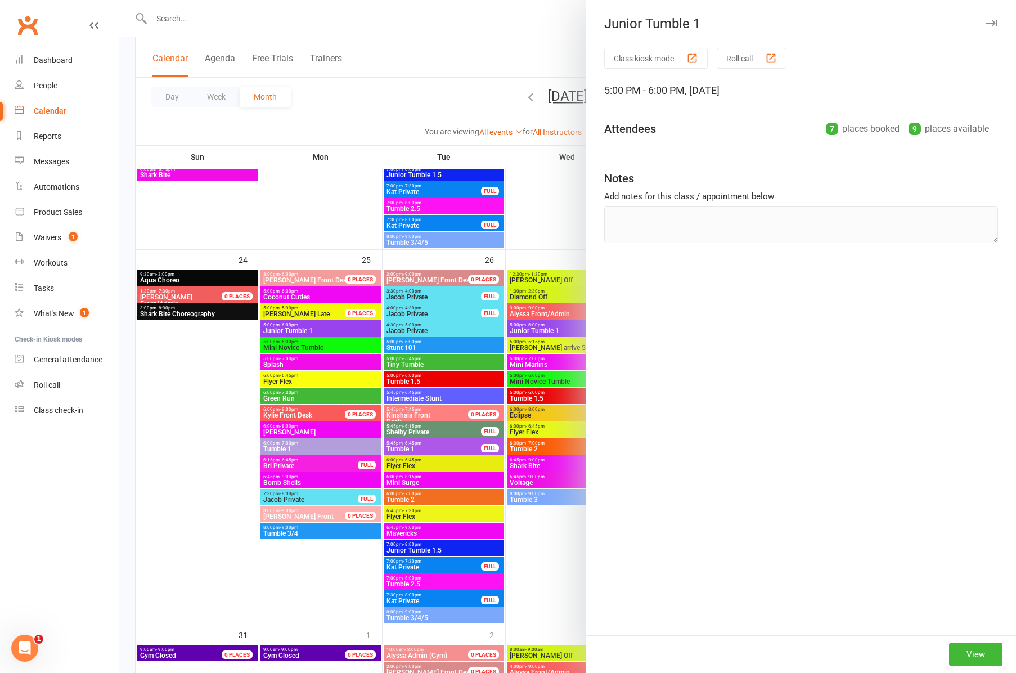
scroll to position [1909, 0]
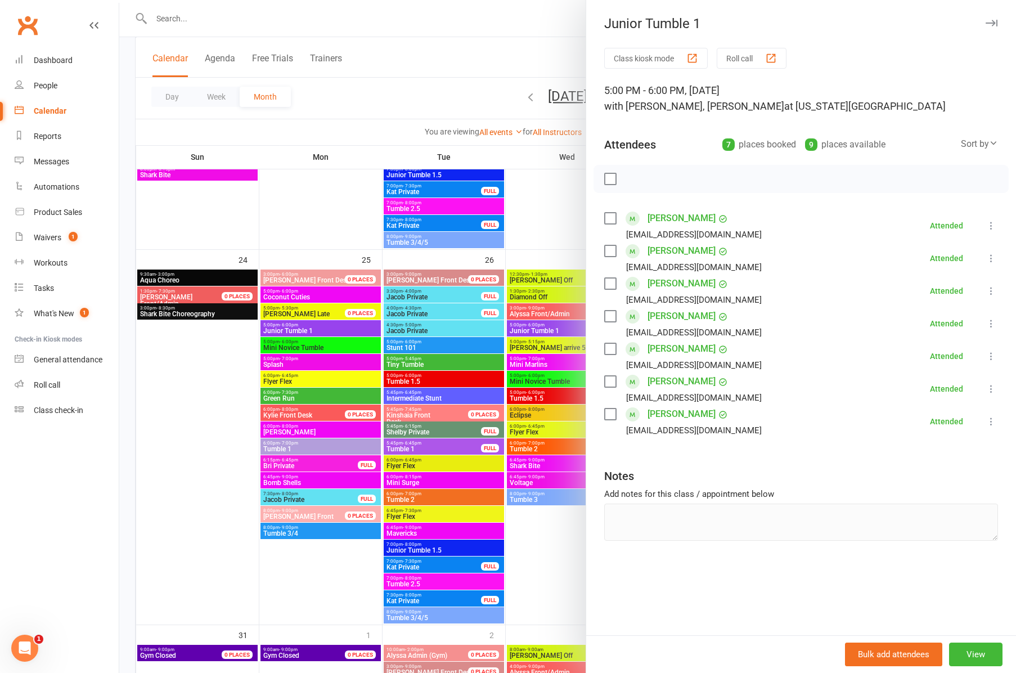
click at [297, 345] on div at bounding box center [567, 336] width 897 height 673
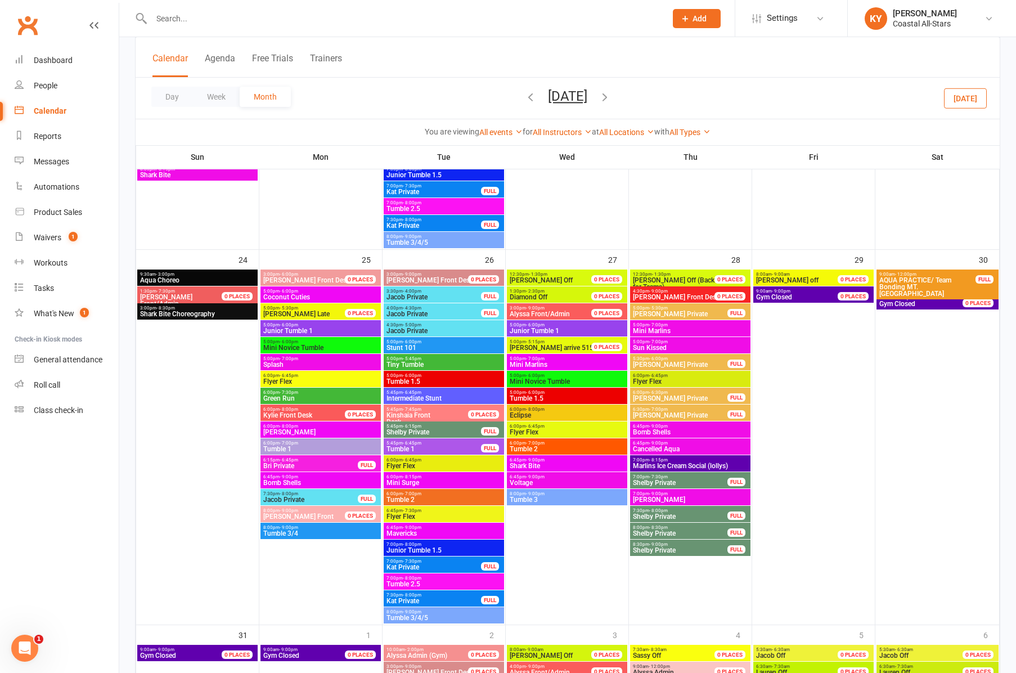
click at [297, 345] on span "Mini Novice Tumble" at bounding box center [321, 347] width 116 height 7
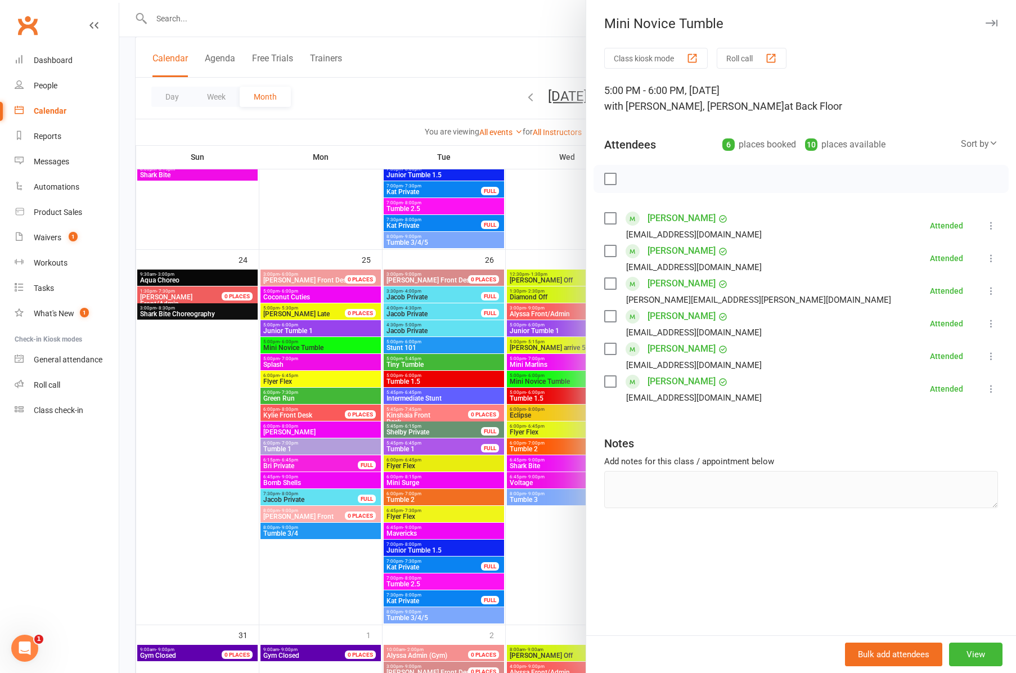
click at [284, 451] on div at bounding box center [567, 336] width 897 height 673
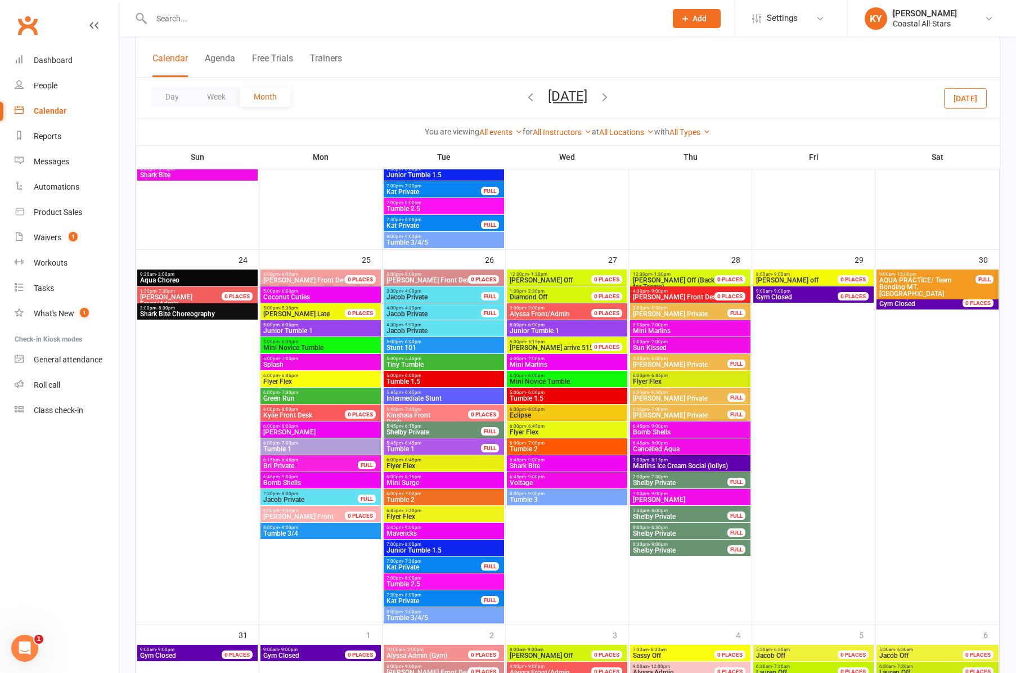
click at [285, 446] on span "Tumble 1" at bounding box center [321, 449] width 116 height 7
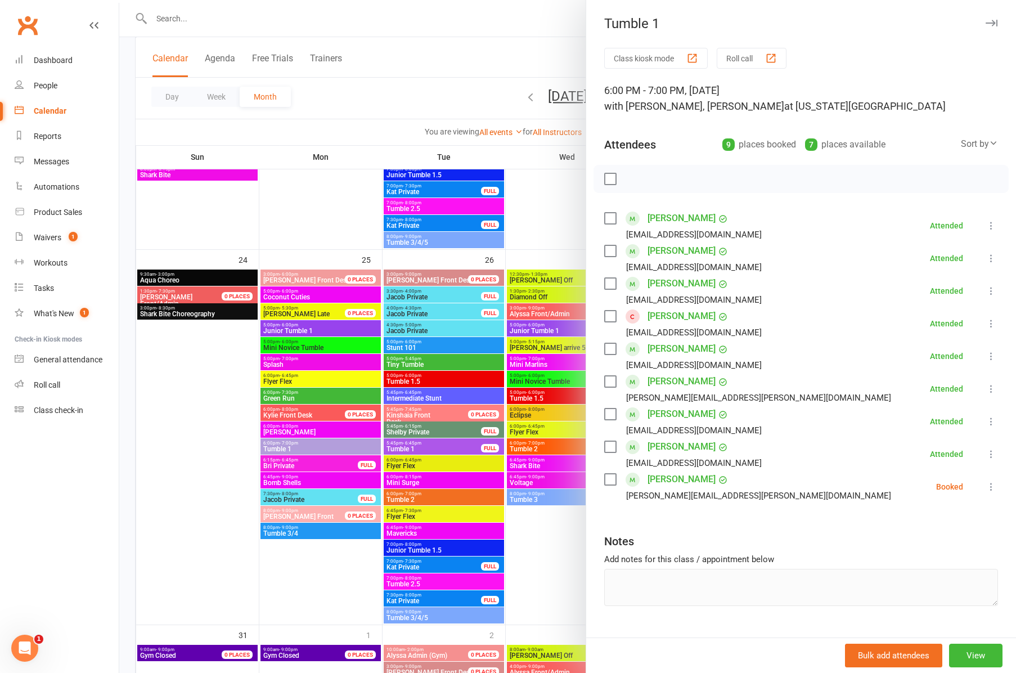
click at [281, 531] on div at bounding box center [567, 336] width 897 height 673
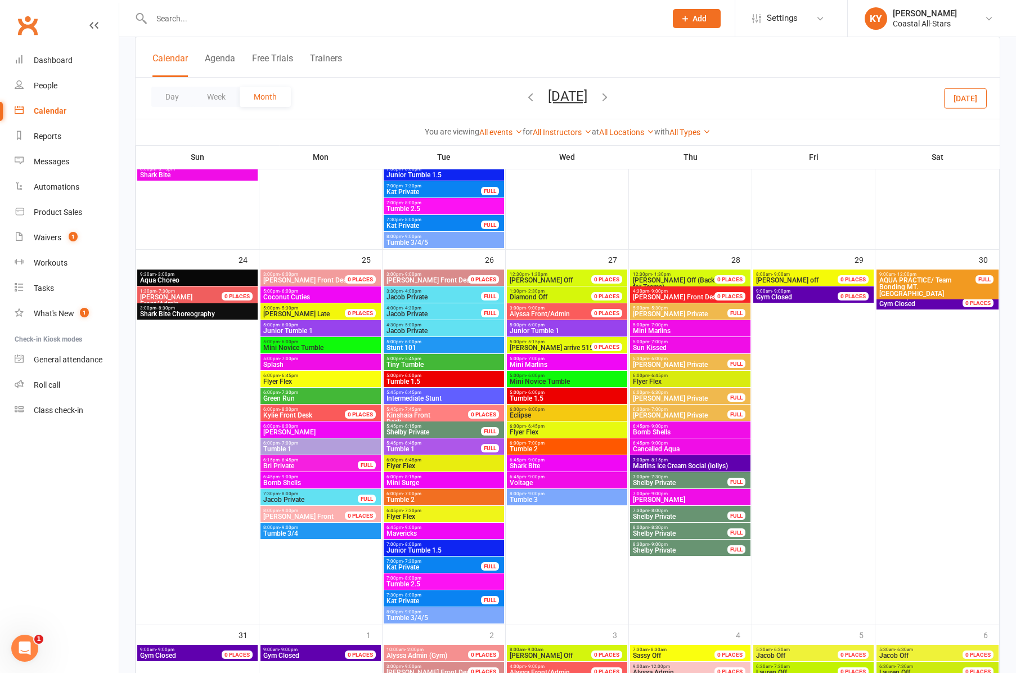
click at [281, 531] on span "Tumble 3/4" at bounding box center [321, 533] width 116 height 7
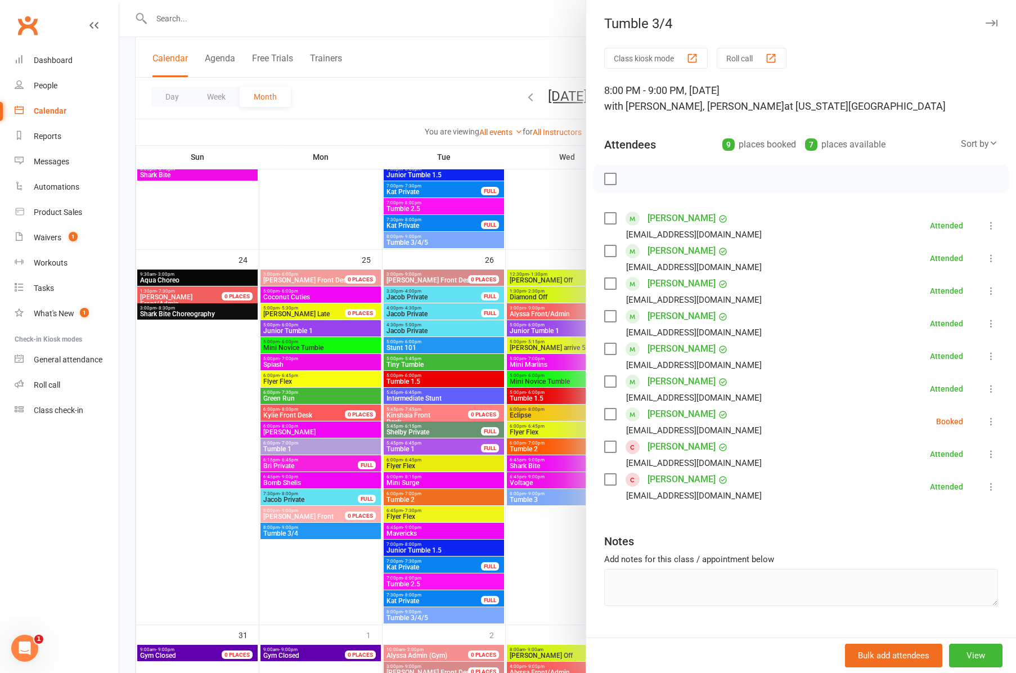
click at [994, 20] on icon "button" at bounding box center [992, 23] width 12 height 7
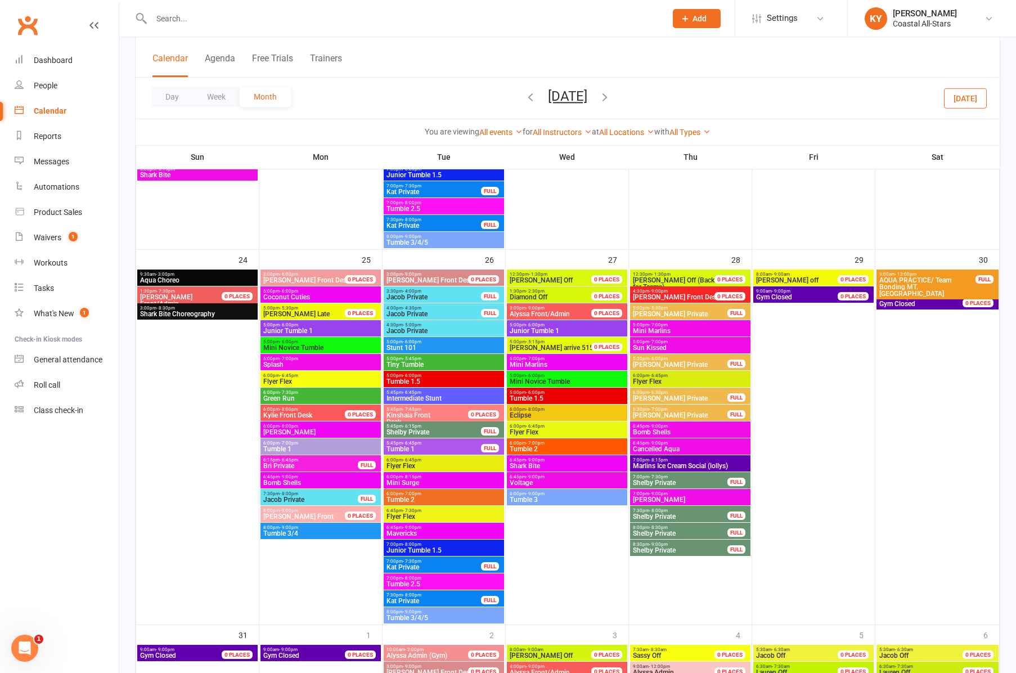
click at [413, 364] on span "Tiny Tumble" at bounding box center [444, 364] width 116 height 7
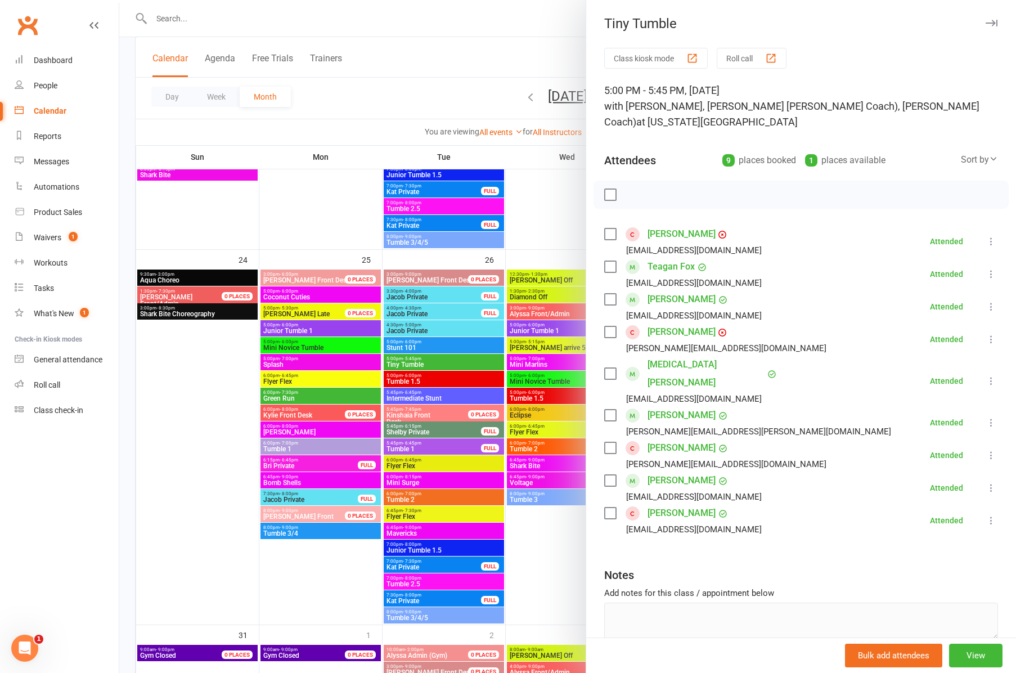
click at [398, 383] on div at bounding box center [567, 336] width 897 height 673
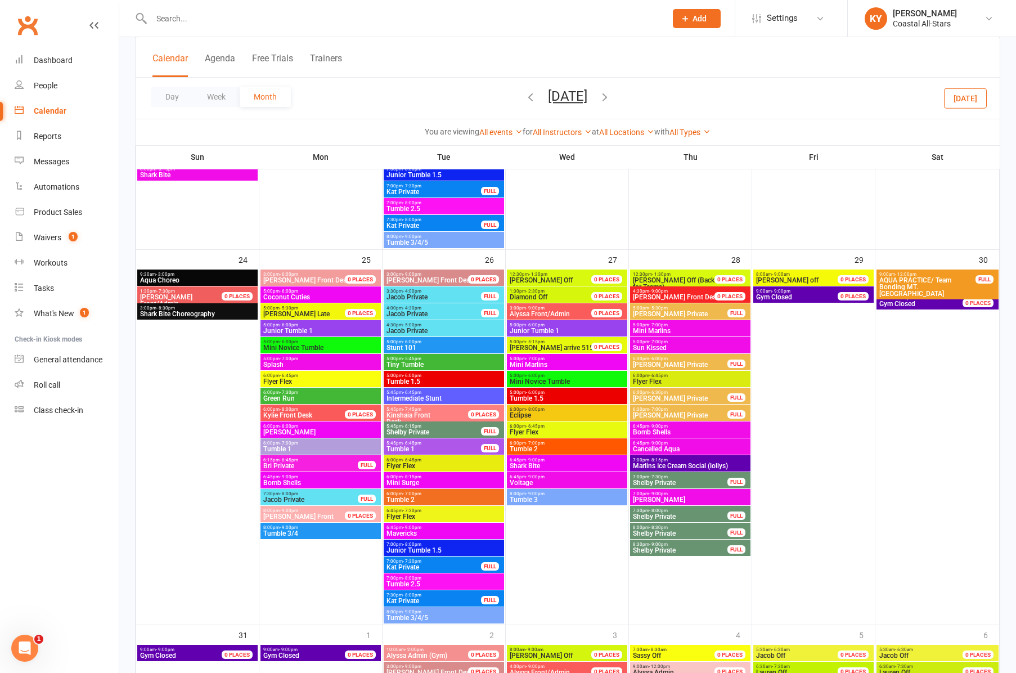
click at [398, 383] on span "Tumble 1.5" at bounding box center [444, 381] width 116 height 7
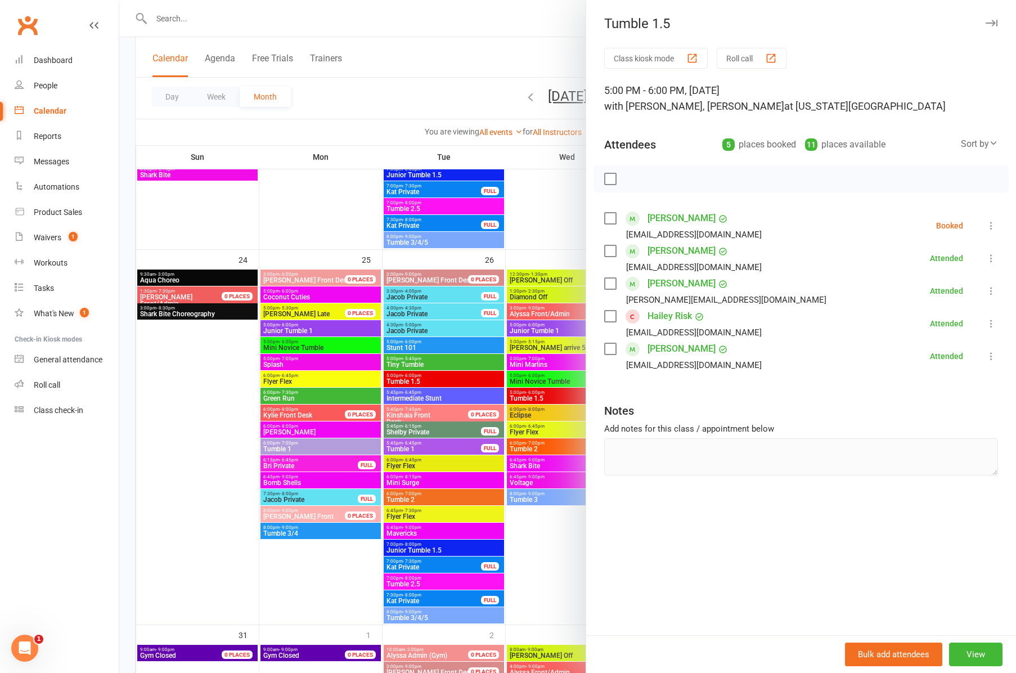
click at [413, 448] on div at bounding box center [567, 336] width 897 height 673
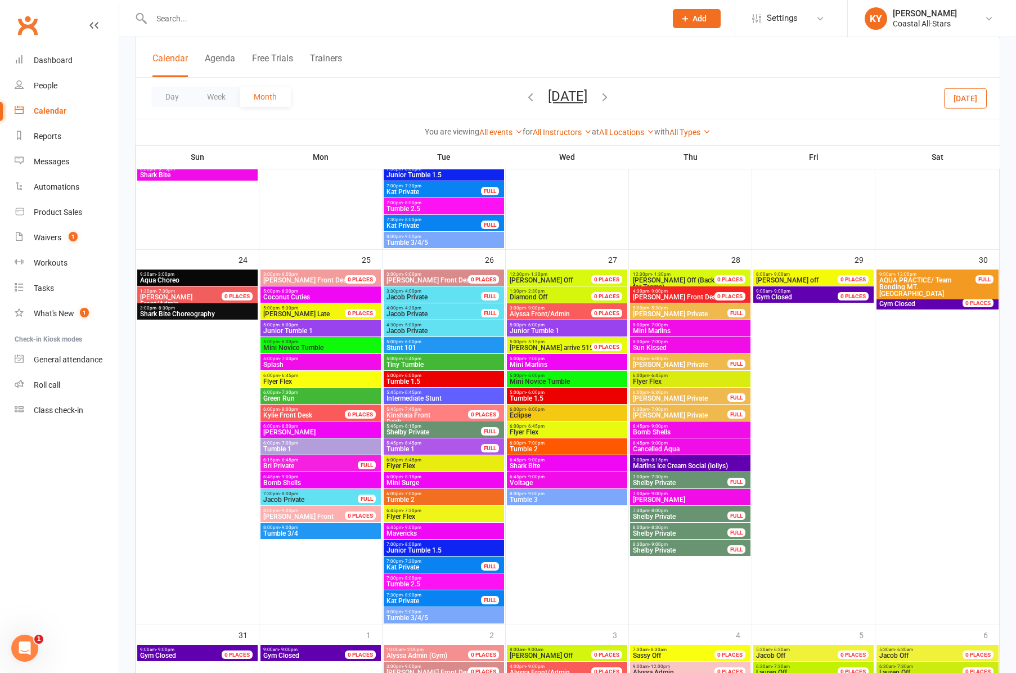
click at [413, 448] on span "Tumble 1" at bounding box center [434, 449] width 96 height 7
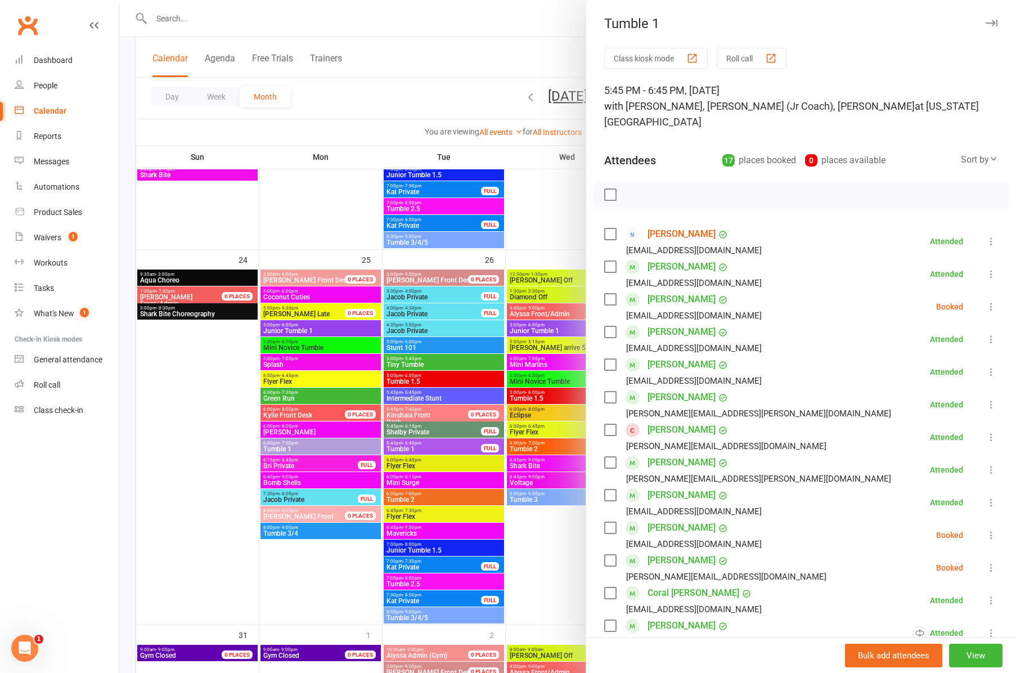
scroll to position [0, 0]
click at [993, 24] on icon "button" at bounding box center [992, 23] width 12 height 7
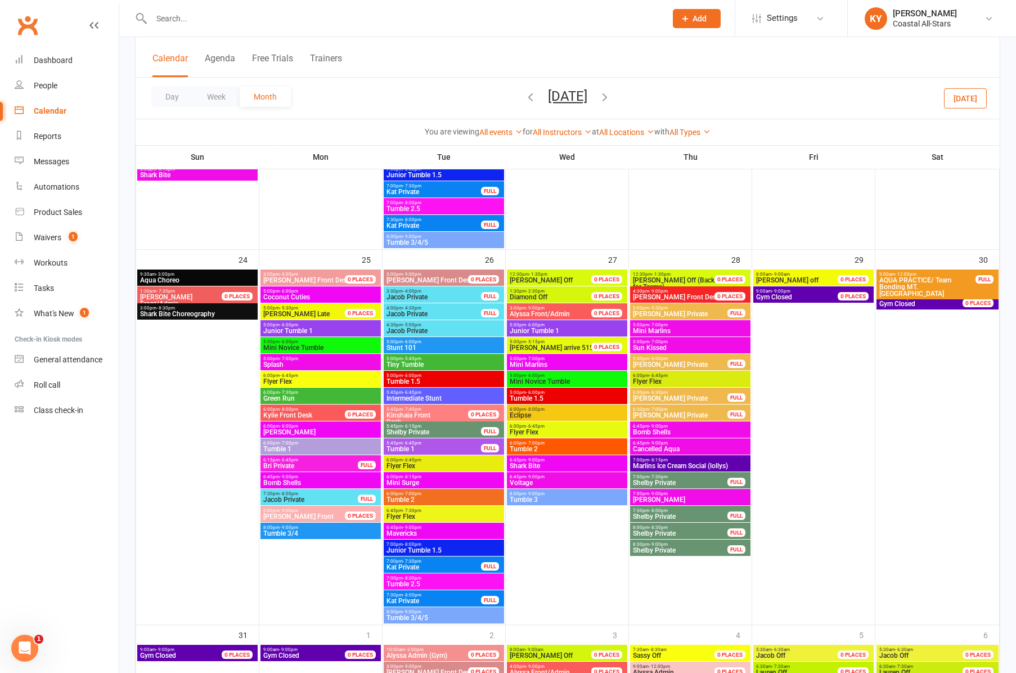
click at [409, 499] on span "Tumble 2" at bounding box center [444, 499] width 116 height 7
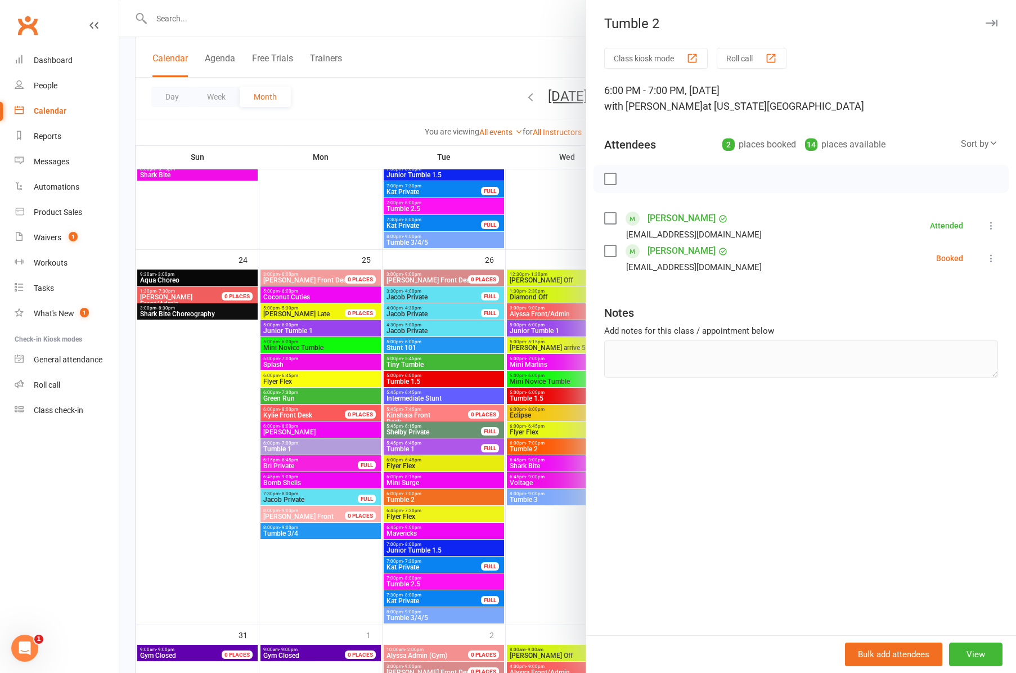
click at [992, 24] on icon "button" at bounding box center [992, 23] width 12 height 7
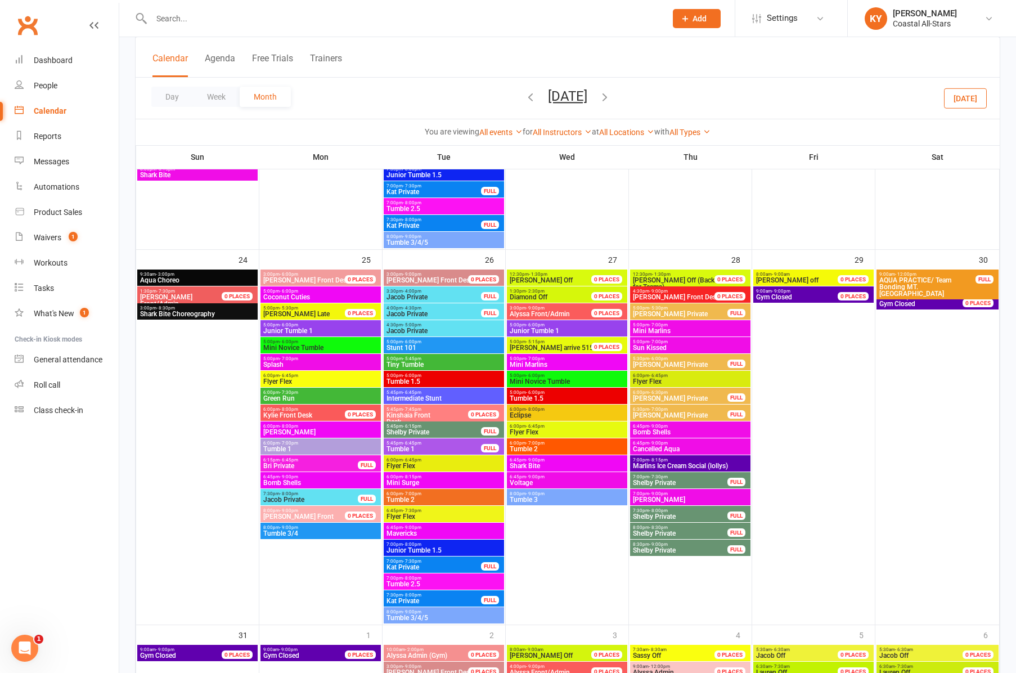
click at [407, 545] on span "- 8:00pm" at bounding box center [412, 544] width 19 height 5
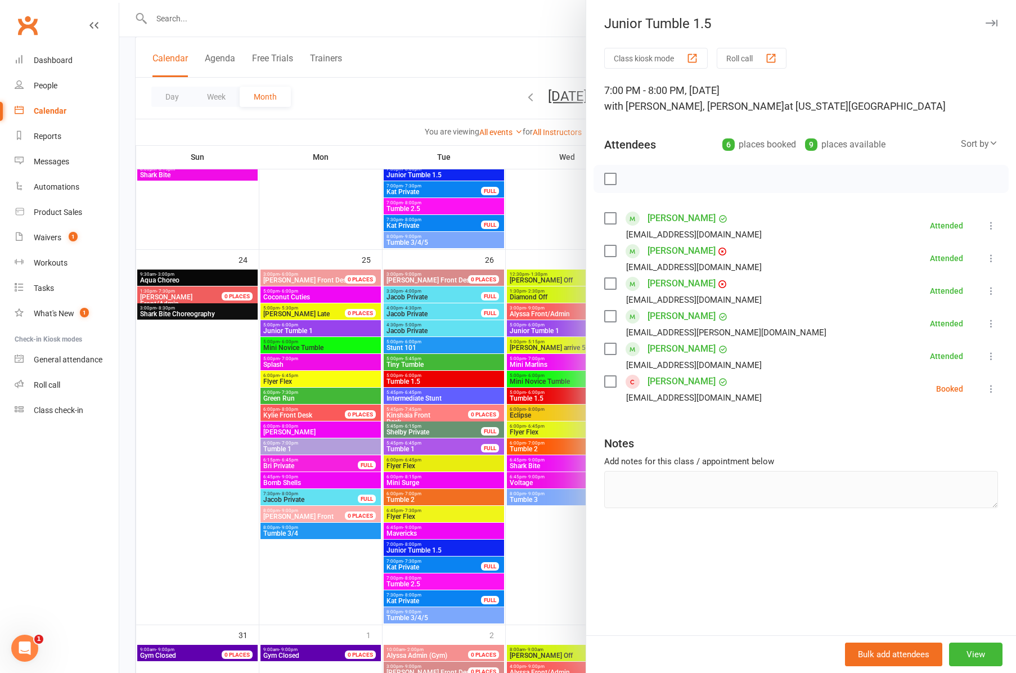
click at [412, 586] on div at bounding box center [567, 336] width 897 height 673
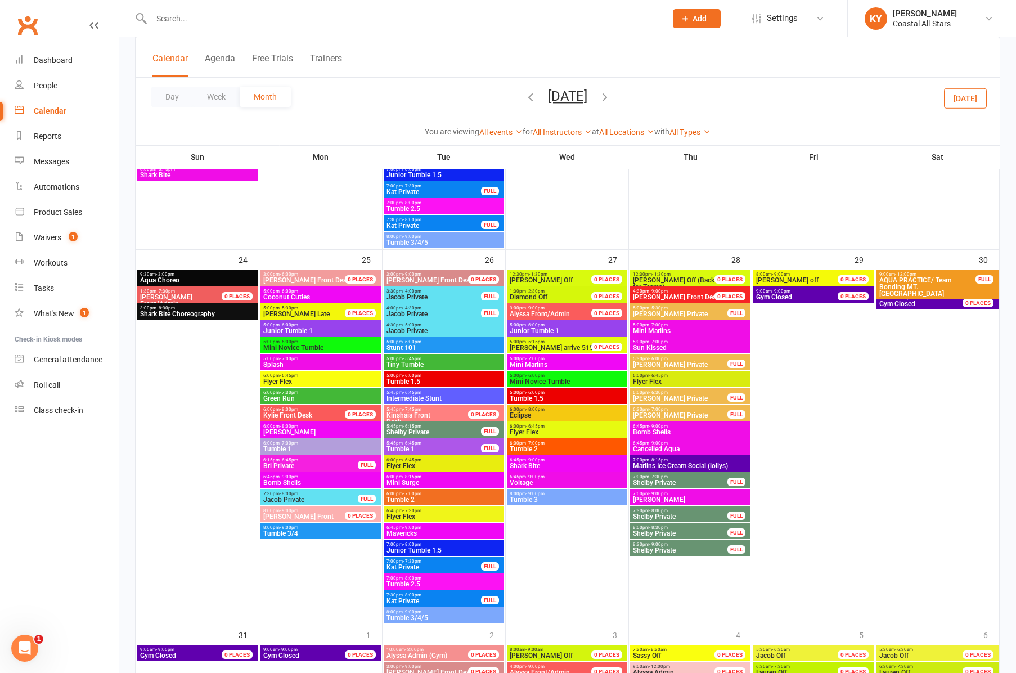
click at [412, 588] on div "7:00pm - 8:00pm Tumble 2.5" at bounding box center [444, 581] width 120 height 16
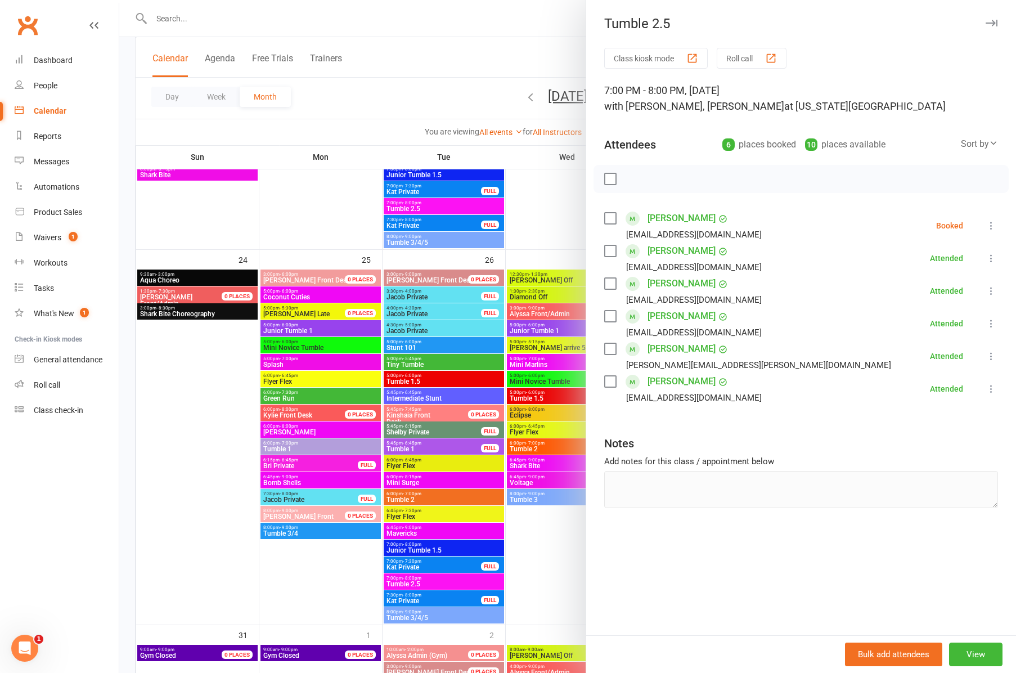
click at [994, 23] on icon "button" at bounding box center [992, 23] width 12 height 7
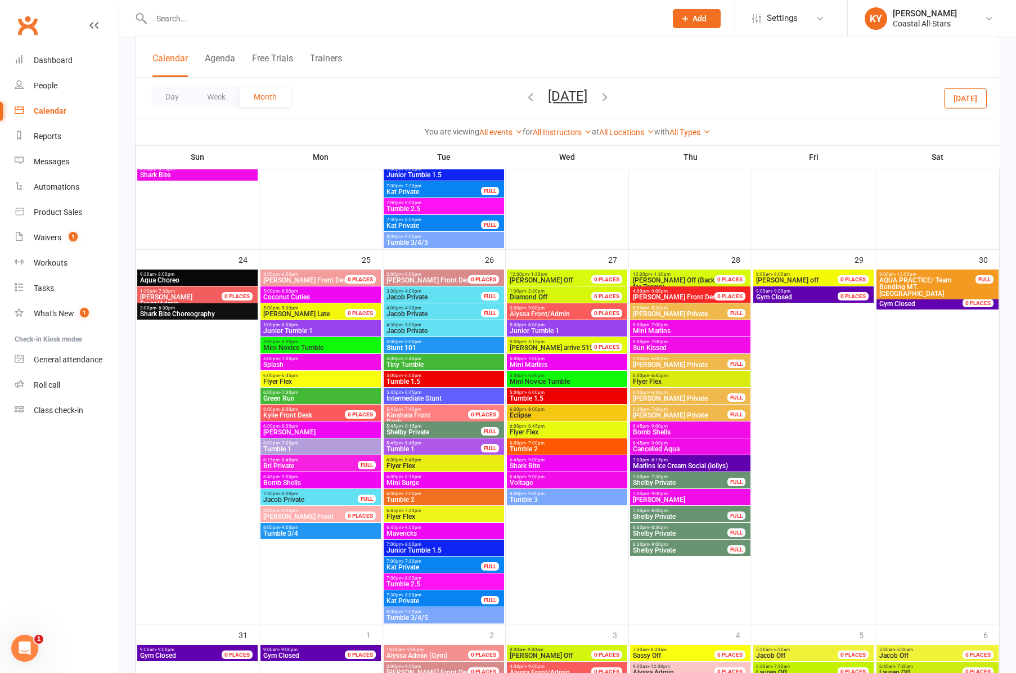
click at [423, 618] on span "Tumble 3/4/5" at bounding box center [444, 618] width 116 height 7
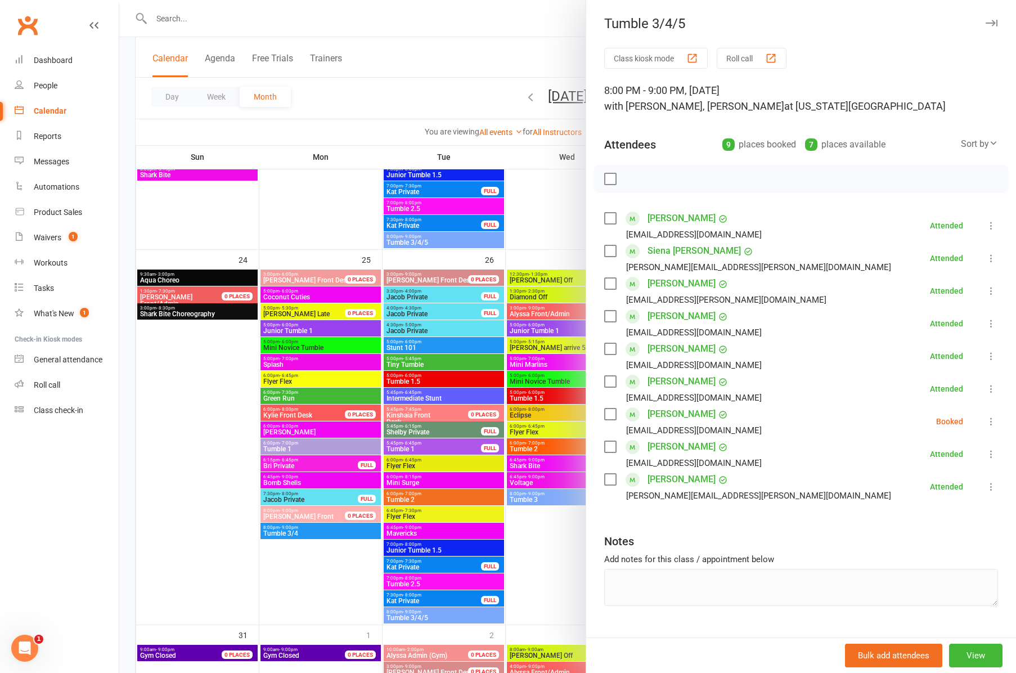
click at [991, 23] on icon "button" at bounding box center [992, 23] width 12 height 7
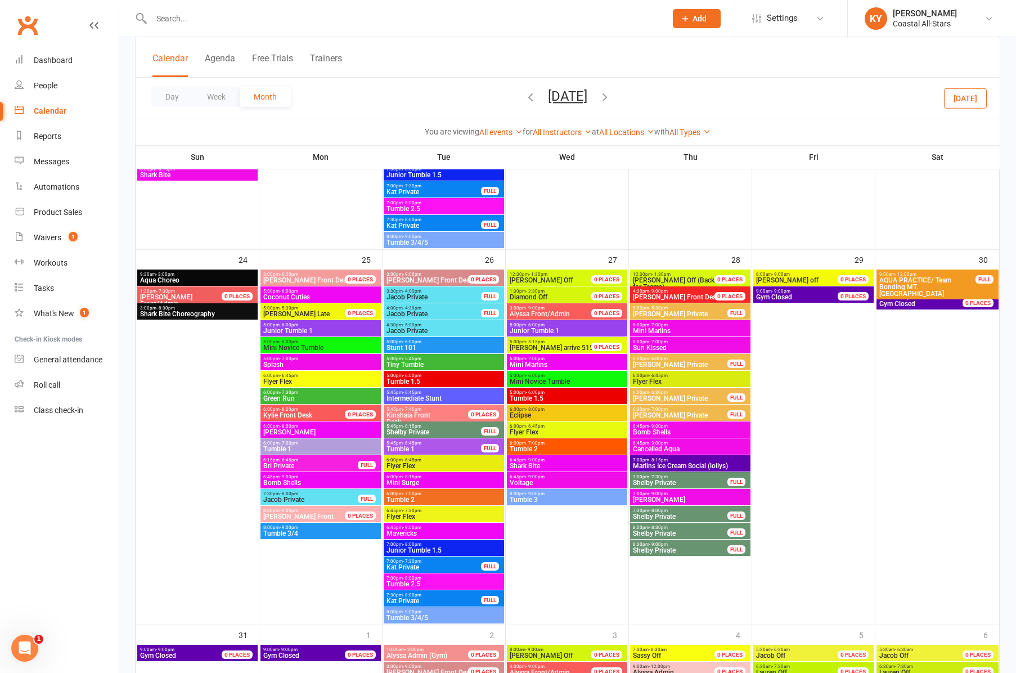
click at [548, 330] on span "Junior Tumble 1" at bounding box center [567, 331] width 116 height 7
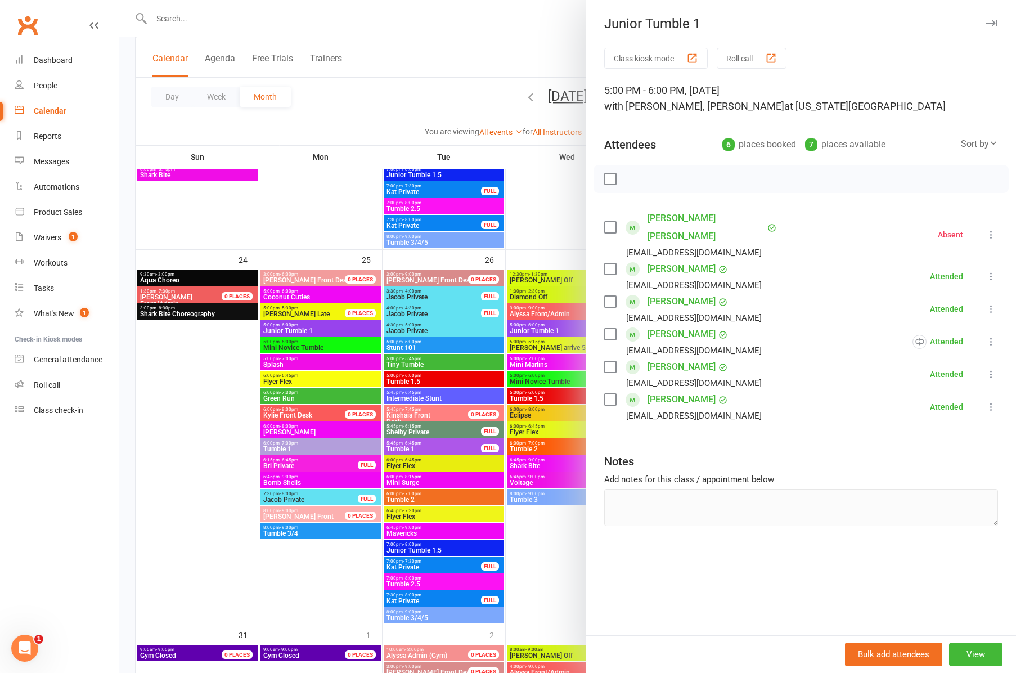
click at [994, 23] on icon "button" at bounding box center [992, 23] width 12 height 7
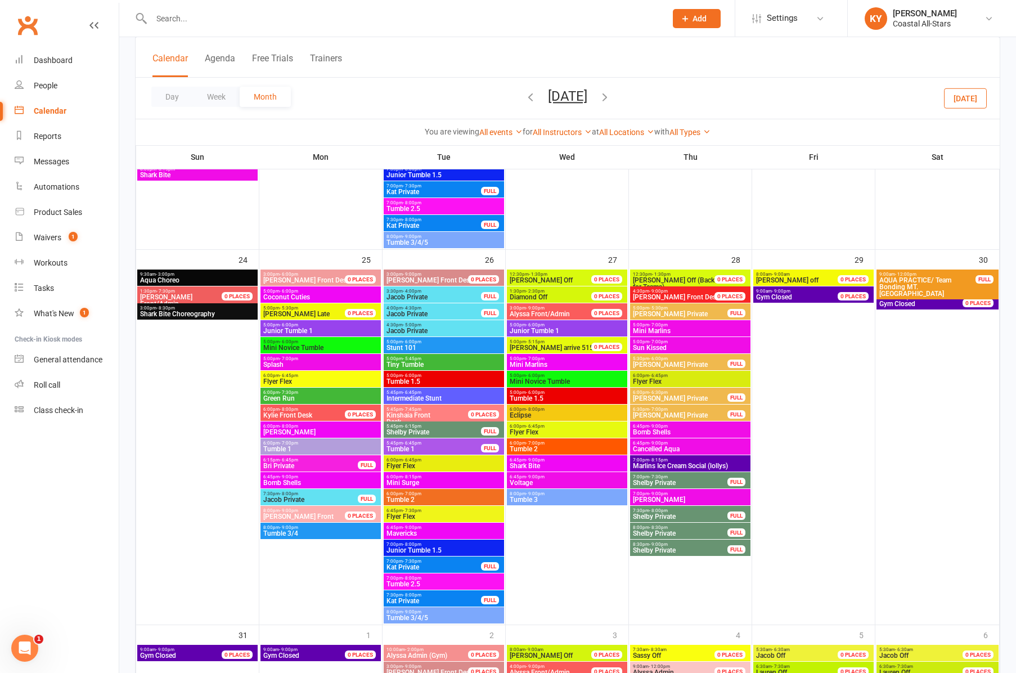
click at [533, 379] on span "Mini Novice Tumble" at bounding box center [567, 381] width 116 height 7
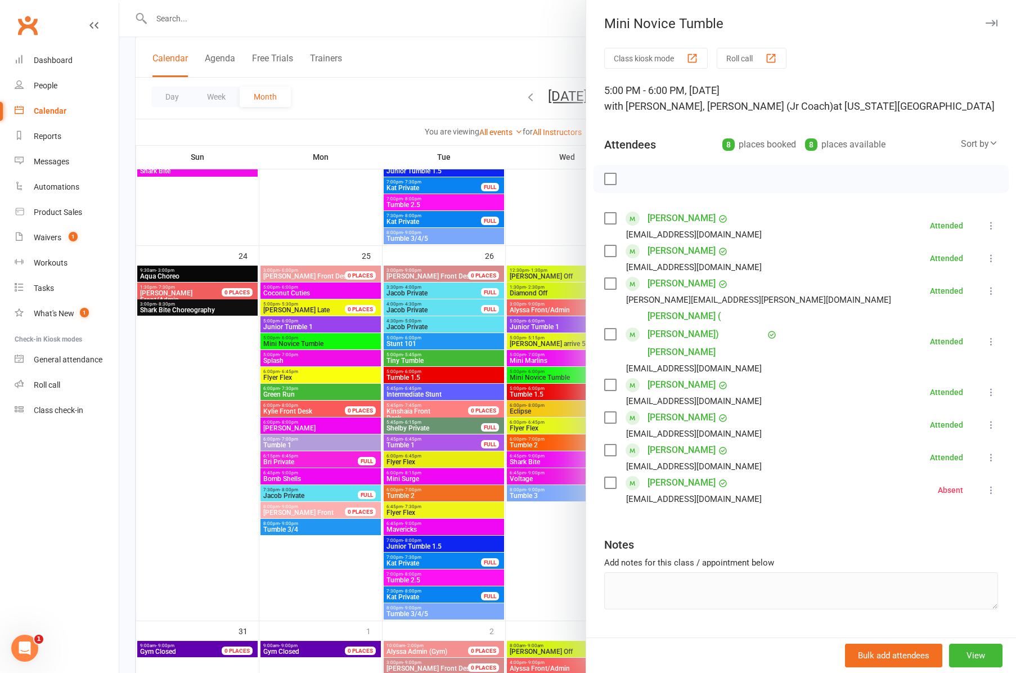
scroll to position [1916, 0]
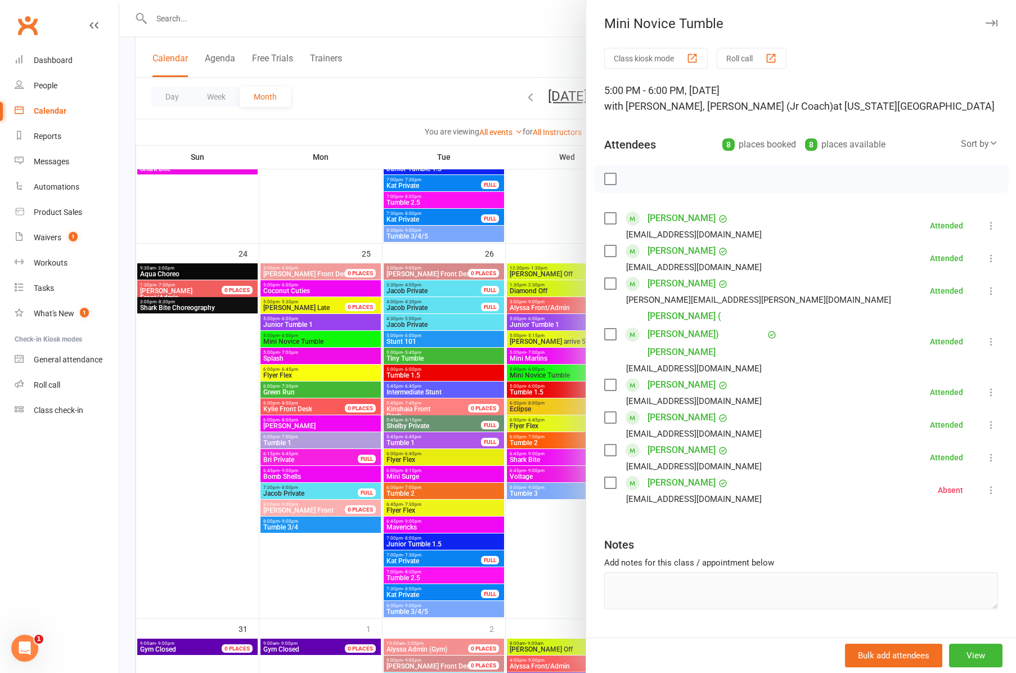
click at [541, 390] on div at bounding box center [567, 336] width 897 height 673
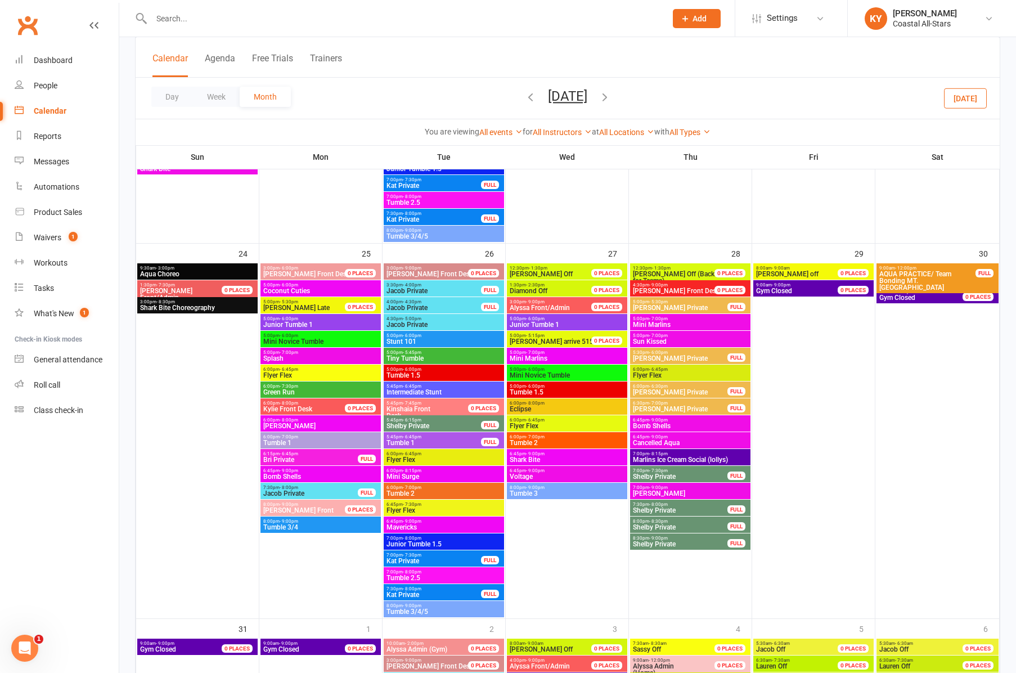
click at [541, 390] on span "Tumble 1.5" at bounding box center [567, 392] width 116 height 7
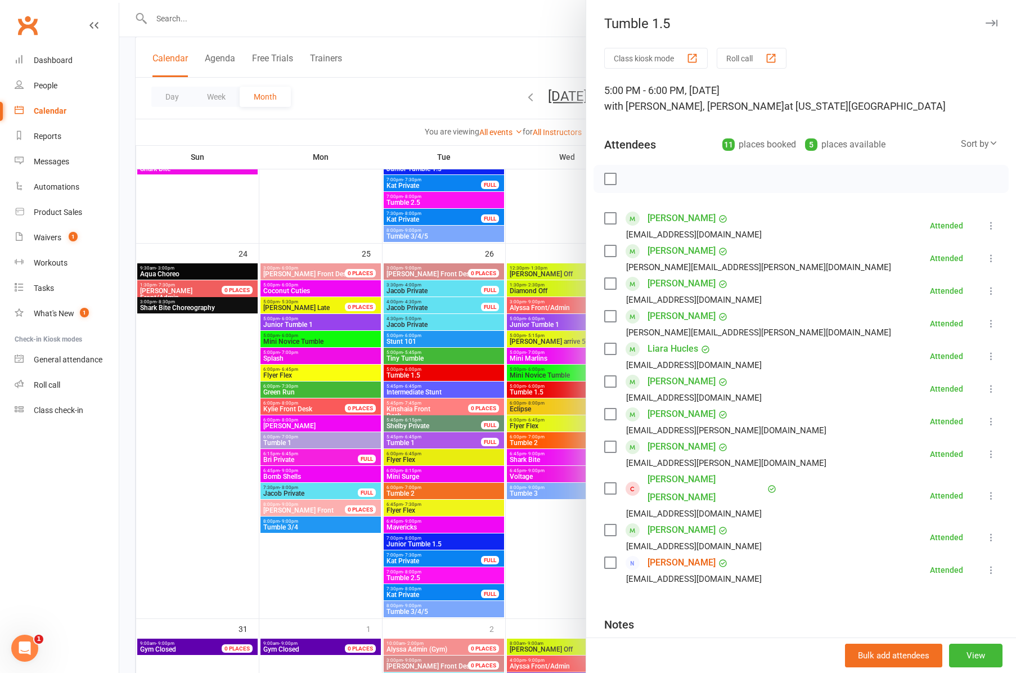
click at [986, 24] on icon "button" at bounding box center [992, 23] width 12 height 7
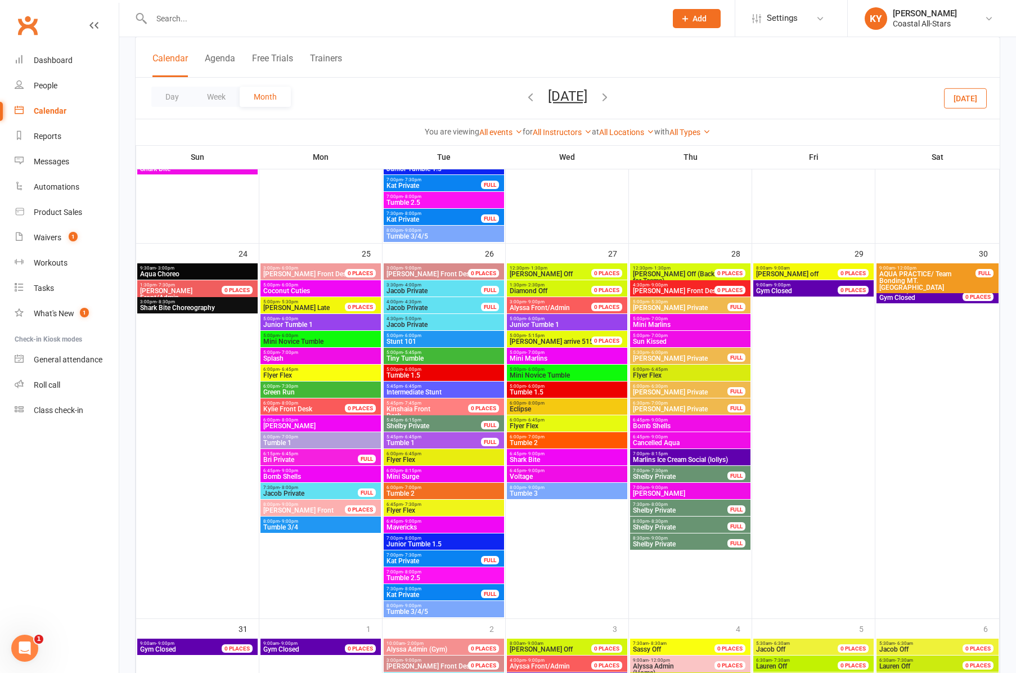
click at [532, 441] on span "Tumble 2" at bounding box center [567, 442] width 116 height 7
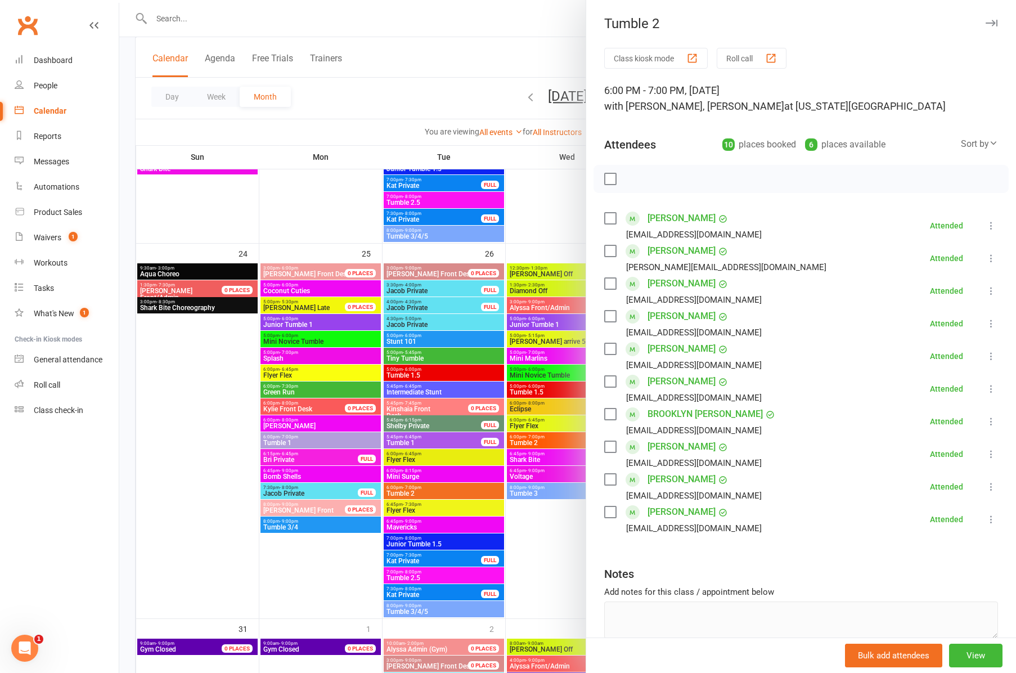
click at [523, 490] on div at bounding box center [567, 336] width 897 height 673
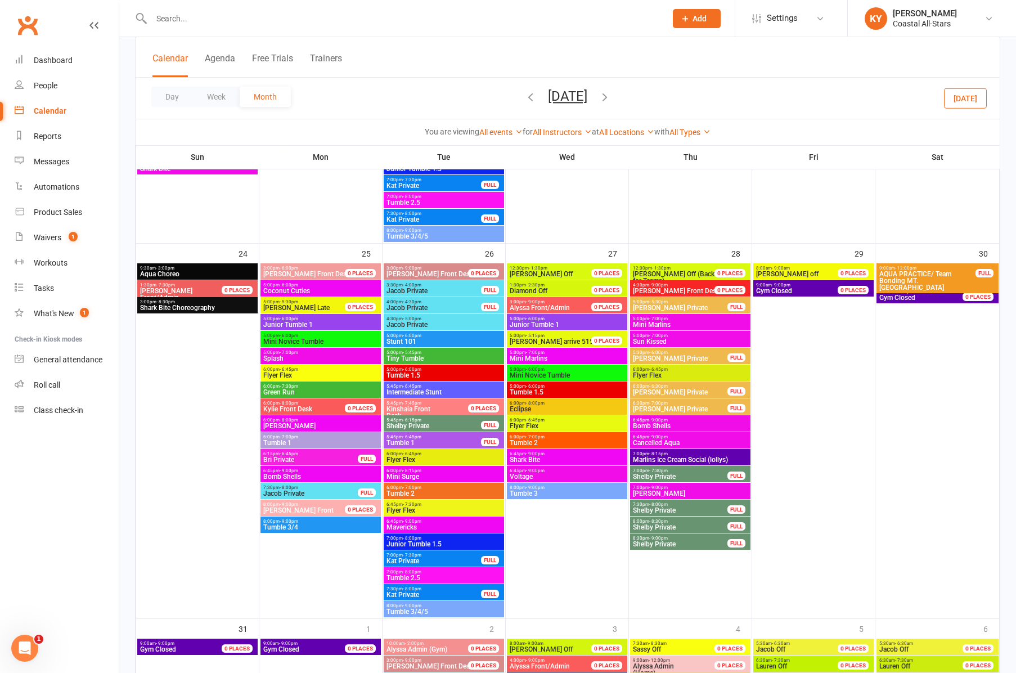
click at [523, 490] on span "Tumble 3" at bounding box center [567, 493] width 116 height 7
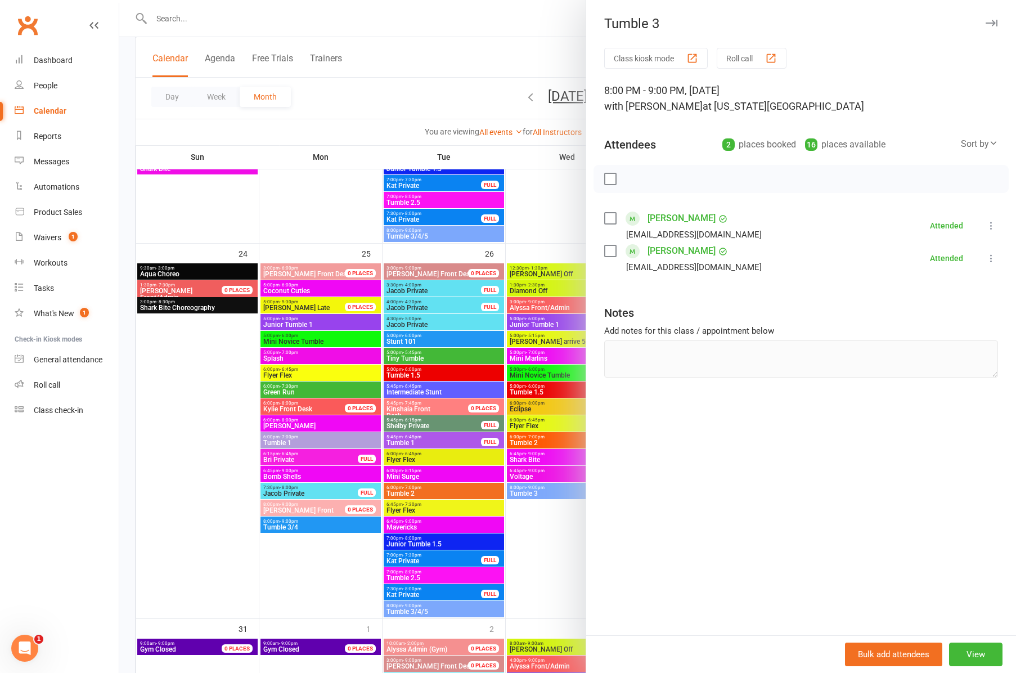
click at [989, 23] on icon "button" at bounding box center [992, 23] width 12 height 7
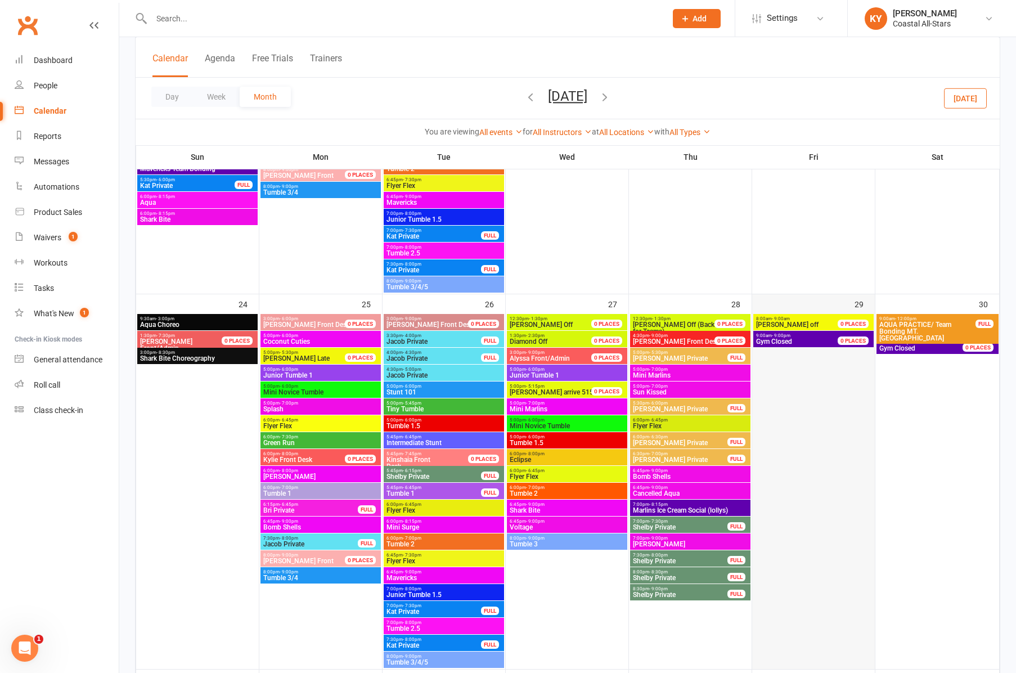
scroll to position [1868, 0]
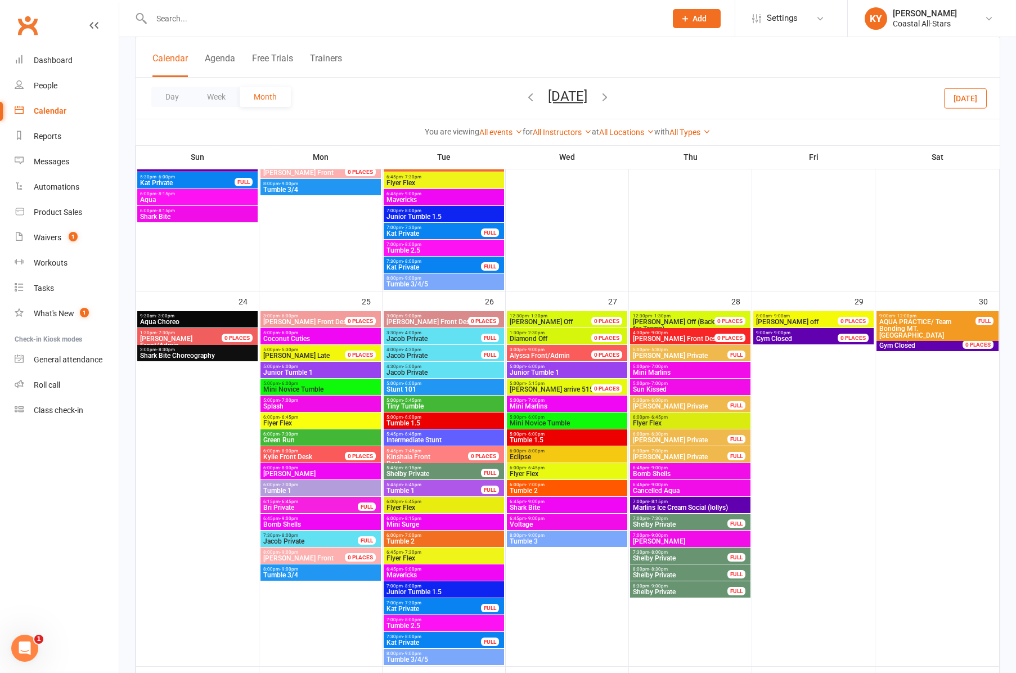
click at [587, 95] on button "[DATE]" at bounding box center [567, 96] width 39 height 16
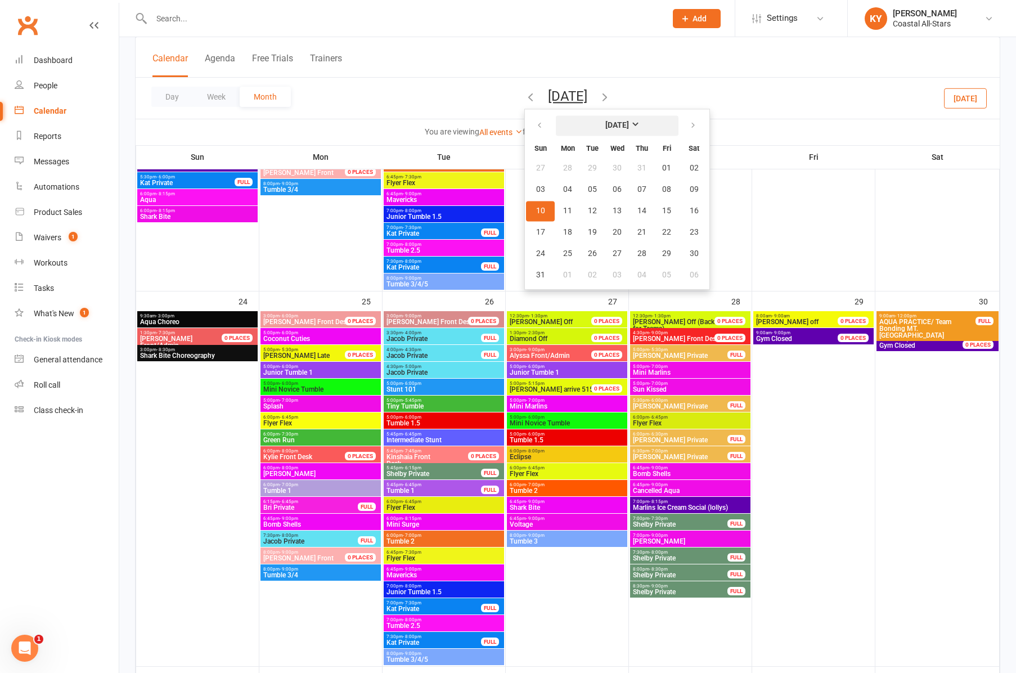
click at [608, 126] on strong "[DATE]" at bounding box center [618, 125] width 24 height 9
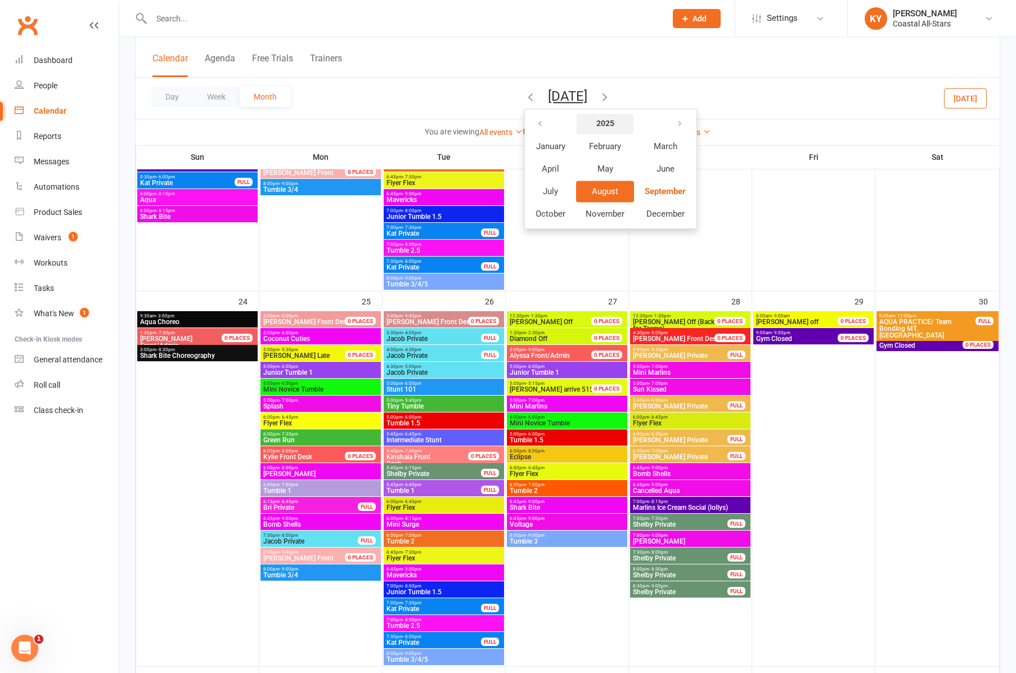
click at [596, 126] on strong "2025" at bounding box center [605, 123] width 18 height 9
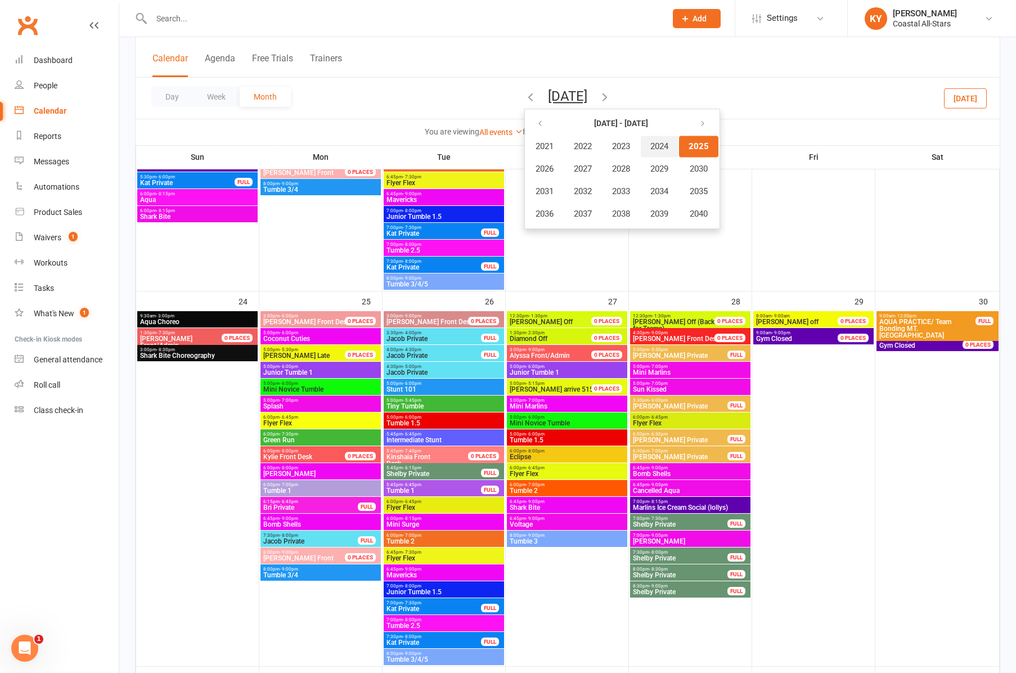
click at [651, 145] on span "2024" at bounding box center [660, 146] width 18 height 10
click at [592, 194] on span "August" at bounding box center [605, 191] width 26 height 10
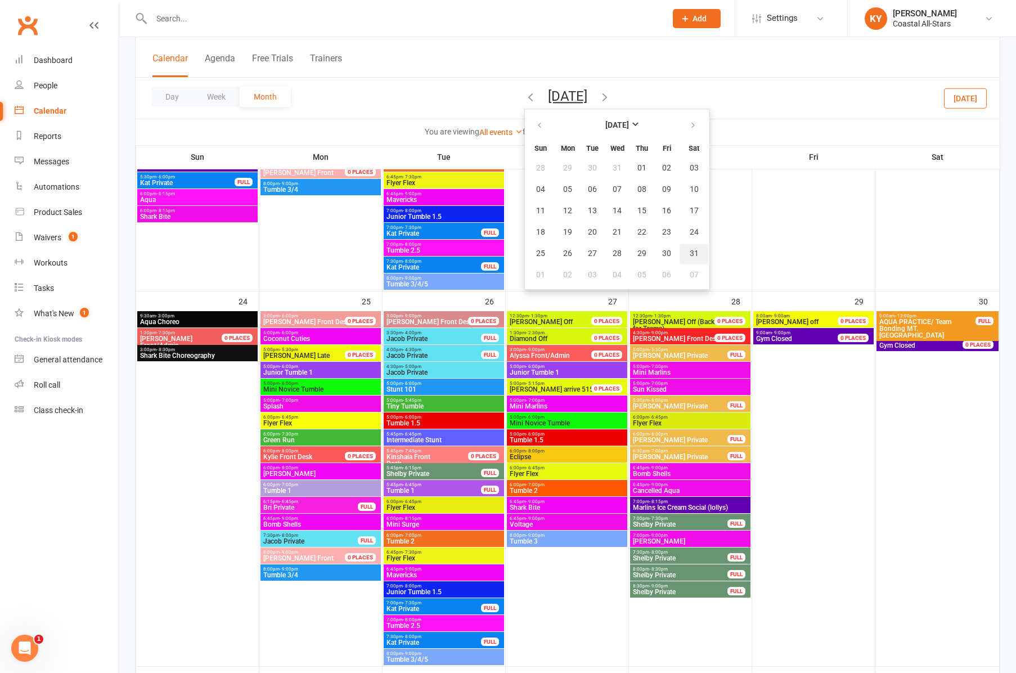
click at [690, 251] on span "31" at bounding box center [694, 253] width 9 height 9
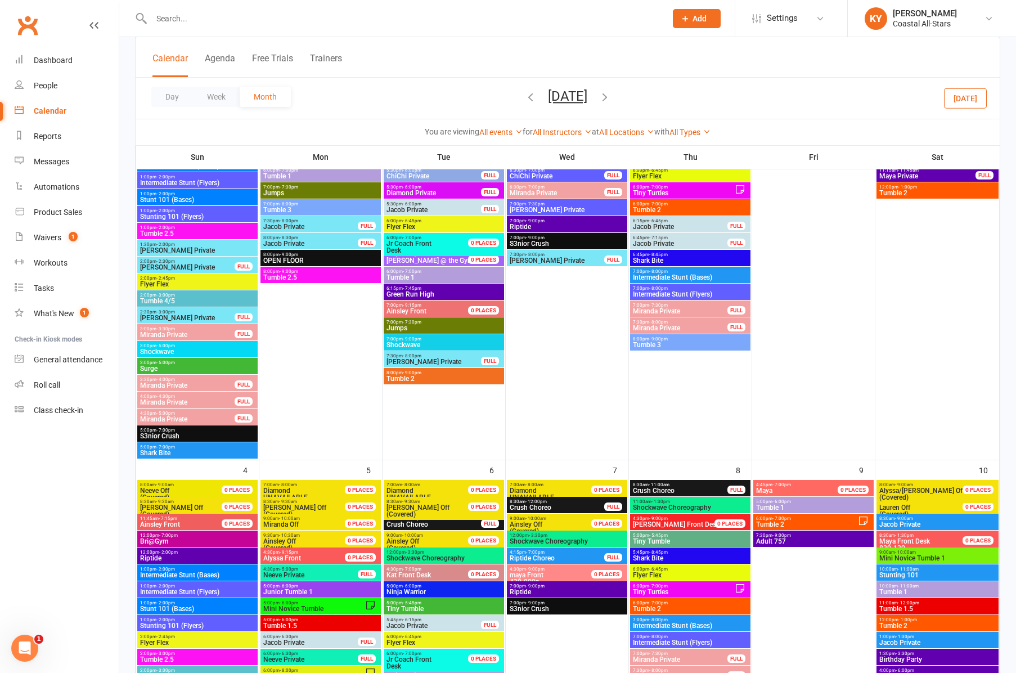
scroll to position [1496, 0]
